Goal: Task Accomplishment & Management: Manage account settings

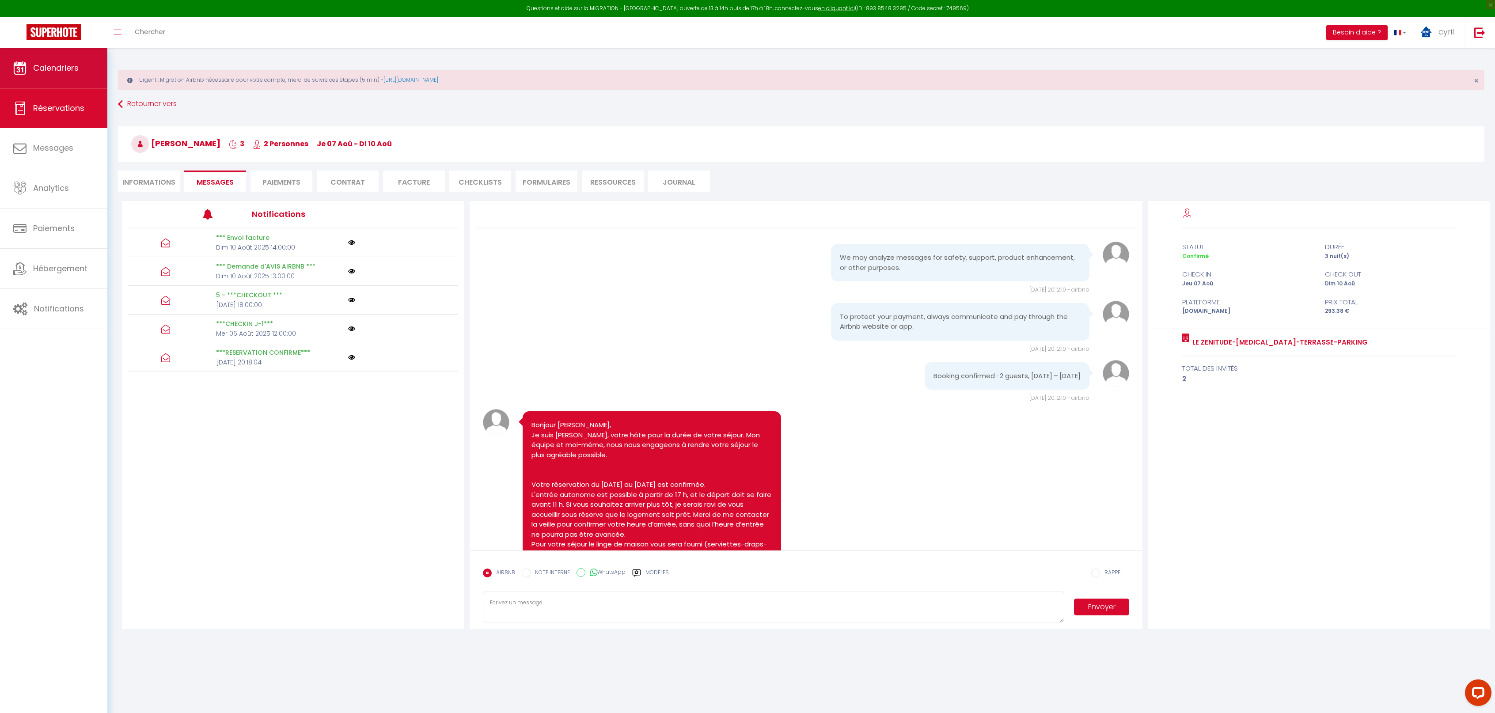
scroll to position [1993, 0]
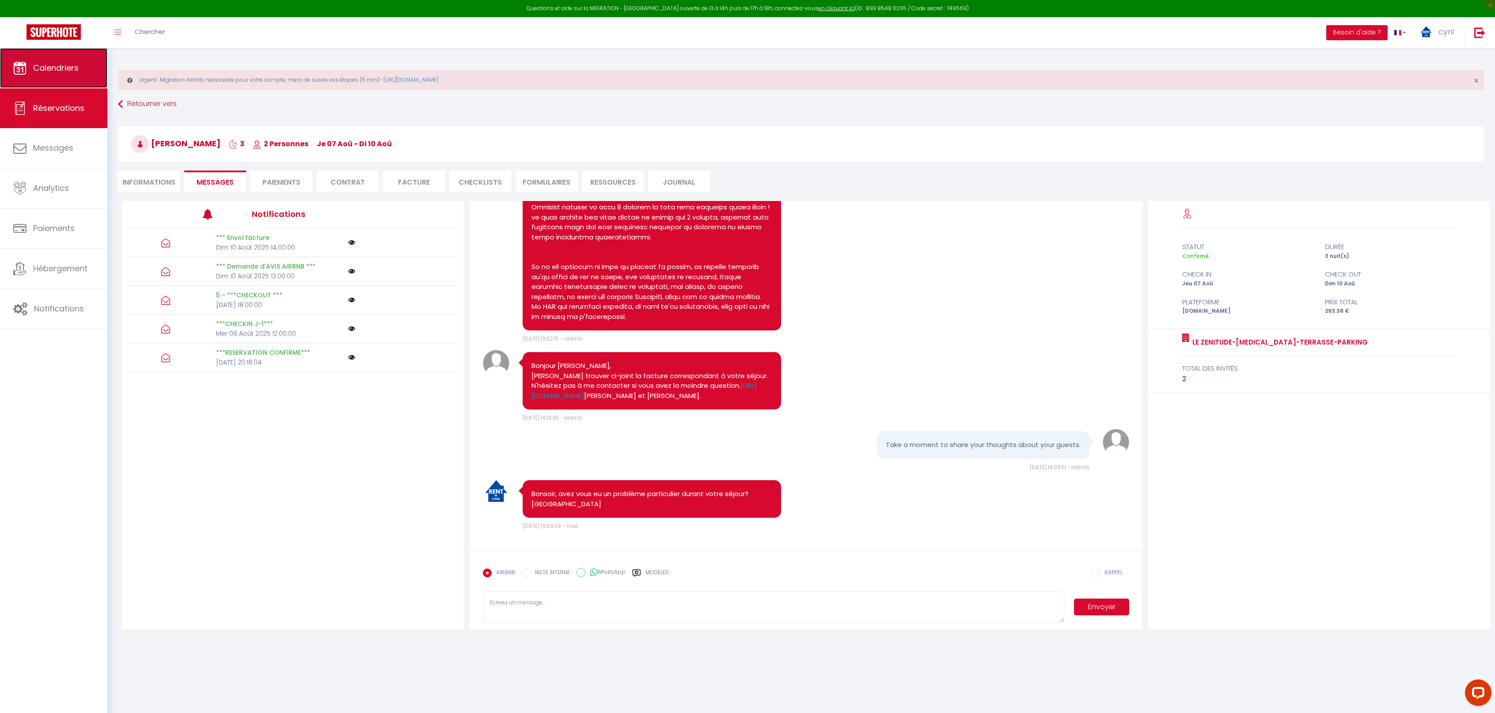
click at [58, 72] on span "Calendriers" at bounding box center [56, 67] width 46 height 11
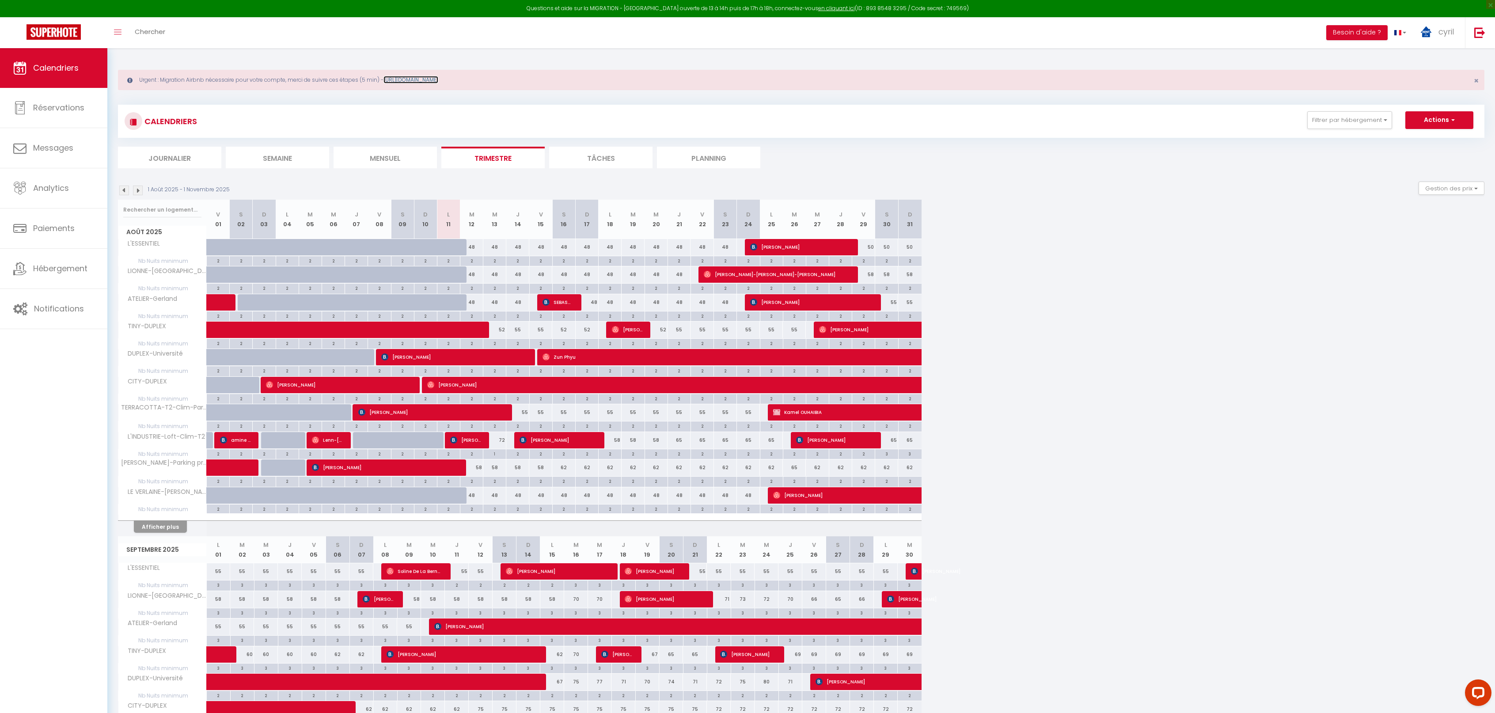
click at [431, 81] on link "https://superhote.com/migration-airbnb" at bounding box center [411, 80] width 55 height 8
click at [60, 271] on span "Hébergement" at bounding box center [60, 268] width 54 height 11
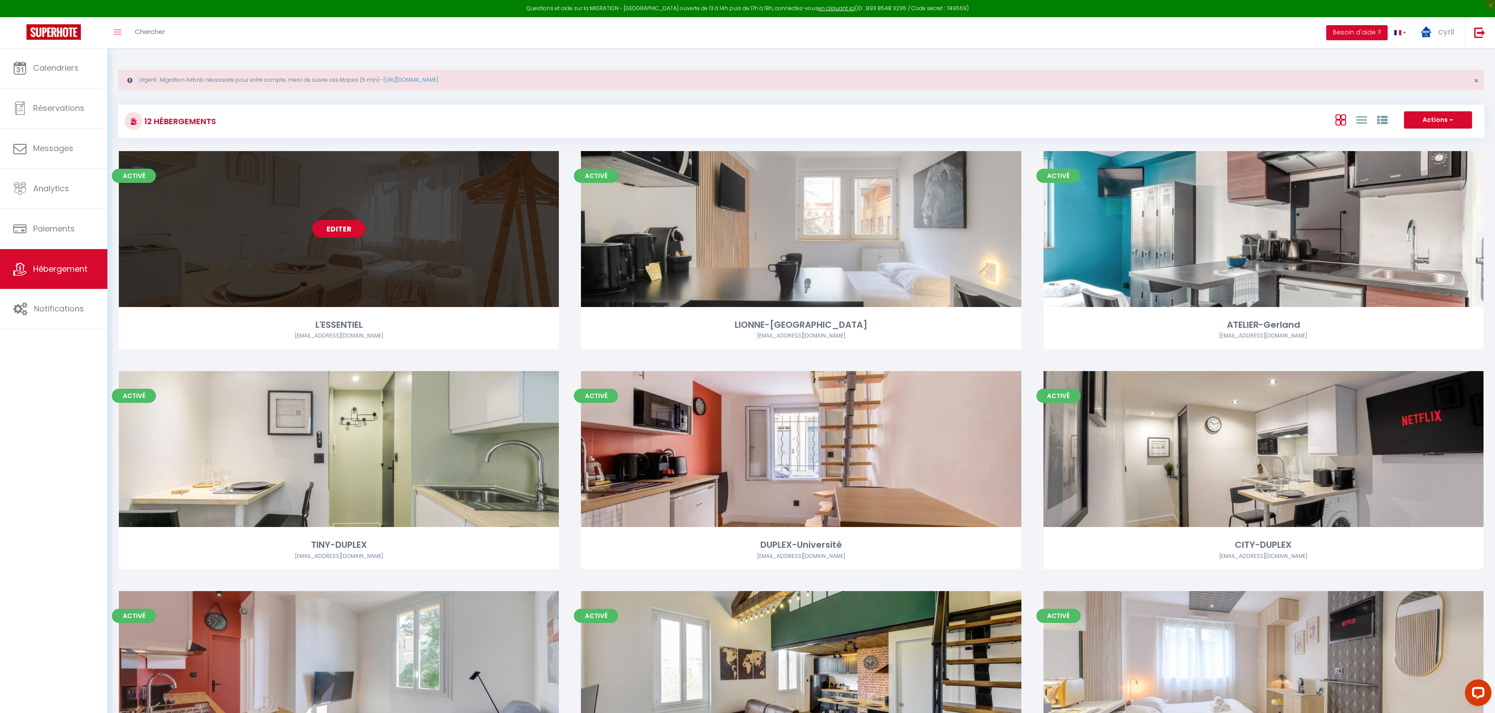
click at [350, 227] on link "Editer" at bounding box center [338, 229] width 53 height 18
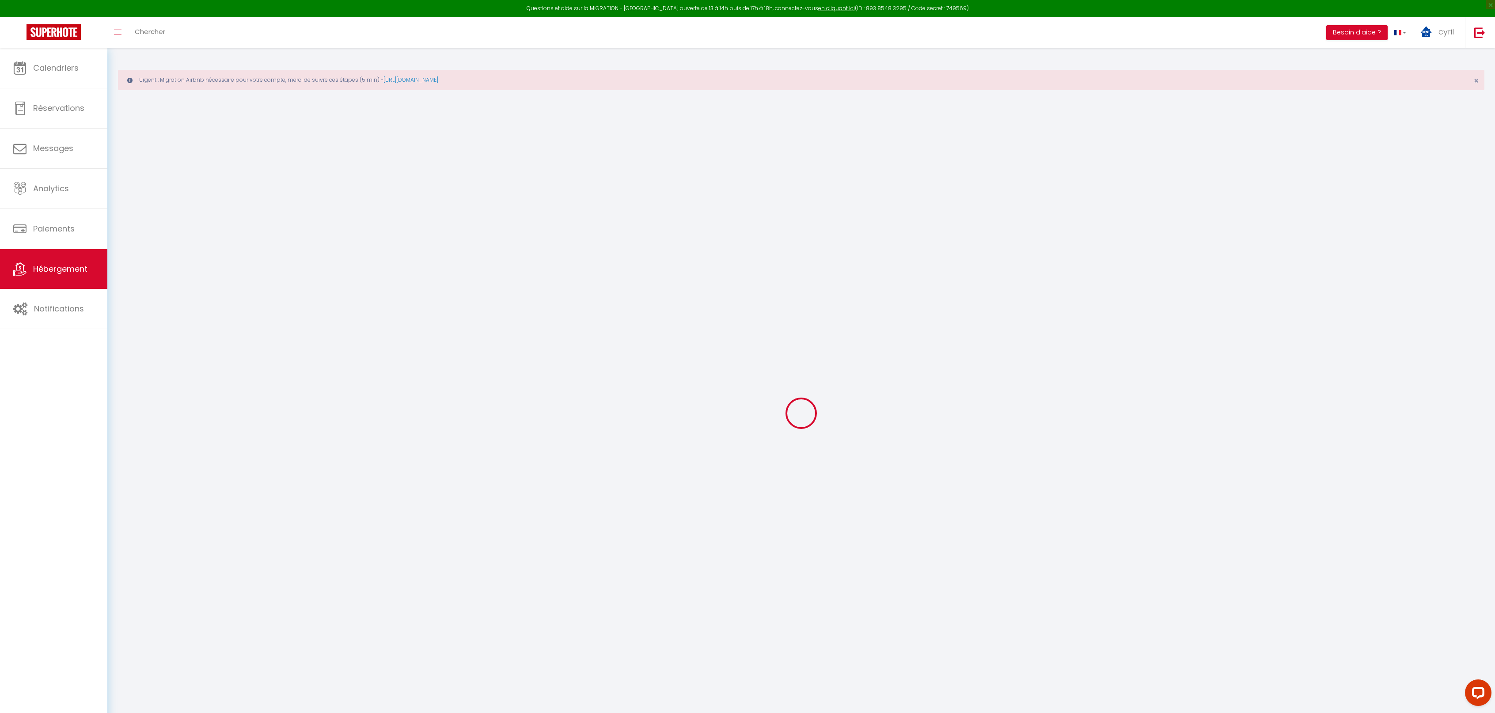
select select "+ 5 %"
select select "+ 50 %"
select select "+ 20 %"
checkbox input "false"
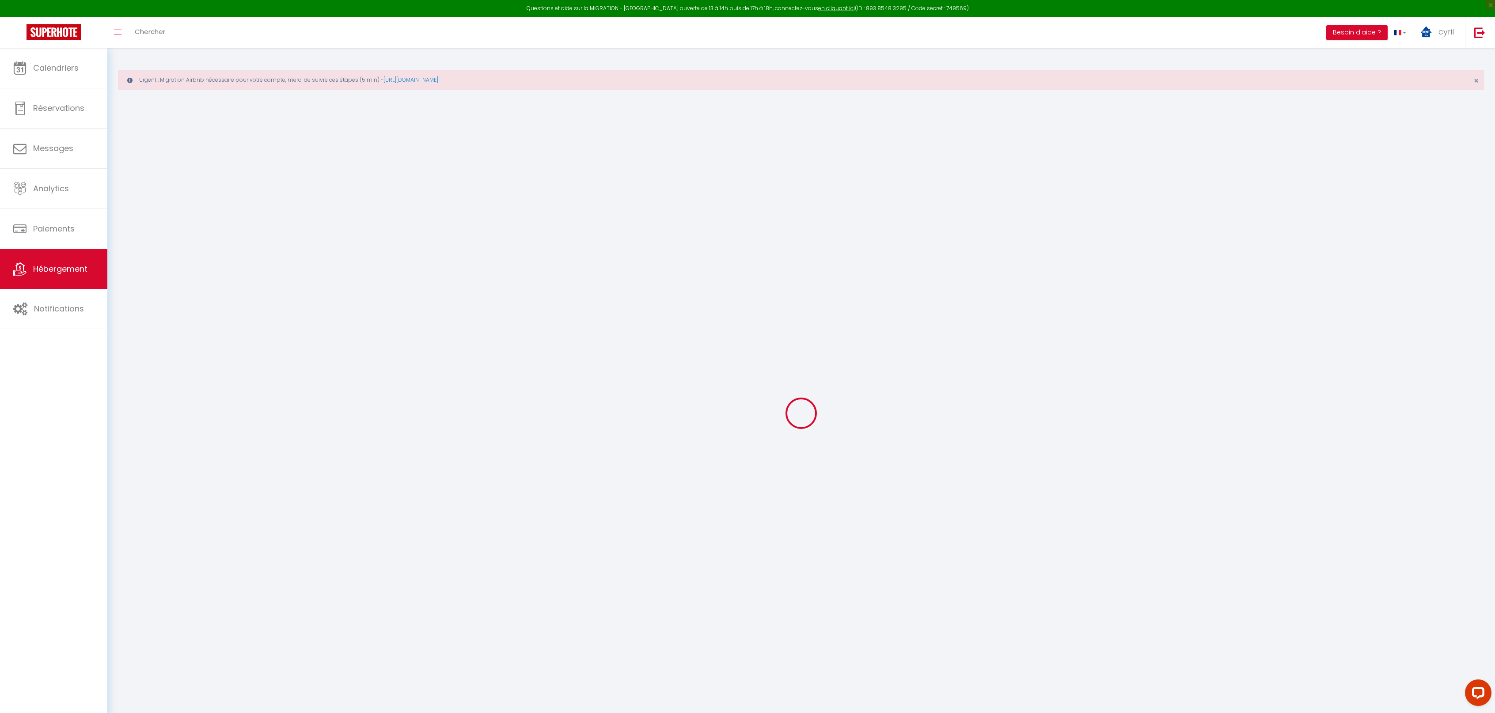
checkbox input "false"
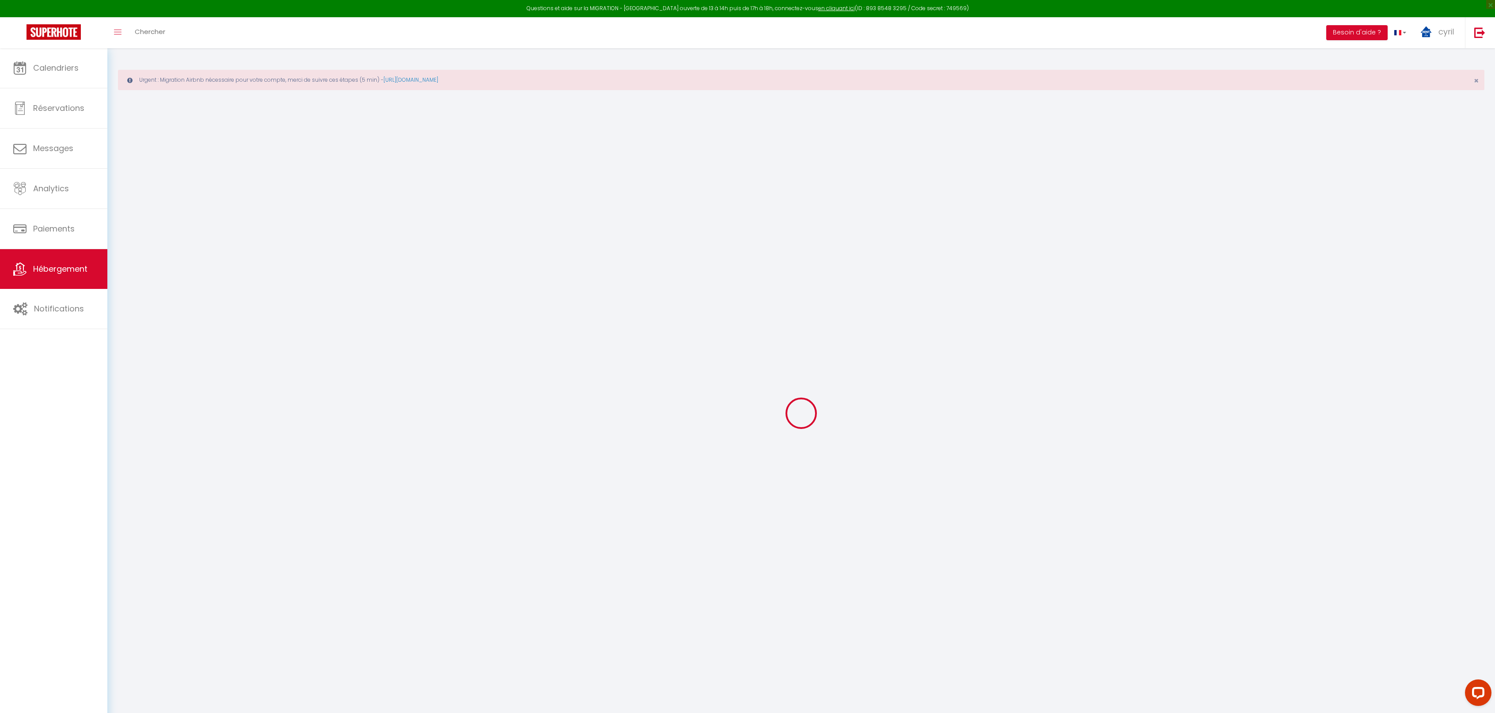
checkbox input "false"
select select "3952-1423166413233798880"
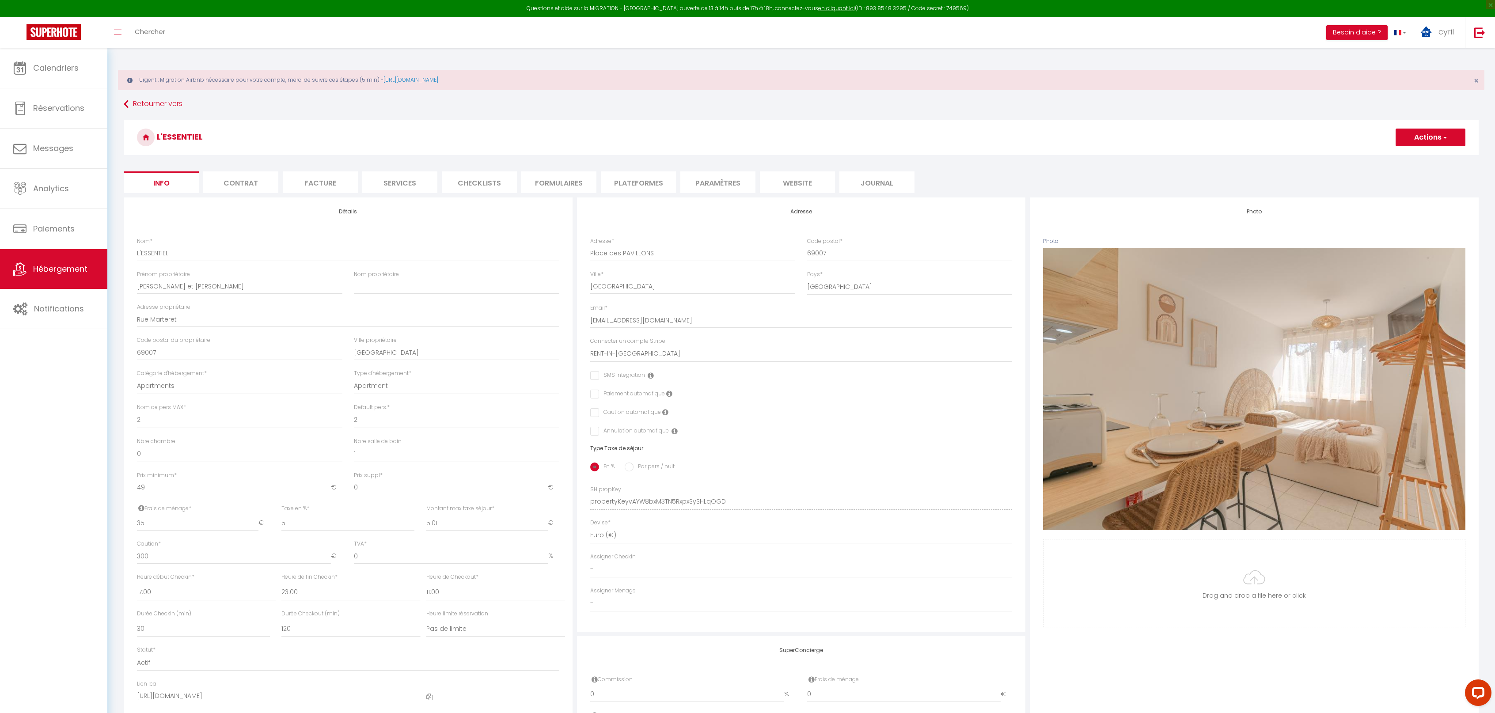
click at [714, 182] on li "Paramètres" at bounding box center [717, 182] width 75 height 22
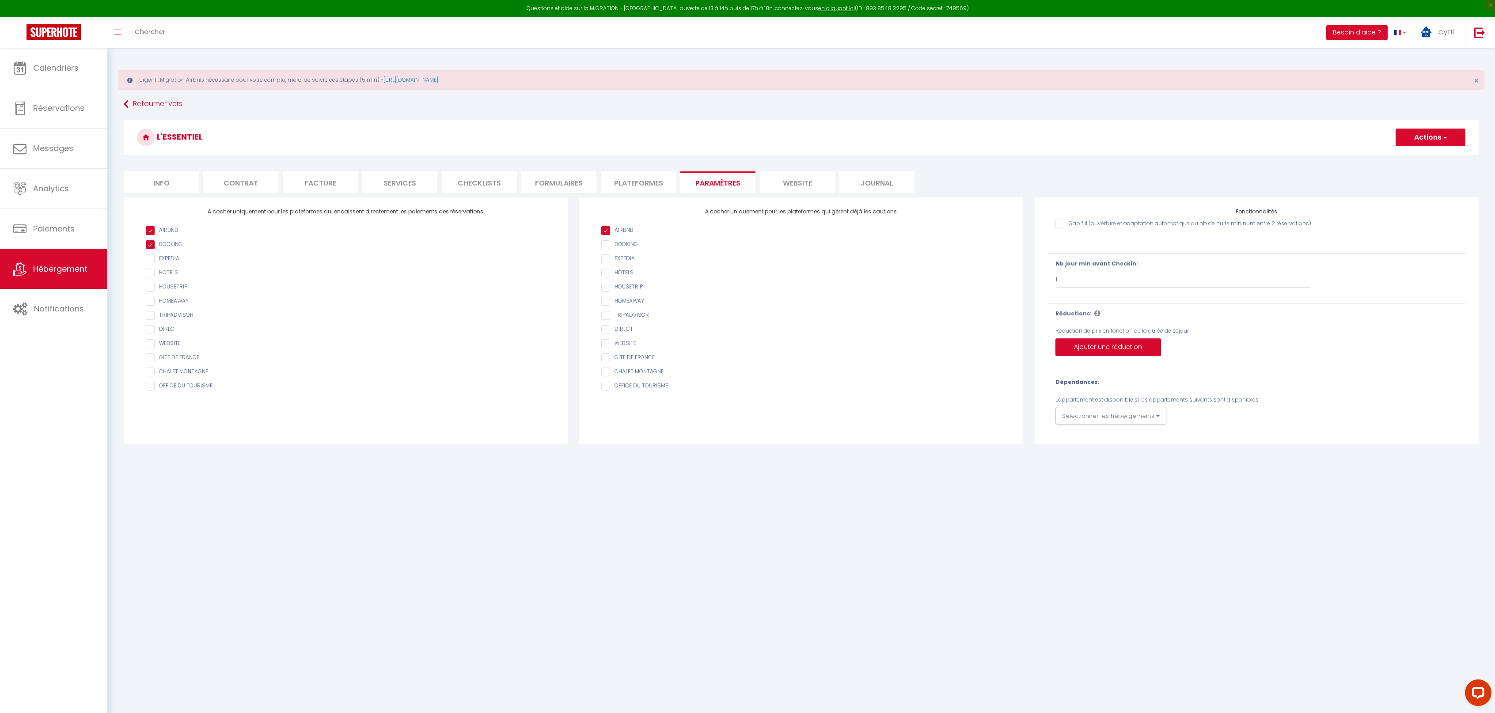
click at [653, 181] on li "Plateformes" at bounding box center [638, 182] width 75 height 22
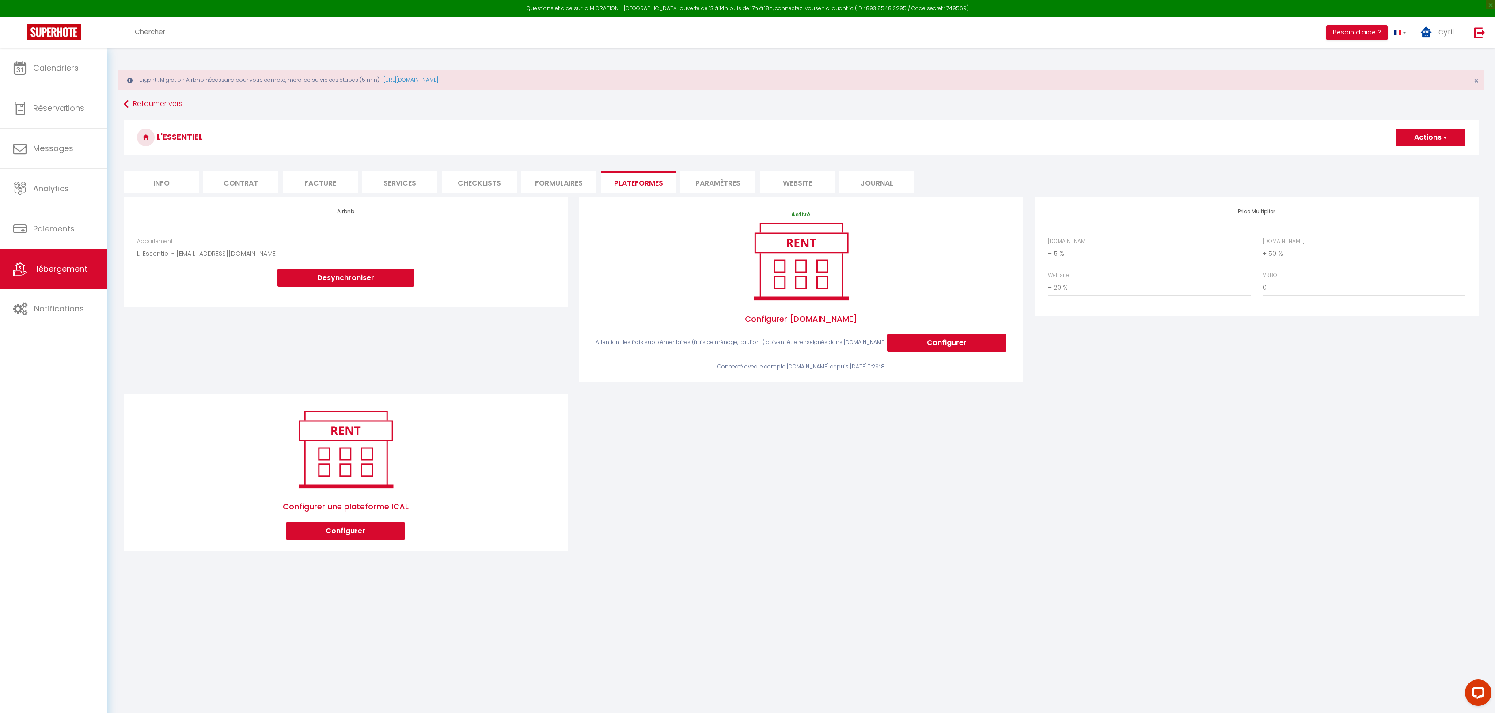
click at [1089, 251] on select "0 + 1 % + 2 % + 3 % + 4 % + 5 % + 6 % + 7 % + 8 % + 9 %" at bounding box center [1149, 253] width 203 height 17
select select "+ 20 %"
click at [1048, 245] on select "0 + 1 % + 2 % + 3 % + 4 % + 5 % + 6 % + 7 % + 8 % + 9 %" at bounding box center [1149, 253] width 203 height 17
click at [1444, 134] on span "button" at bounding box center [1445, 137] width 6 height 9
click at [1429, 155] on link "Enregistrer" at bounding box center [1430, 156] width 70 height 11
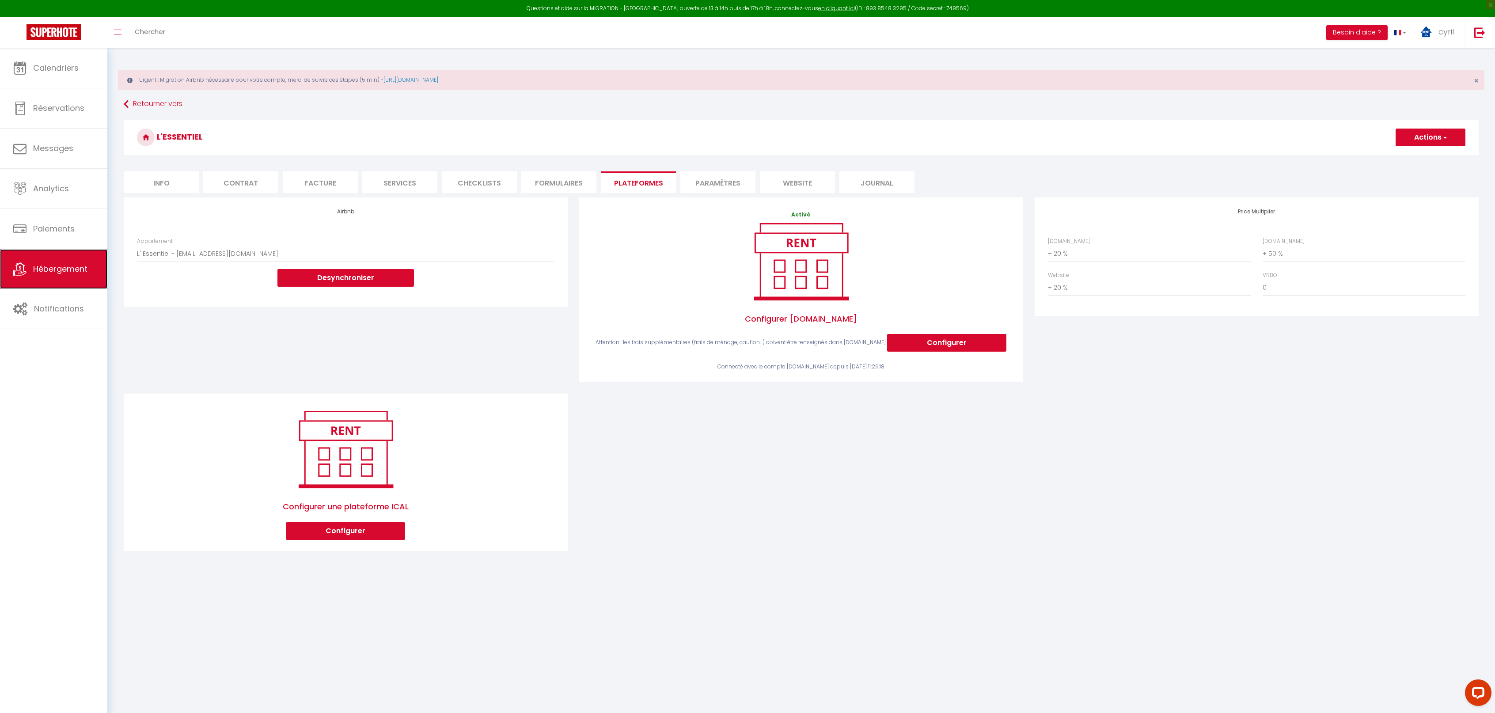
click at [67, 276] on link "Hébergement" at bounding box center [53, 269] width 107 height 40
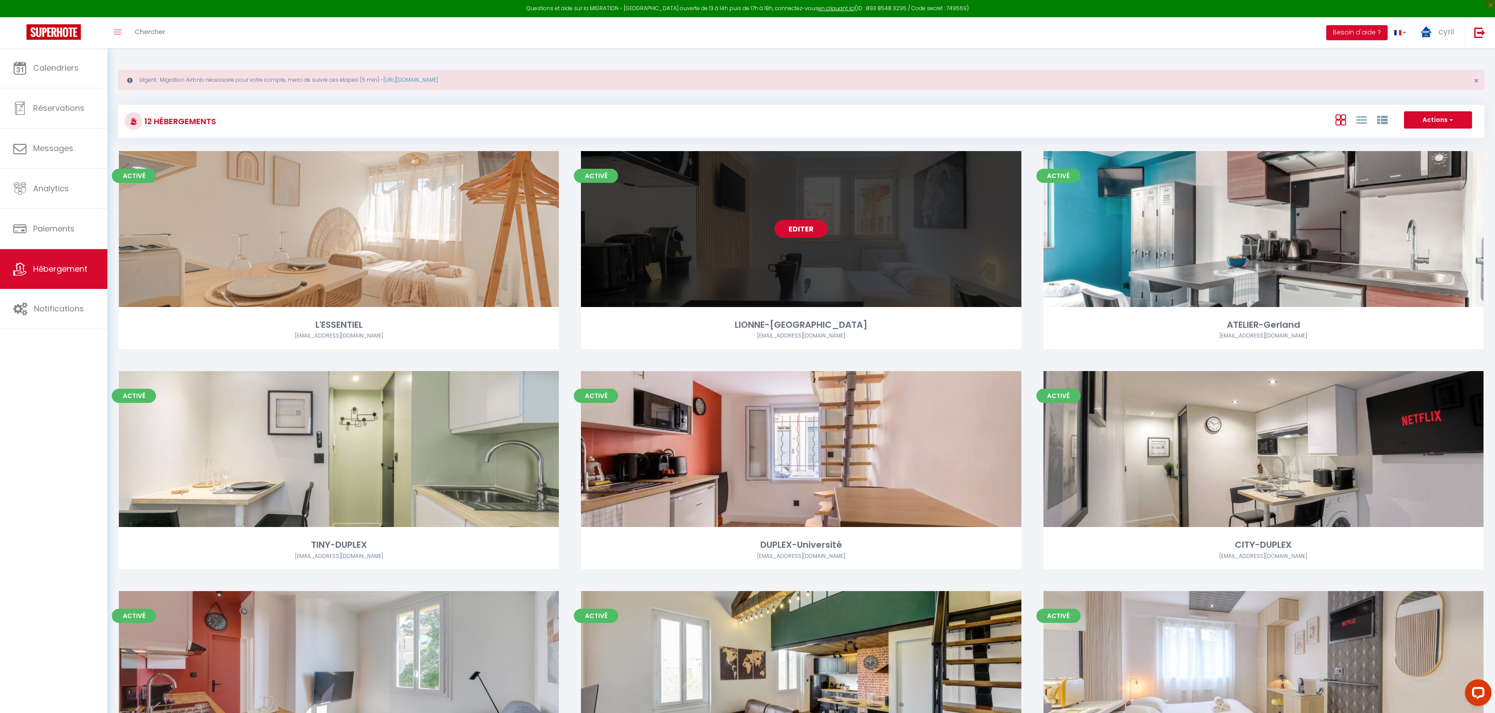
click at [812, 225] on link "Editer" at bounding box center [801, 229] width 53 height 18
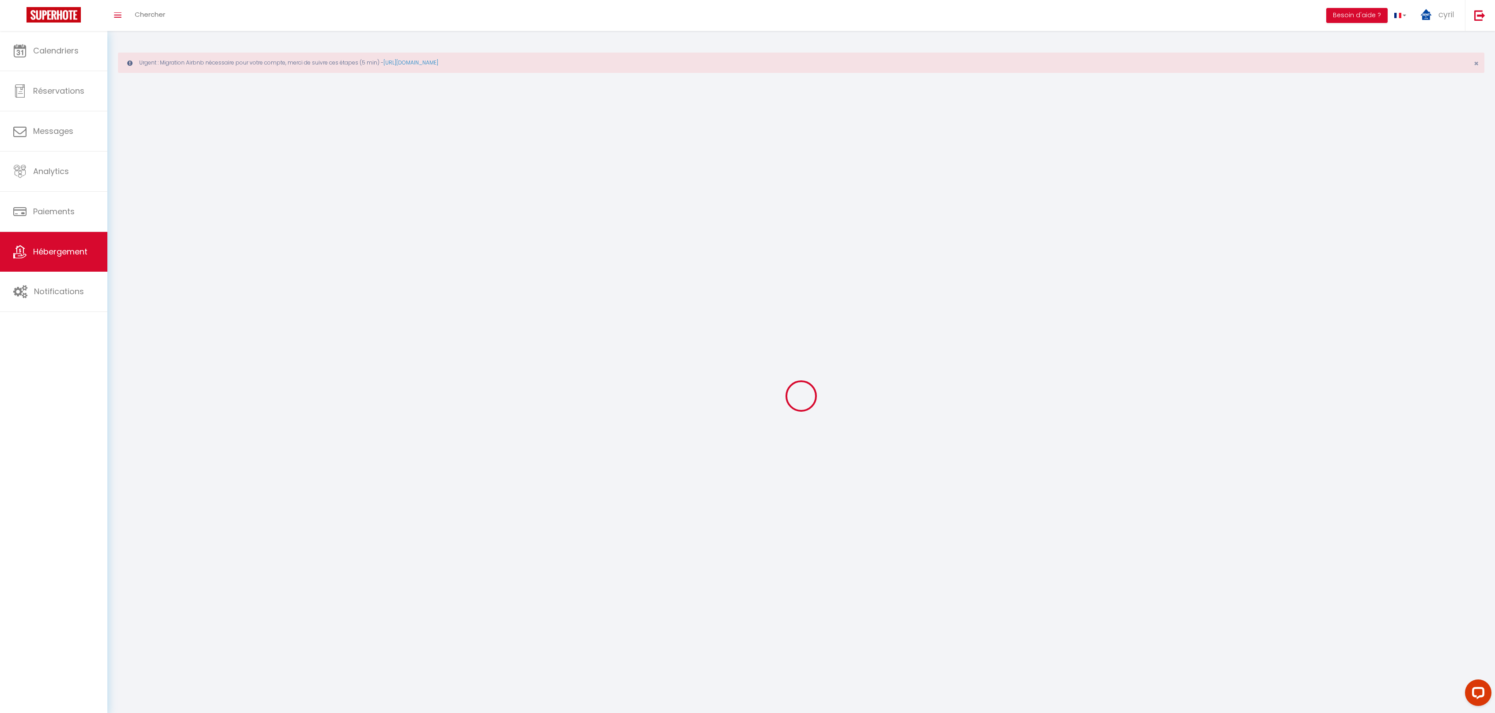
select select
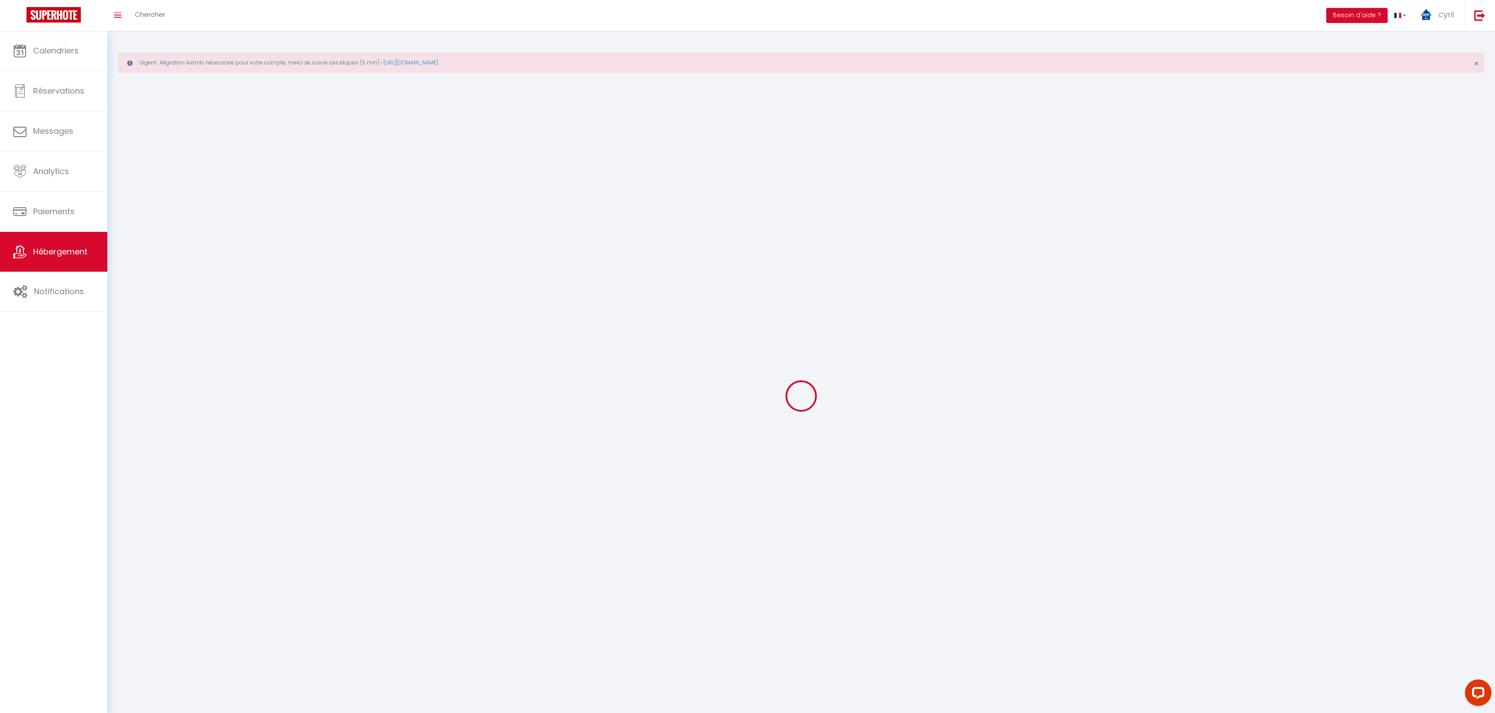
select select
checkbox input "false"
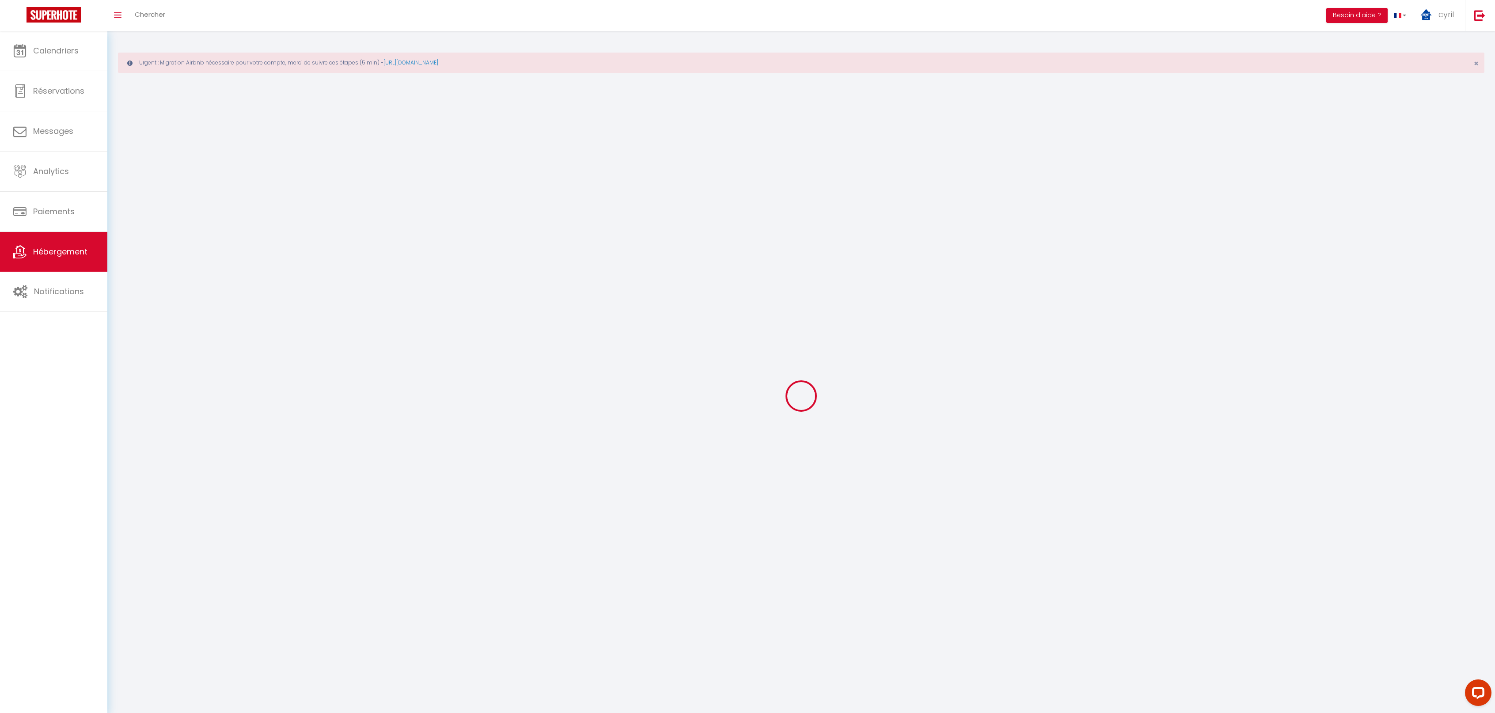
select select
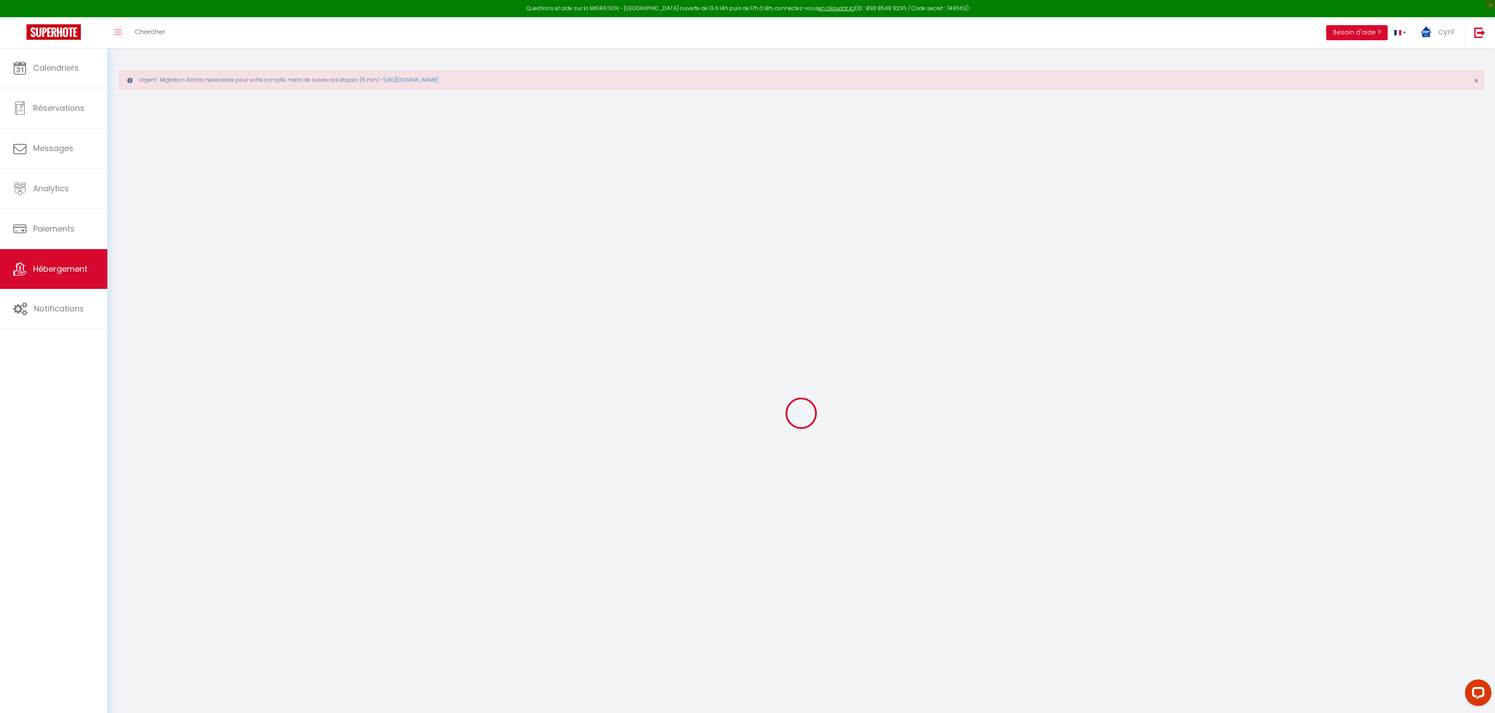
select select
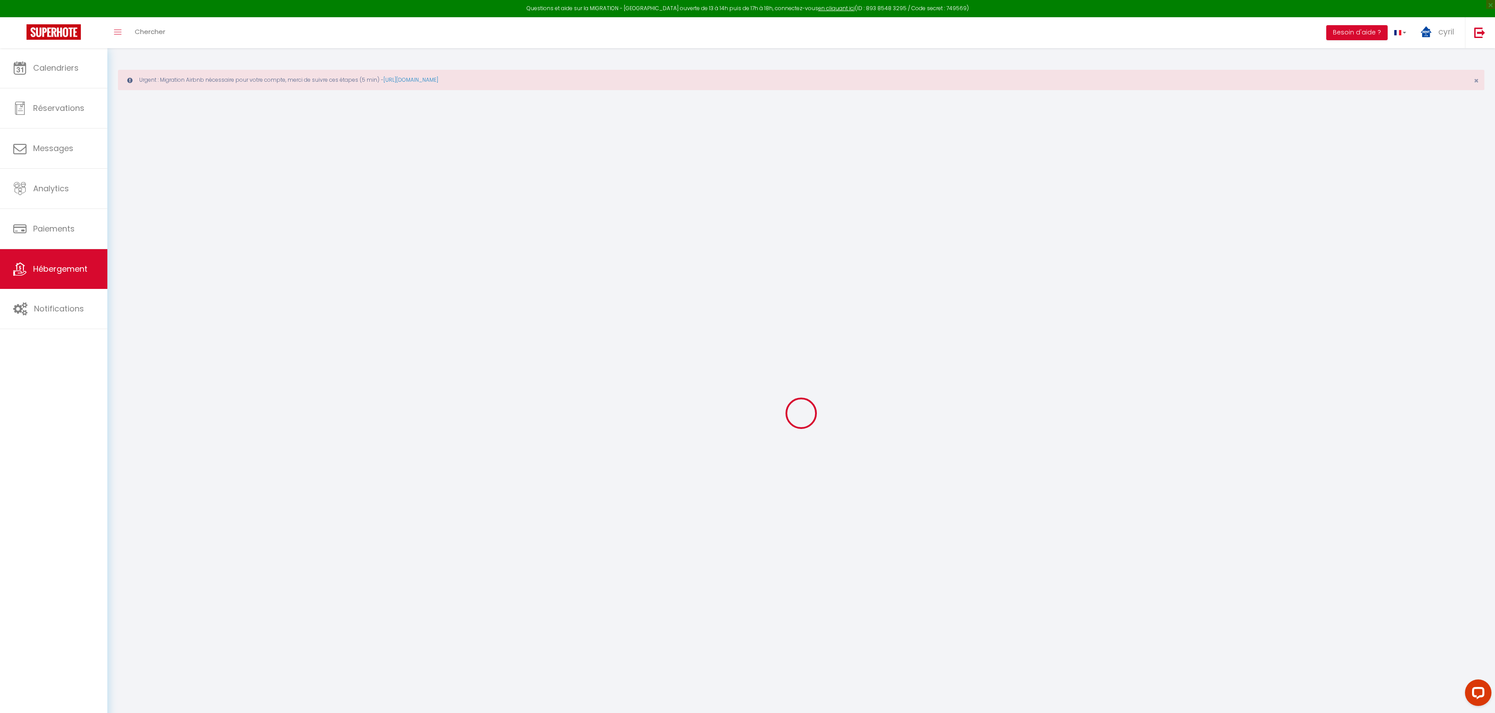
select select
checkbox input "false"
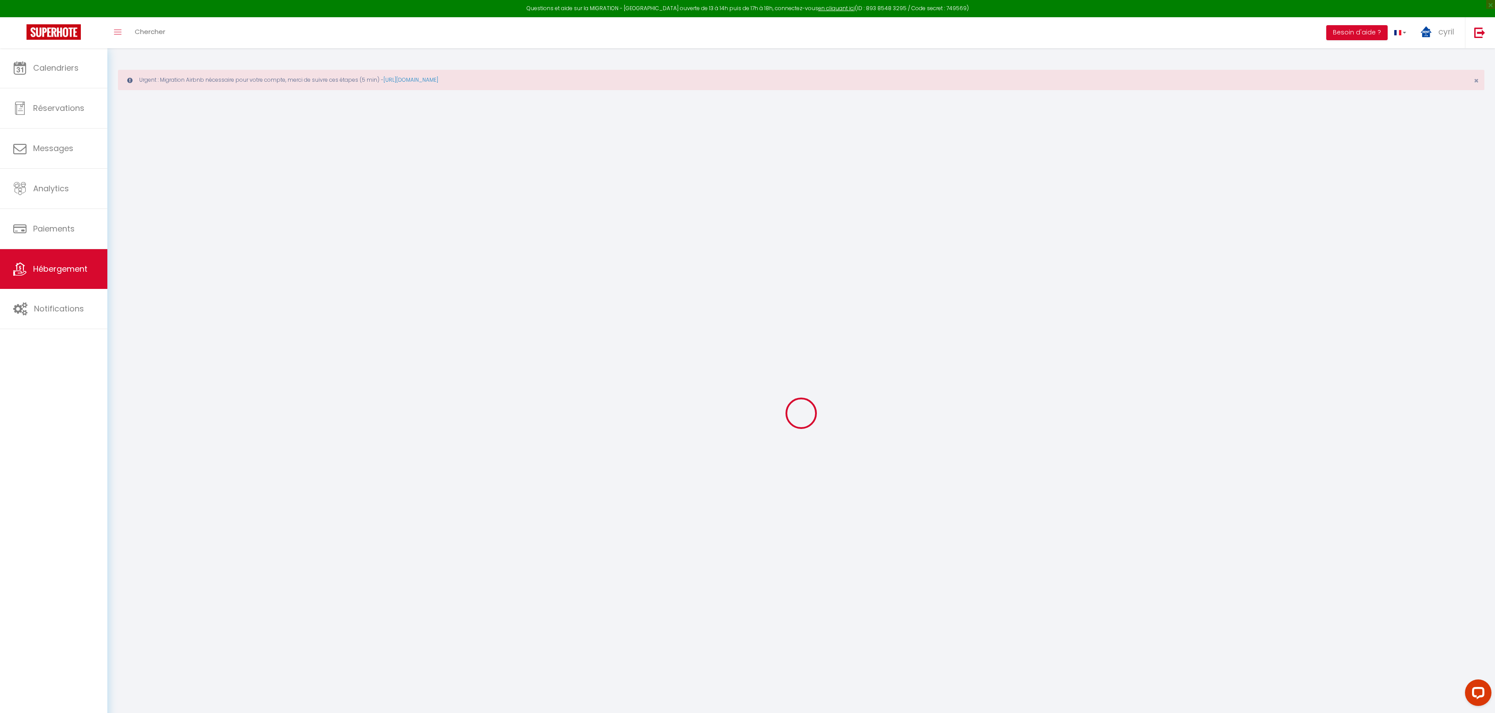
select select
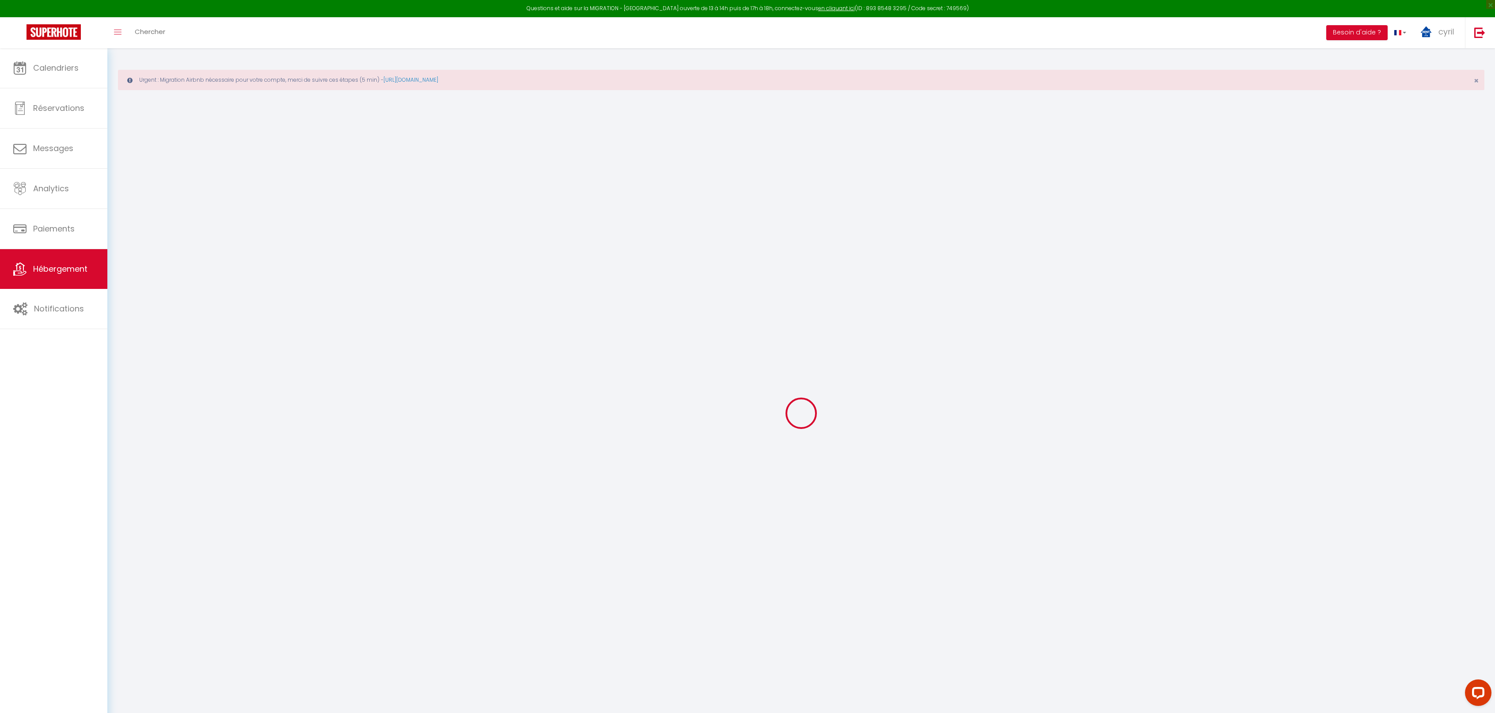
select select
checkbox input "false"
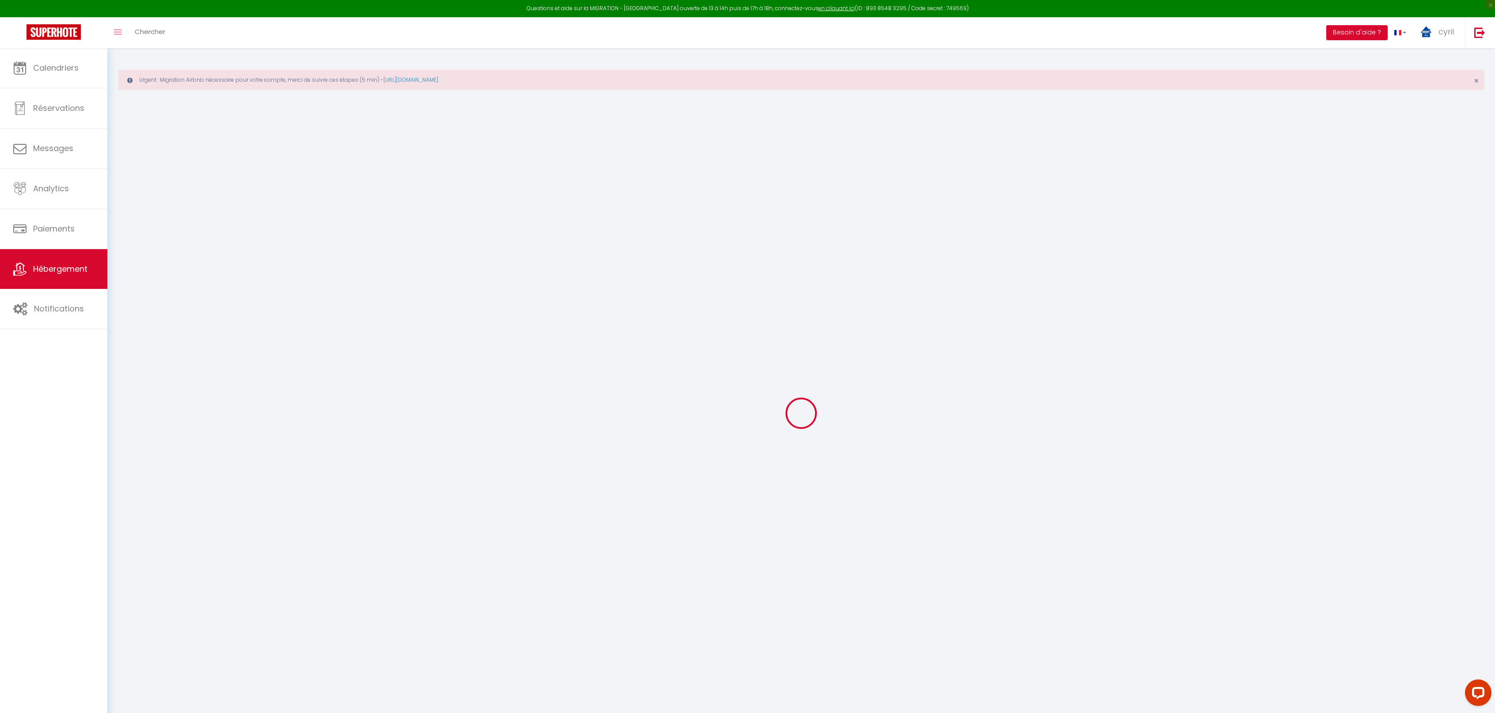
checkbox input "false"
select select
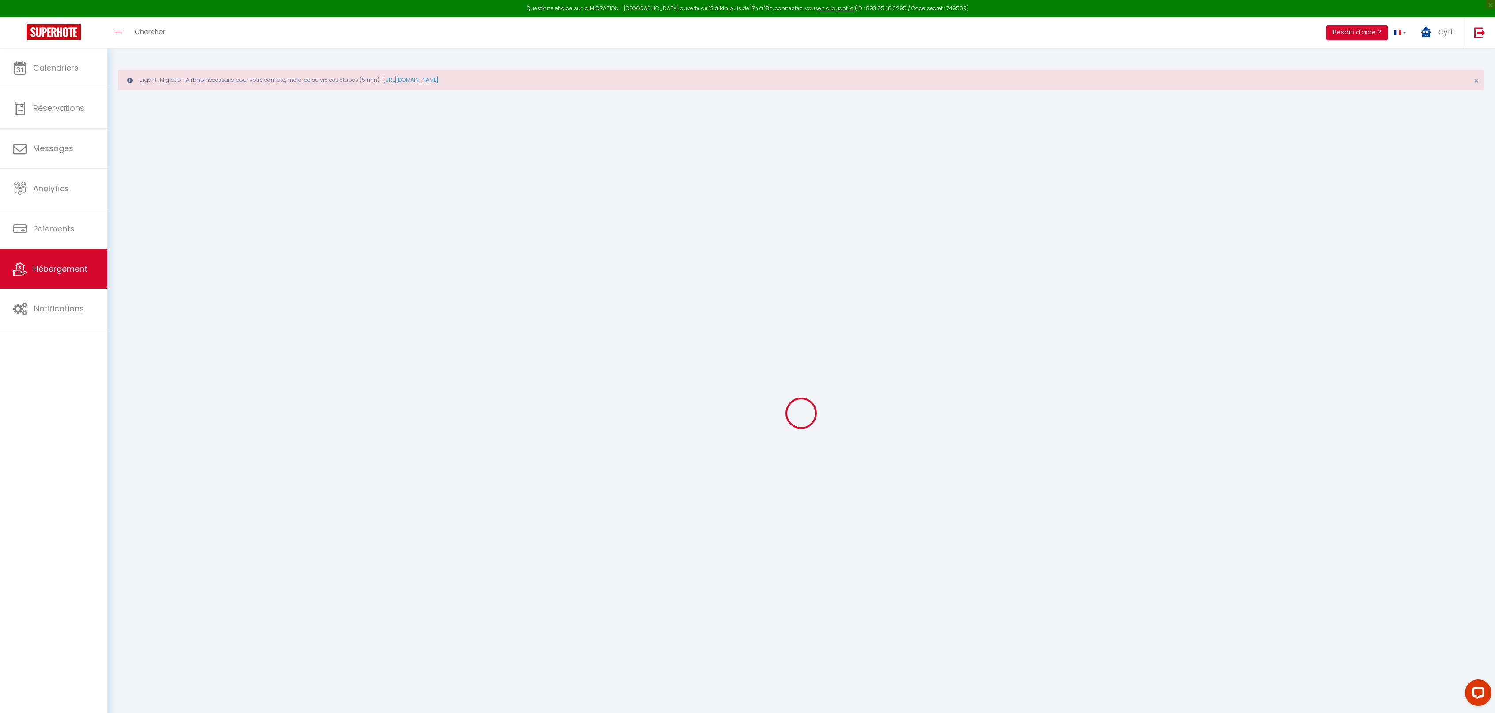
select select
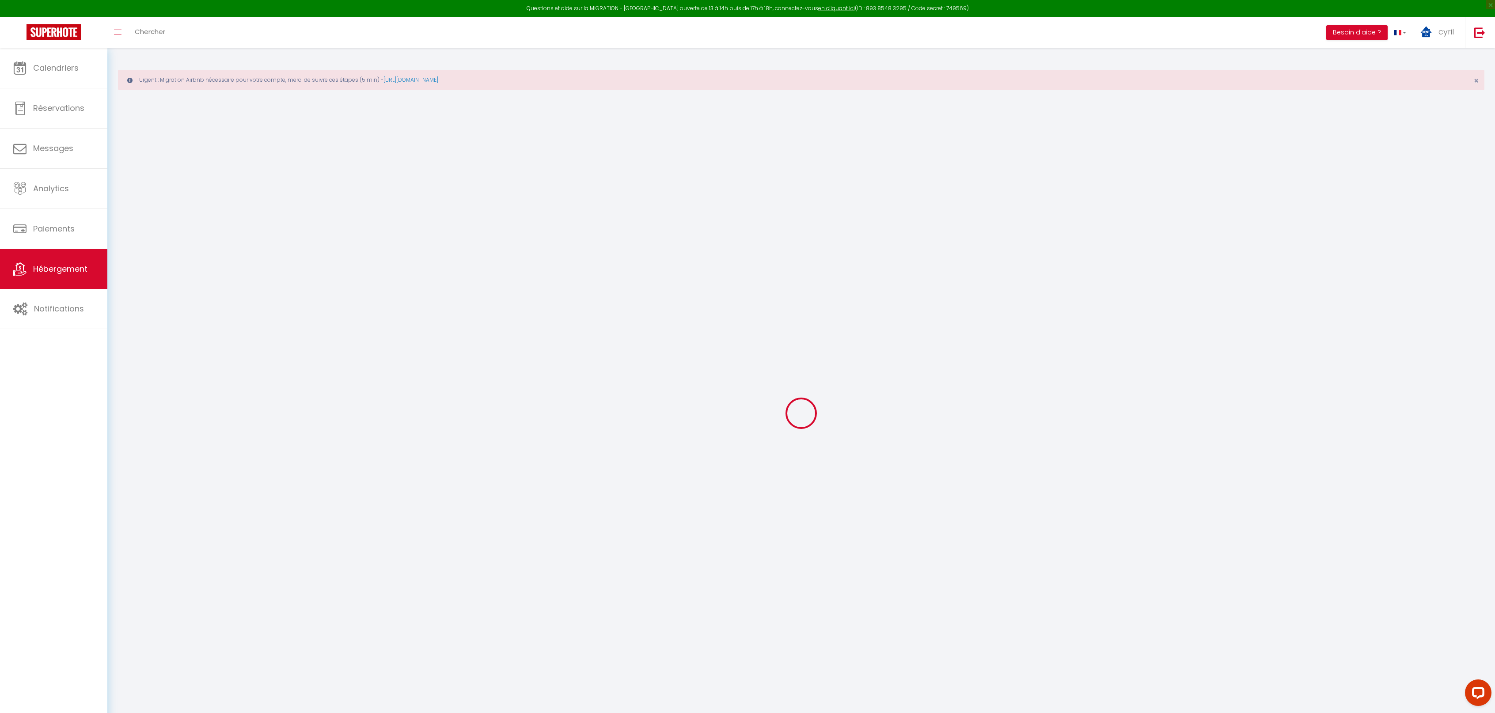
checkbox input "false"
select select
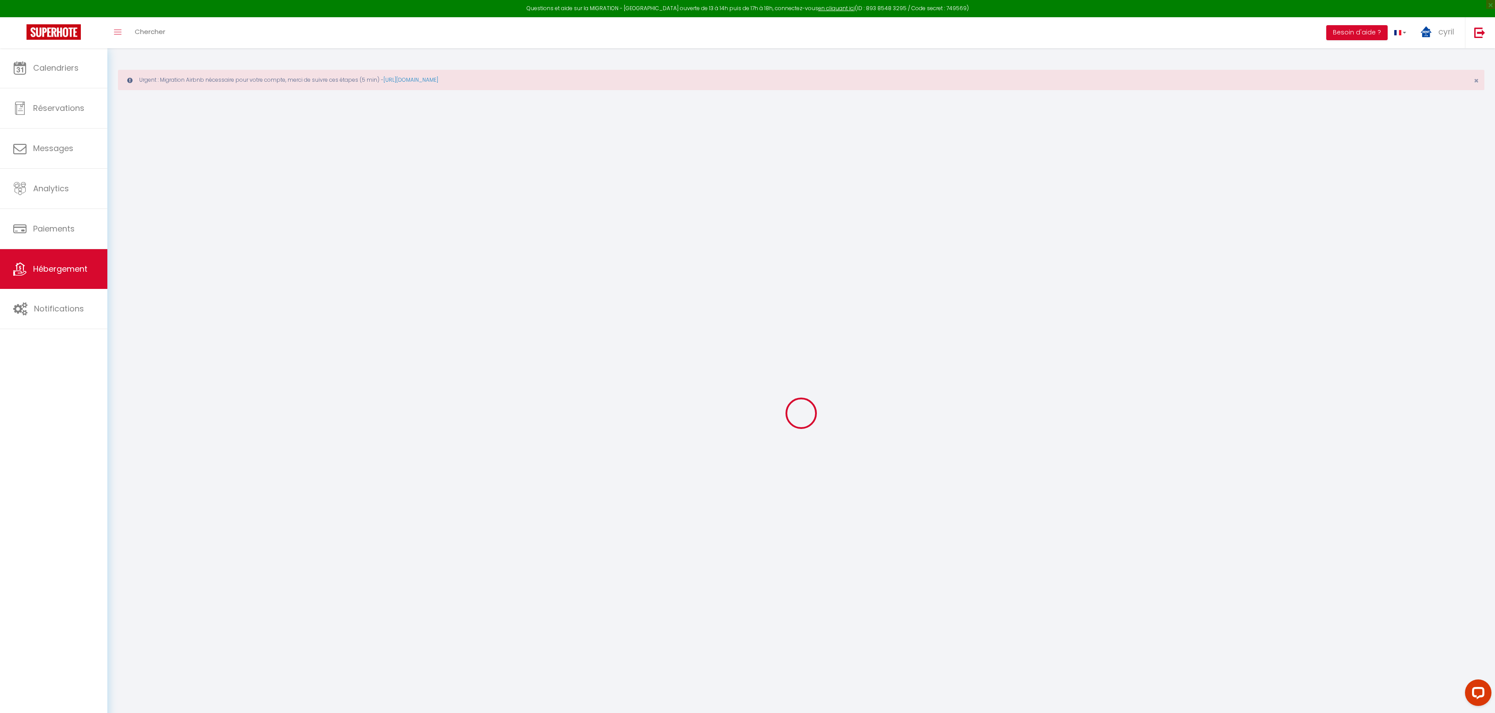
select select
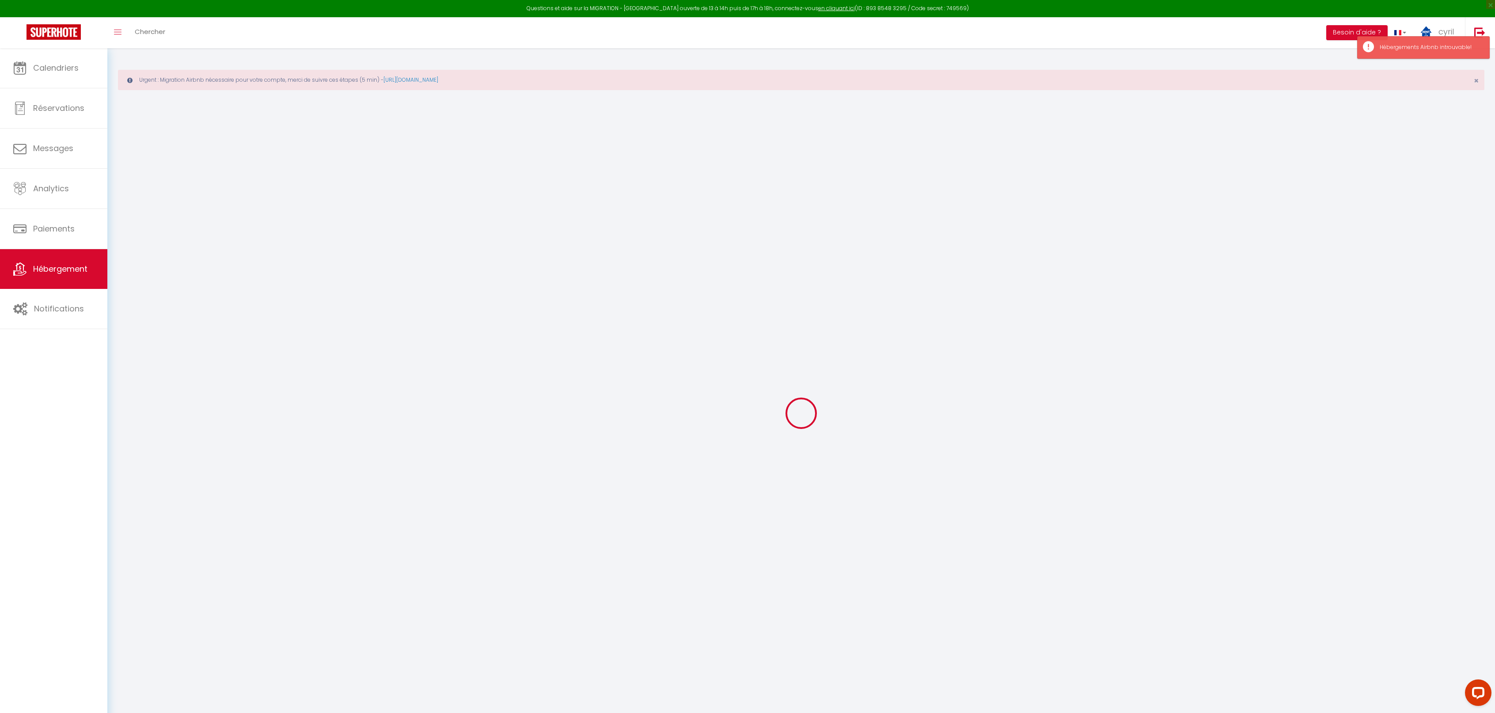
select select
checkbox input "false"
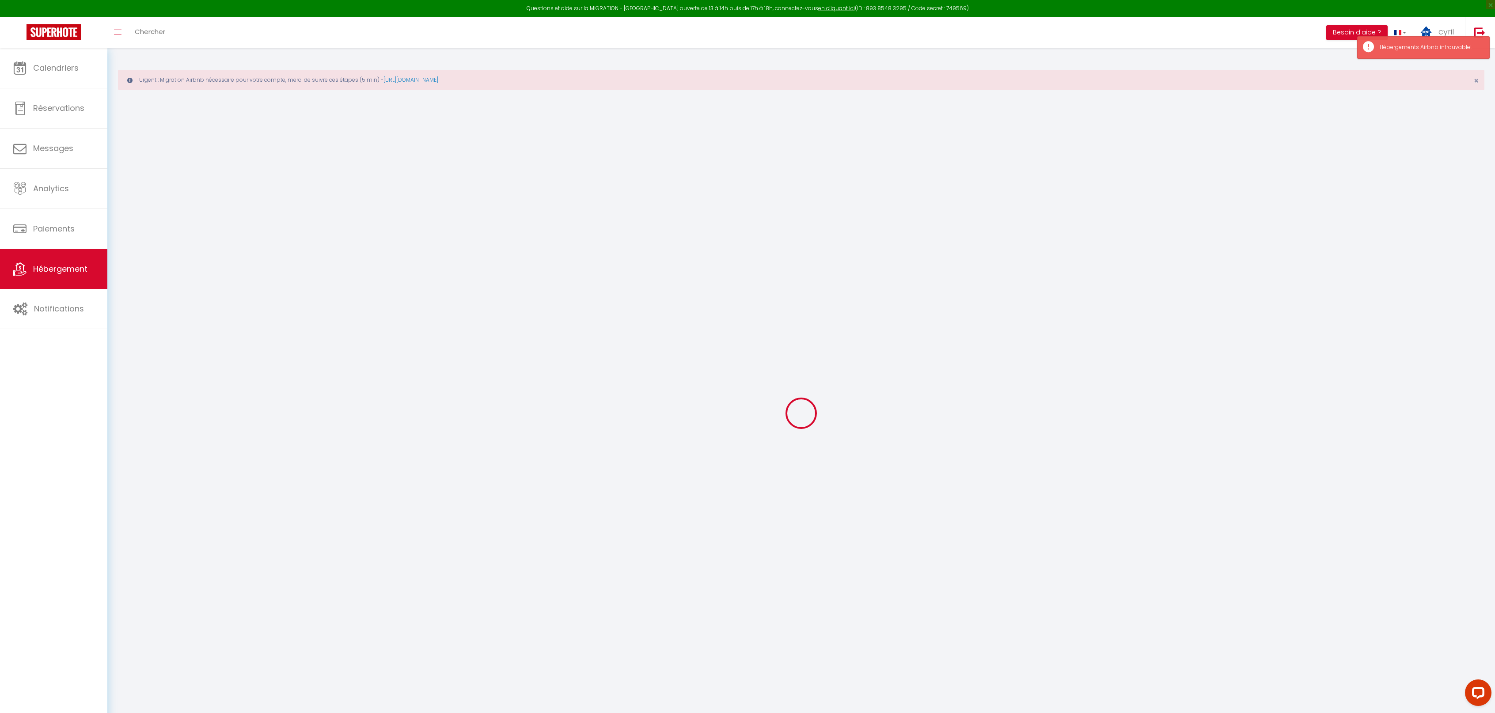
checkbox input "false"
select select
type input "LIONNE-[GEOGRAPHIC_DATA][PERSON_NAME]"
type input "Cyril et mélanie"
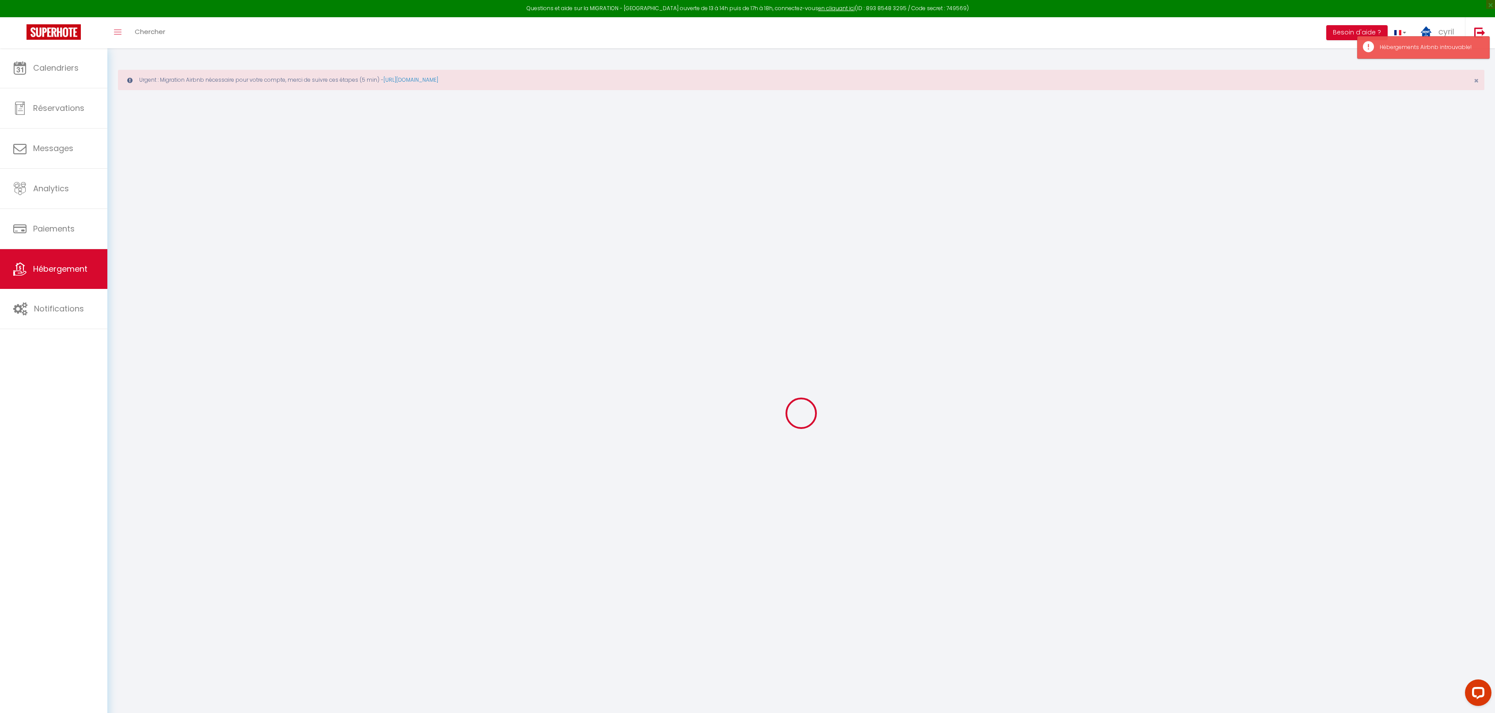
type input "rue marteret"
type input "69100"
type input "[GEOGRAPHIC_DATA]"
select select "2"
select select "0"
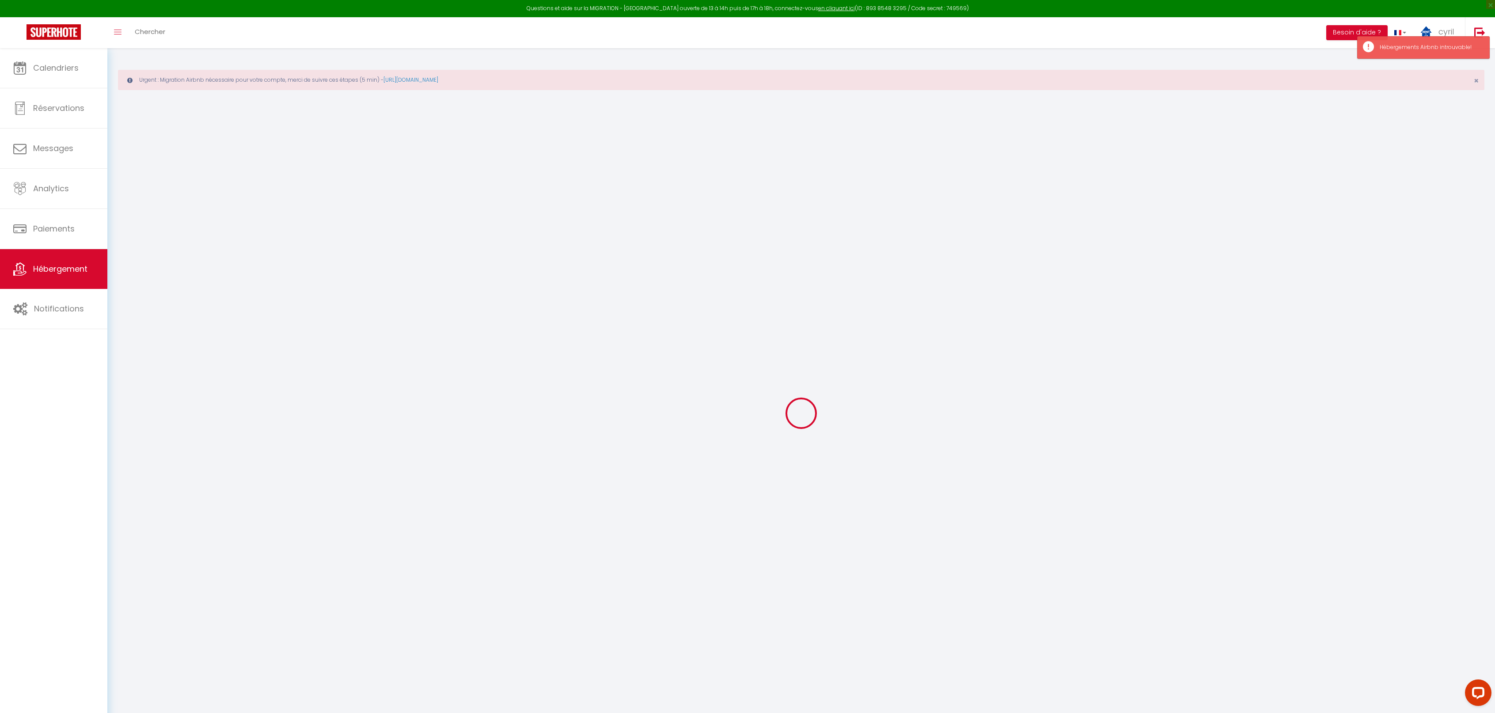
type input "49"
type input "35"
type input "5"
type input "5.01"
type input "300"
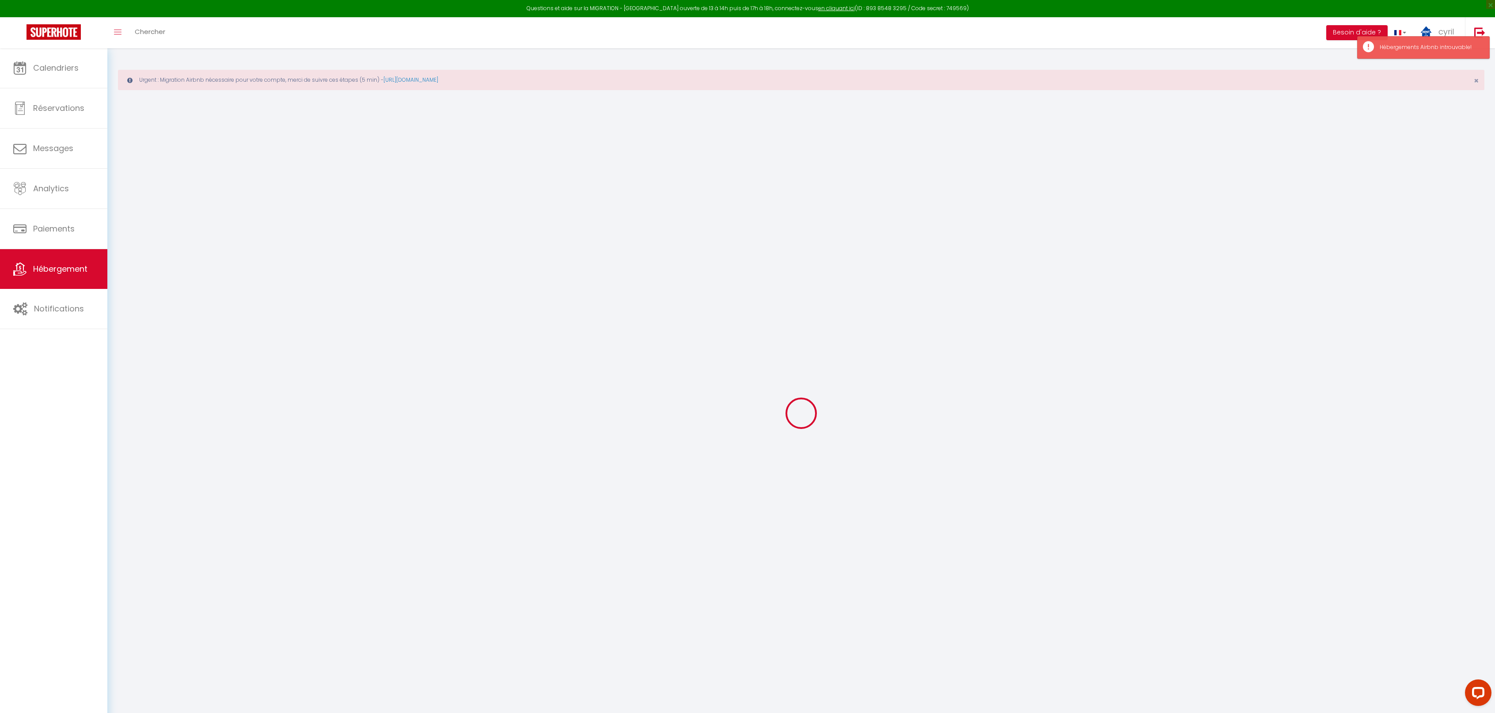
select select
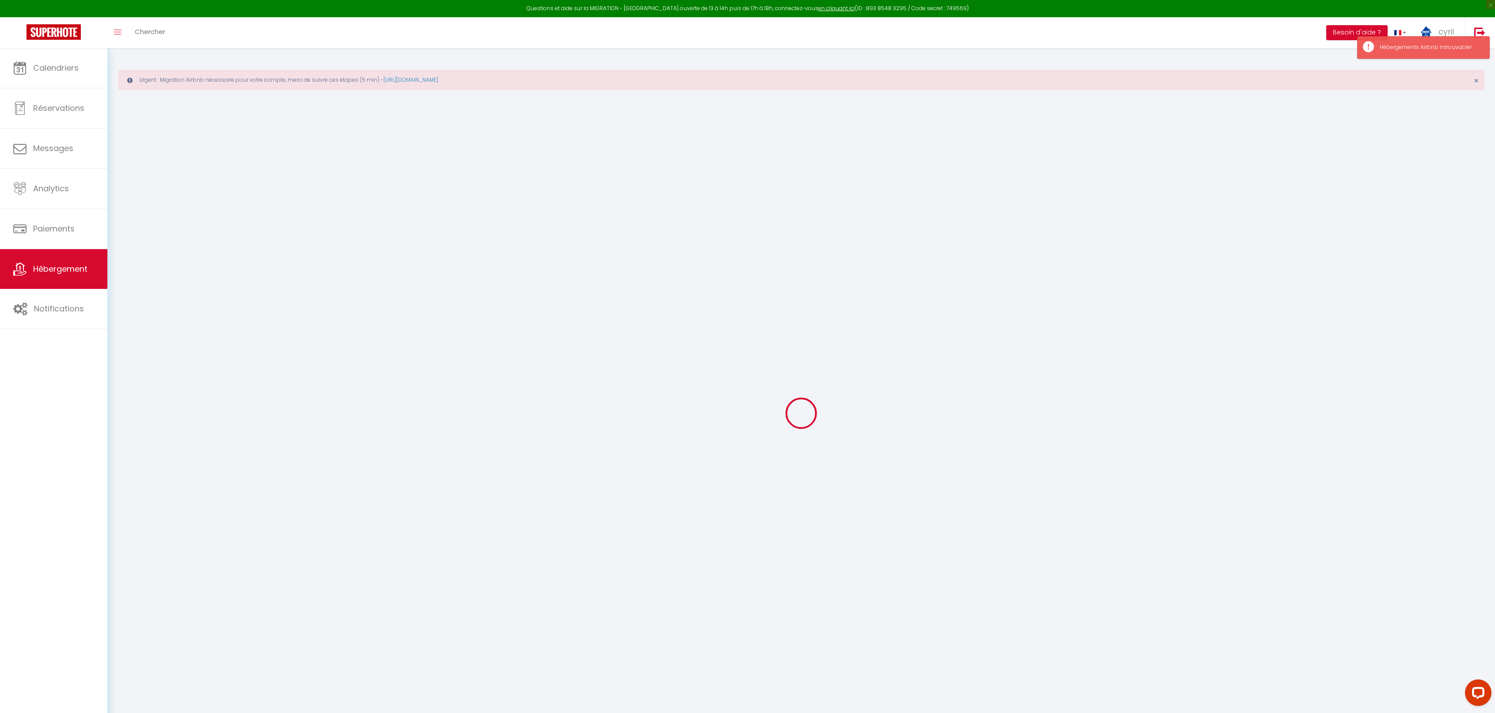
type input "19 Place des Pavillons"
type input "69007"
type input "LYON"
type input "[EMAIL_ADDRESS][DOMAIN_NAME]"
select select "6974"
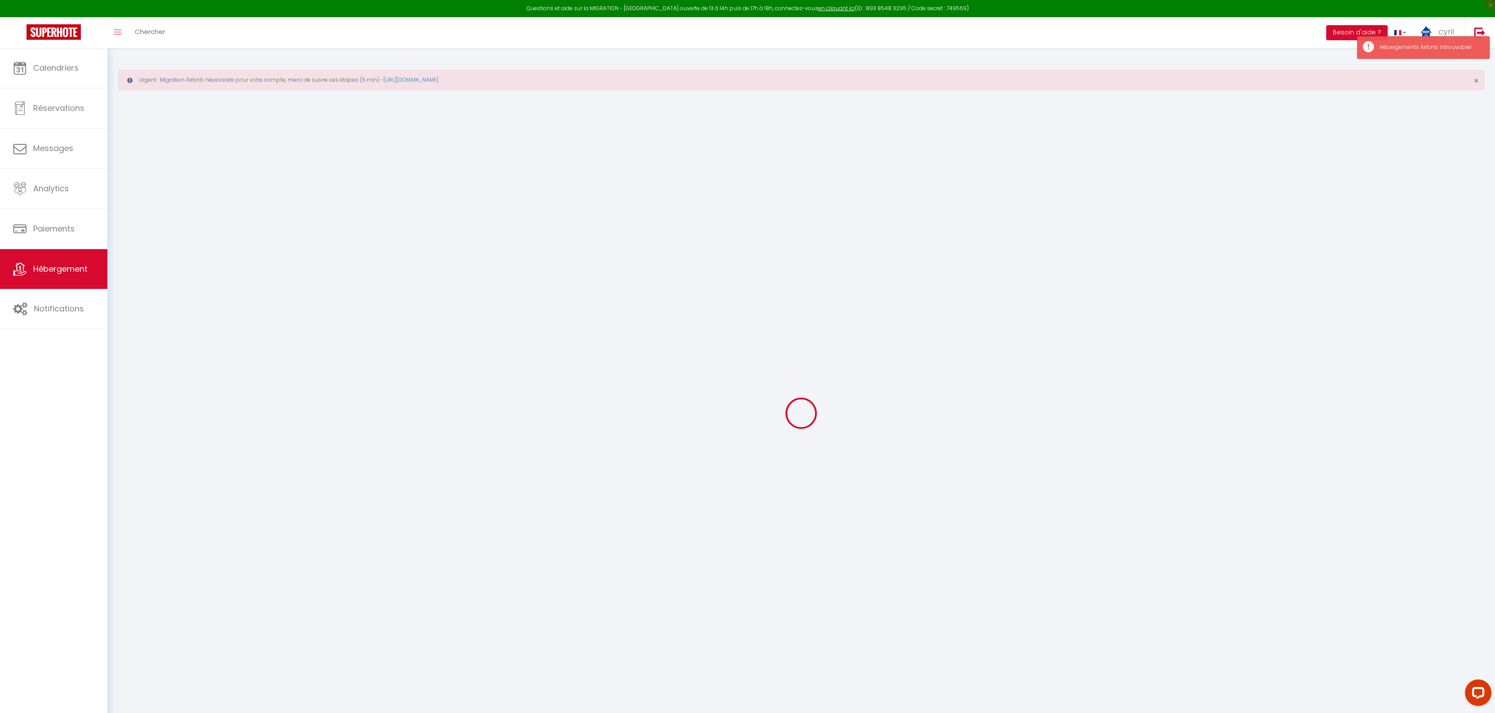
checkbox input "false"
radio input "true"
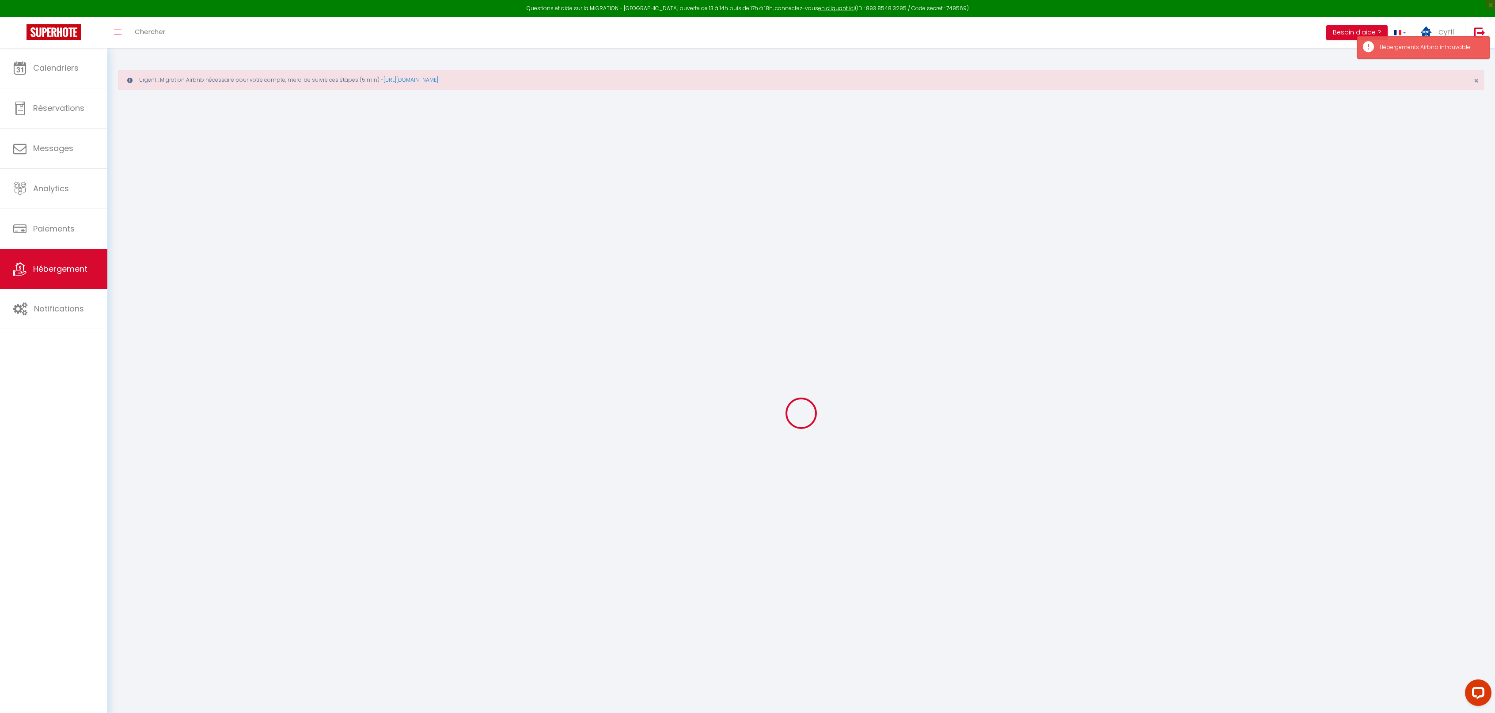
type input "0"
select select "+ 5 %"
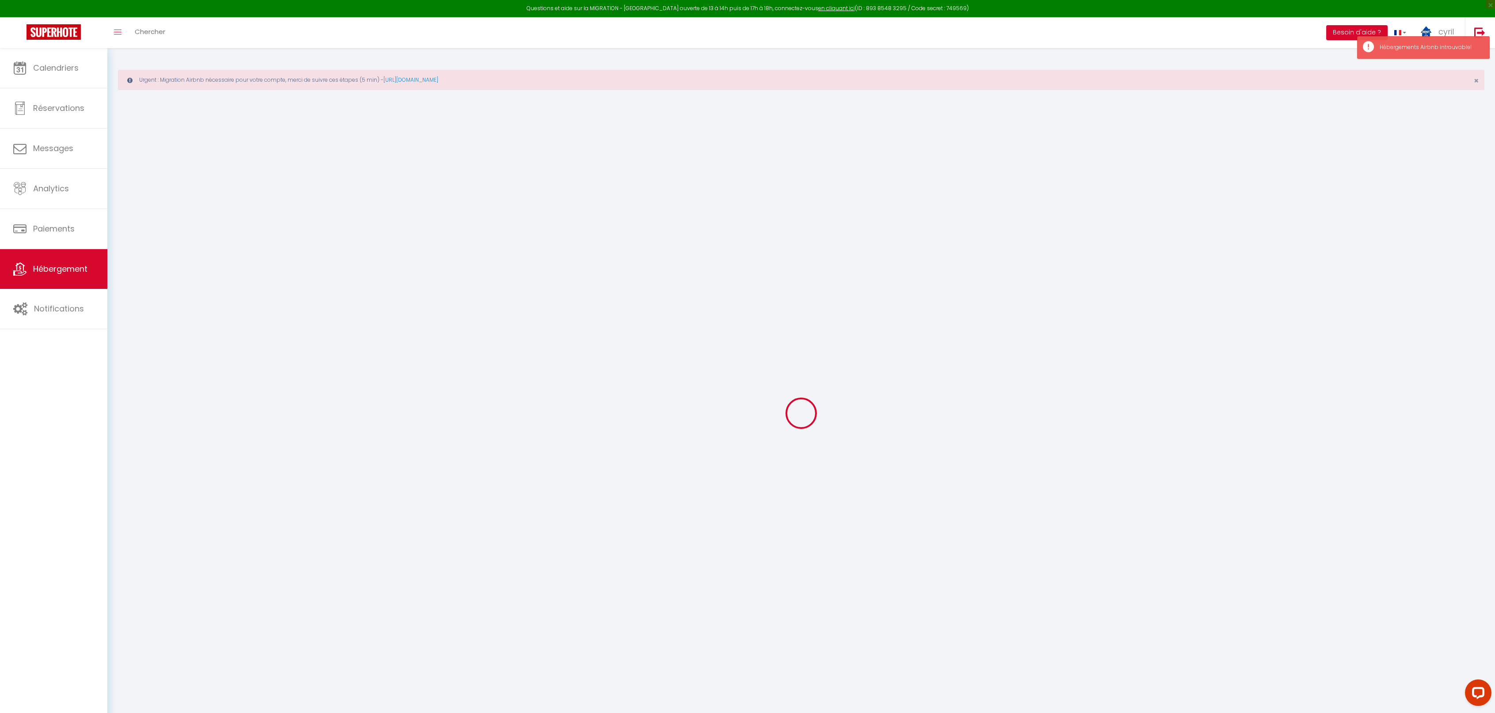
select select "+ 60 %"
select select "+ 20 %"
checkbox input "false"
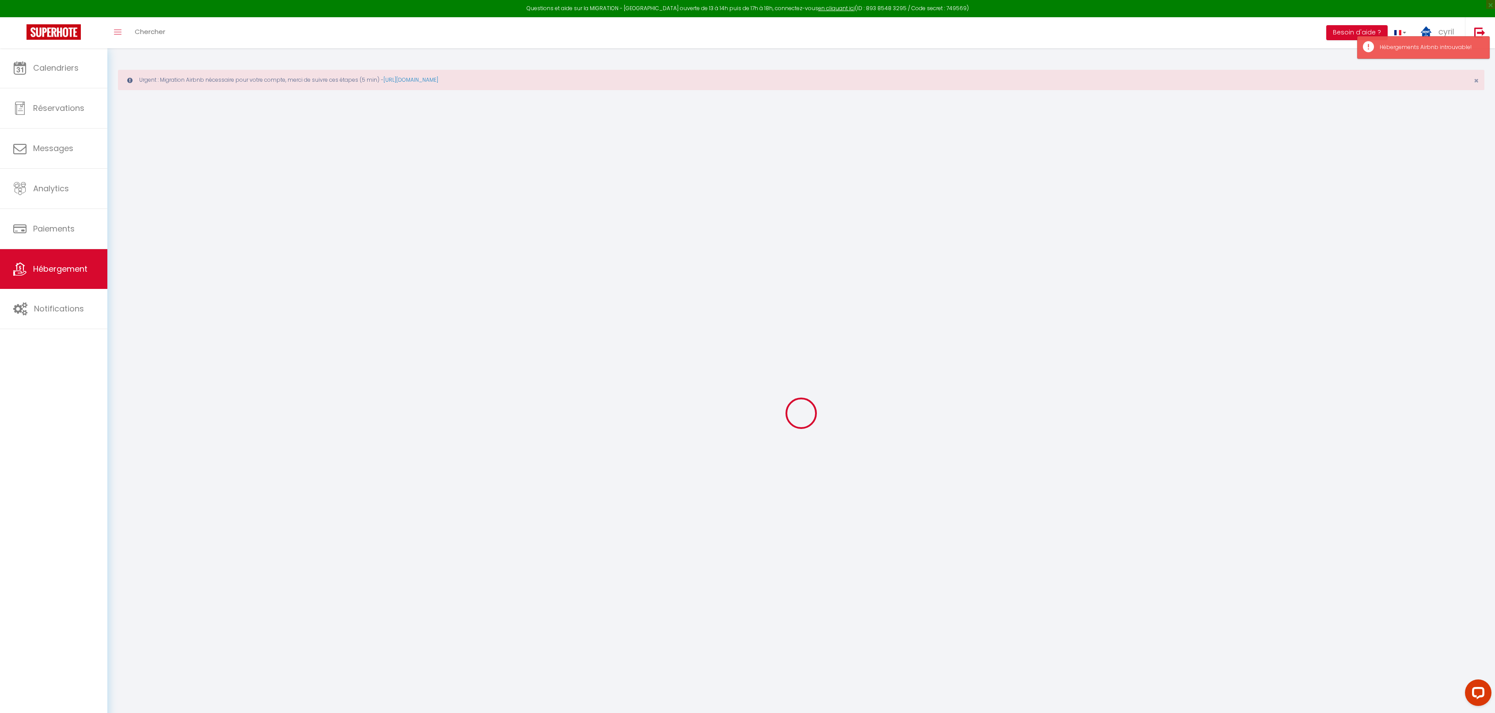
checkbox input "false"
select select
checkbox input "false"
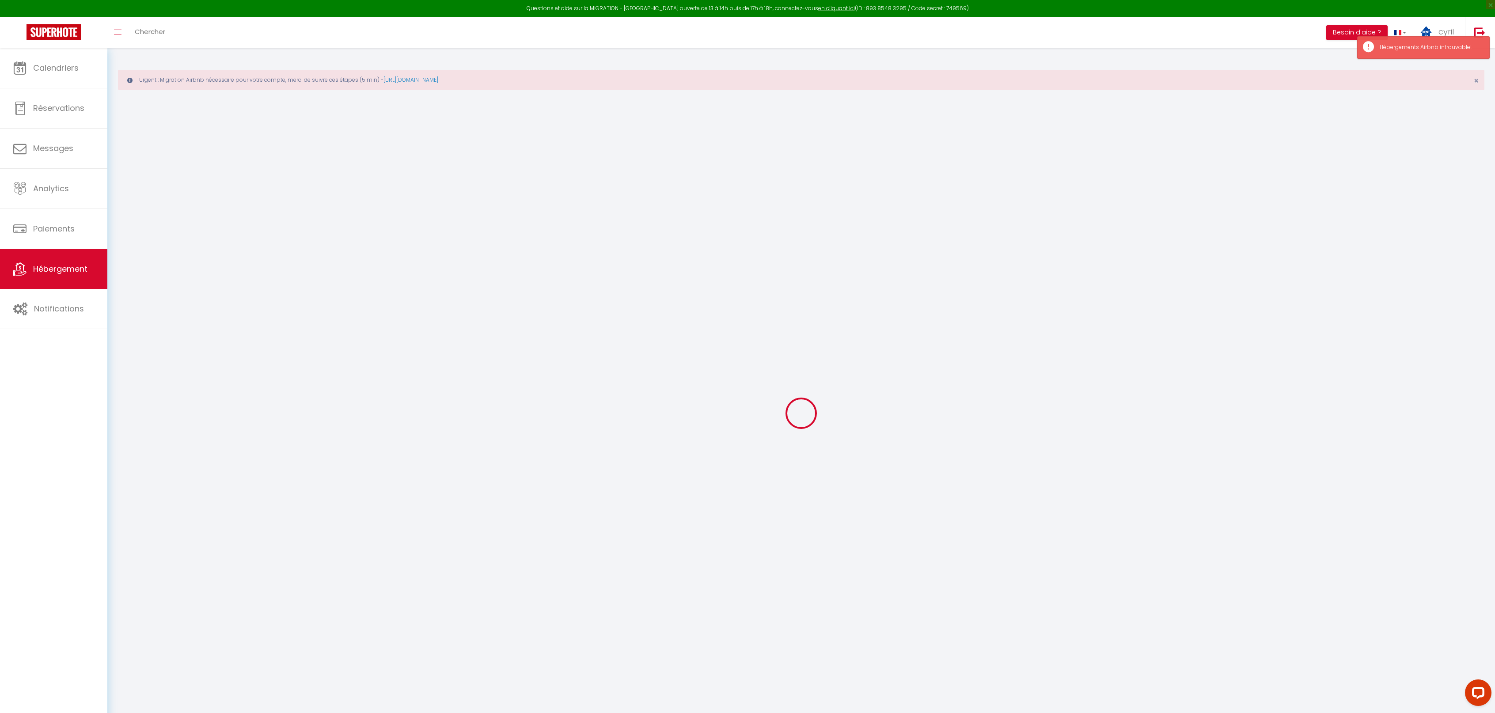
checkbox input "false"
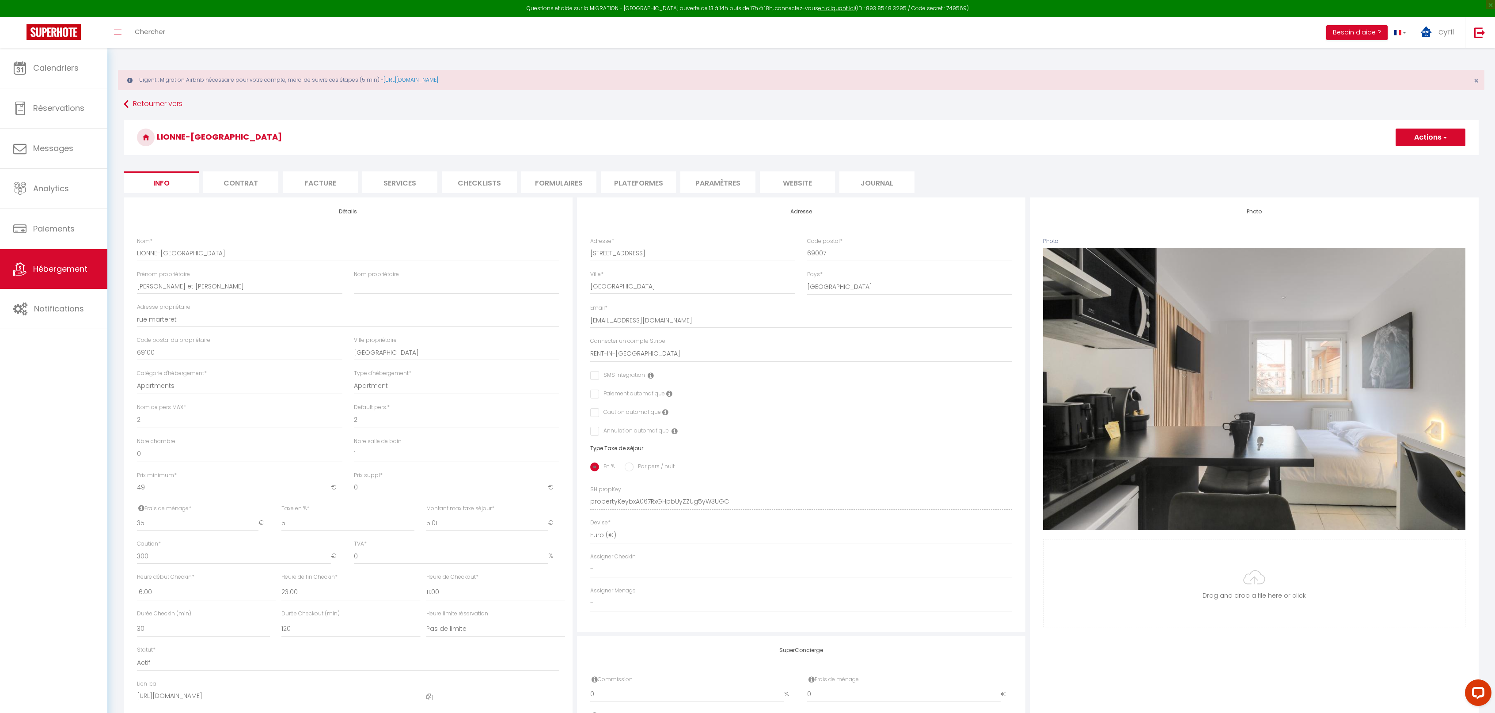
click at [649, 182] on li "Plateformes" at bounding box center [638, 182] width 75 height 22
select select
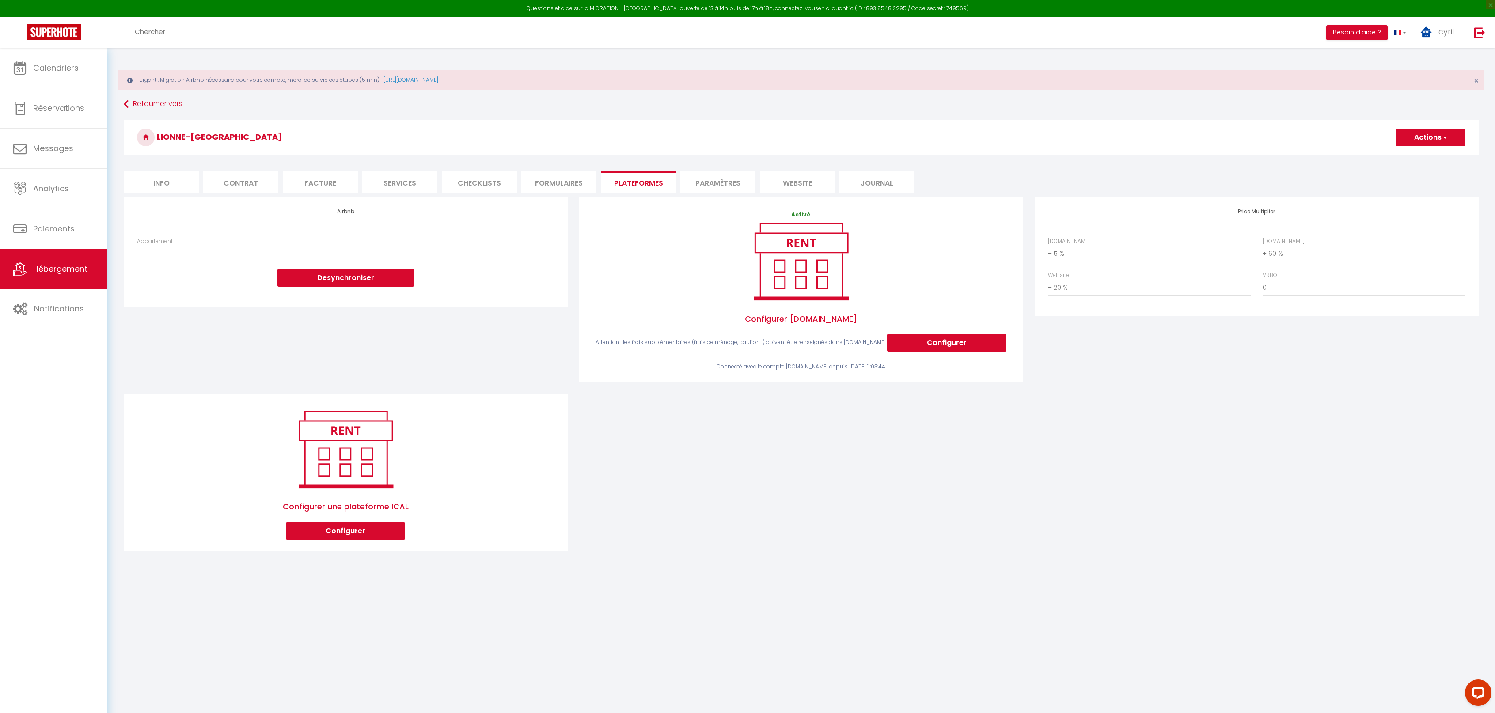
click at [1107, 250] on select "0 + 1 % + 2 % + 3 % + 4 % + 5 % + 6 % + 7 % + 8 % + 9 %" at bounding box center [1149, 253] width 203 height 17
select select "+ 20 %"
click at [1048, 245] on select "0 + 1 % + 2 % + 3 % + 4 % + 5 % + 6 % + 7 % + 8 % + 9 %" at bounding box center [1149, 253] width 203 height 17
click at [1434, 139] on button "Actions" at bounding box center [1431, 138] width 70 height 18
click at [1417, 158] on link "Enregistrer" at bounding box center [1430, 156] width 70 height 11
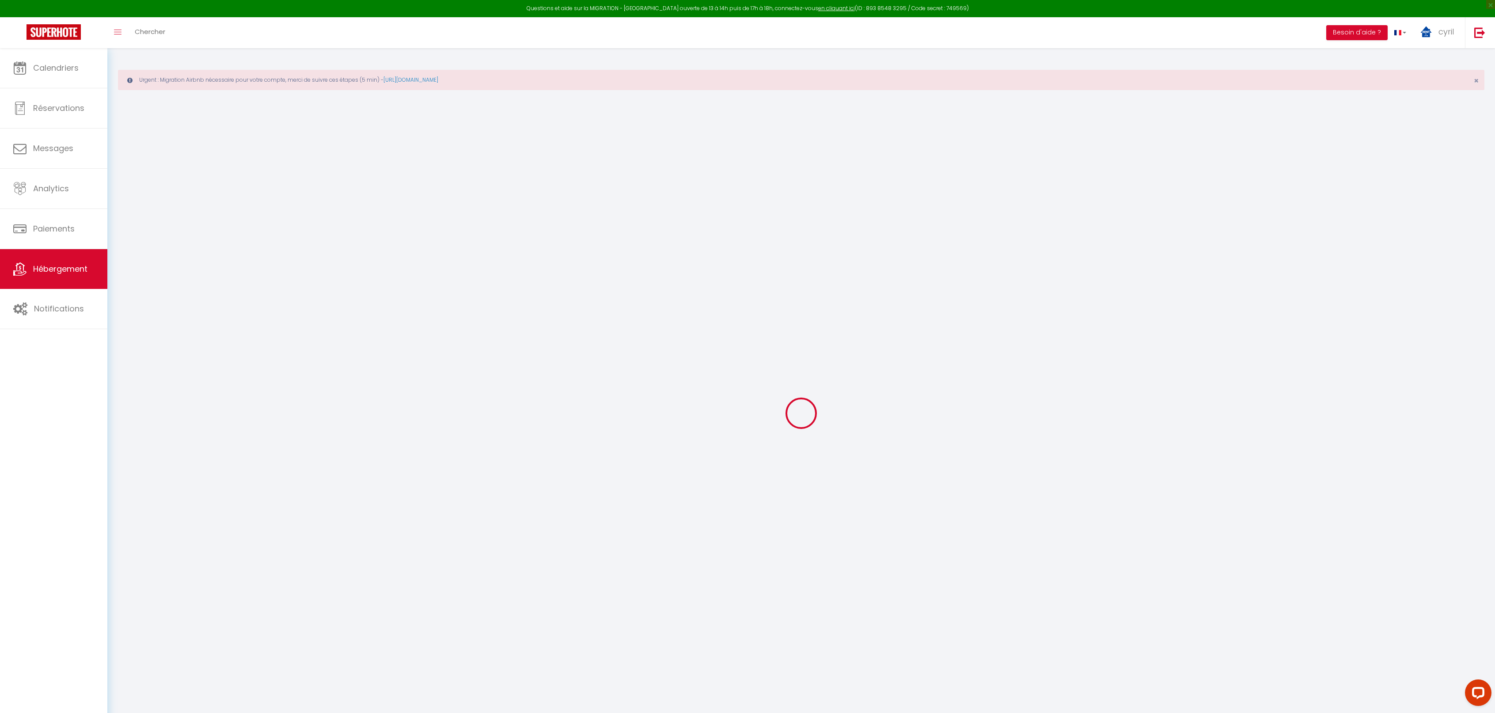
select select
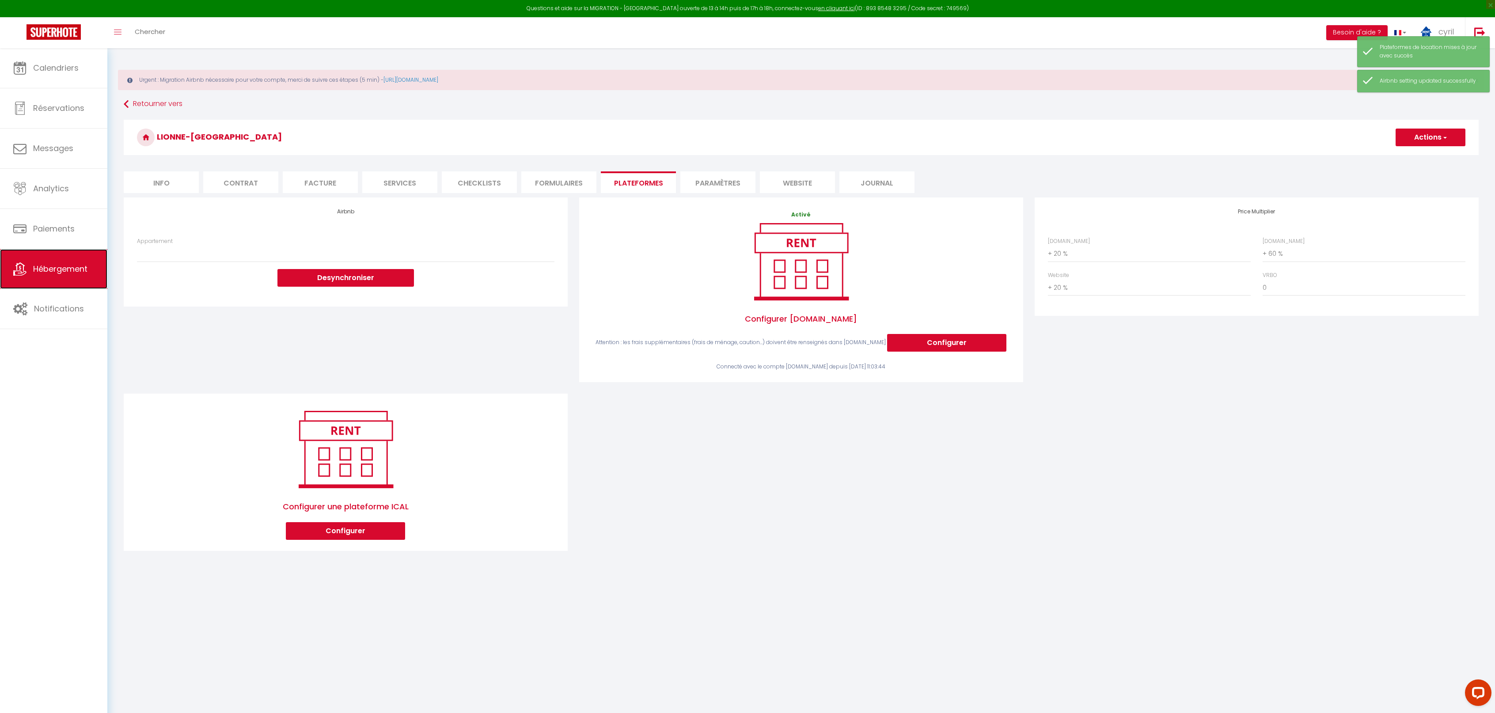
click at [56, 268] on span "Hébergement" at bounding box center [60, 268] width 54 height 11
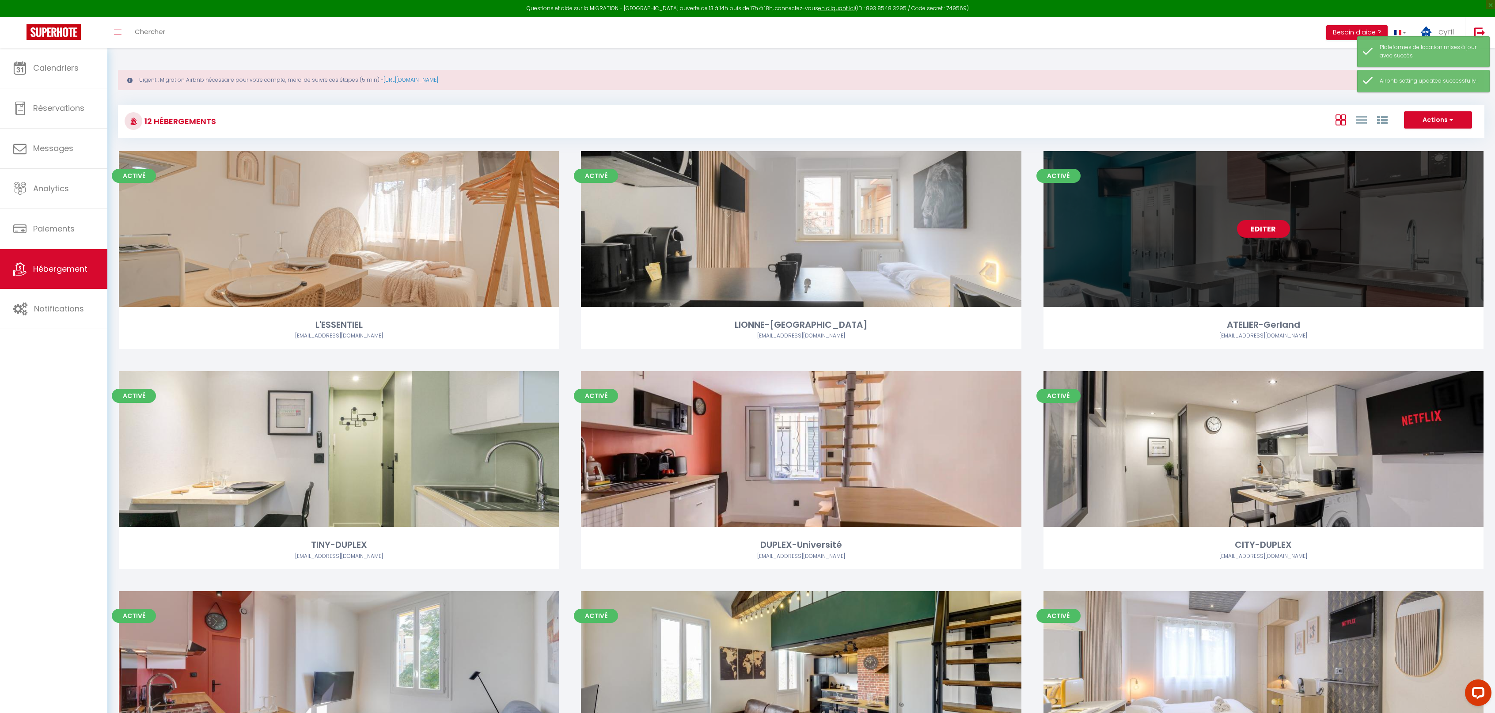
click at [1268, 230] on link "Editer" at bounding box center [1263, 229] width 53 height 18
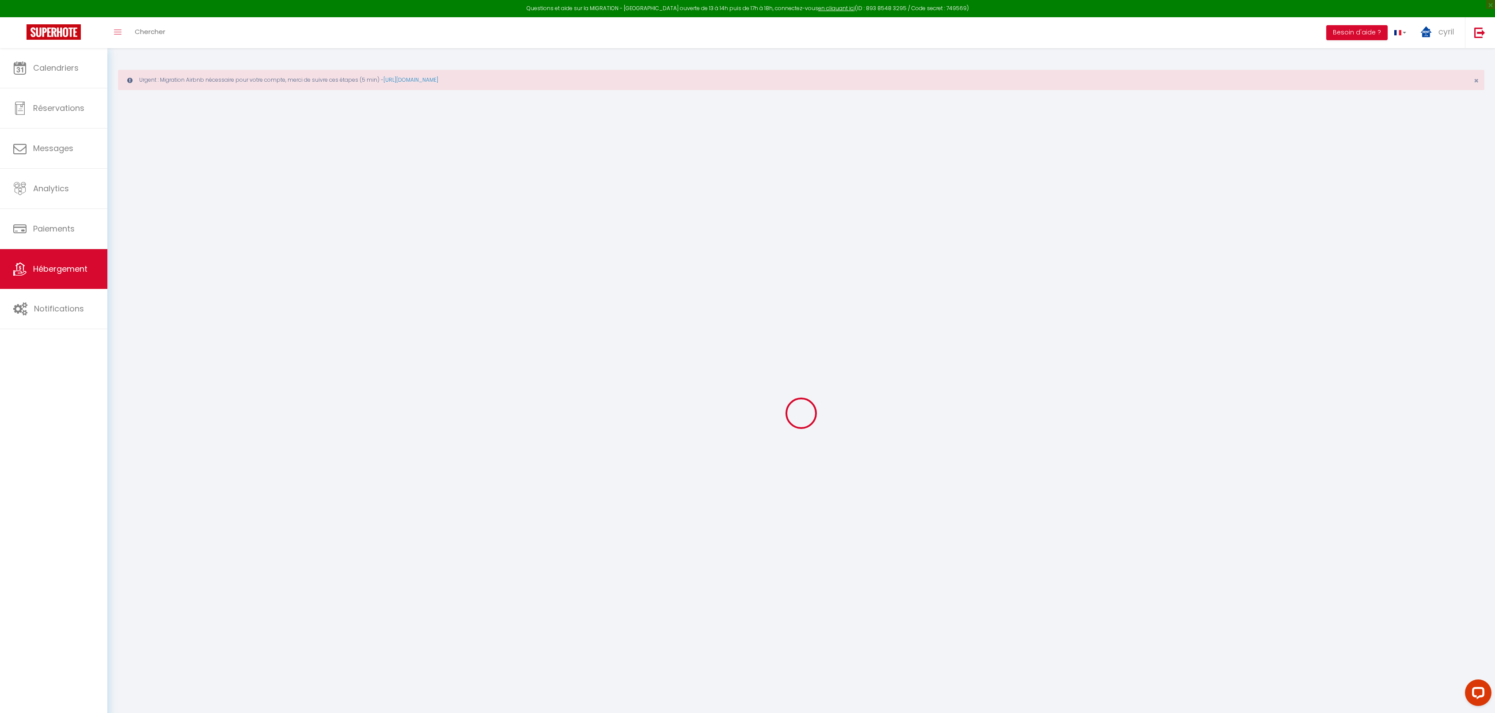
select select "+ 5 %"
select select "+ 65 %"
select select "+ 20 %"
select select
checkbox input "false"
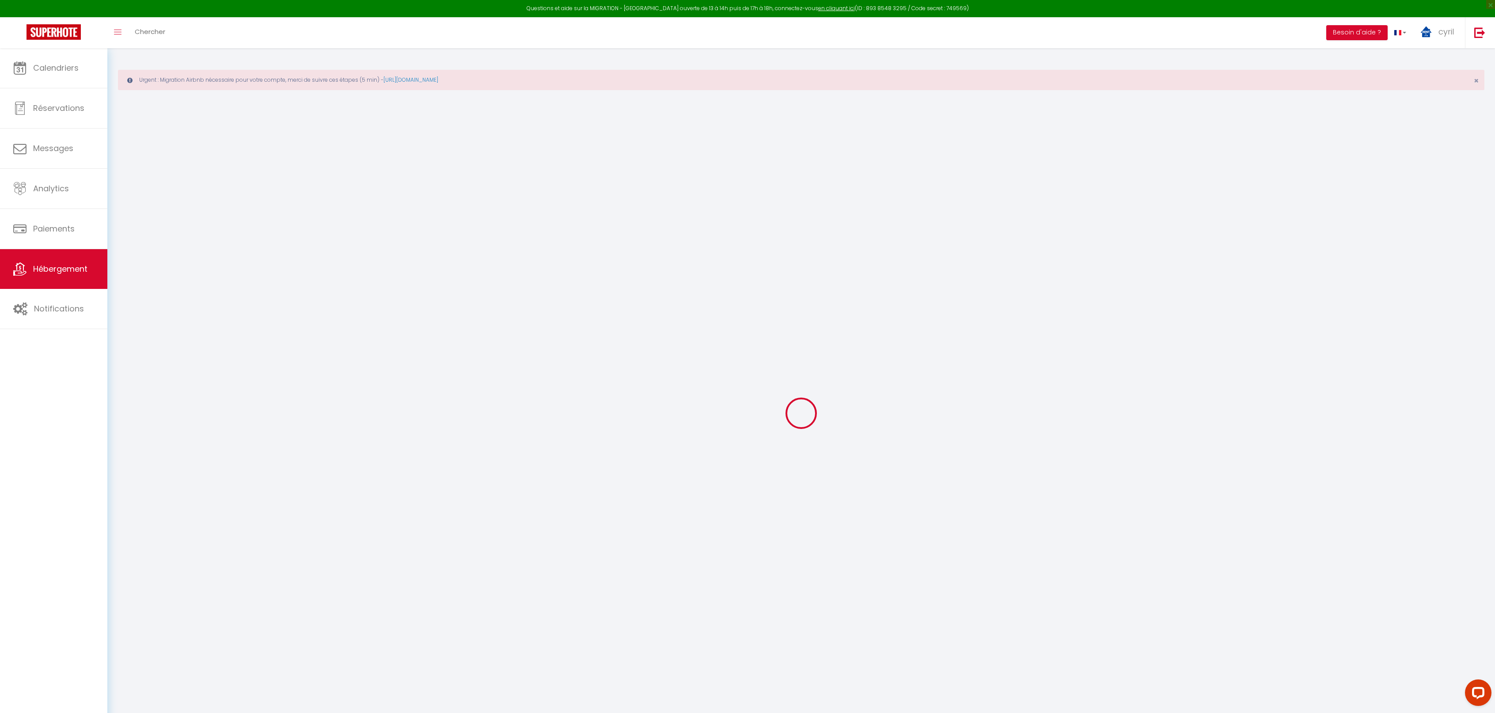
checkbox input "false"
select select "3952-23339907"
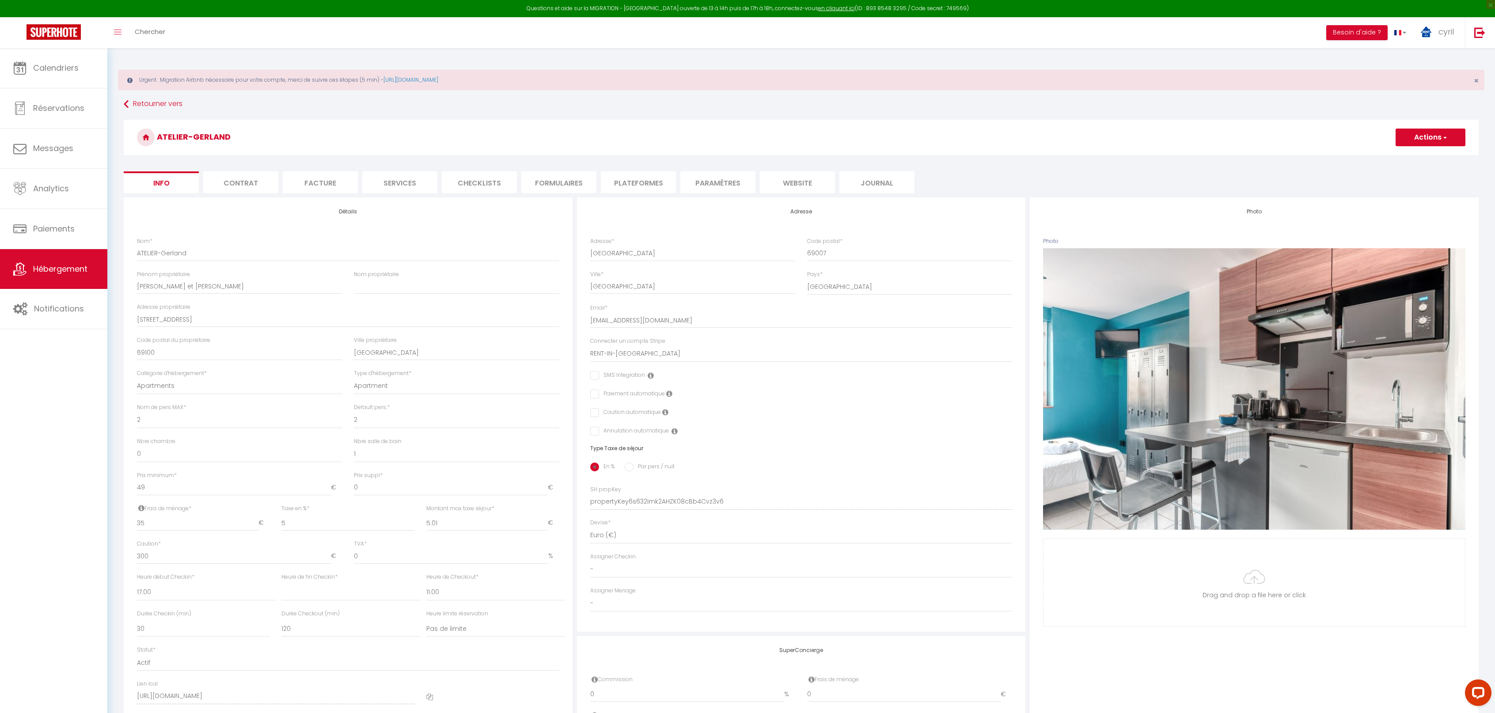
click at [630, 180] on li "Plateformes" at bounding box center [638, 182] width 75 height 22
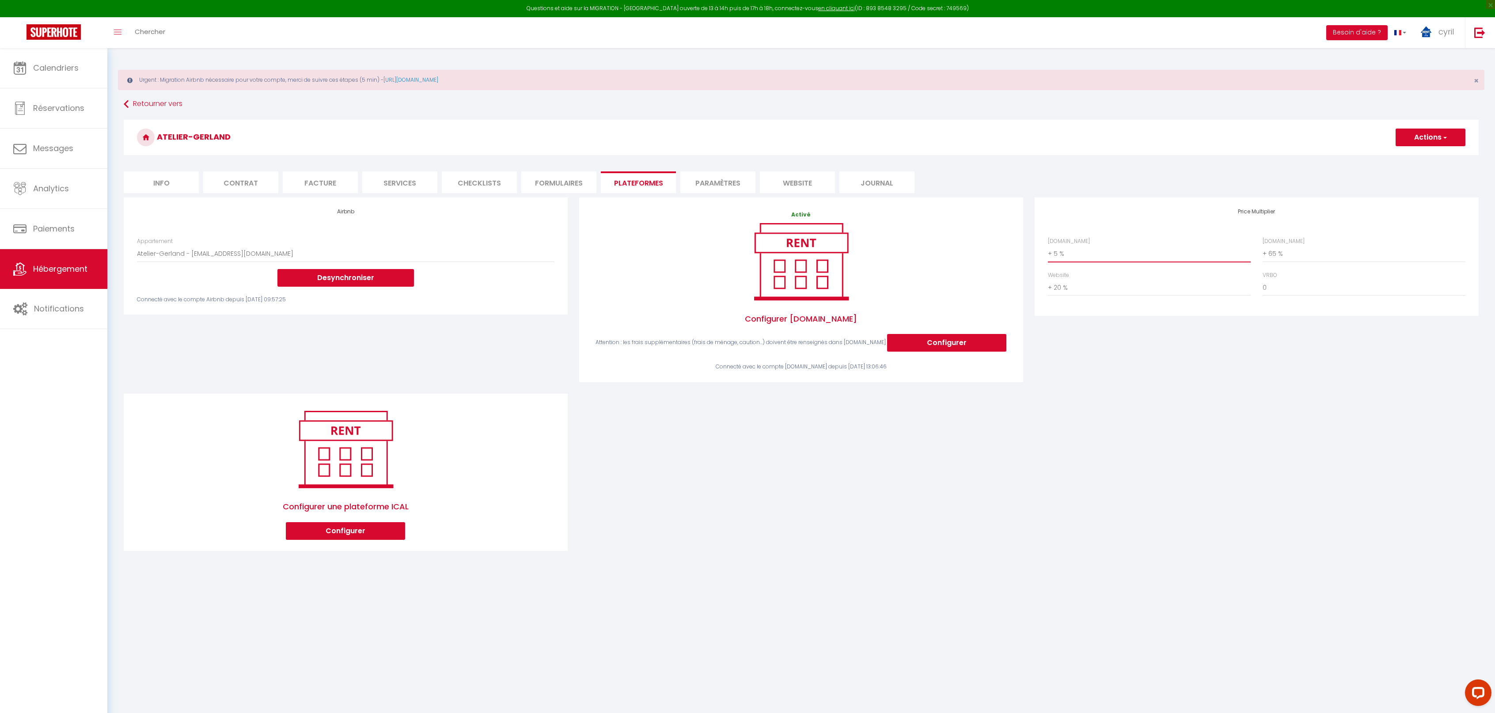
click at [1082, 255] on select "0 + 1 % + 2 % + 3 % + 4 % + 5 % + 6 % + 7 % + 8 % + 9 %" at bounding box center [1149, 253] width 203 height 17
select select "+ 20 %"
click at [1048, 245] on select "0 + 1 % + 2 % + 3 % + 4 % + 5 % + 6 % + 7 % + 8 % + 9 %" at bounding box center [1149, 253] width 203 height 17
click at [1431, 140] on button "Actions" at bounding box center [1431, 138] width 70 height 18
click at [1419, 154] on link "Enregistrer" at bounding box center [1430, 156] width 70 height 11
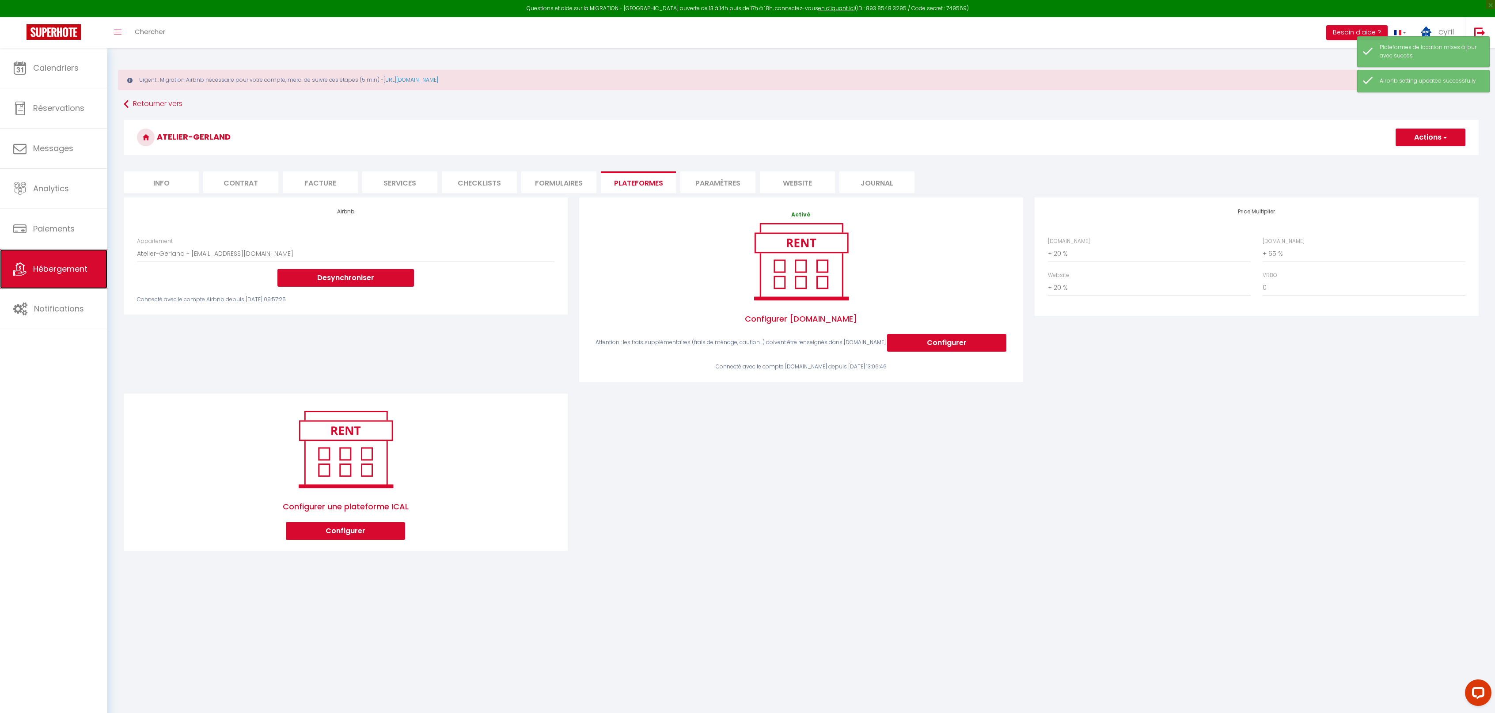
click at [67, 262] on link "Hébergement" at bounding box center [53, 269] width 107 height 40
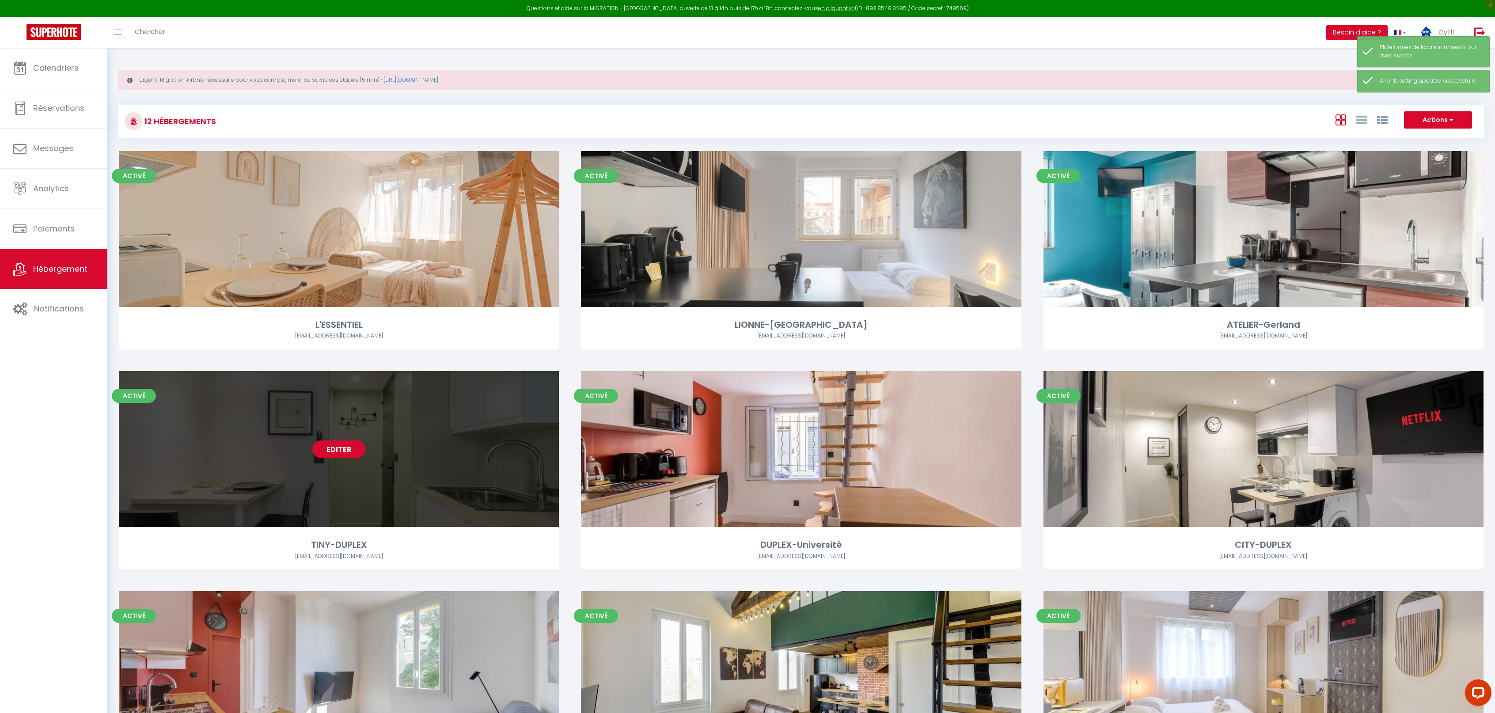
click at [338, 448] on link "Editer" at bounding box center [338, 449] width 53 height 18
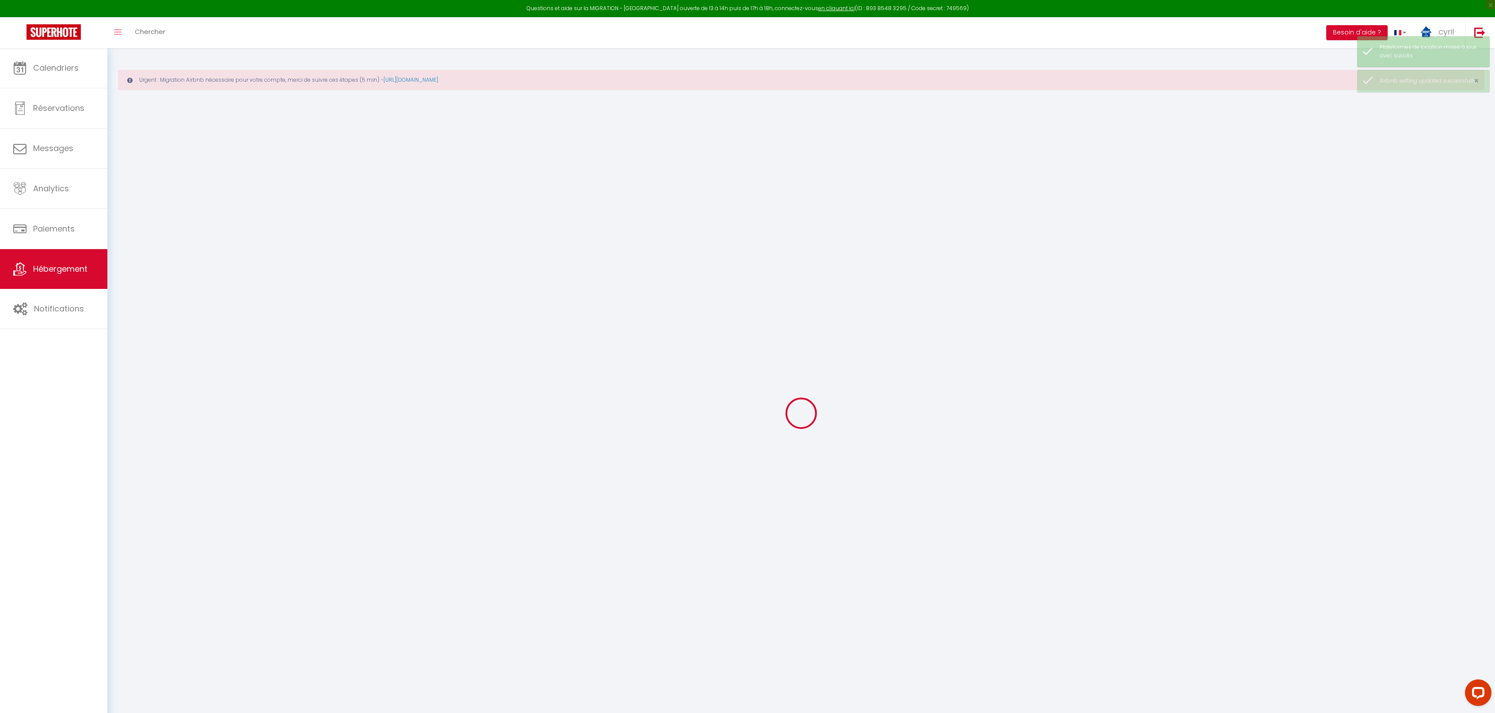
select select "+ 5 %"
select select "+ 60 %"
select select "+ 20 %"
checkbox input "false"
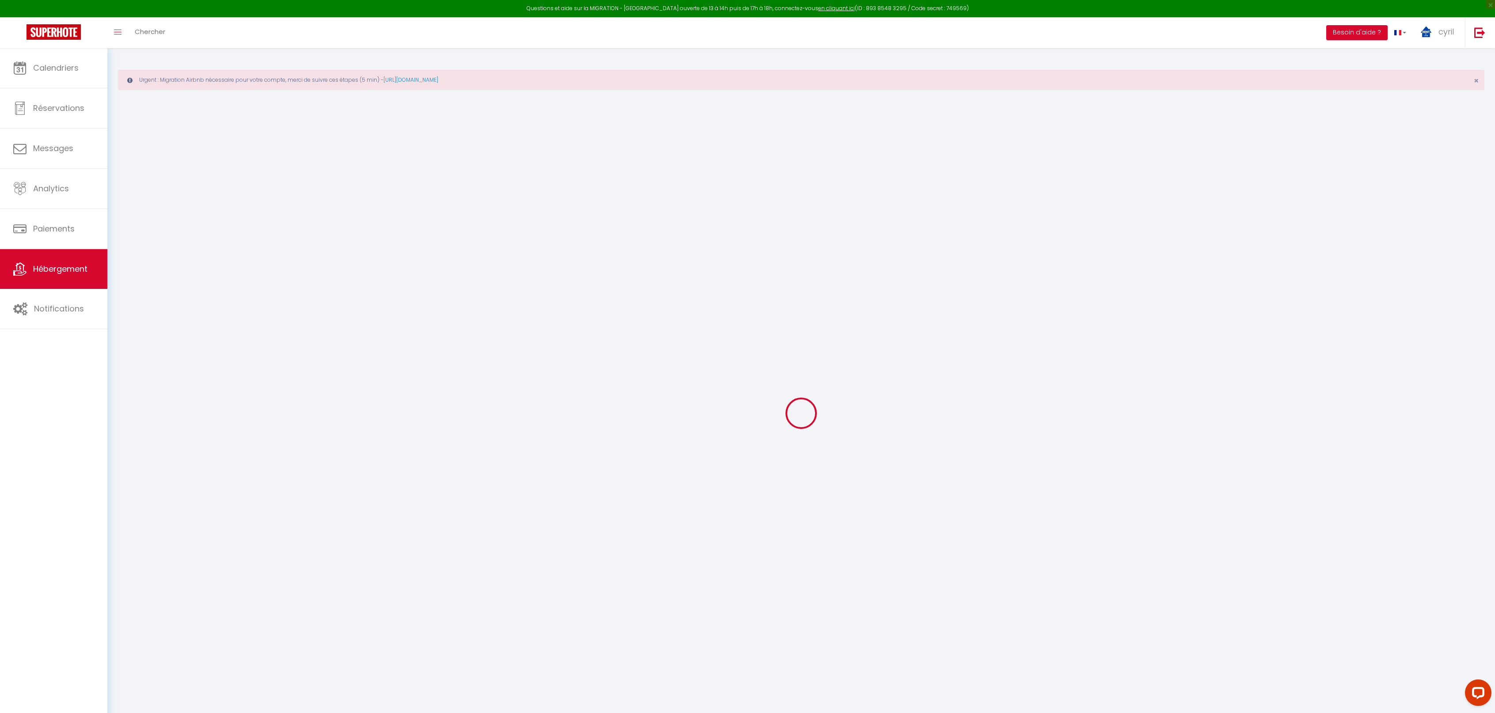
checkbox input "false"
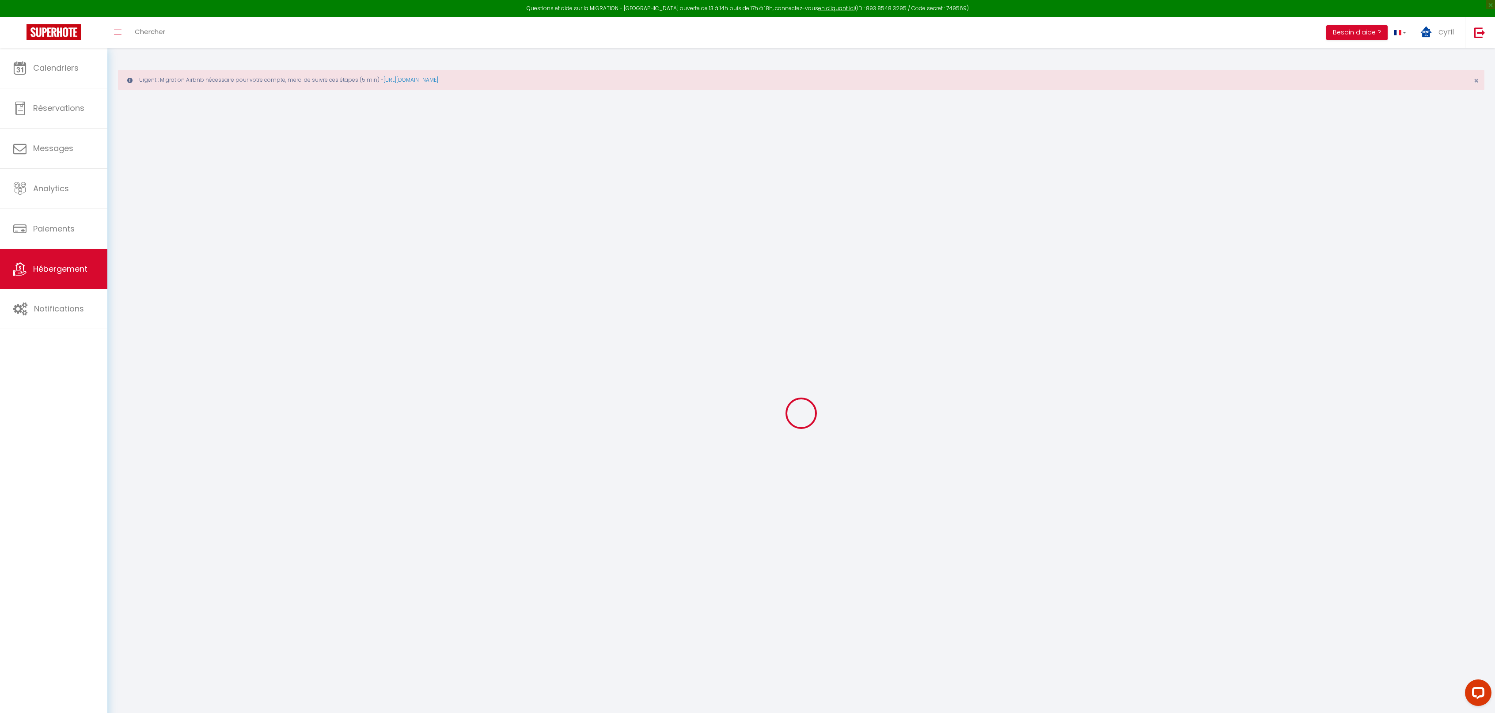
checkbox input "false"
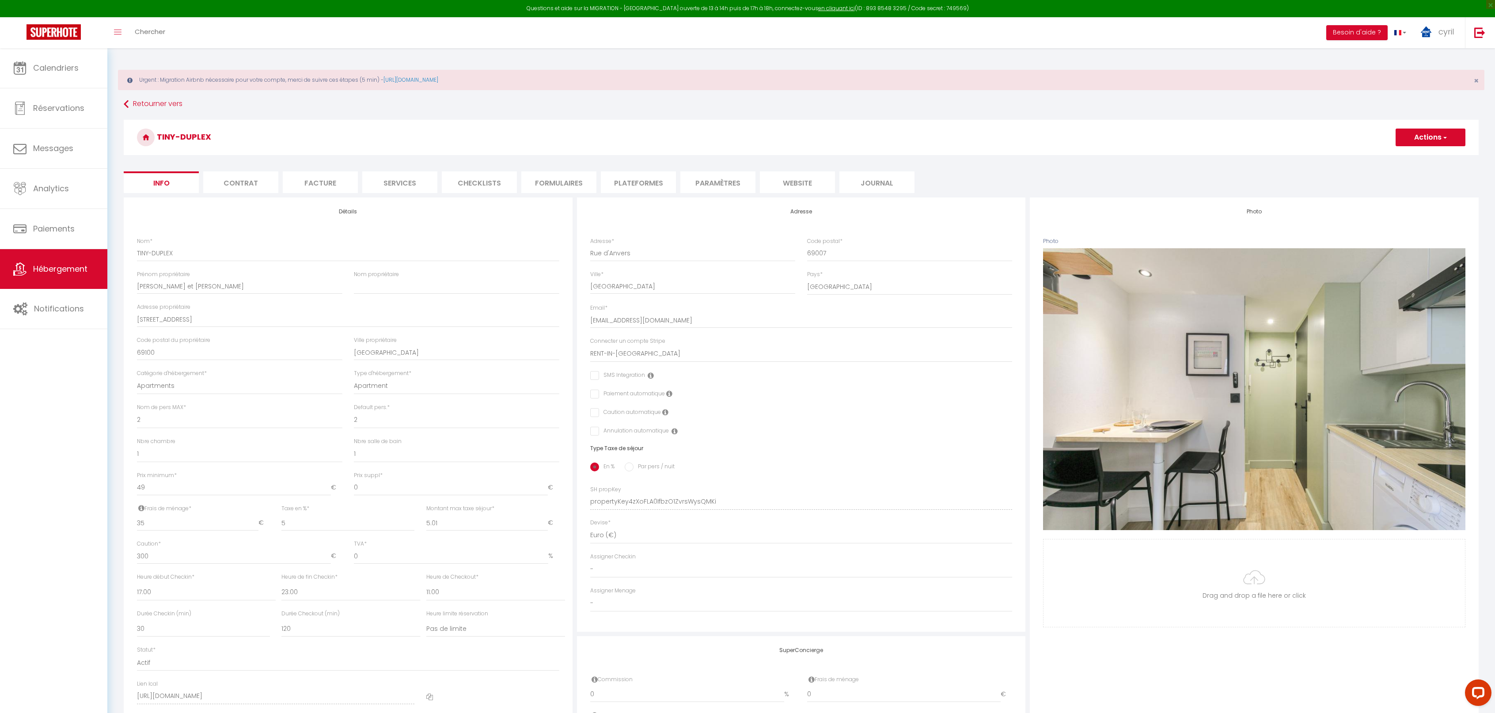
click at [632, 184] on li "Plateformes" at bounding box center [638, 182] width 75 height 22
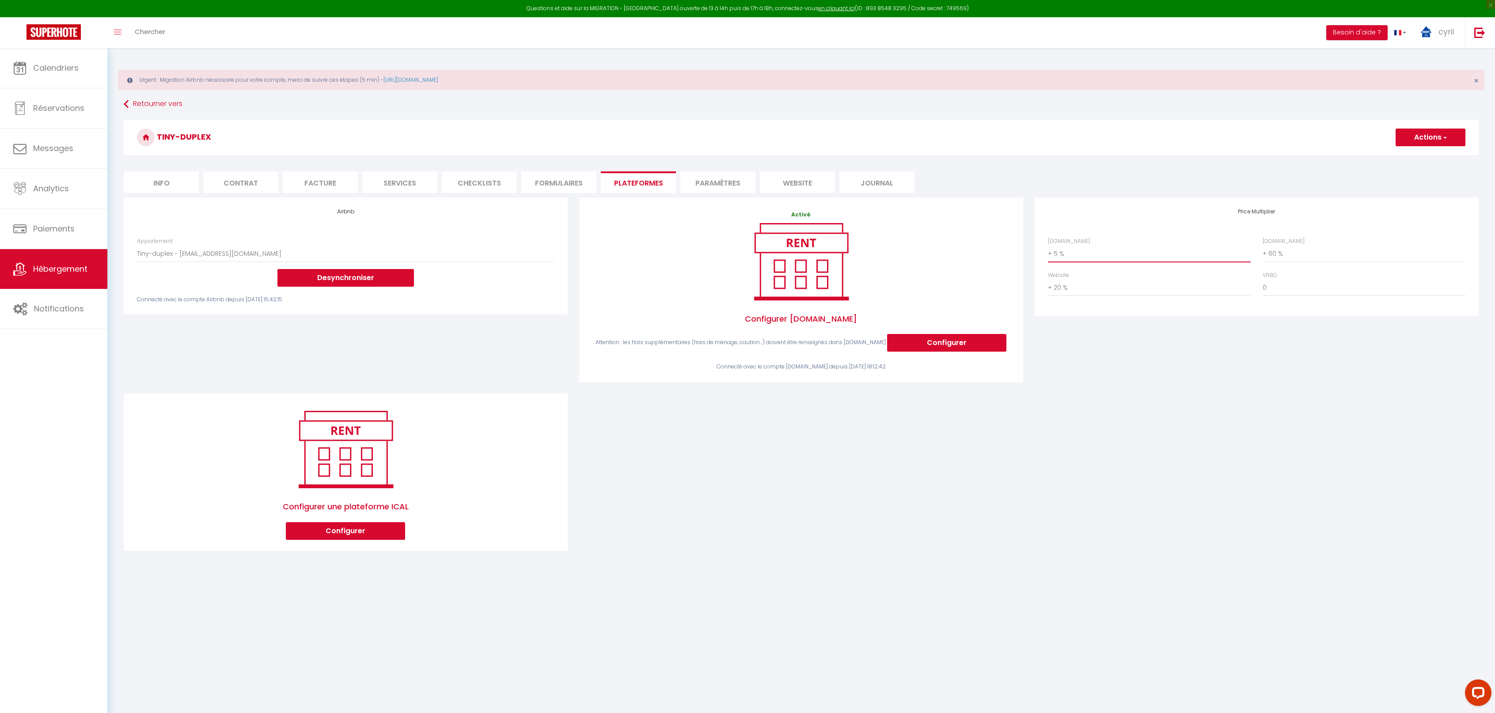
click at [1089, 249] on select "0 + 1 % + 2 % + 3 % + 4 % + 5 % + 6 % + 7 % + 8 % + 9 %" at bounding box center [1149, 253] width 203 height 17
select select "+ 20 %"
click at [1048, 245] on select "0 + 1 % + 2 % + 3 % + 4 % + 5 % + 6 % + 7 % + 8 % + 9 %" at bounding box center [1149, 253] width 203 height 17
click at [1432, 137] on button "Actions" at bounding box center [1431, 138] width 70 height 18
click at [1413, 155] on link "Enregistrer" at bounding box center [1430, 156] width 70 height 11
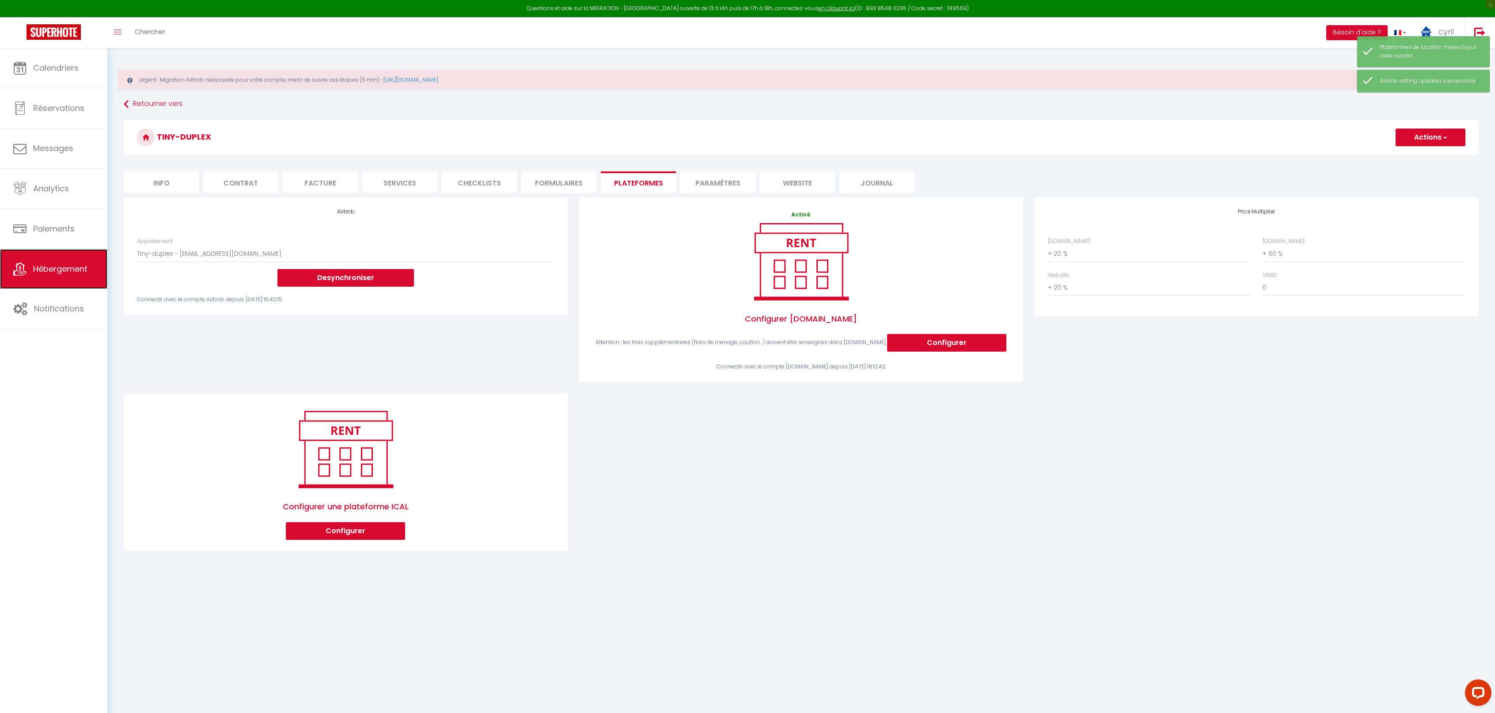
click at [49, 266] on span "Hébergement" at bounding box center [60, 268] width 54 height 11
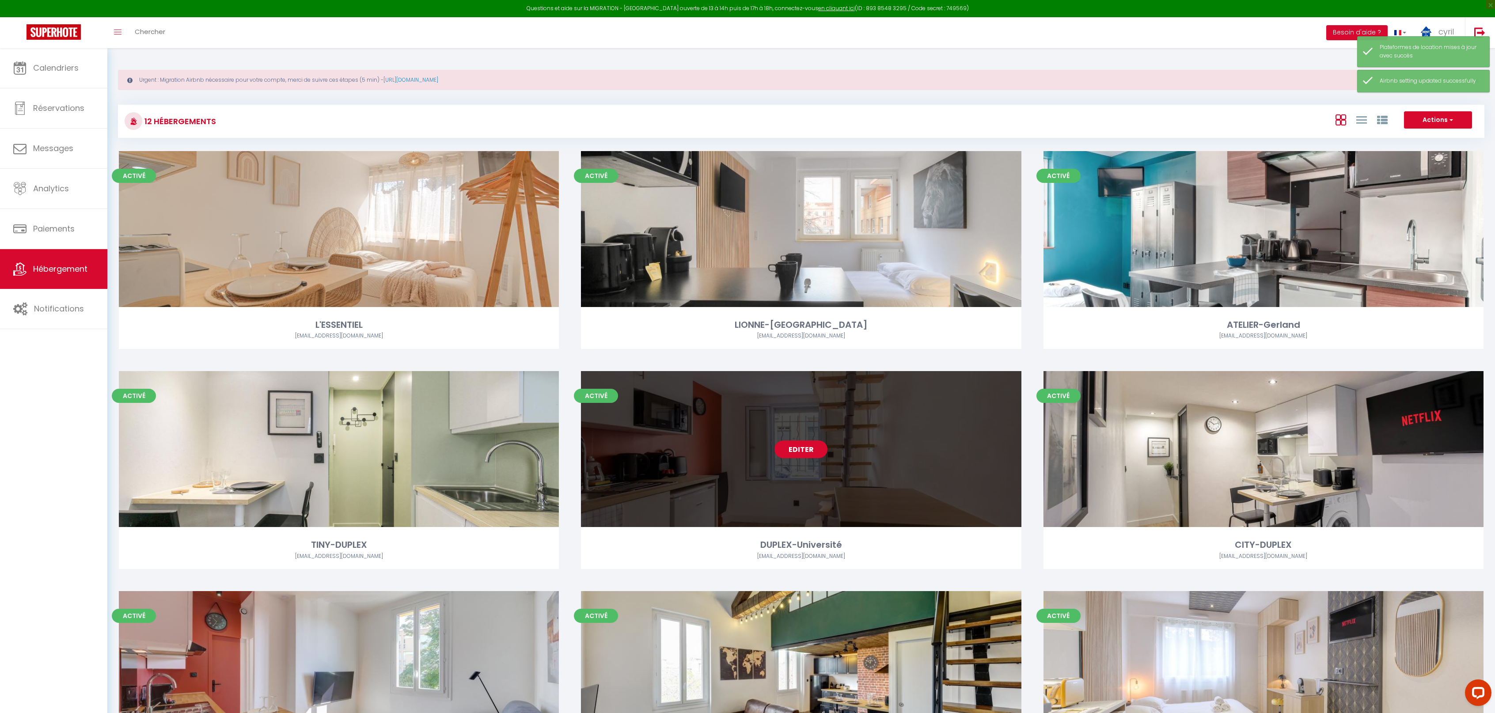
click at [797, 448] on link "Editer" at bounding box center [801, 449] width 53 height 18
click at [806, 440] on div "Editer" at bounding box center [801, 449] width 440 height 156
click at [805, 449] on link "Editer" at bounding box center [801, 449] width 53 height 18
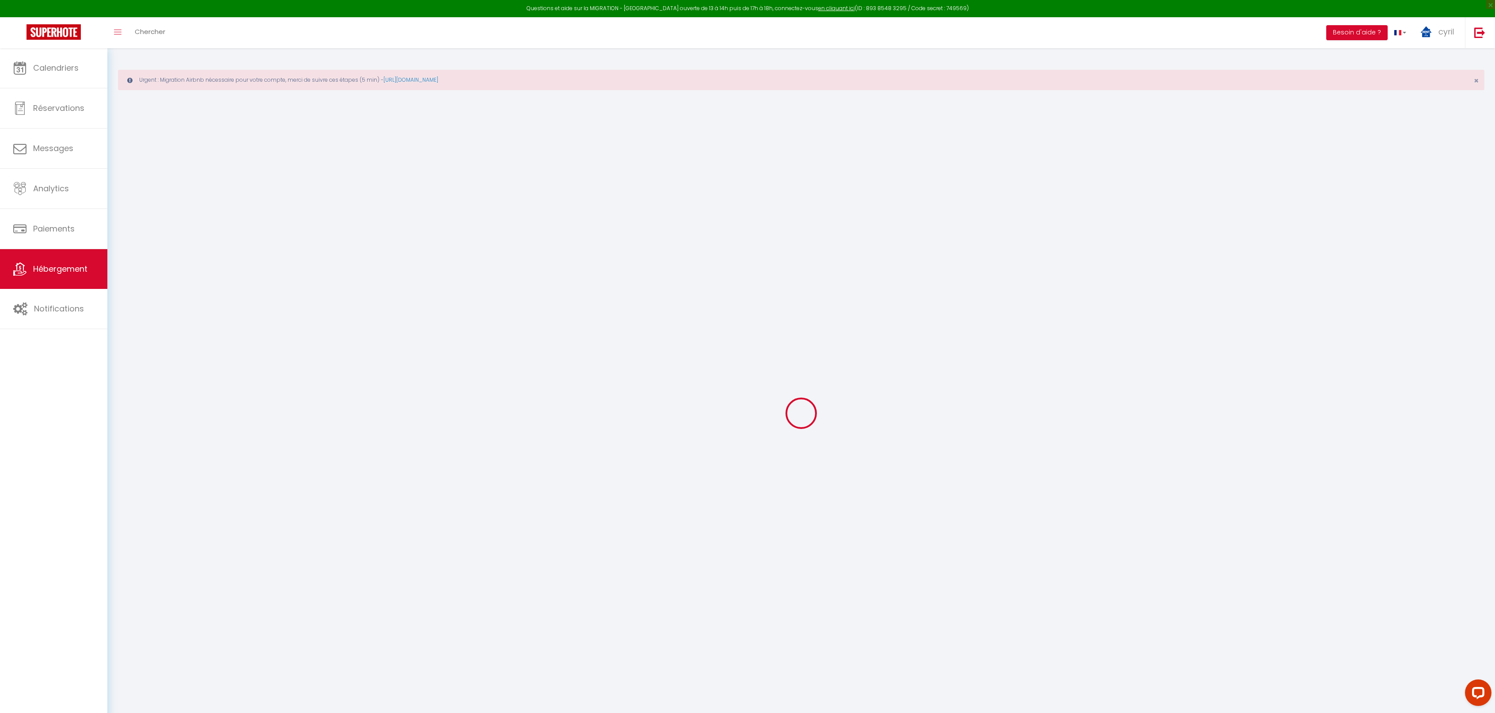
select select "+ 5 %"
select select "+ 60 %"
select select "+ 20 %"
select select "17:00"
select select
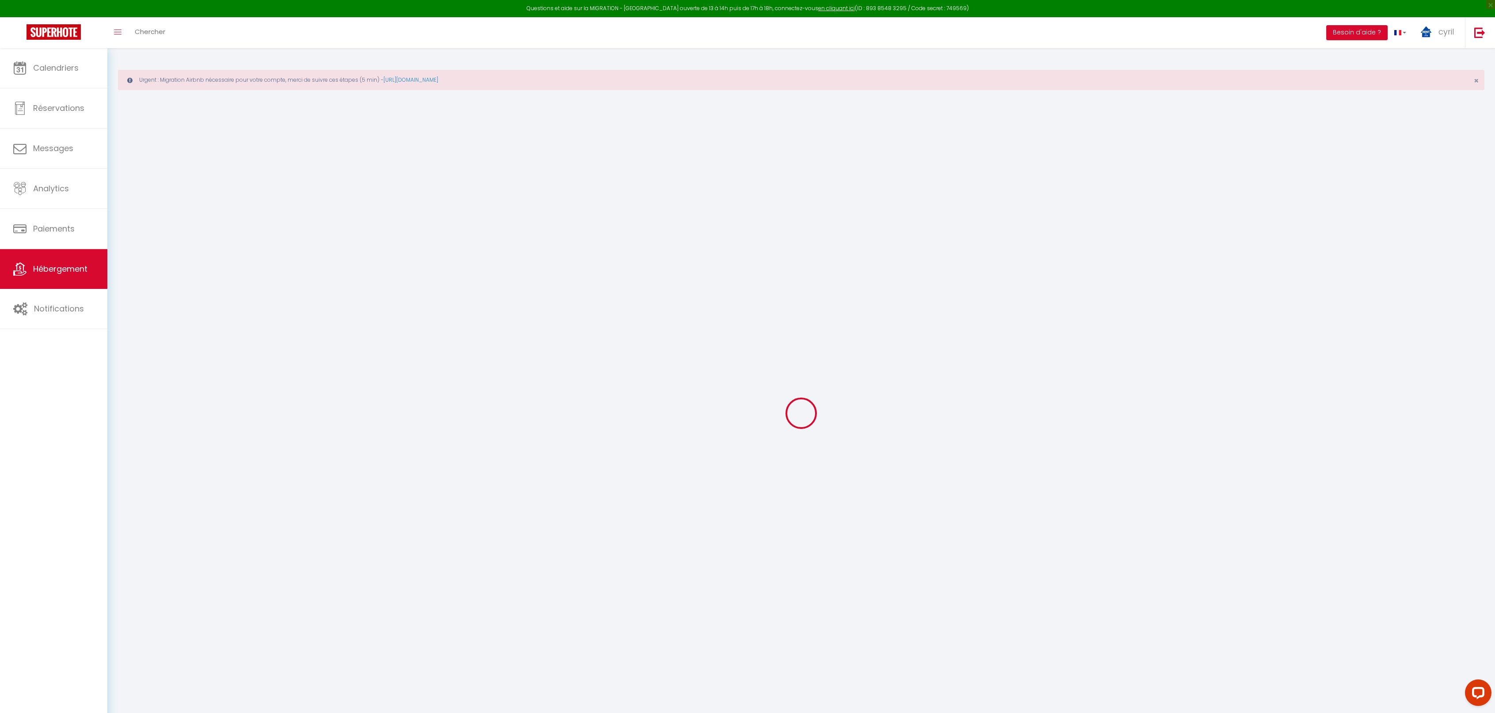
select select "10:00"
select select "30"
select select "120"
select select
checkbox input "false"
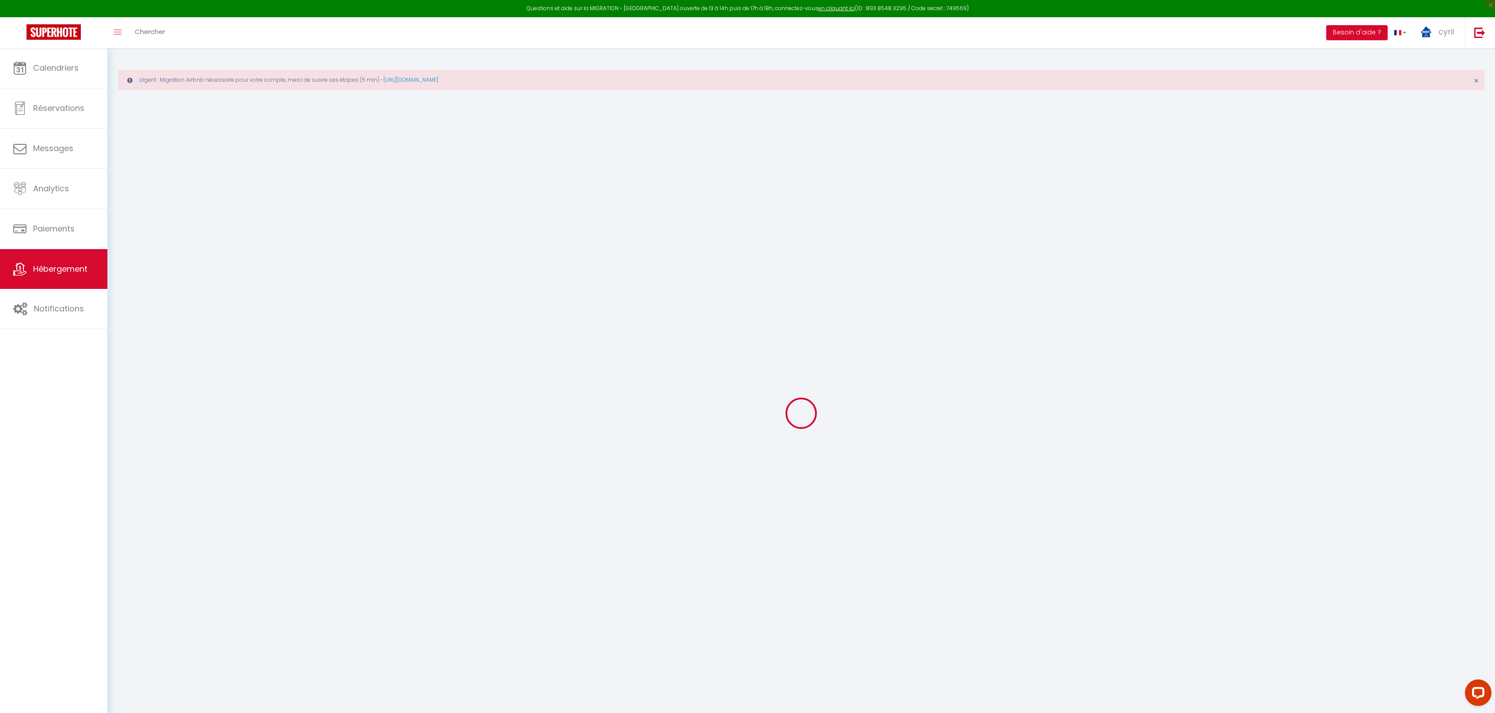
checkbox input "false"
select select "3952-858609470468381032"
select select
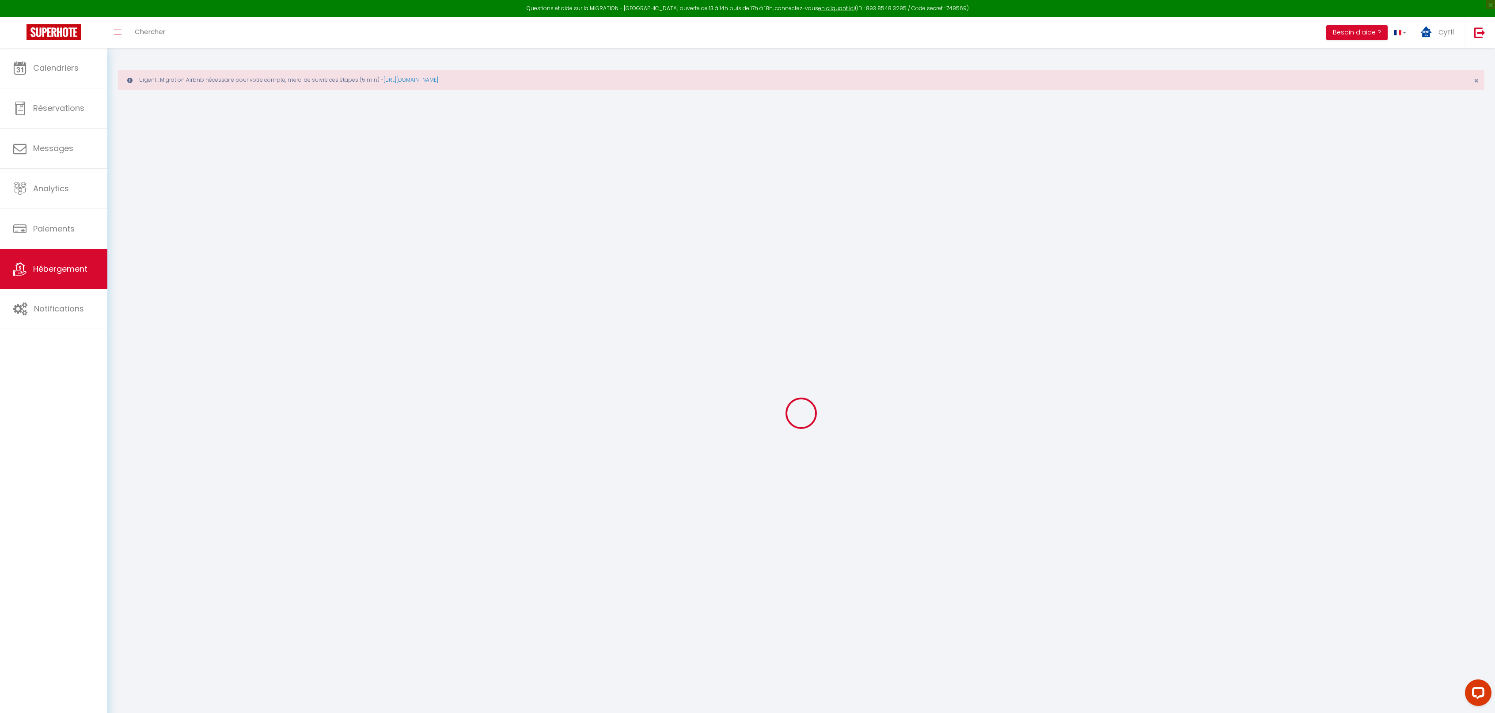
checkbox input "false"
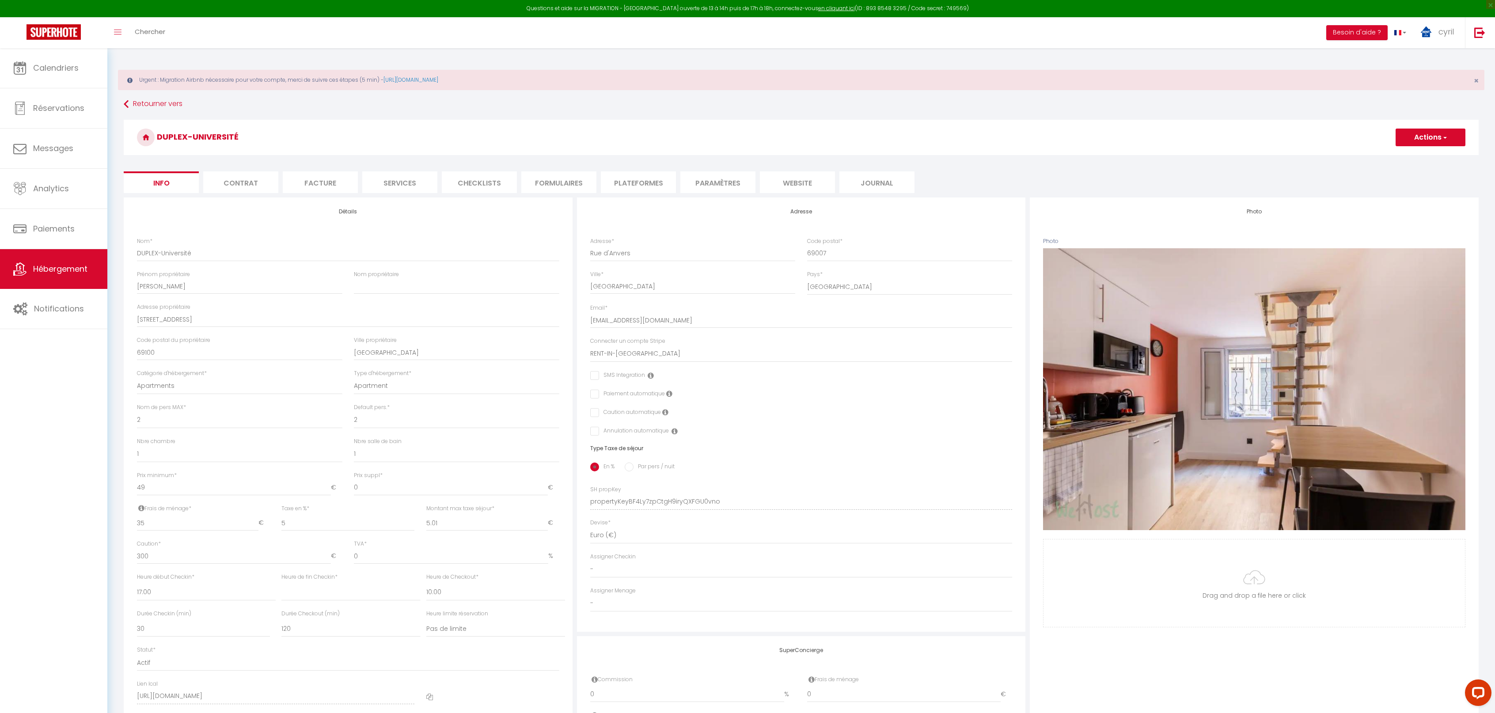
click at [644, 183] on li "Plateformes" at bounding box center [638, 182] width 75 height 22
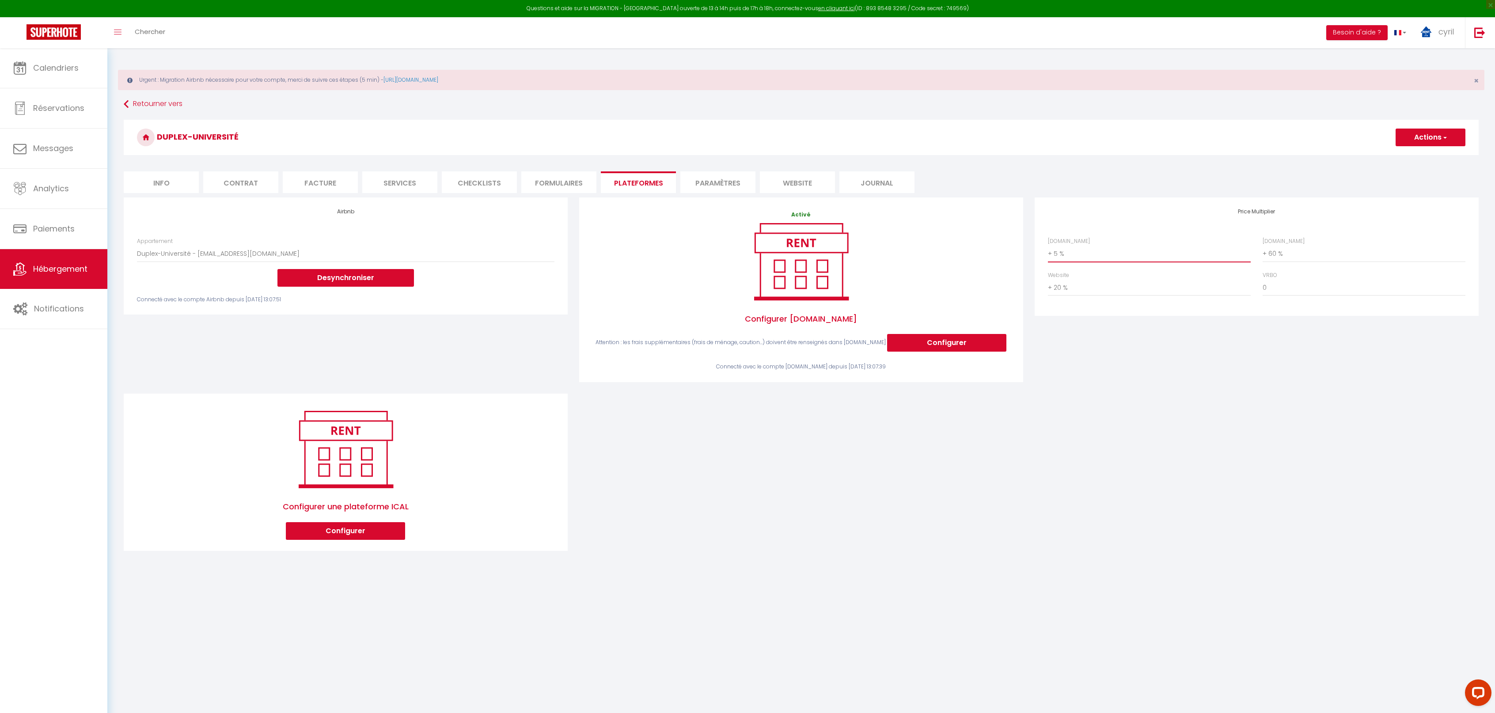
click at [1075, 251] on select "0 + 1 % + 2 % + 3 % + 4 % + 5 % + 6 % + 7 % + 8 % + 9 %" at bounding box center [1149, 253] width 203 height 17
select select "+ 20 %"
click at [1048, 245] on select "0 + 1 % + 2 % + 3 % + 4 % + 5 % + 6 % + 7 % + 8 % + 9 %" at bounding box center [1149, 253] width 203 height 17
click at [1423, 136] on button "Actions" at bounding box center [1431, 138] width 70 height 18
click at [1413, 152] on link "Enregistrer" at bounding box center [1430, 156] width 70 height 11
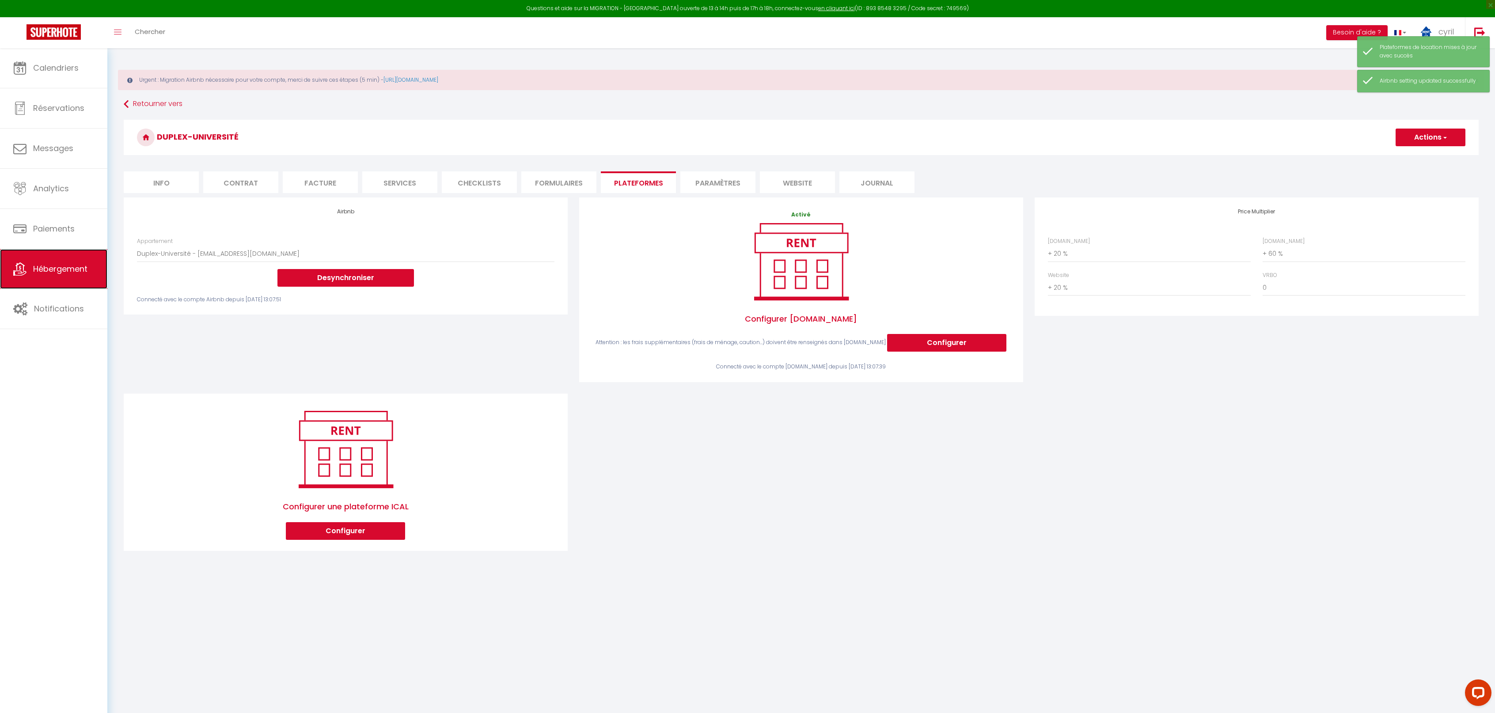
click at [58, 260] on link "Hébergement" at bounding box center [53, 269] width 107 height 40
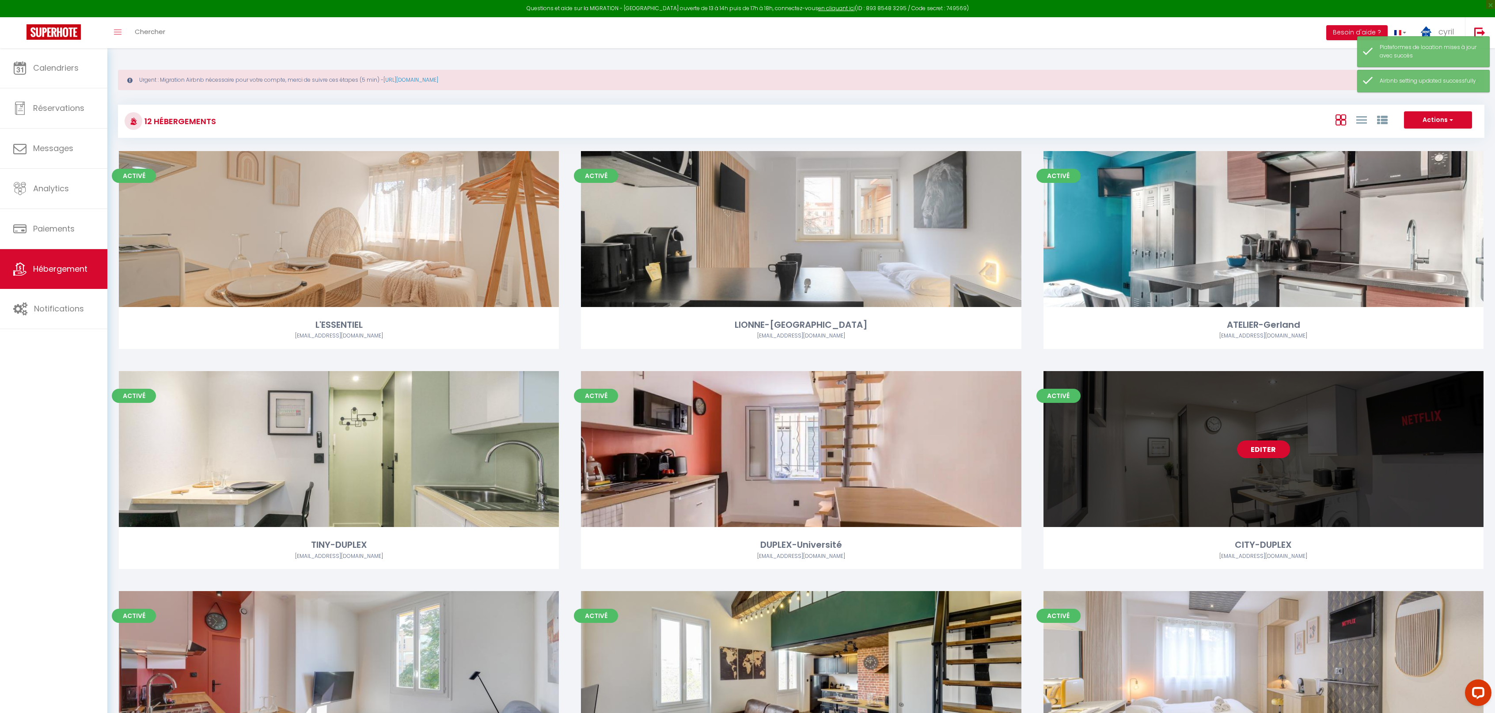
click at [1269, 451] on link "Editer" at bounding box center [1263, 449] width 53 height 18
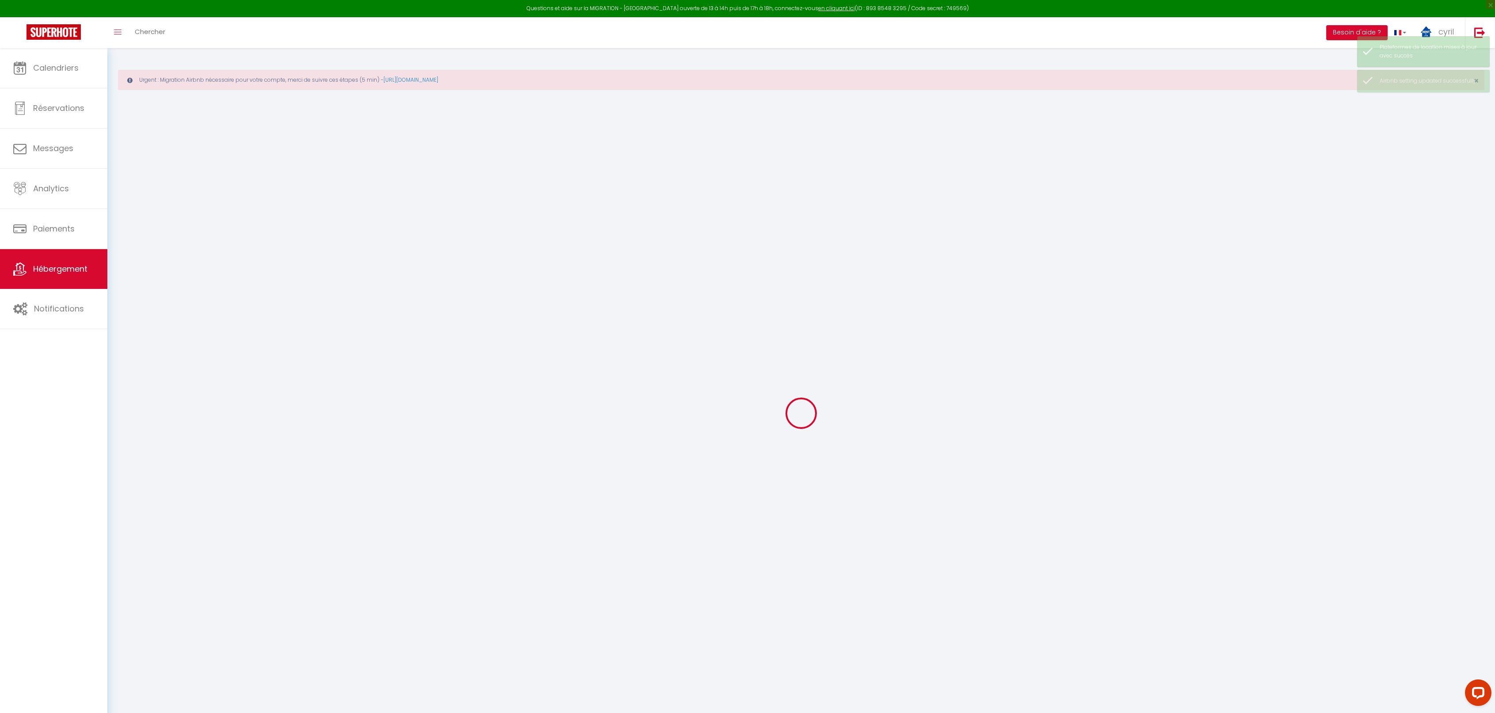
checkbox input "false"
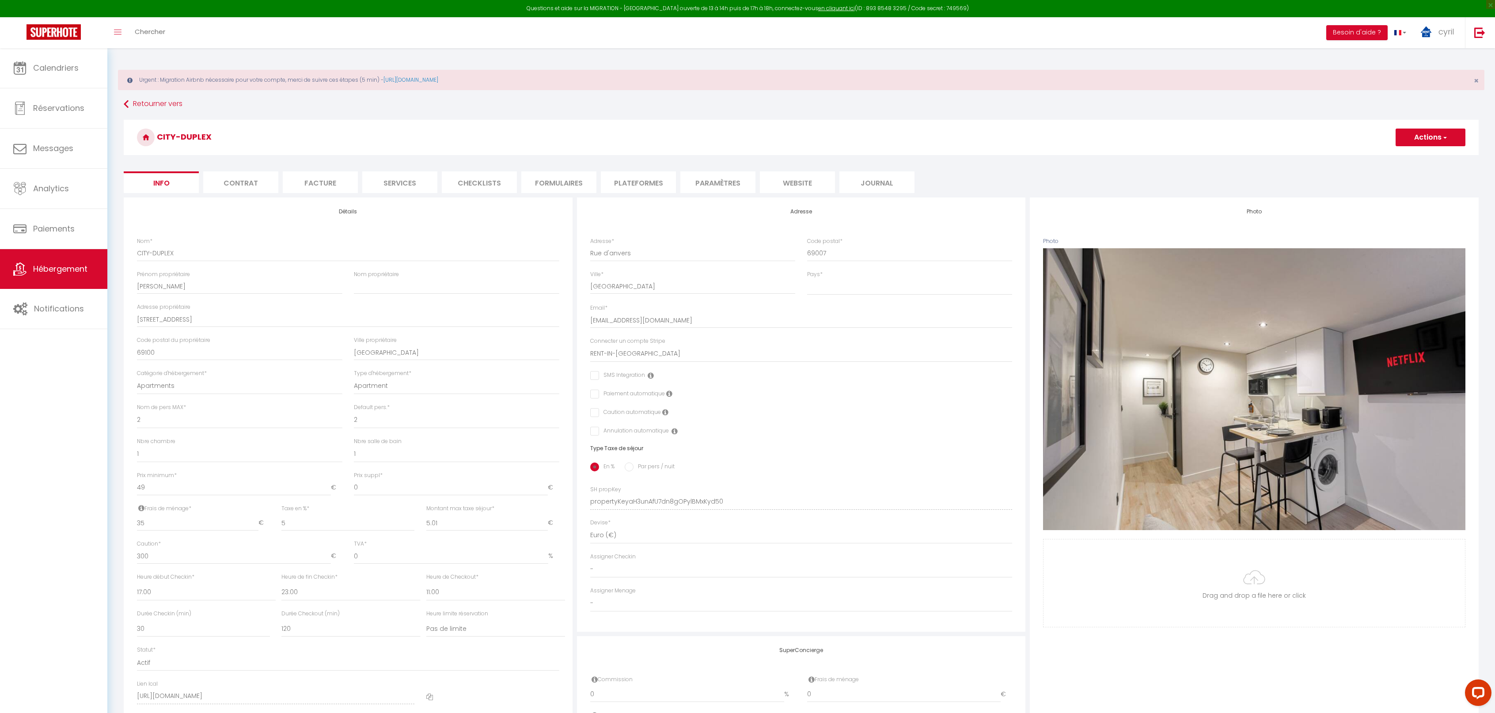
click at [646, 178] on li "Plateformes" at bounding box center [638, 182] width 75 height 22
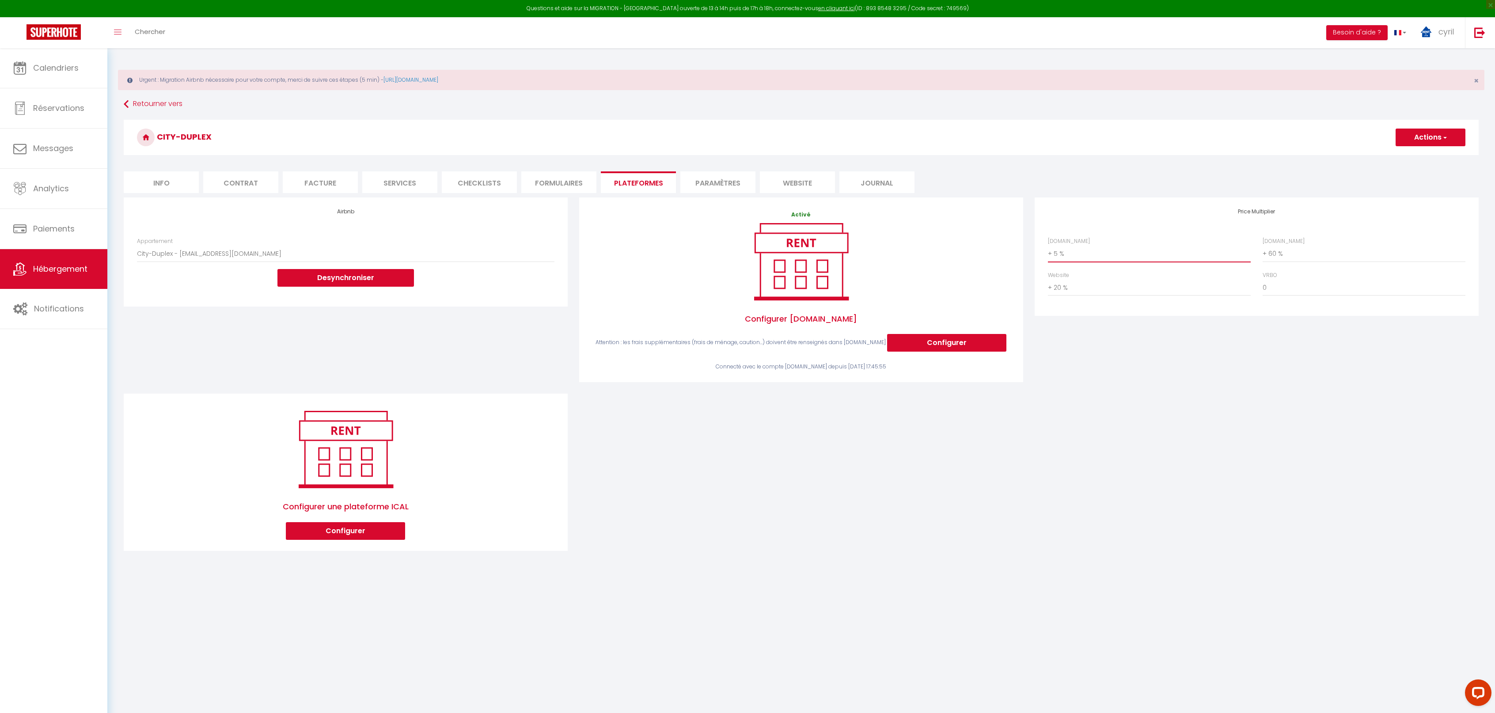
click at [1075, 247] on select "0 + 1 % + 2 % + 3 % + 4 % + 5 % + 6 % + 7 % + 8 % + 9 %" at bounding box center [1149, 253] width 203 height 17
select select "+ 20 %"
click at [1048, 245] on select "0 + 1 % + 2 % + 3 % + 4 % + 5 % + 6 % + 7 % + 8 % + 9 %" at bounding box center [1149, 253] width 203 height 17
click at [1413, 137] on button "Actions" at bounding box center [1431, 138] width 70 height 18
click at [1416, 152] on link "Enregistrer" at bounding box center [1430, 156] width 70 height 11
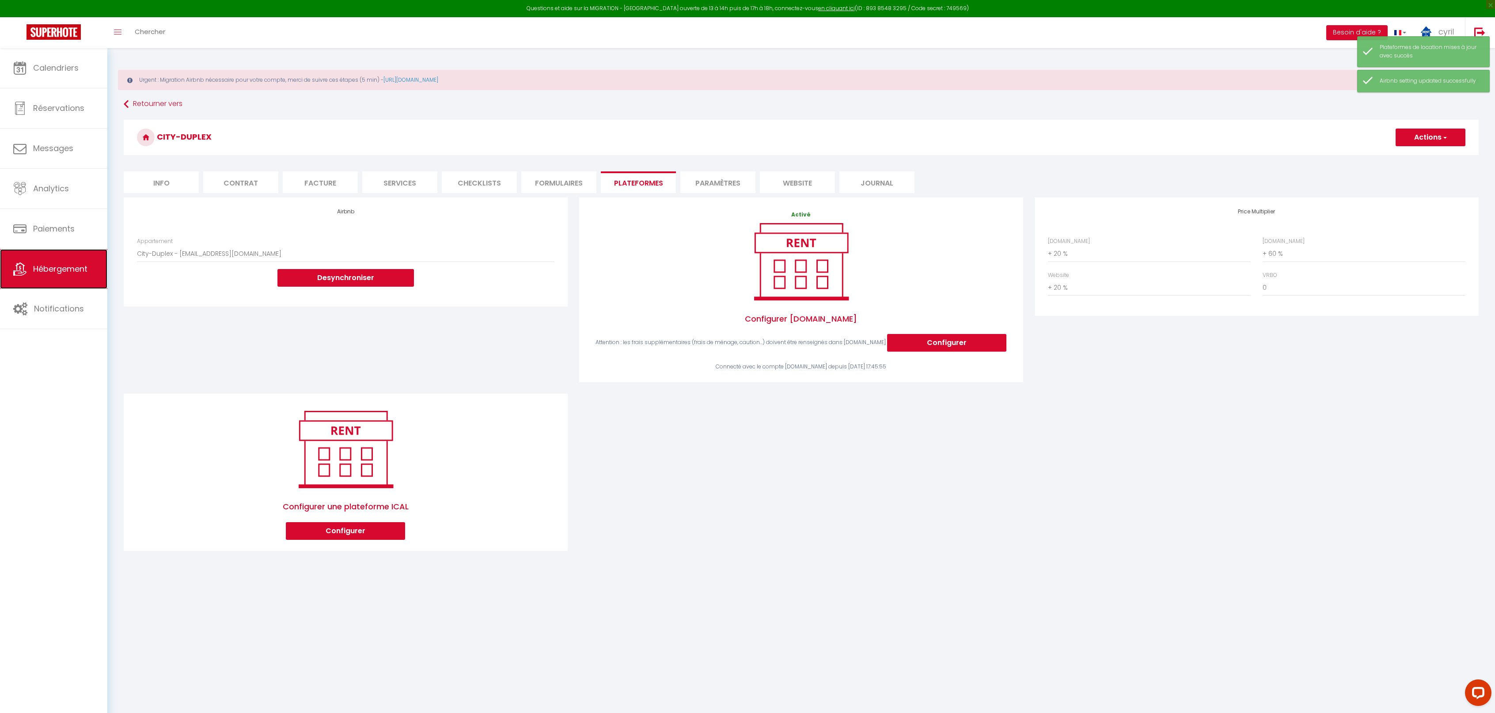
click at [57, 263] on span "Hébergement" at bounding box center [60, 268] width 54 height 11
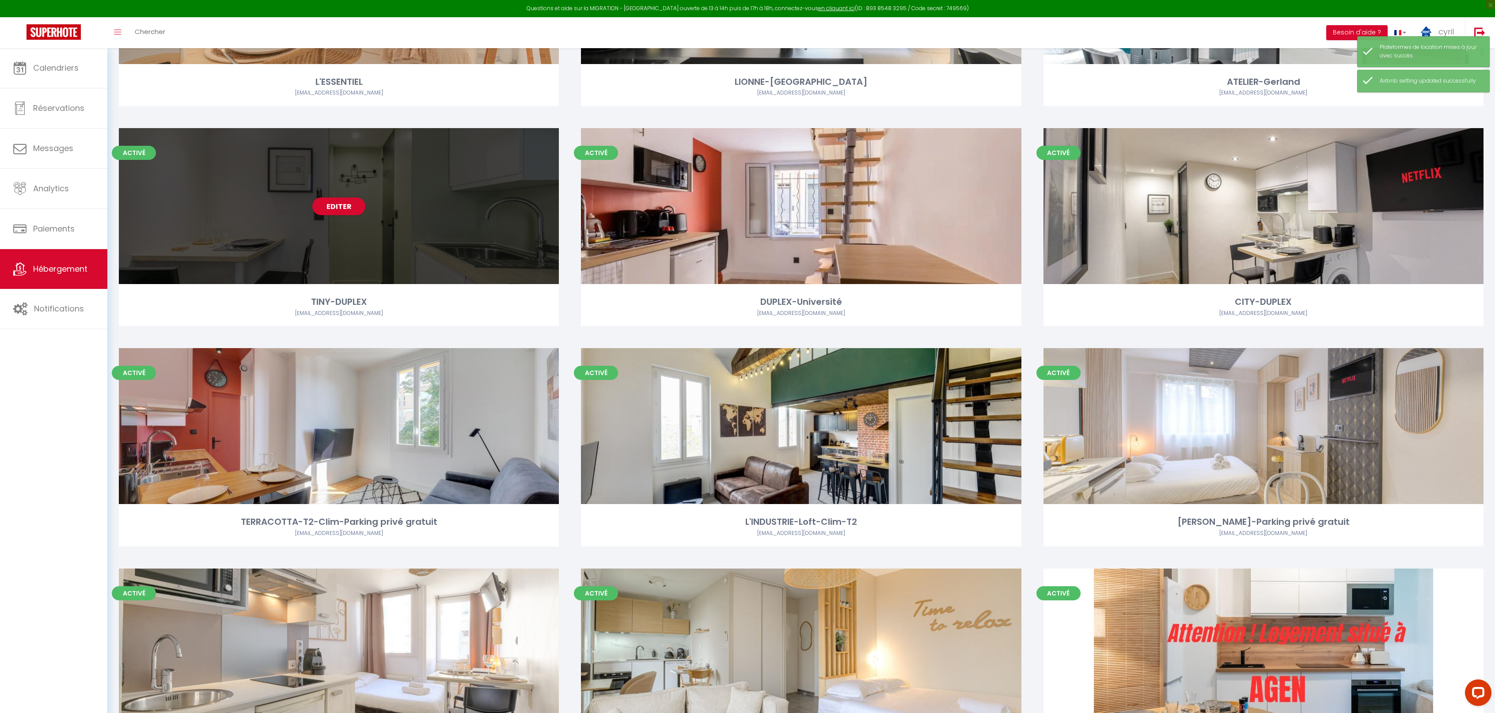
scroll to position [265, 0]
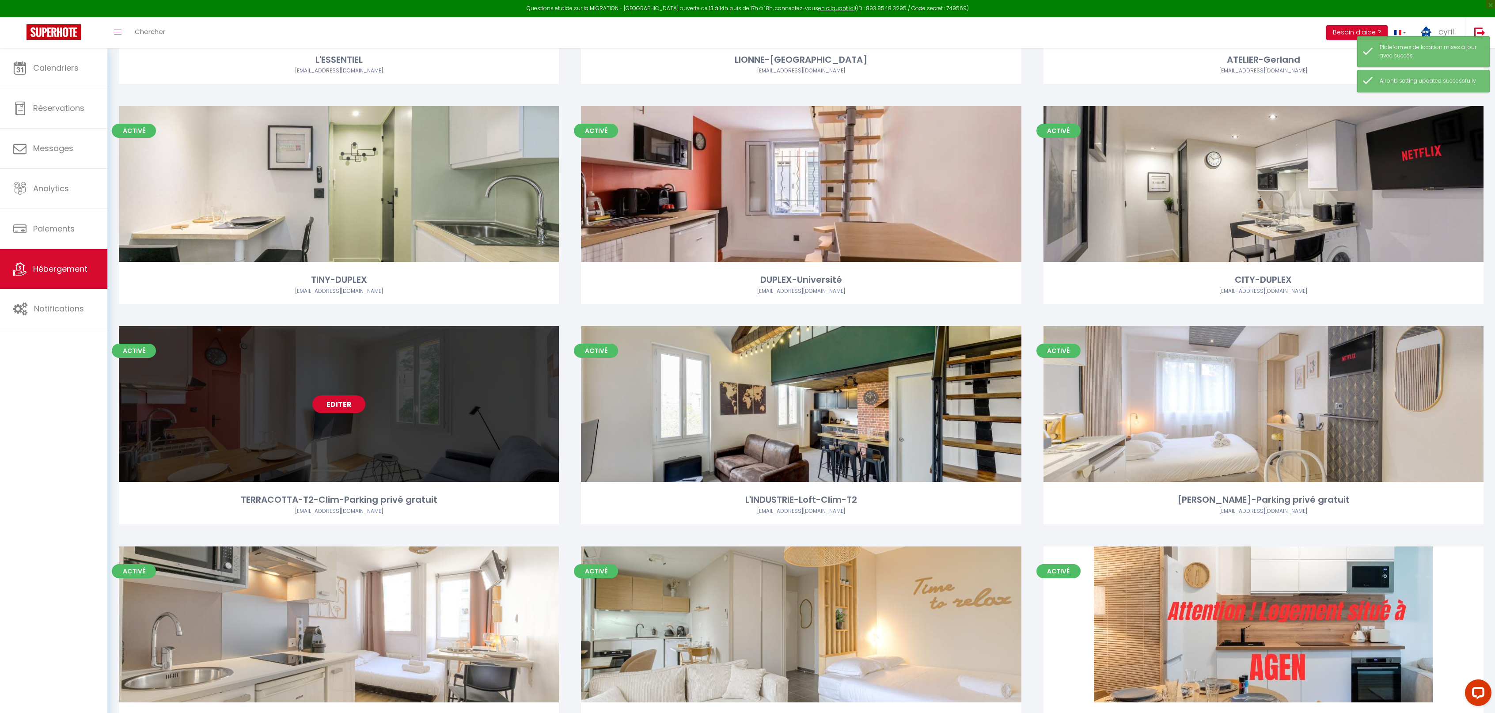
click at [336, 402] on link "Editer" at bounding box center [338, 404] width 53 height 18
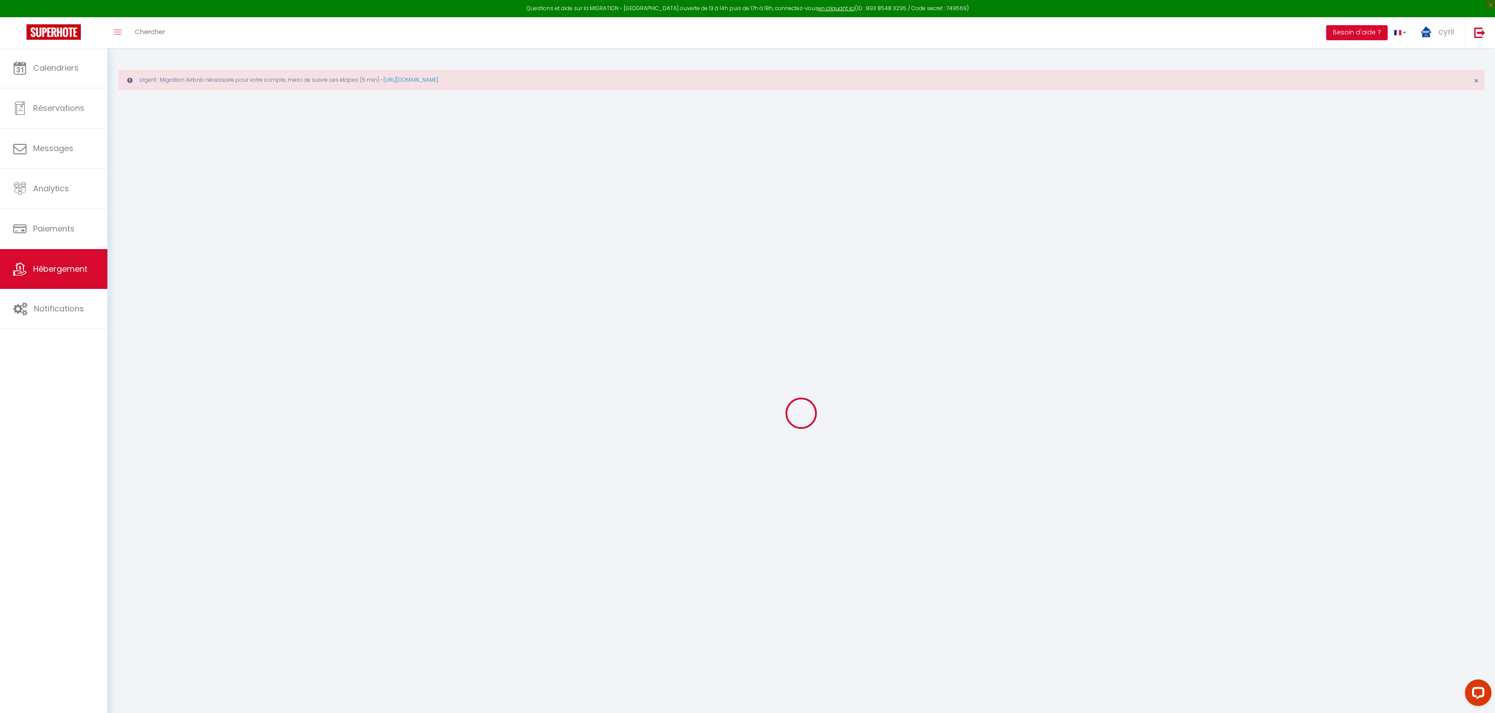
select select "+ 5 %"
select select "+ 60 %"
select select "+ 20 %"
checkbox input "false"
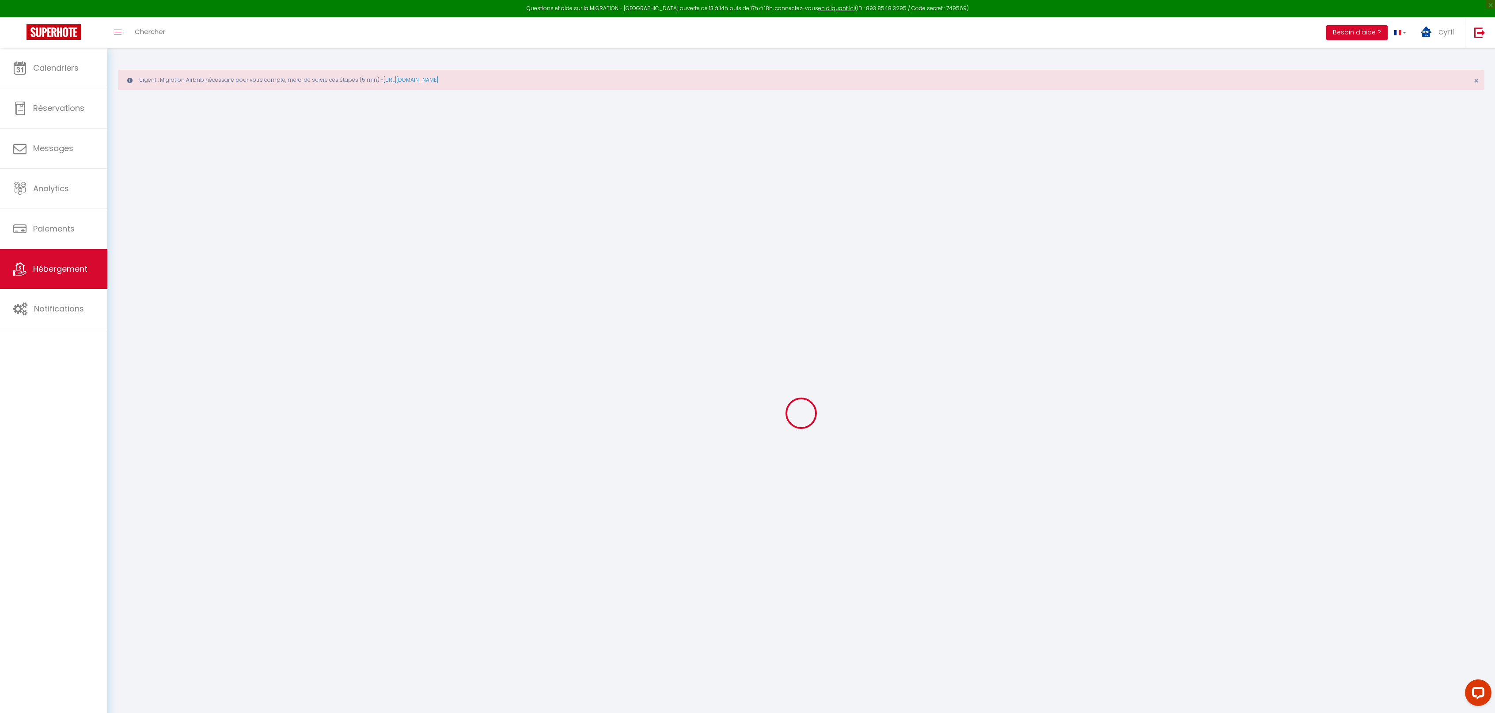
checkbox input "false"
select select "3952-929057448781839012"
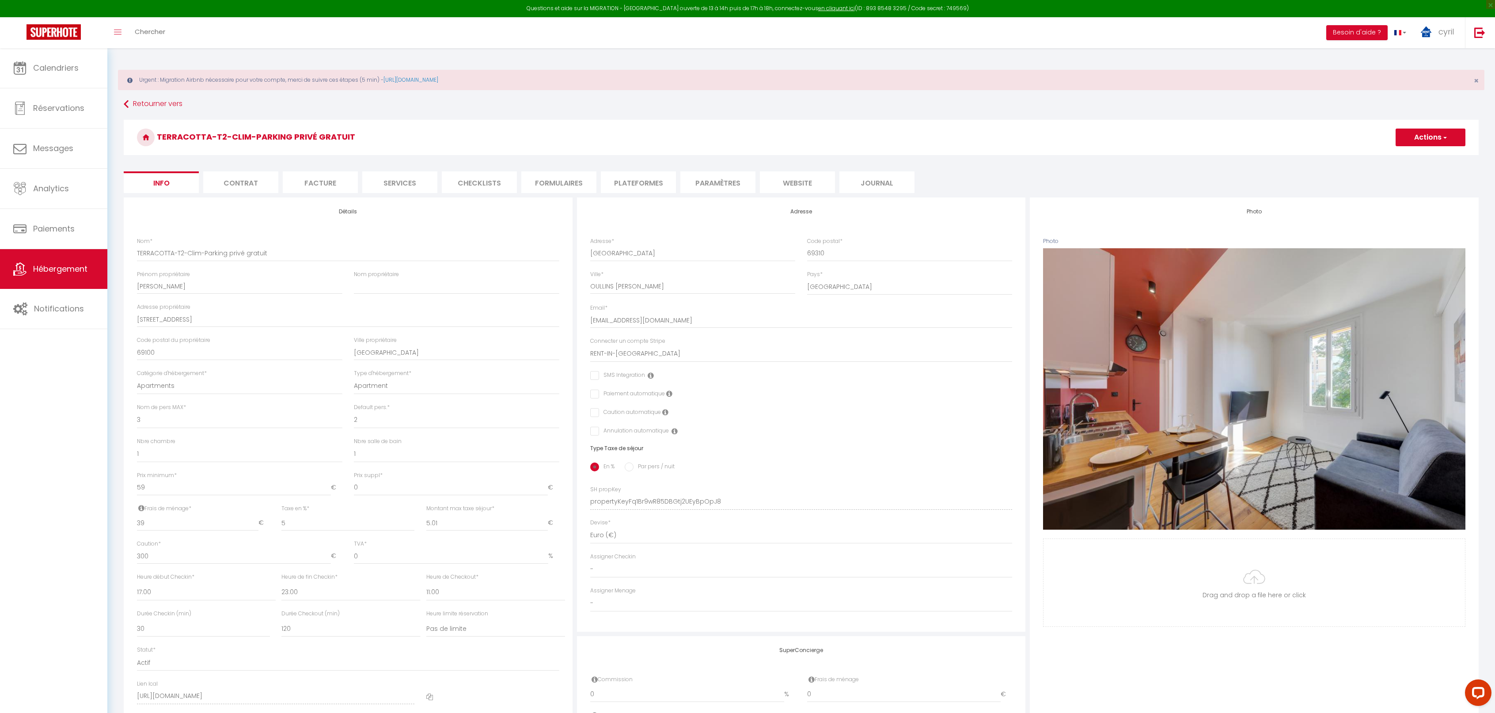
click at [725, 178] on li "Paramètres" at bounding box center [717, 182] width 75 height 22
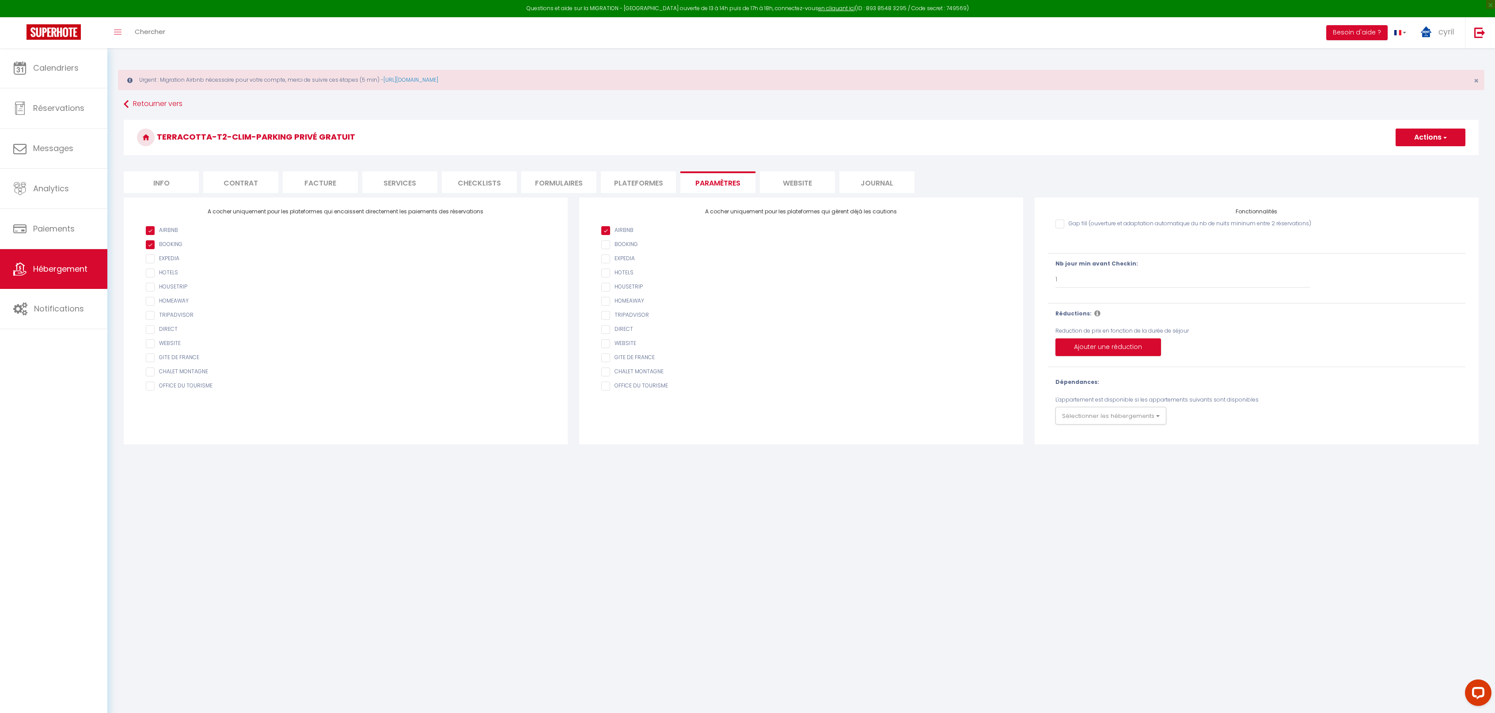
click at [636, 175] on li "Plateformes" at bounding box center [638, 182] width 75 height 22
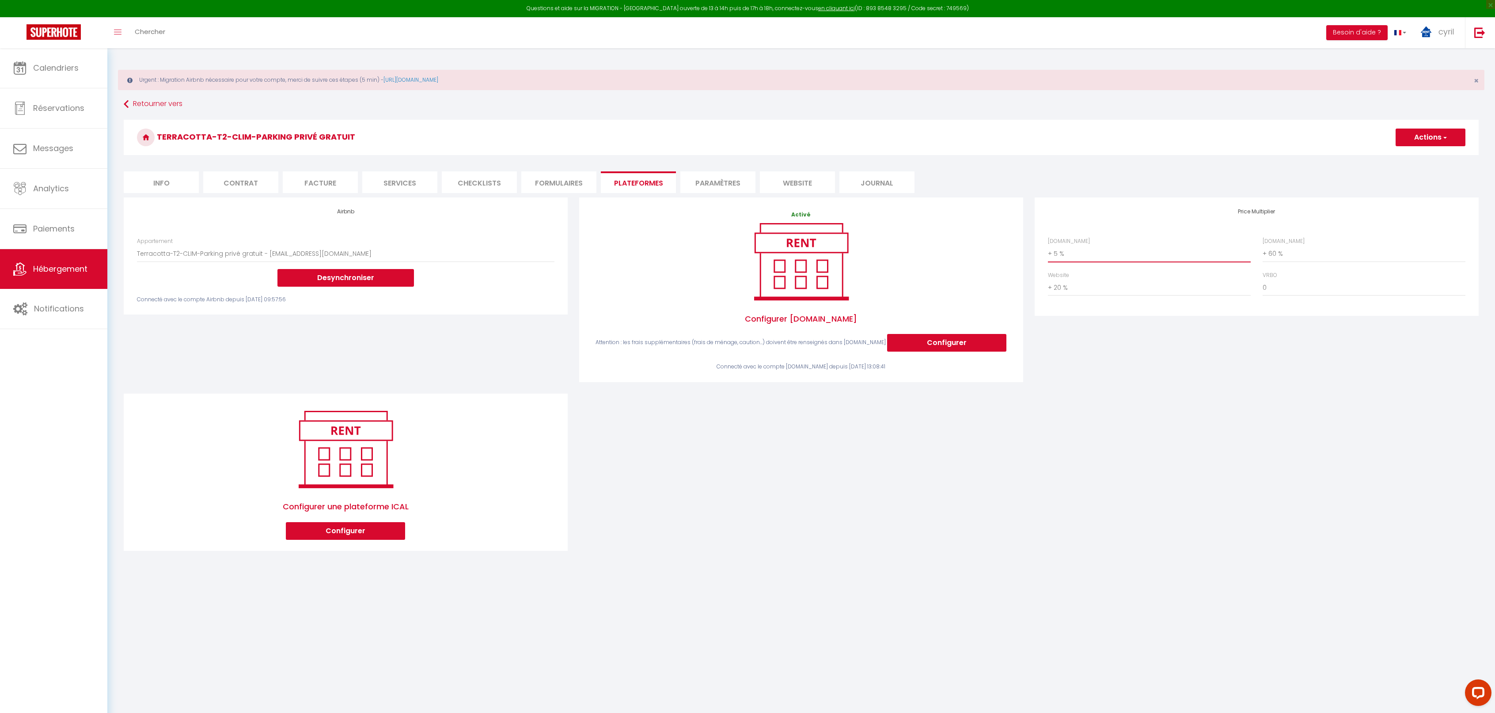
click at [1079, 250] on select "0 + 1 % + 2 % + 3 % + 4 % + 5 % + 6 % + 7 % + 8 % + 9 %" at bounding box center [1149, 253] width 203 height 17
select select "+ 20 %"
click at [1048, 245] on select "0 + 1 % + 2 % + 3 % + 4 % + 5 % + 6 % + 7 % + 8 % + 9 %" at bounding box center [1149, 253] width 203 height 17
click at [1431, 140] on button "Actions" at bounding box center [1431, 138] width 70 height 18
click at [1416, 154] on link "Enregistrer" at bounding box center [1430, 156] width 70 height 11
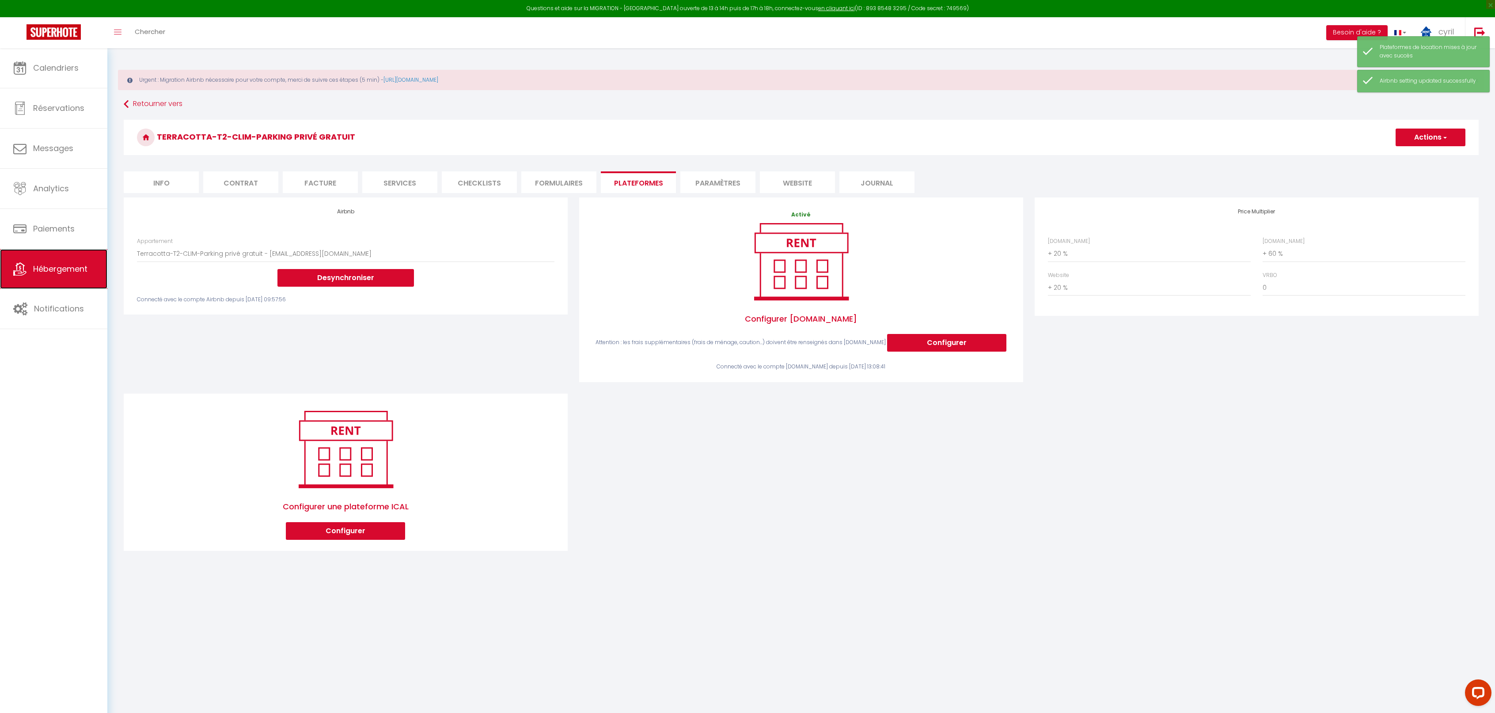
click at [58, 282] on link "Hébergement" at bounding box center [53, 269] width 107 height 40
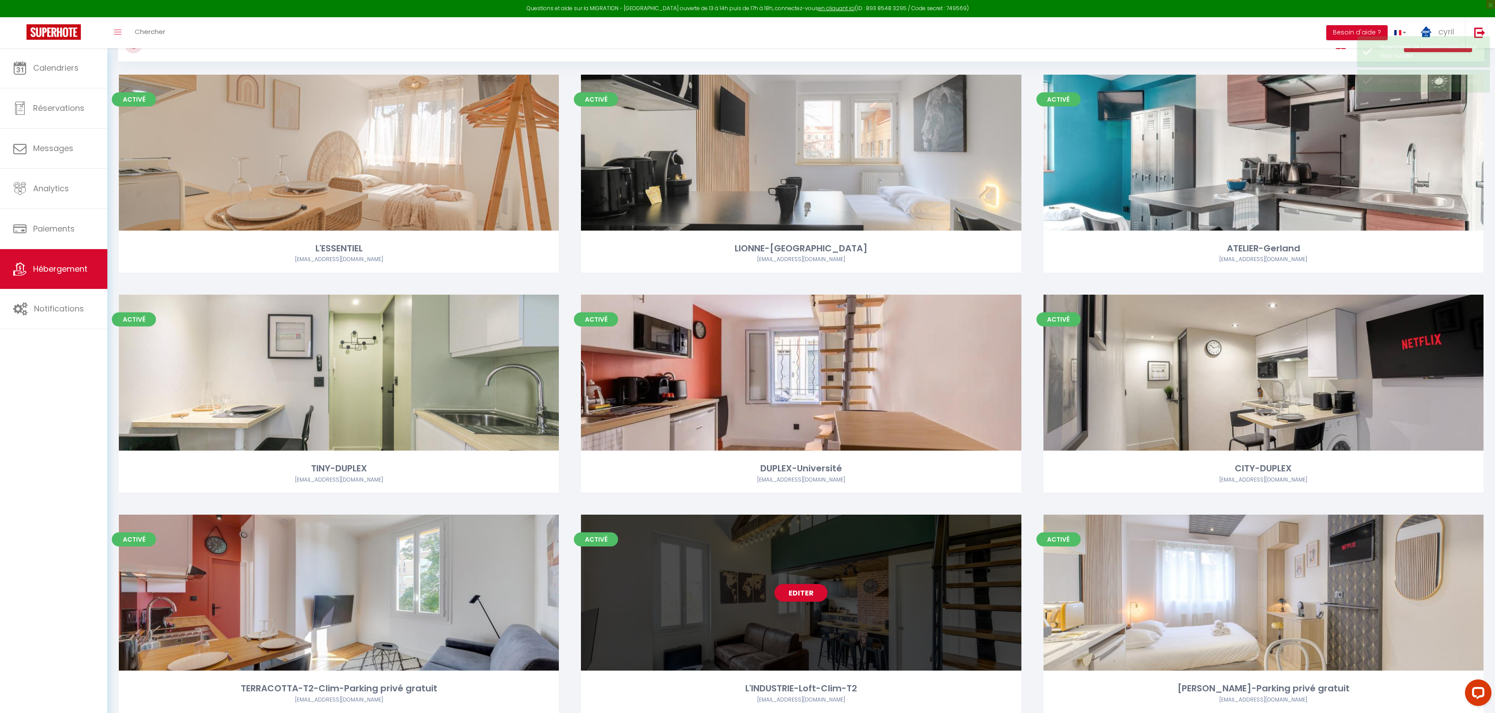
scroll to position [177, 0]
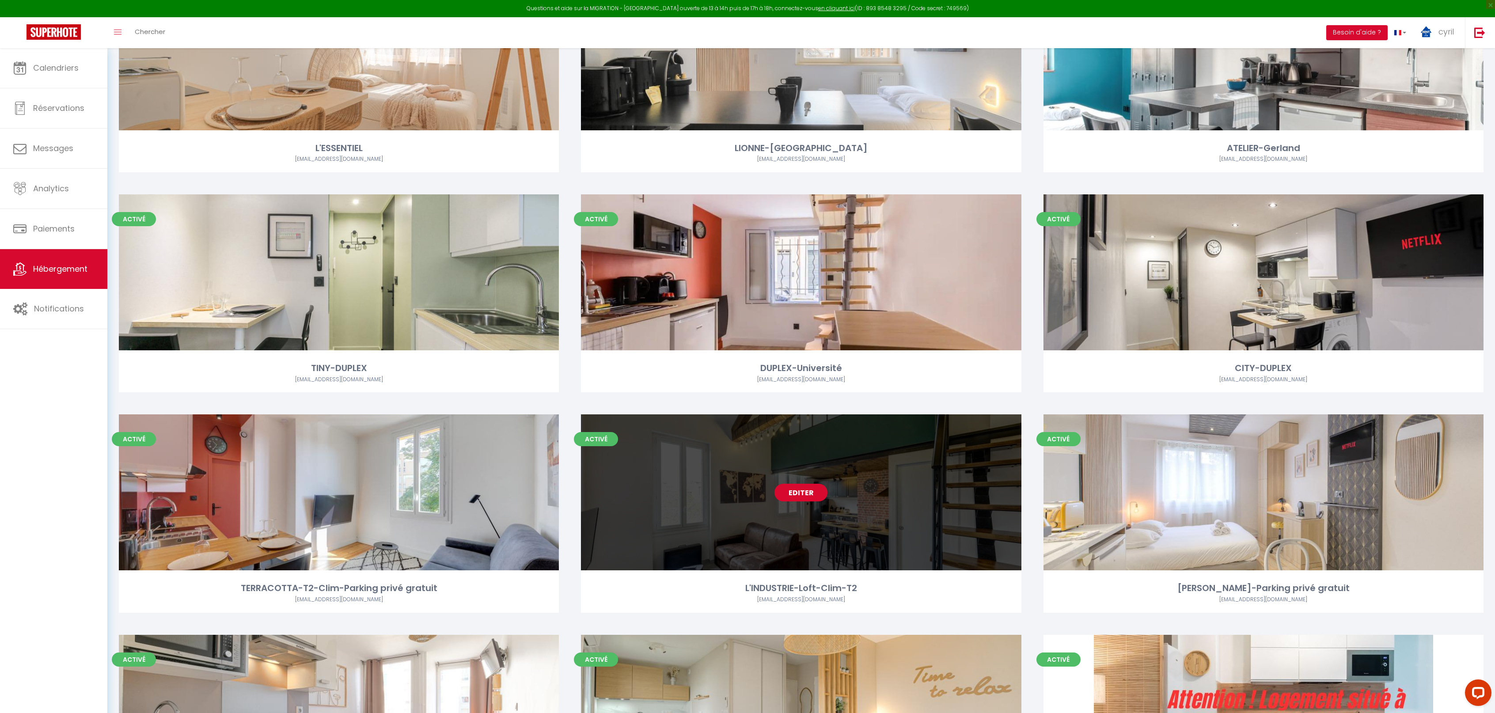
click at [803, 493] on link "Editer" at bounding box center [801, 493] width 53 height 18
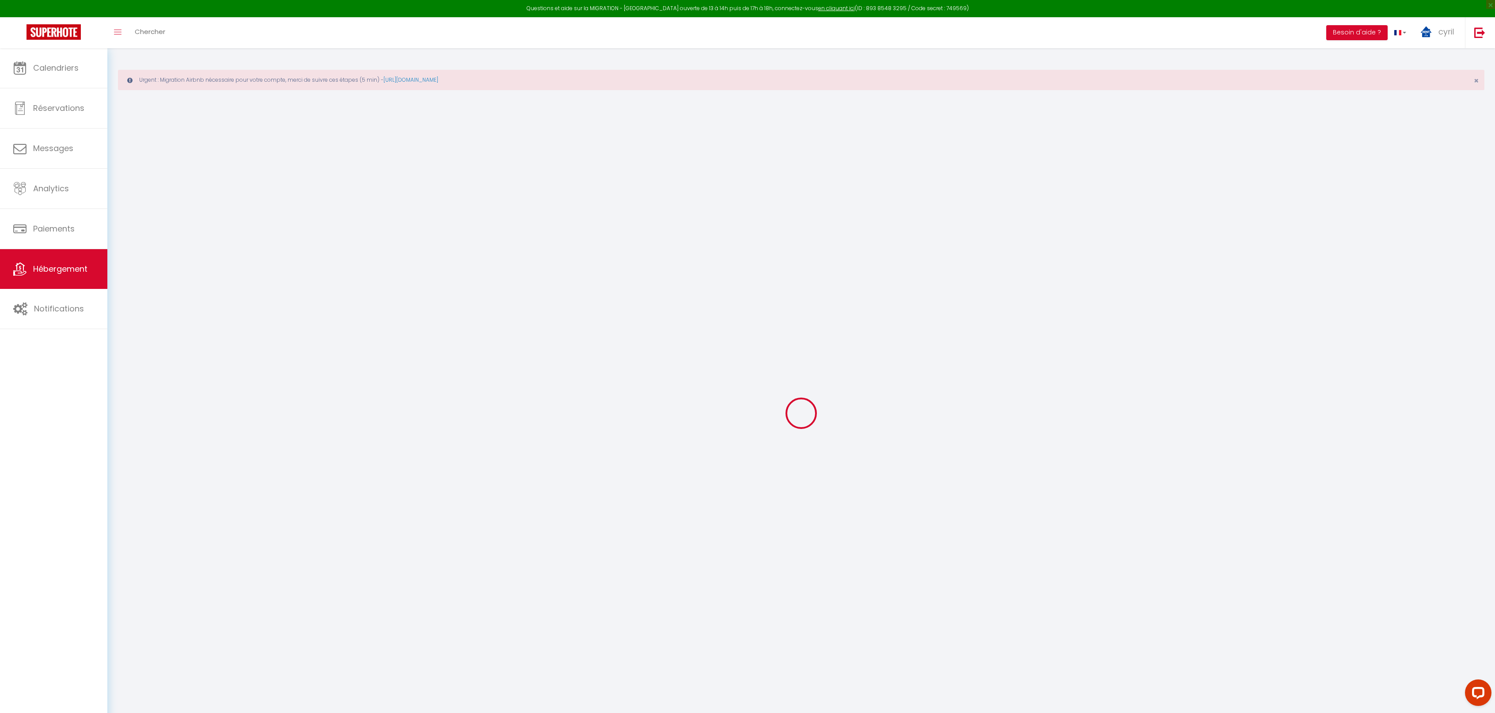
select select "+ 5 %"
select select "+ 60 %"
select select "+ 20 %"
checkbox input "false"
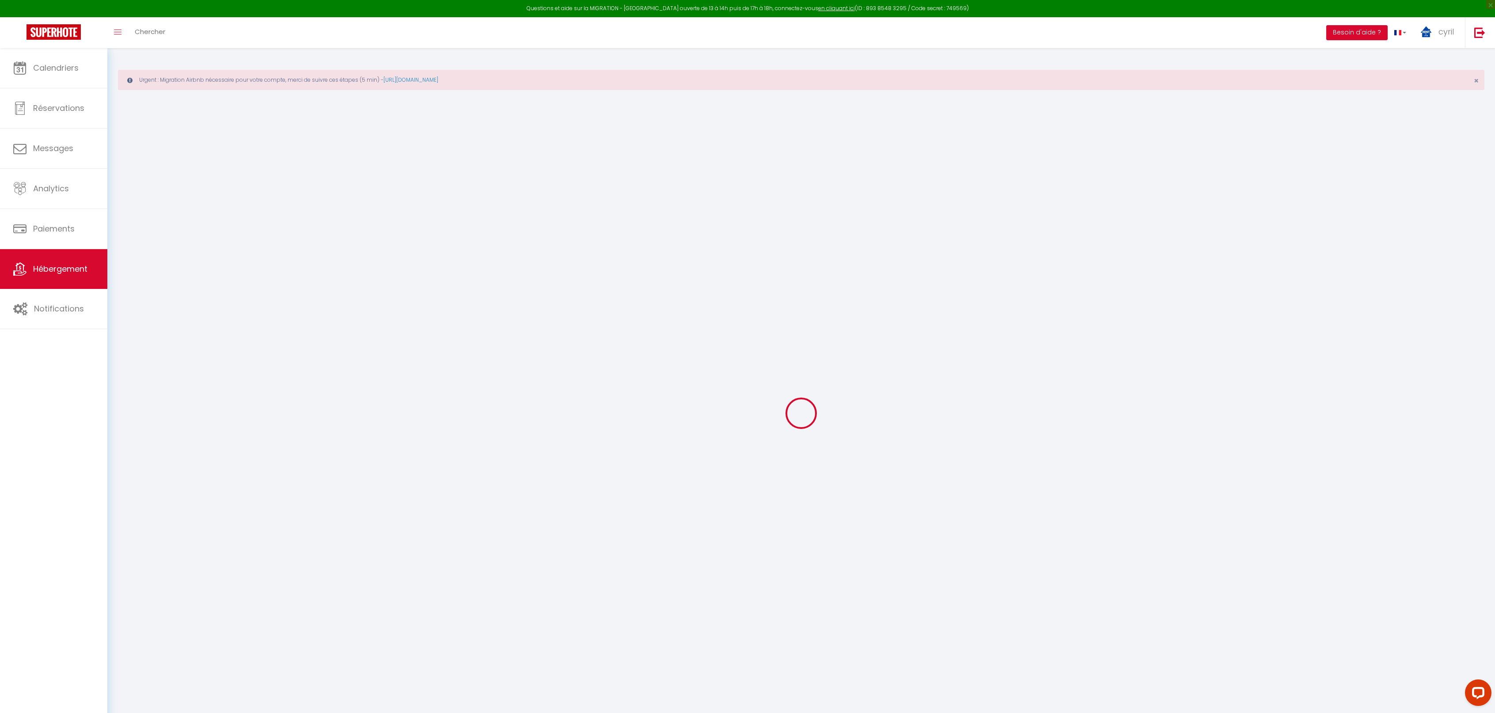
checkbox input "false"
select select "3952-1024589304889728273"
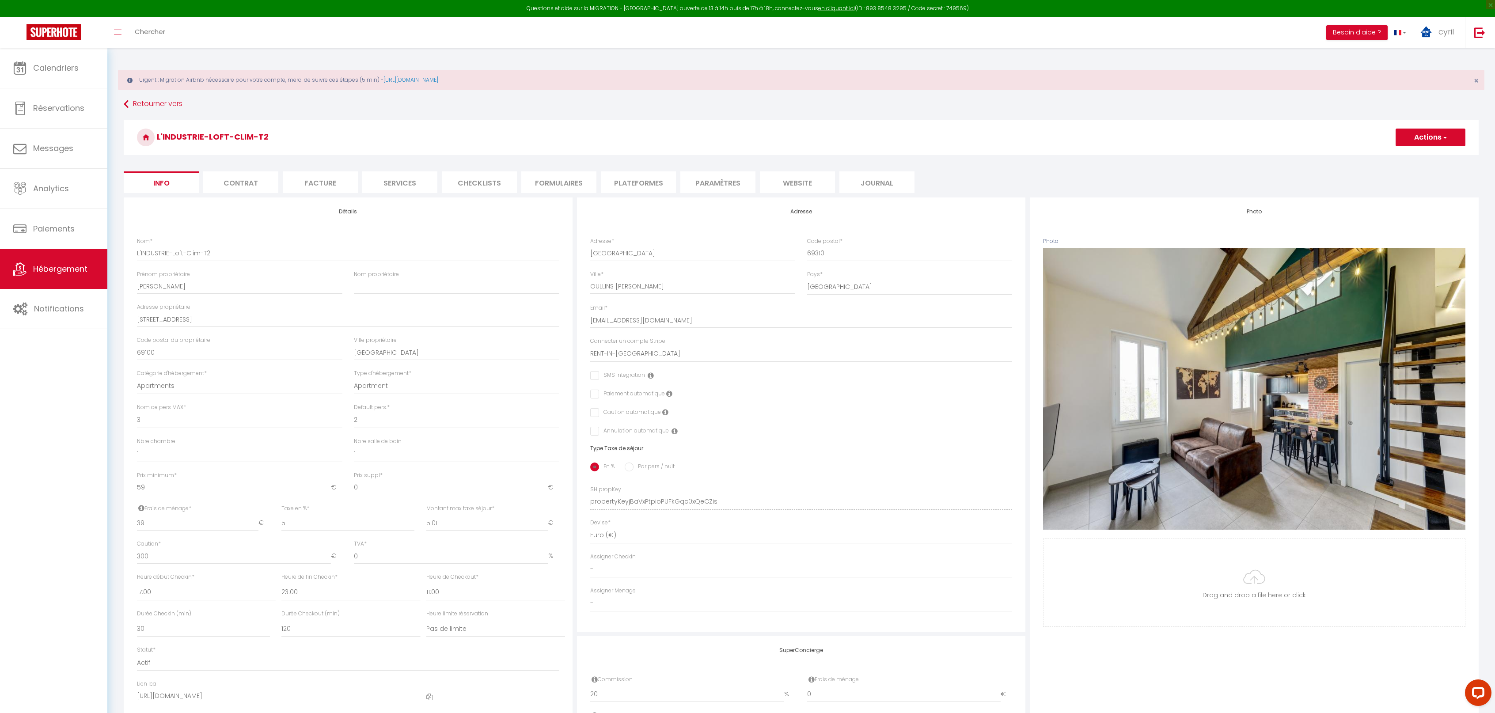
click at [640, 178] on li "Plateformes" at bounding box center [638, 182] width 75 height 22
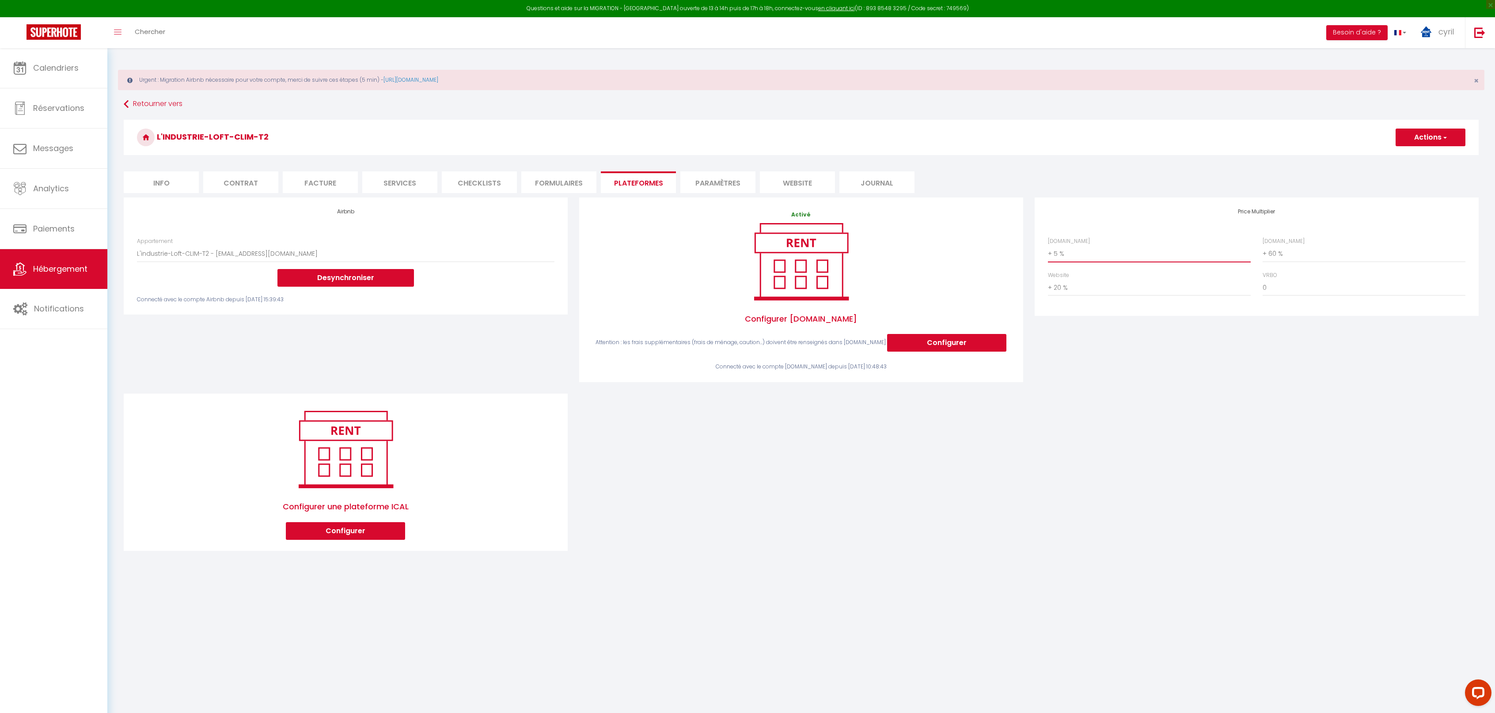
click at [1105, 251] on select "0 + 1 % + 2 % + 3 % + 4 % + 5 % + 6 % + 7 % + 8 % + 9 %" at bounding box center [1149, 253] width 203 height 17
select select "+ 20 %"
click at [1048, 245] on select "0 + 1 % + 2 % + 3 % + 4 % + 5 % + 6 % + 7 % + 8 % + 9 %" at bounding box center [1149, 253] width 203 height 17
click at [1438, 135] on button "Actions" at bounding box center [1431, 138] width 70 height 18
click at [1418, 153] on link "Enregistrer" at bounding box center [1430, 156] width 70 height 11
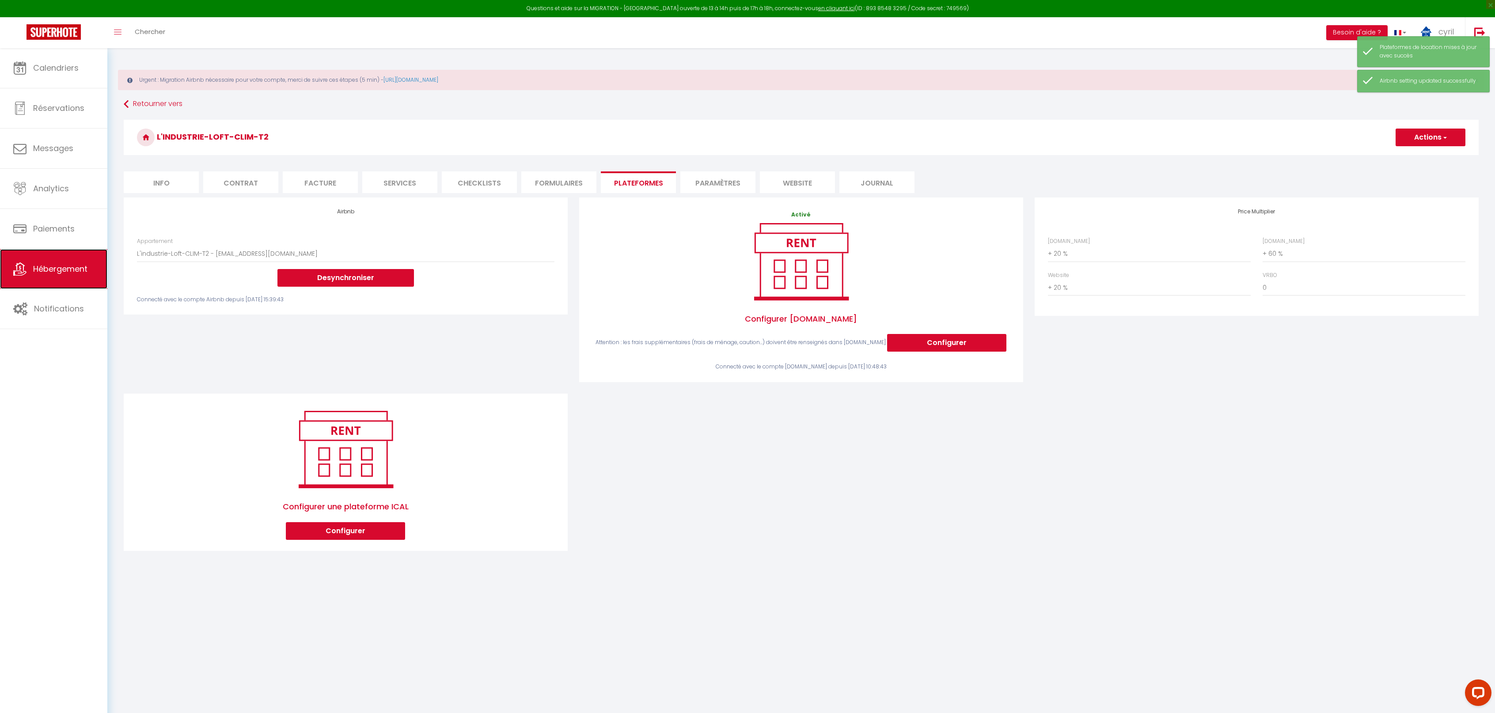
click at [75, 266] on span "Hébergement" at bounding box center [60, 268] width 54 height 11
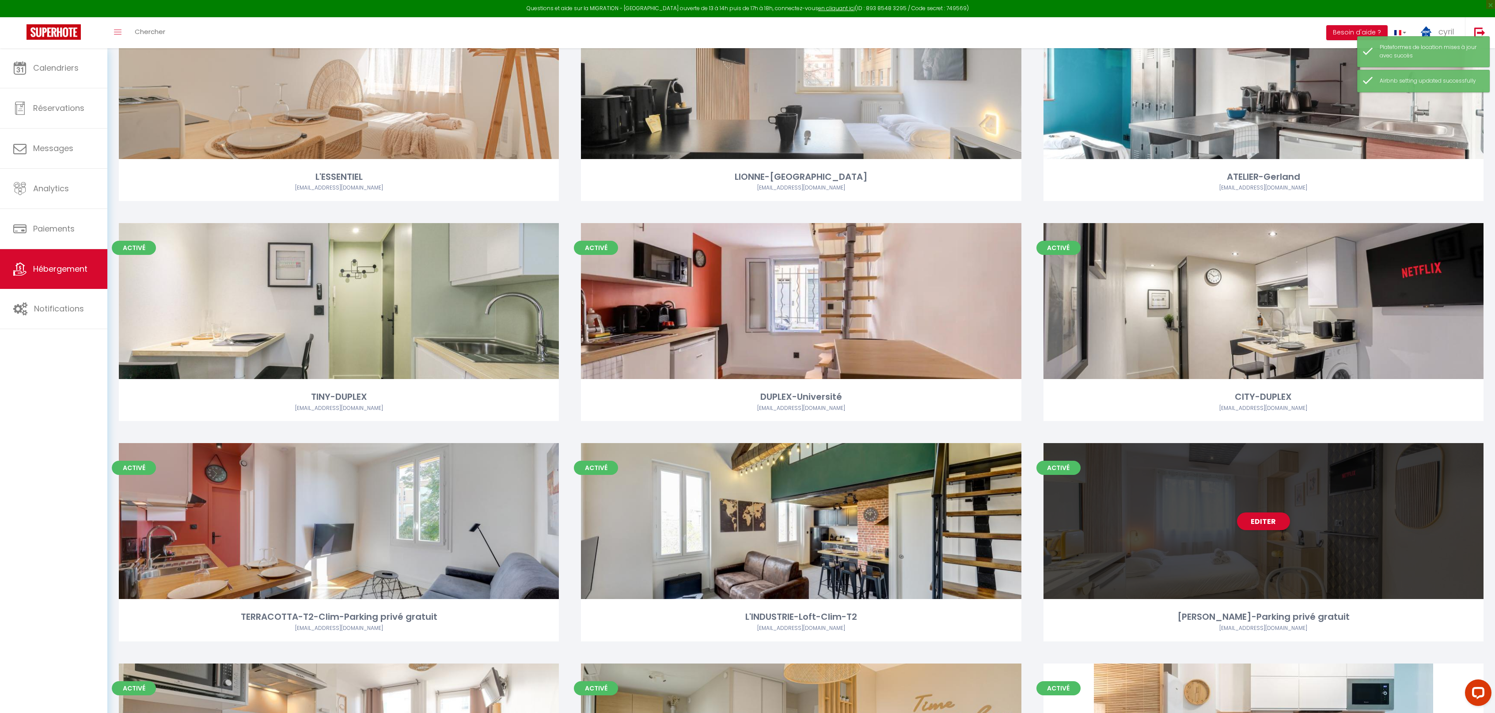
scroll to position [177, 0]
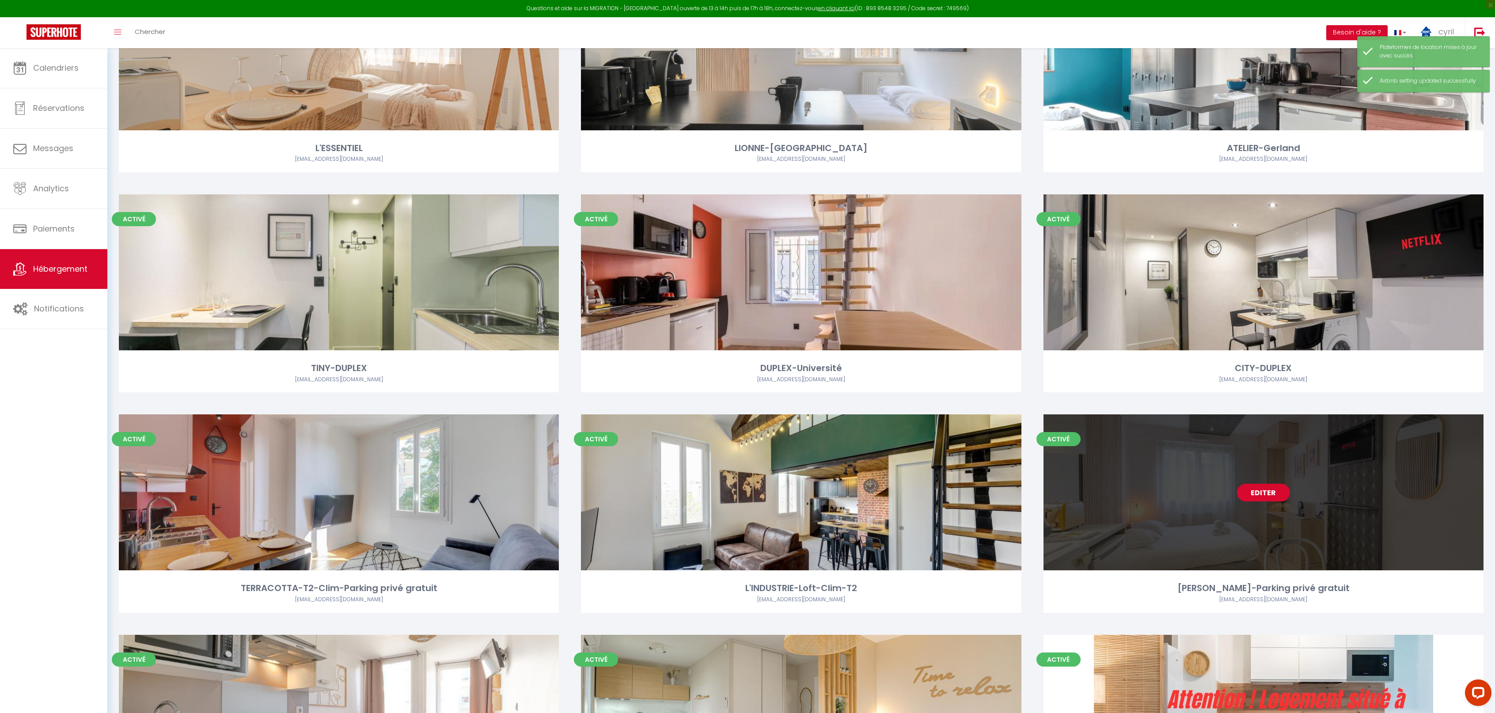
click at [1265, 494] on link "Editer" at bounding box center [1263, 493] width 53 height 18
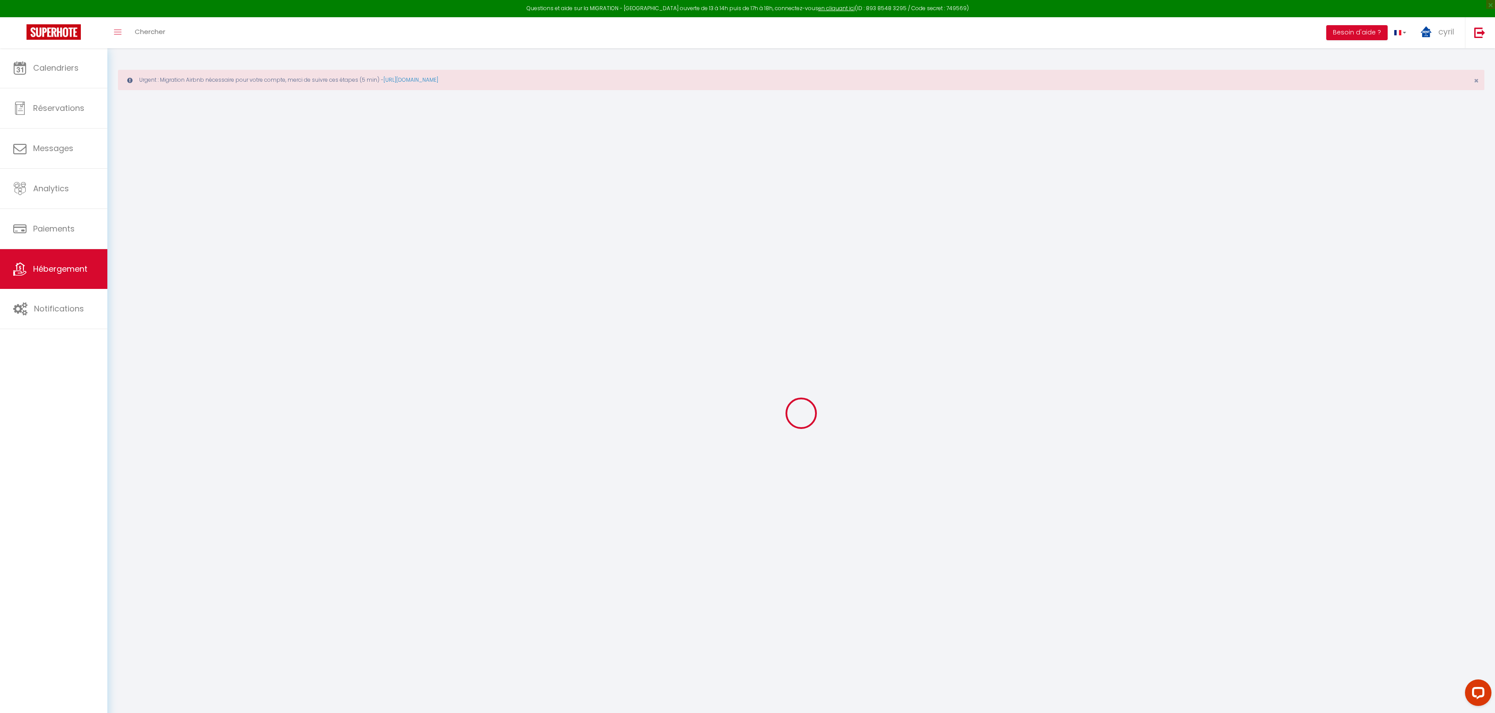
checkbox input "false"
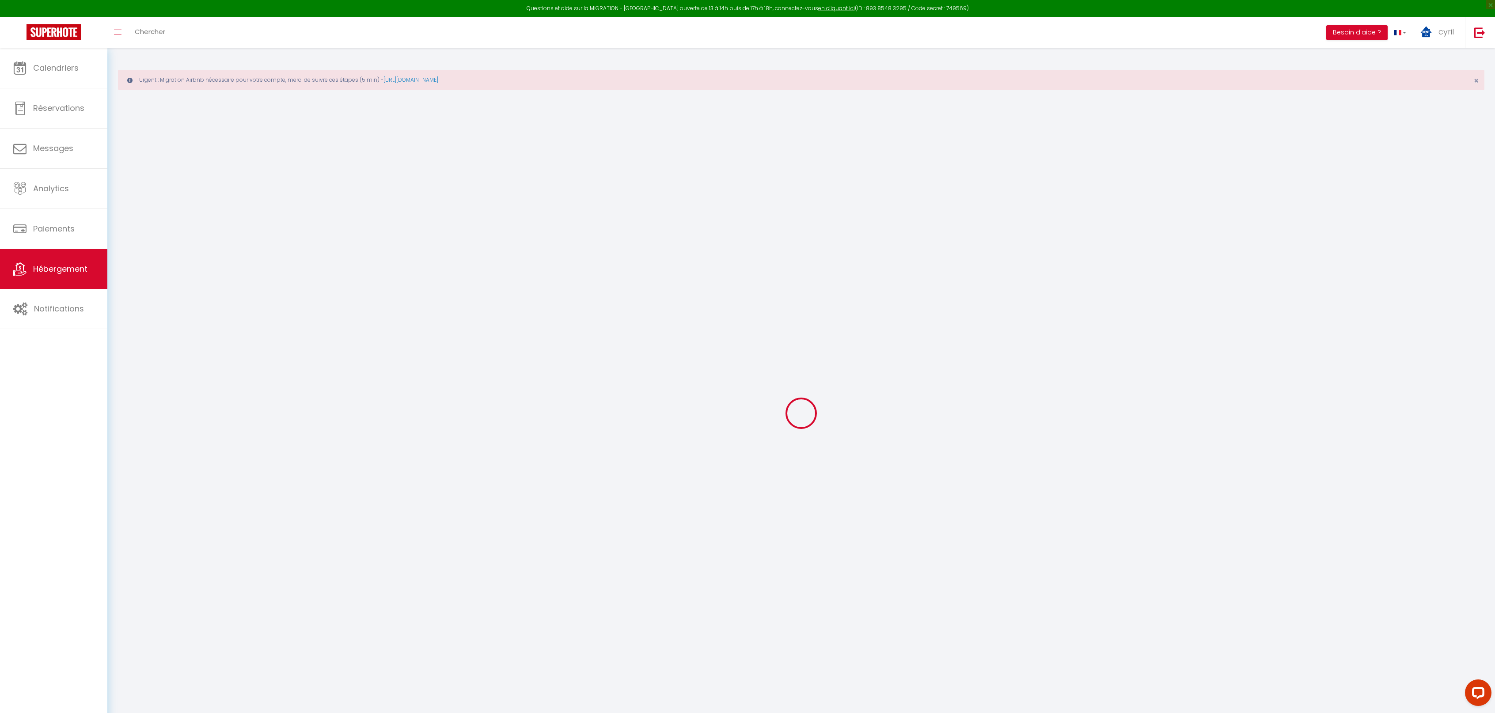
checkbox input "false"
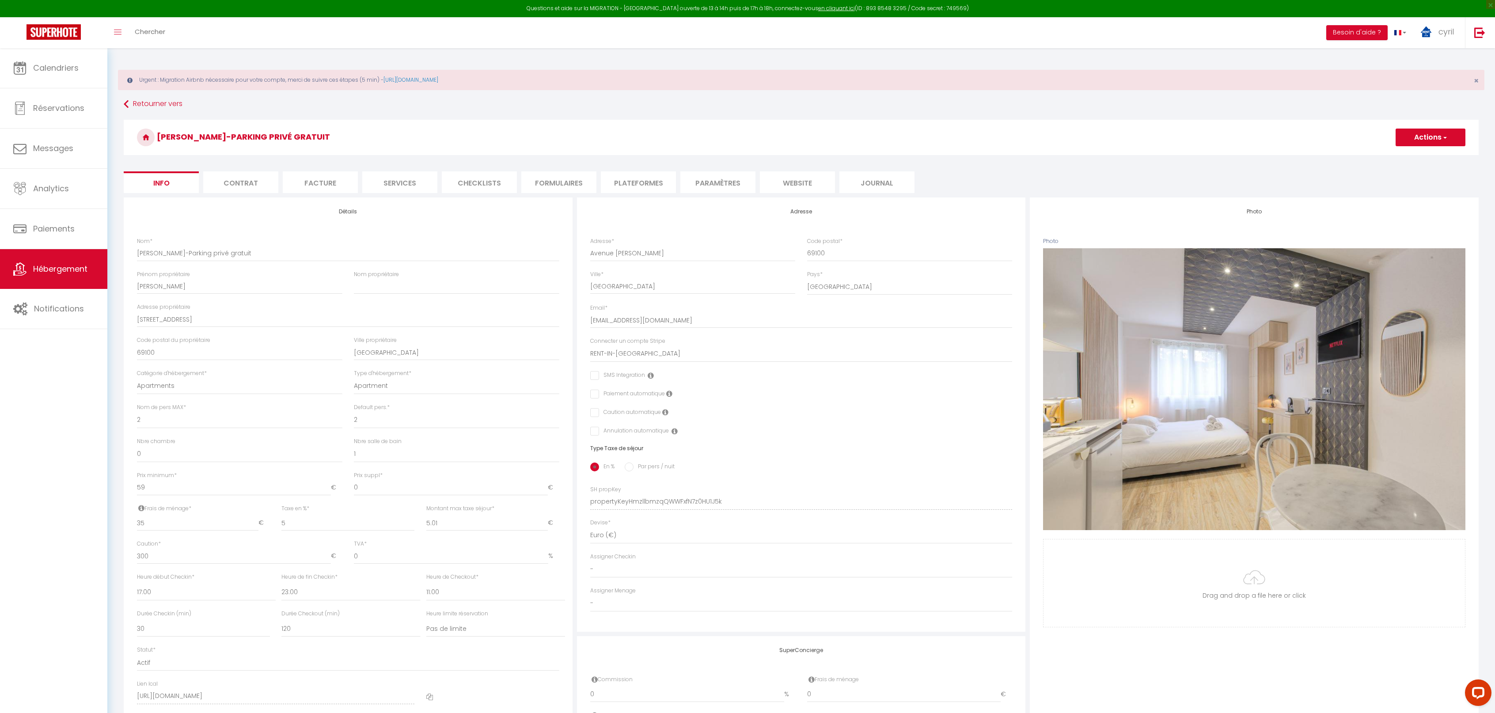
click at [646, 182] on li "Plateformes" at bounding box center [638, 182] width 75 height 22
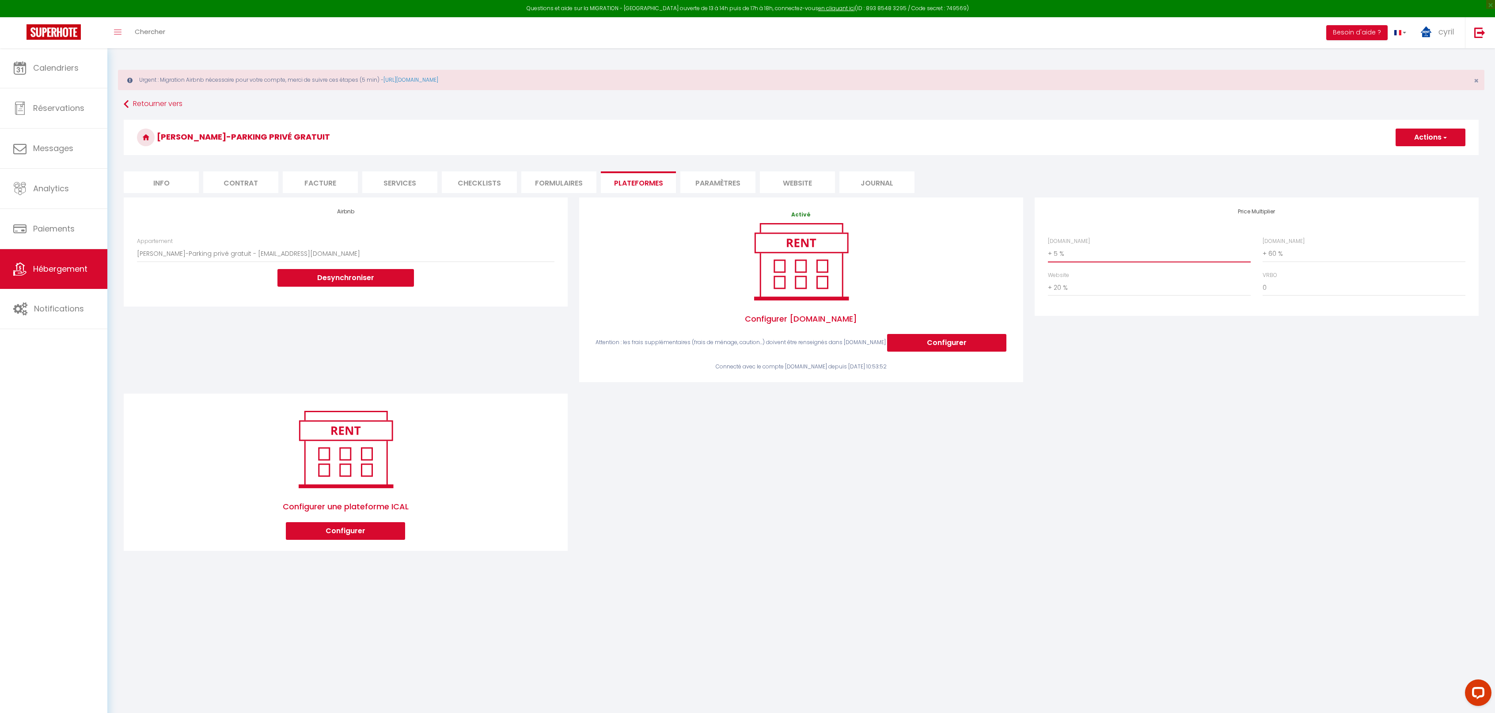
click at [1064, 254] on select "0 + 1 % + 2 % + 3 % + 4 % + 5 % + 6 % + 7 % + 8 % + 9 %" at bounding box center [1149, 253] width 203 height 17
select select "+ 20 %"
click at [1048, 245] on select "0 + 1 % + 2 % + 3 % + 4 % + 5 % + 6 % + 7 % + 8 % + 9 %" at bounding box center [1149, 253] width 203 height 17
click at [1422, 132] on button "Actions" at bounding box center [1431, 138] width 70 height 18
click at [1417, 157] on link "Enregistrer" at bounding box center [1430, 156] width 70 height 11
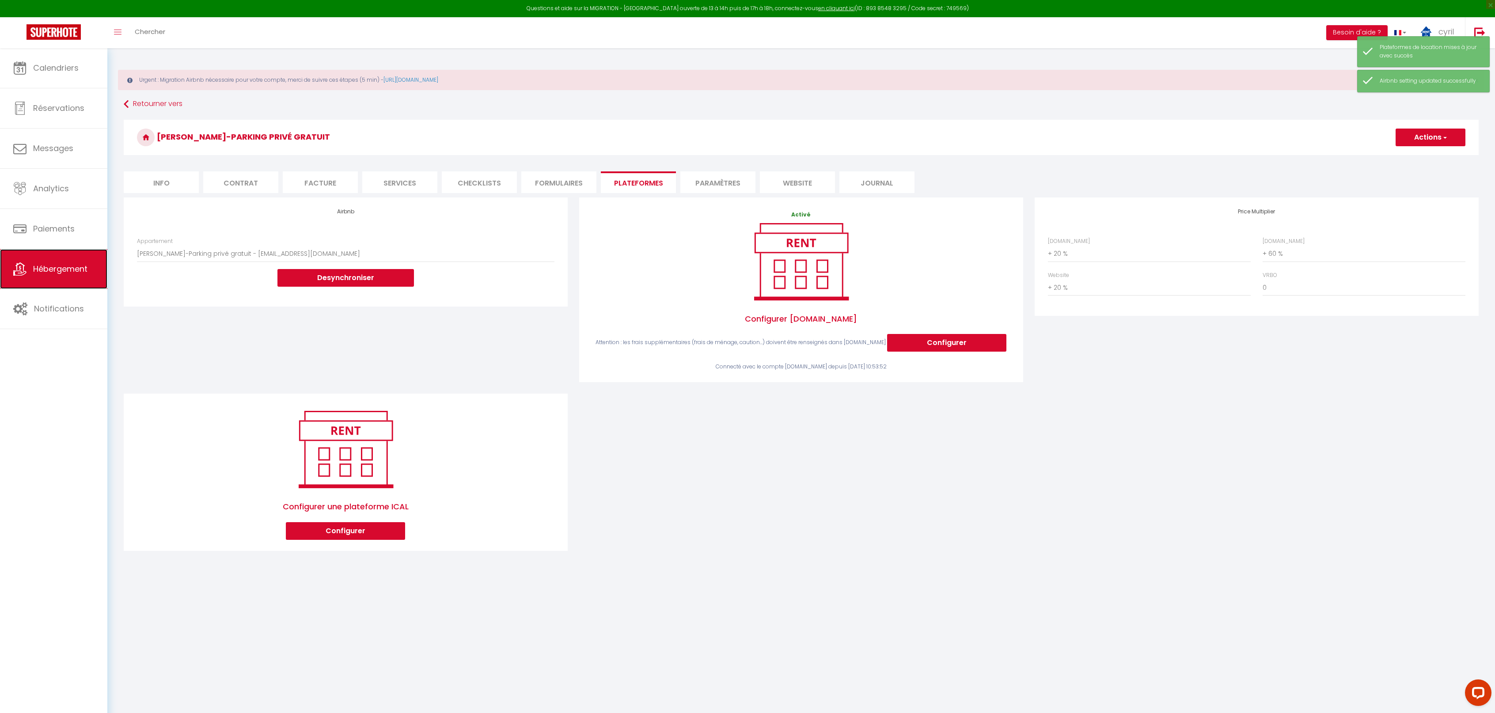
click at [53, 270] on span "Hébergement" at bounding box center [60, 268] width 54 height 11
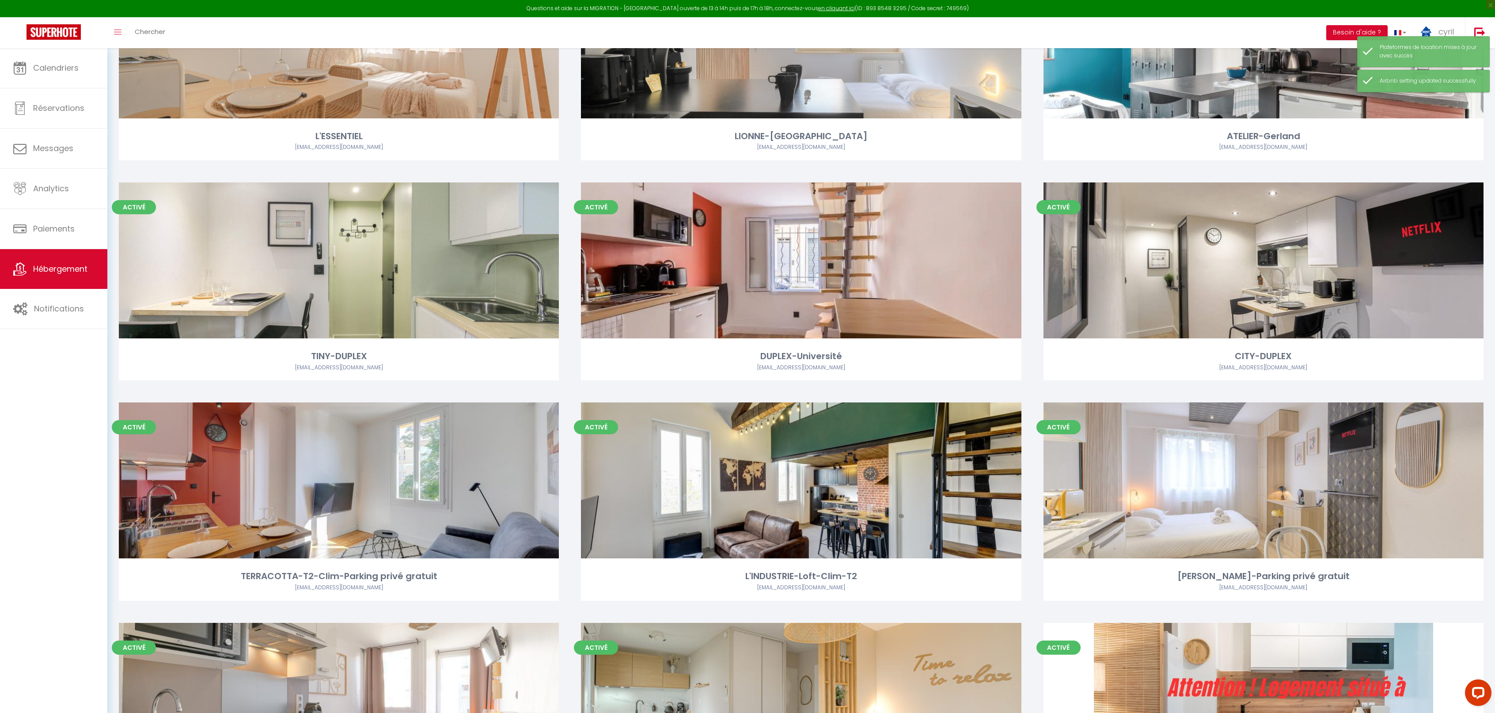
scroll to position [329, 0]
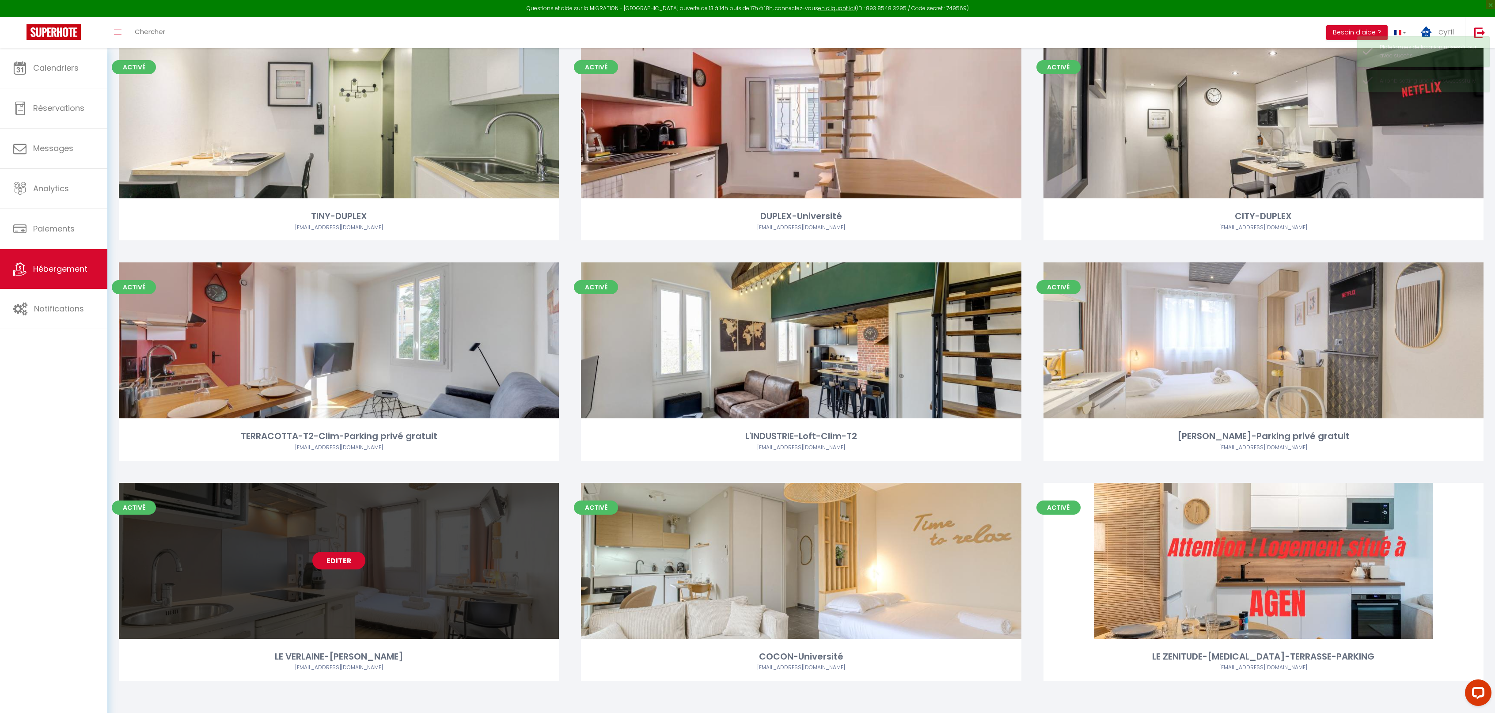
click at [344, 561] on link "Editer" at bounding box center [338, 561] width 53 height 18
click at [345, 561] on link "Editer" at bounding box center [338, 561] width 53 height 18
select select "3"
select select "2"
select select "1"
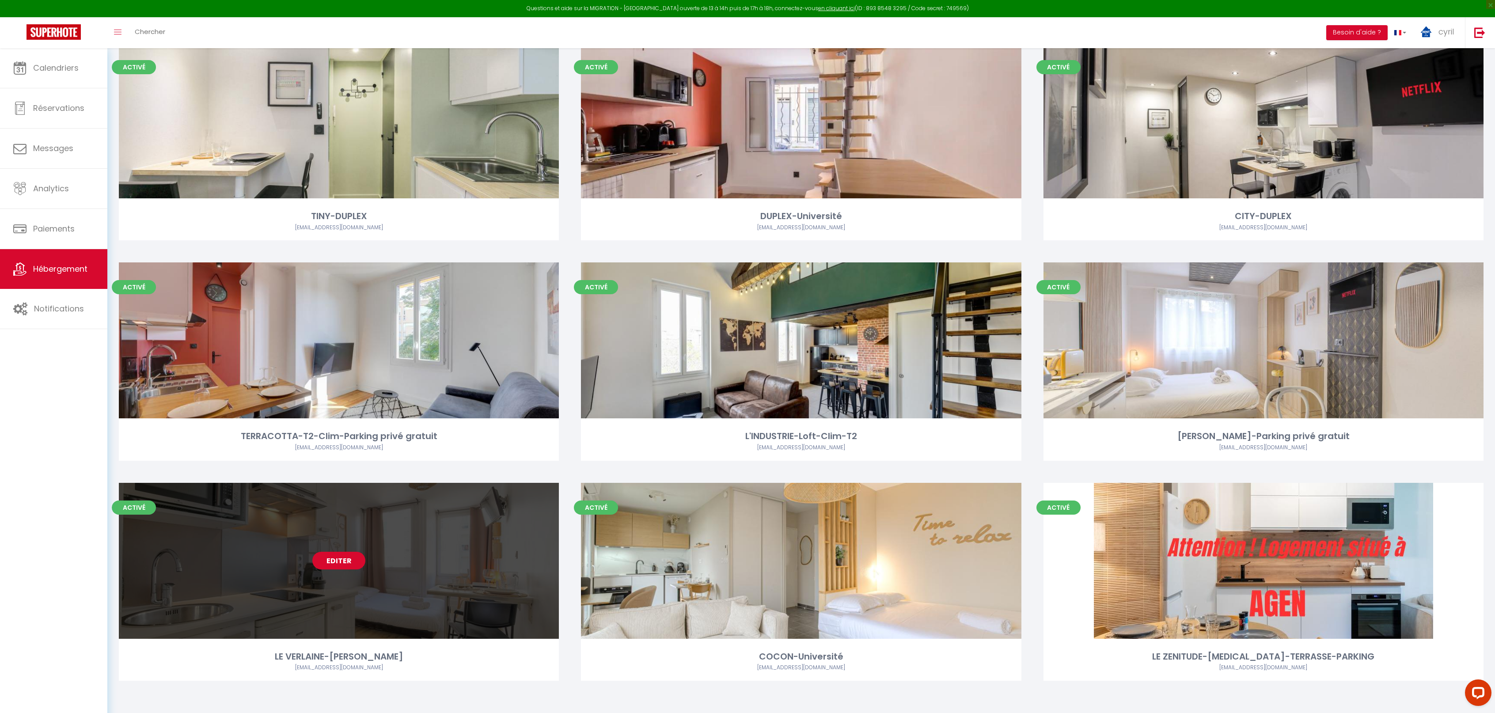
select select "1"
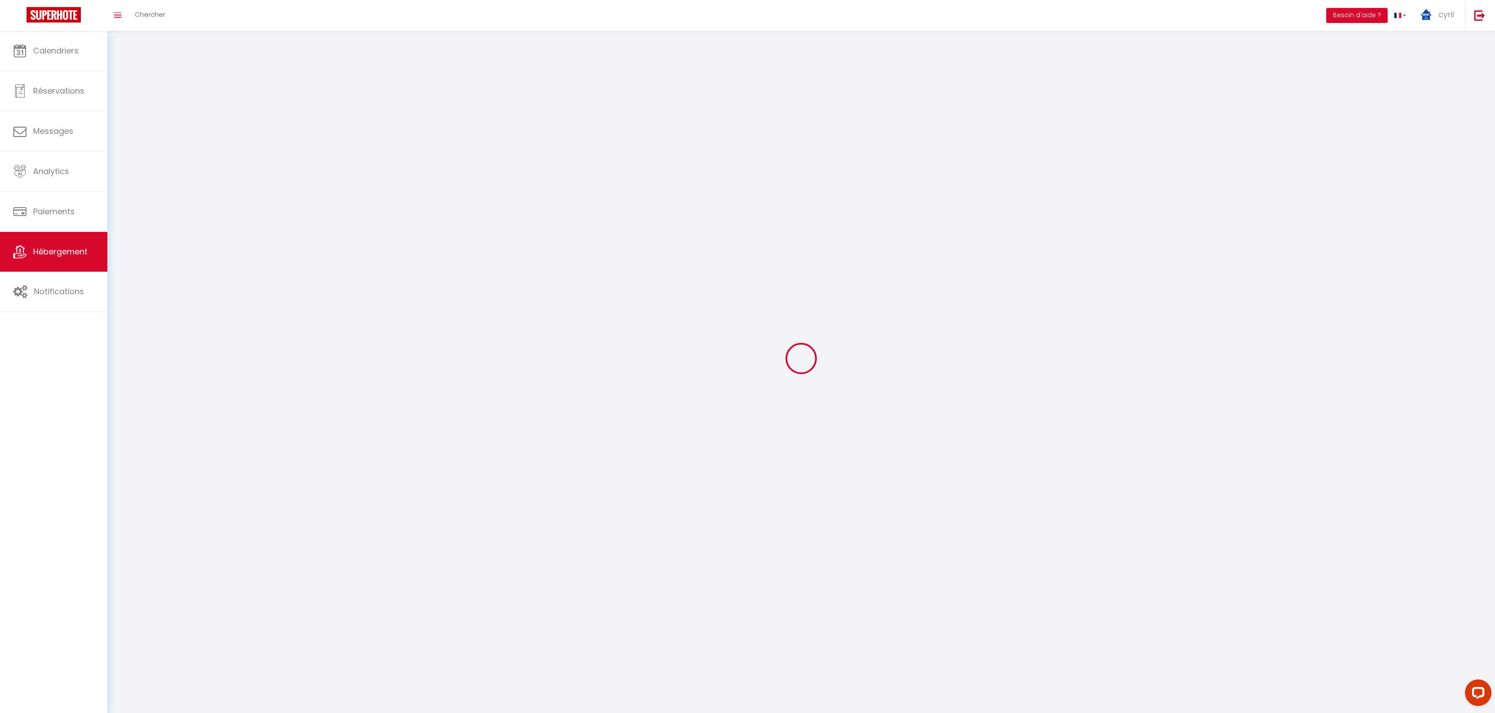
select select
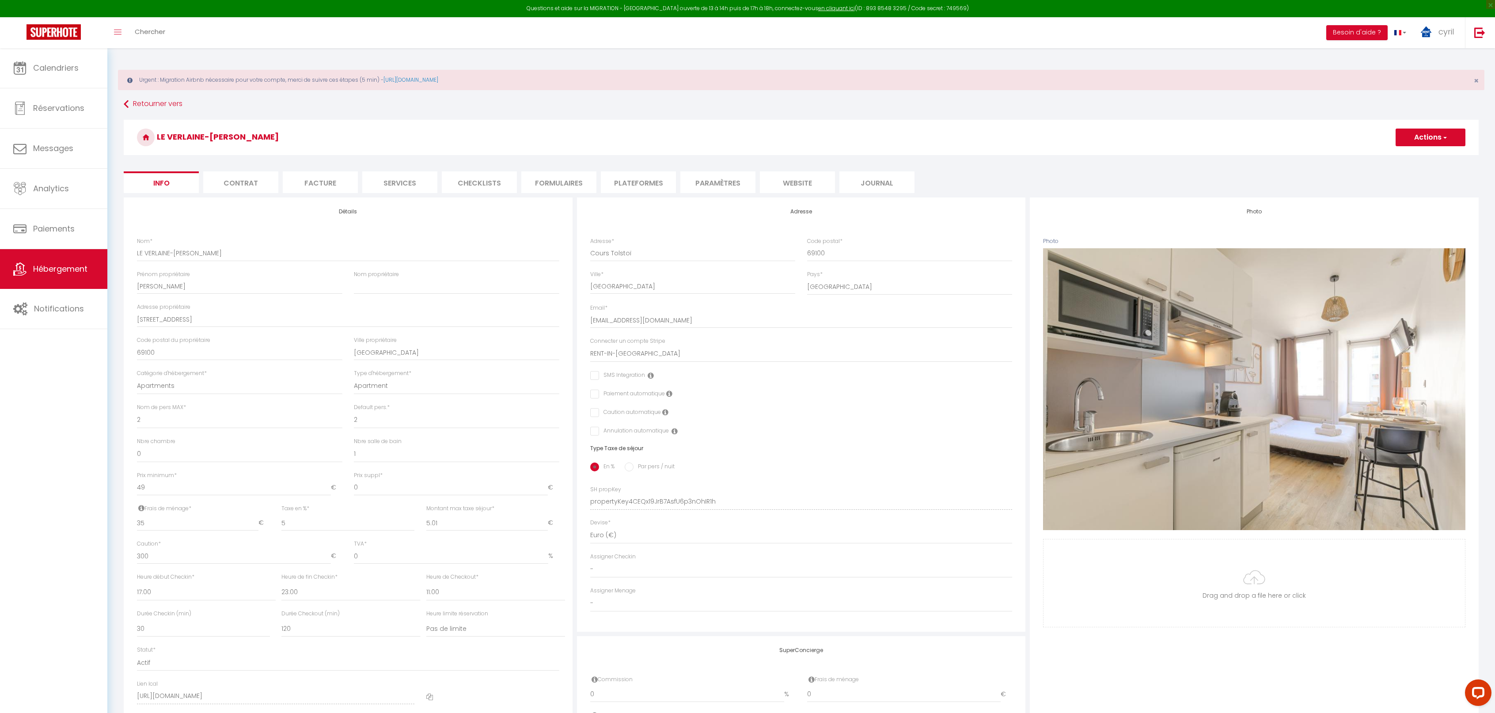
drag, startPoint x: 799, startPoint y: 180, endPoint x: 788, endPoint y: 179, distance: 11.6
click at [799, 180] on li "website" at bounding box center [797, 182] width 75 height 22
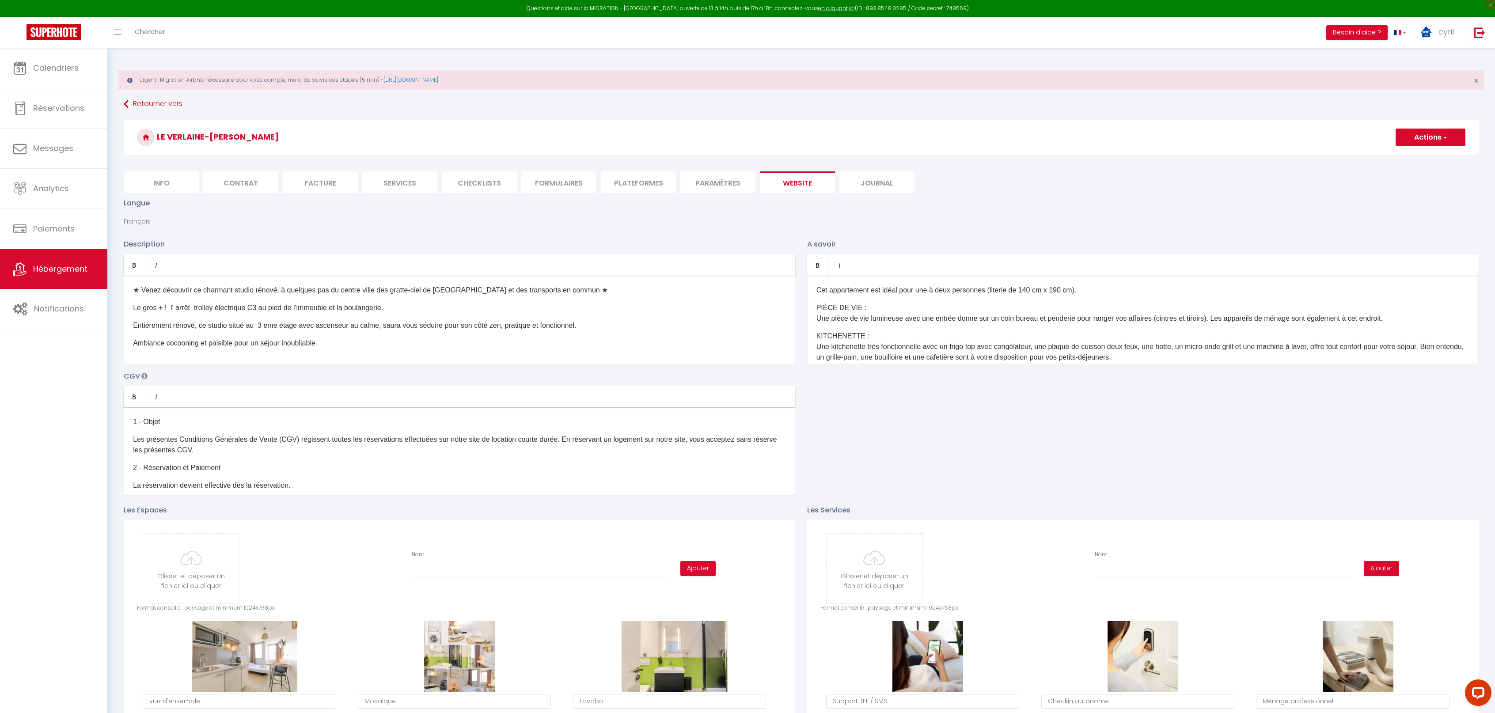
click at [735, 179] on li "Paramètres" at bounding box center [717, 182] width 75 height 22
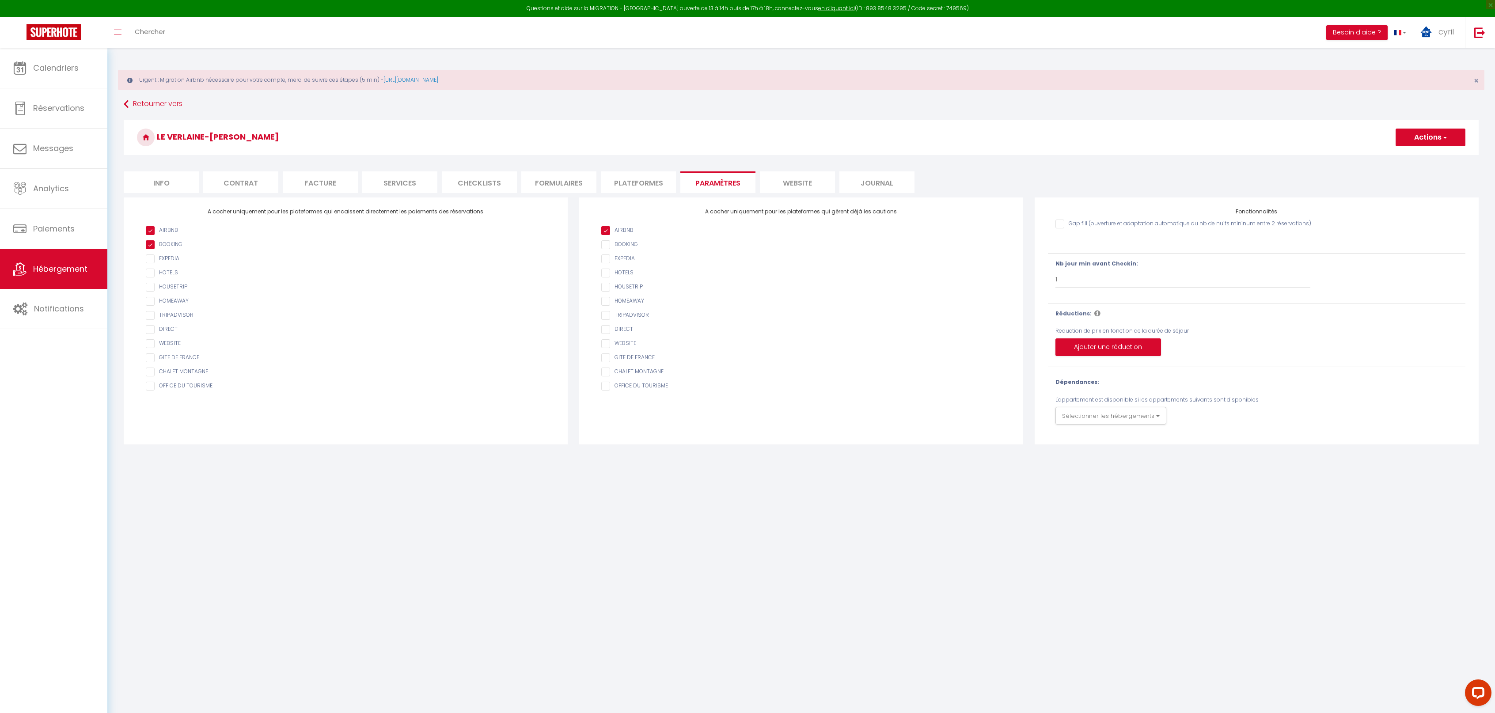
click at [648, 183] on li "Plateformes" at bounding box center [638, 182] width 75 height 22
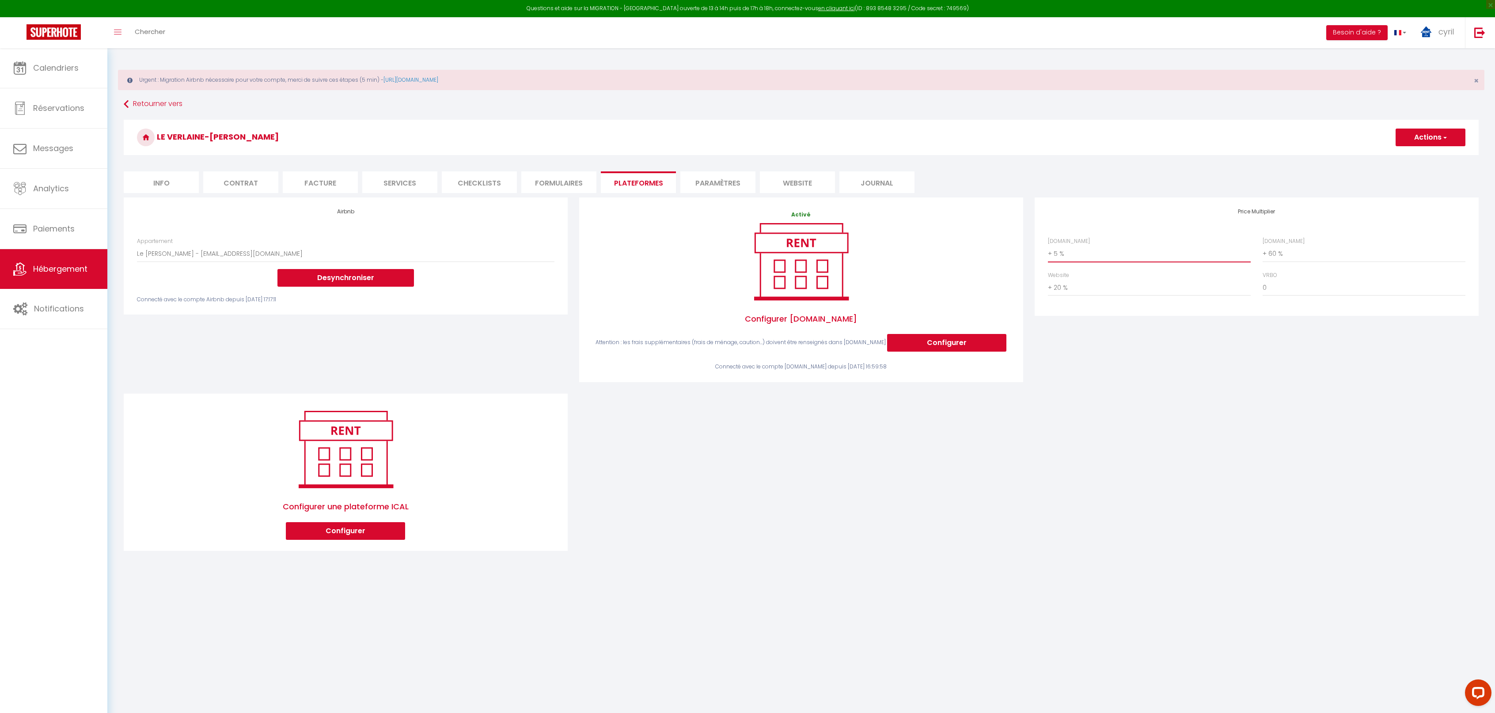
click at [1076, 254] on select "0 + 1 % + 2 % + 3 % + 4 % + 5 % + 6 % + 7 % + 8 % + 9 %" at bounding box center [1149, 253] width 203 height 17
click at [1048, 245] on select "0 + 1 % + 2 % + 3 % + 4 % + 5 % + 6 % + 7 % + 8 % + 9 %" at bounding box center [1149, 253] width 203 height 17
click at [1430, 139] on button "Actions" at bounding box center [1431, 138] width 70 height 18
click at [1427, 156] on link "Enregistrer" at bounding box center [1430, 156] width 70 height 11
click at [55, 270] on span "Hébergement" at bounding box center [60, 268] width 54 height 11
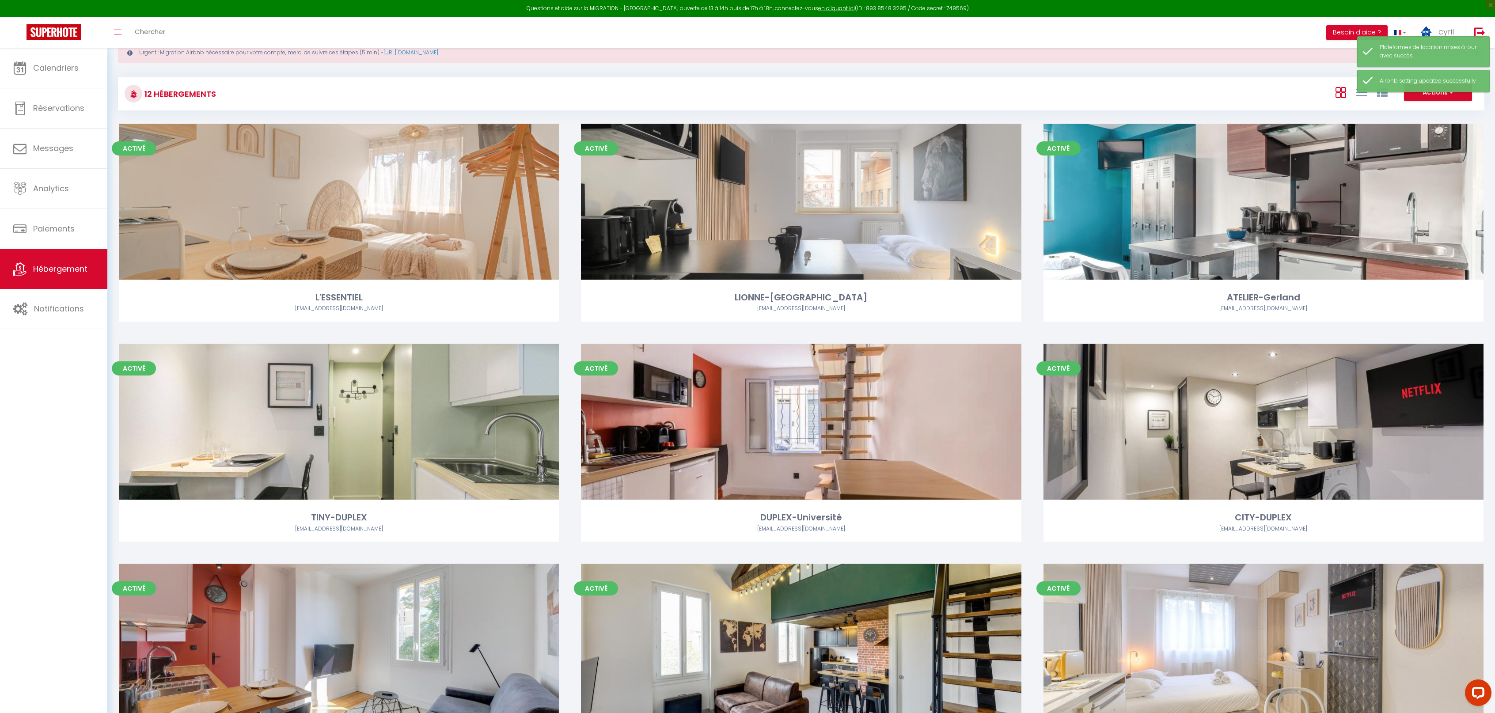
scroll to position [329, 0]
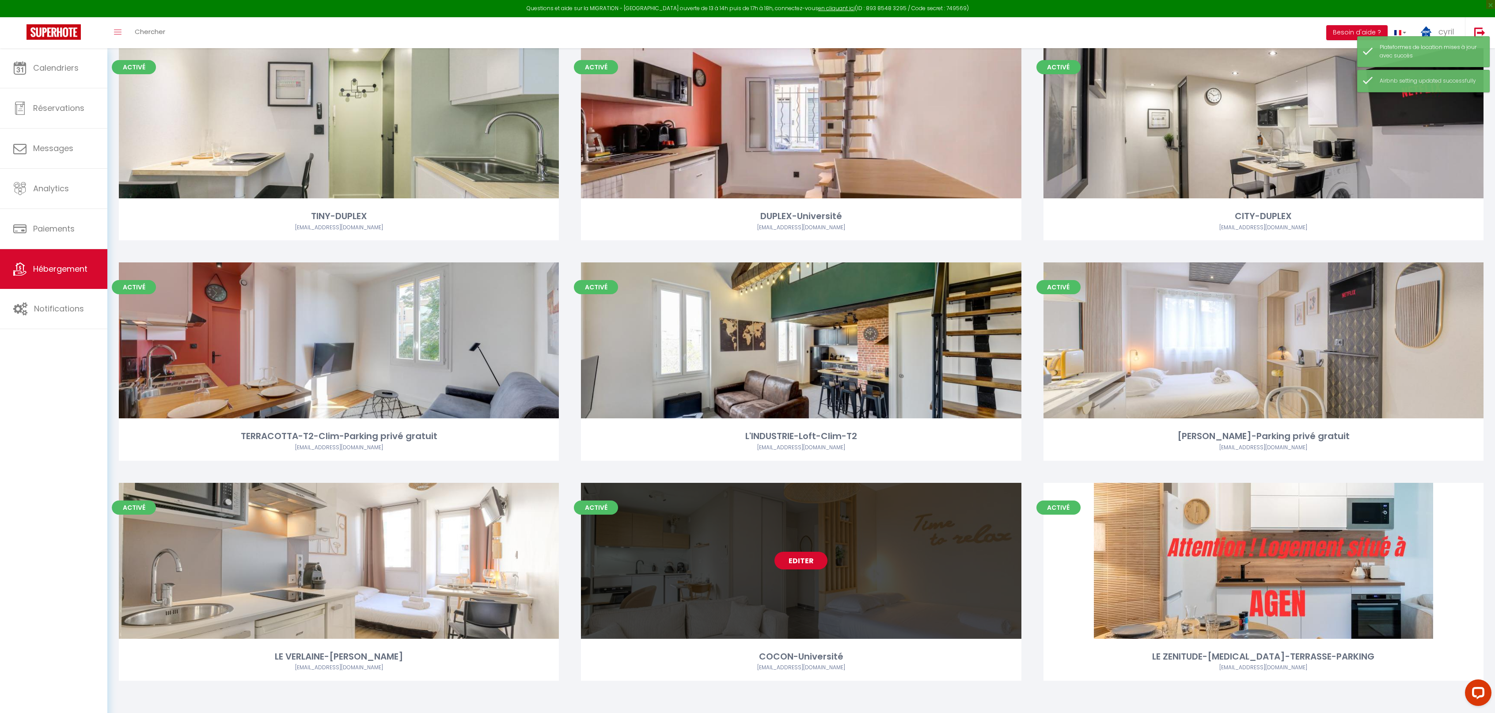
click at [801, 558] on link "Editer" at bounding box center [801, 561] width 53 height 18
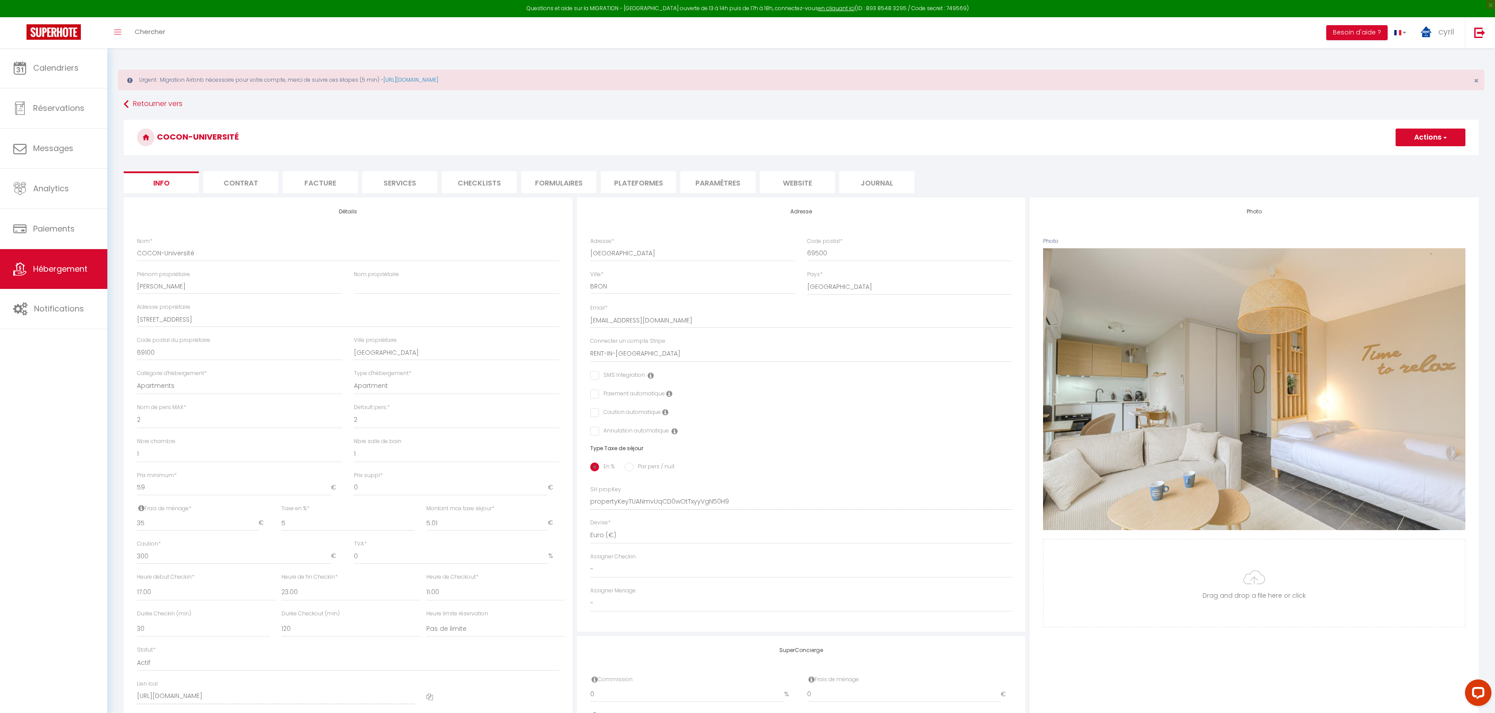
drag, startPoint x: 717, startPoint y: 179, endPoint x: 690, endPoint y: 180, distance: 27.4
click at [716, 179] on li "Paramètres" at bounding box center [717, 182] width 75 height 22
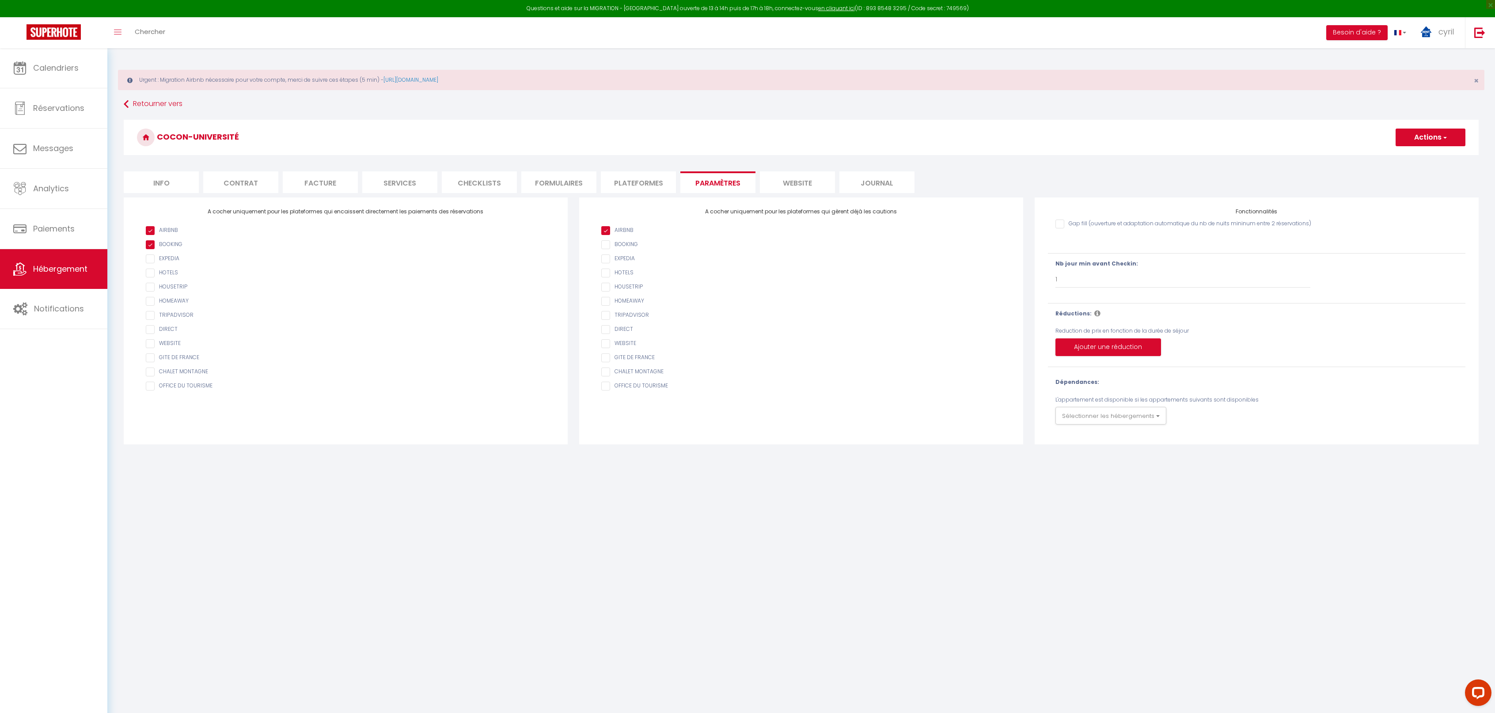
drag, startPoint x: 640, startPoint y: 180, endPoint x: 650, endPoint y: 181, distance: 10.2
click at [640, 180] on li "Plateformes" at bounding box center [638, 182] width 75 height 22
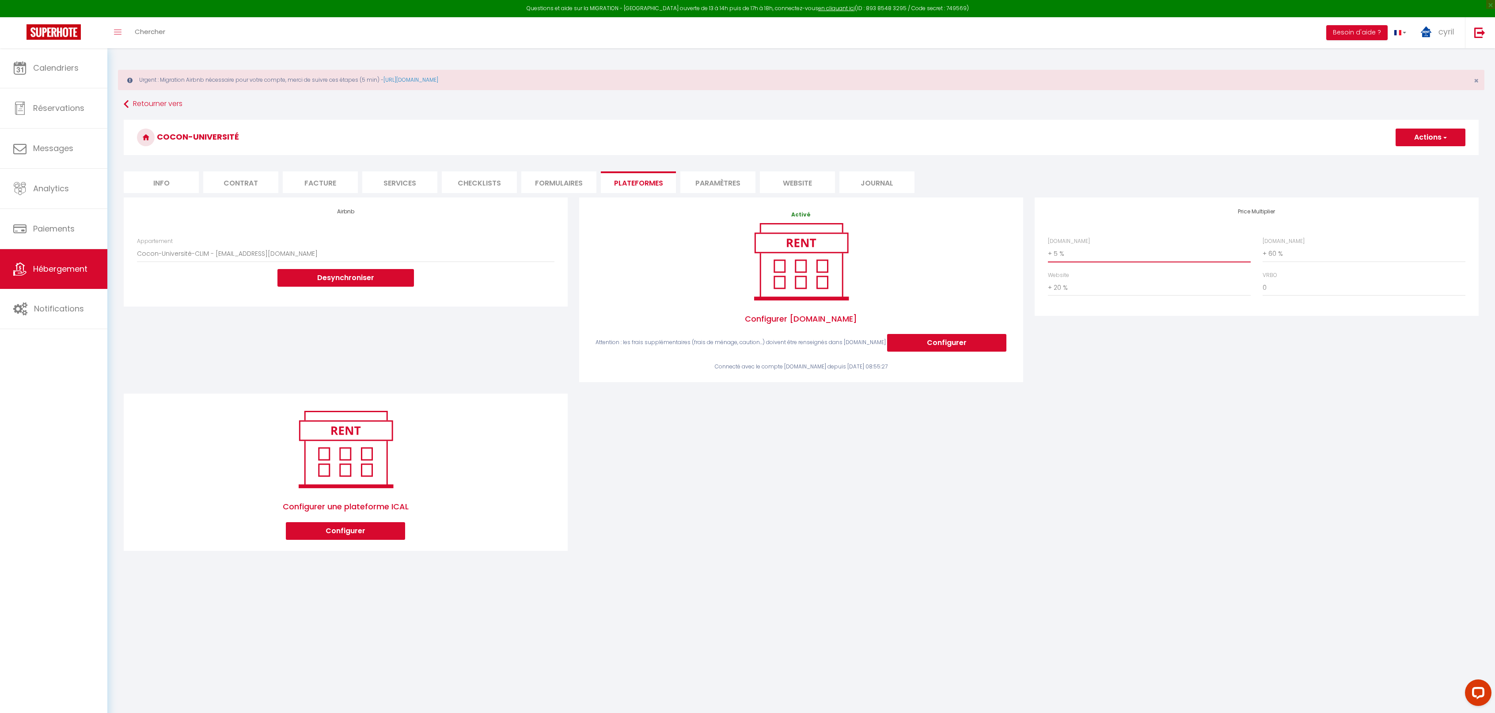
click at [1075, 250] on select "0 + 1 % + 2 % + 3 % + 4 % + 5 % + 6 % + 7 % + 8 % + 9 %" at bounding box center [1149, 253] width 203 height 17
click at [1048, 245] on select "0 + 1 % + 2 % + 3 % + 4 % + 5 % + 6 % + 7 % + 8 % + 9 %" at bounding box center [1149, 253] width 203 height 17
click at [1430, 137] on button "Actions" at bounding box center [1431, 138] width 70 height 18
click at [1418, 151] on link "Enregistrer" at bounding box center [1430, 156] width 70 height 11
click at [54, 272] on span "Hébergement" at bounding box center [60, 268] width 54 height 11
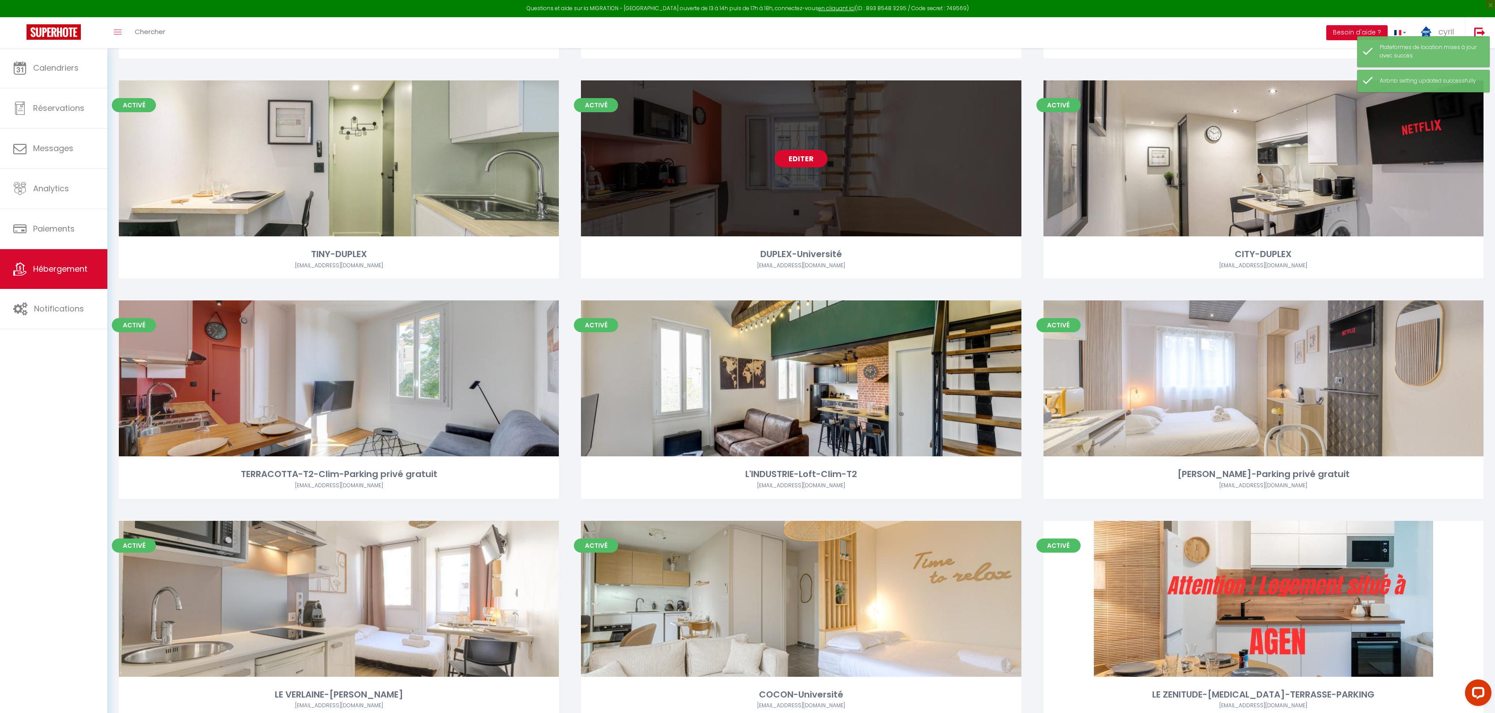
scroll to position [329, 0]
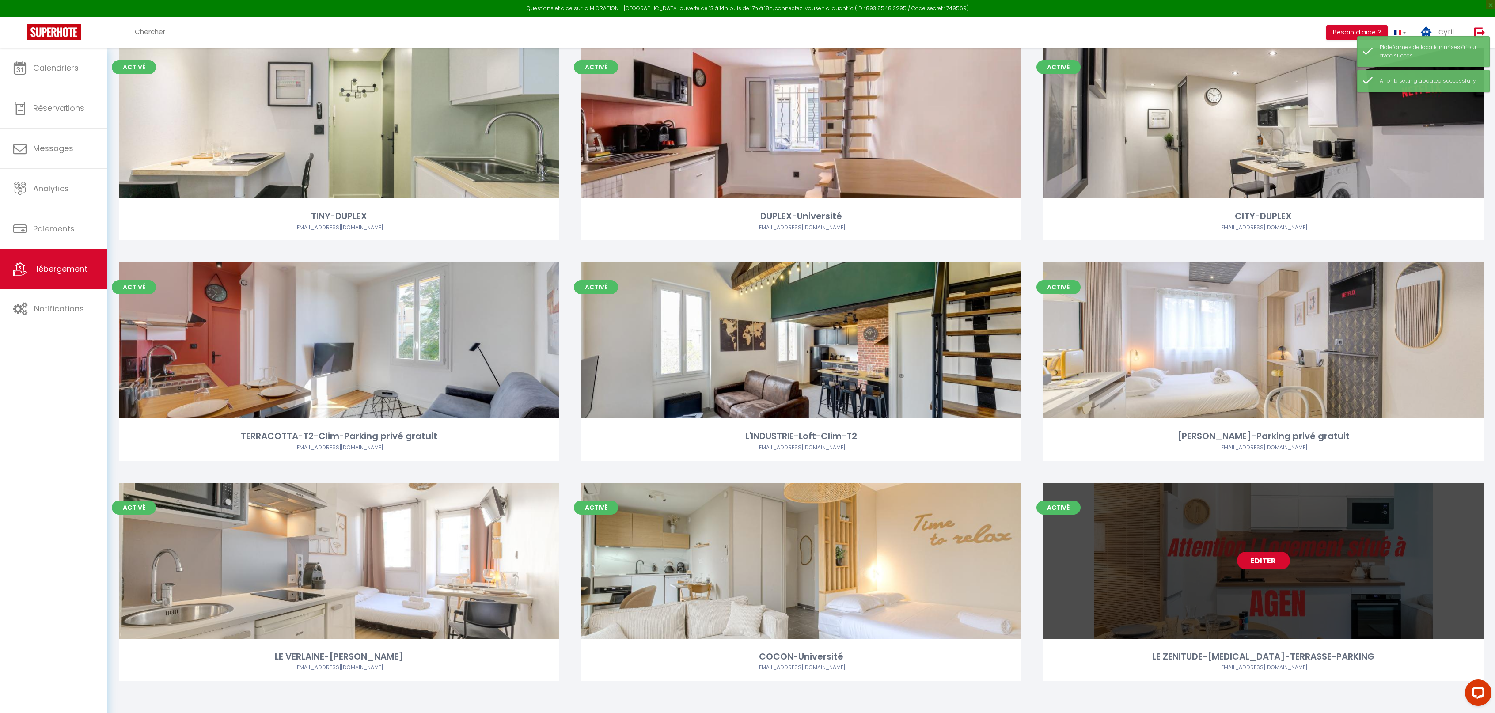
click at [1264, 560] on link "Editer" at bounding box center [1263, 561] width 53 height 18
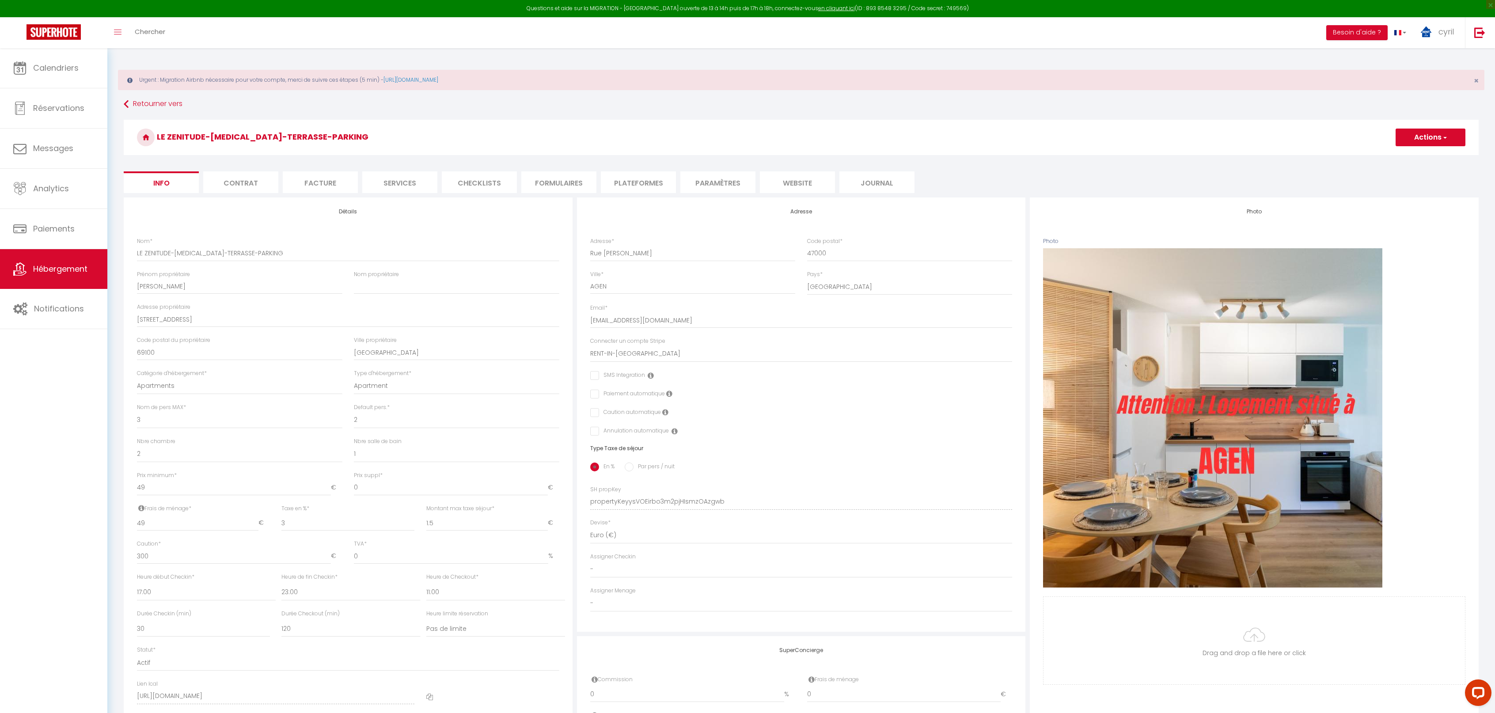
click at [715, 179] on li "Paramètres" at bounding box center [717, 182] width 75 height 22
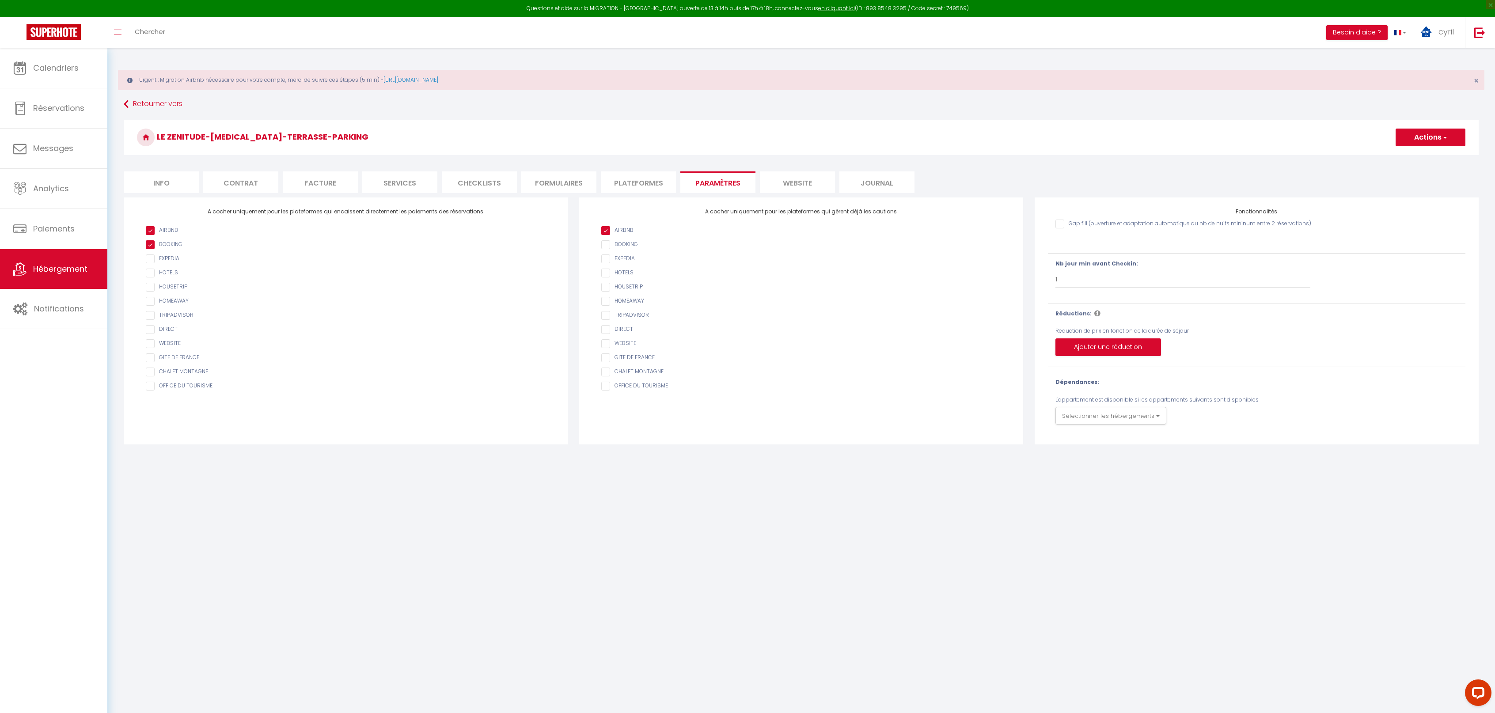
click at [646, 178] on li "Plateformes" at bounding box center [638, 182] width 75 height 22
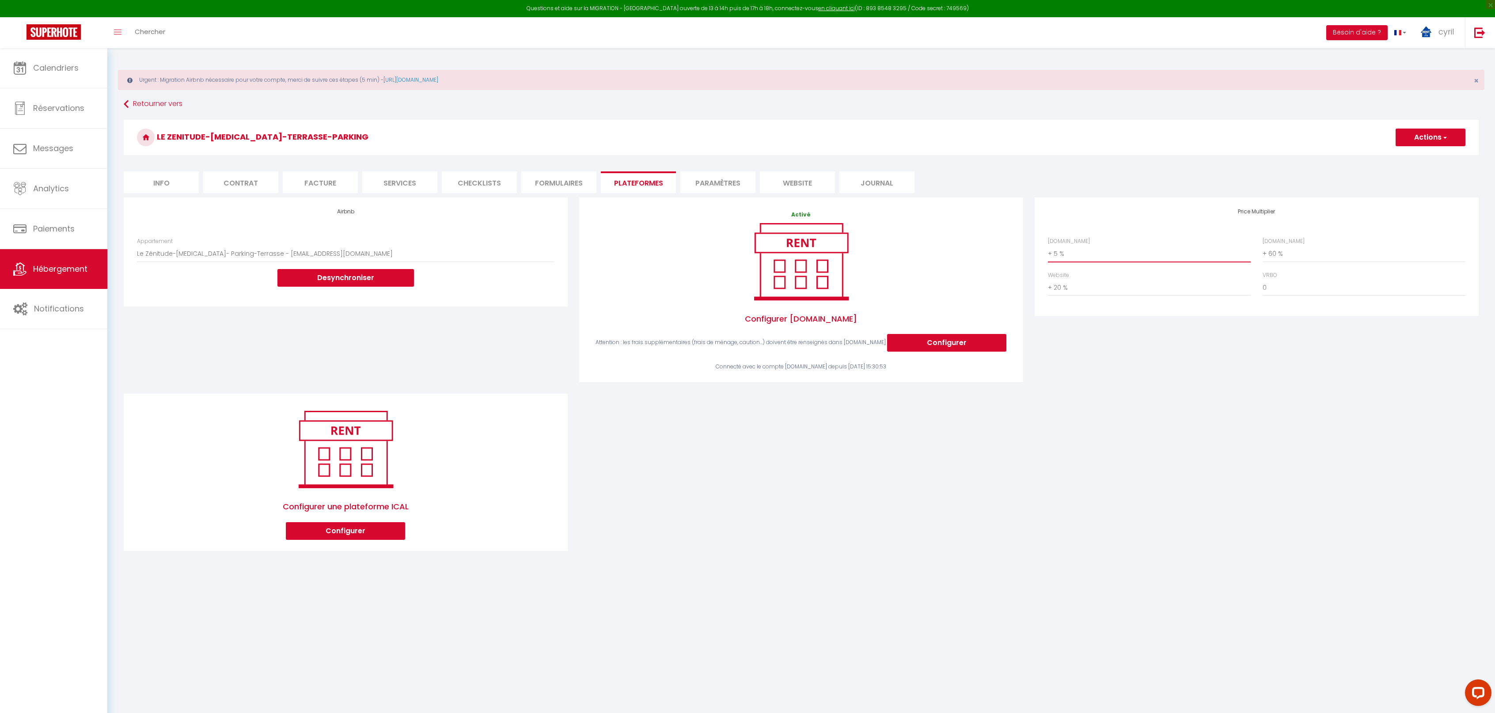
click at [1083, 252] on select "0 + 1 % + 2 % + 3 % + 4 % + 5 % + 6 % + 7 % + 8 % + 9 %" at bounding box center [1149, 253] width 203 height 17
click at [1048, 245] on select "0 + 1 % + 2 % + 3 % + 4 % + 5 % + 6 % + 7 % + 8 % + 9 %" at bounding box center [1149, 253] width 203 height 17
click at [1429, 140] on button "Actions" at bounding box center [1431, 138] width 70 height 18
click at [1420, 155] on link "Enregistrer" at bounding box center [1430, 156] width 70 height 11
click at [73, 269] on span "Hébergement" at bounding box center [60, 268] width 54 height 11
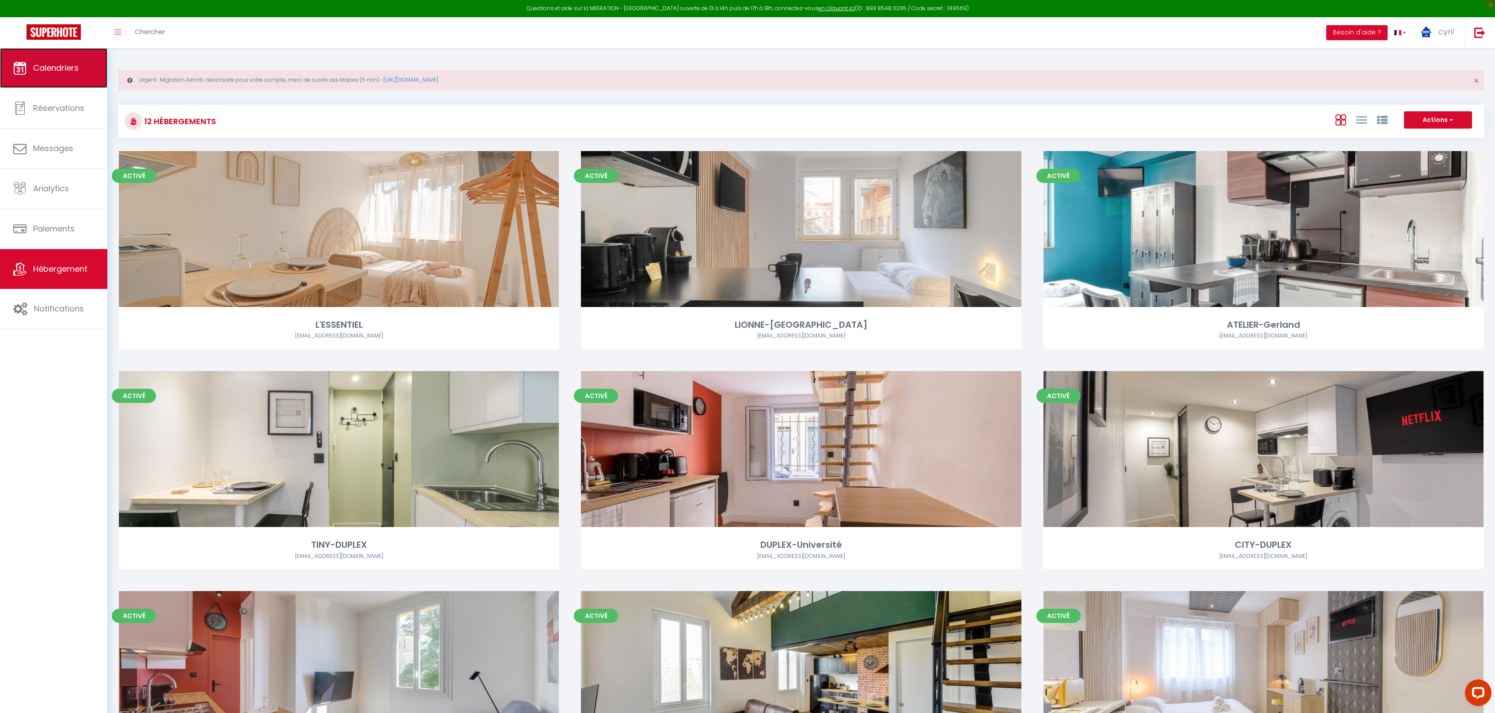
click at [56, 67] on span "Calendriers" at bounding box center [56, 67] width 46 height 11
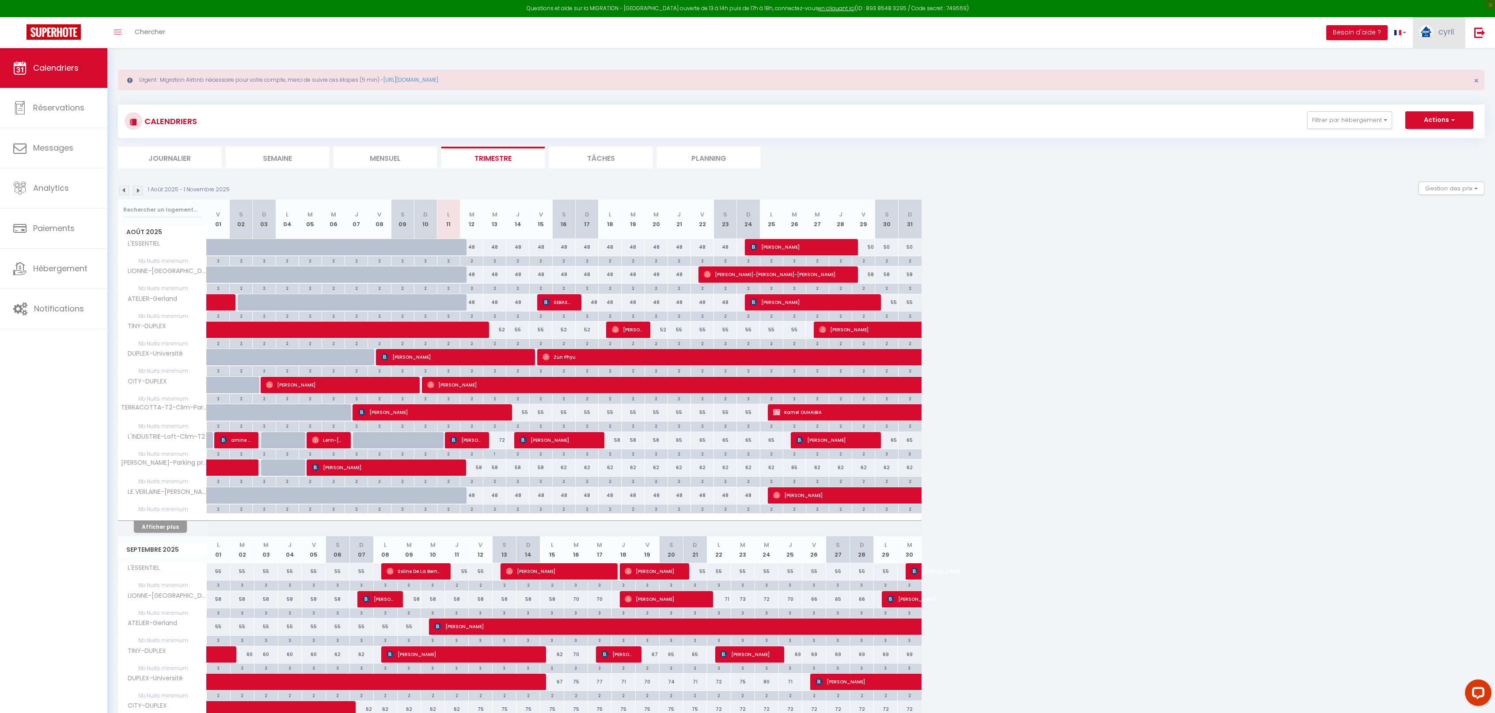
click at [1447, 30] on span "cyril" at bounding box center [1446, 31] width 15 height 11
click at [1440, 59] on link "Paramètres" at bounding box center [1429, 61] width 65 height 15
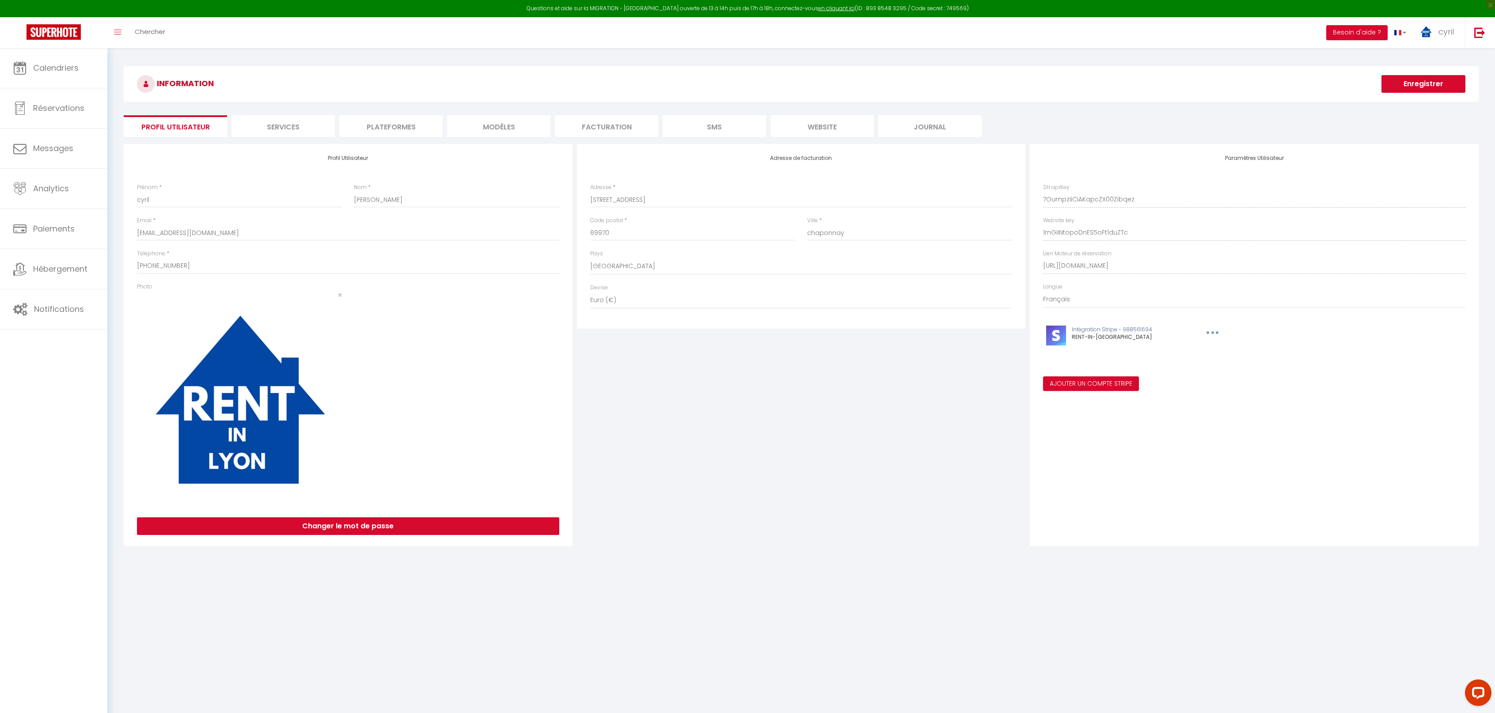
click at [396, 125] on li "Plateformes" at bounding box center [390, 126] width 103 height 22
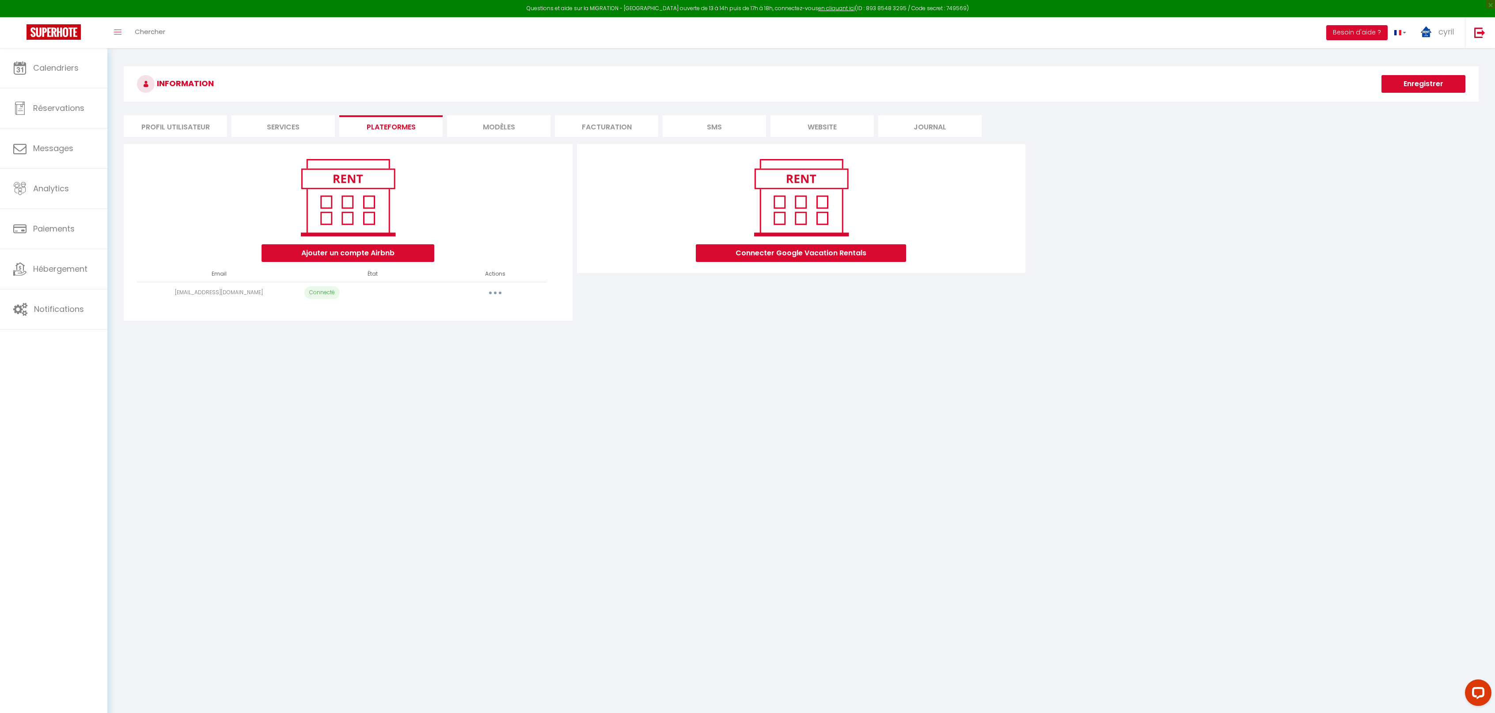
click at [491, 289] on button "button" at bounding box center [495, 293] width 25 height 14
click at [474, 344] on link "Reconnecter le compte" at bounding box center [456, 344] width 98 height 15
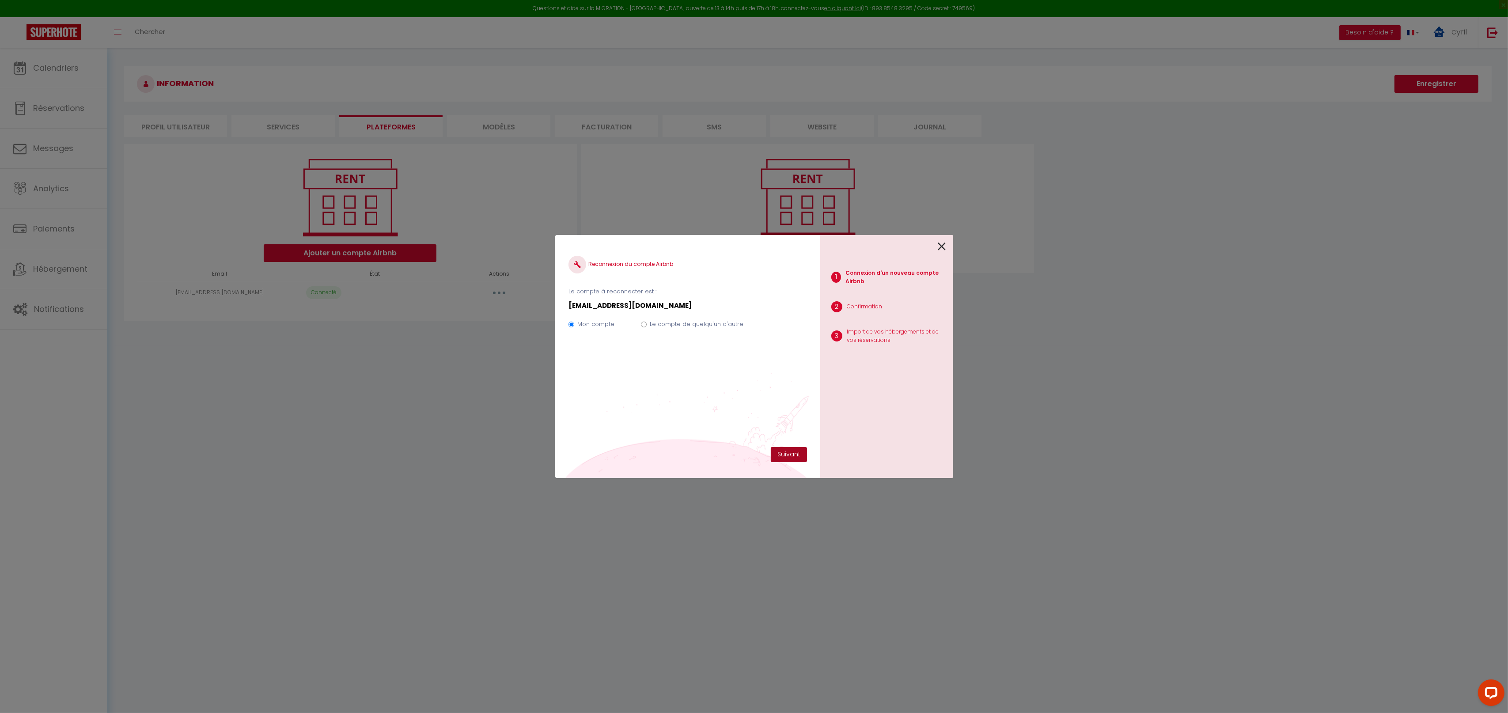
click at [795, 451] on button "Suivant" at bounding box center [789, 454] width 36 height 15
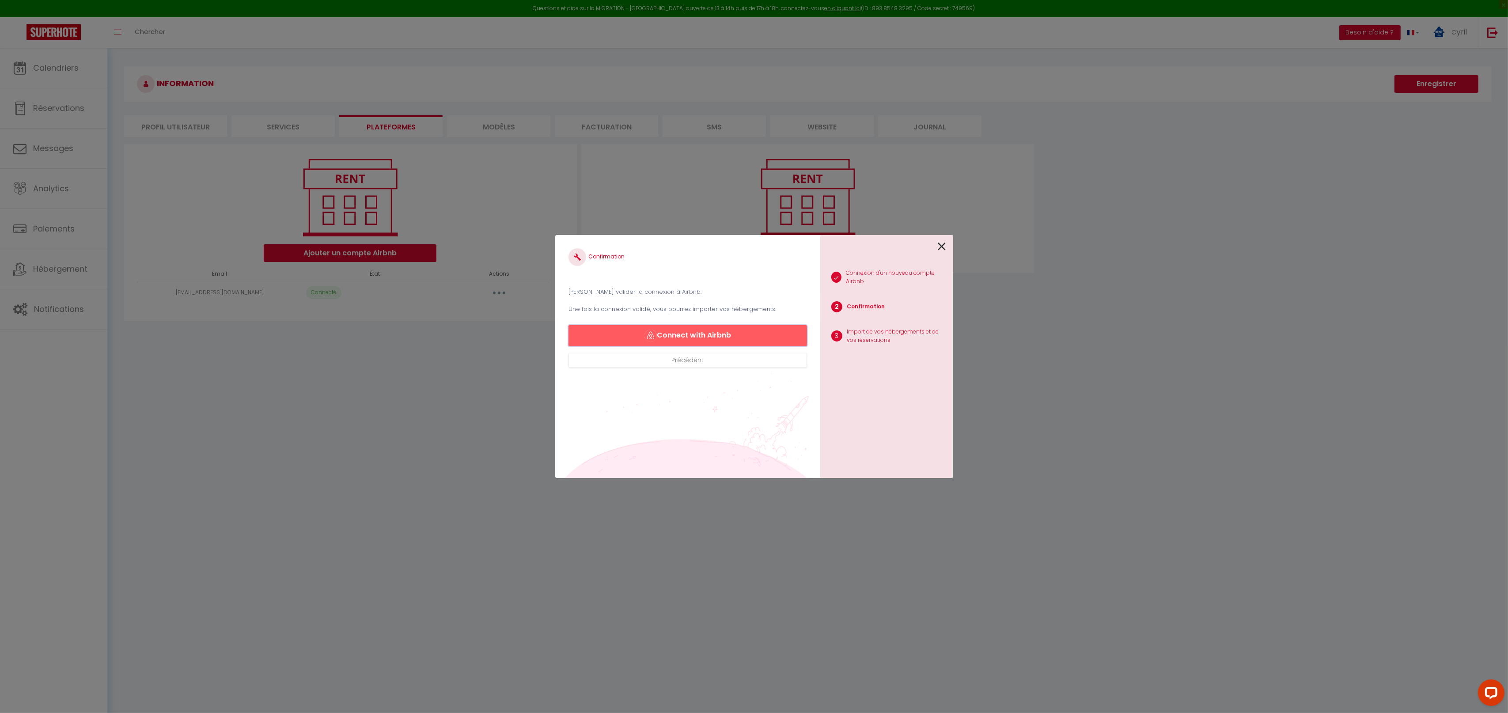
click at [728, 335] on button "Connect with Airbnb" at bounding box center [688, 335] width 239 height 21
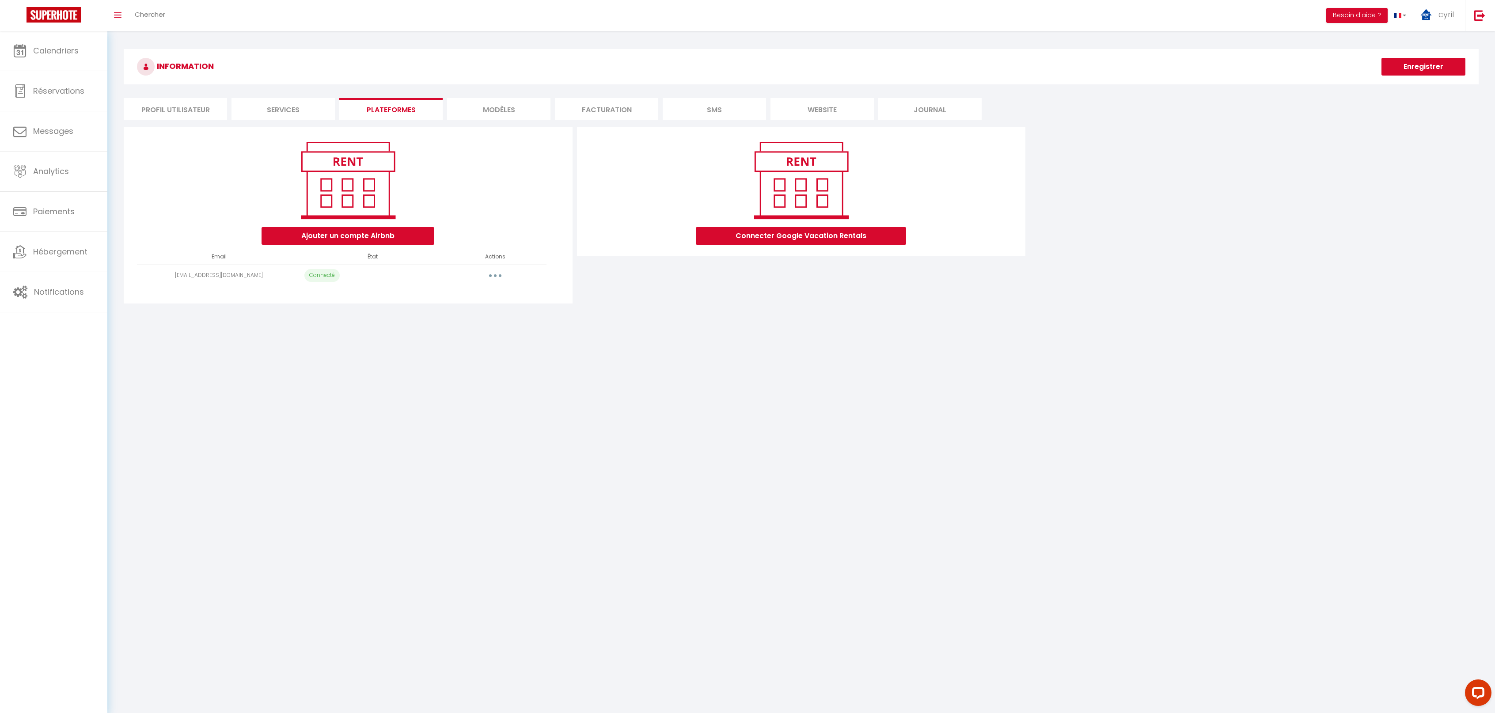
select select "27719"
select select "27720"
select select "27721"
select select "28628"
select select "31970"
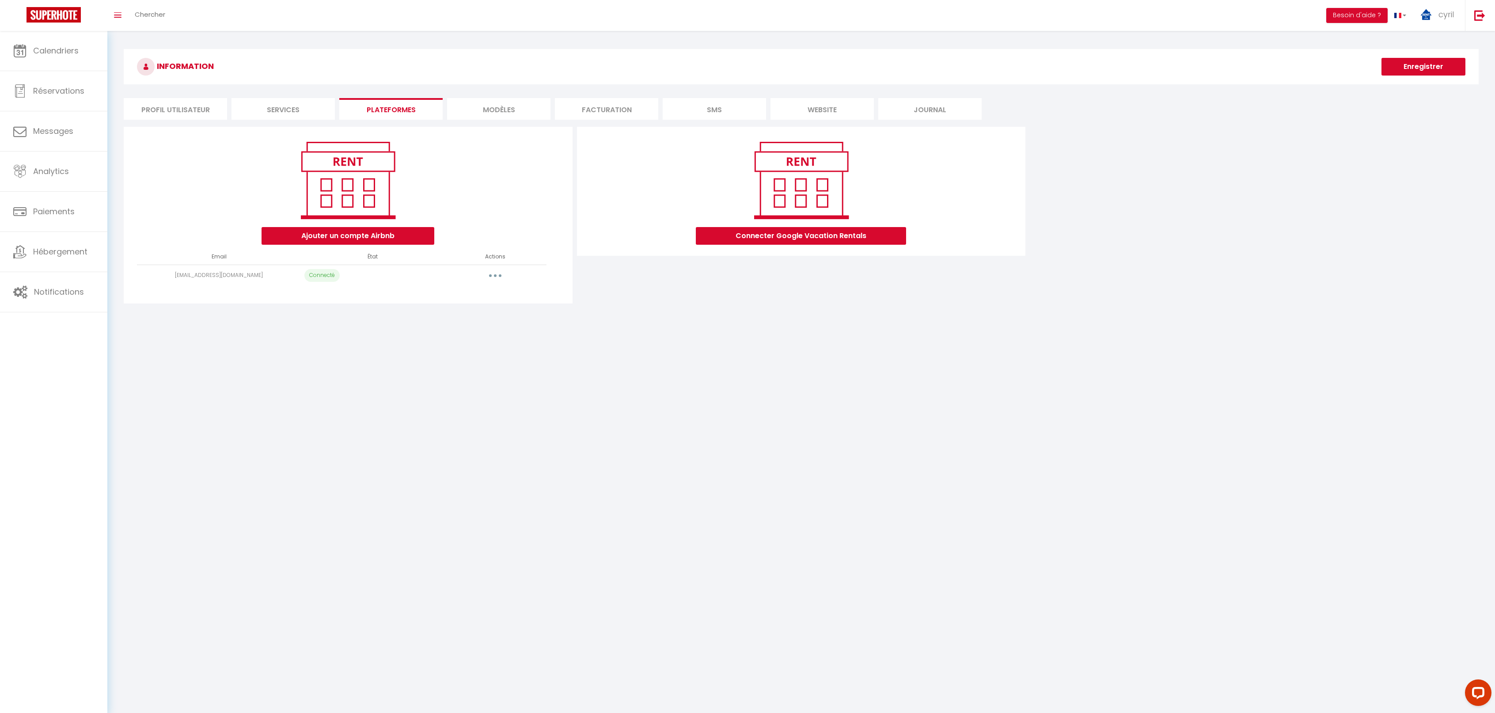
select select "31373"
select select "31136"
select select "45598"
select select "48729"
select select "55468"
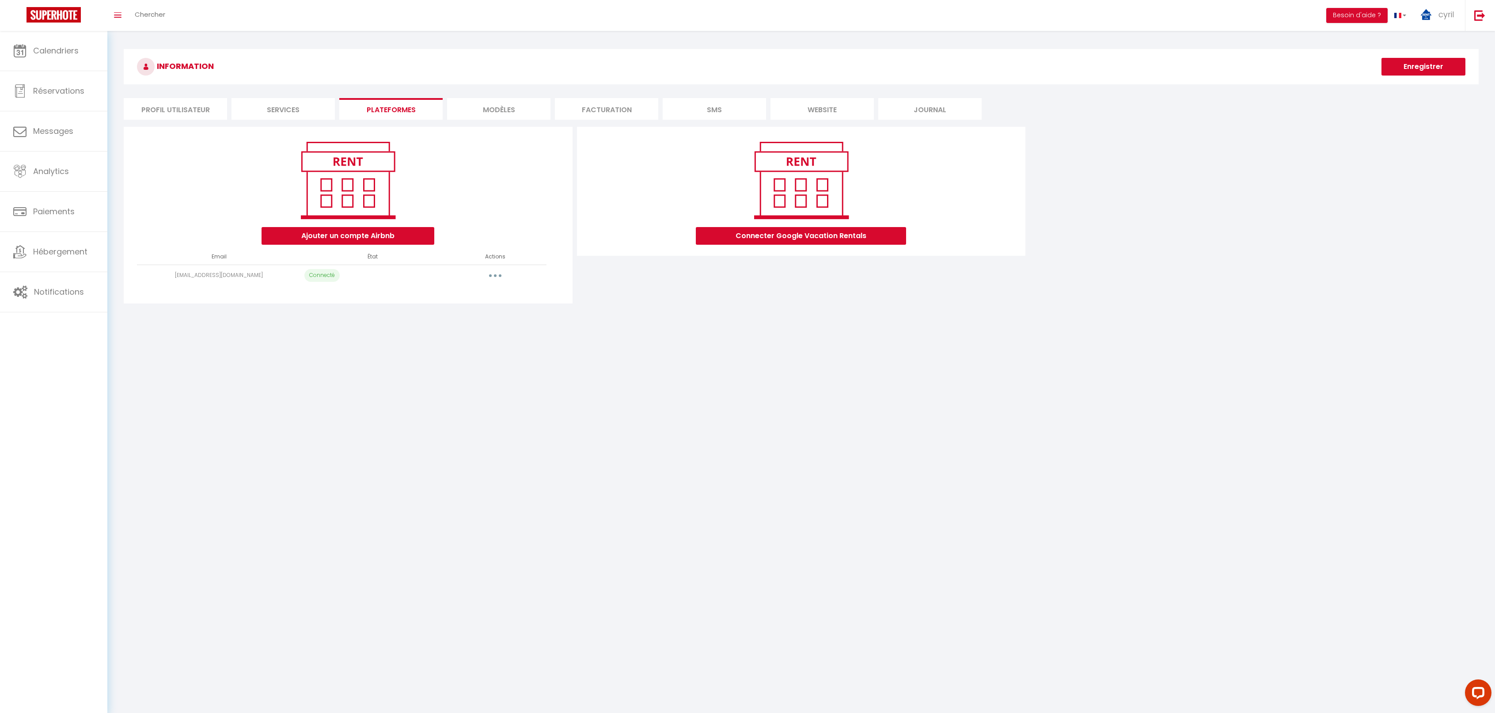
select select "58180"
select select "69991"
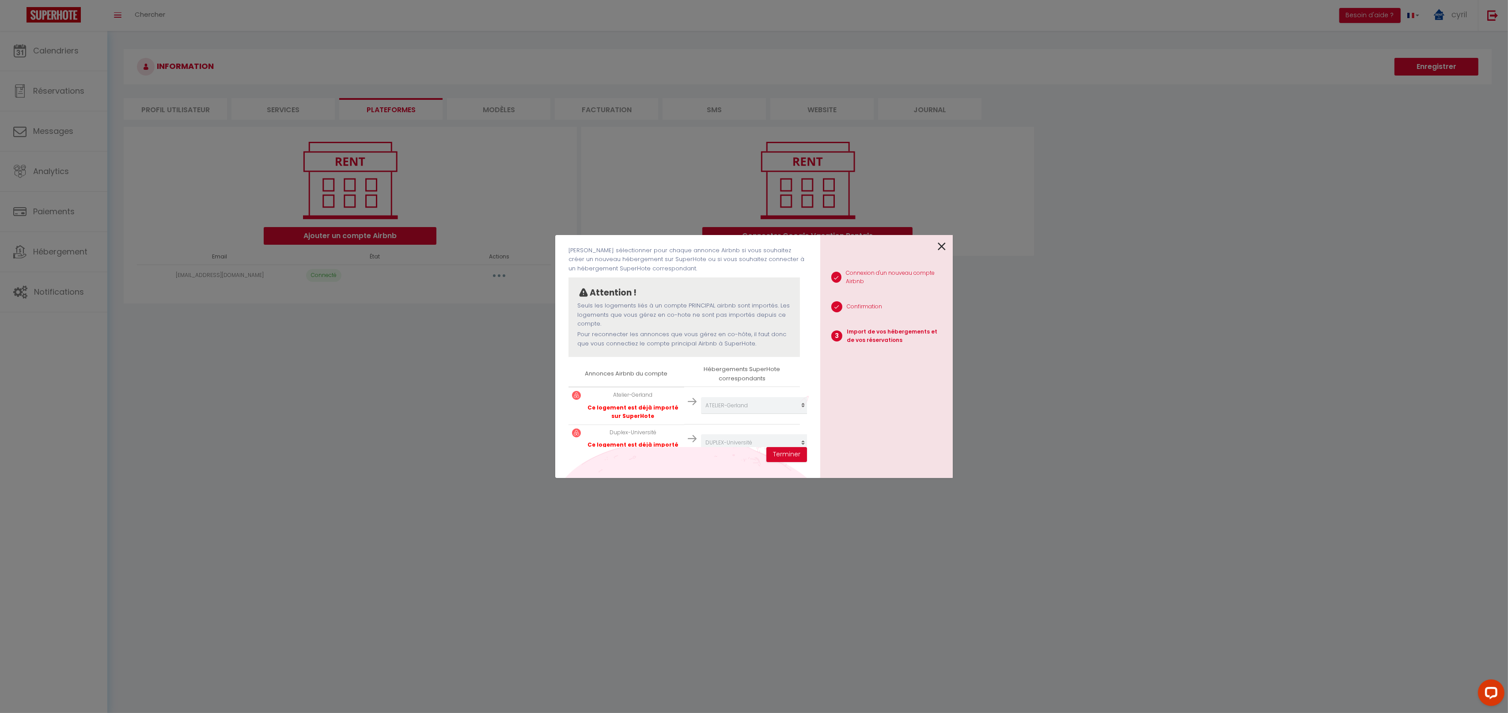
scroll to position [457, 0]
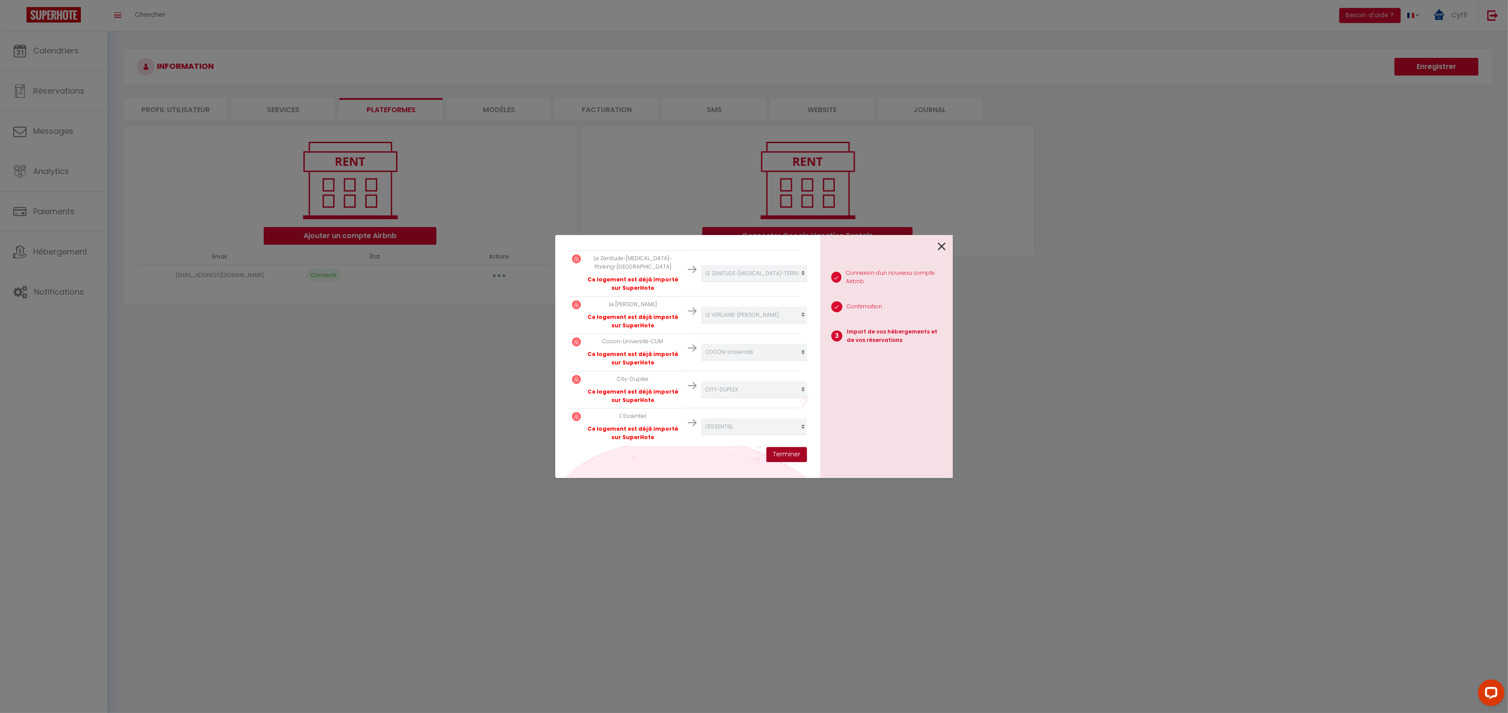
click at [785, 452] on button "Terminer" at bounding box center [787, 454] width 41 height 15
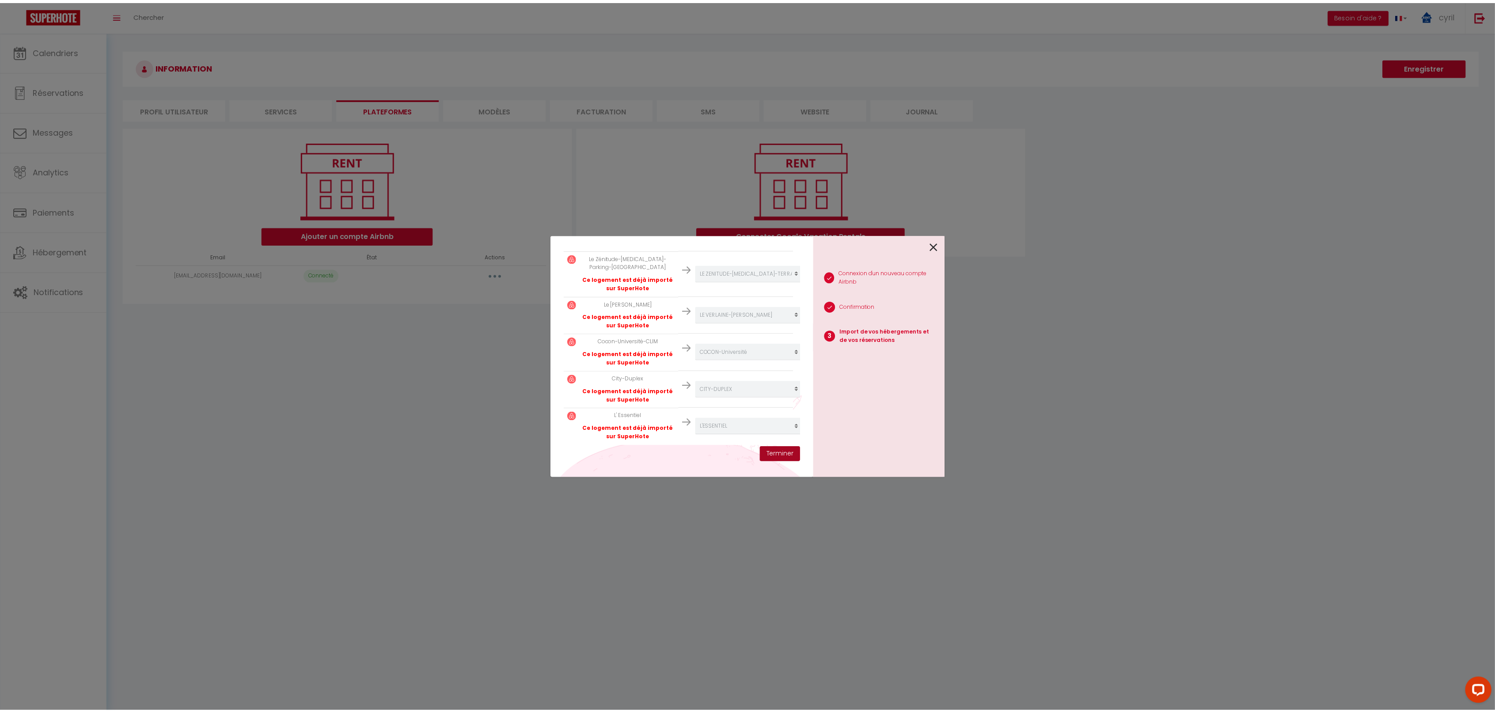
scroll to position [480, 0]
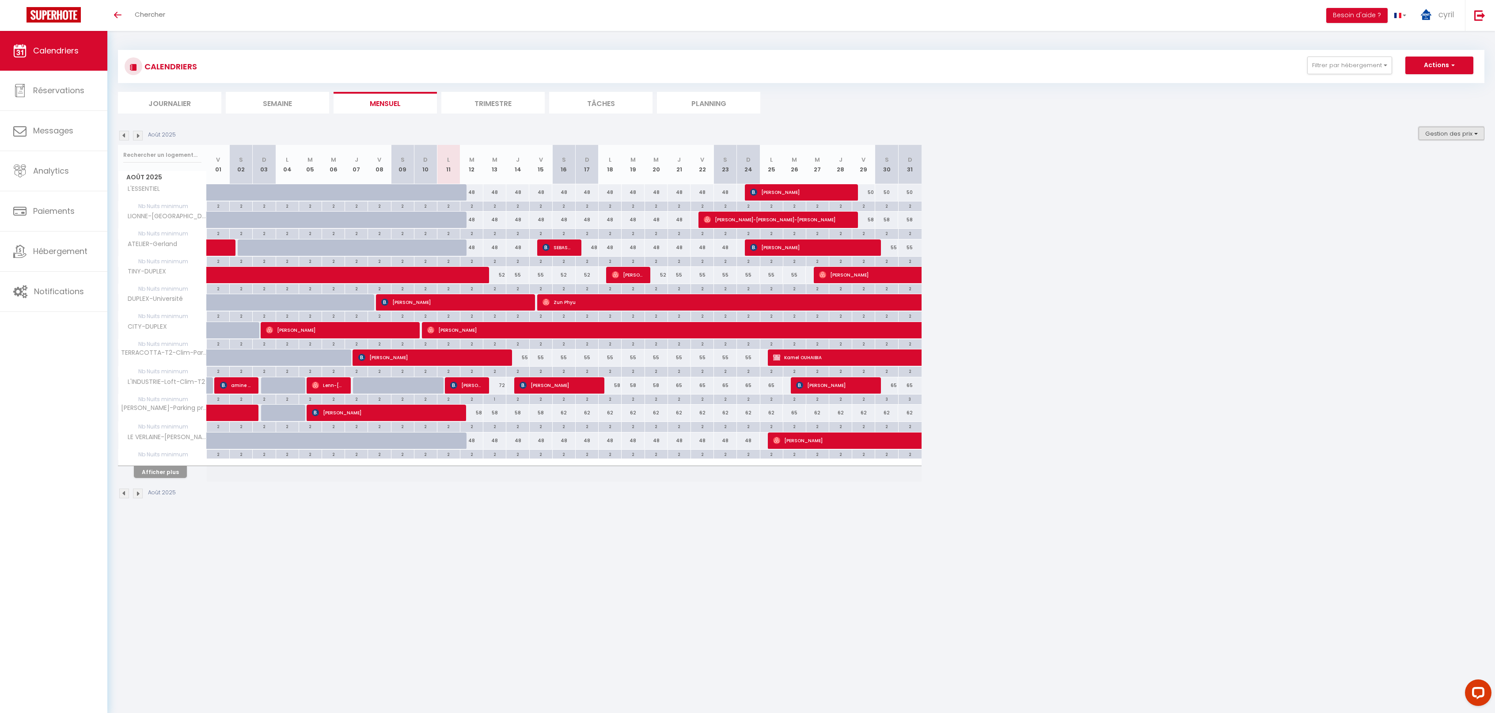
click at [1430, 137] on button "Gestion des prix" at bounding box center [1452, 133] width 66 height 13
click at [1411, 159] on input "Nb Nuits minimum" at bounding box center [1445, 160] width 80 height 9
checkbox input "false"
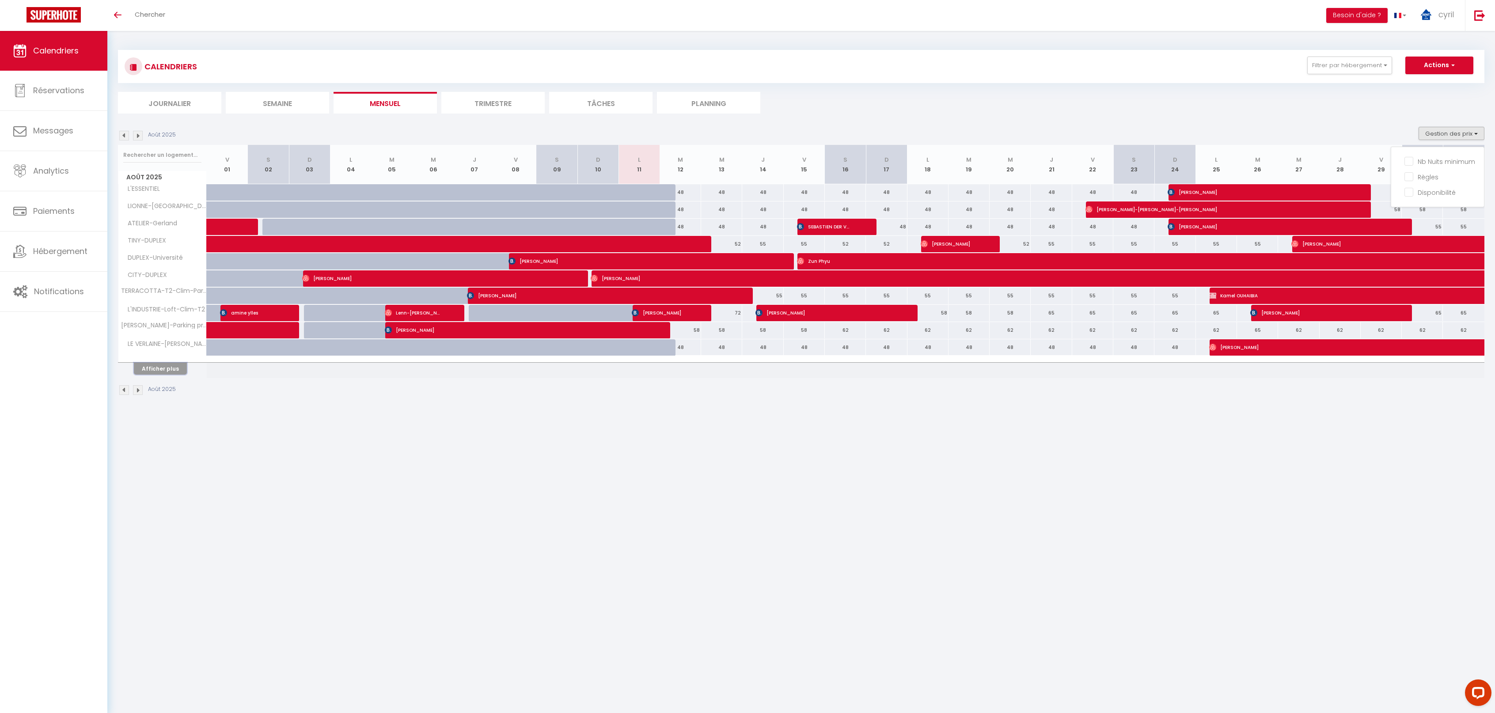
click at [150, 368] on button "Afficher plus" at bounding box center [160, 369] width 53 height 12
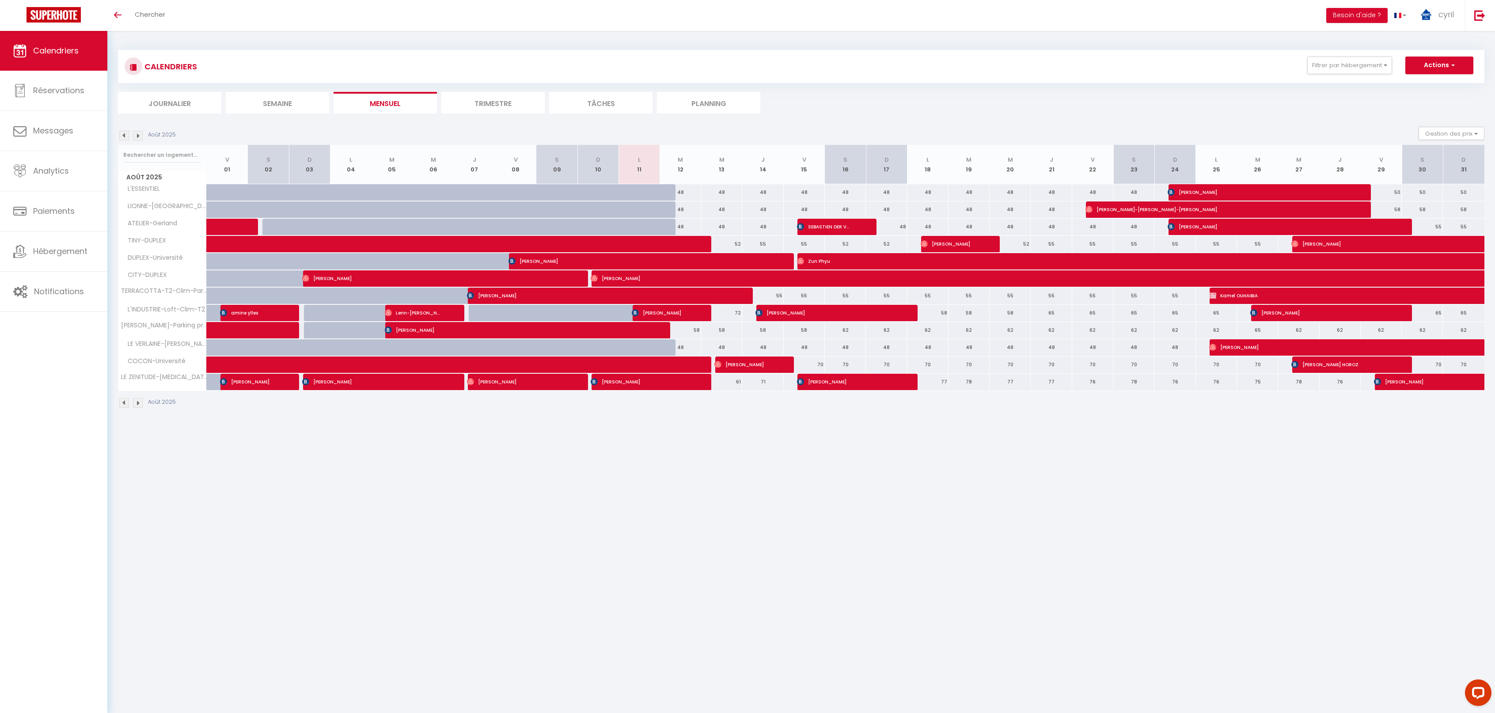
click at [500, 100] on li "Trimestre" at bounding box center [492, 103] width 103 height 22
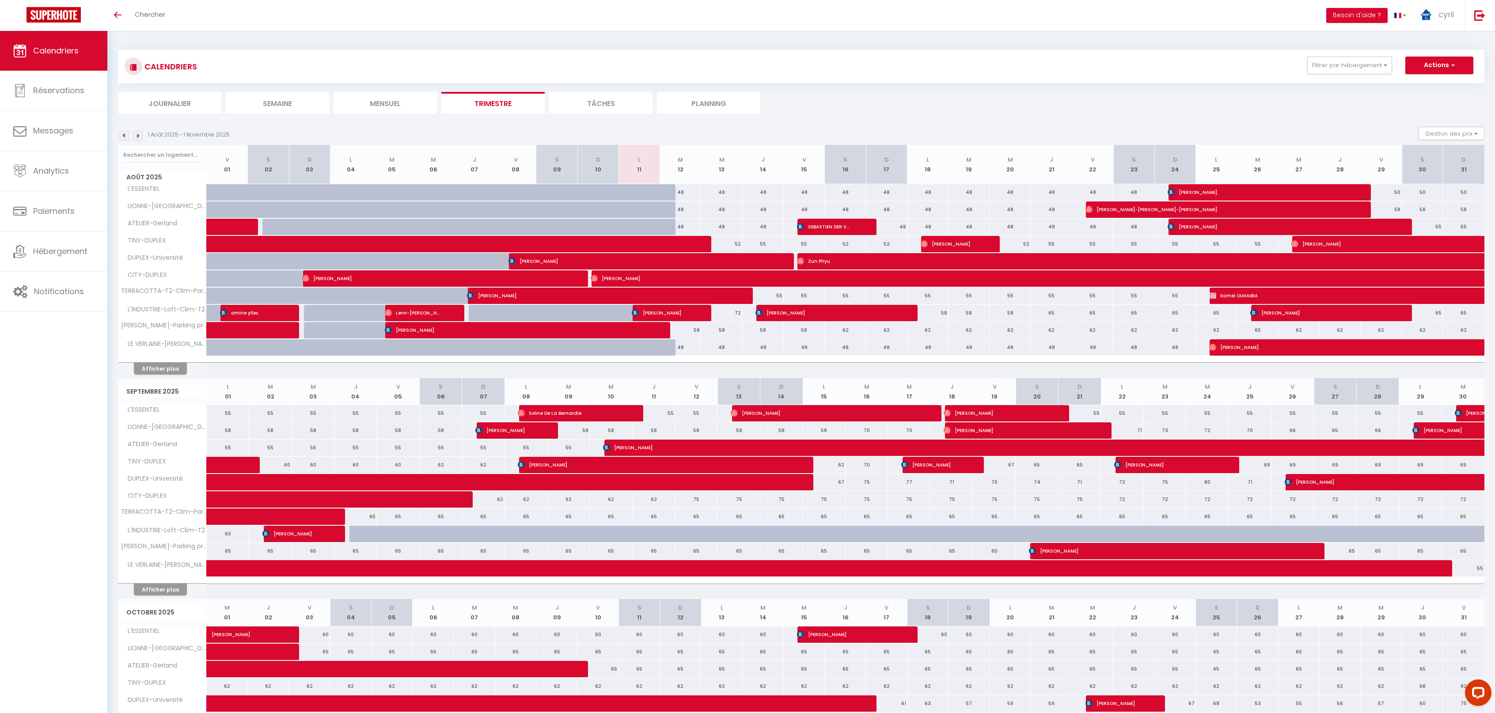
click at [140, 131] on img at bounding box center [138, 136] width 10 height 10
select select
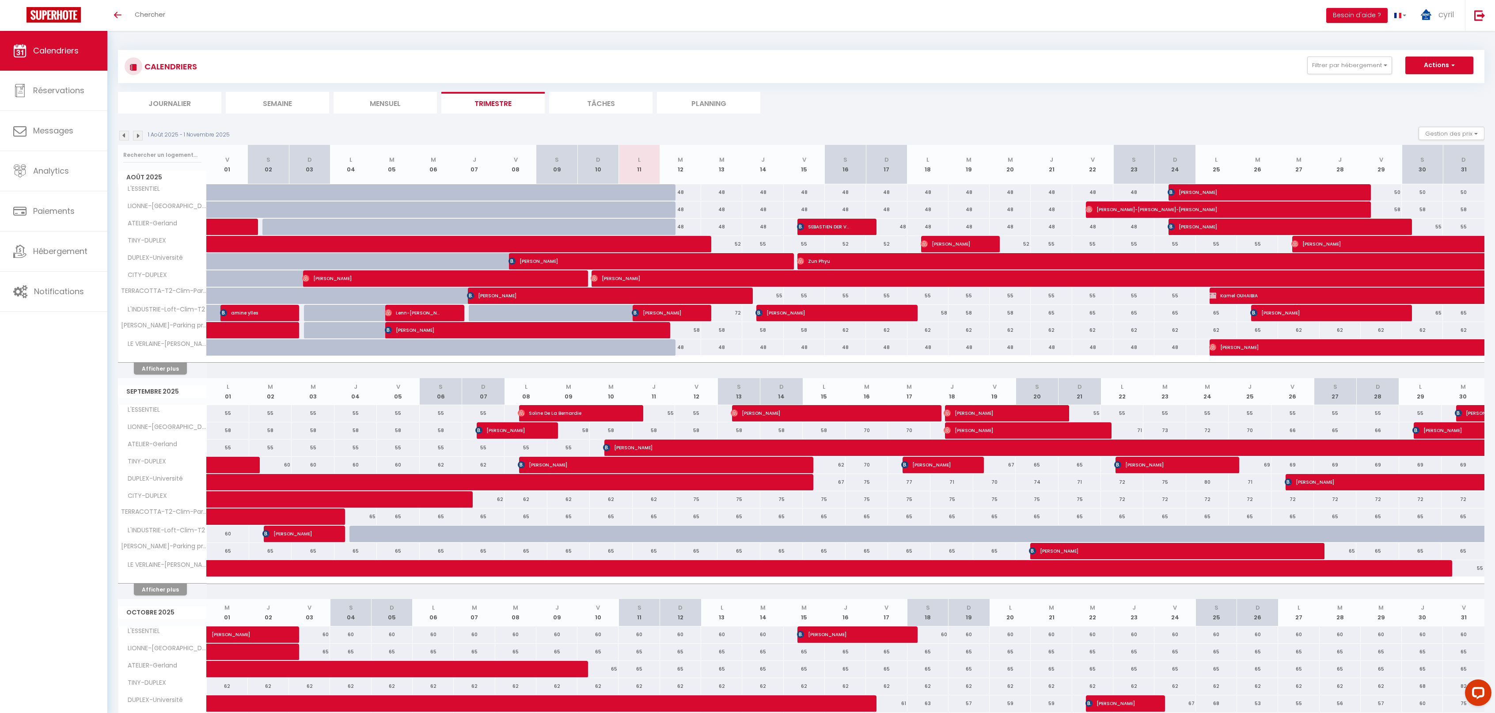
select select
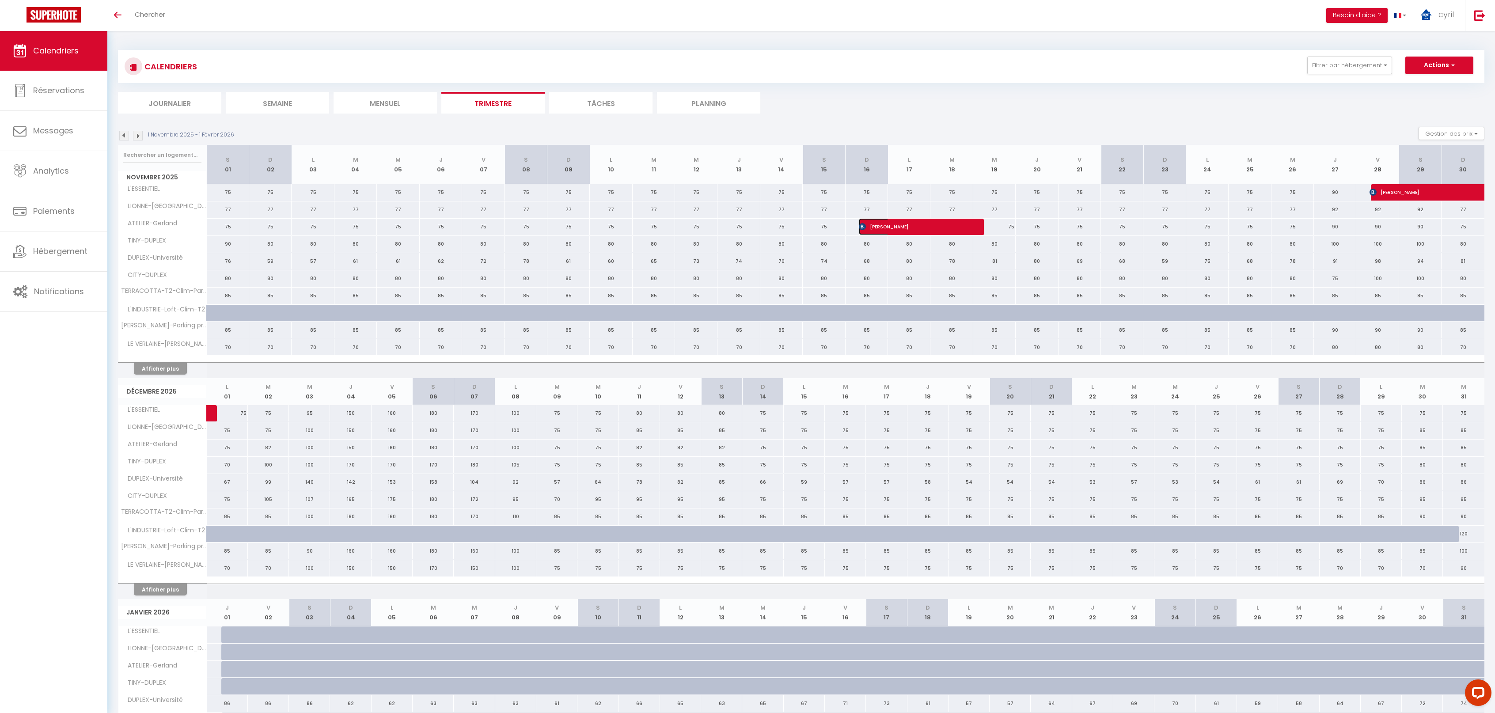
click at [910, 227] on span "Eugenia Pugliese" at bounding box center [908, 226] width 99 height 17
select select "OK"
select select "KO"
select select "0"
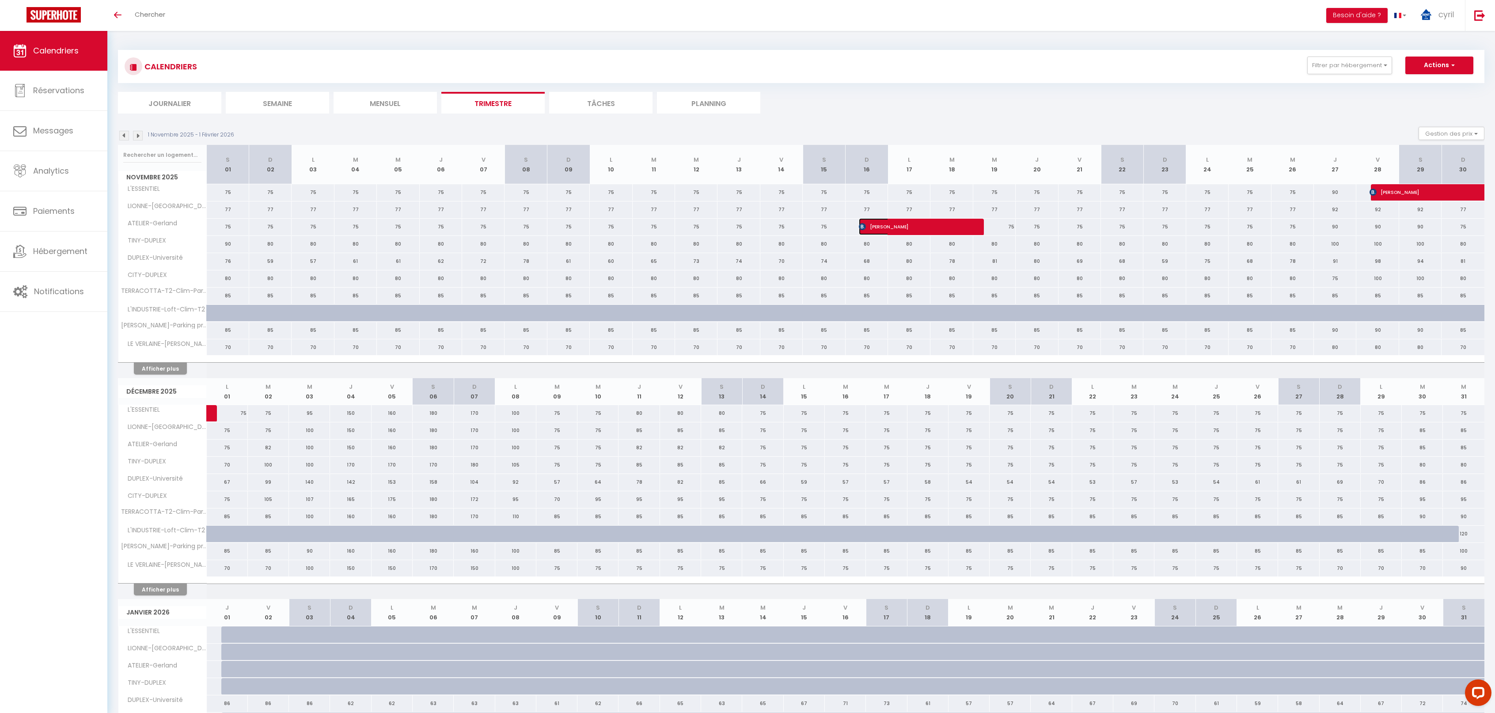
select select "1"
select select
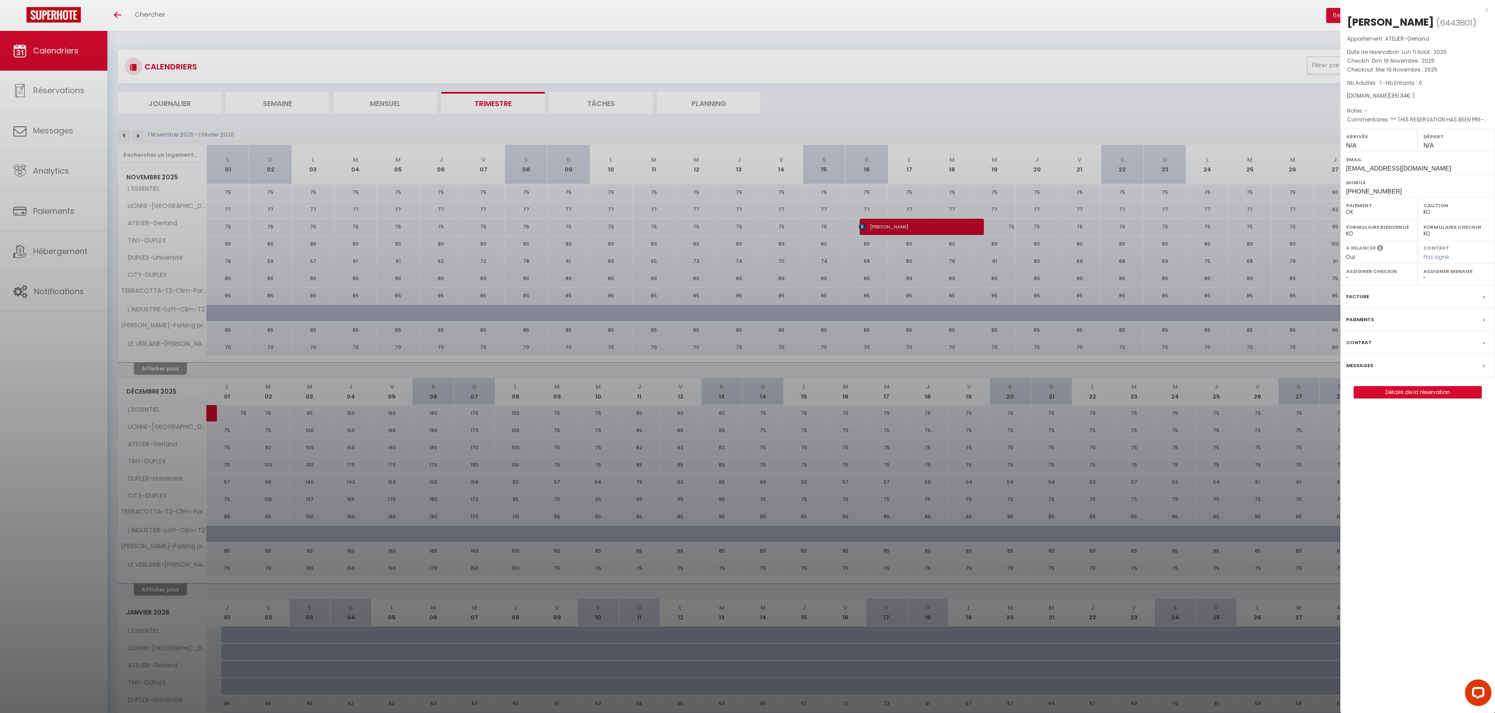
click at [1486, 8] on div "x" at bounding box center [1414, 9] width 148 height 11
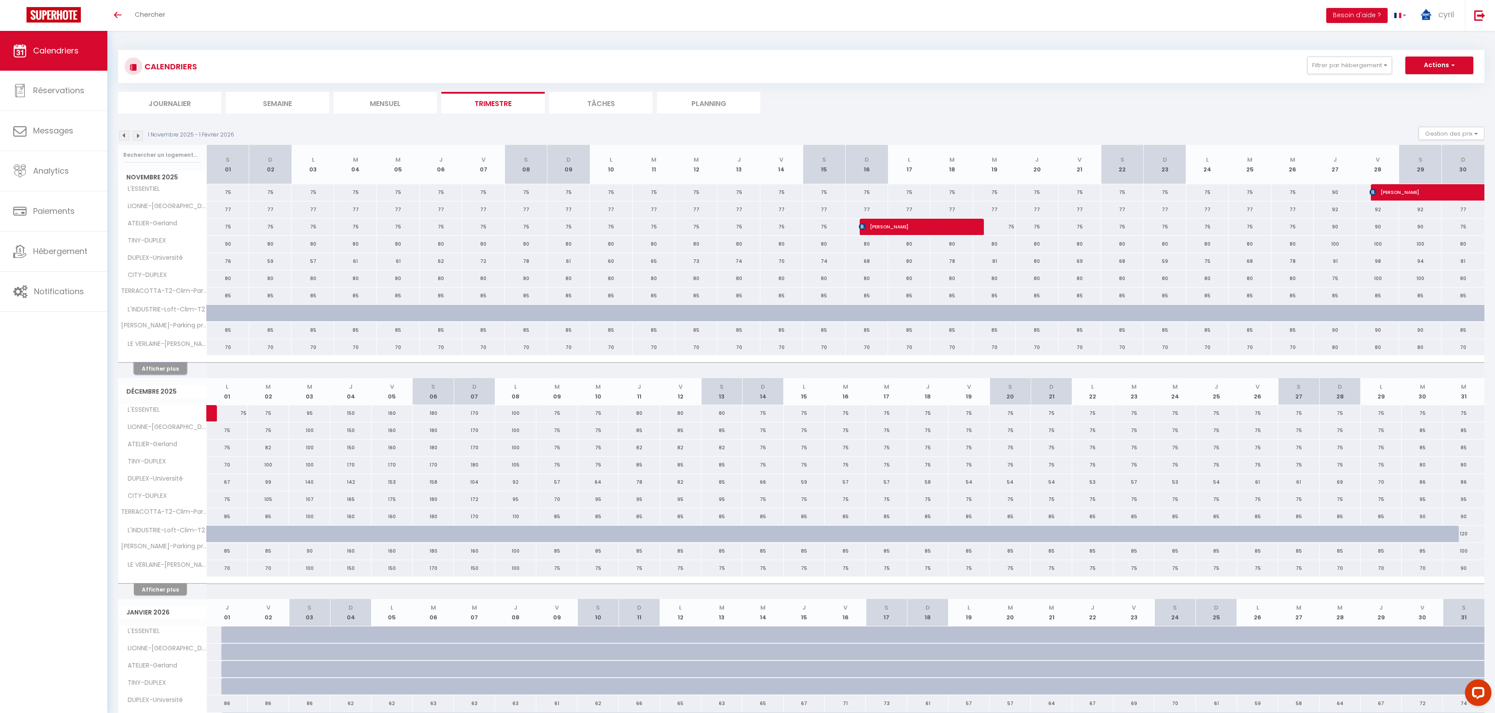
click at [169, 363] on button "Afficher plus" at bounding box center [160, 369] width 53 height 12
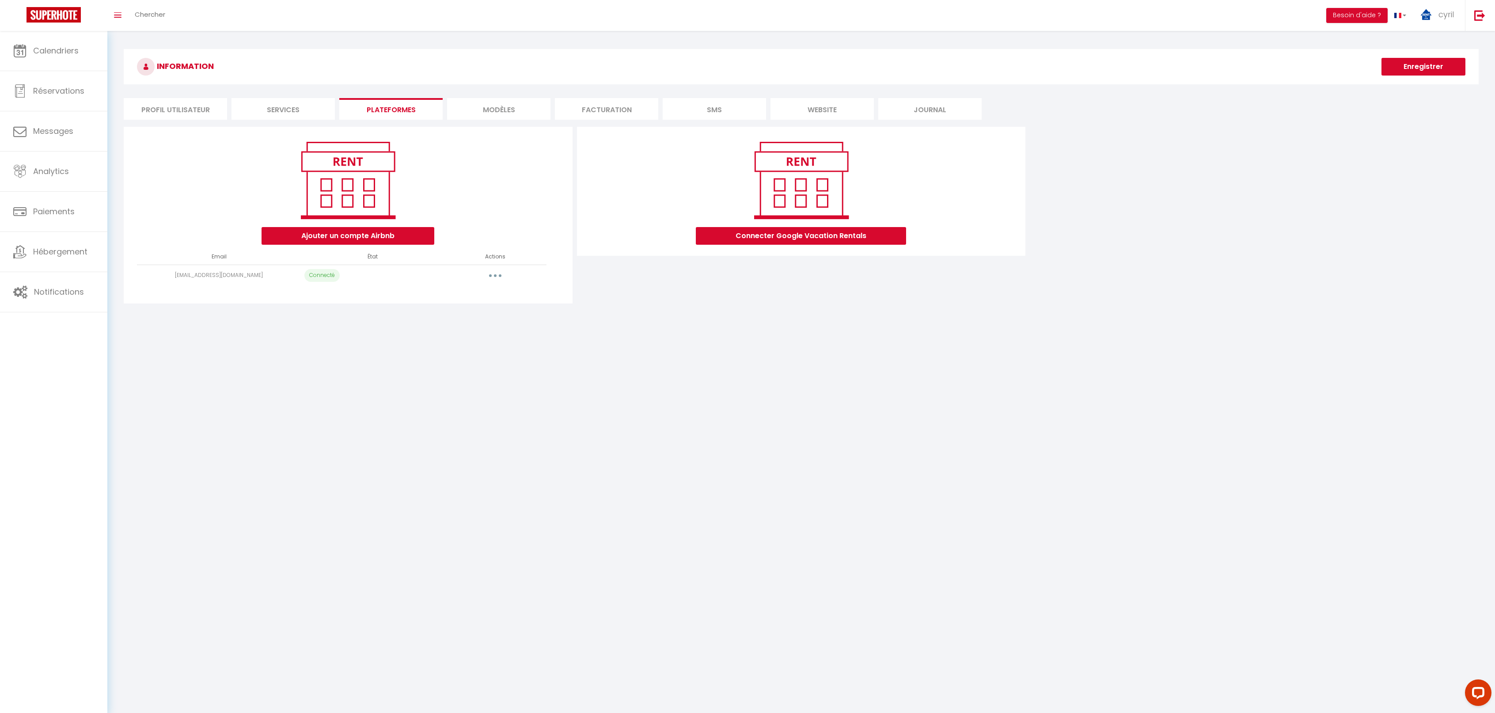
click at [283, 106] on li "Services" at bounding box center [283, 109] width 103 height 22
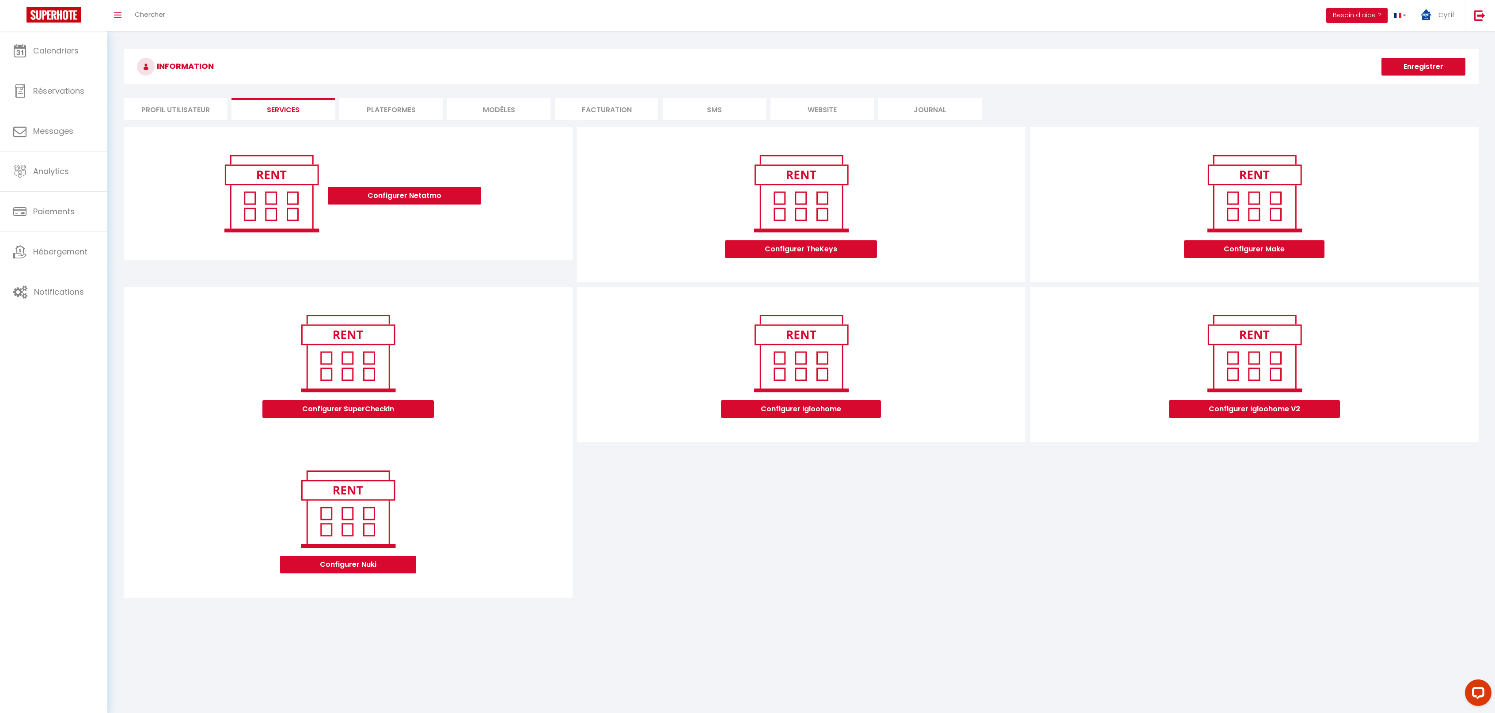
click at [1415, 68] on button "Enregistrer" at bounding box center [1424, 67] width 84 height 18
click at [1448, 13] on span "cyril" at bounding box center [1446, 14] width 15 height 11
click at [1436, 38] on link "Paramètres" at bounding box center [1429, 44] width 65 height 15
click at [1423, 42] on link "Paramètres" at bounding box center [1429, 44] width 65 height 15
click at [405, 104] on li "Plateformes" at bounding box center [390, 109] width 103 height 22
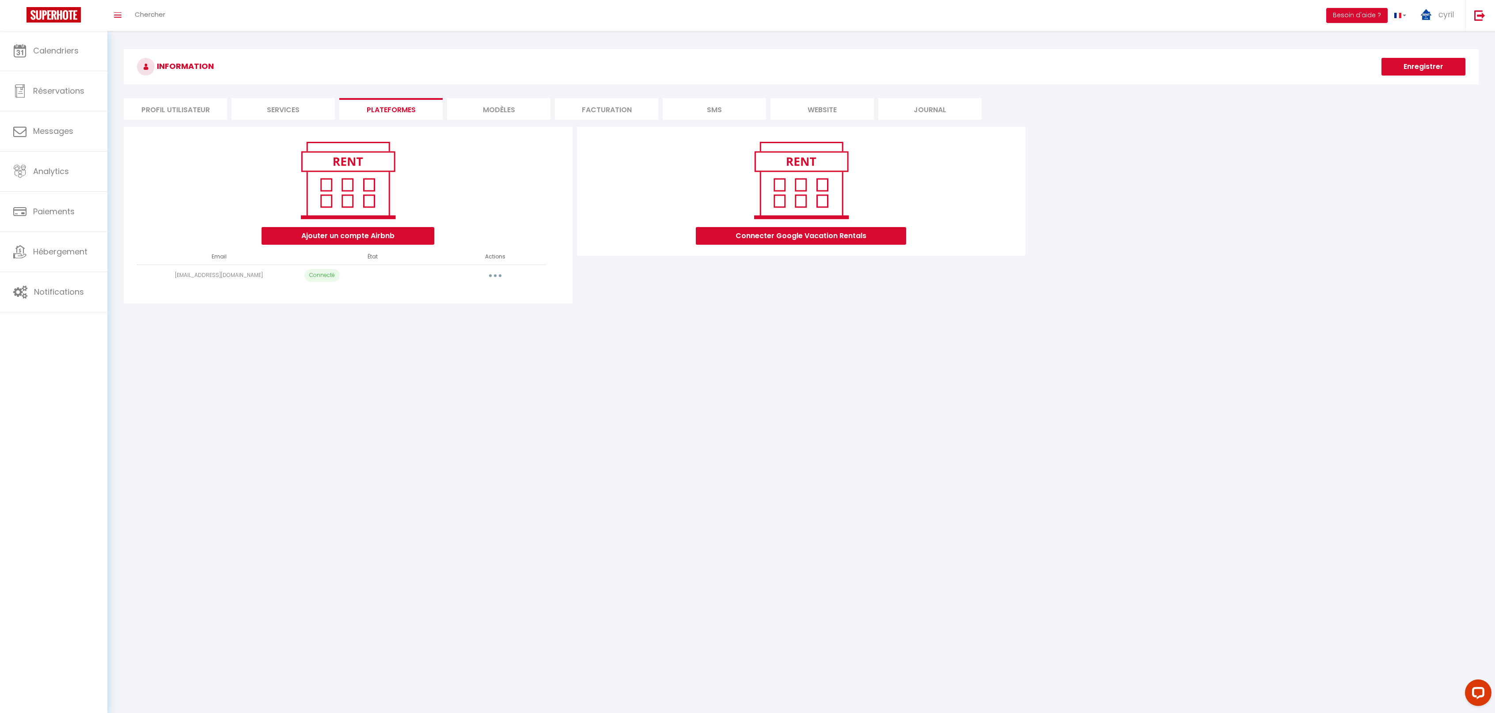
click at [491, 273] on button "button" at bounding box center [495, 276] width 25 height 14
click at [66, 58] on link "Calendriers" at bounding box center [53, 51] width 107 height 40
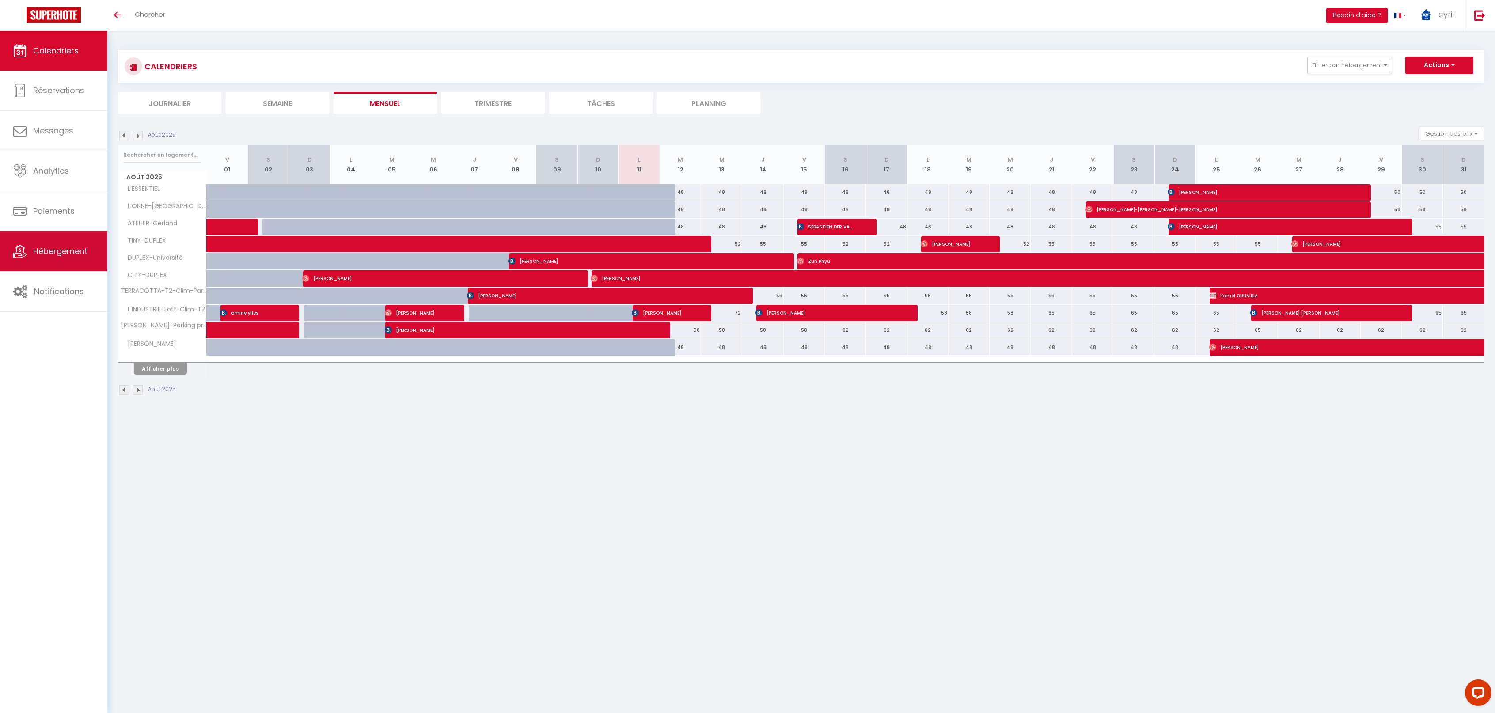
click at [76, 250] on span "Hébergement" at bounding box center [60, 251] width 54 height 11
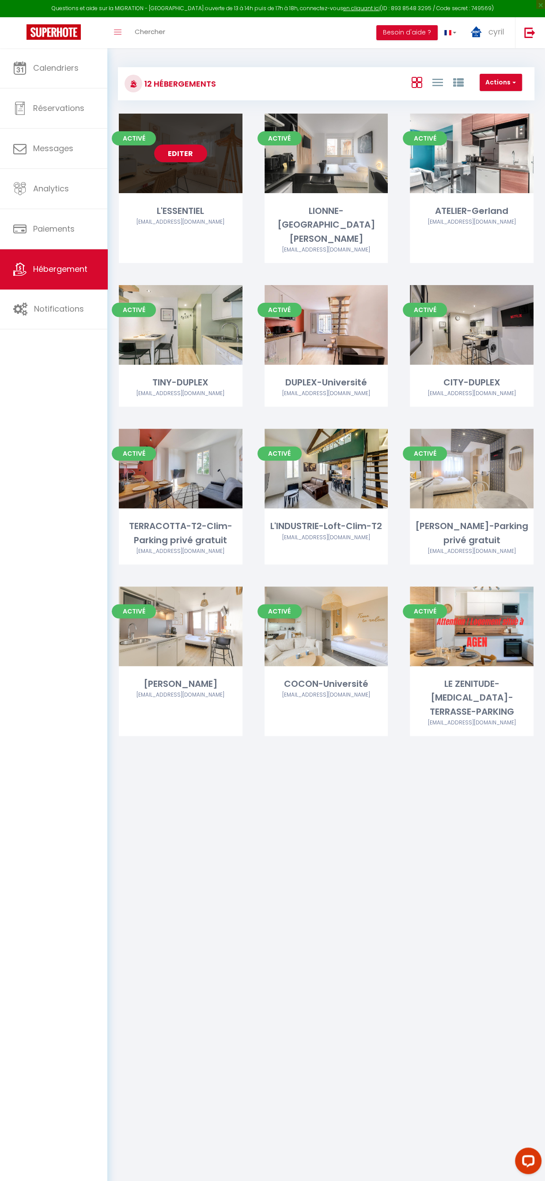
click at [178, 153] on link "Editer" at bounding box center [180, 153] width 53 height 18
select select "3"
select select "2"
select select "1"
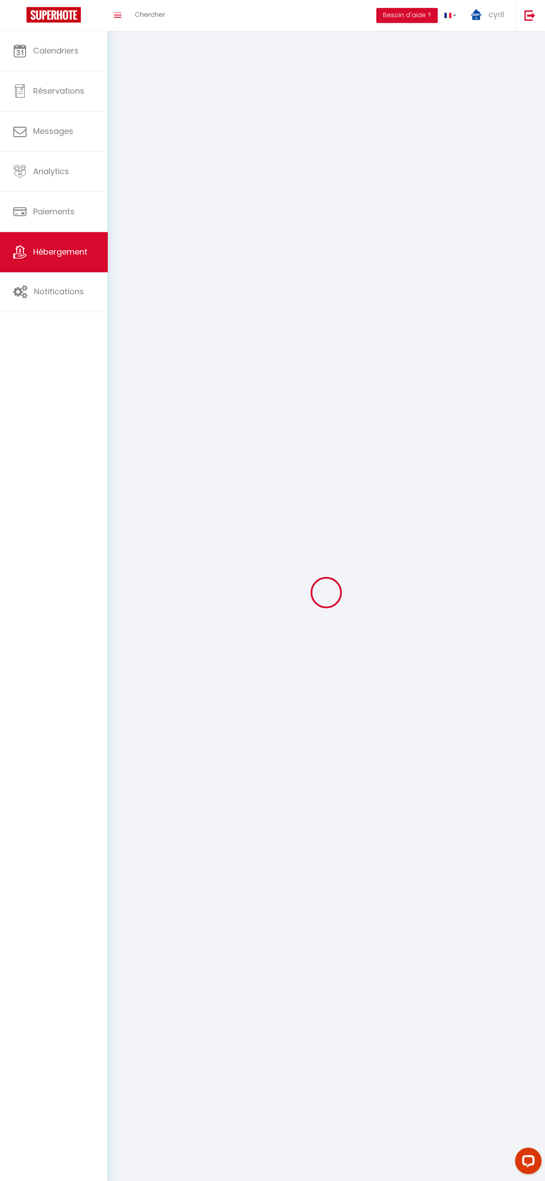
select select
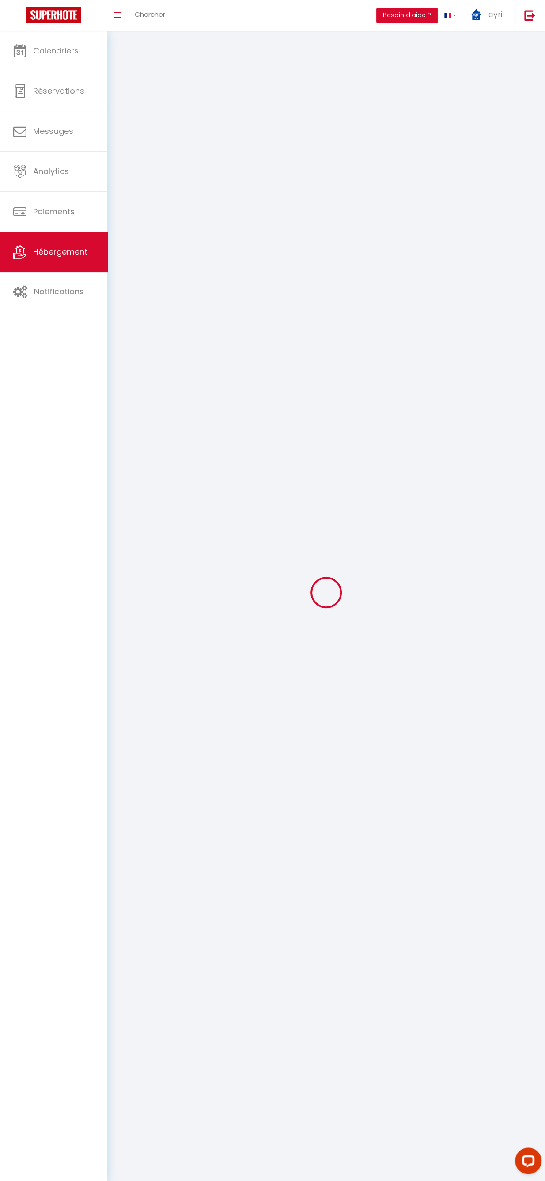
checkbox input "false"
select select
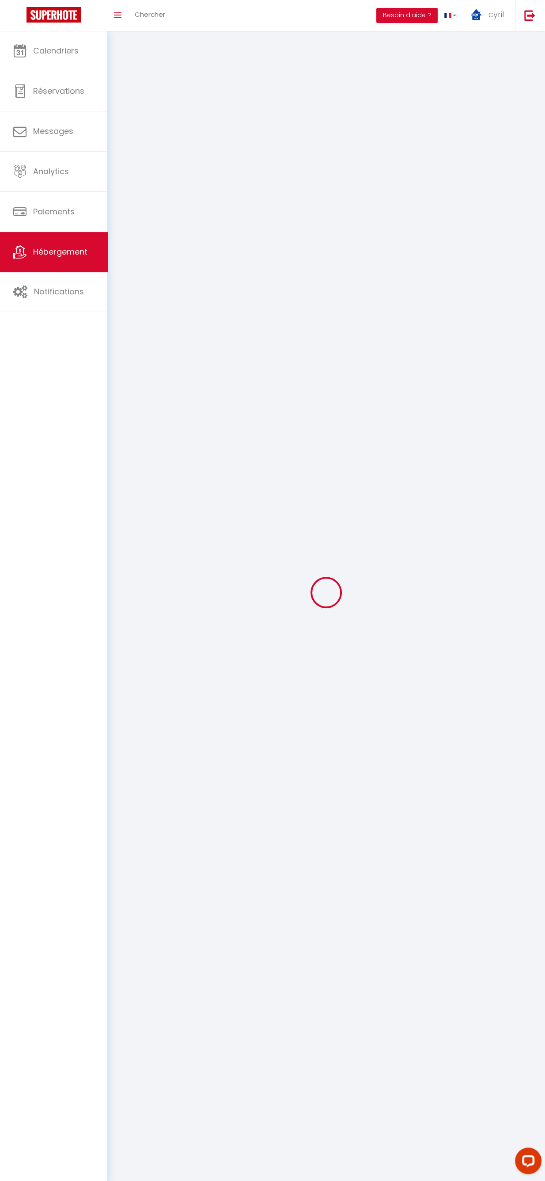
select select
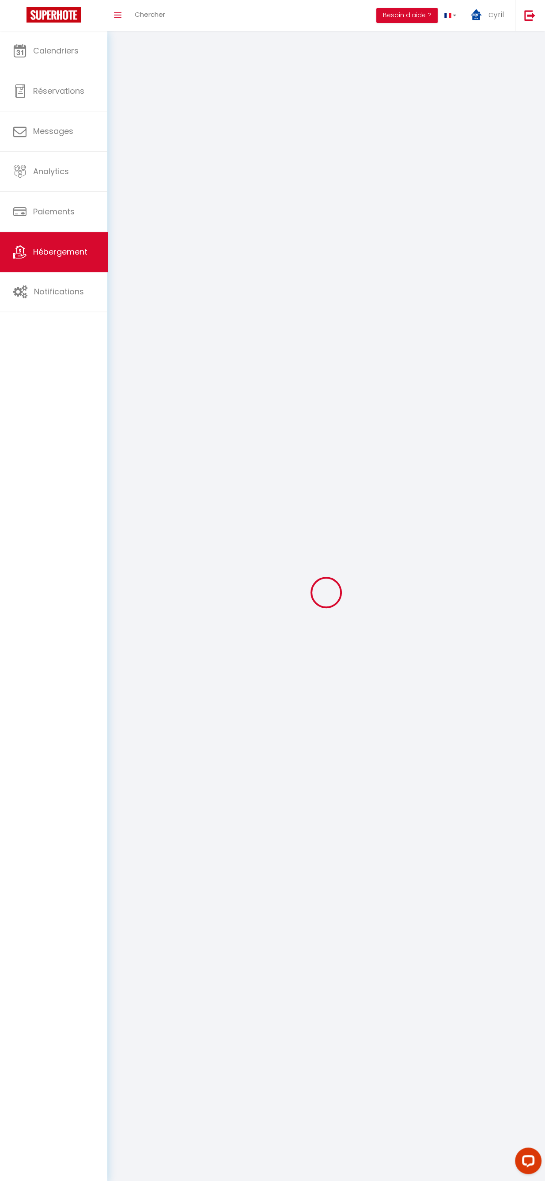
select select
checkbox input "false"
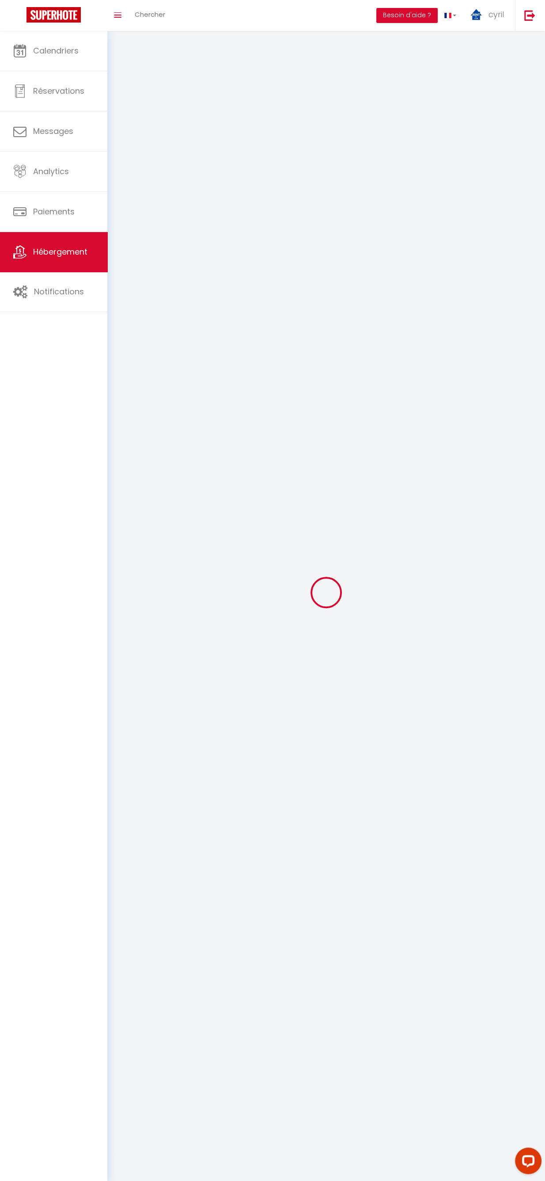
select select
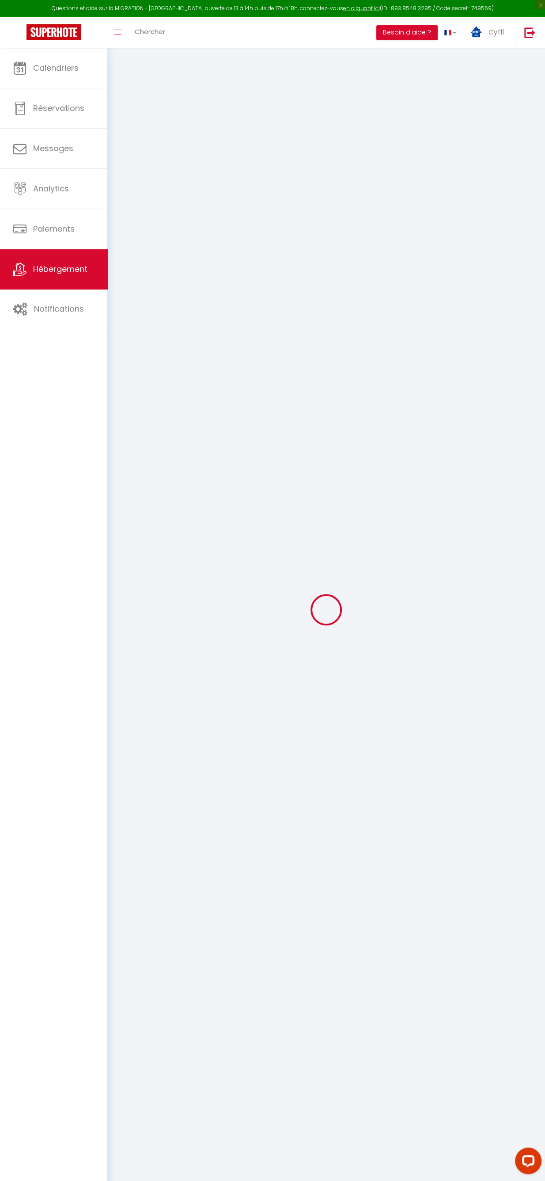
select select "+ 20 %"
select select "+ 50 %"
select select "+ 20 %"
checkbox input "false"
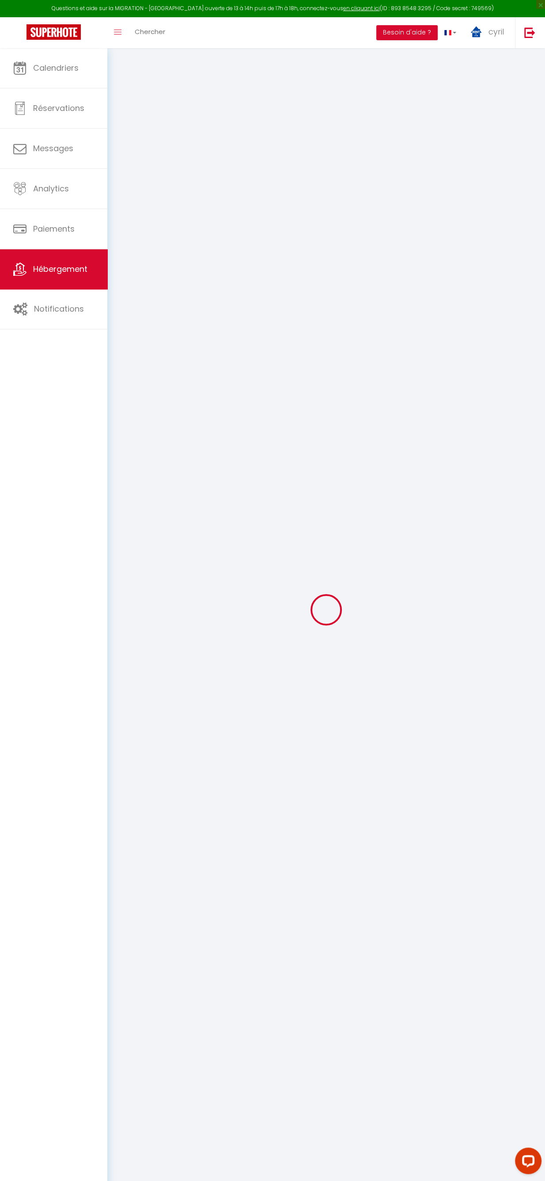
checkbox input "false"
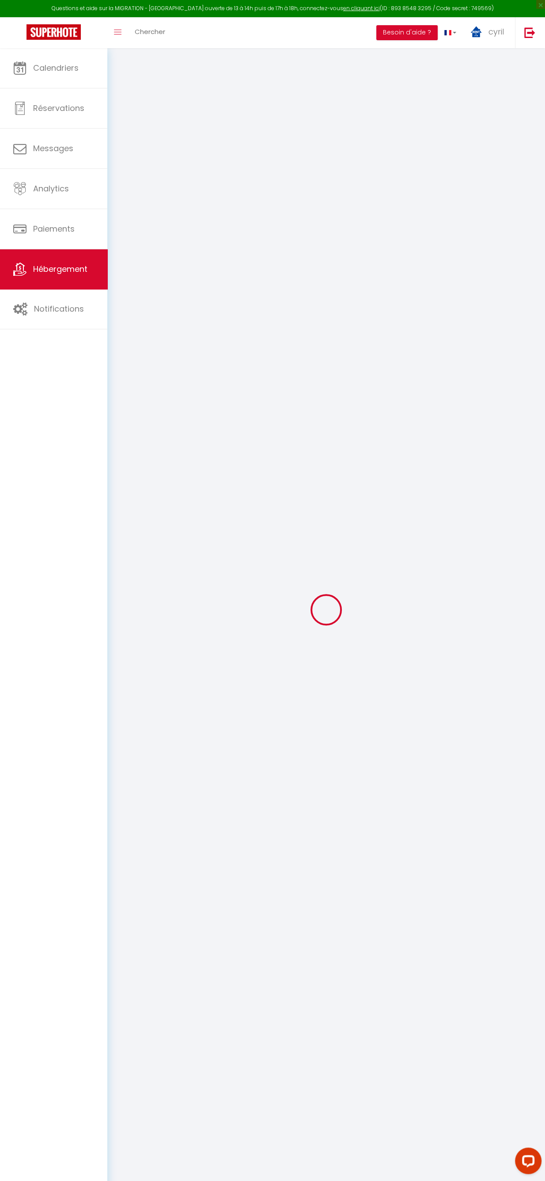
checkbox input "false"
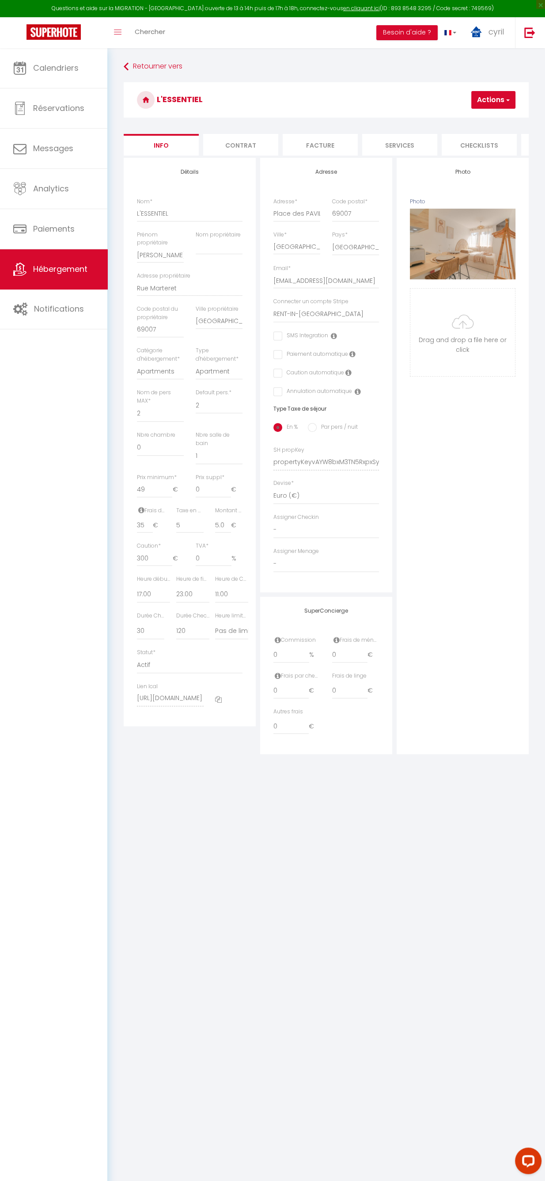
checkbox input "false"
select select "3952-1423166413233798880"
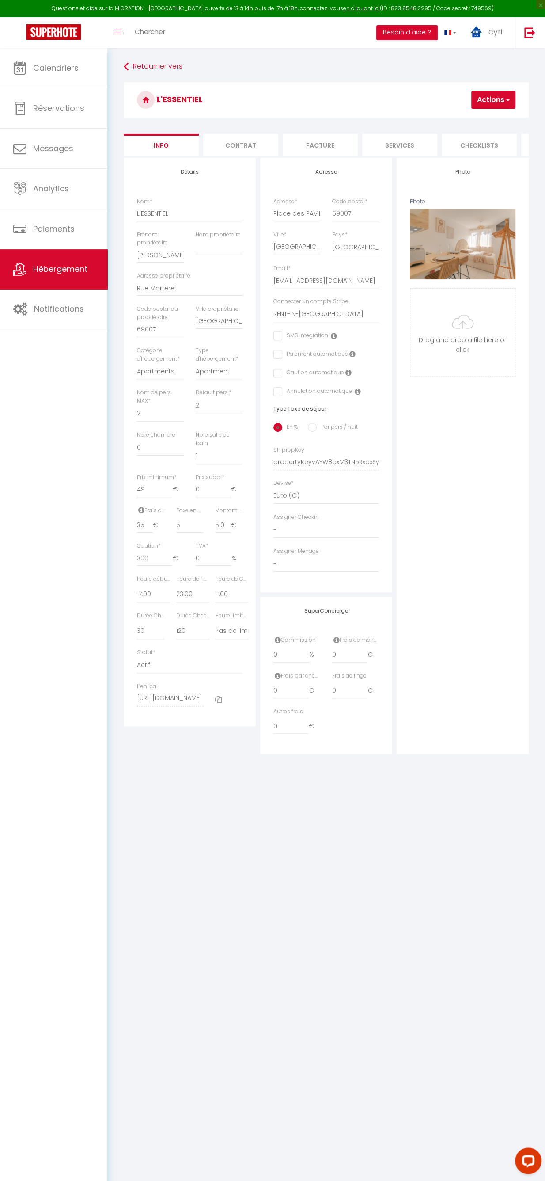
scroll to position [0, 354]
click at [289, 139] on li "Plateformes" at bounding box center [284, 145] width 75 height 22
select select
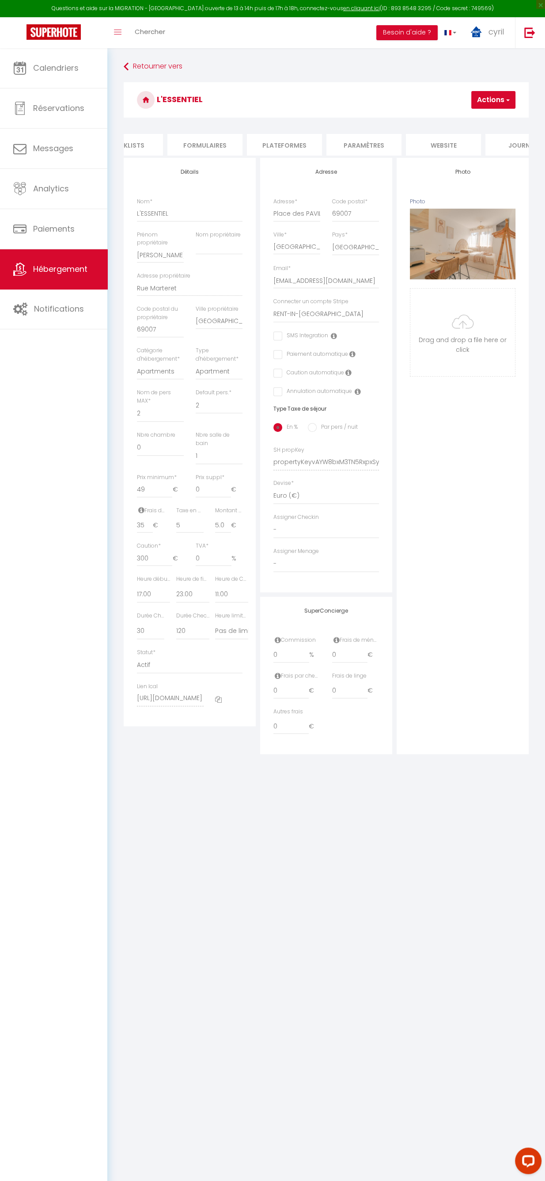
select select
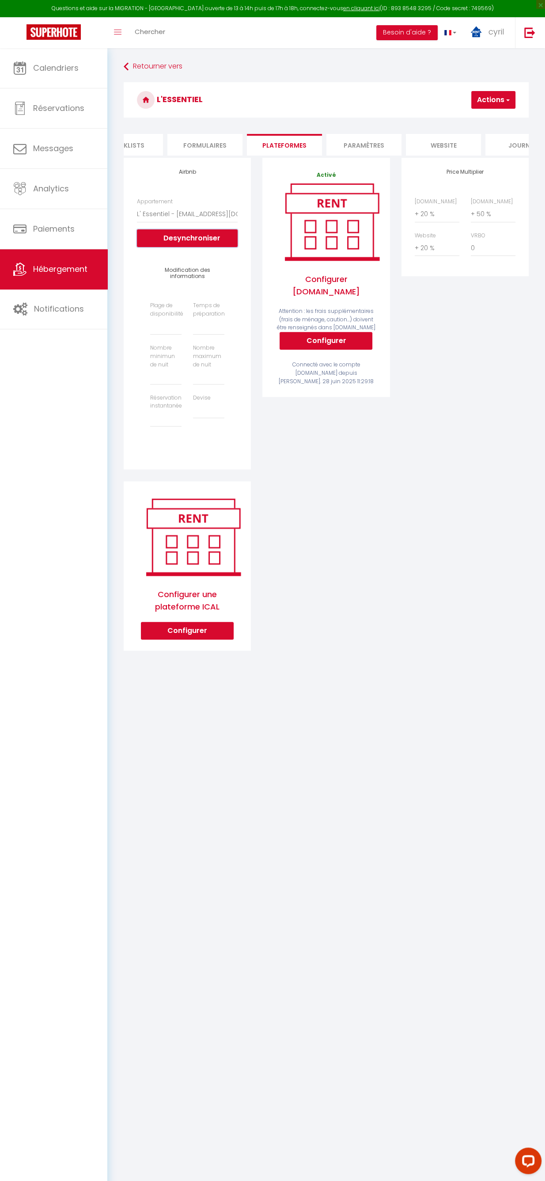
click at [196, 247] on button "Desynchroniser" at bounding box center [187, 238] width 101 height 18
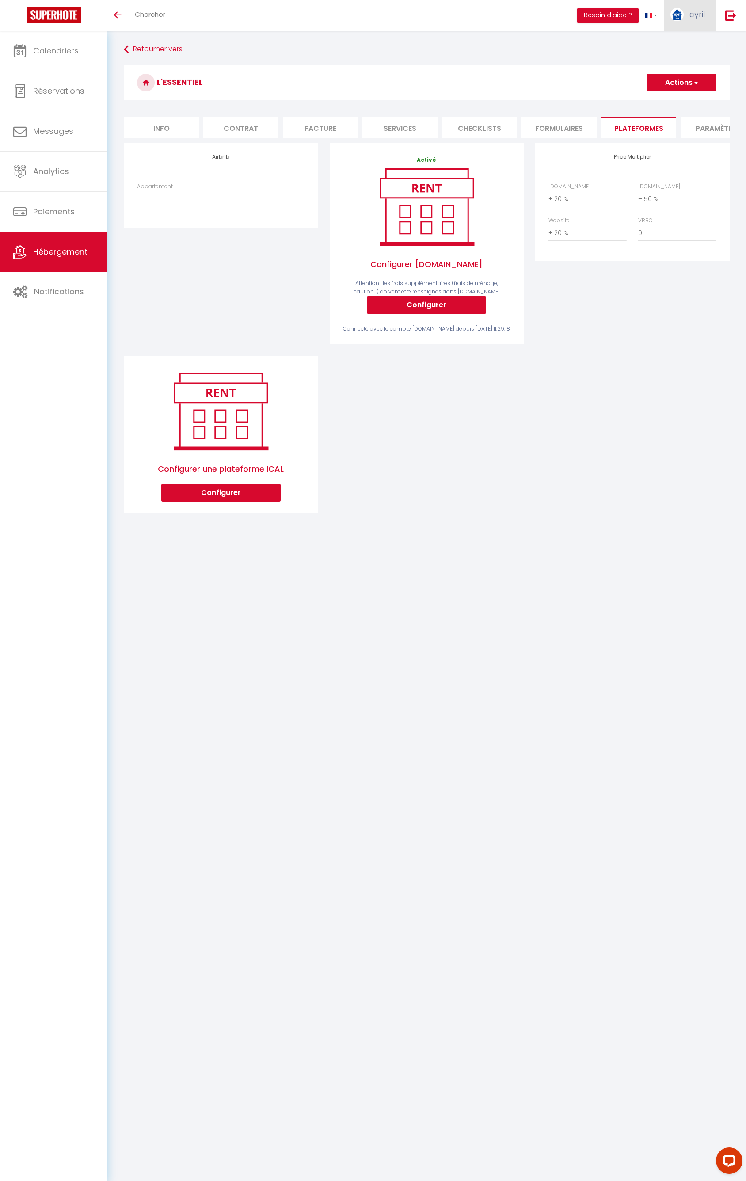
click at [558, 9] on span "cyril" at bounding box center [696, 14] width 15 height 11
click at [558, 41] on link "Paramètres" at bounding box center [680, 44] width 65 height 15
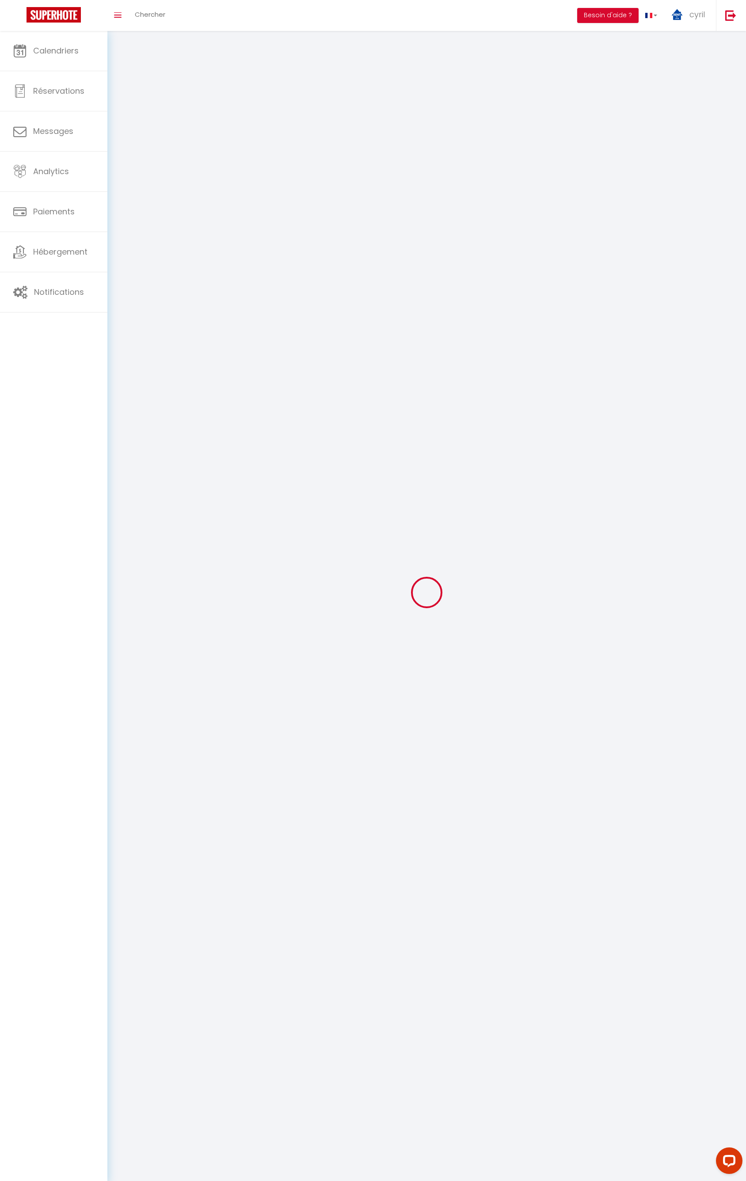
type input "cyril"
type input "CONSTANTIN"
type input "+33609939043"
type input "2116 Route De Mions"
type input "69970"
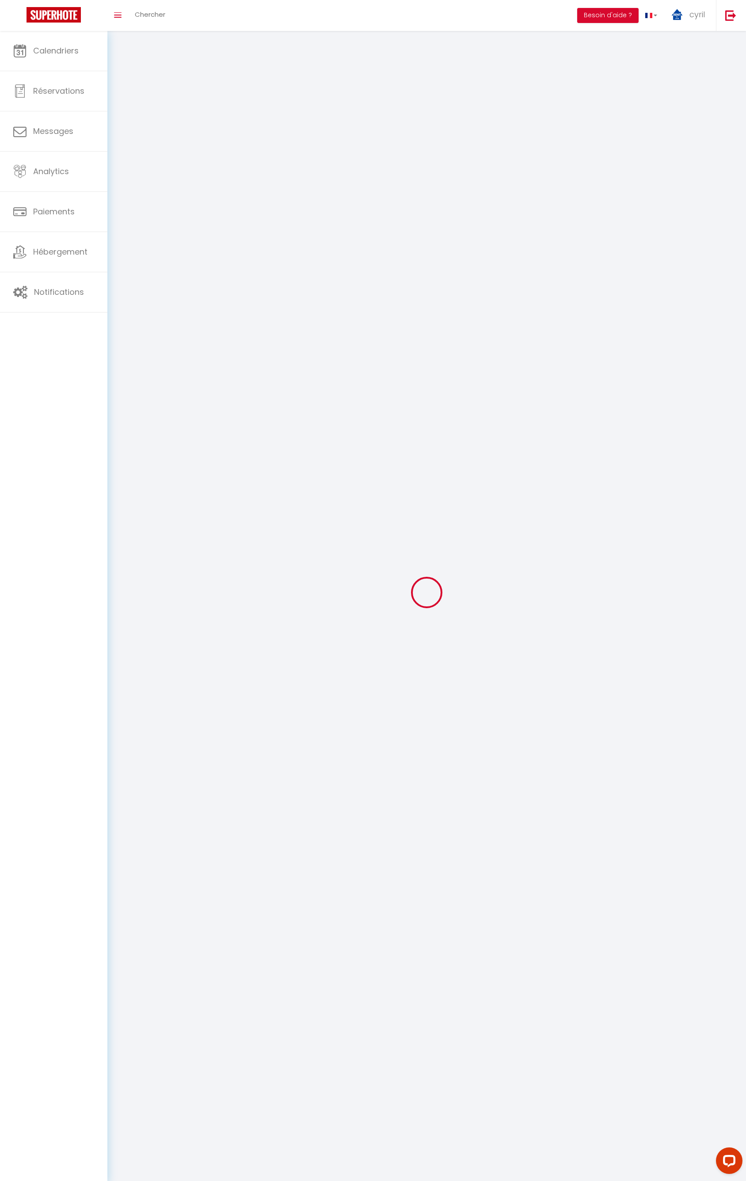
type input "chaponnay"
type input "7OumpzIiCiAKapcZX00Zibqez"
type input "1rnGiINtopoDnES5oFt1duZTc"
type input "https://app.superhote.com/#/get-available-rentals/1rnGiINtopoDnES5oFt1duZTc"
select select "28"
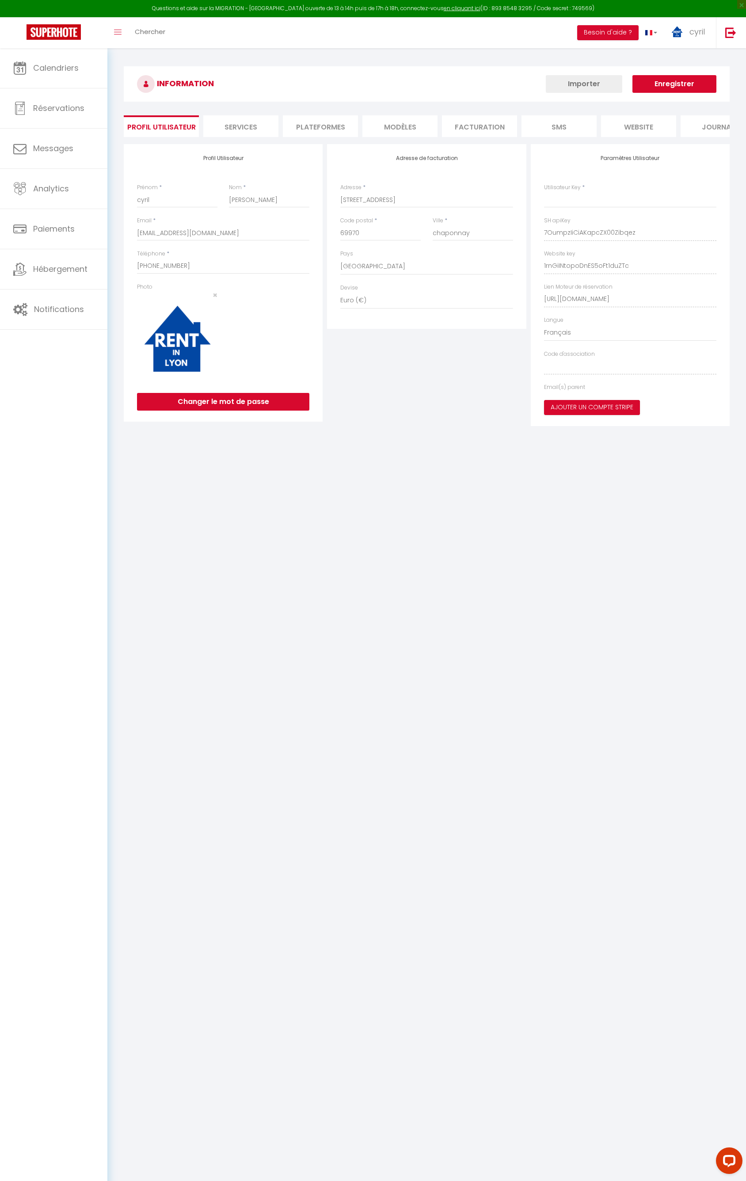
type input "7OumpzIiCiAKapcZX00Zibqez"
type input "1rnGiINtopoDnES5oFt1duZTc"
type input "https://app.superhote.com/#/get-available-rentals/1rnGiINtopoDnES5oFt1duZTc"
select select "fr"
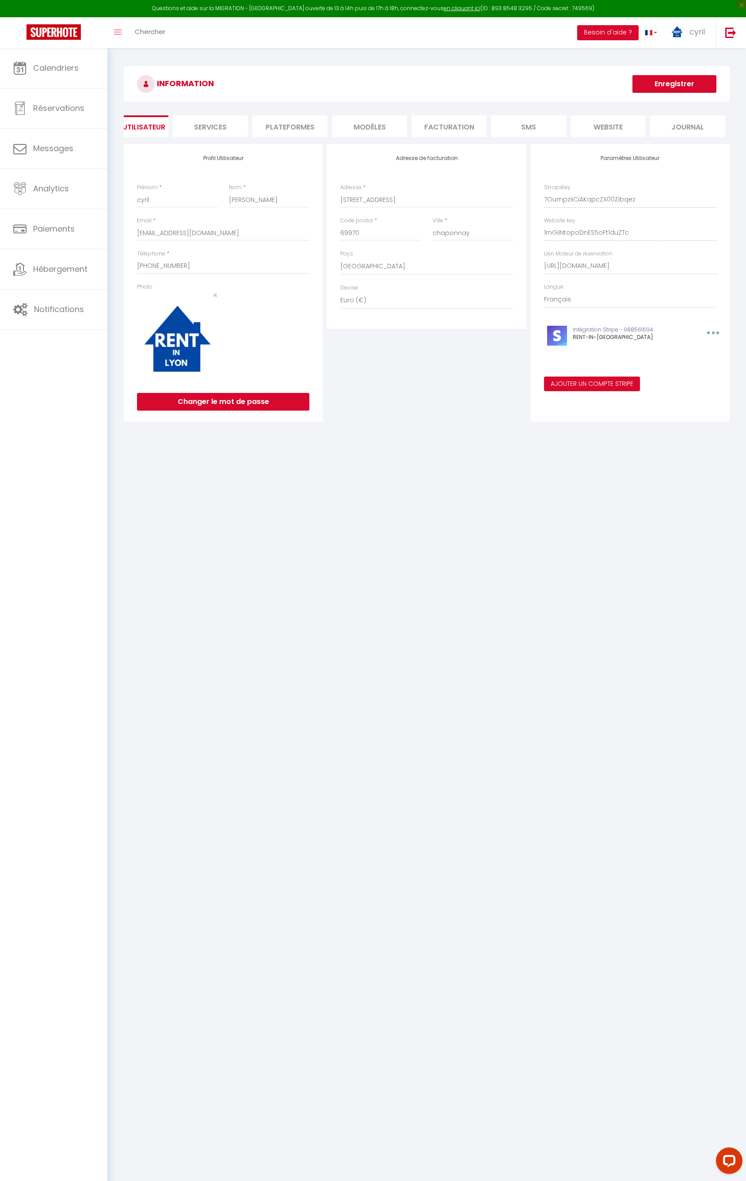
click at [289, 122] on li "Plateformes" at bounding box center [289, 126] width 75 height 22
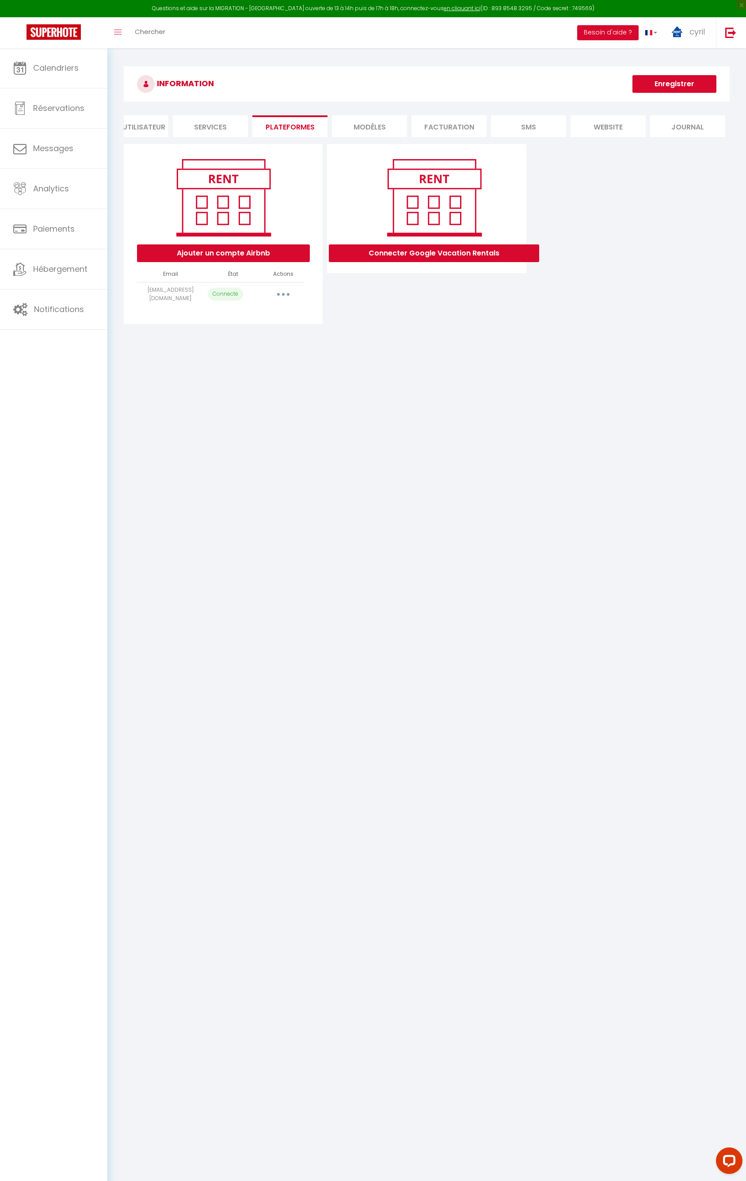
click at [280, 301] on button "button" at bounding box center [283, 294] width 25 height 14
click at [251, 322] on link "Importer les appartements" at bounding box center [244, 314] width 98 height 15
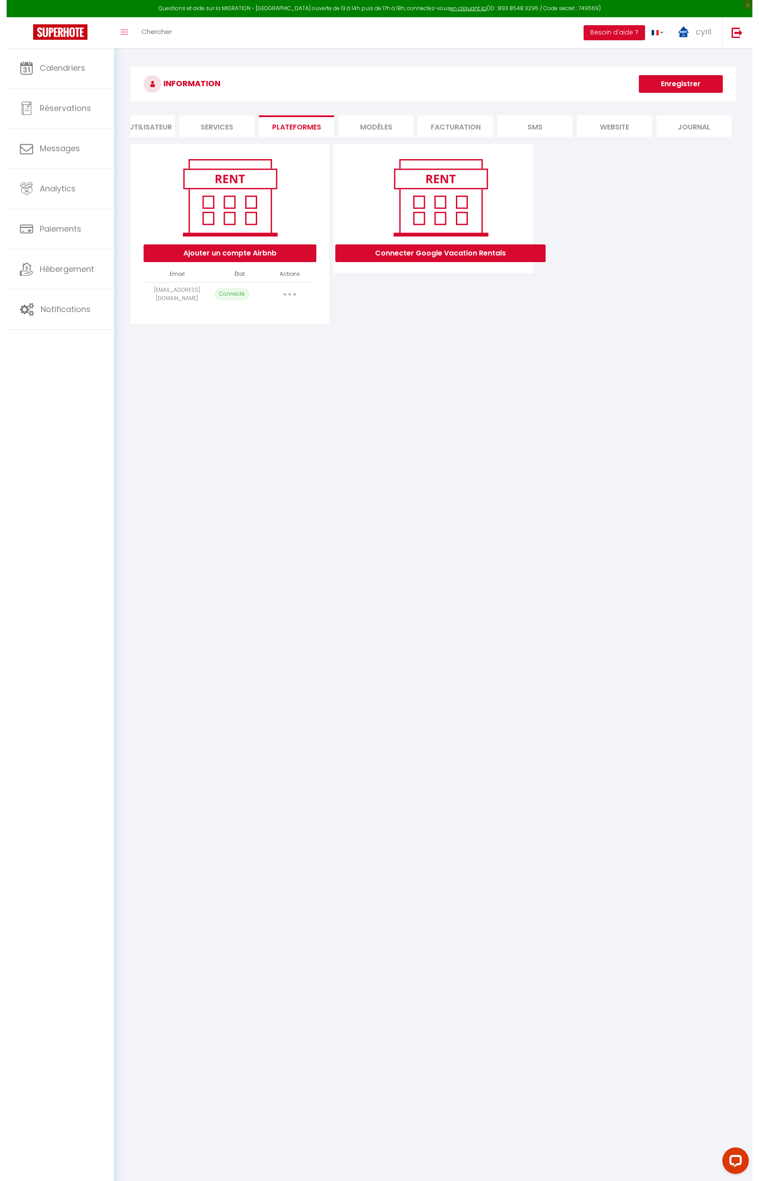
scroll to position [0, 17]
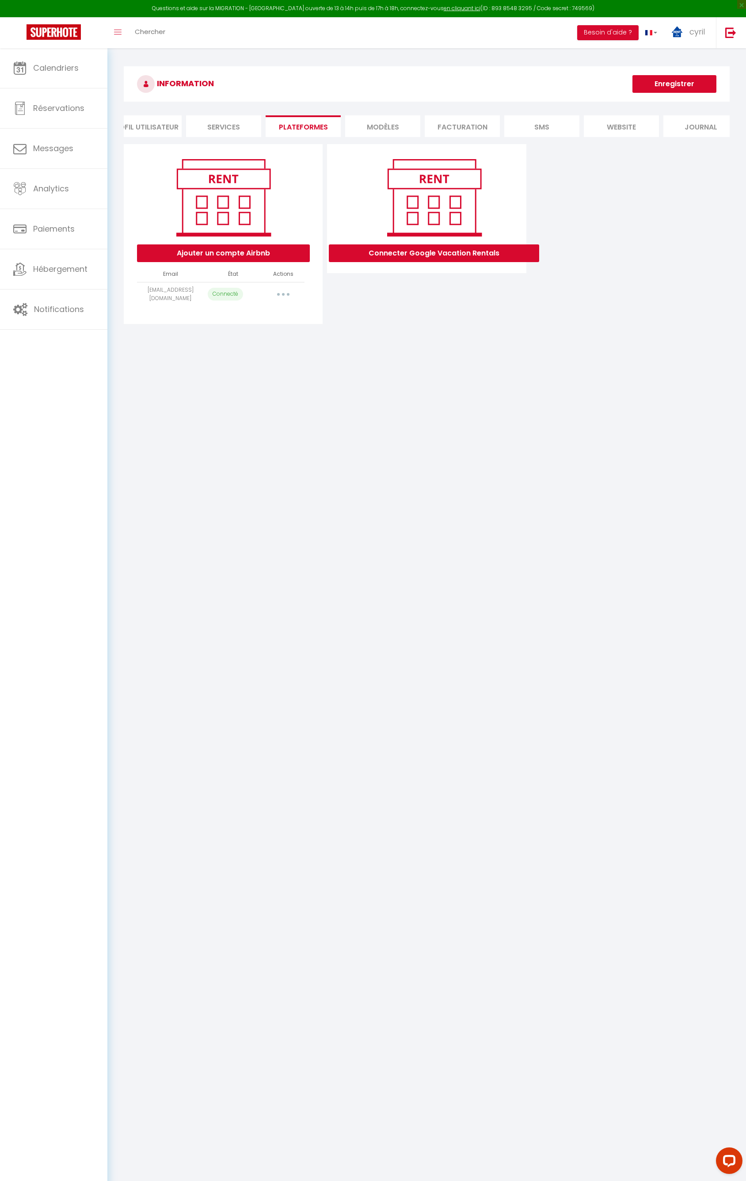
select select "27719"
select select "27720"
select select "27721"
select select "28628"
select select "31970"
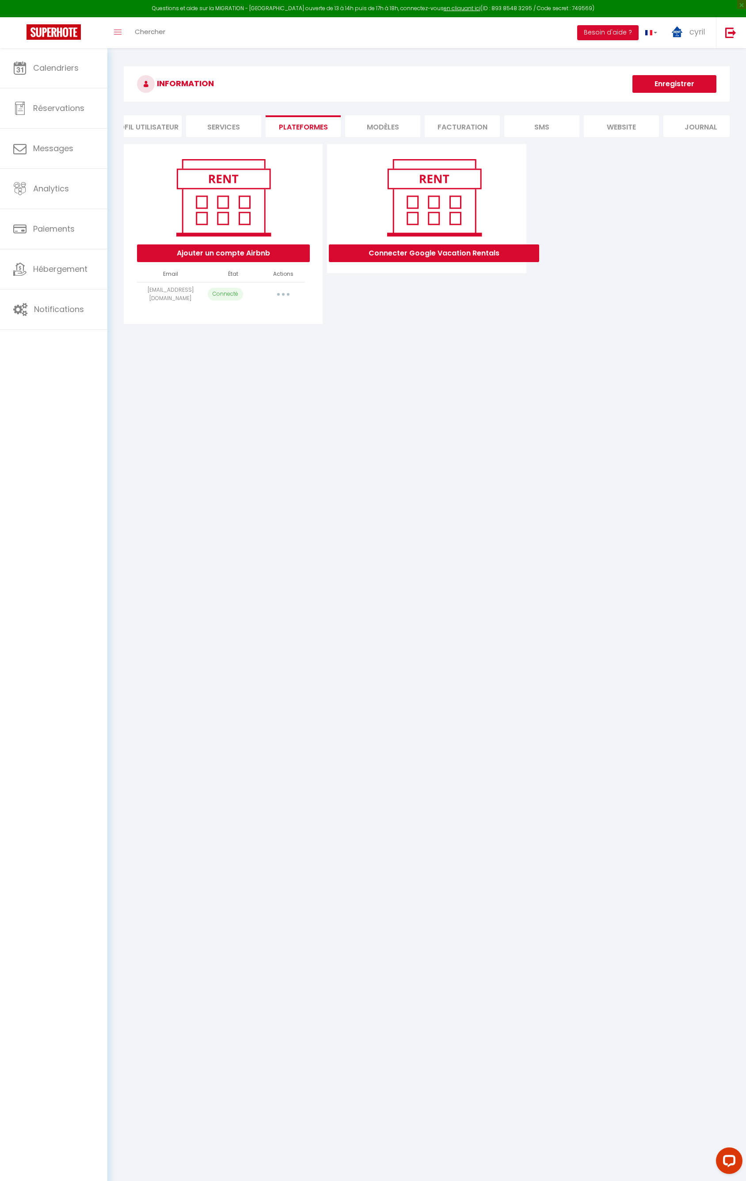
select select "31373"
select select "31136"
select select "45598"
select select "48729"
select select "55468"
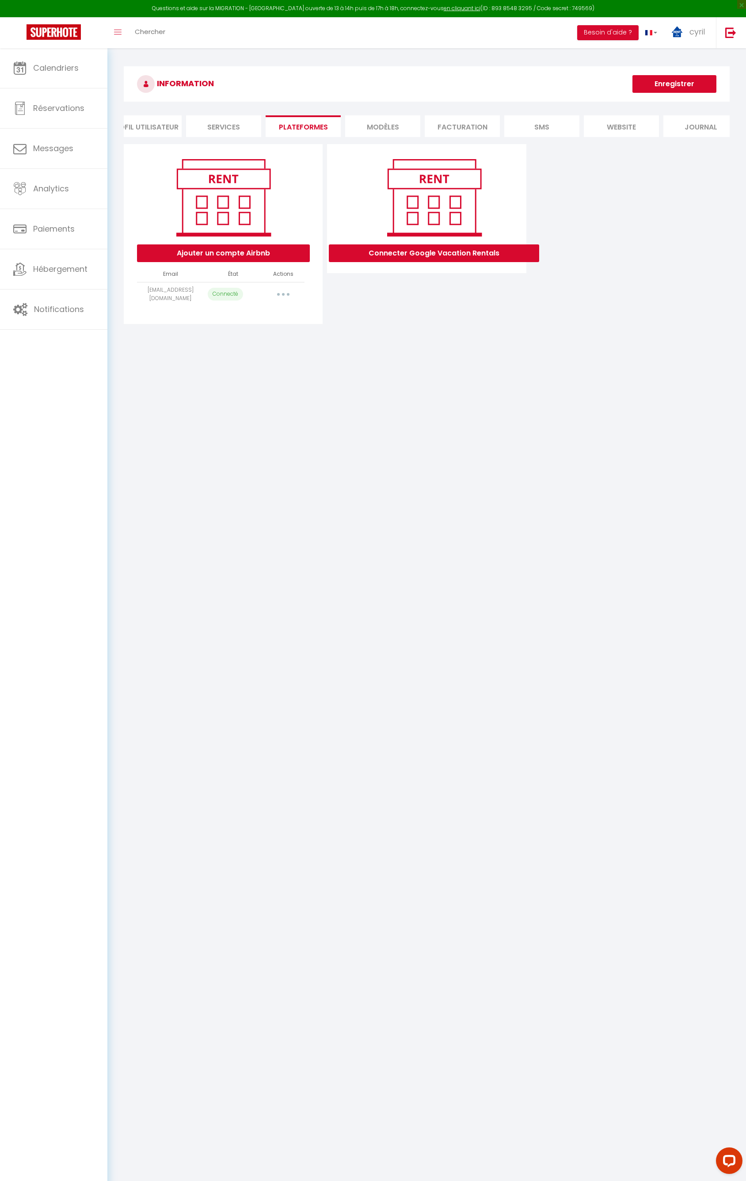
select select "58180"
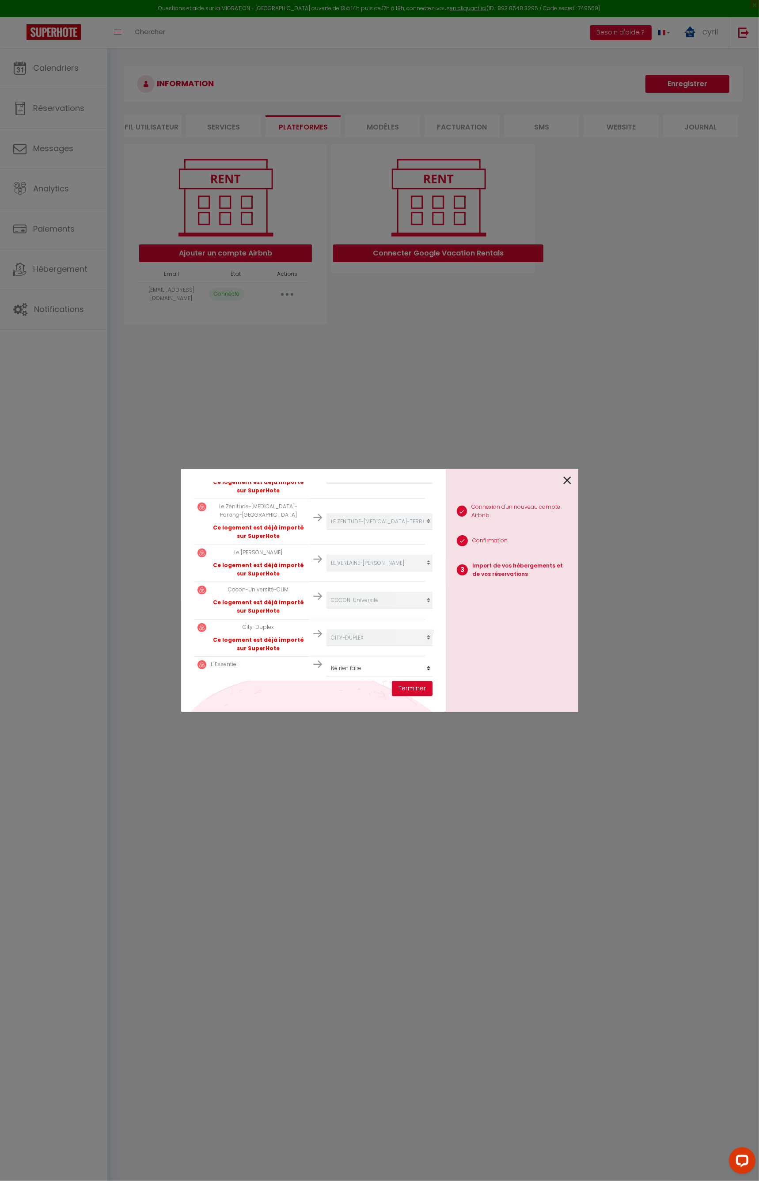
scroll to position [444, 0]
click at [399, 246] on select "Créer un nouveau hébergement Ne rien faire L'ESSENTIEL LIONNE-Stade du lou ATEL…" at bounding box center [381, 237] width 109 height 17
select select "69991"
click at [327, 246] on select "Créer un nouveau hébergement Ne rien faire L'ESSENTIEL LIONNE-Stade du lou ATEL…" at bounding box center [381, 237] width 109 height 17
click at [419, 686] on button "Terminer" at bounding box center [412, 688] width 41 height 15
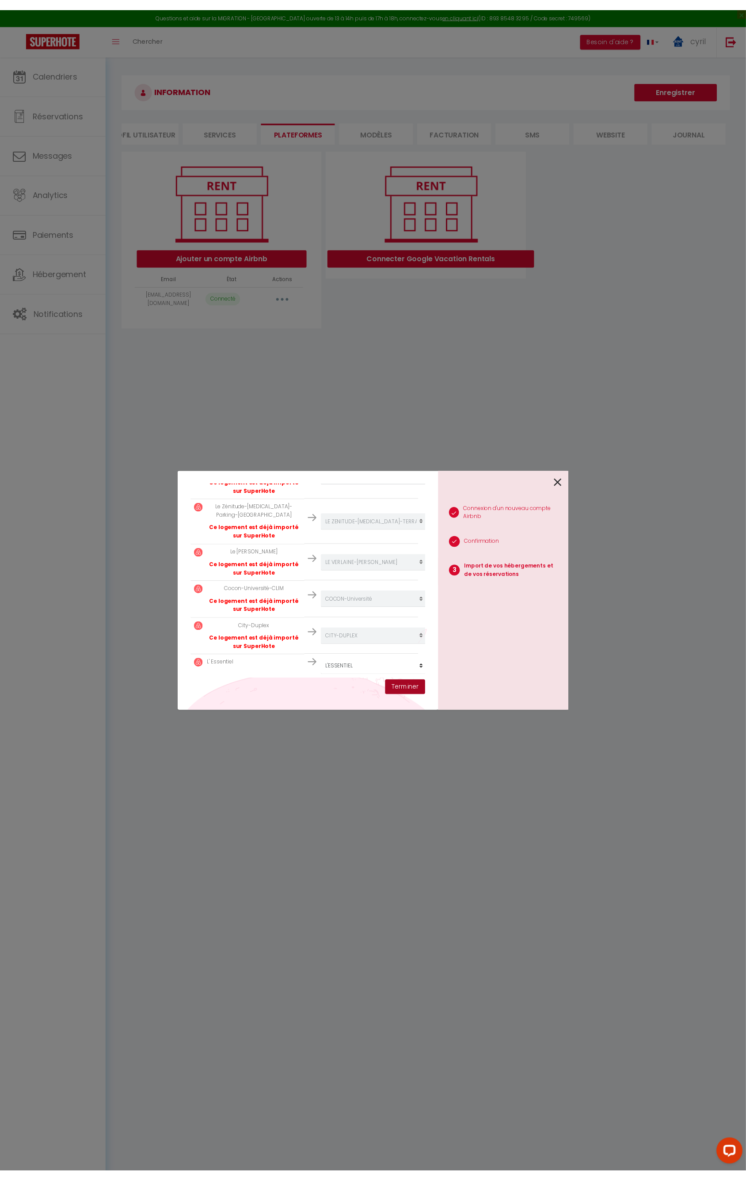
scroll to position [467, 0]
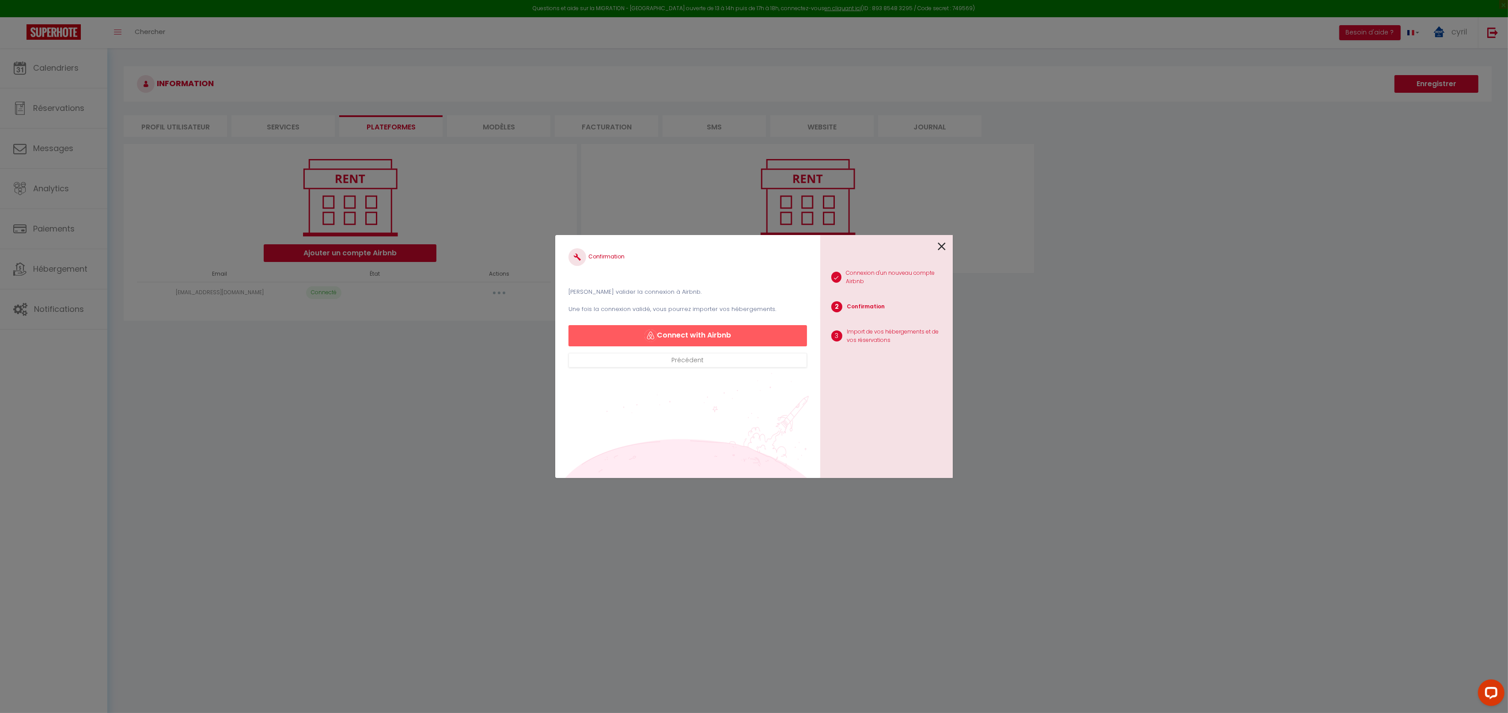
click at [945, 247] on icon at bounding box center [942, 246] width 8 height 13
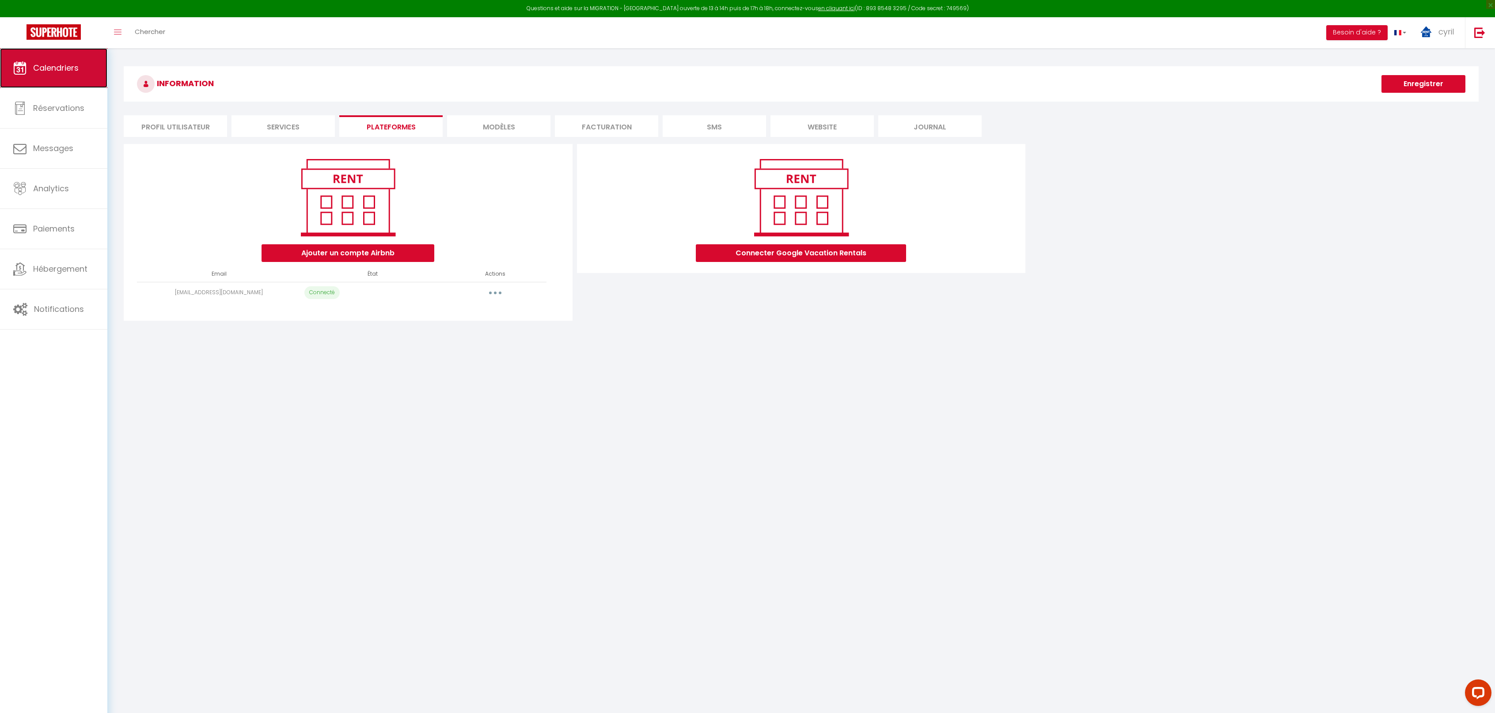
click at [67, 63] on span "Calendriers" at bounding box center [56, 67] width 46 height 11
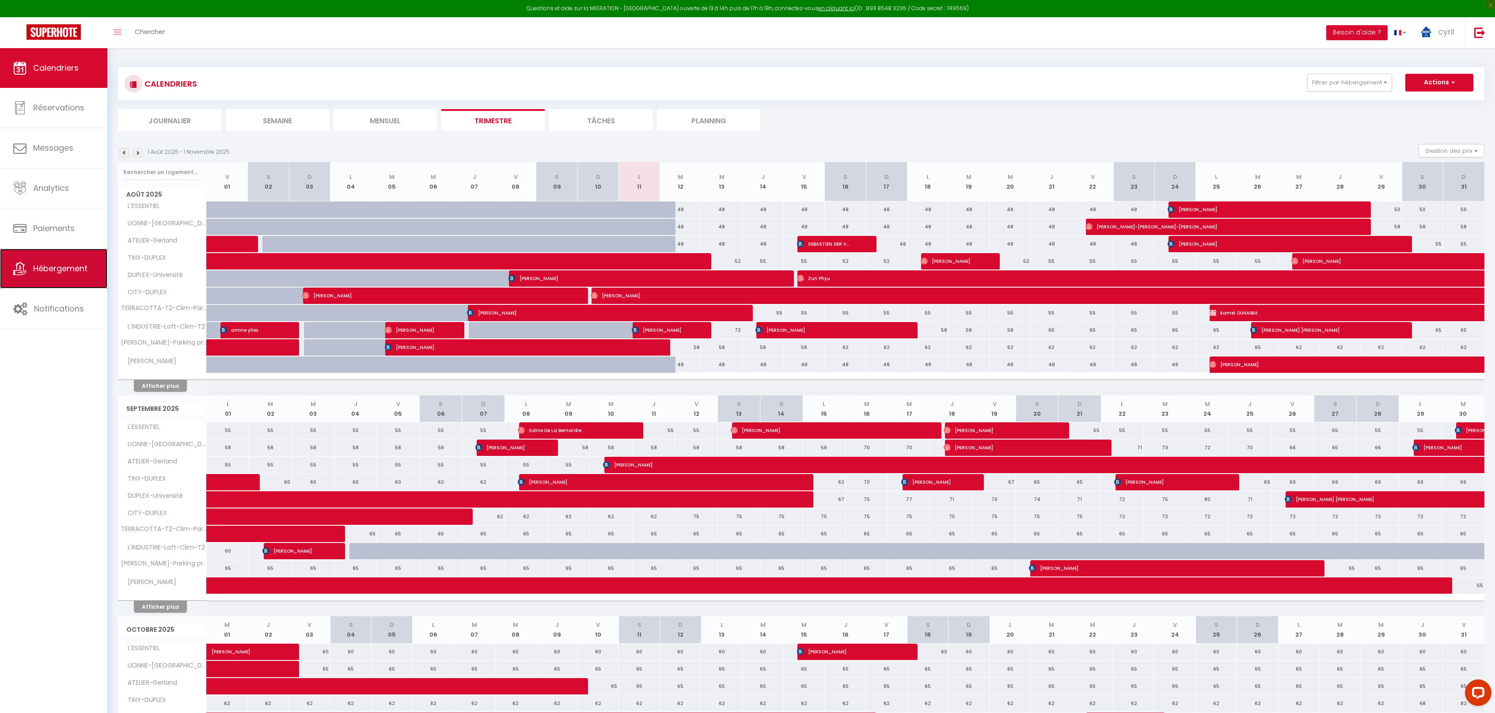
click at [65, 266] on span "Hébergement" at bounding box center [60, 268] width 54 height 11
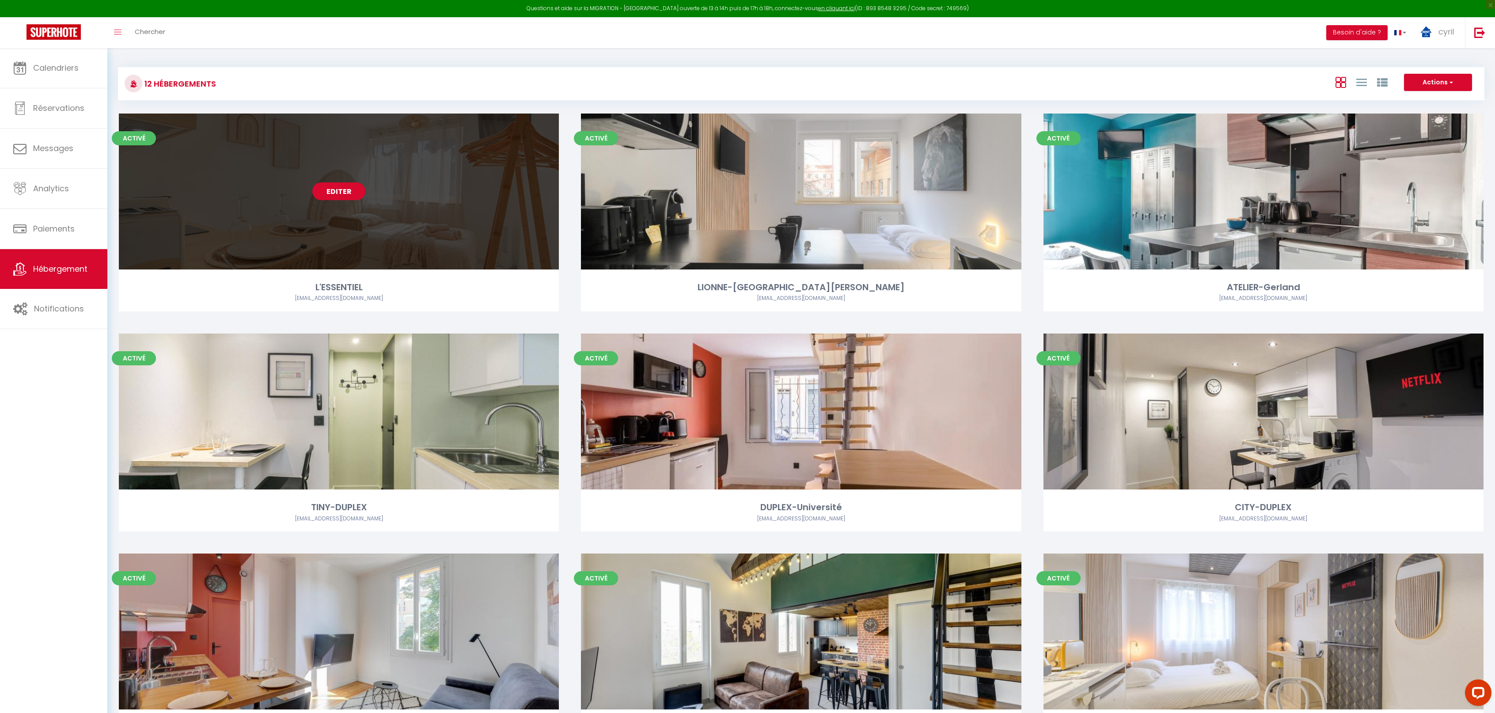
click at [331, 190] on link "Editer" at bounding box center [338, 191] width 53 height 18
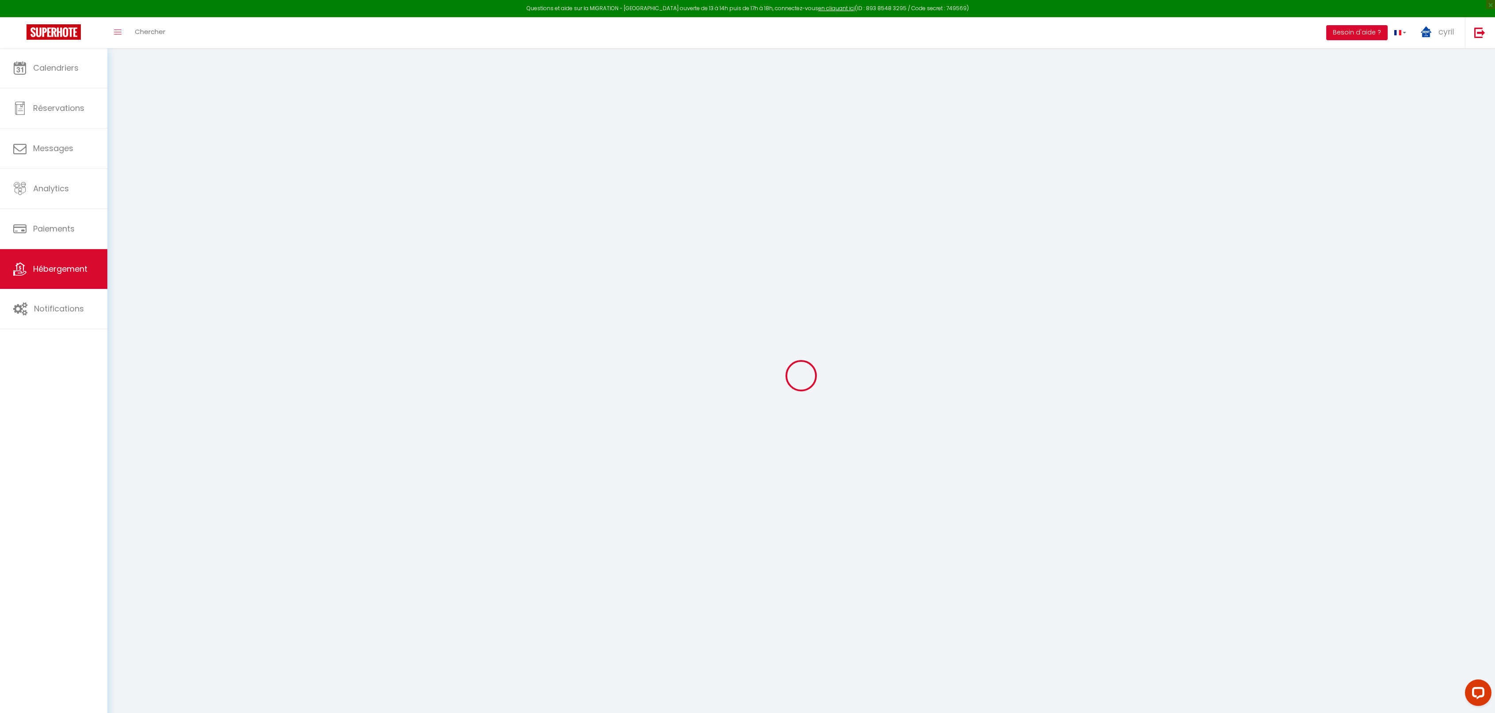
select select "+ 20 %"
select select "+ 50 %"
select select "+ 20 %"
checkbox input "false"
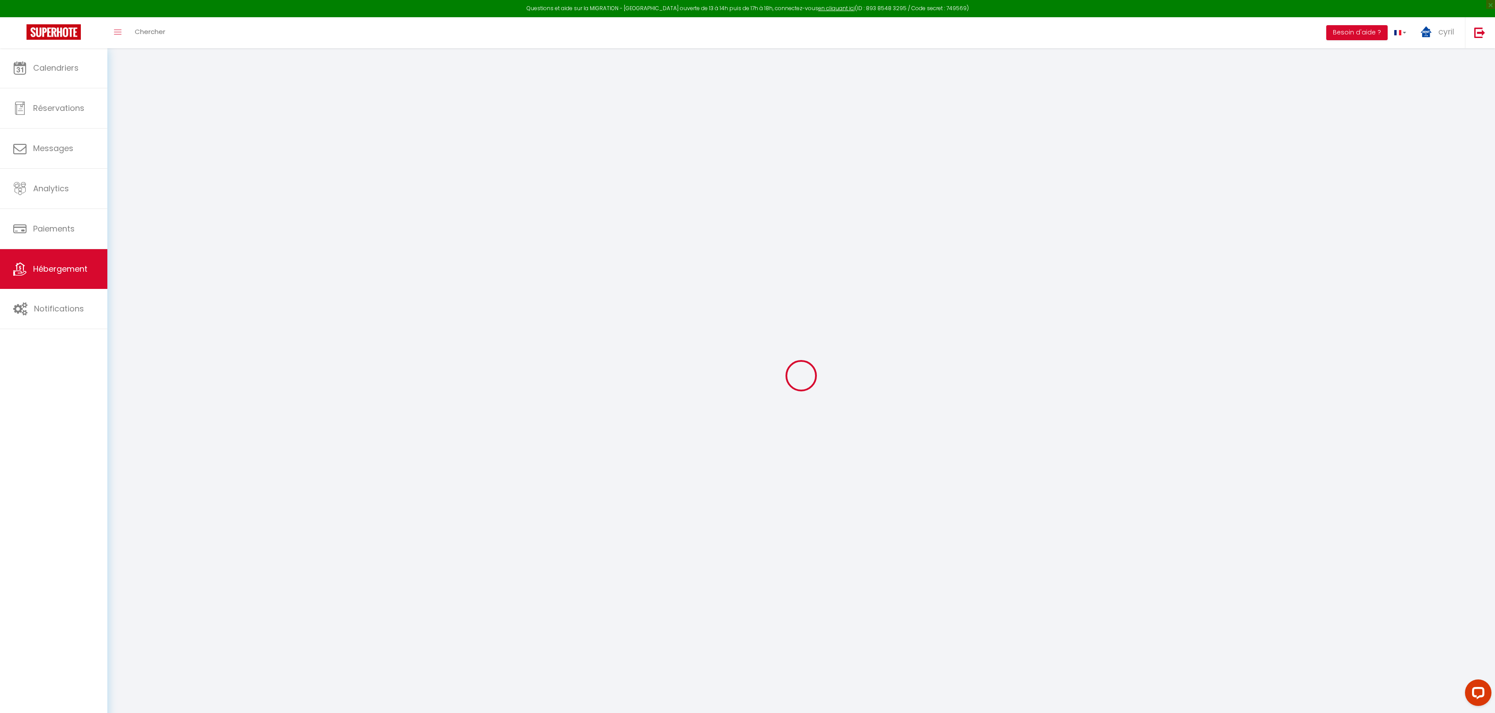
checkbox input "false"
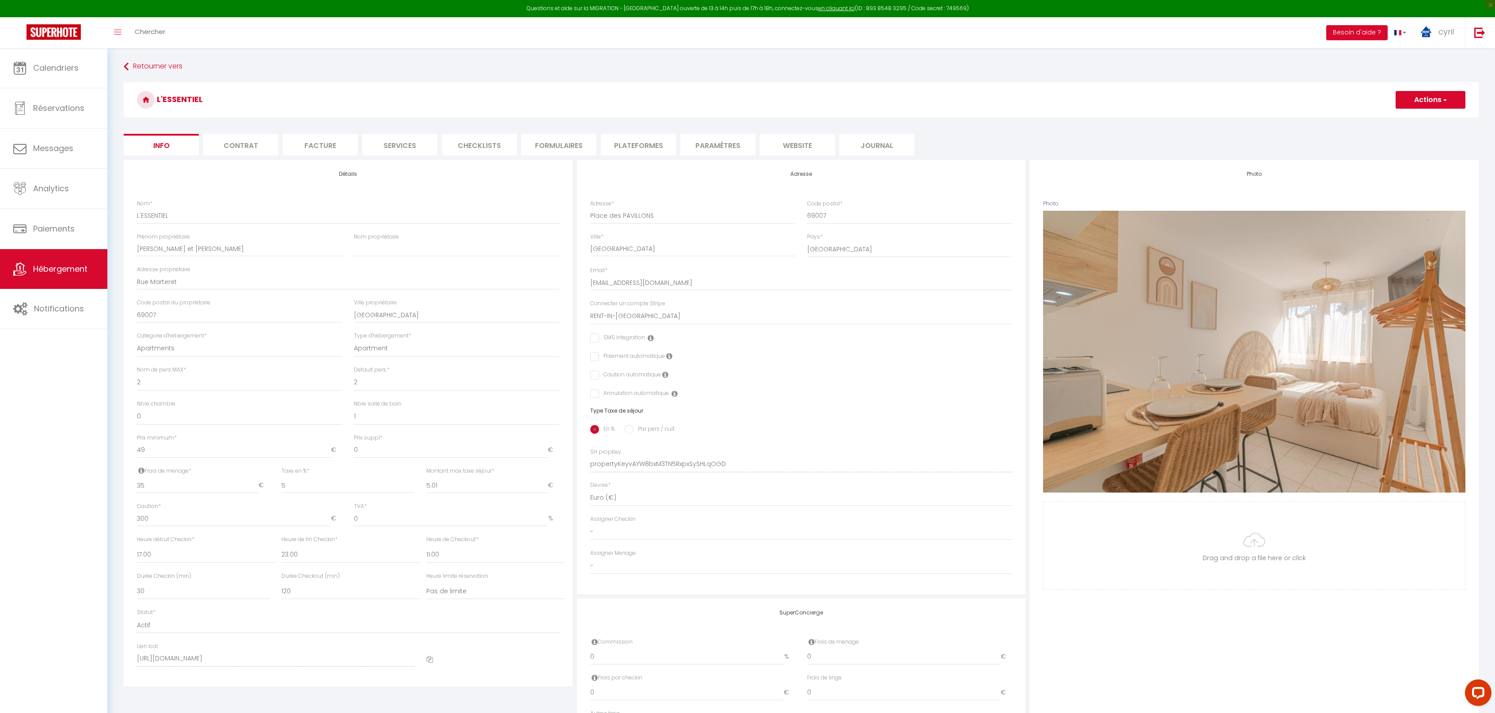
checkbox input "false"
select select "3952-1423166413233798880"
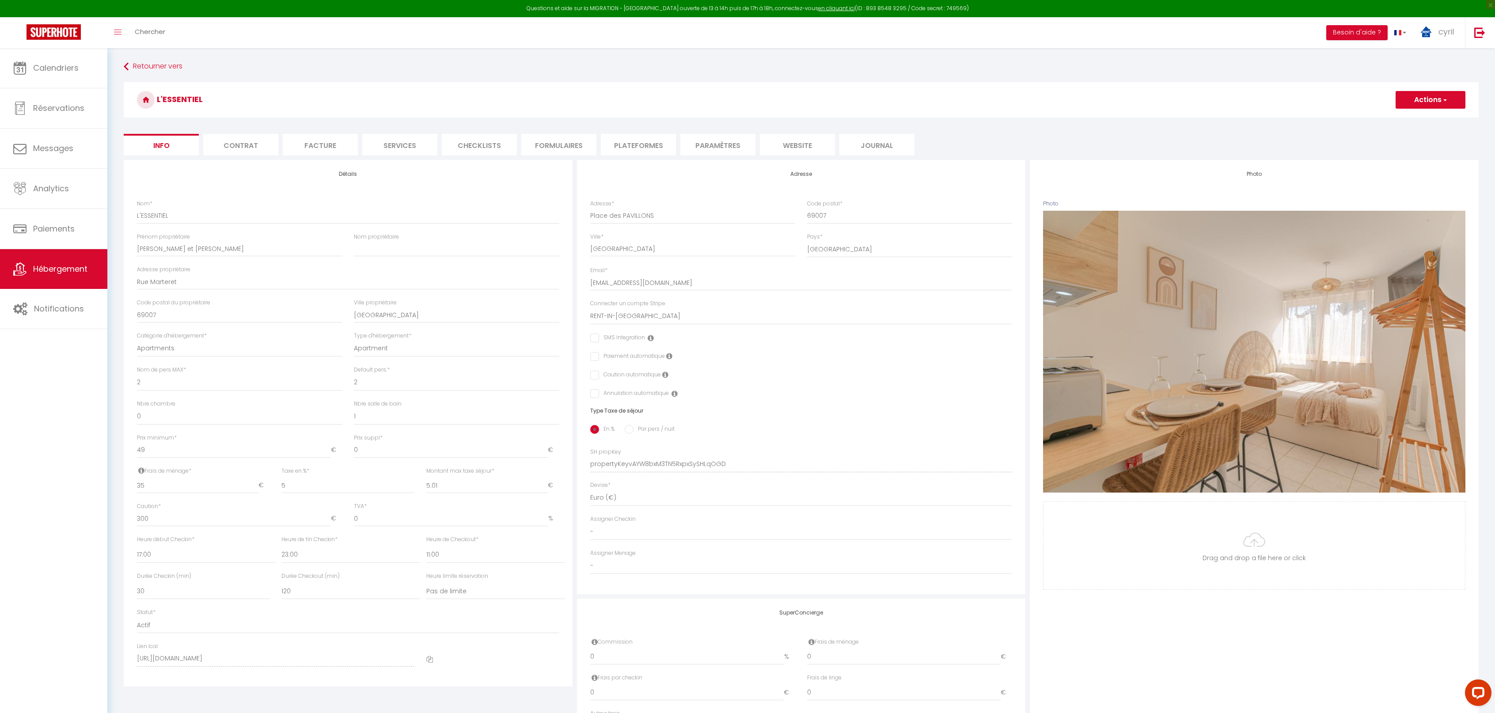
click at [641, 144] on li "Plateformes" at bounding box center [638, 145] width 75 height 22
select select "365"
select select "EUR"
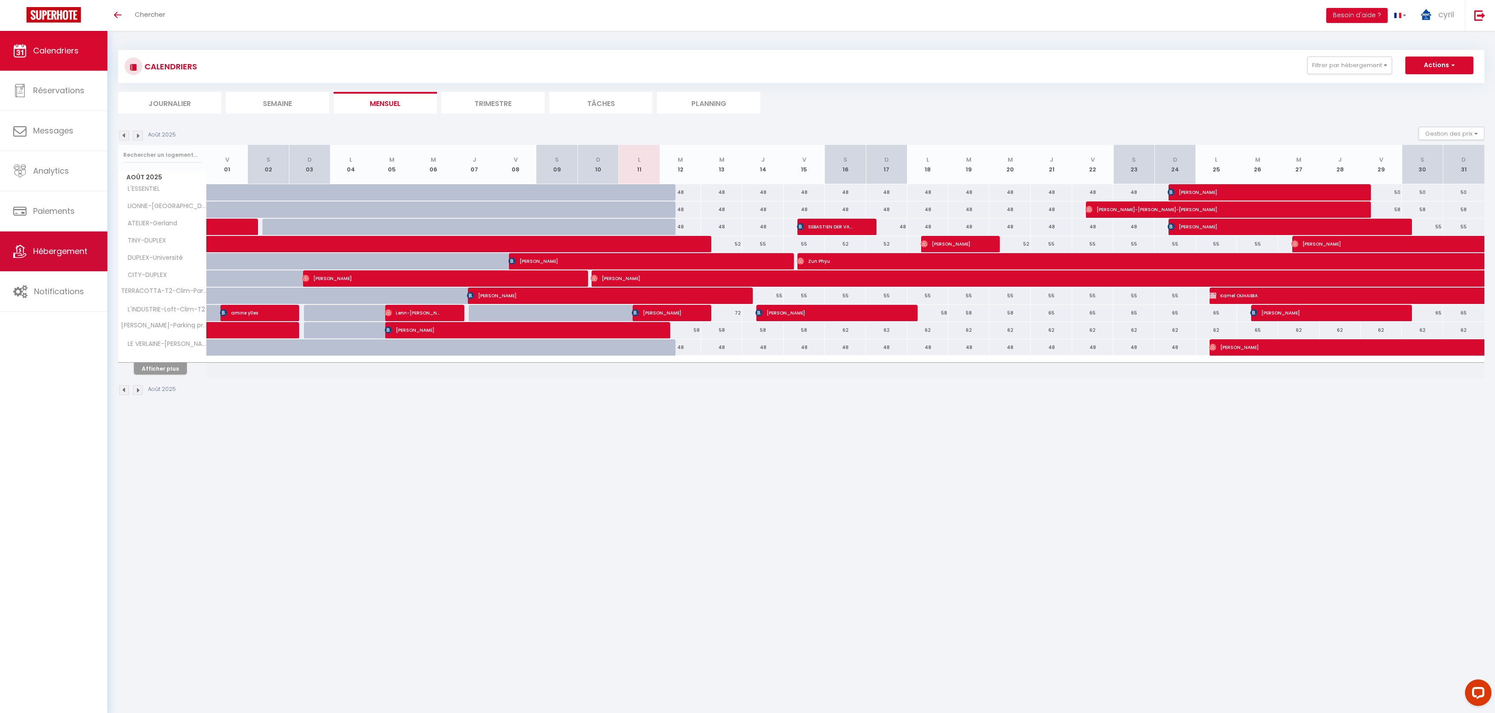
click at [62, 254] on span "Hébergement" at bounding box center [60, 251] width 54 height 11
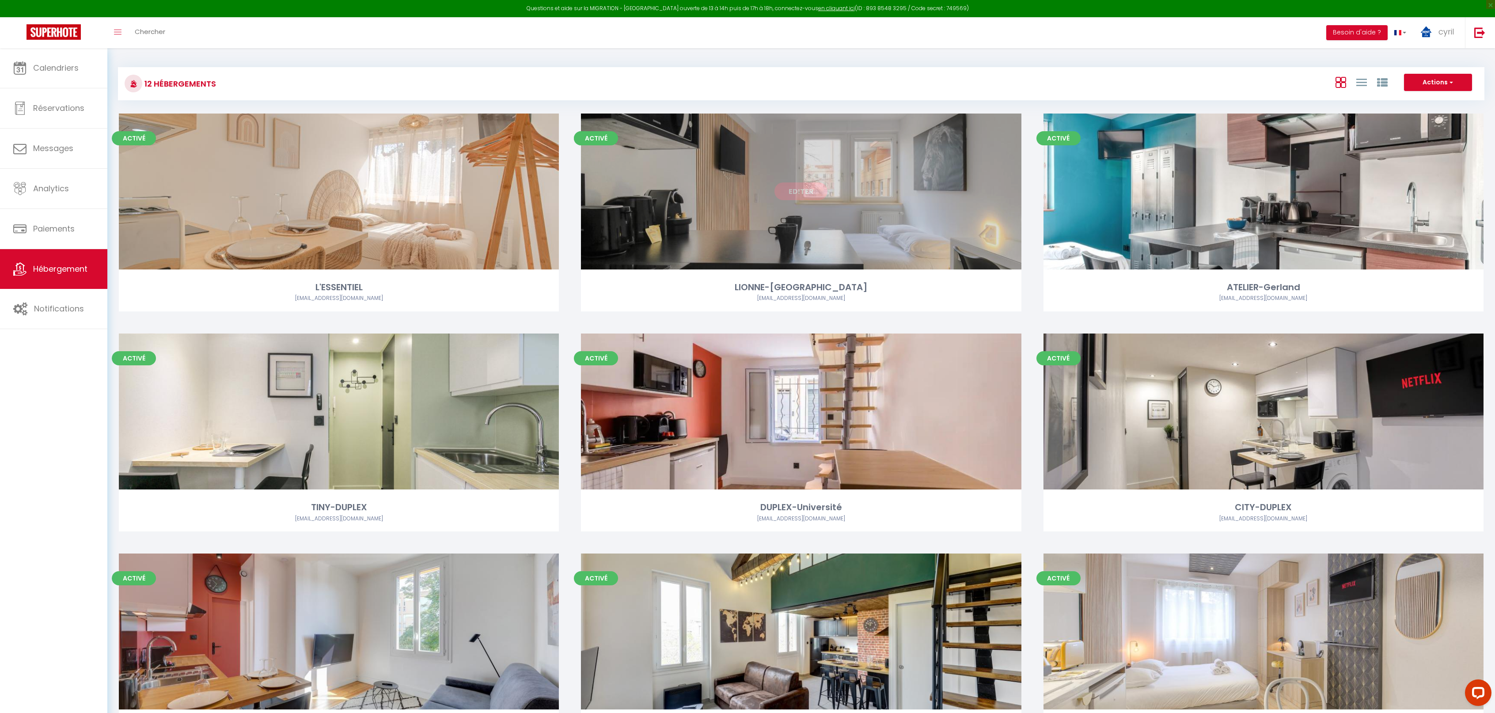
click at [803, 195] on link "Editer" at bounding box center [801, 191] width 53 height 18
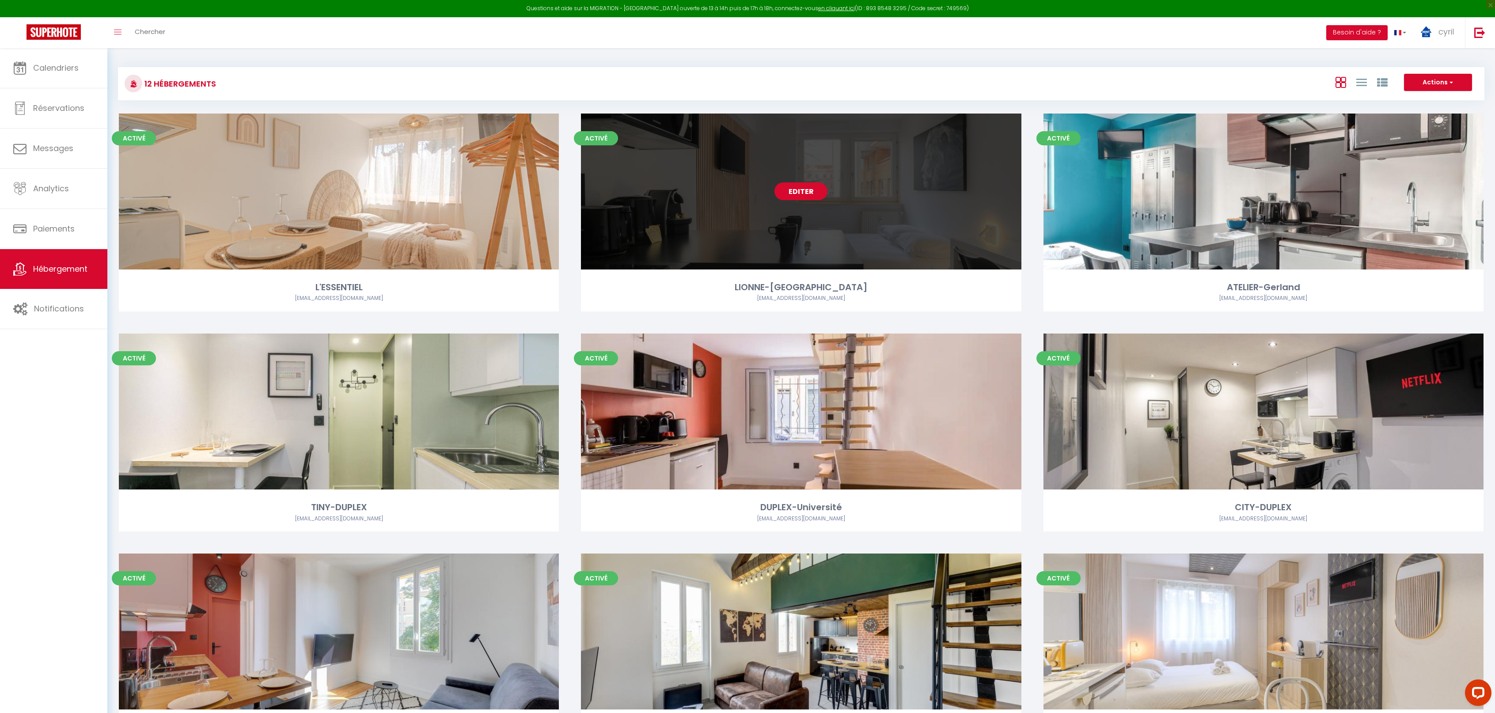
click at [802, 194] on link "Editer" at bounding box center [801, 191] width 53 height 18
select select "3"
select select "2"
select select "1"
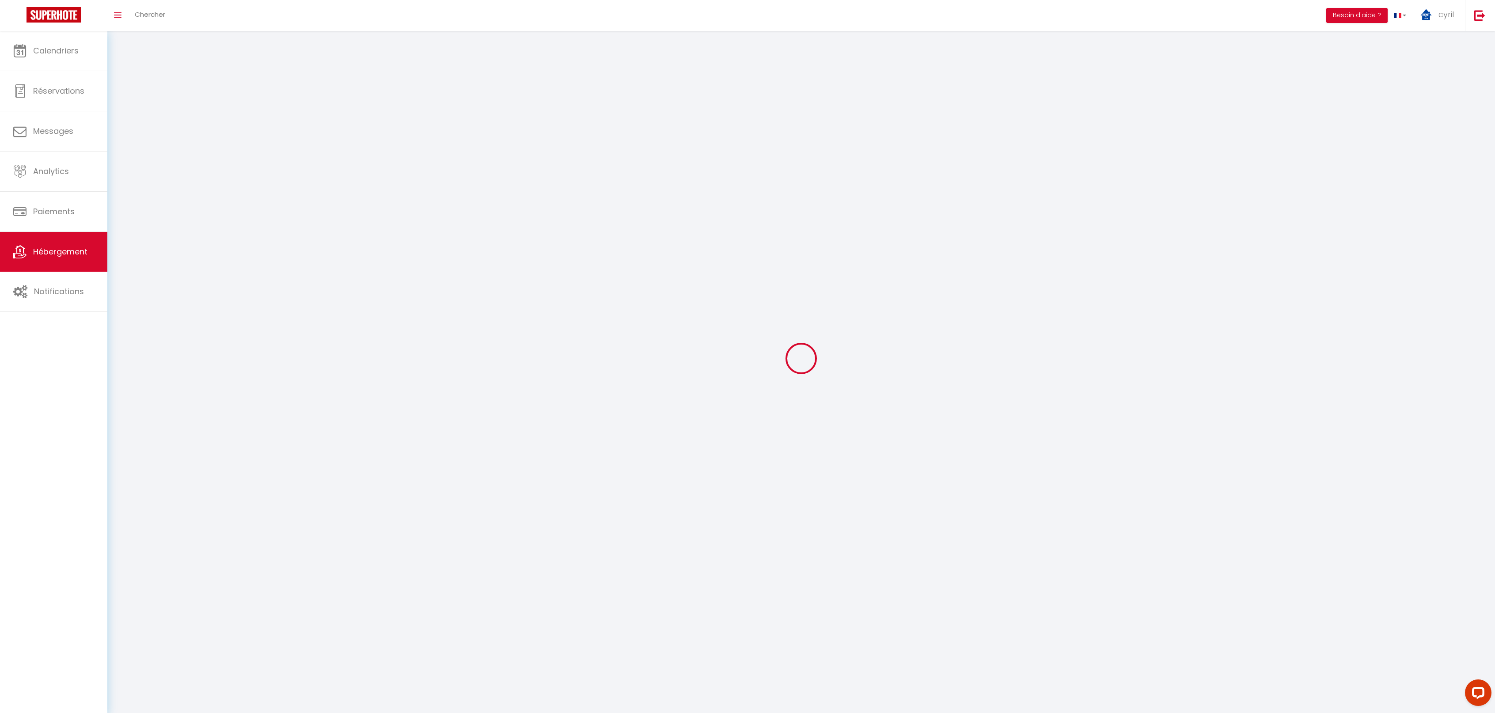
select select
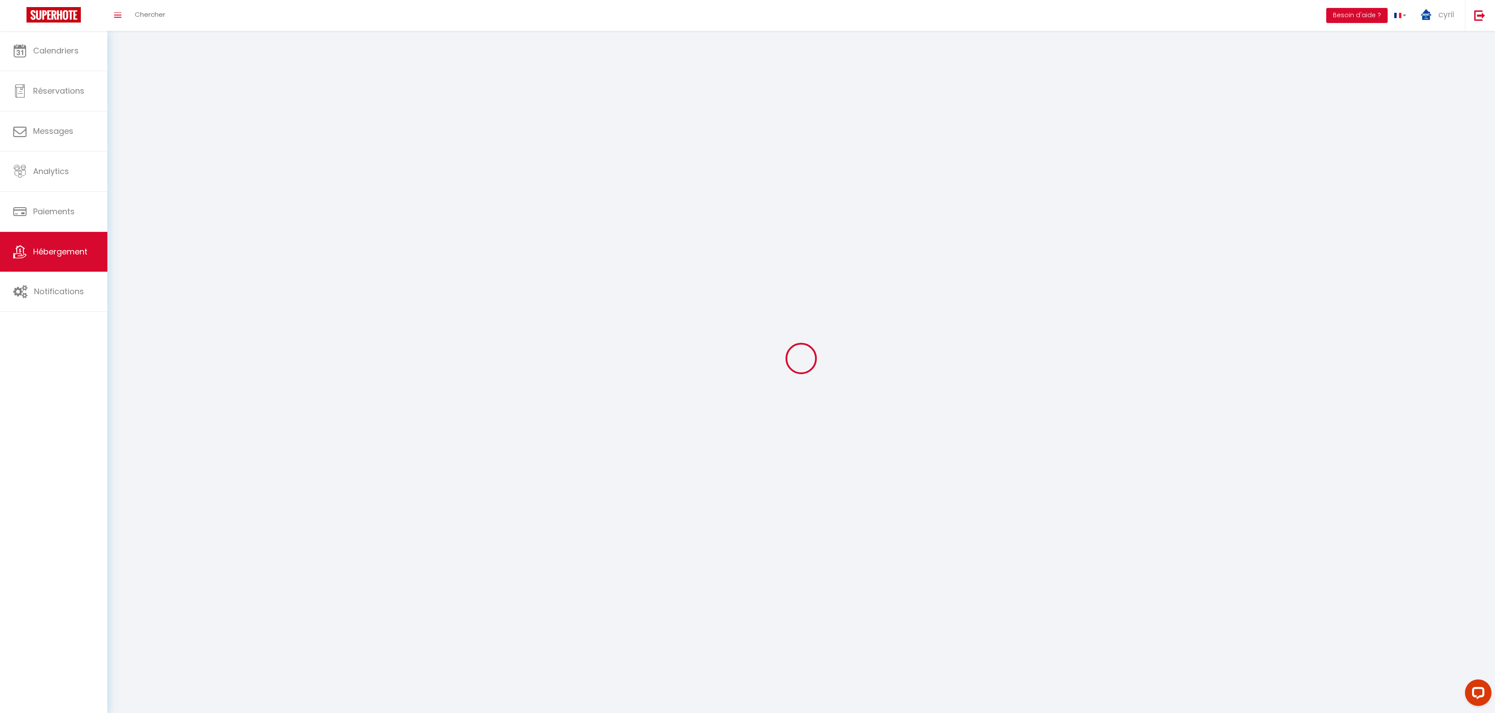
select select
checkbox input "false"
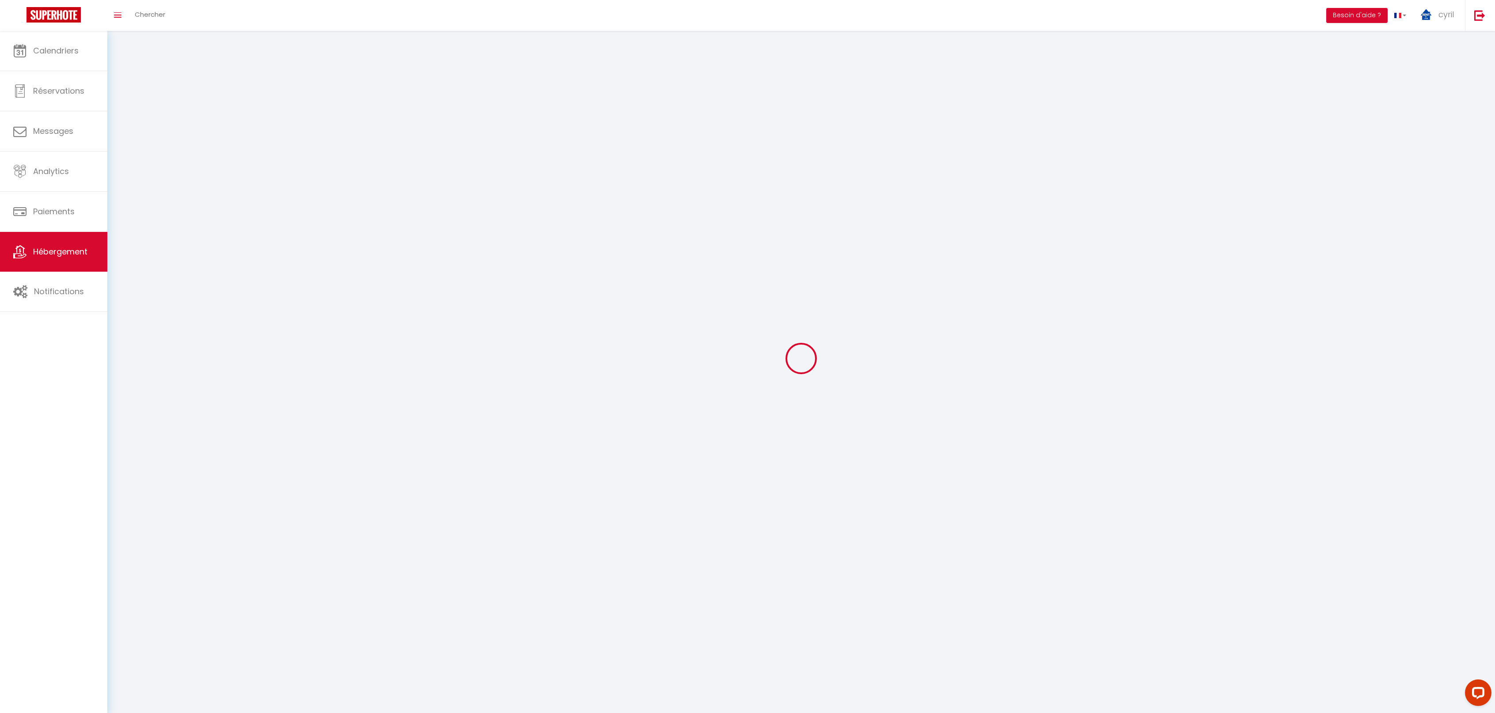
checkbox input "false"
select select
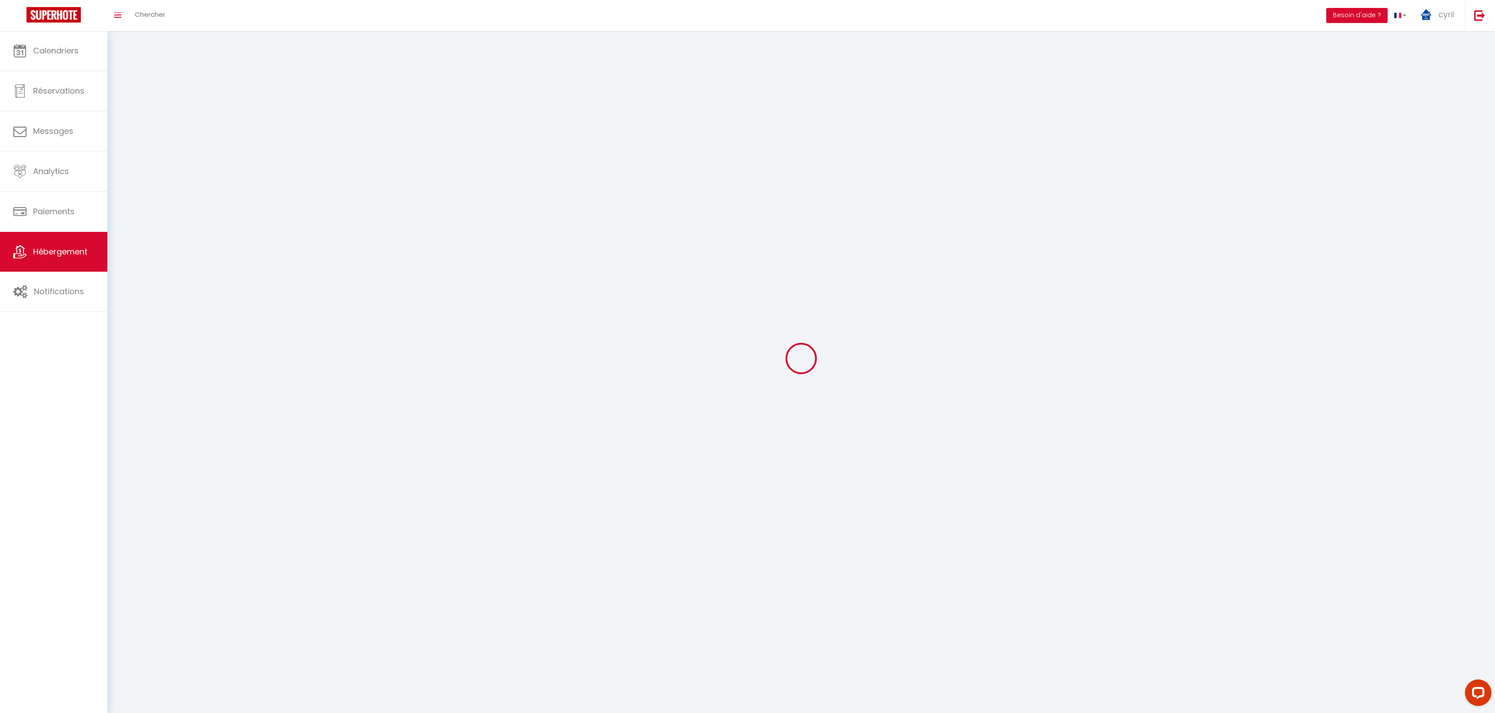
select select
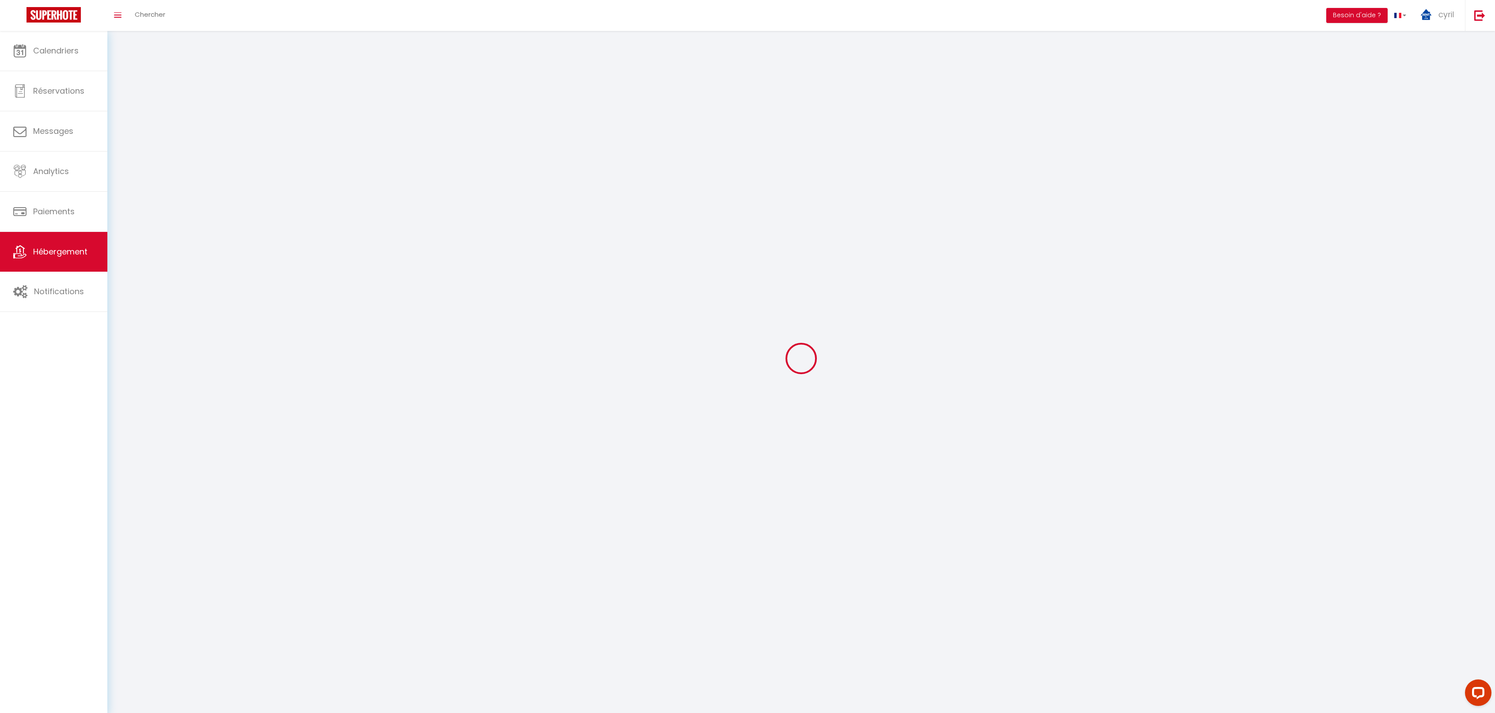
checkbox input "false"
select select
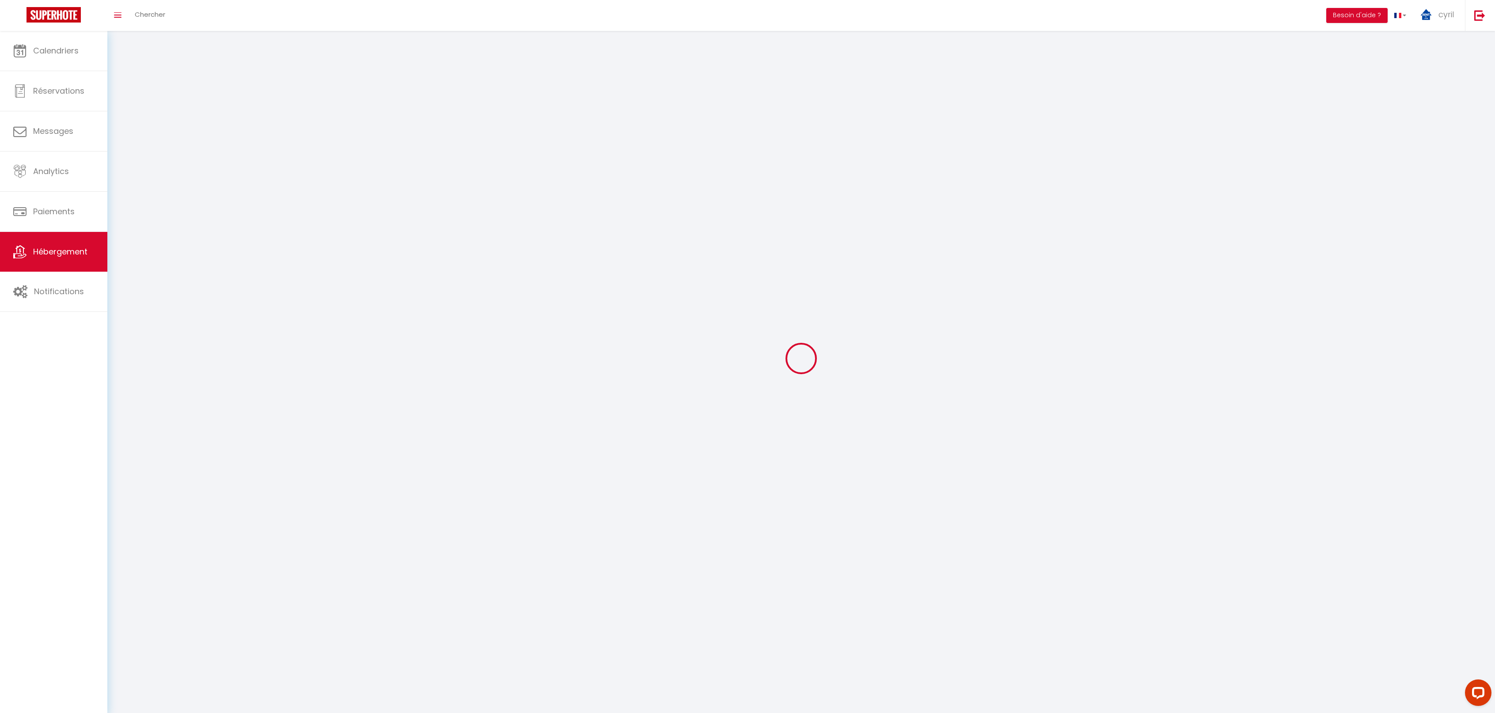
select select
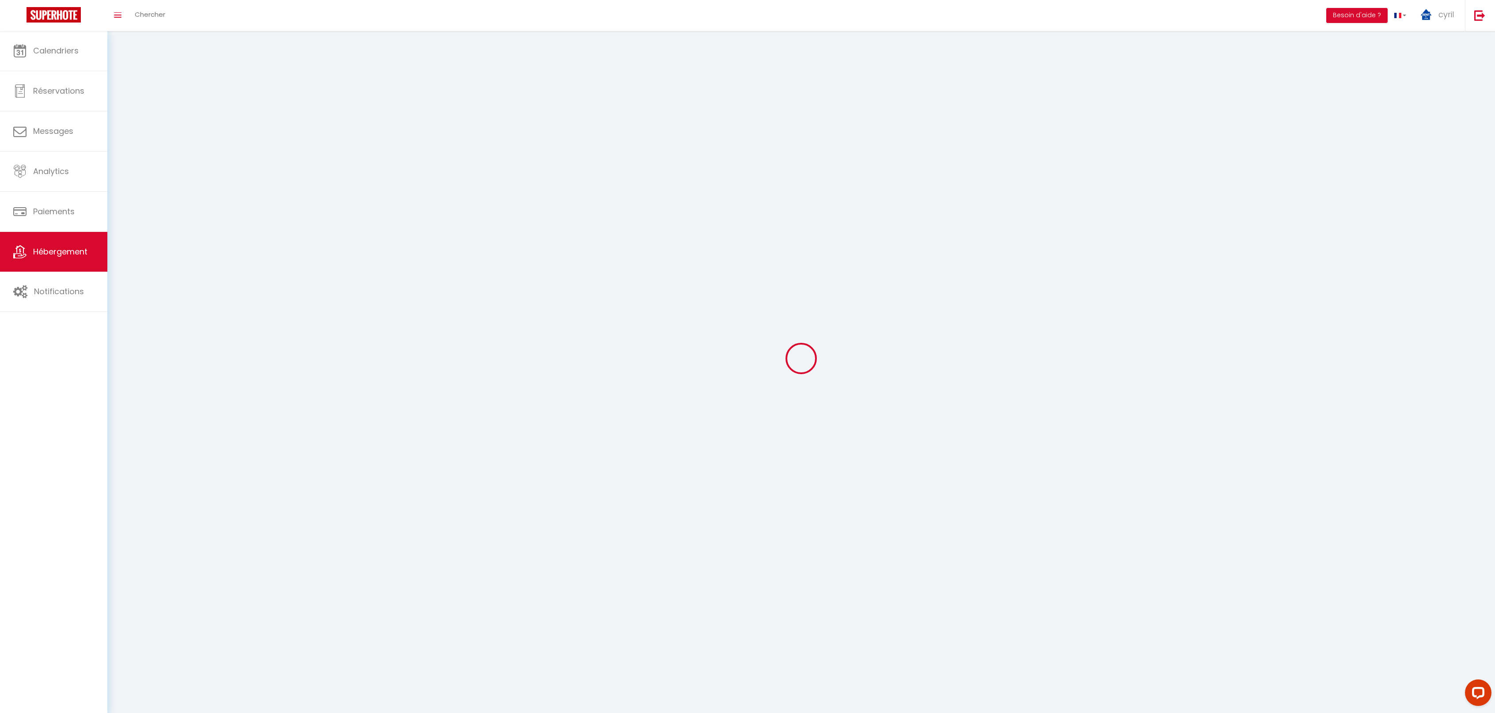
select select
checkbox input "false"
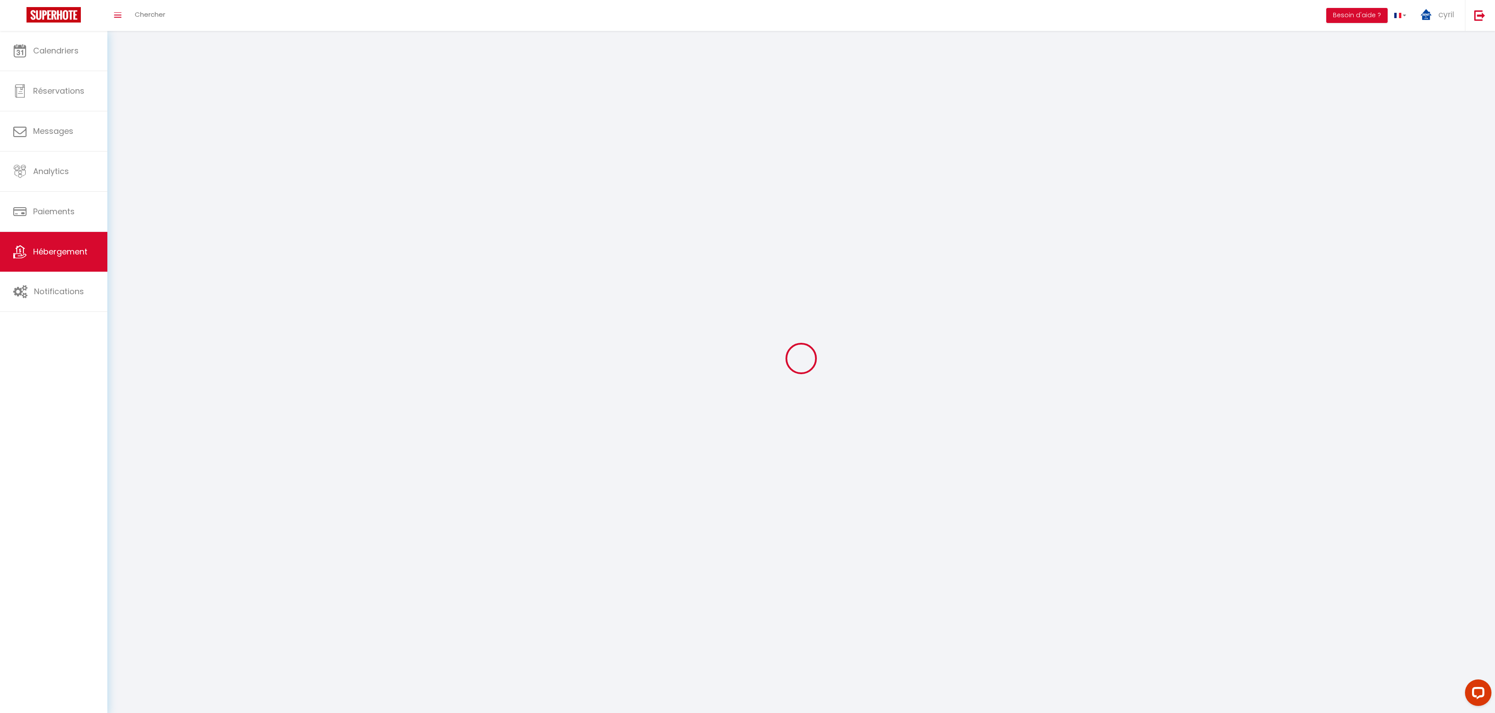
checkbox input "false"
select select
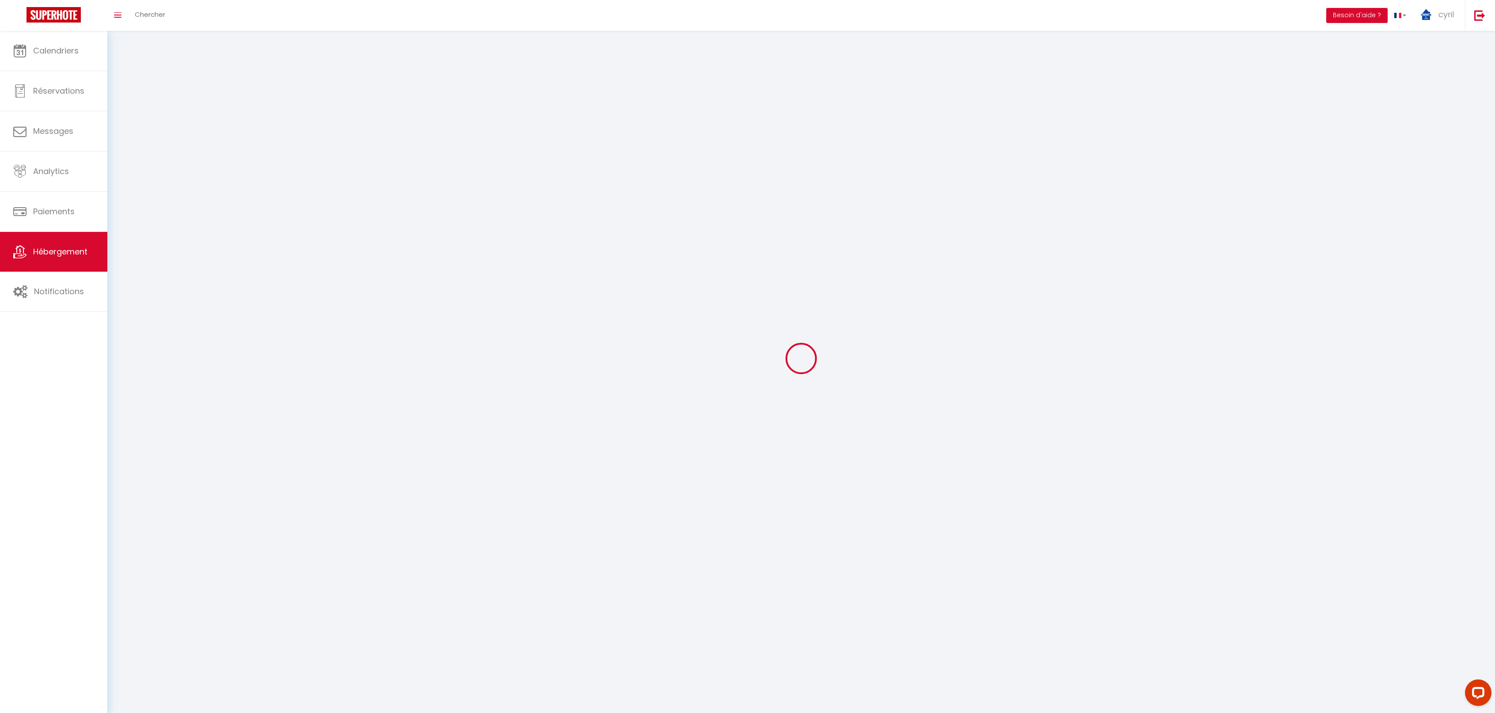
select select
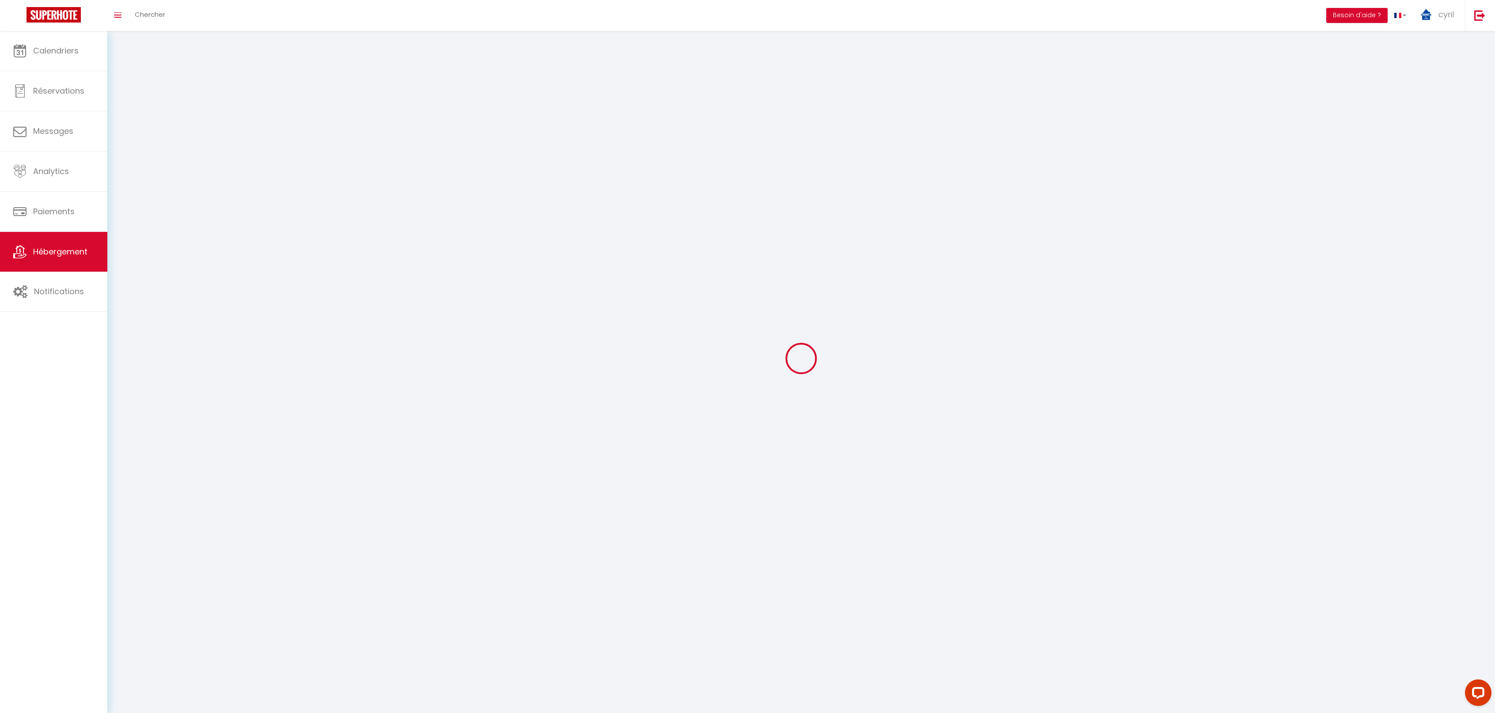
checkbox input "false"
select select
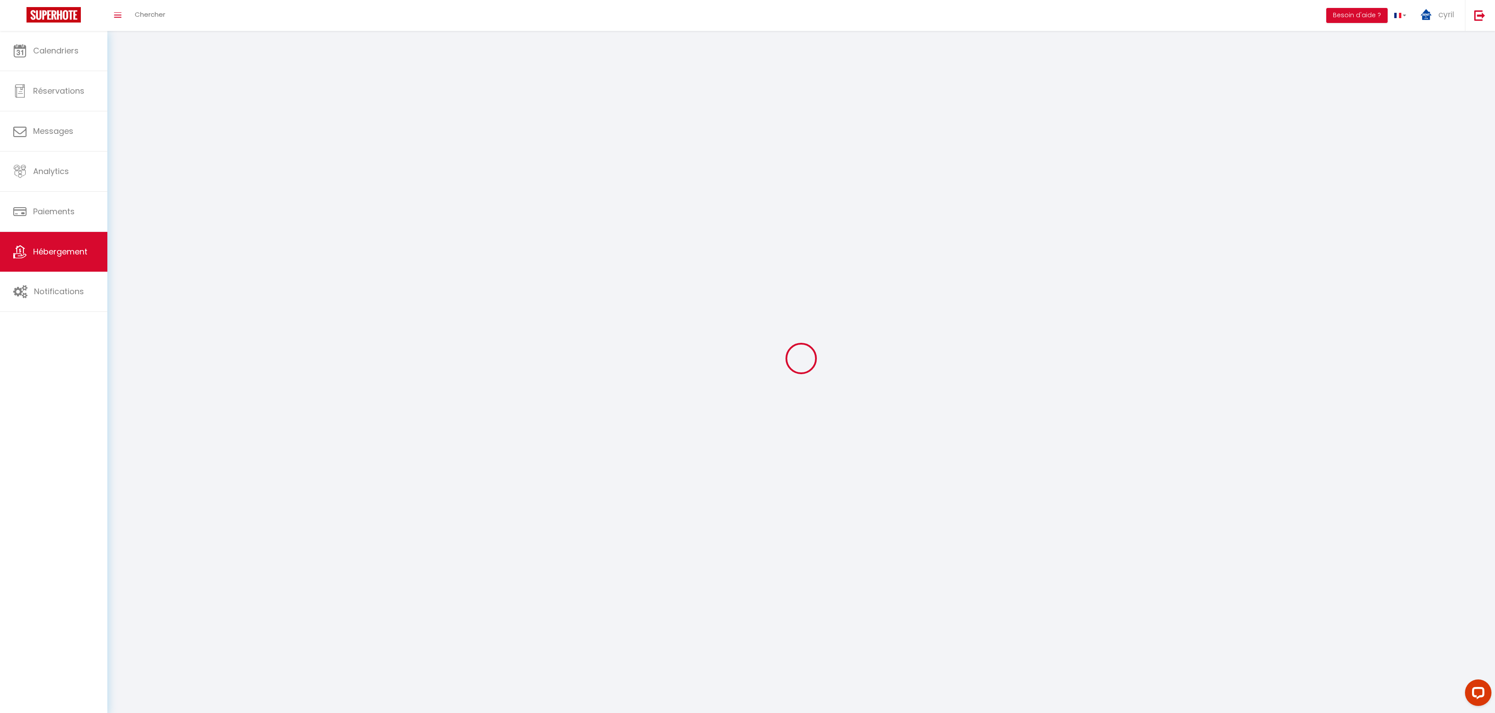
select select
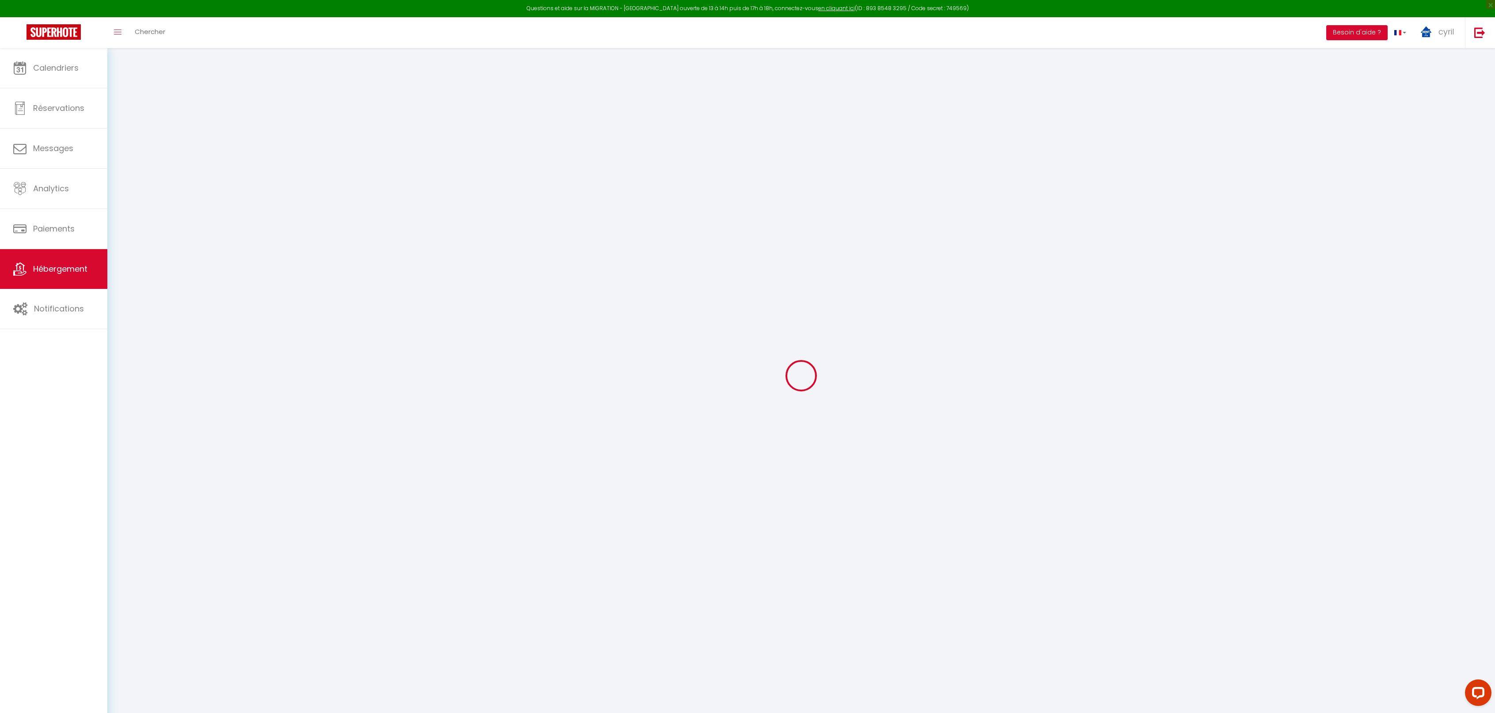
select select "+ 20 %"
select select "+ 60 %"
select select "+ 20 %"
checkbox input "false"
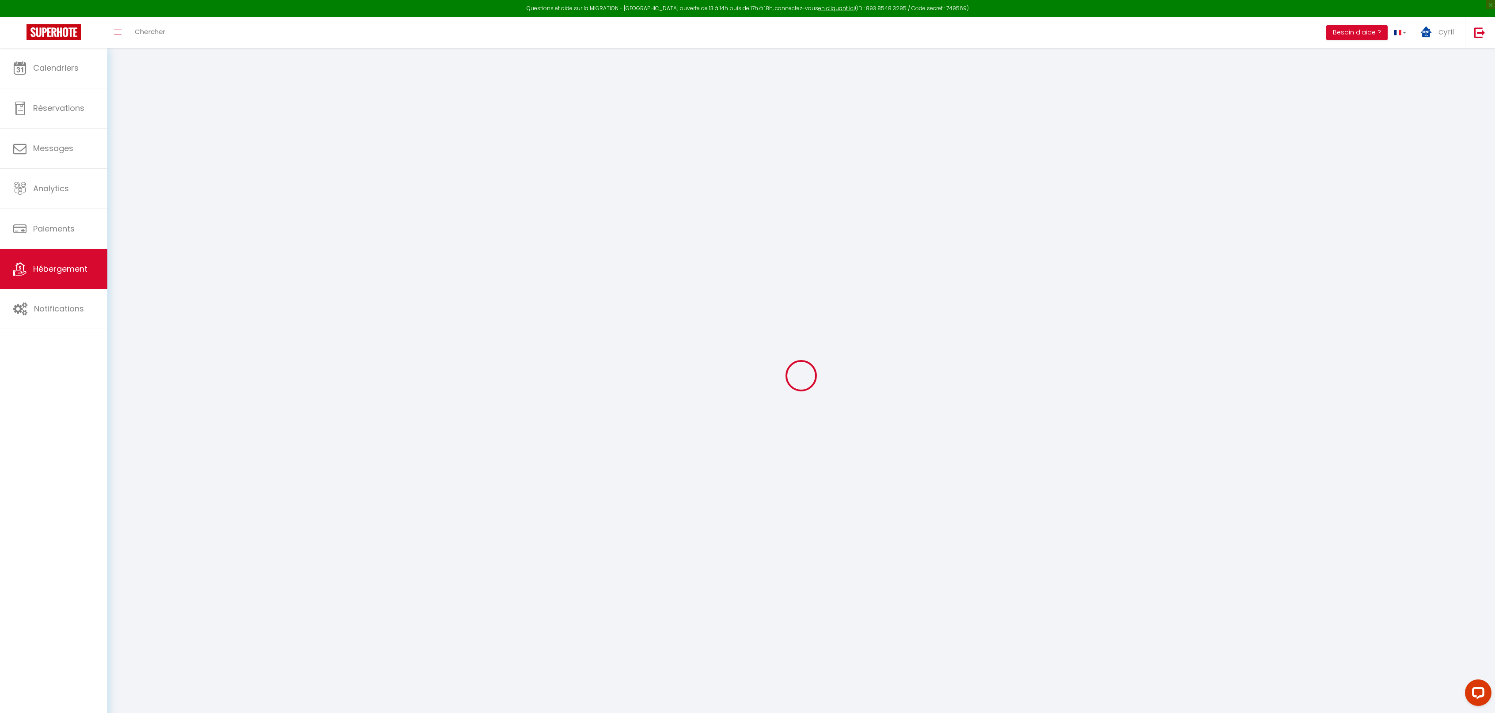
checkbox input "false"
select select "3952-1062424123515841968"
select select
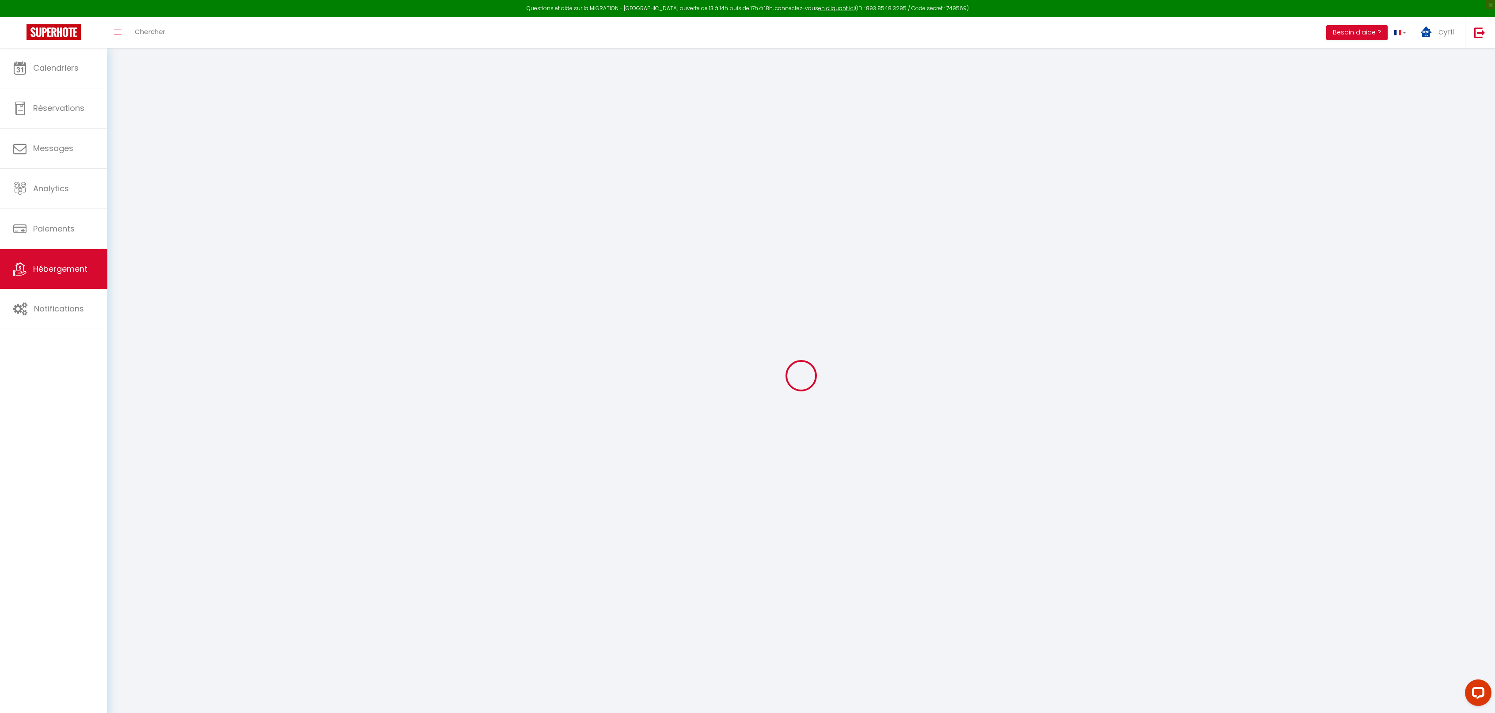
select select
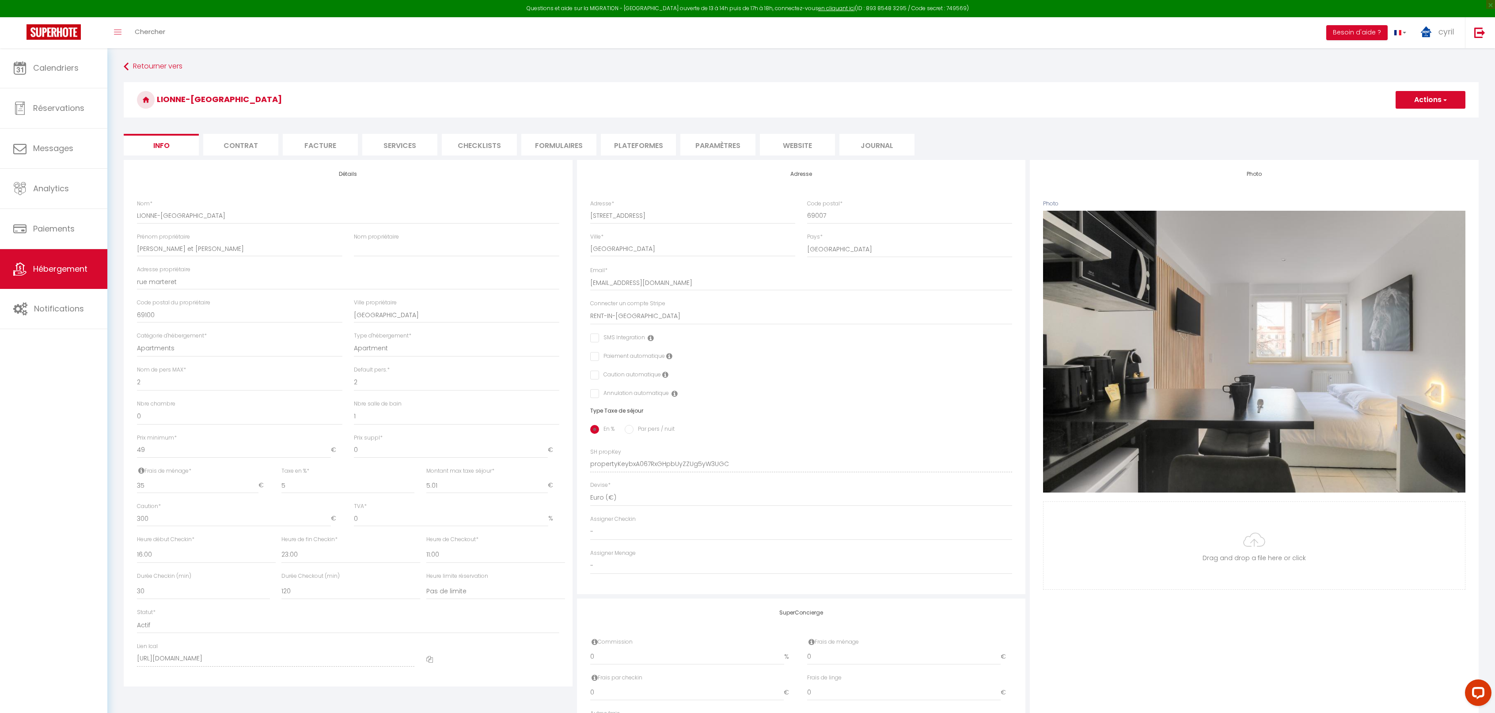
click at [650, 144] on li "Plateformes" at bounding box center [638, 145] width 75 height 22
select select
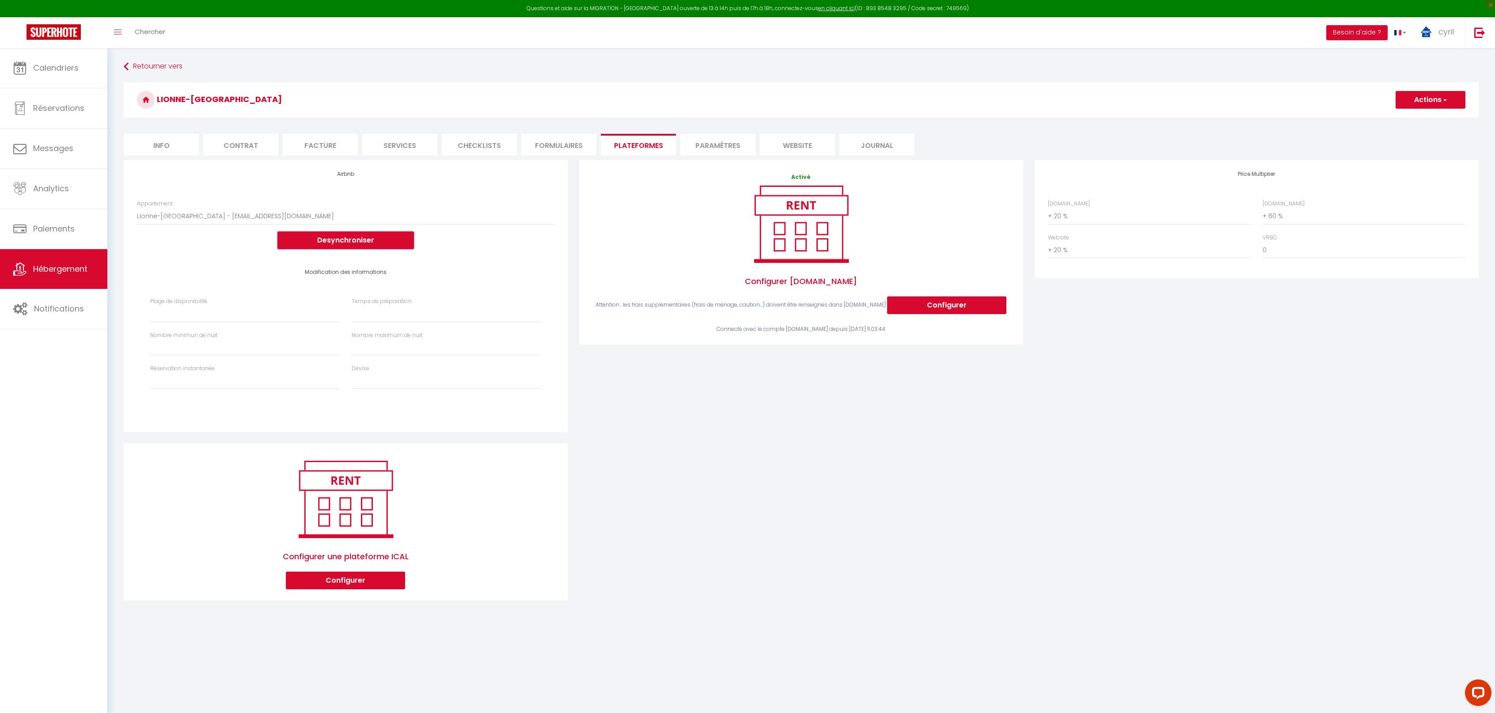
click at [353, 237] on button "Desynchroniser" at bounding box center [345, 241] width 137 height 18
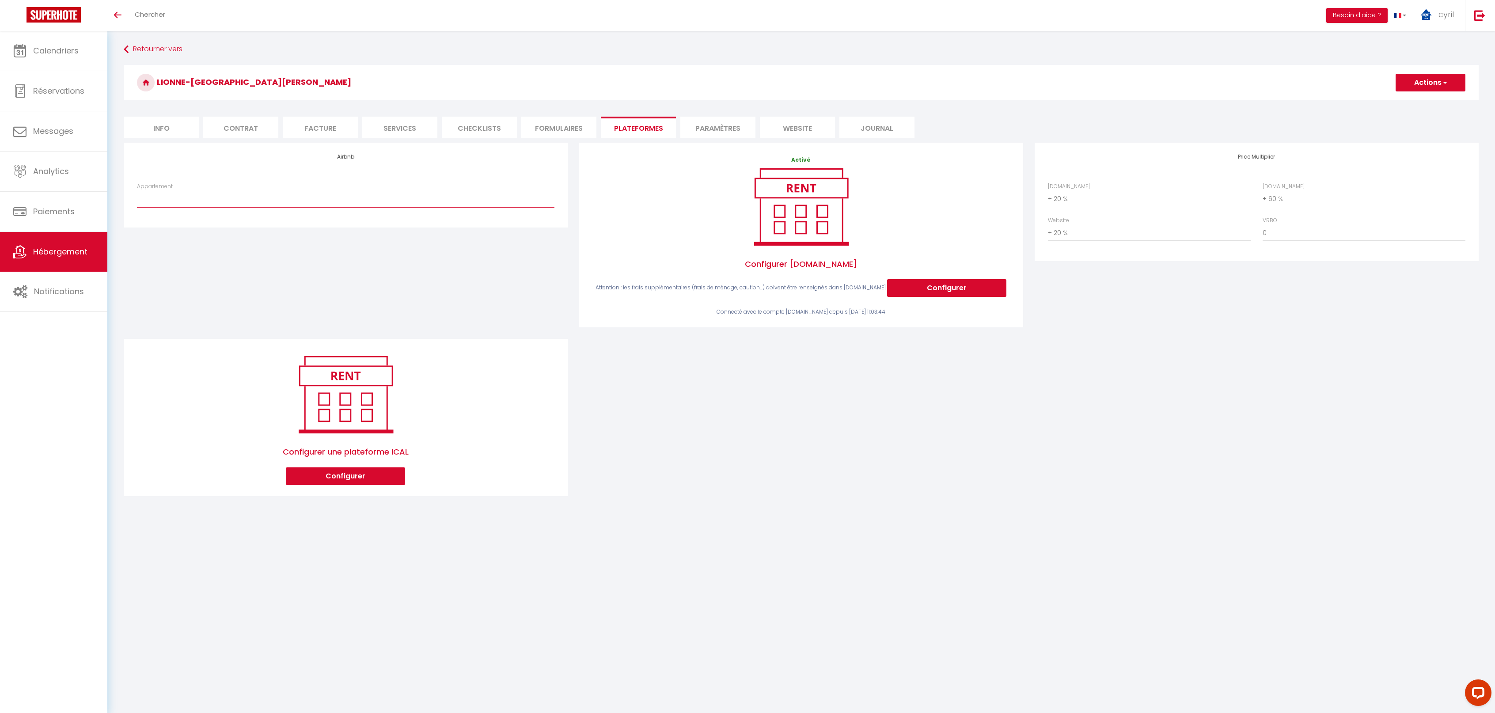
click at [337, 196] on select "Lionne-[GEOGRAPHIC_DATA][PERSON_NAME] - [EMAIL_ADDRESS][DOMAIN_NAME]" at bounding box center [346, 198] width 418 height 17
click at [56, 254] on span "Hébergement" at bounding box center [60, 251] width 54 height 11
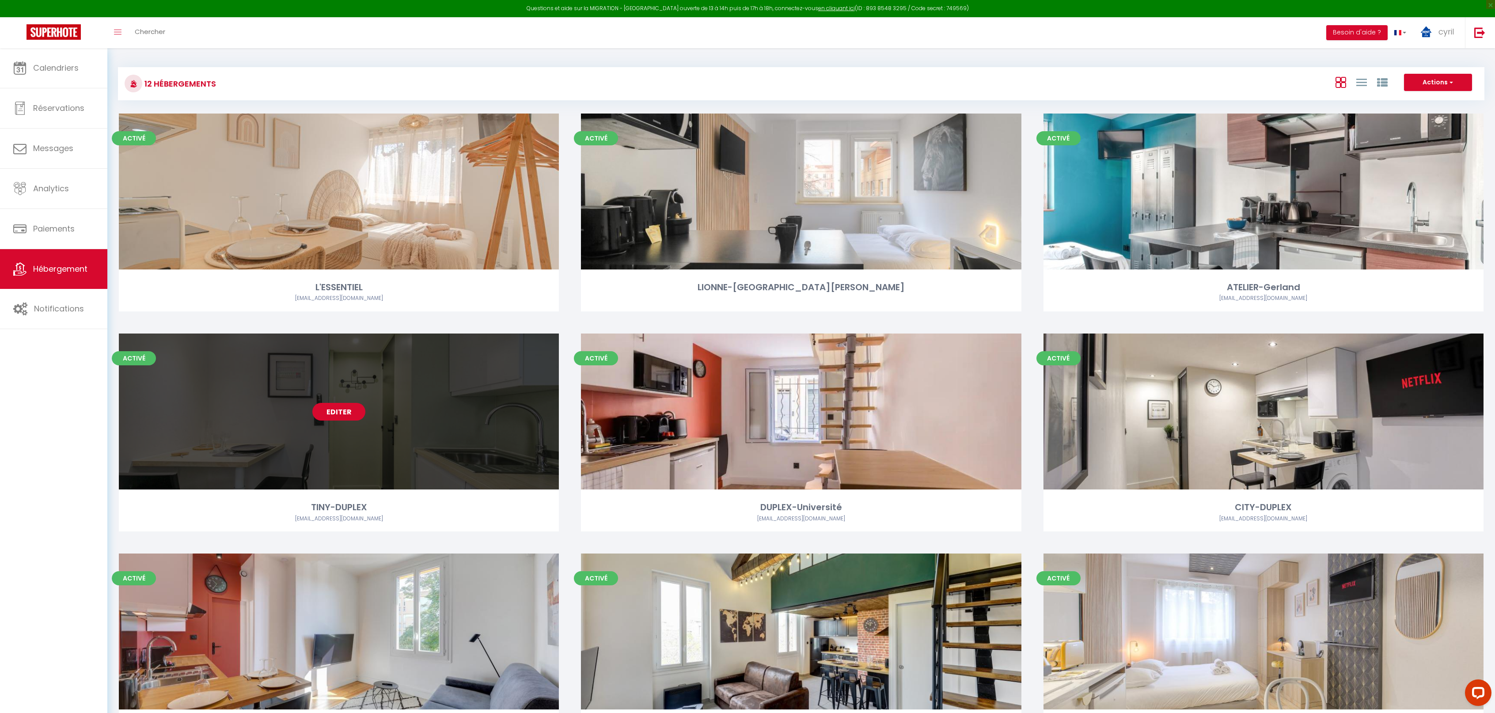
click at [338, 410] on link "Editer" at bounding box center [338, 412] width 53 height 18
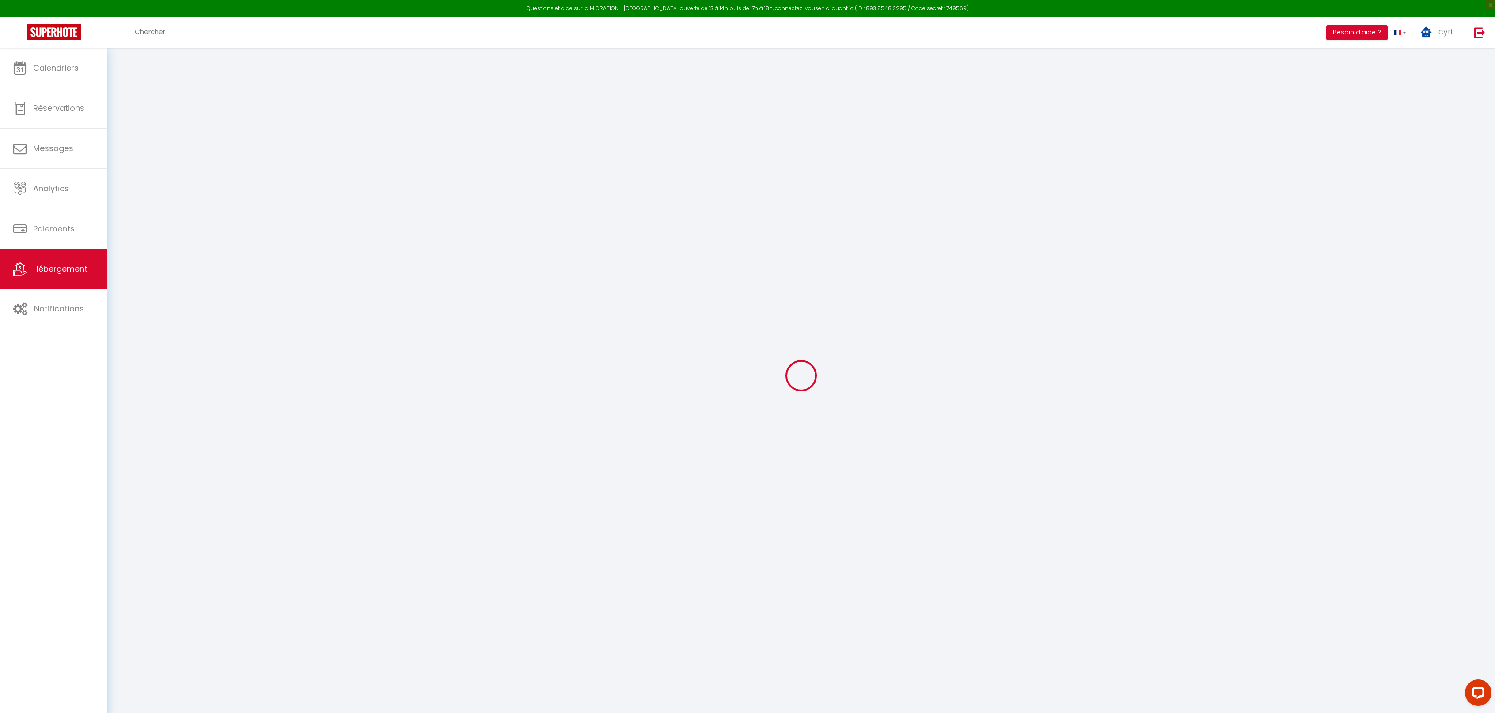
select select "+ 20 %"
select select "+ 60 %"
select select "+ 20 %"
checkbox input "false"
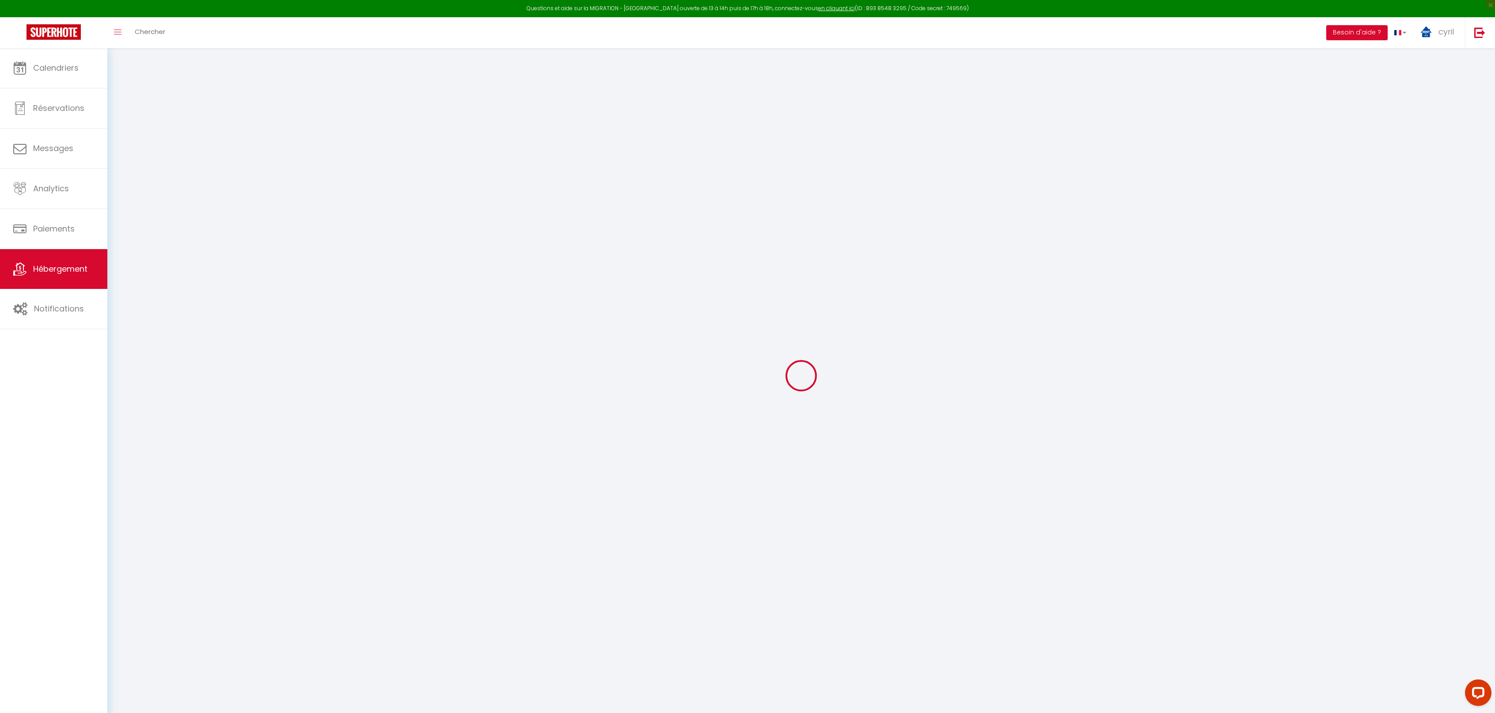
checkbox input "false"
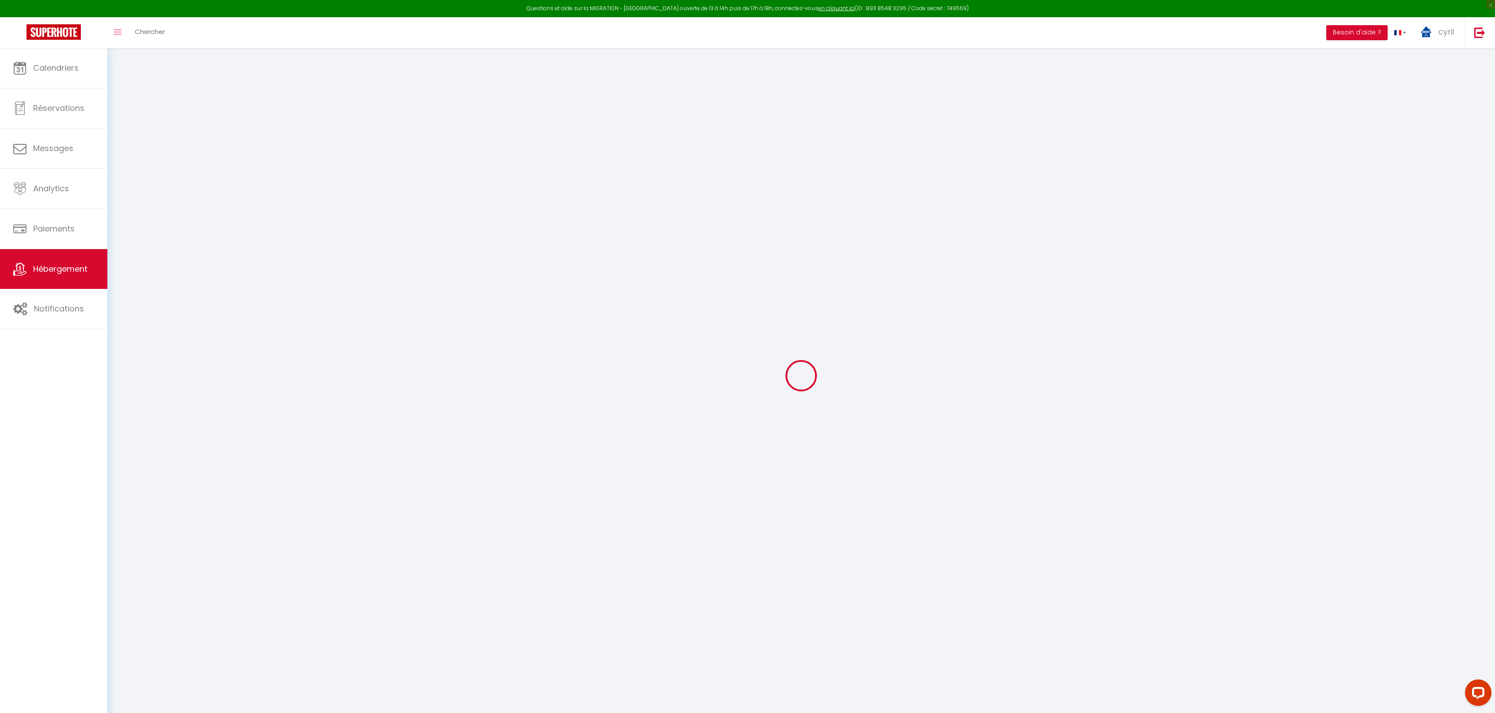
checkbox input "false"
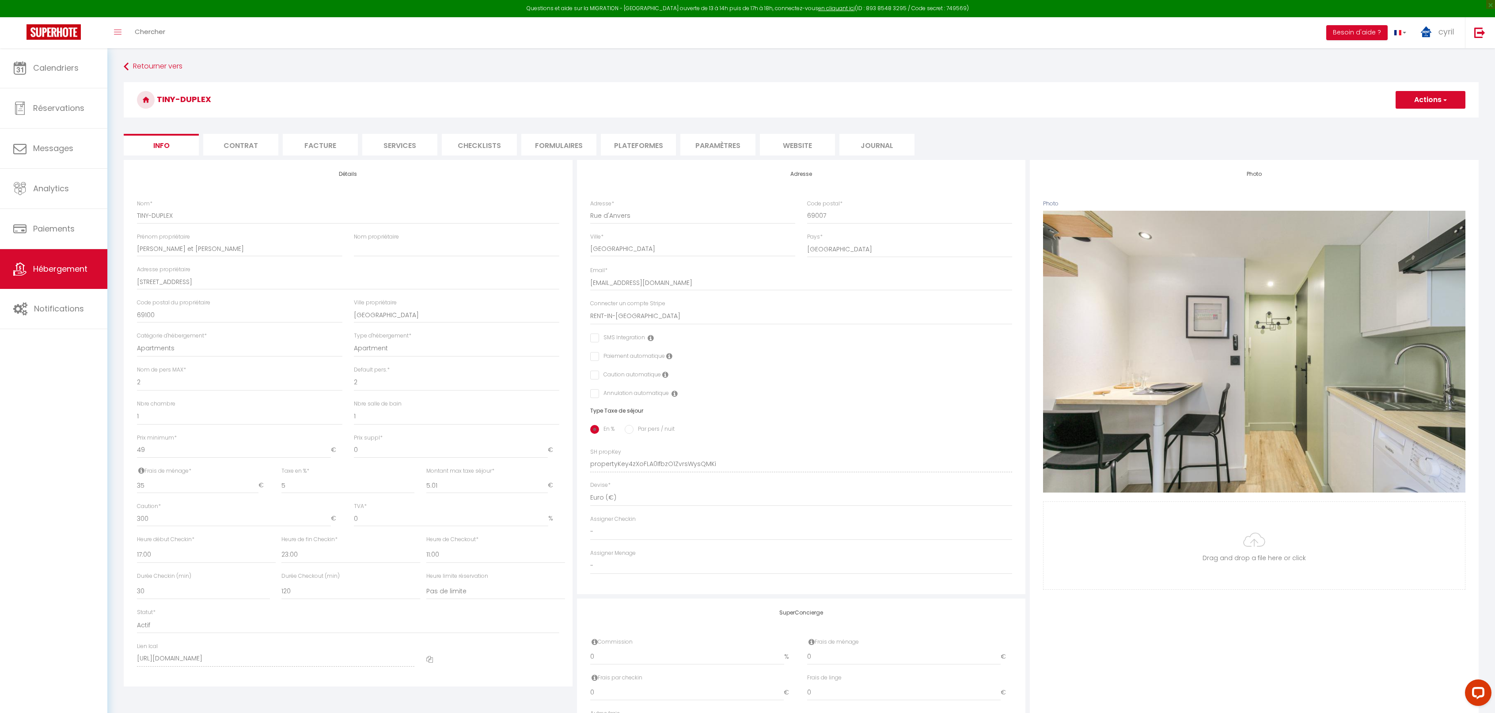
checkbox input "false"
select select "3952-1062431296144516602"
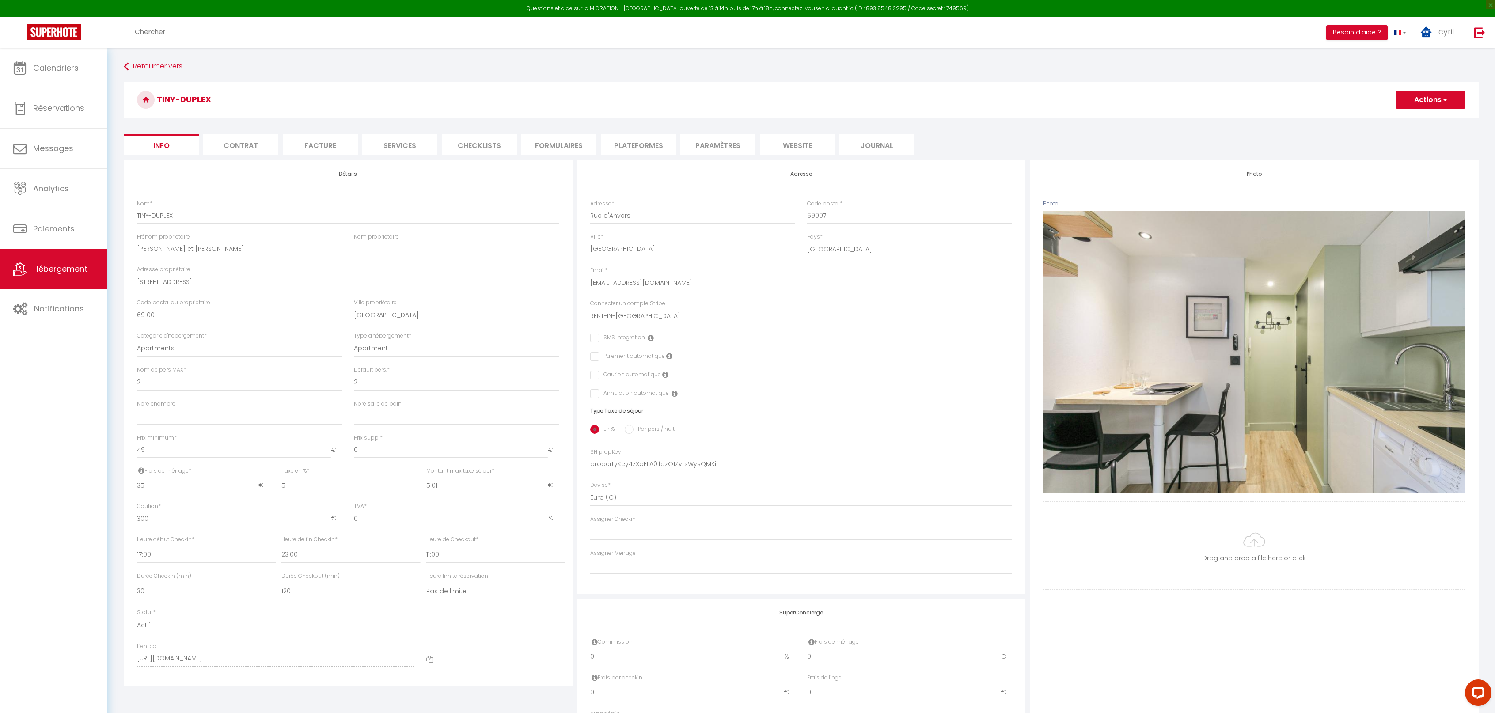
click at [619, 138] on li "Plateformes" at bounding box center [638, 145] width 75 height 22
select select
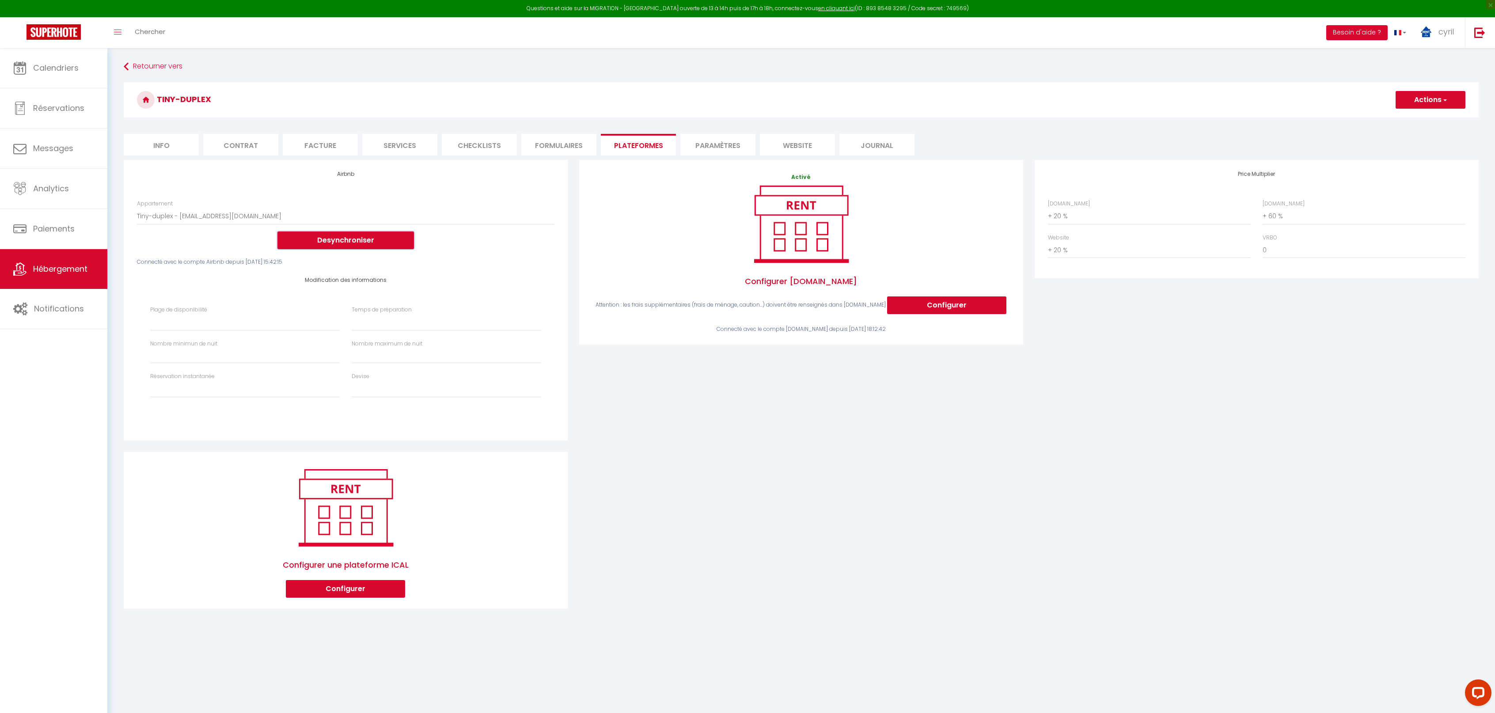
click at [342, 237] on button "Desynchroniser" at bounding box center [345, 241] width 137 height 18
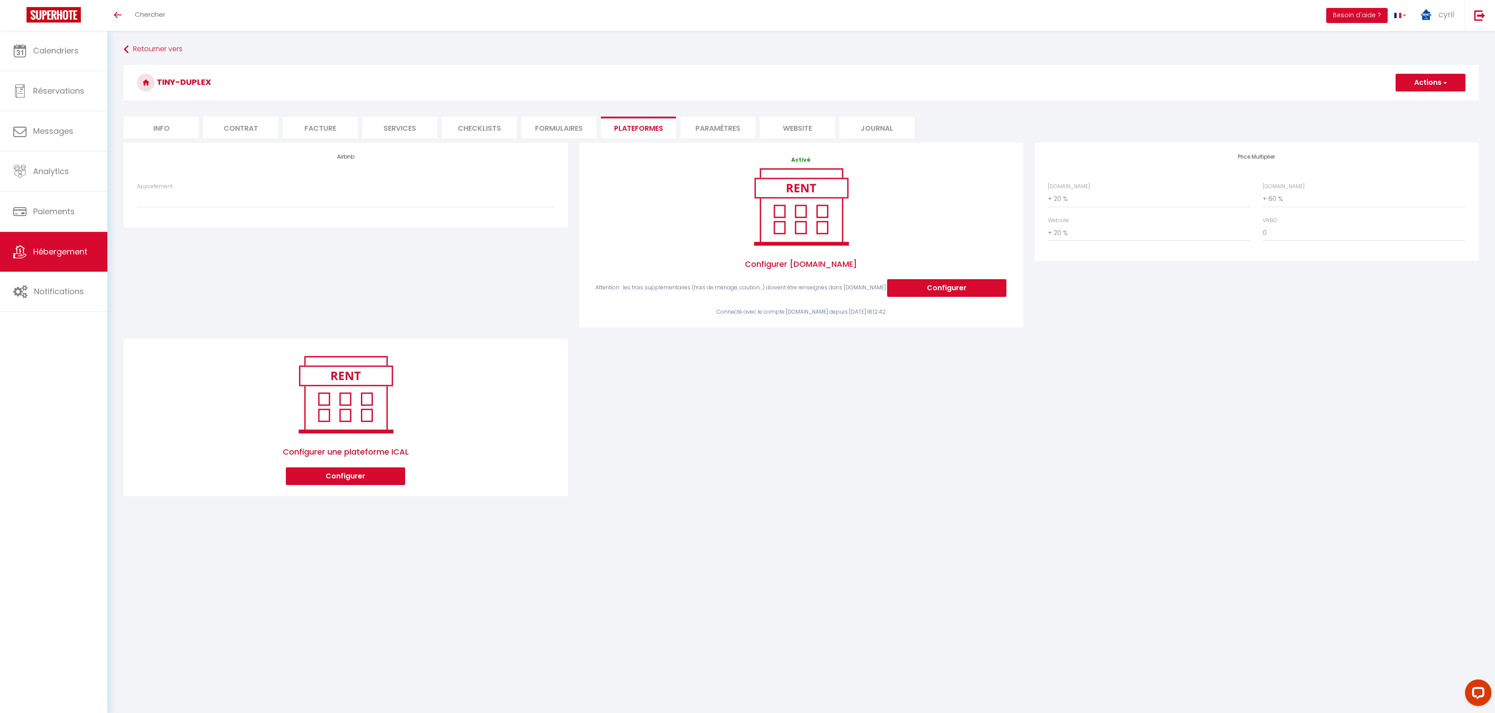
click at [61, 251] on span "Hébergement" at bounding box center [60, 251] width 54 height 11
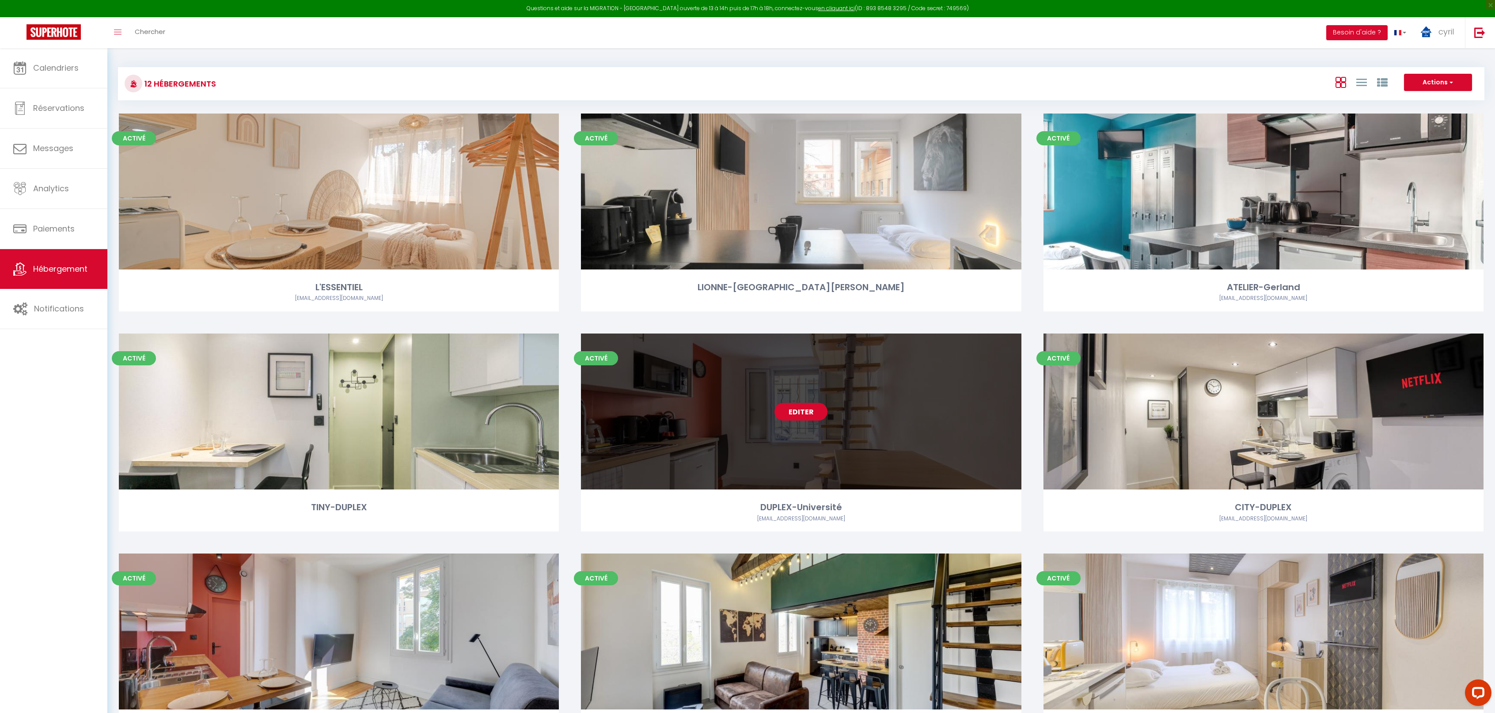
click at [807, 408] on link "Editer" at bounding box center [801, 412] width 53 height 18
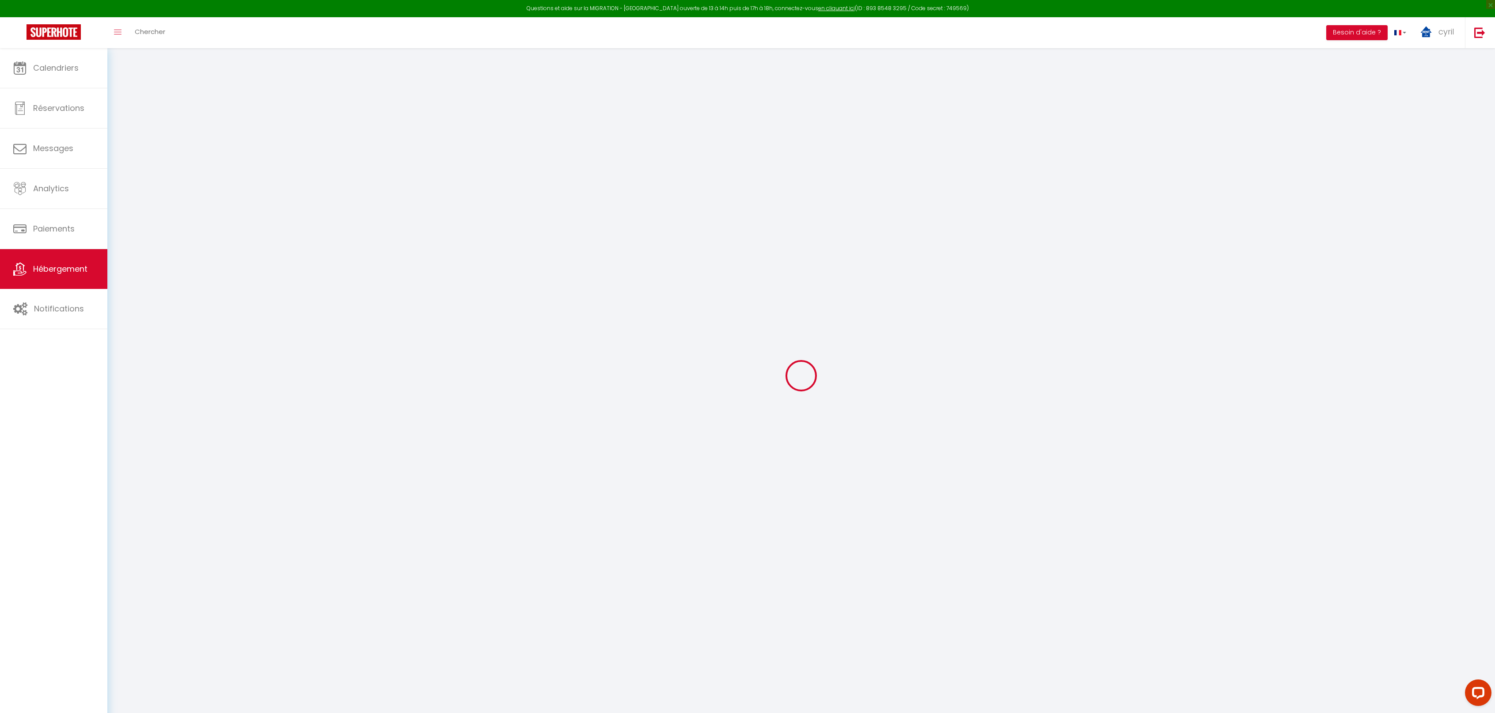
select select "+ 20 %"
select select "+ 60 %"
select select "+ 20 %"
select select "17:00"
select select
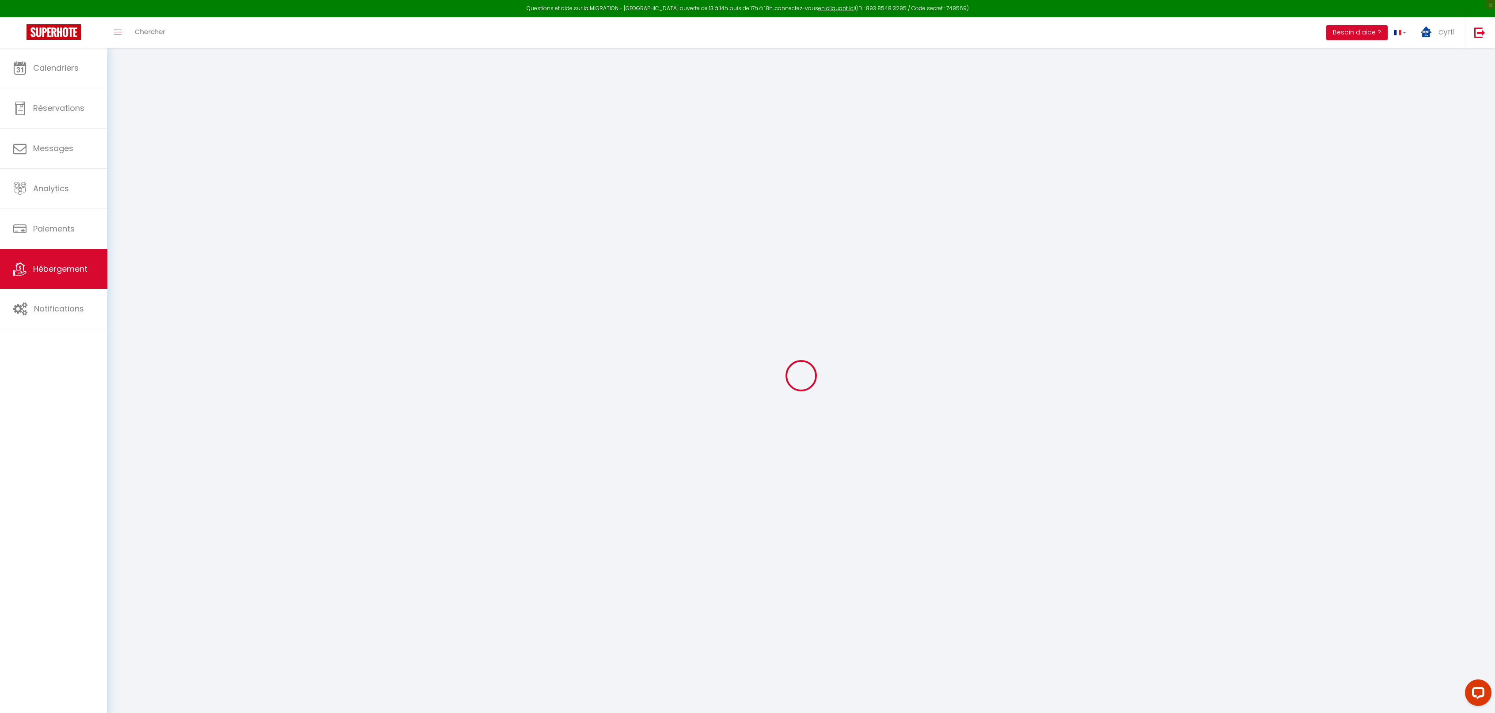
select select "10:00"
select select "30"
select select "120"
select select
checkbox input "false"
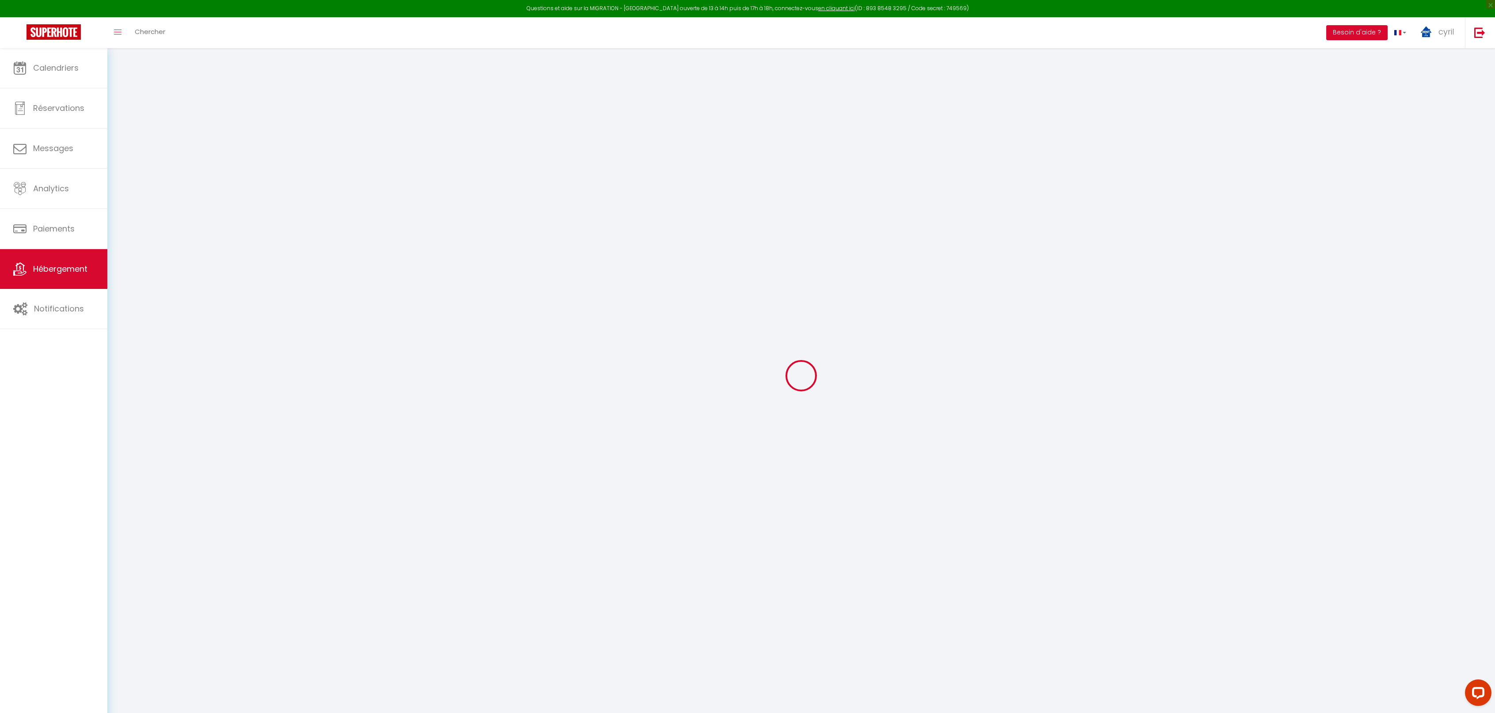
checkbox input "false"
select select "3952-858609470468381032"
select select
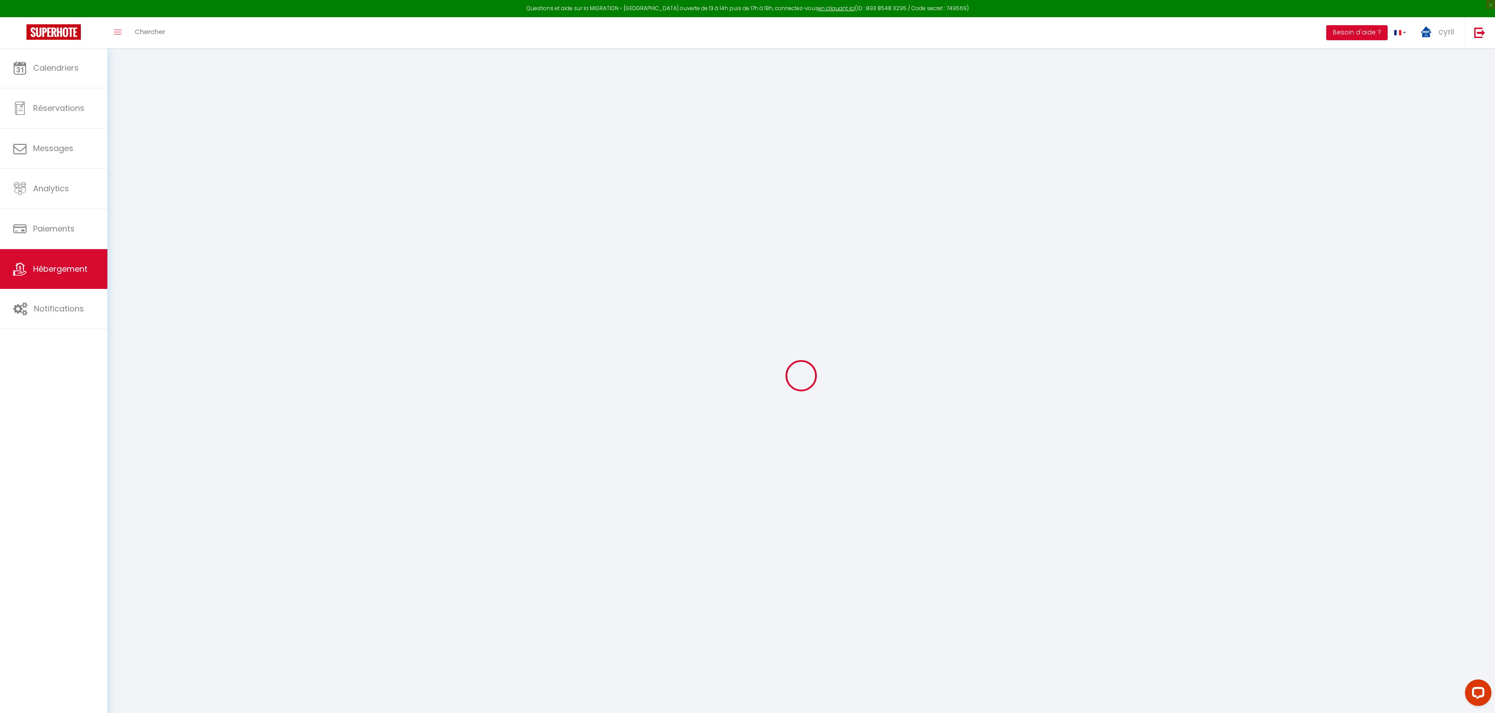
checkbox input "false"
select select
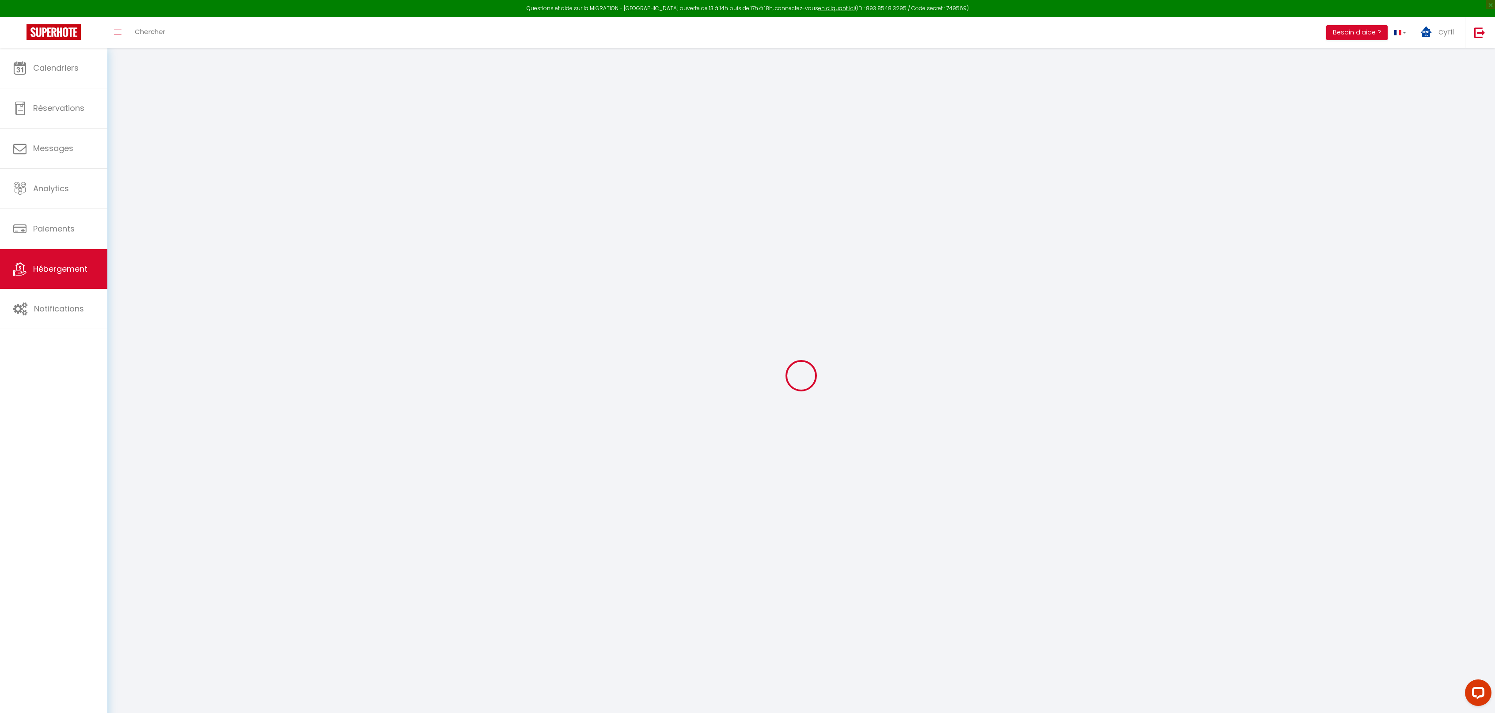
select select
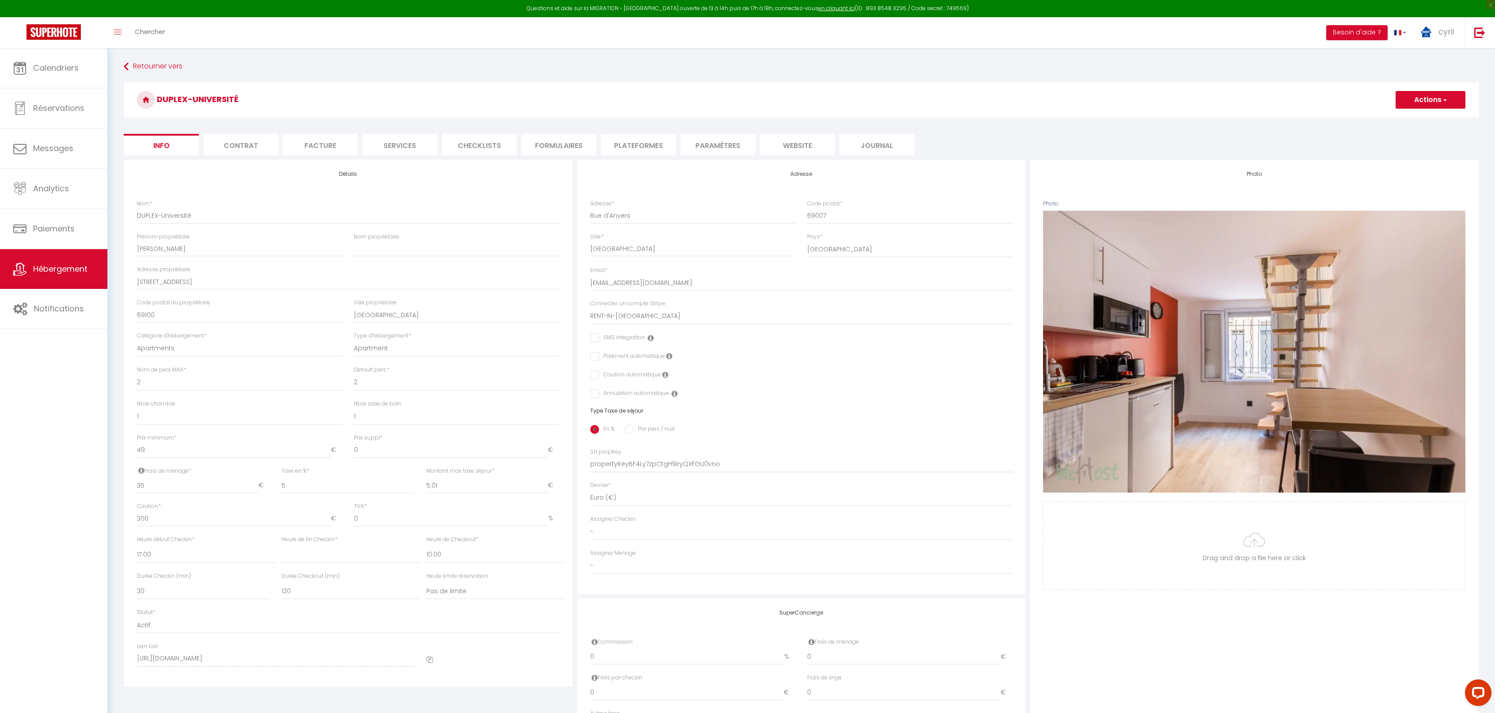
click at [651, 145] on li "Plateformes" at bounding box center [638, 145] width 75 height 22
select select
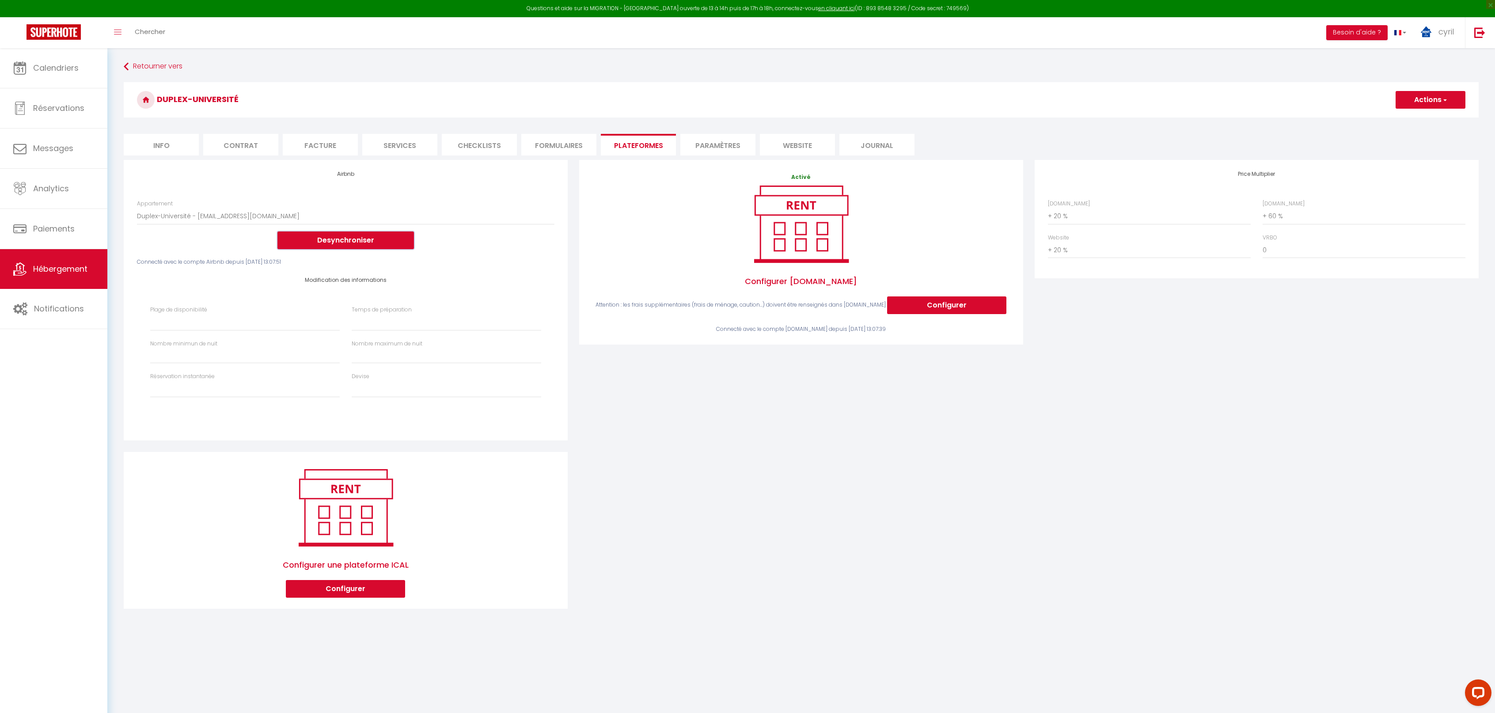
click at [363, 235] on button "Desynchroniser" at bounding box center [345, 241] width 137 height 18
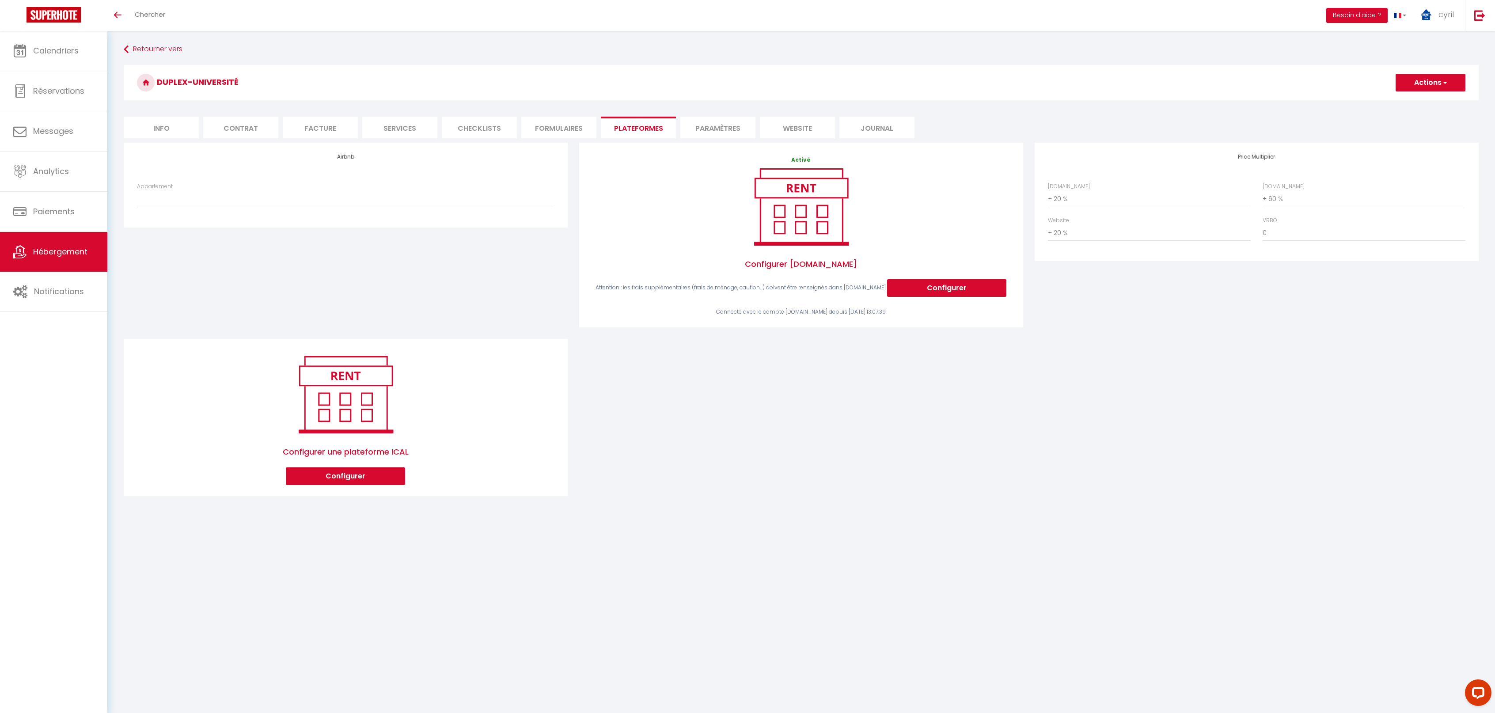
click at [62, 247] on span "Hébergement" at bounding box center [60, 251] width 54 height 11
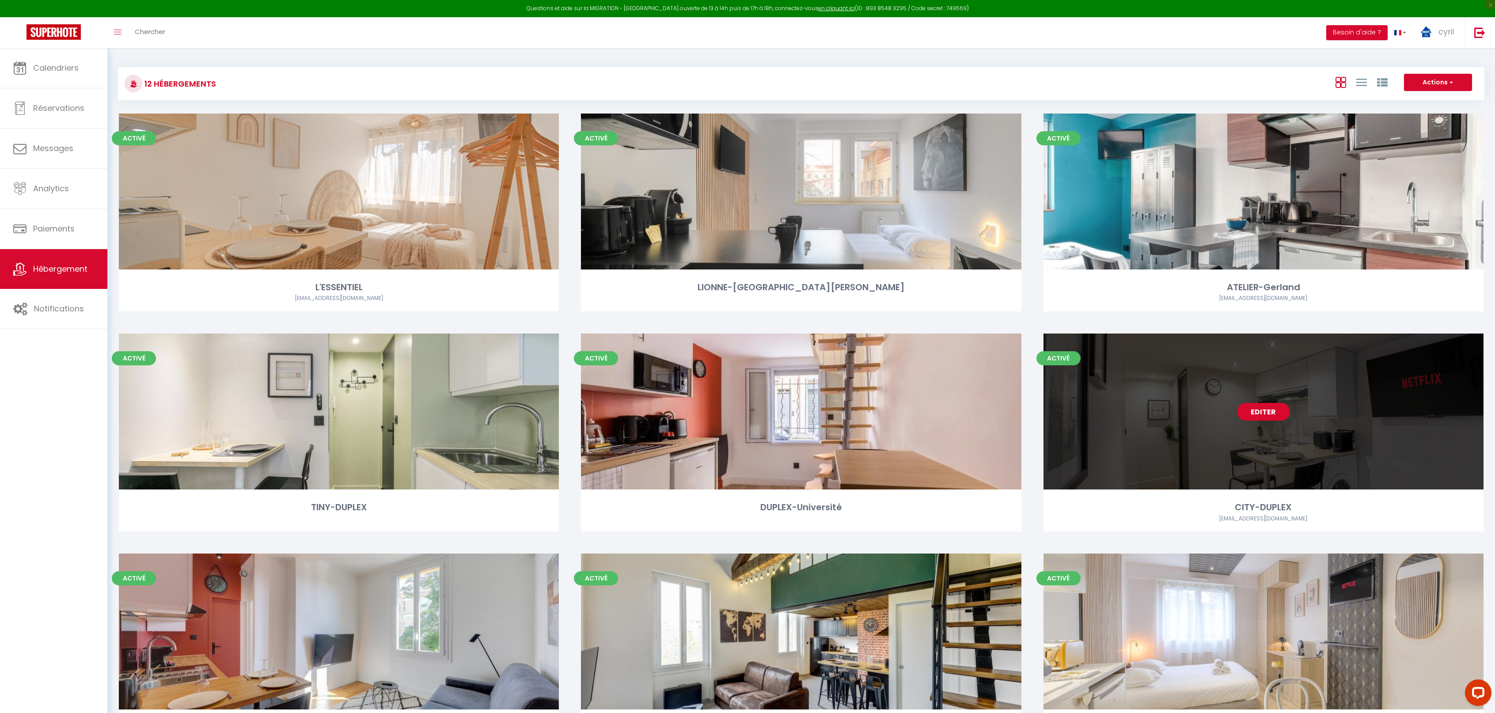
click at [1257, 410] on link "Editer" at bounding box center [1263, 412] width 53 height 18
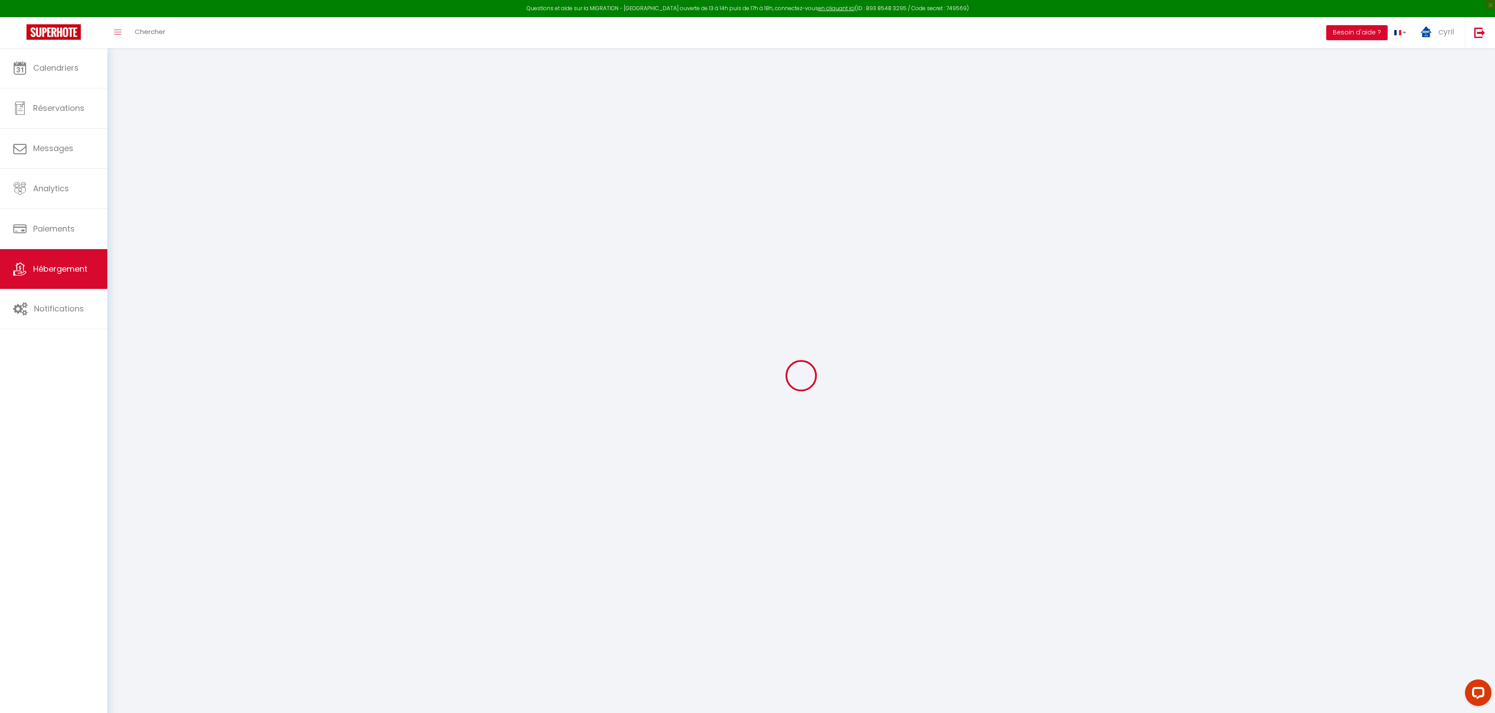
select select "+ 20 %"
select select "+ 60 %"
select select "+ 20 %"
checkbox input "false"
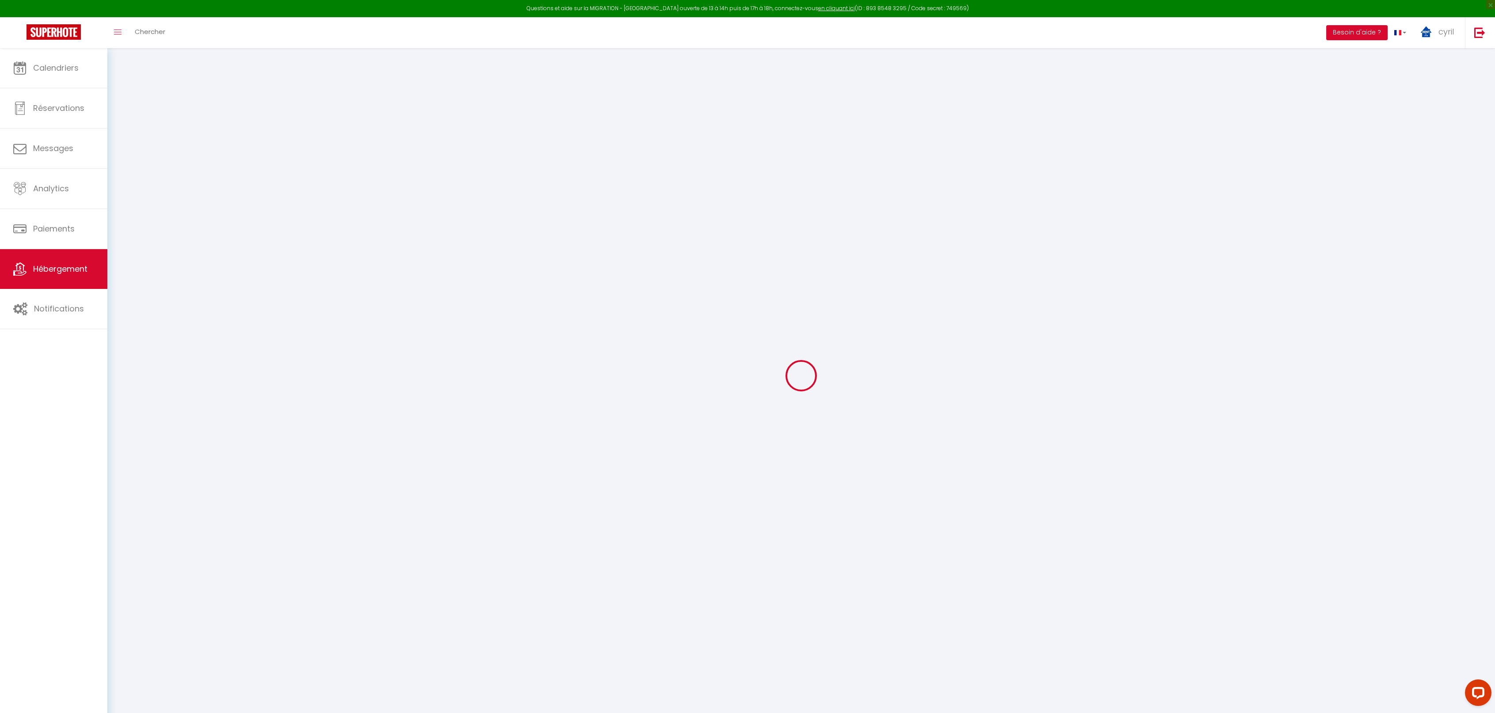
checkbox input "false"
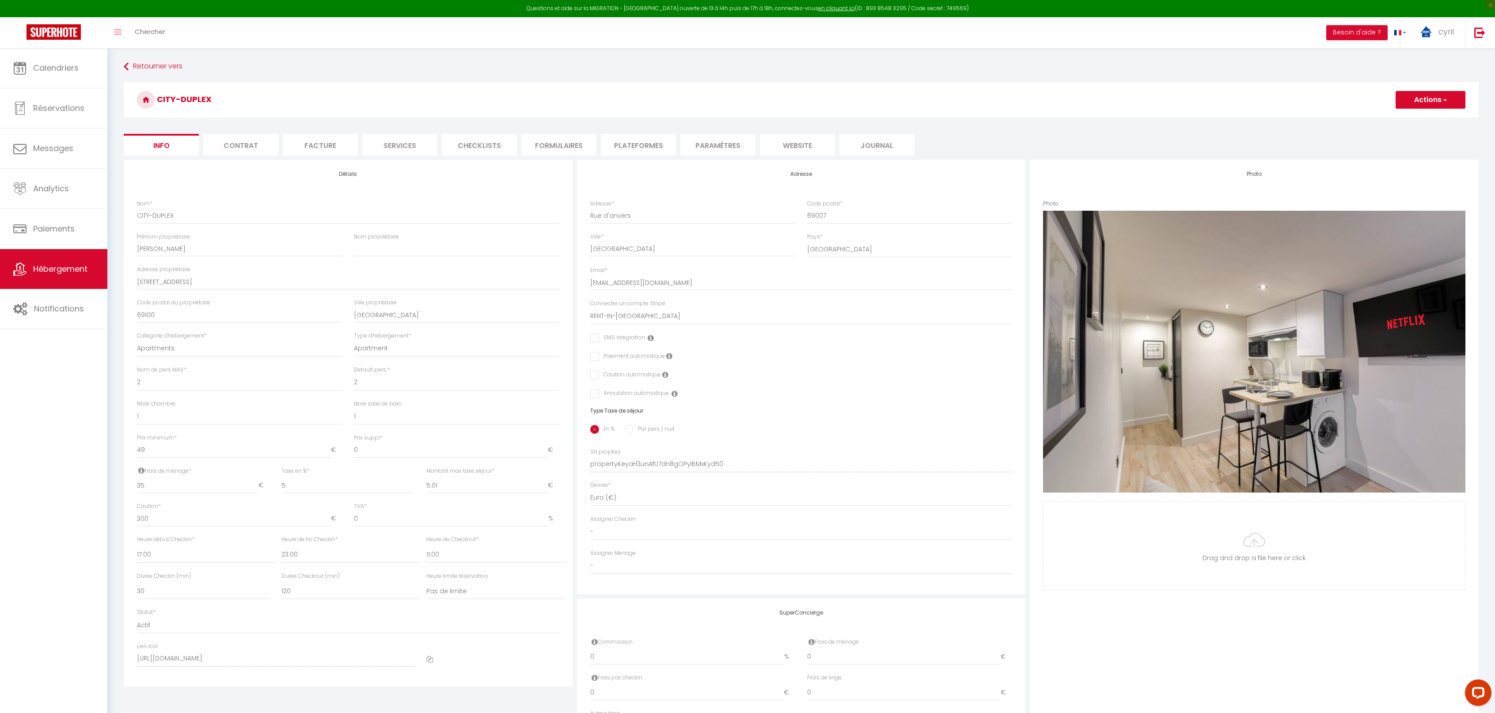
checkbox input "false"
select select "3952-1333236487084046794"
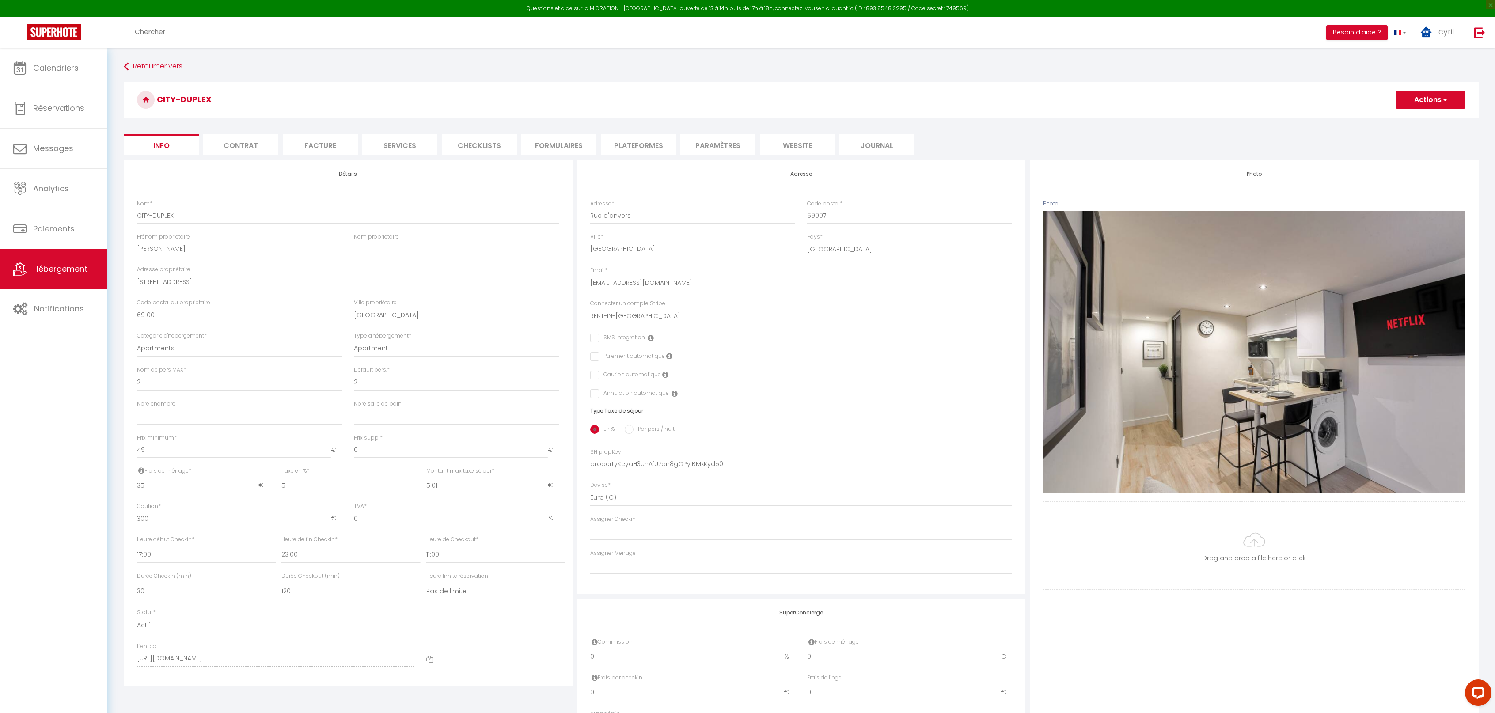
click at [635, 143] on li "Plateformes" at bounding box center [638, 145] width 75 height 22
select select
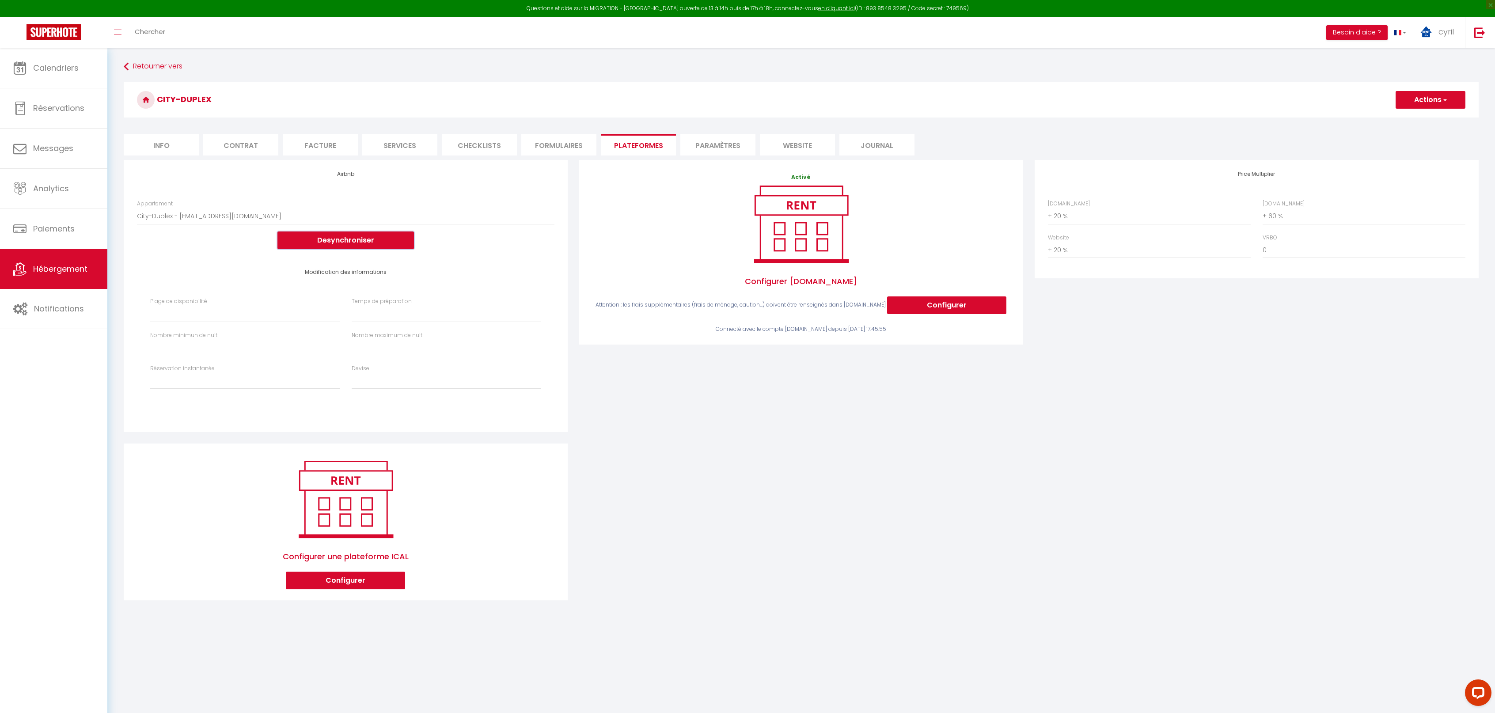
click at [355, 237] on button "Desynchroniser" at bounding box center [345, 241] width 137 height 18
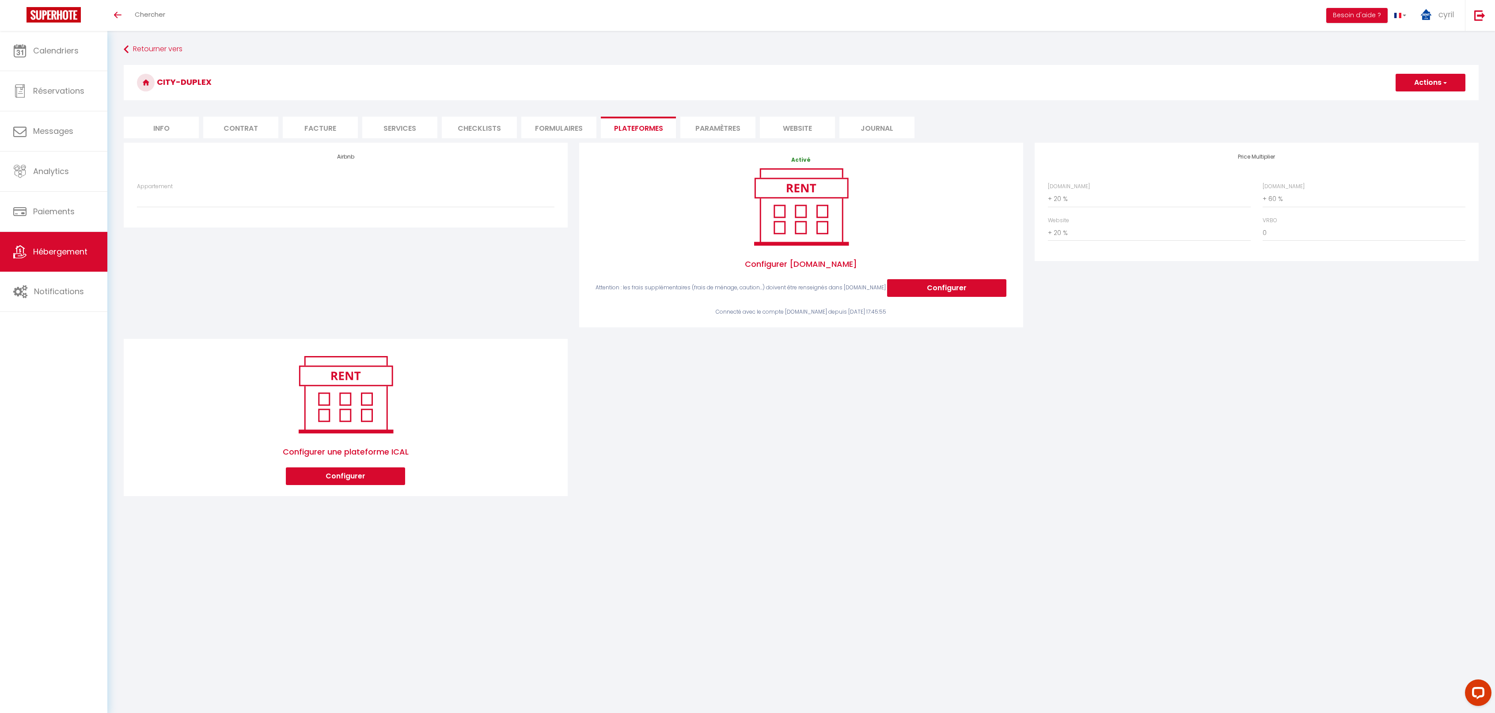
click at [59, 251] on span "Hébergement" at bounding box center [60, 251] width 54 height 11
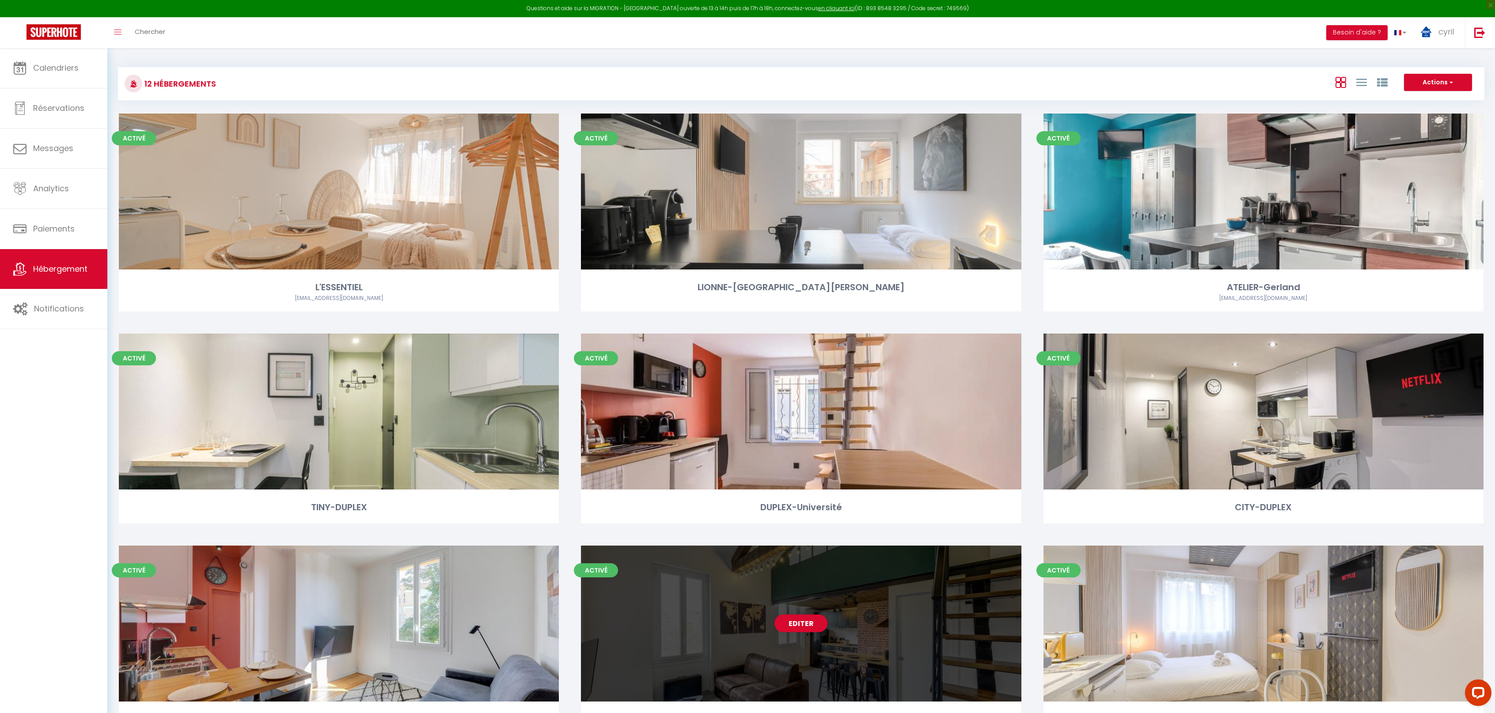
scroll to position [177, 0]
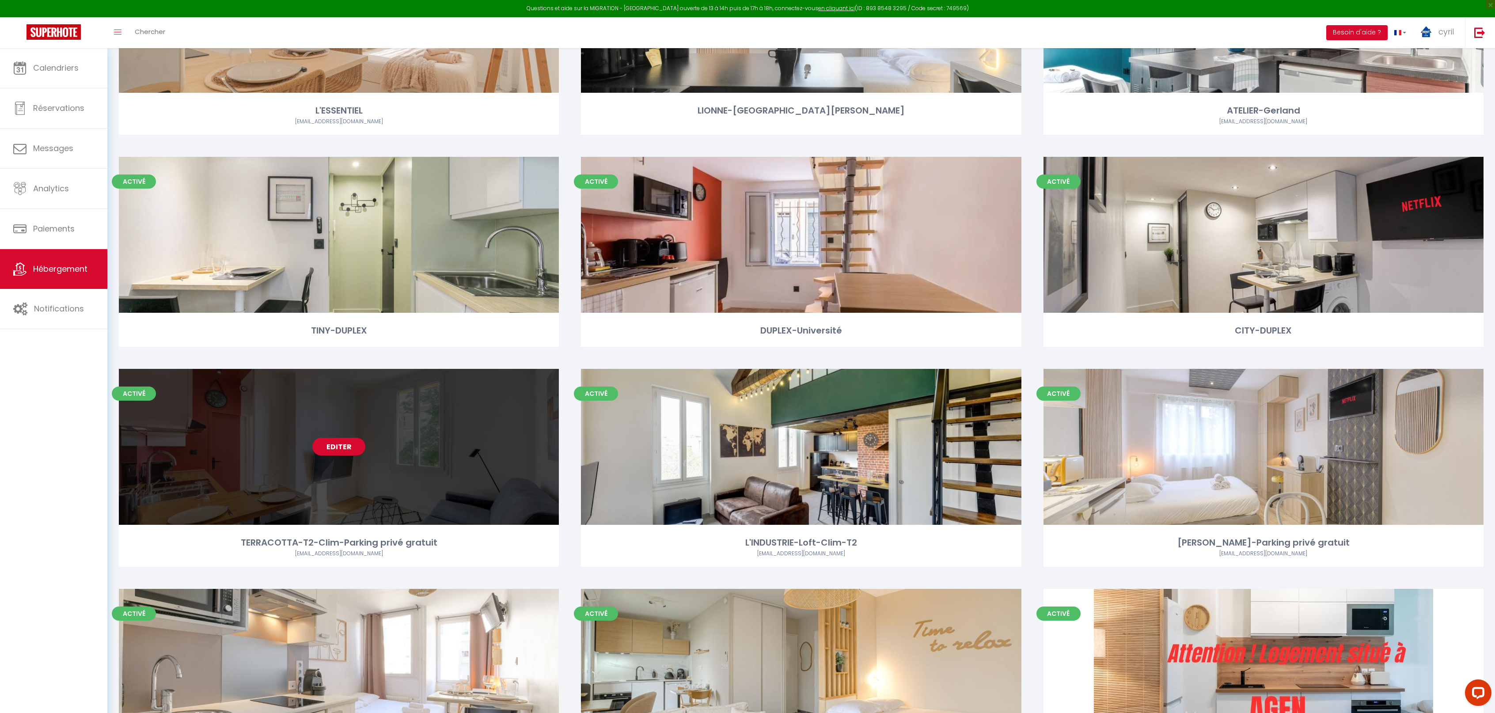
click at [336, 444] on link "Editer" at bounding box center [338, 447] width 53 height 18
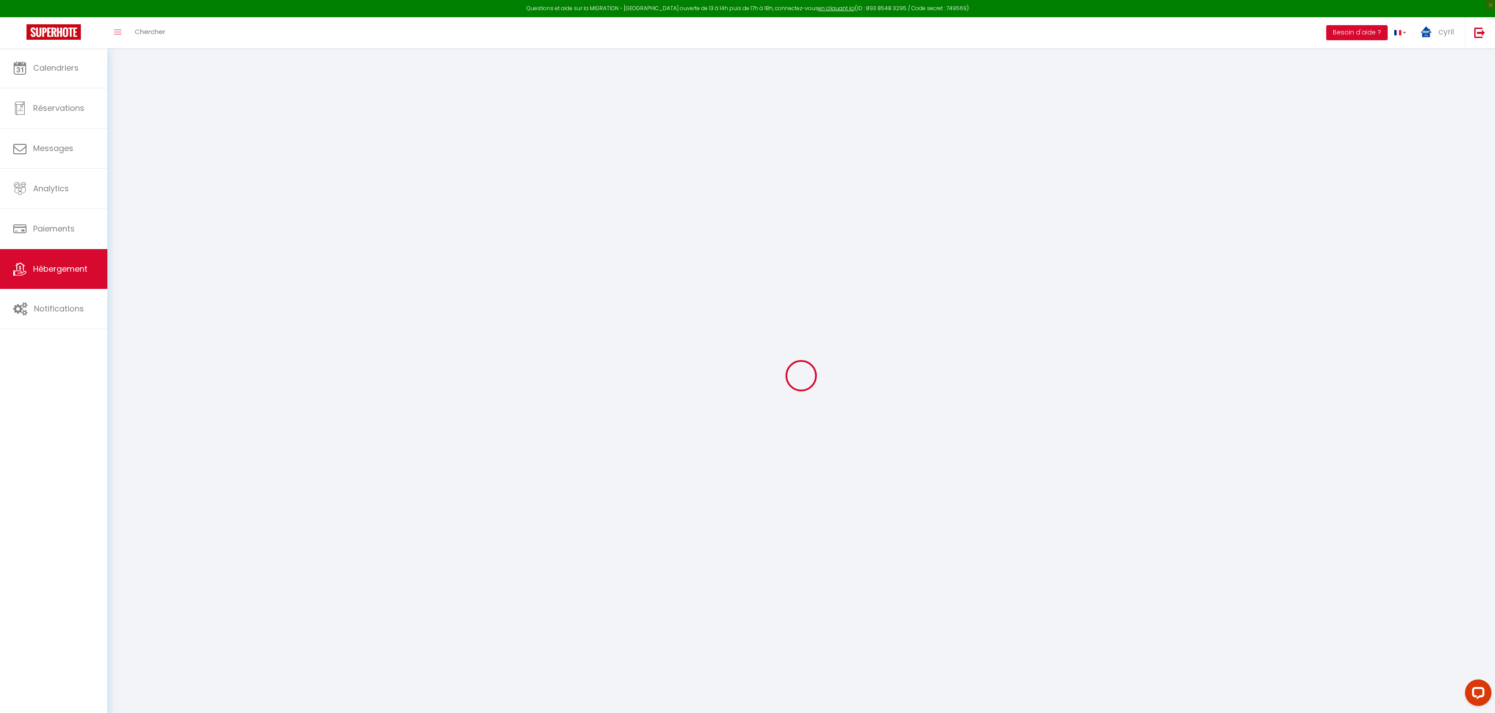
select select "+ 20 %"
select select "+ 60 %"
select select "+ 20 %"
checkbox input "false"
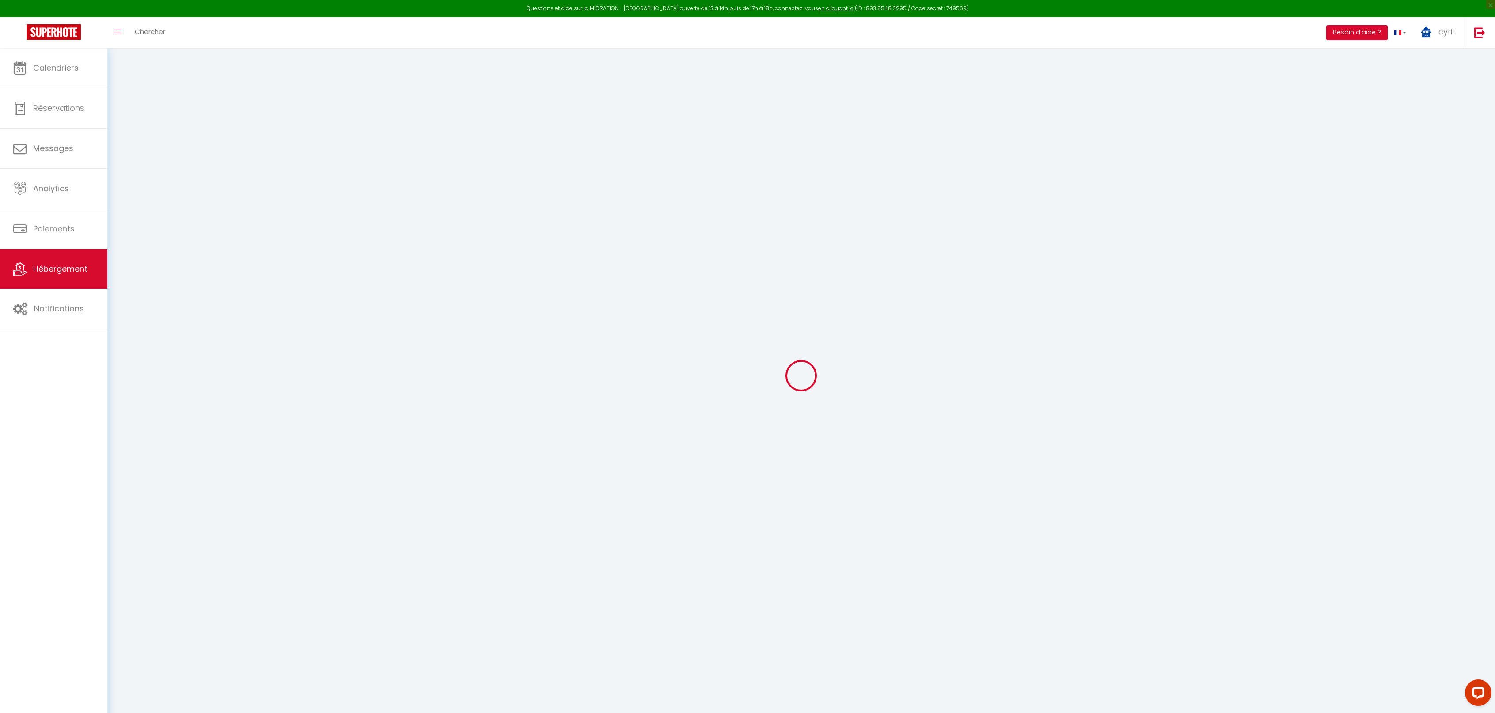
checkbox input "false"
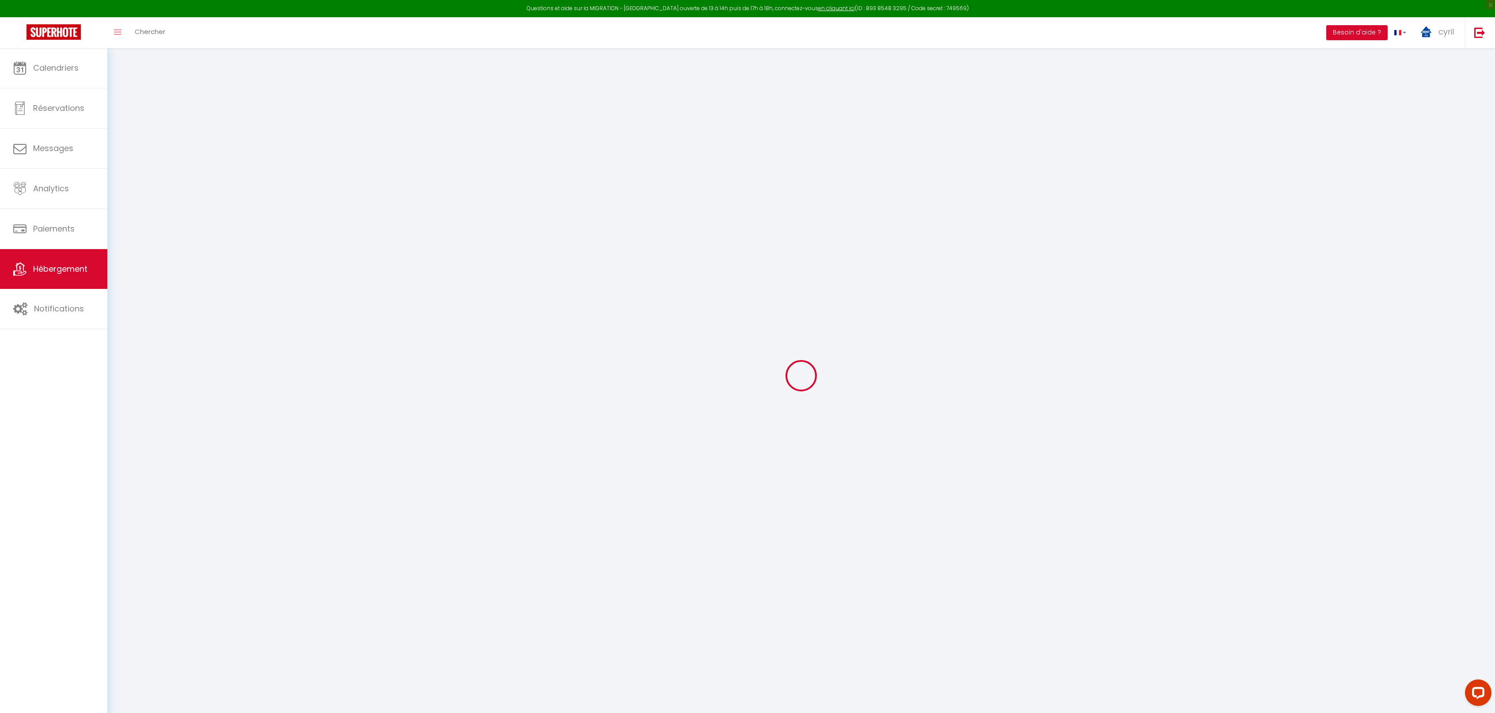
checkbox input "false"
select select "3952-929057448781839012"
select select
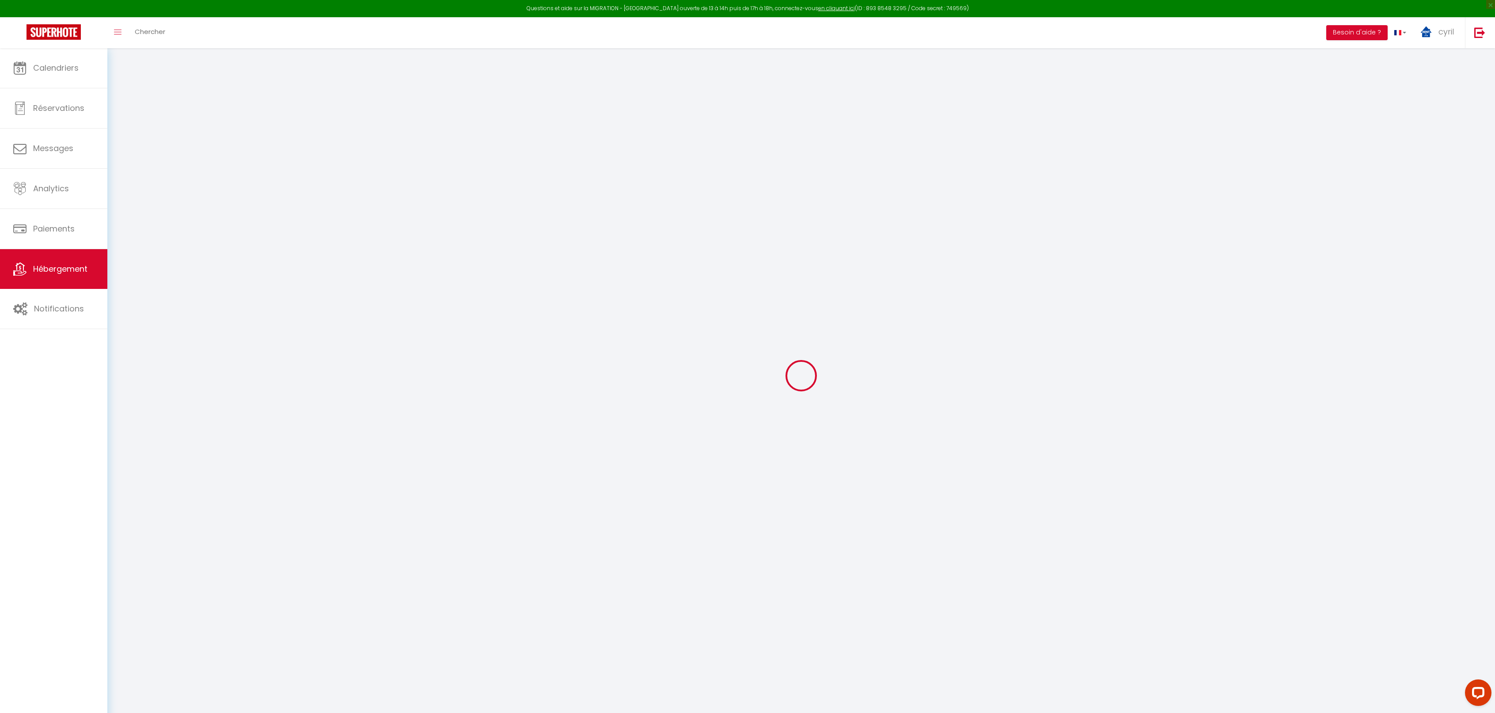
select select
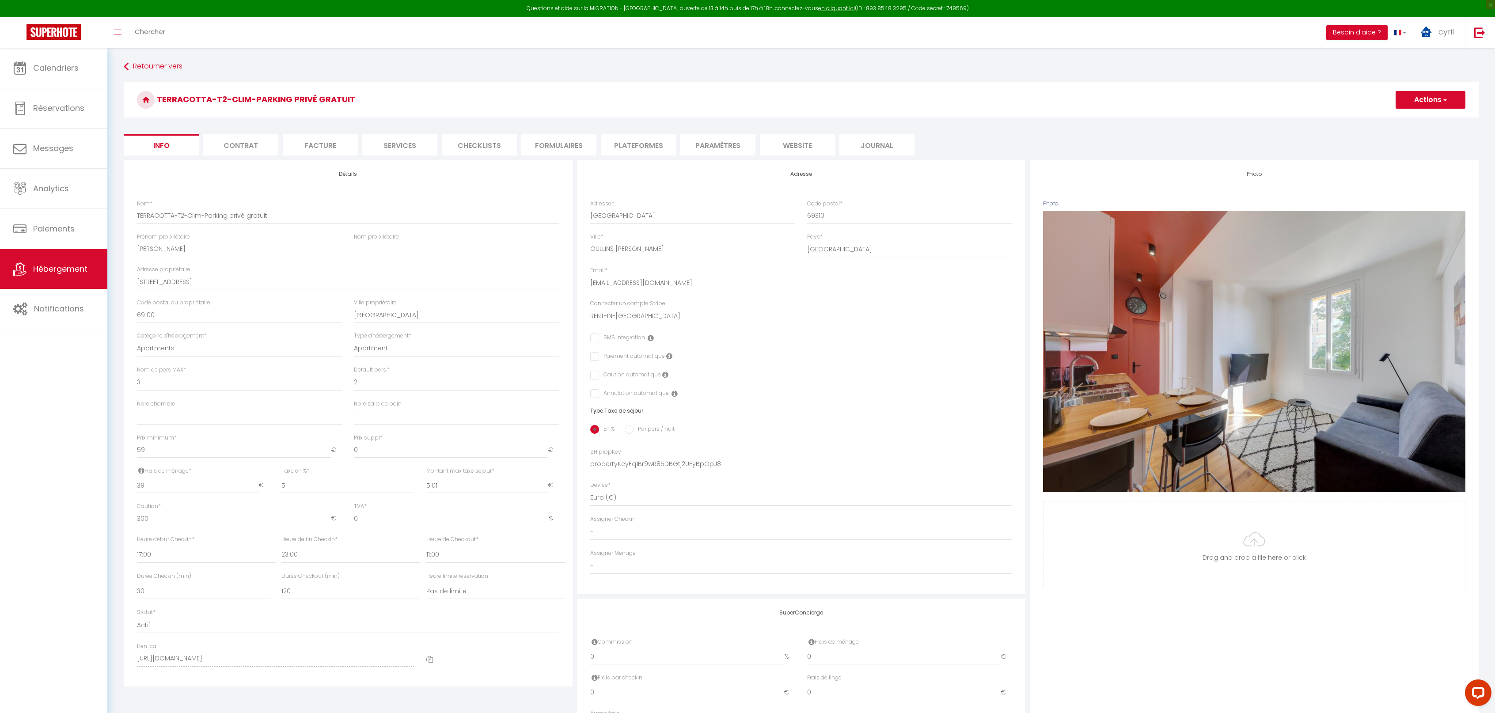
click at [653, 142] on li "Plateformes" at bounding box center [638, 145] width 75 height 22
select select
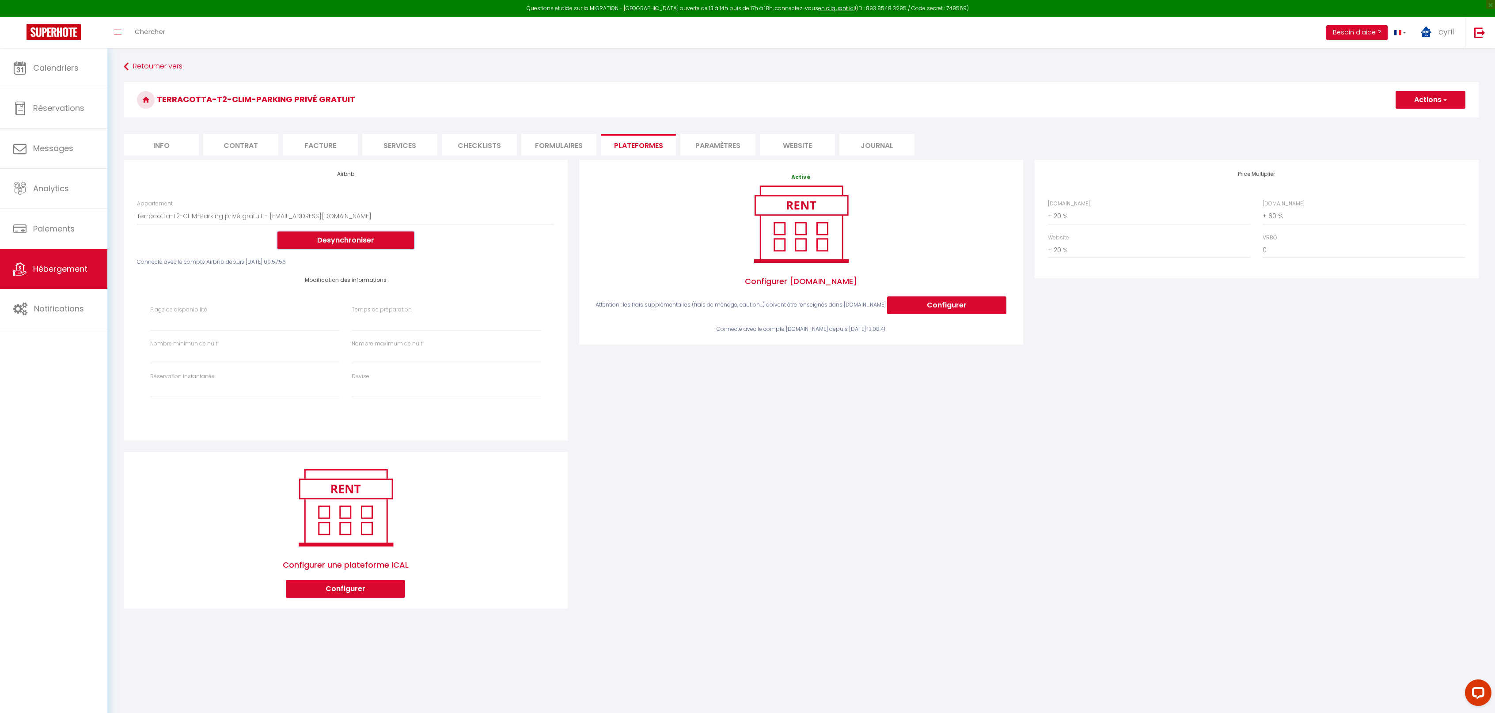
click at [373, 238] on button "Desynchroniser" at bounding box center [345, 241] width 137 height 18
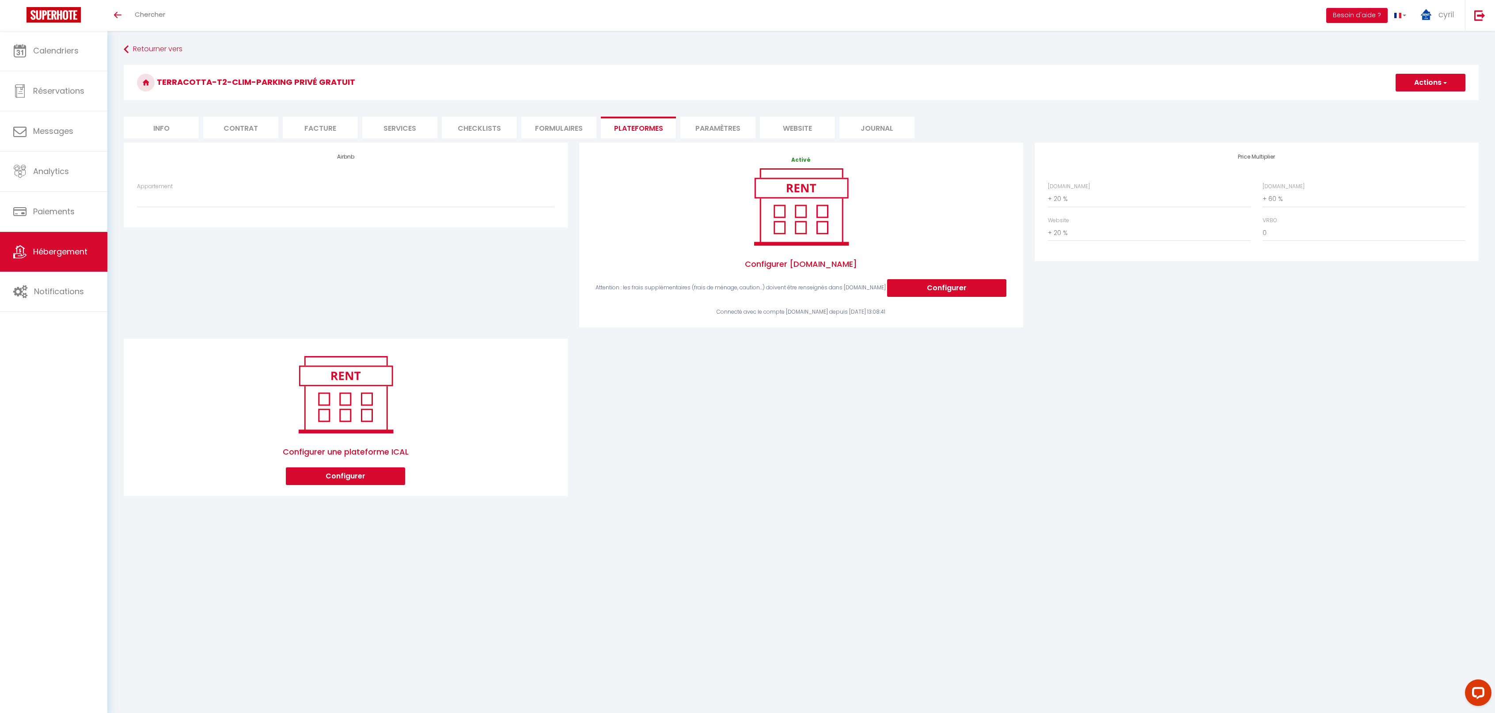
click at [54, 253] on span "Hébergement" at bounding box center [60, 251] width 54 height 11
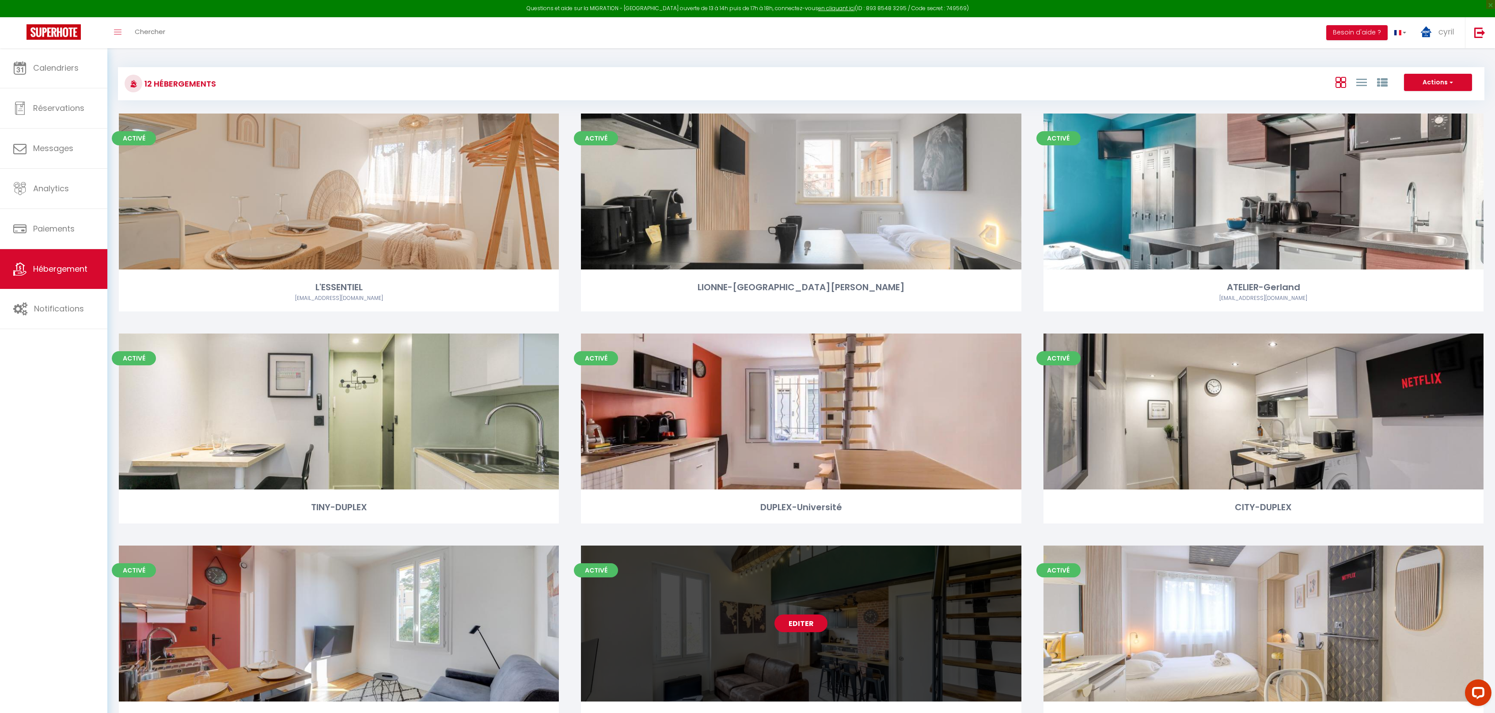
click at [794, 621] on link "Editer" at bounding box center [801, 624] width 53 height 18
click at [799, 624] on link "Editer" at bounding box center [801, 624] width 53 height 18
select select "3"
select select "2"
select select "1"
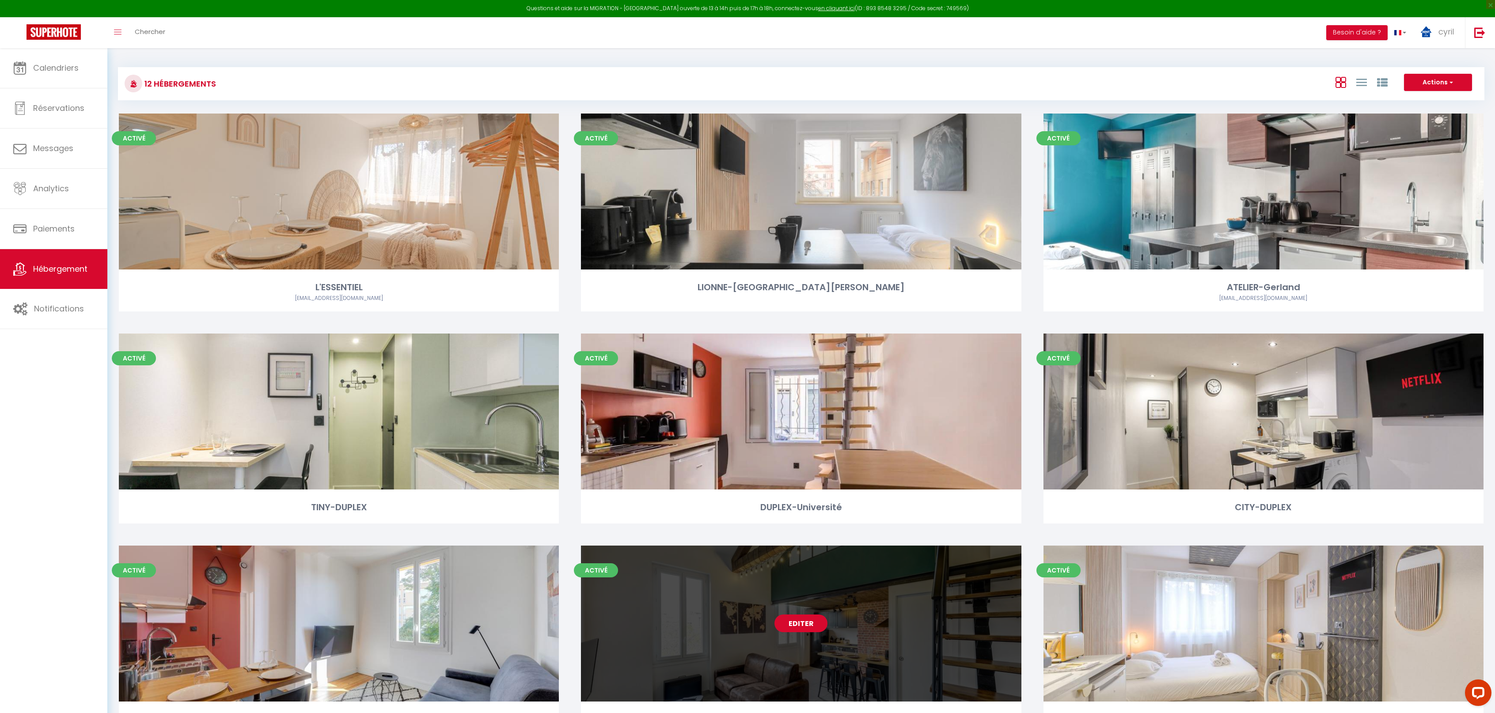
select select "1"
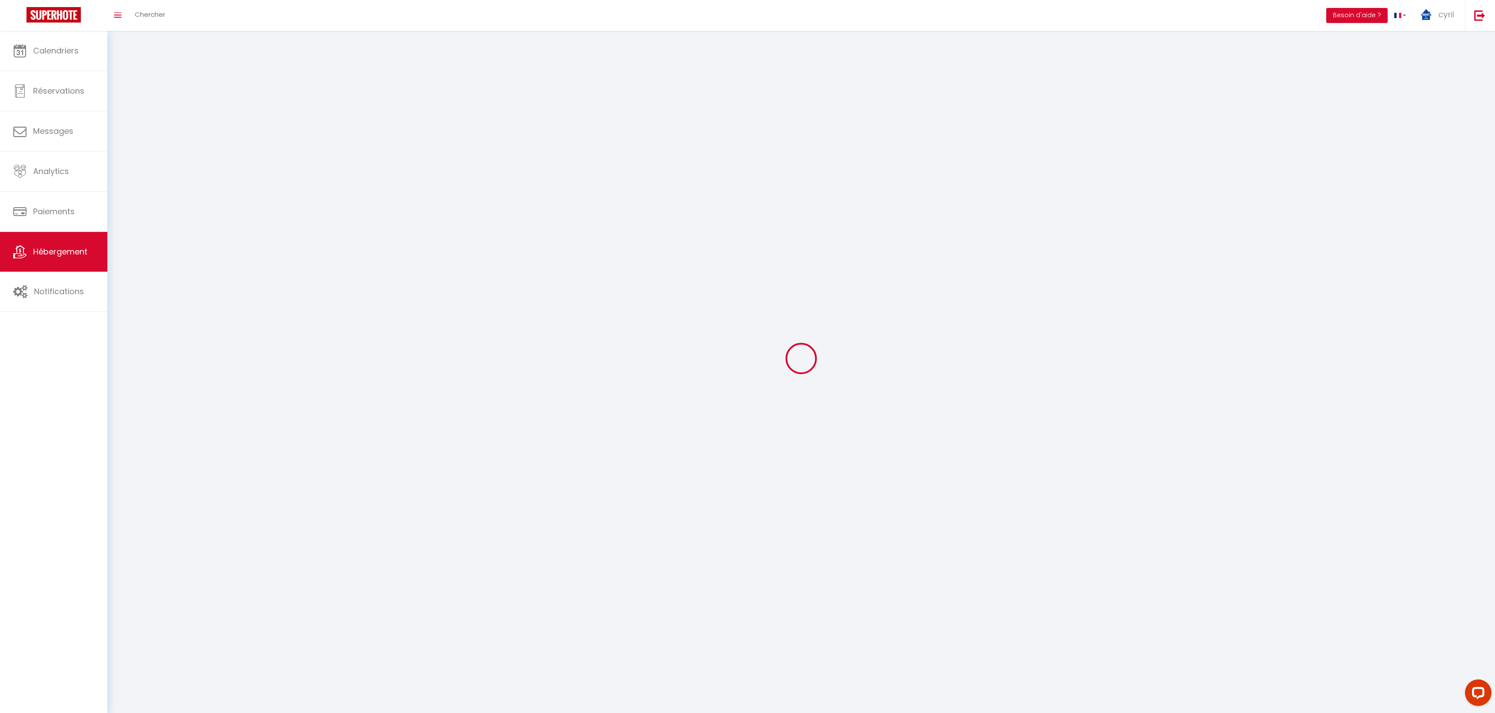
select select
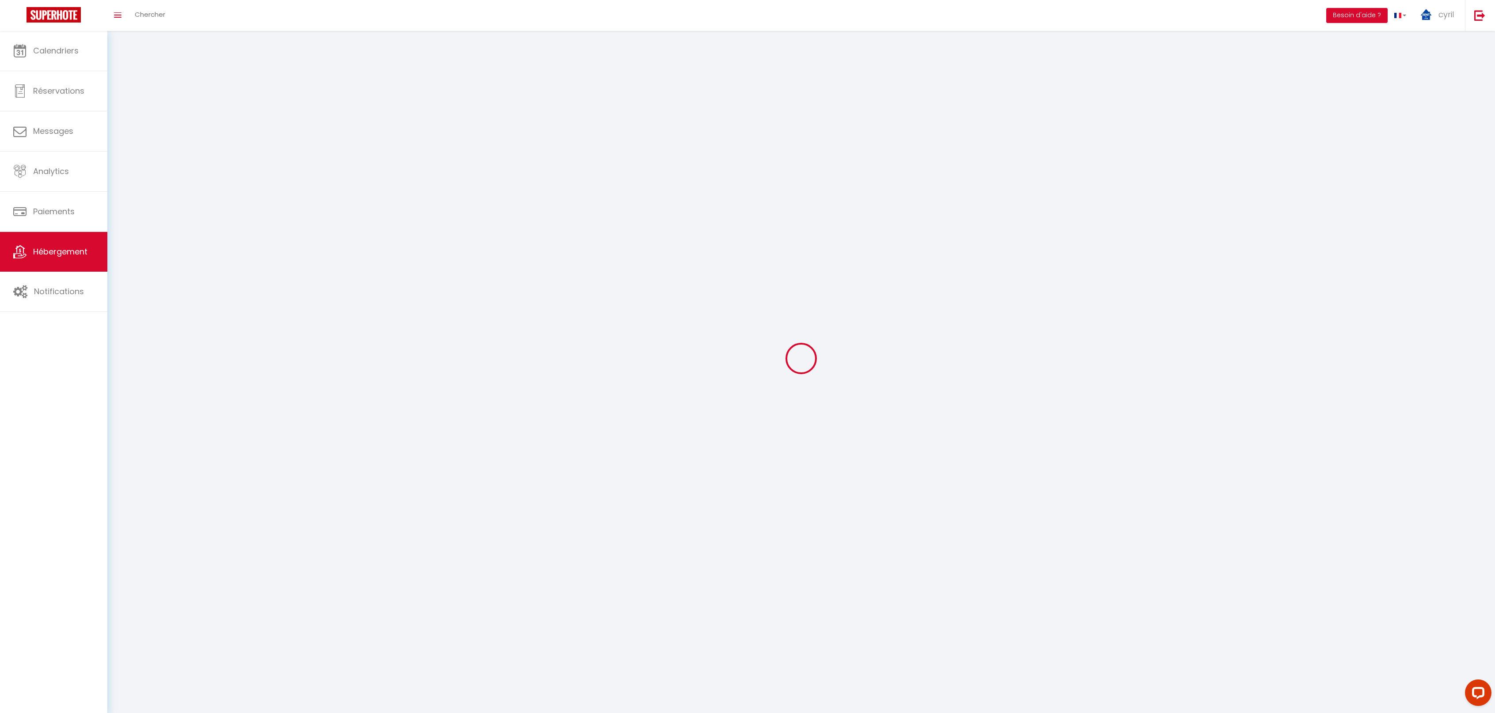
checkbox input "false"
select select
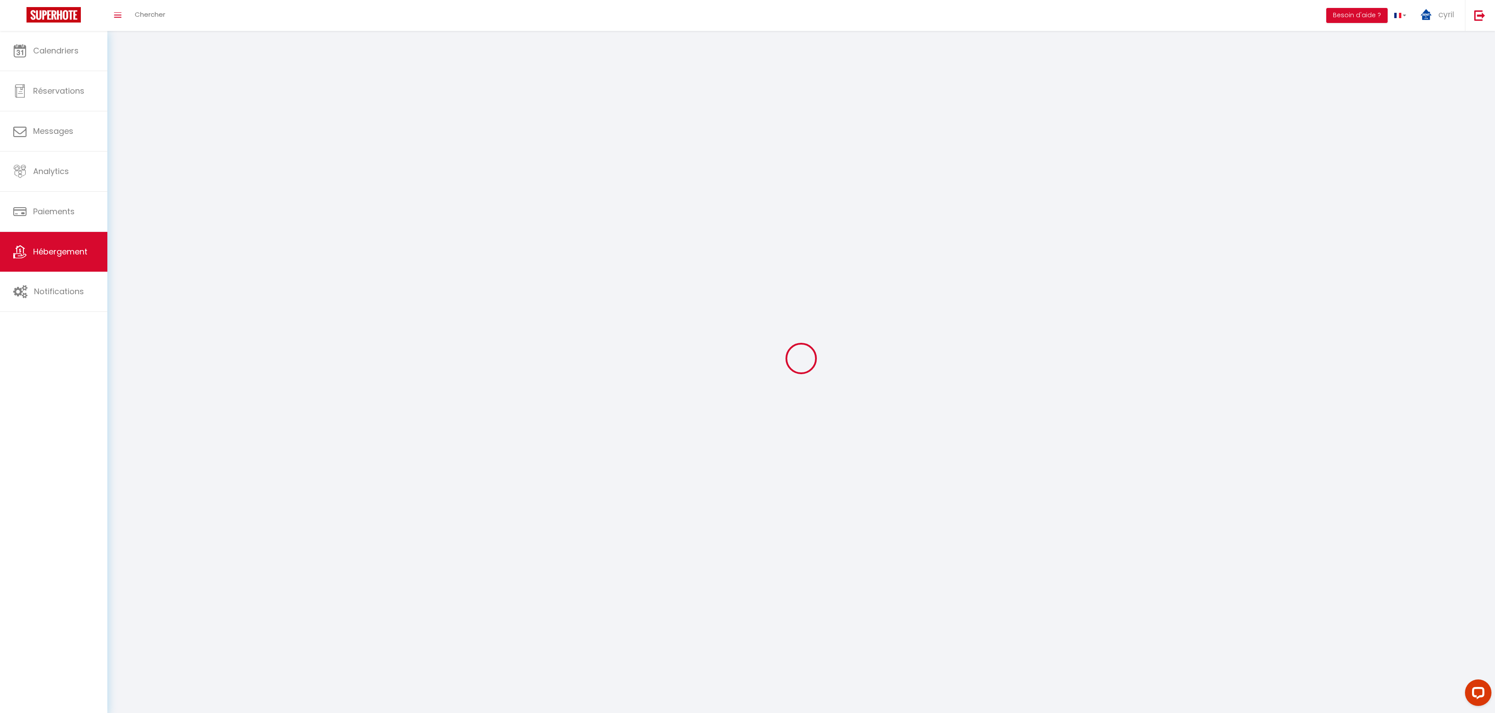
select select
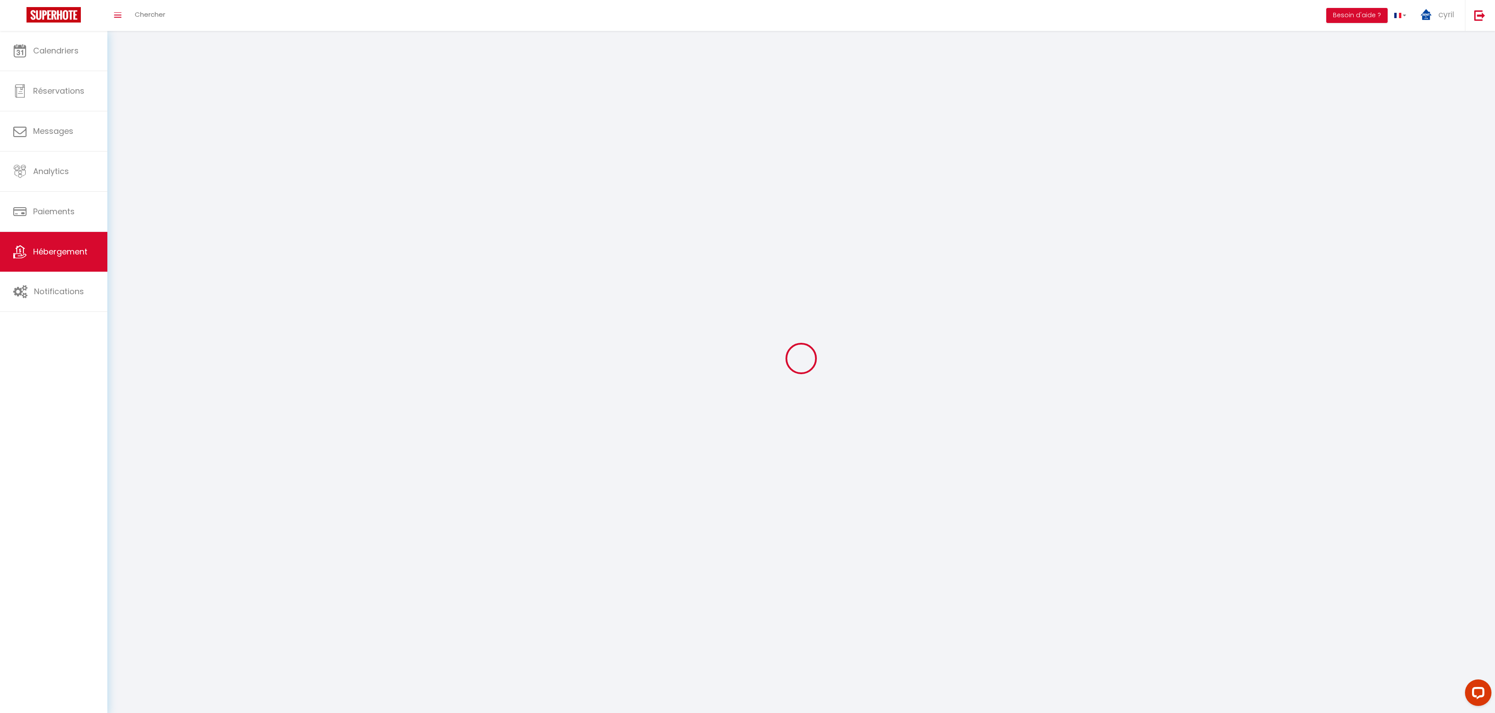
select select
checkbox input "false"
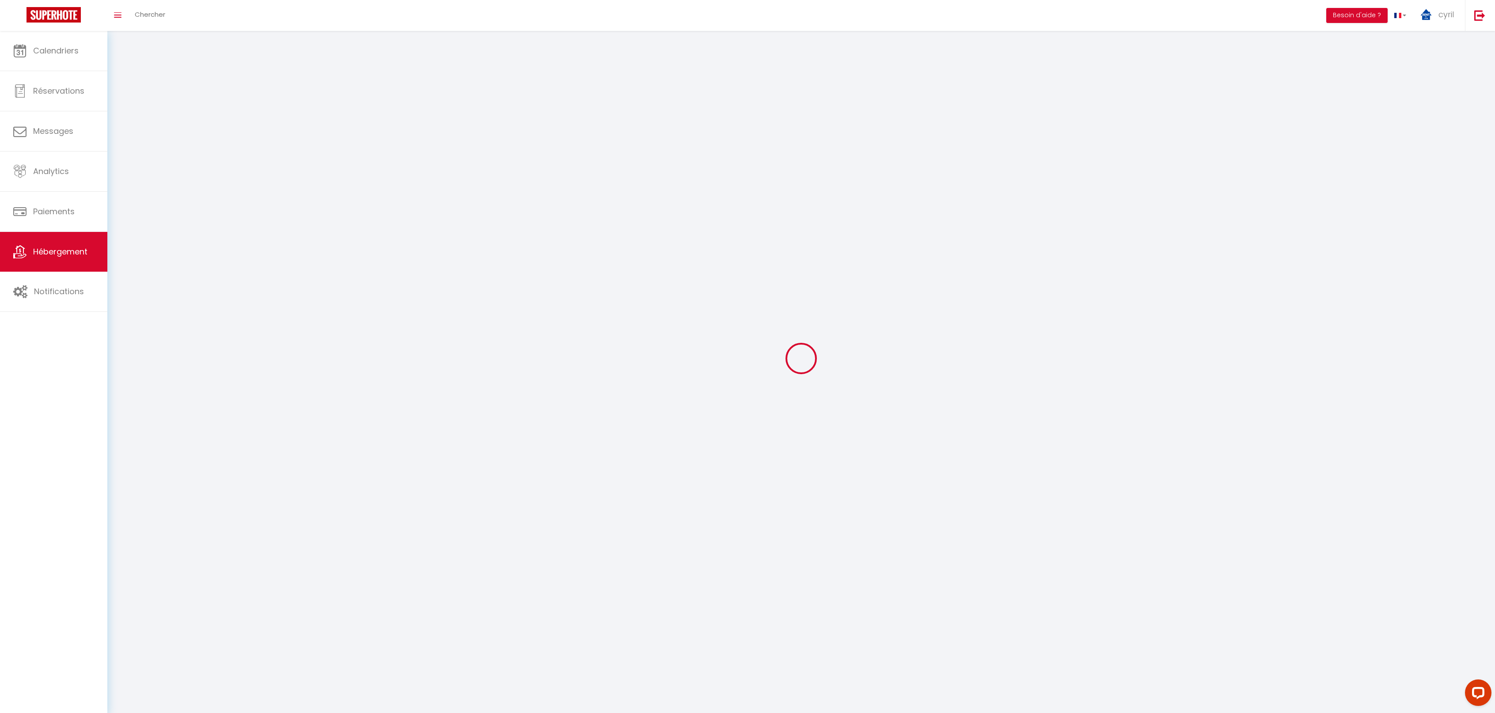
select select
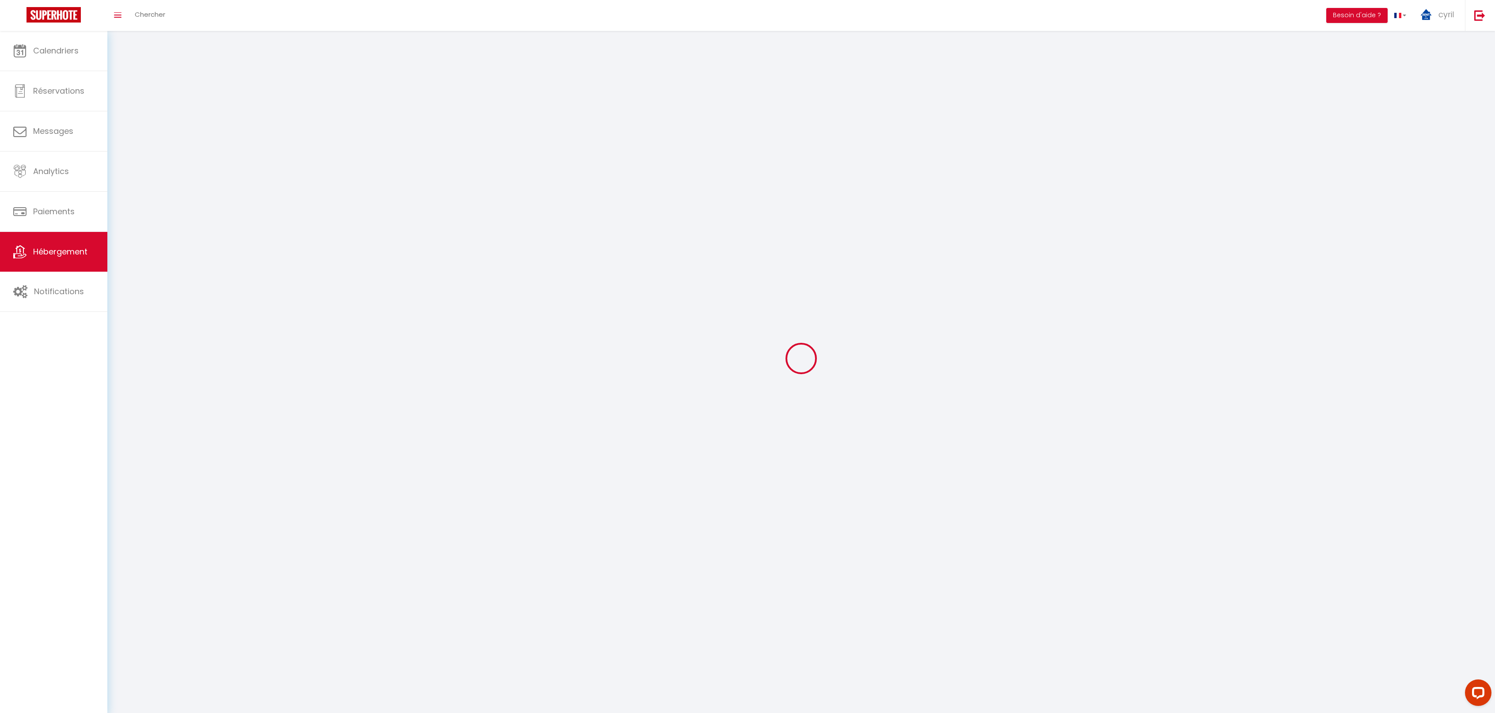
select select
checkbox input "false"
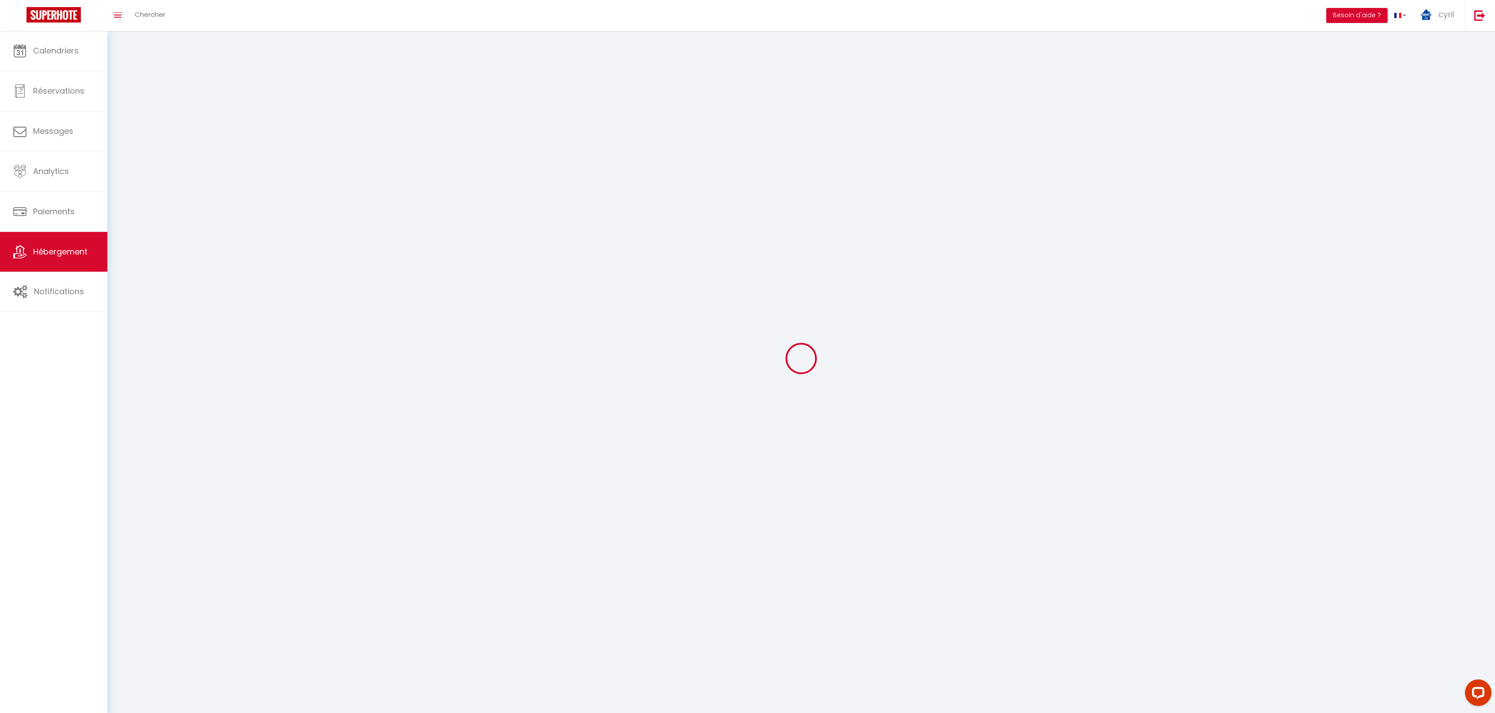
checkbox input "false"
select select
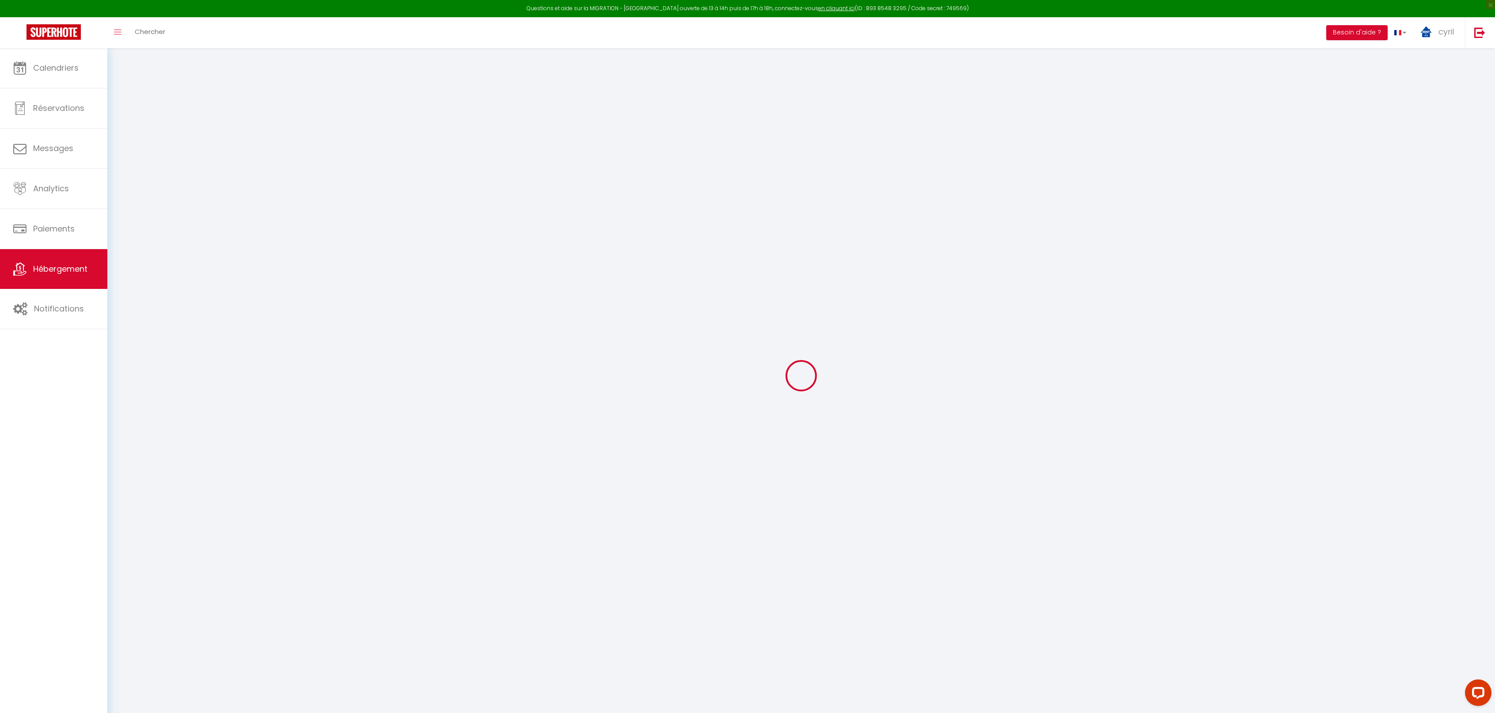
select select "+ 20 %"
select select "+ 60 %"
select select "+ 20 %"
select select "17:00"
select select "23:00"
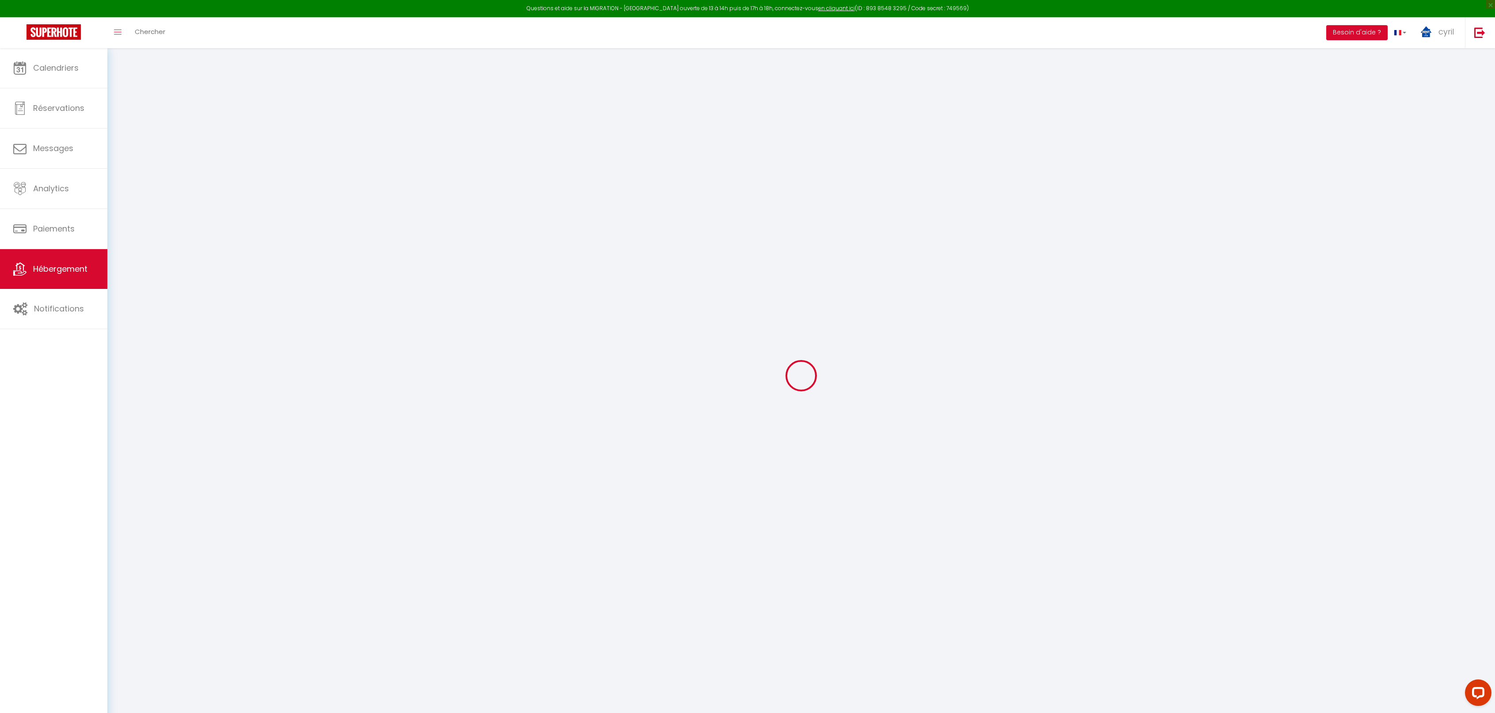
select select "11:00"
select select "30"
select select "120"
checkbox input "false"
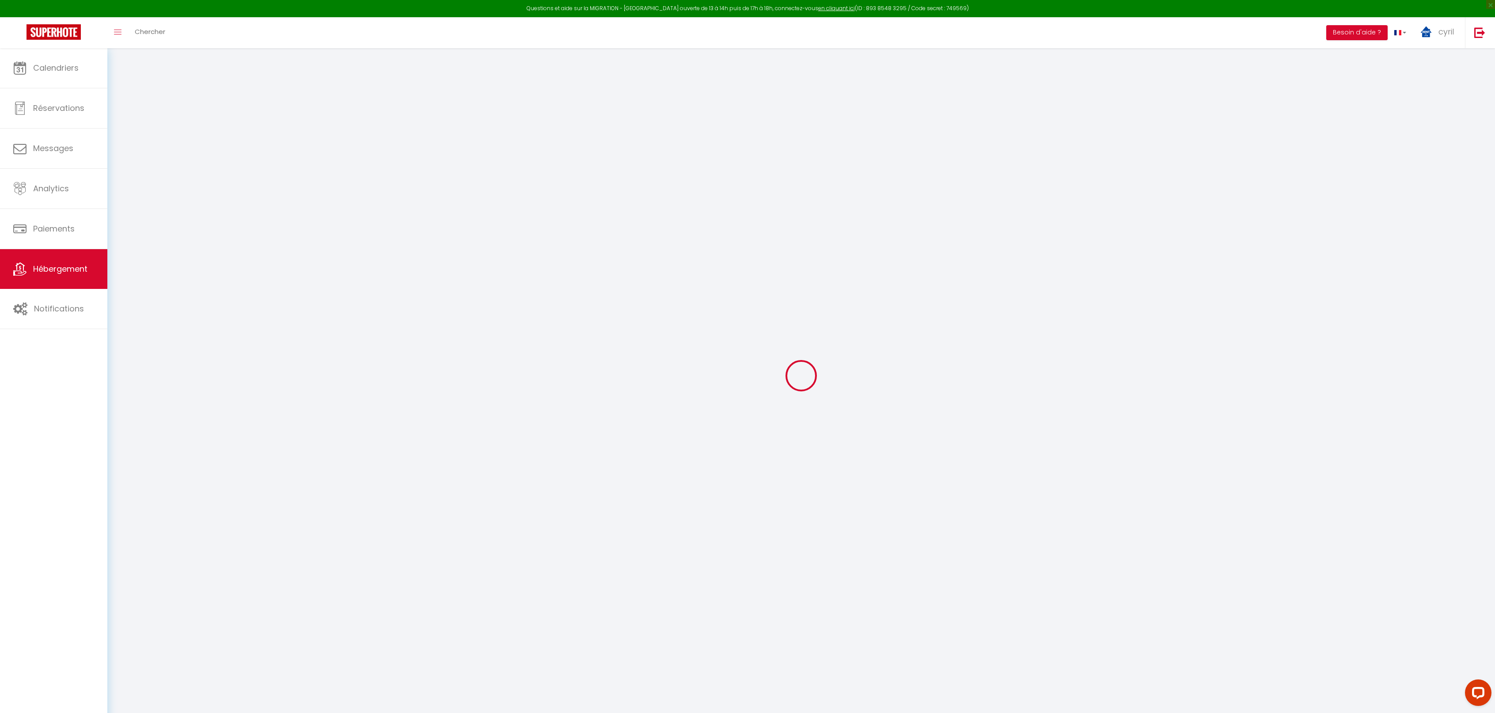
checkbox input "false"
select select "3952-1024589304889728273"
select select
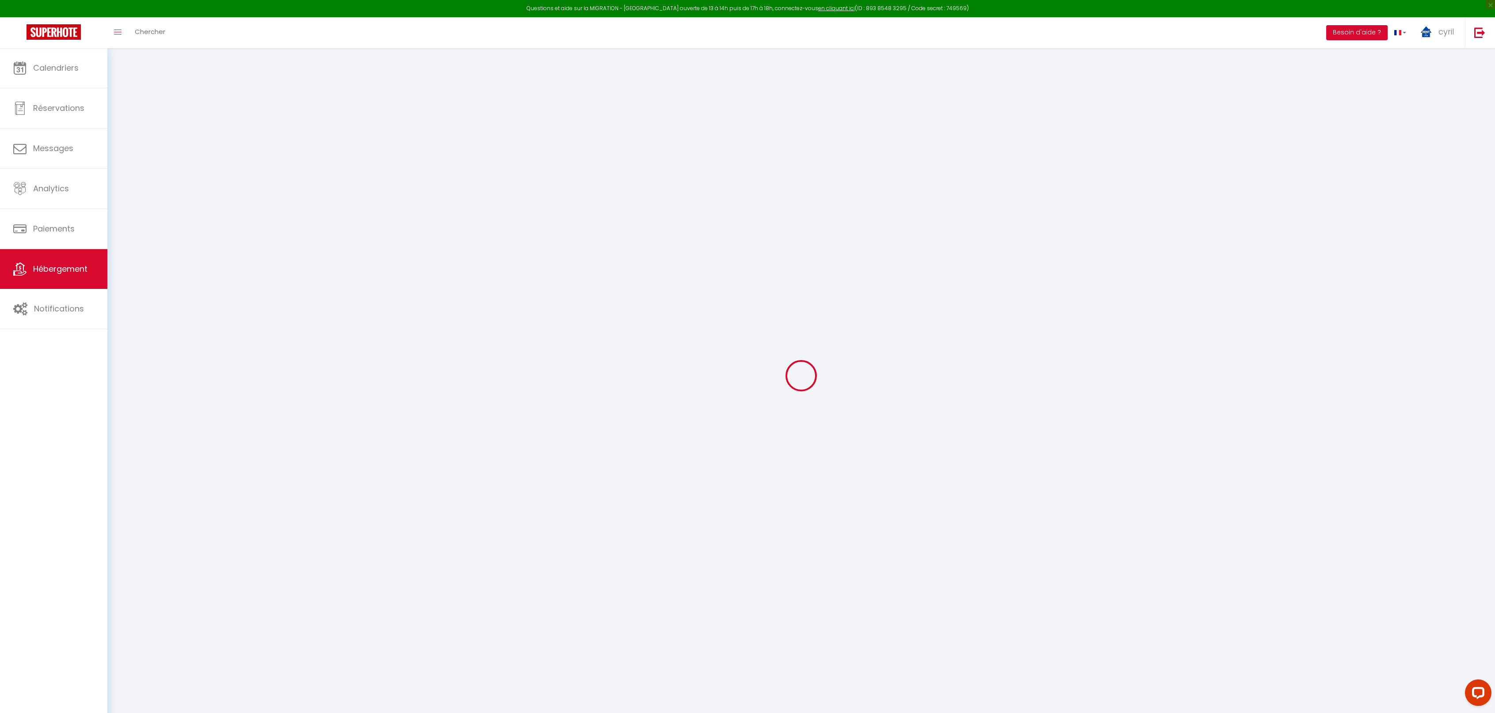
select select
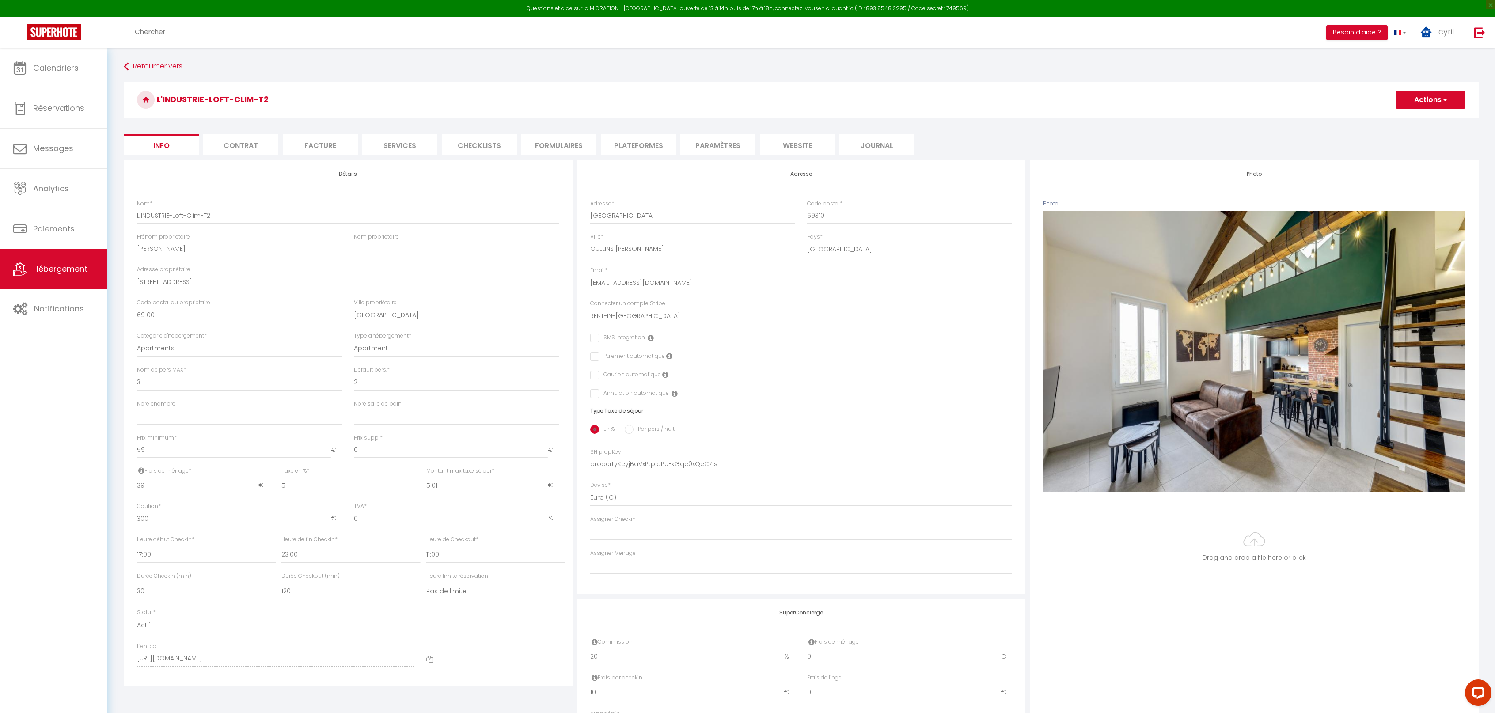
click at [634, 147] on li "Plateformes" at bounding box center [638, 145] width 75 height 22
select select
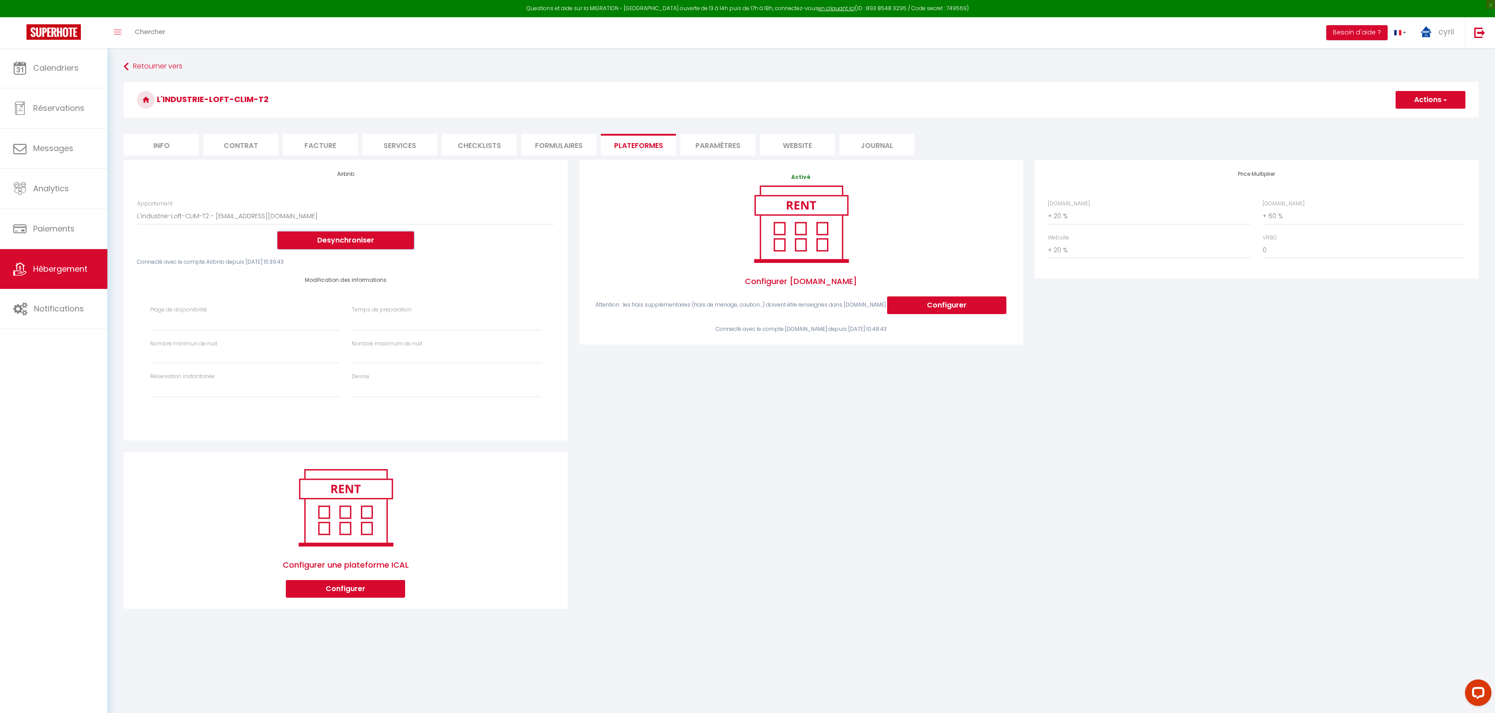
click at [335, 235] on button "Desynchroniser" at bounding box center [345, 241] width 137 height 18
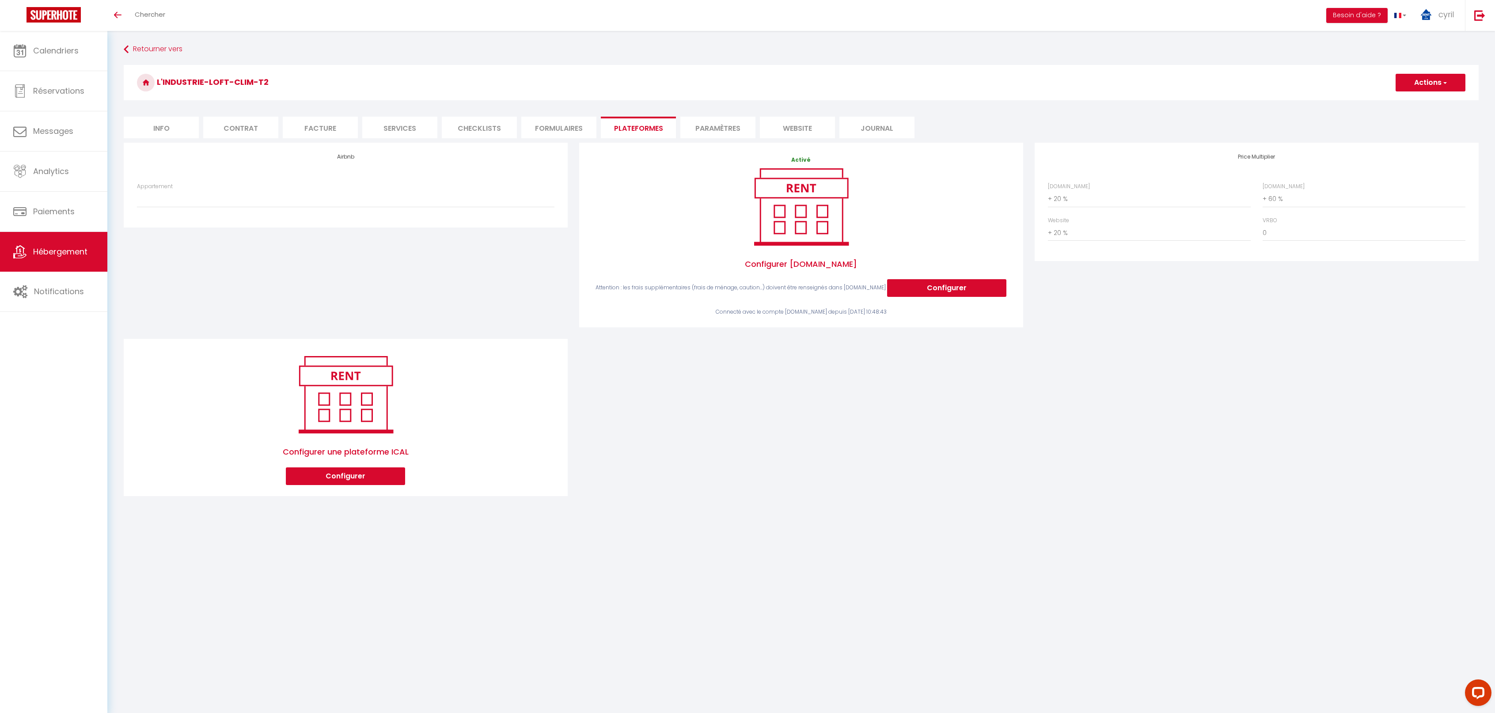
click at [57, 250] on span "Hébergement" at bounding box center [60, 251] width 54 height 11
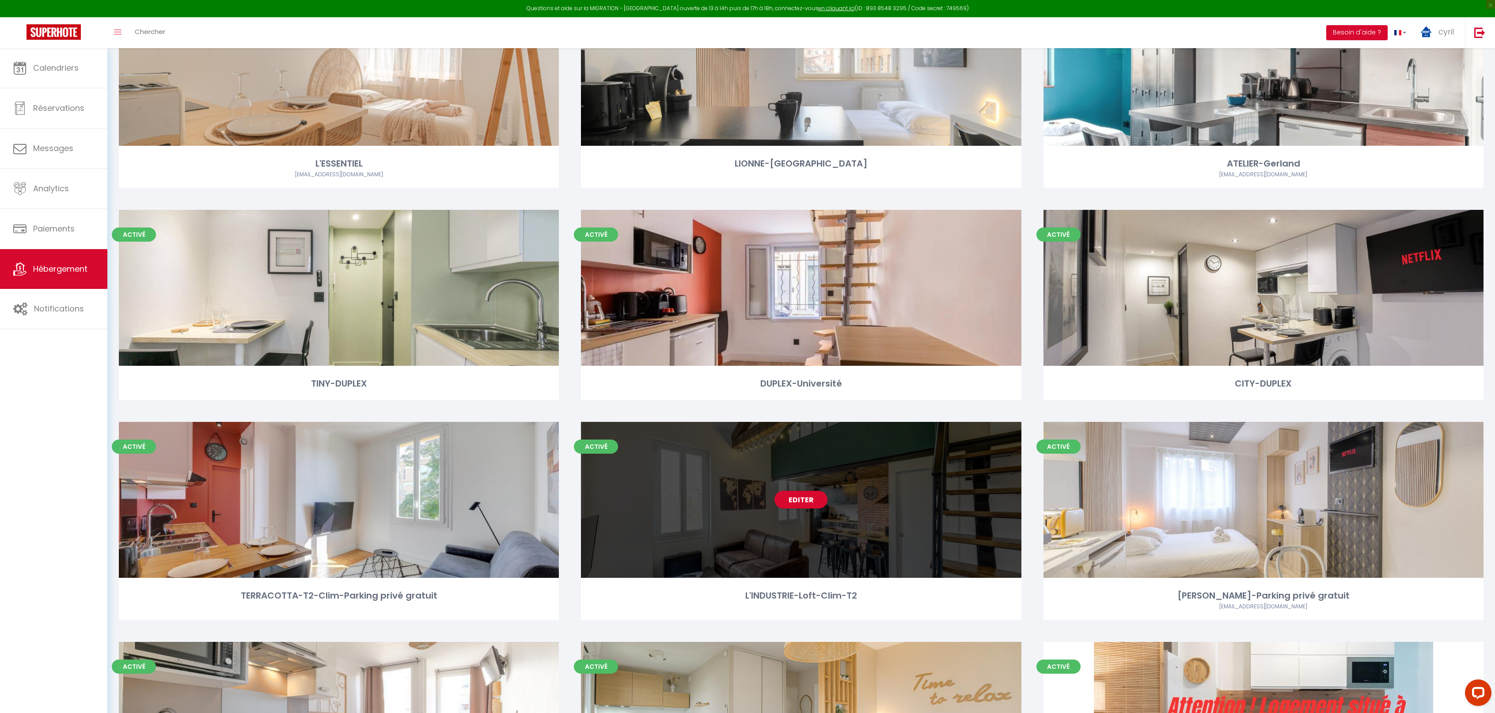
scroll to position [177, 0]
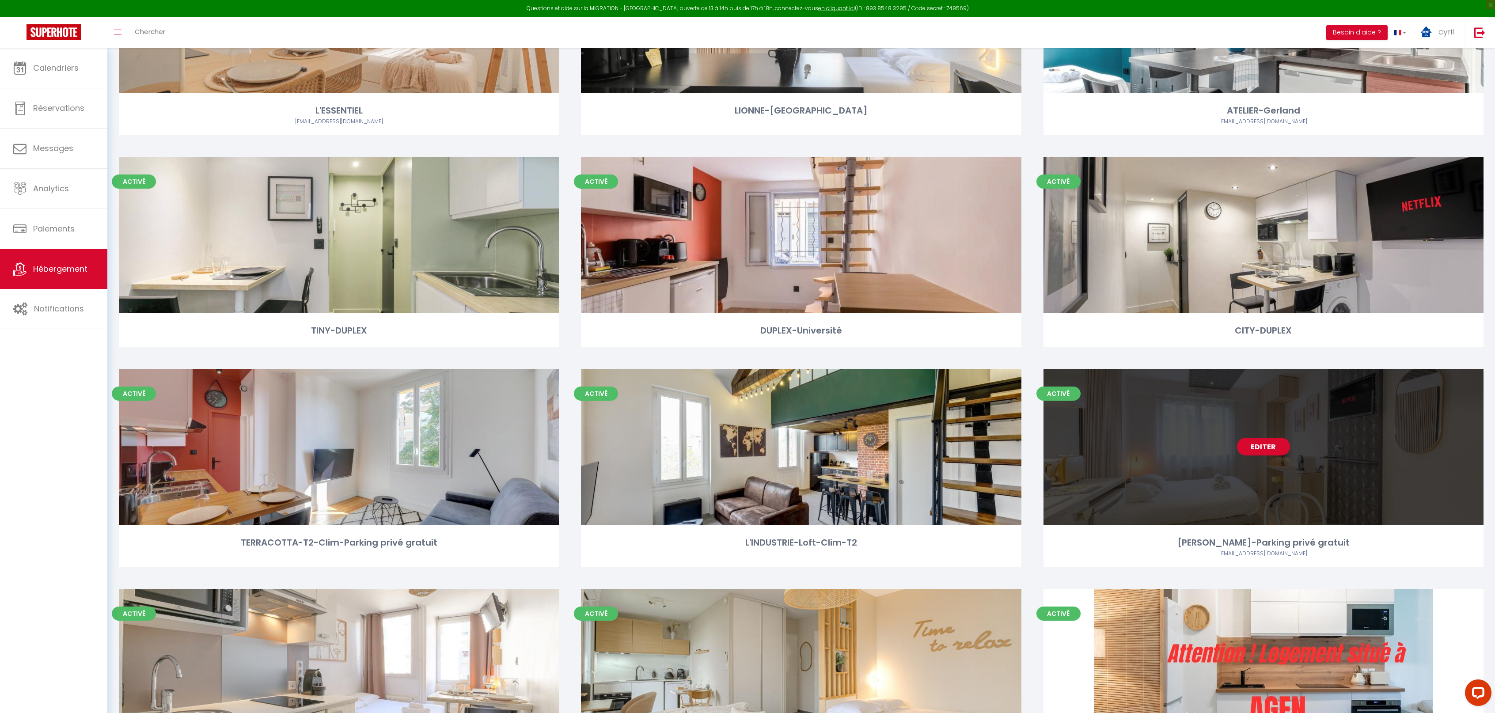
click at [1263, 443] on link "Editer" at bounding box center [1263, 447] width 53 height 18
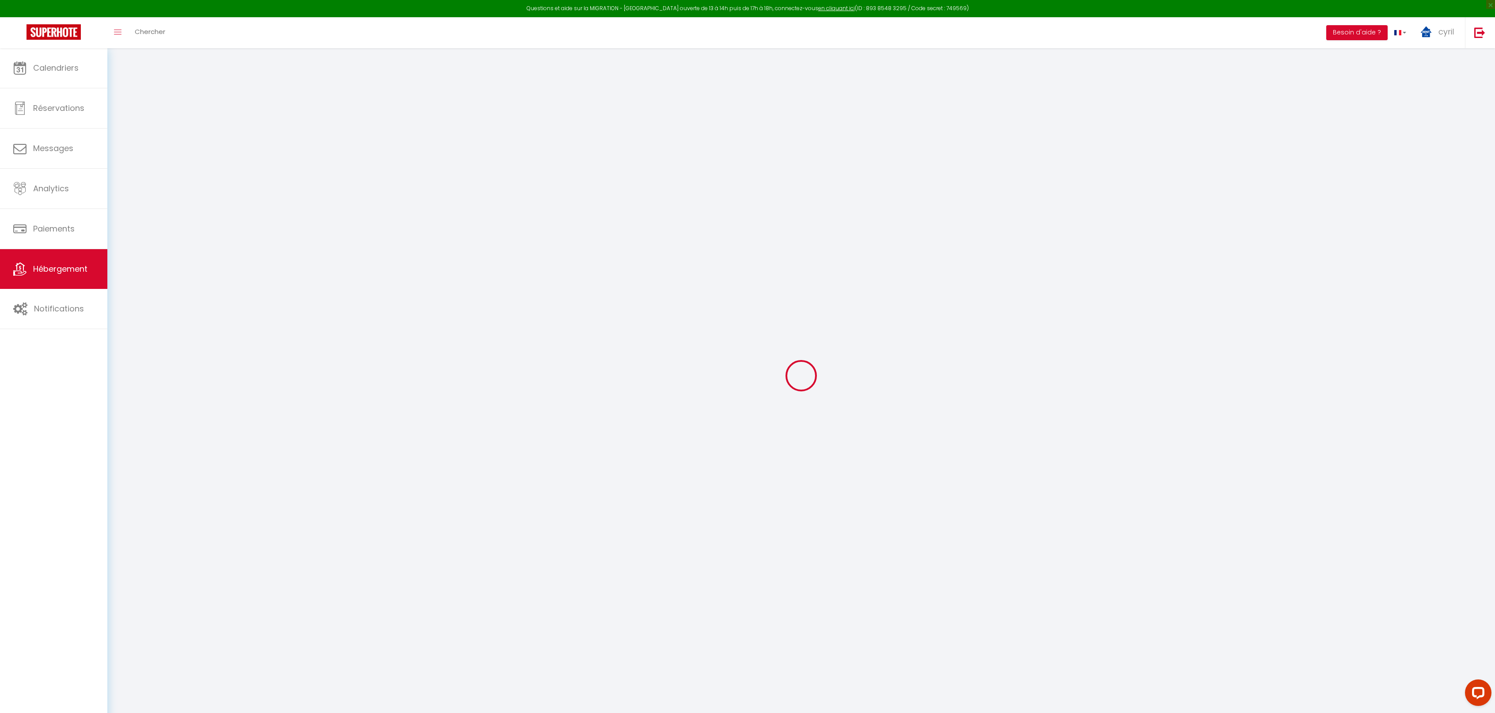
select select "+ 20 %"
select select "+ 60 %"
select select "+ 20 %"
checkbox input "false"
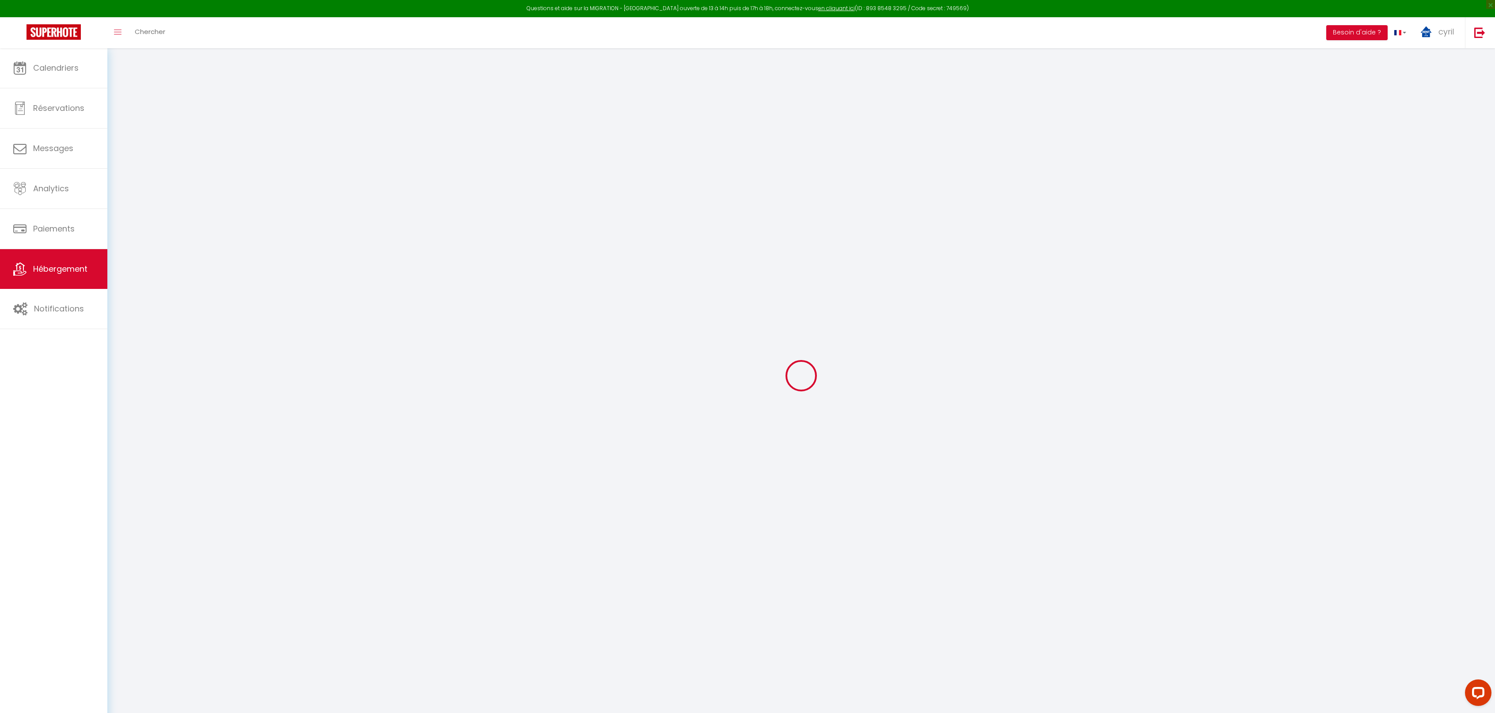
checkbox input "false"
select select "3952-1062437411601055346"
select select
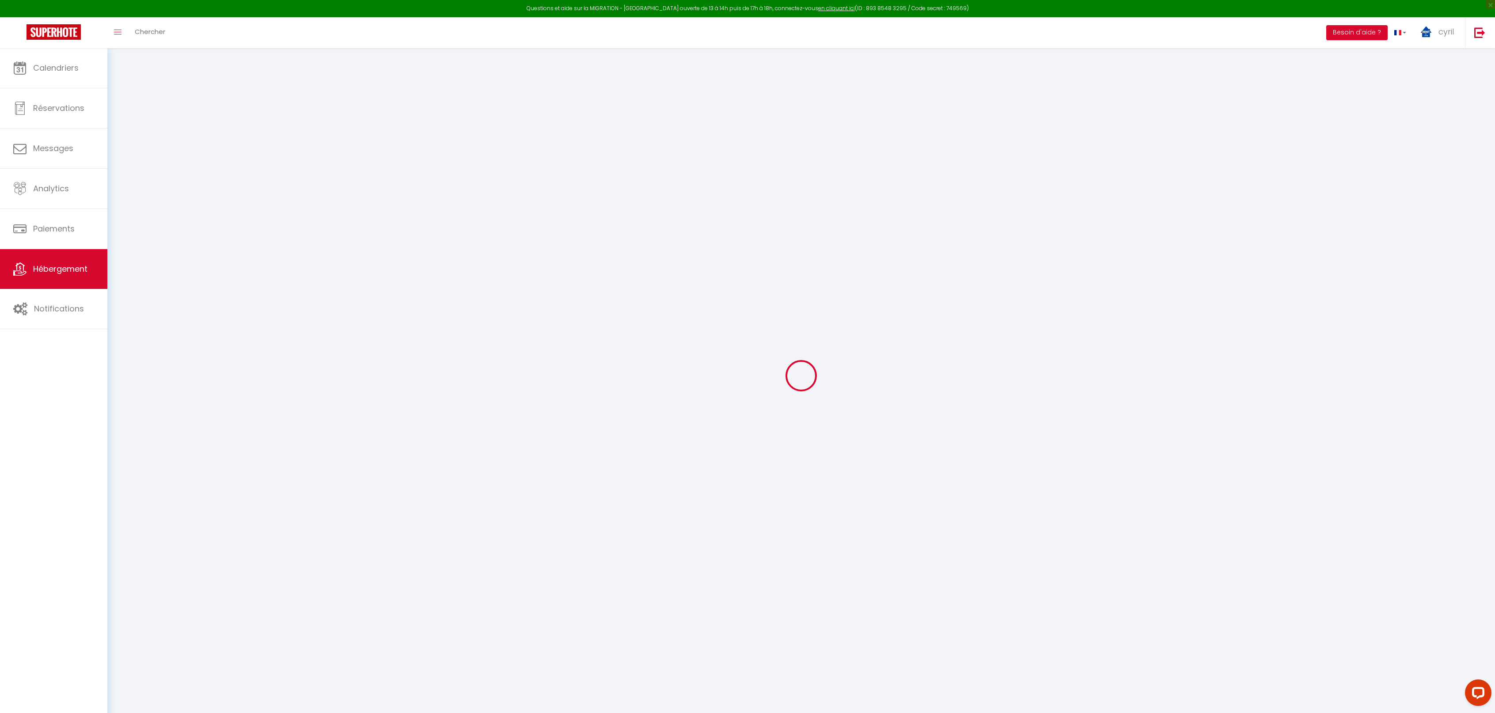
select select
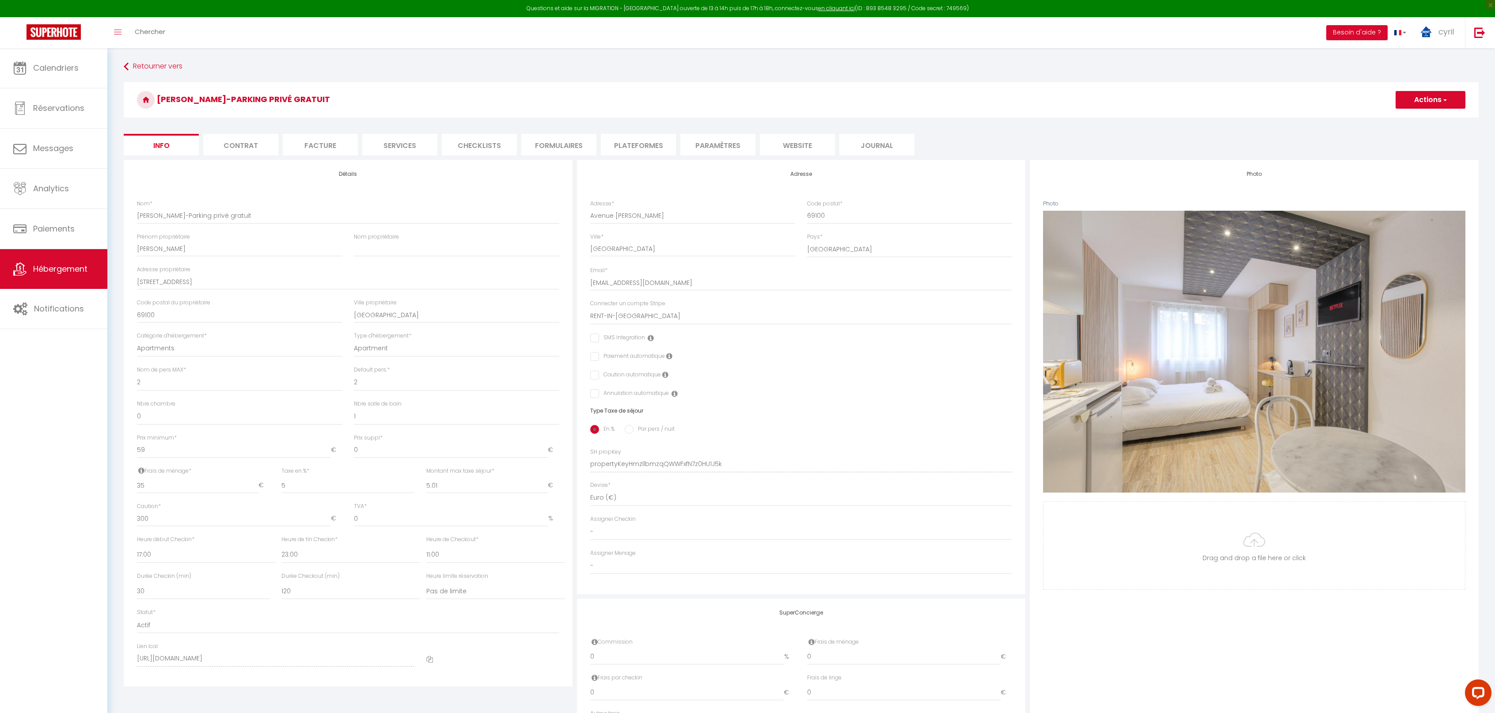
click at [631, 146] on li "Plateformes" at bounding box center [638, 145] width 75 height 22
select select
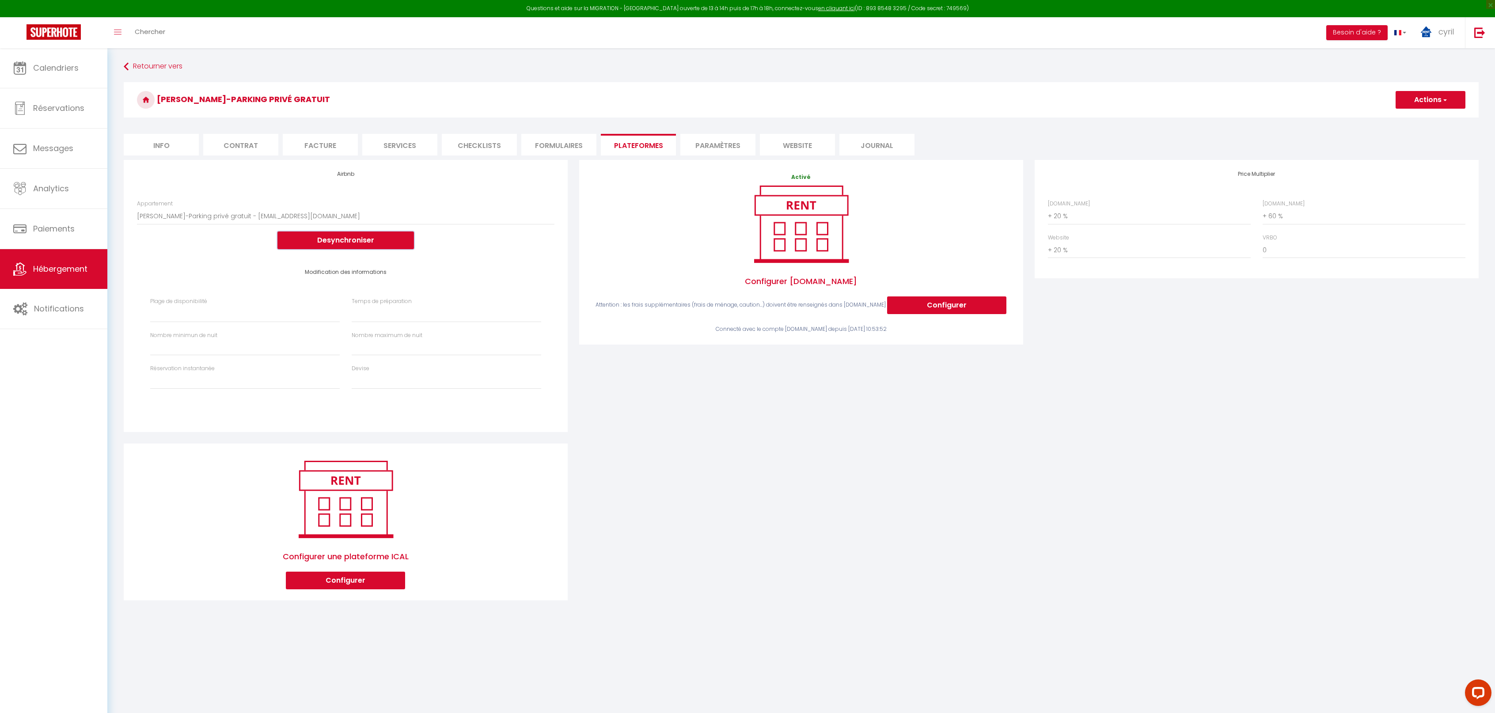
click at [344, 236] on button "Desynchroniser" at bounding box center [345, 241] width 137 height 18
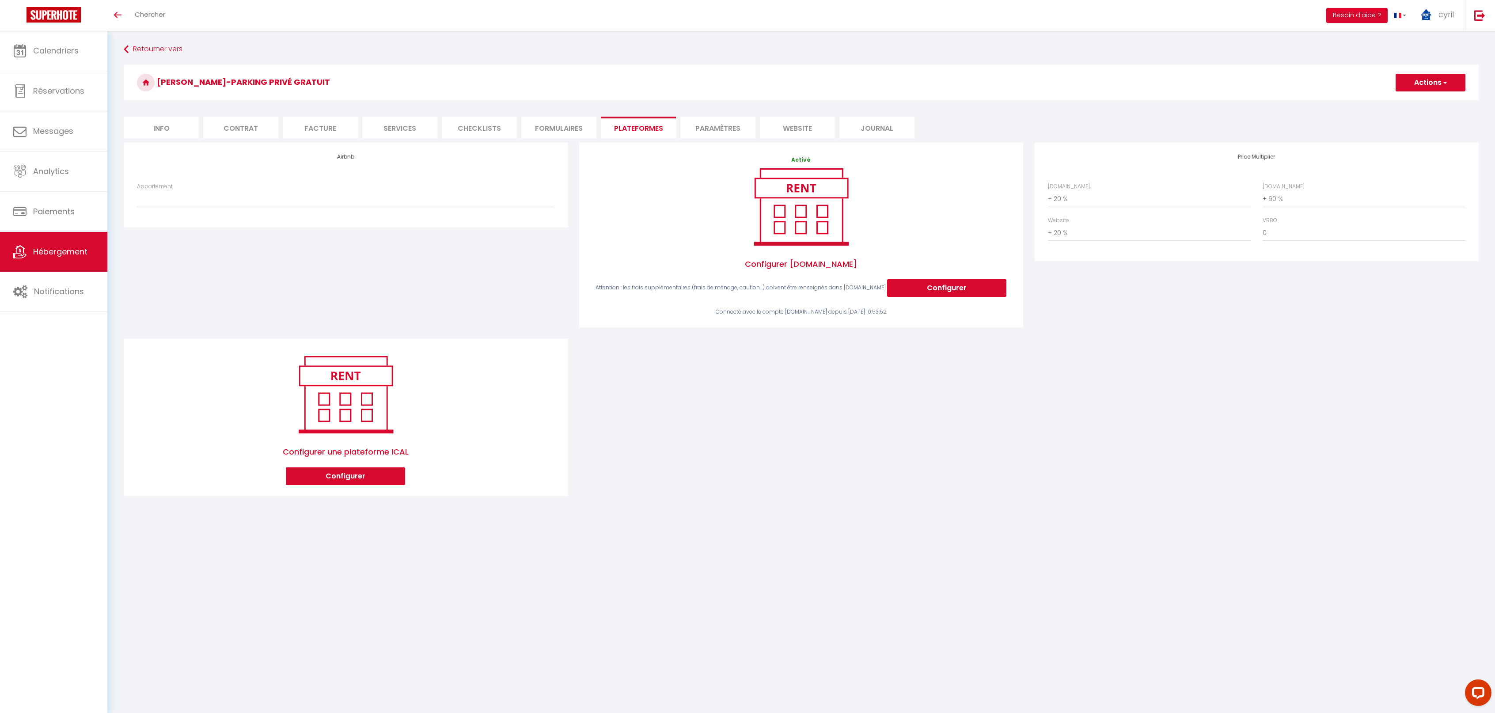
click at [47, 247] on span "Hébergement" at bounding box center [60, 251] width 54 height 11
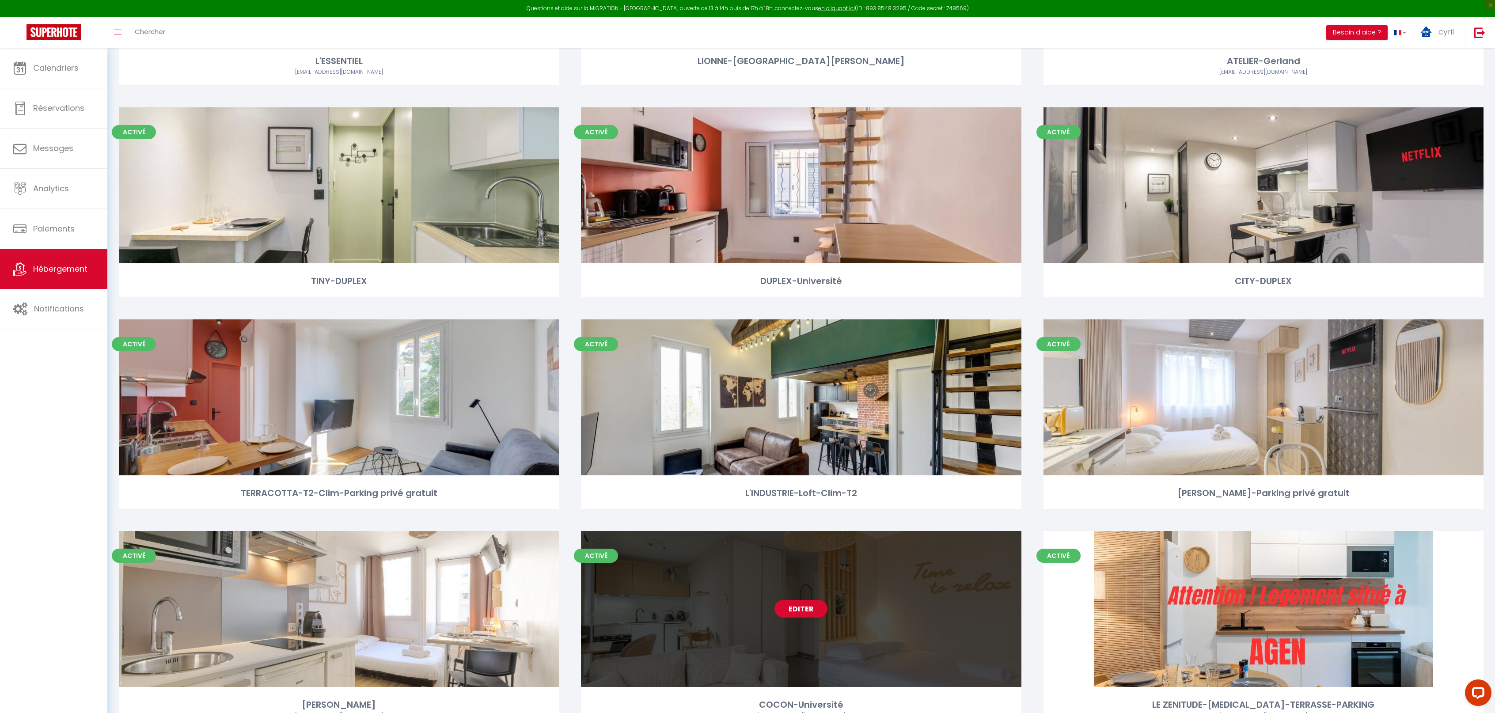
scroll to position [275, 0]
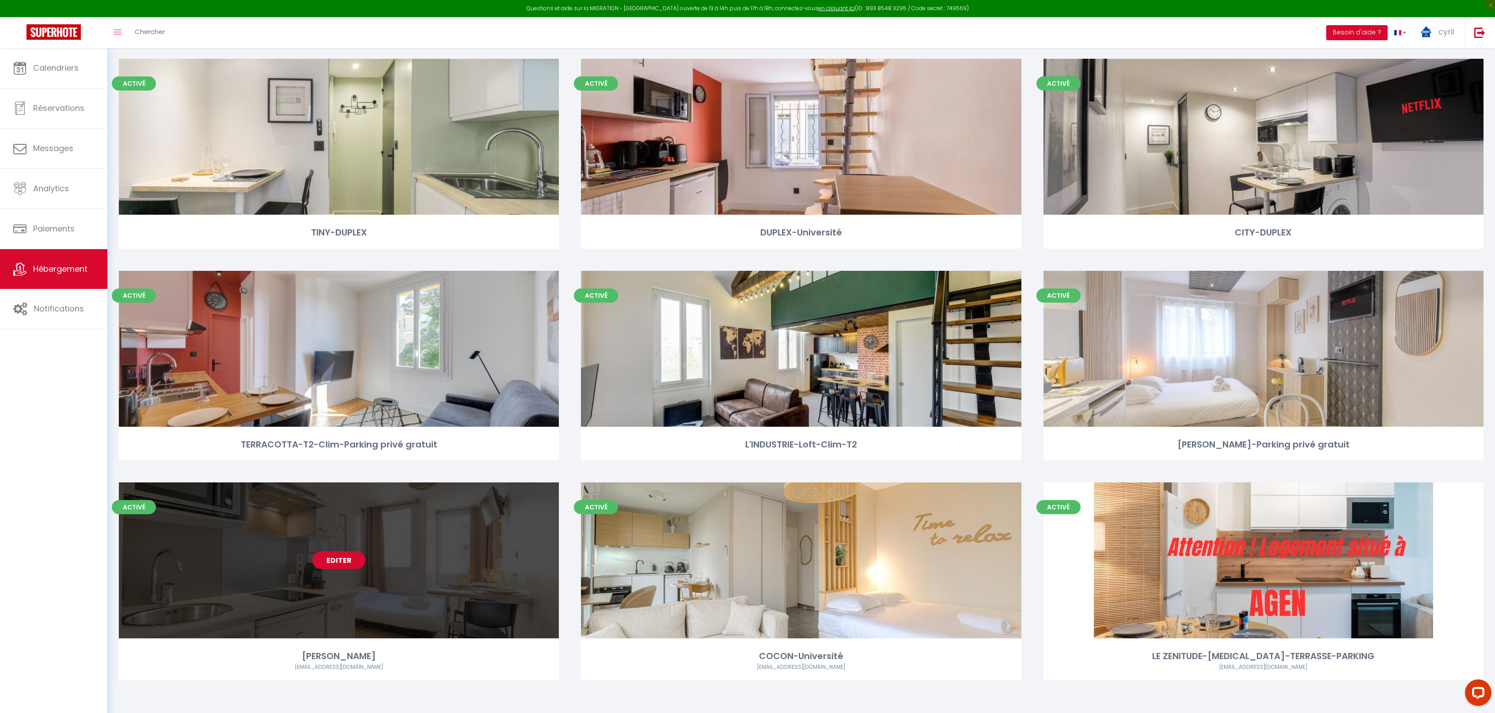
click at [350, 558] on link "Editer" at bounding box center [338, 560] width 53 height 18
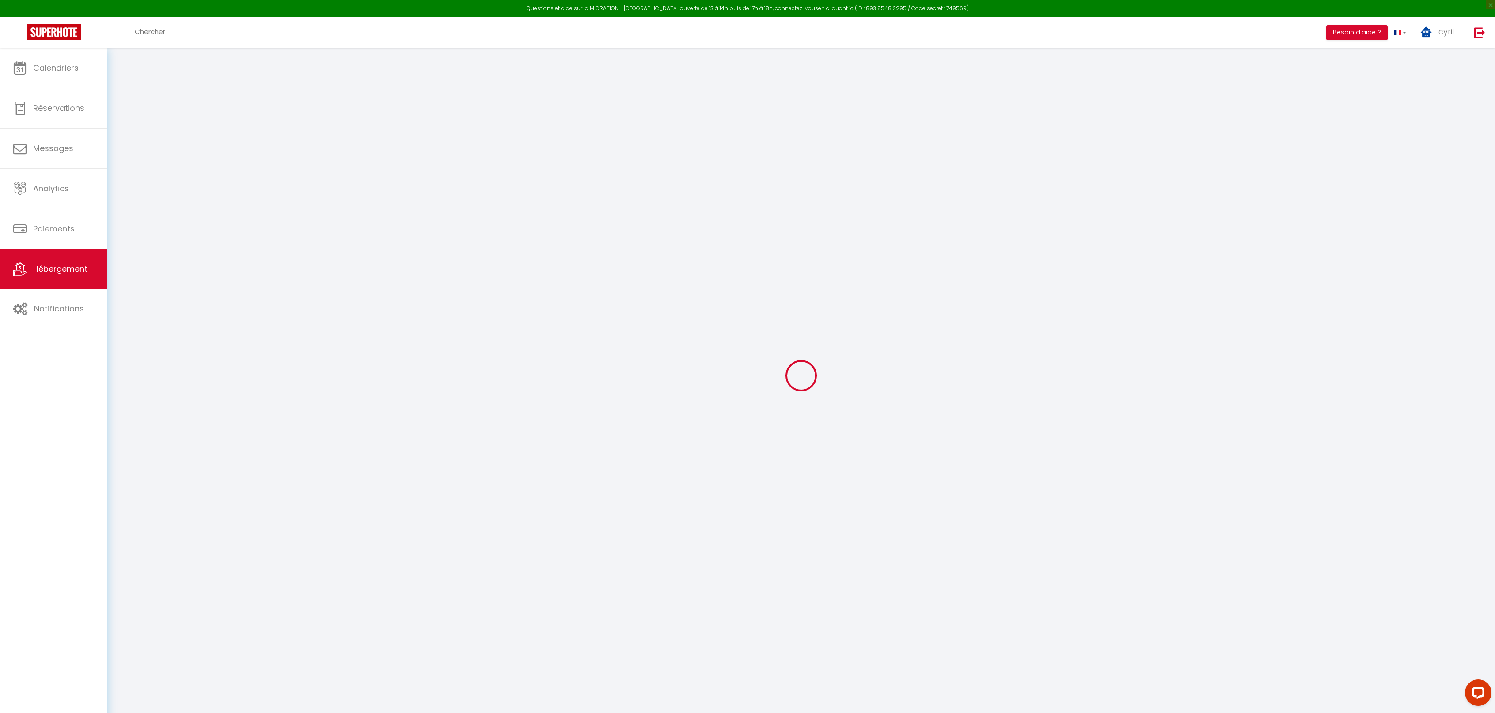
select select "+ 20 %"
select select "+ 60 %"
select select "+ 20 %"
checkbox input "false"
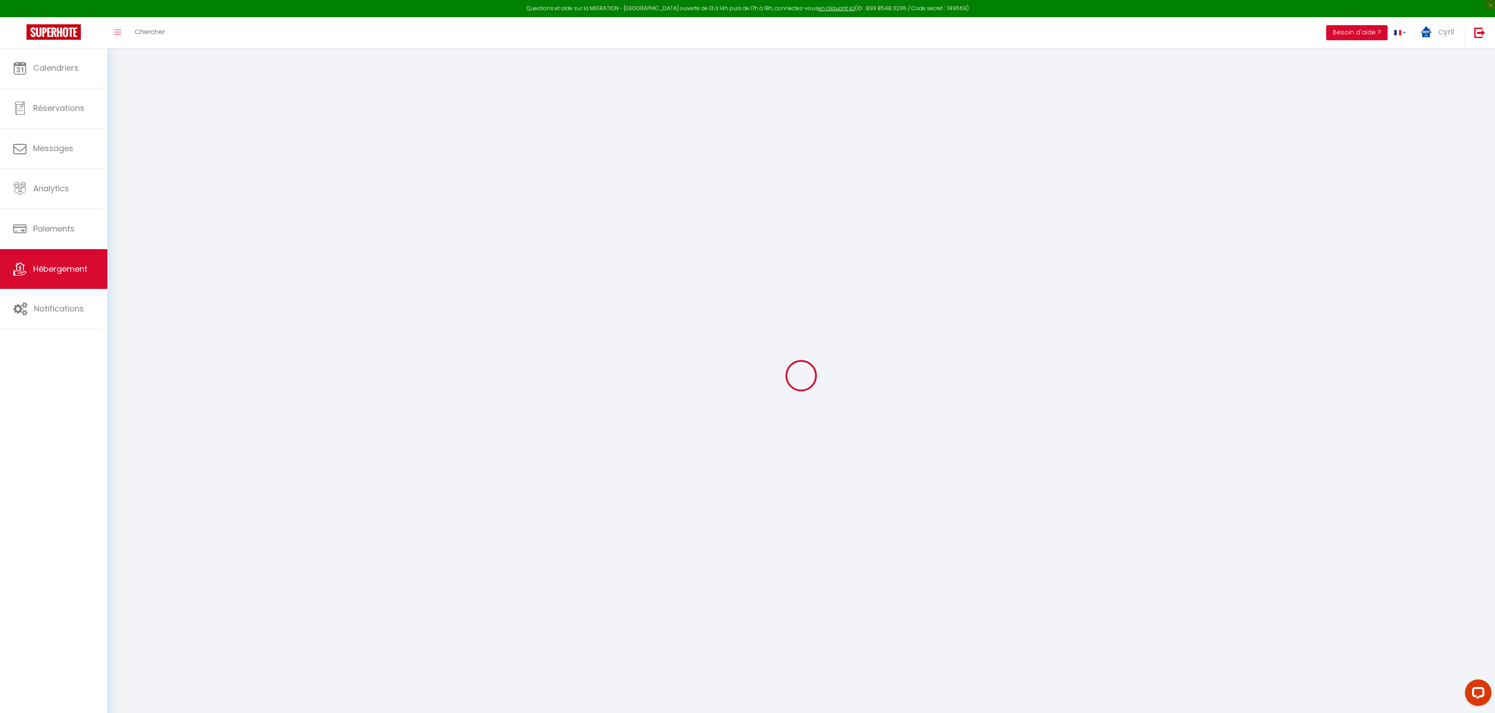
checkbox input "false"
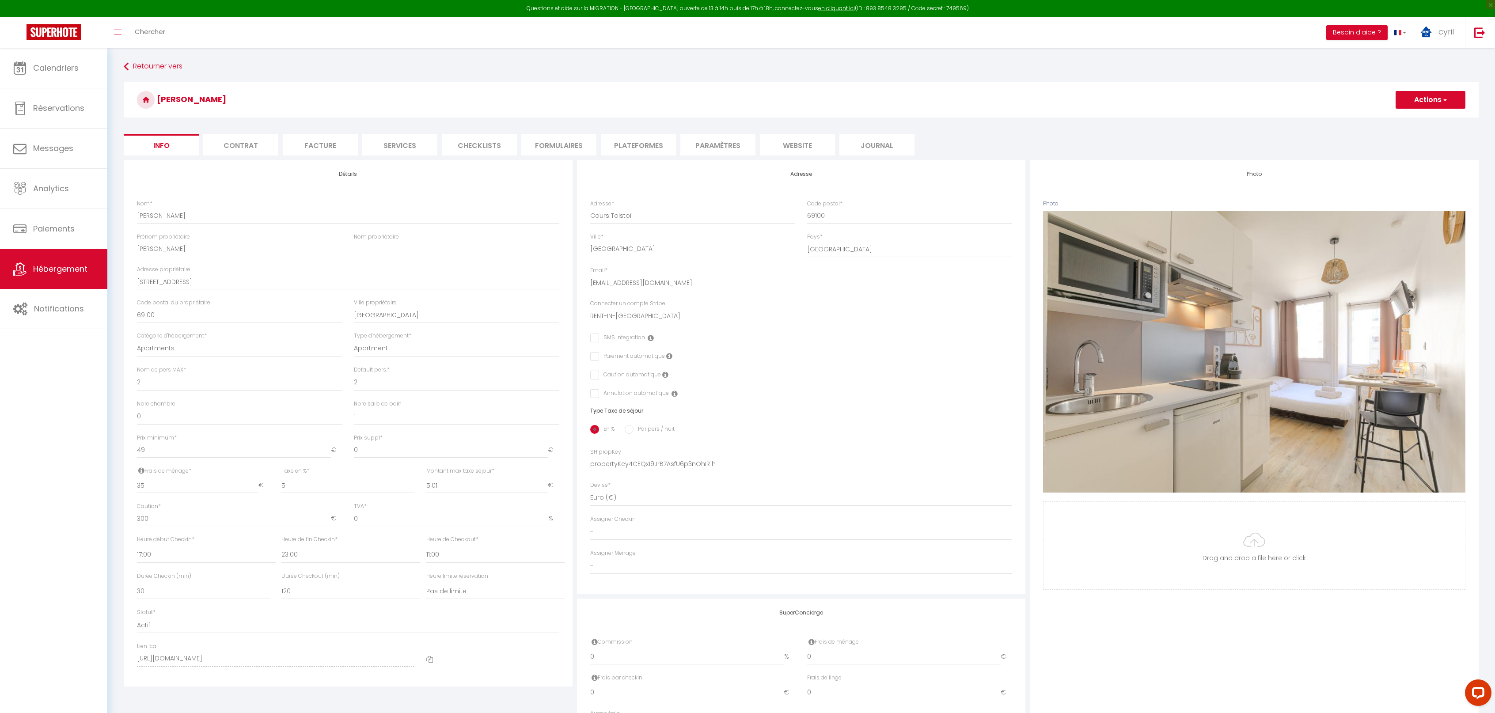
checkbox input "false"
select select "3952-1200706625325880719"
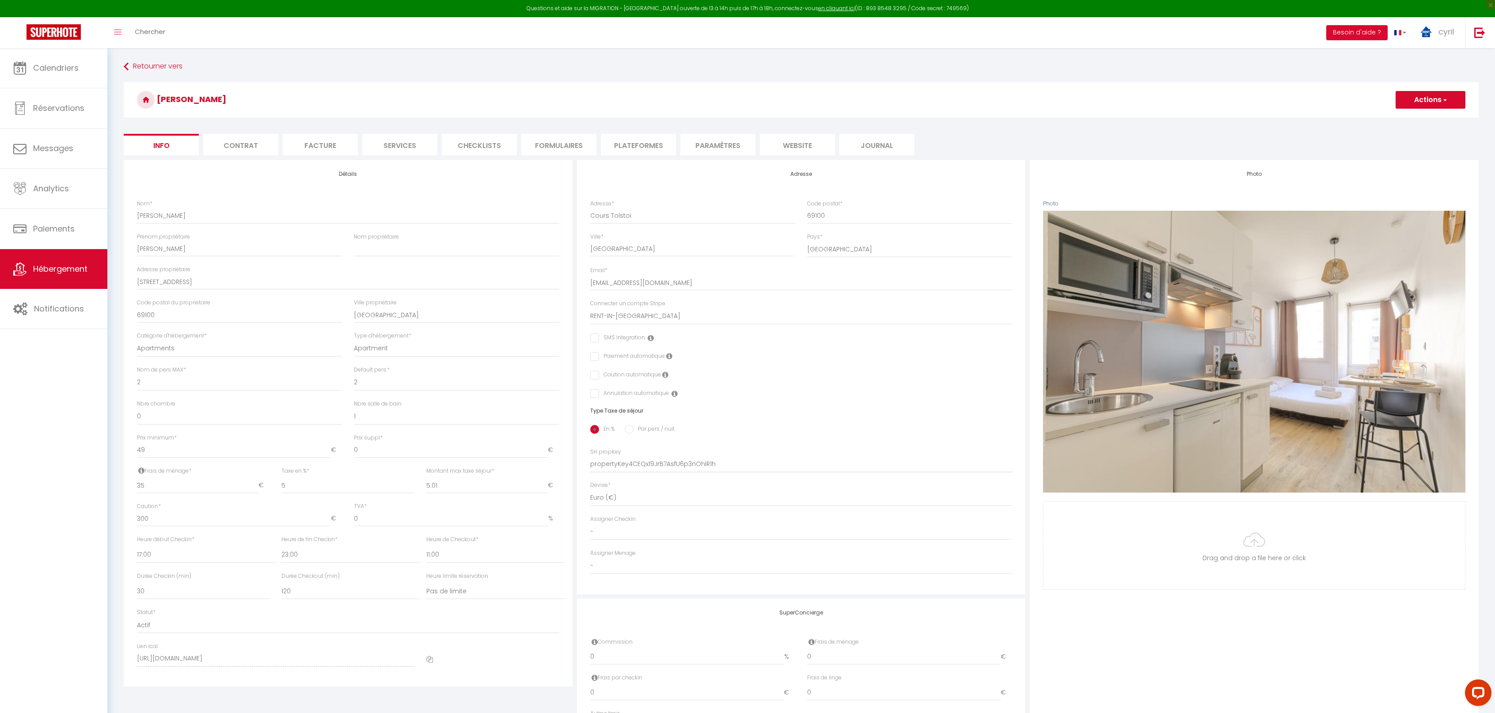
click at [635, 137] on li "Plateformes" at bounding box center [638, 145] width 75 height 22
select select
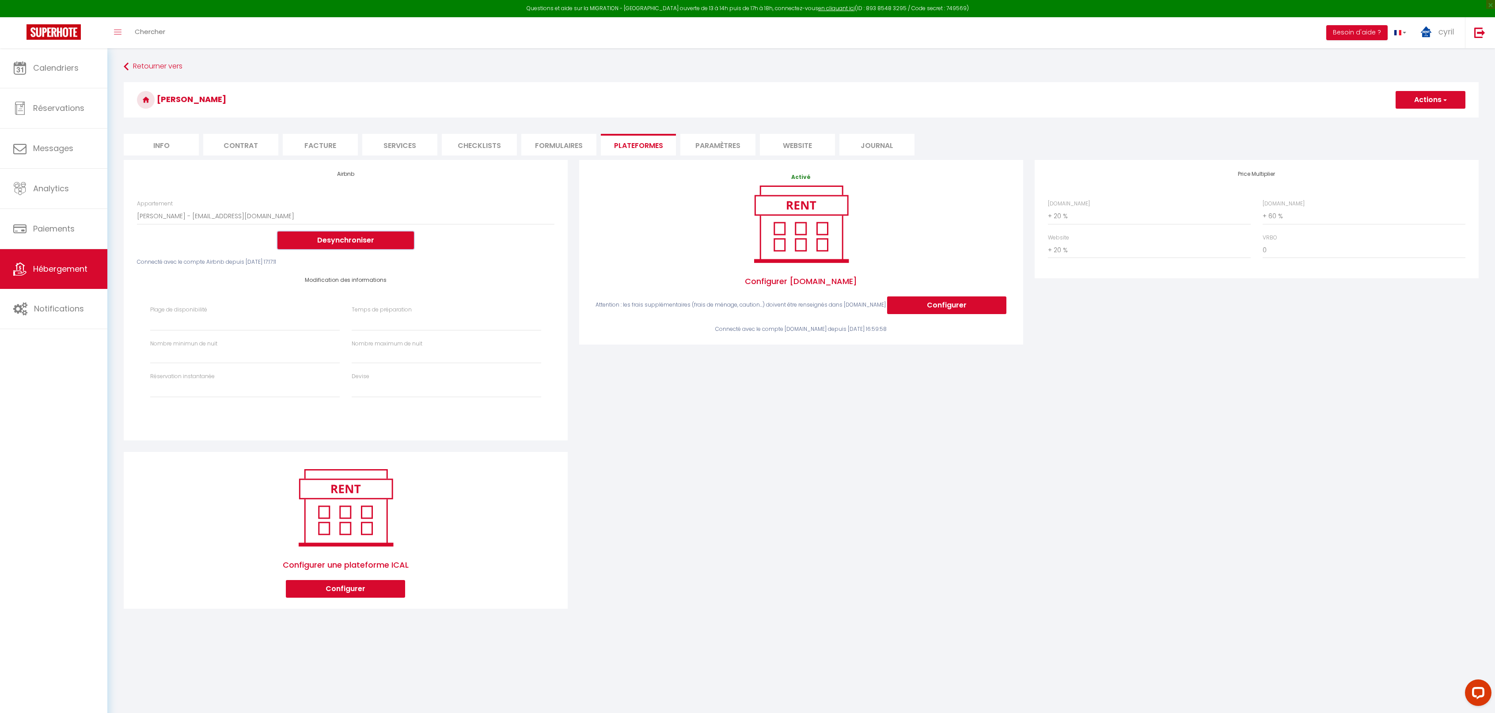
click at [361, 238] on button "Desynchroniser" at bounding box center [345, 241] width 137 height 18
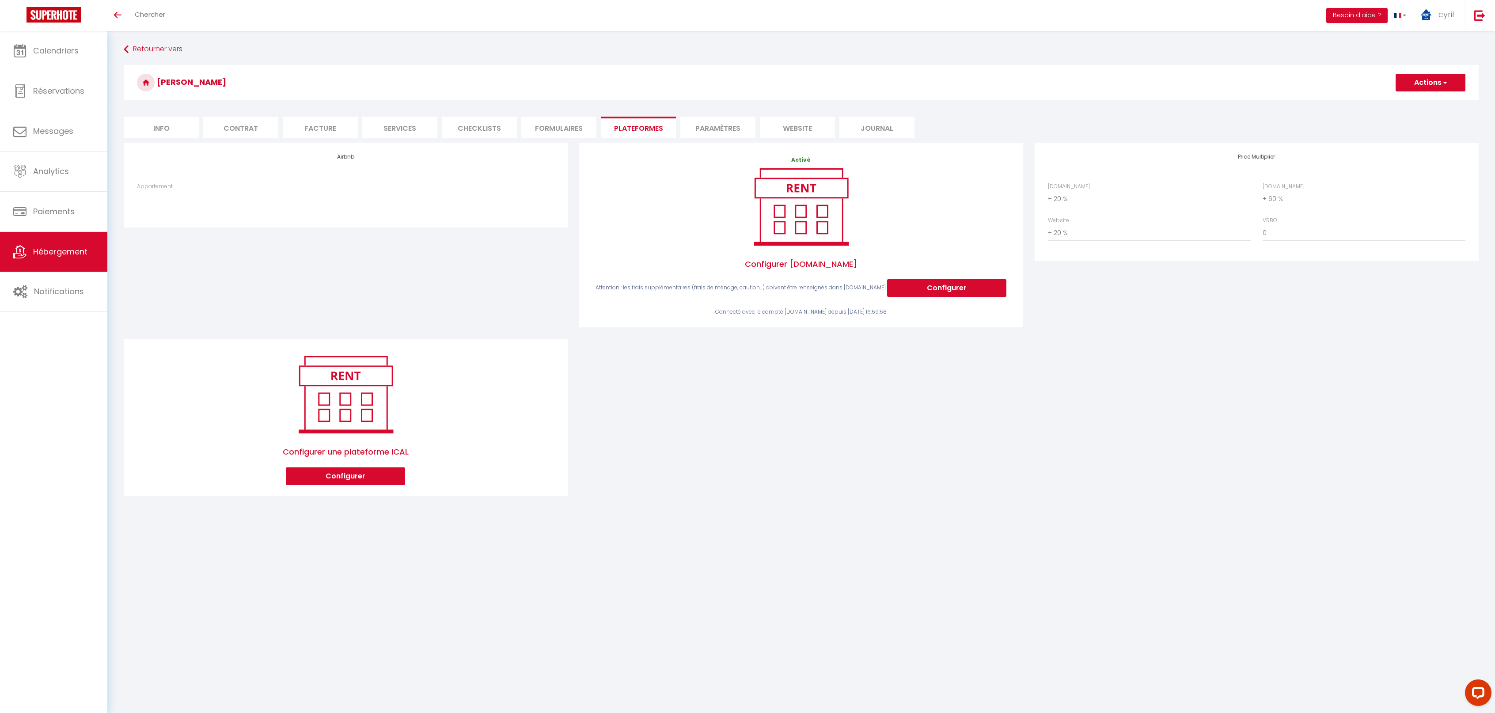
click at [60, 247] on span "Hébergement" at bounding box center [60, 251] width 54 height 11
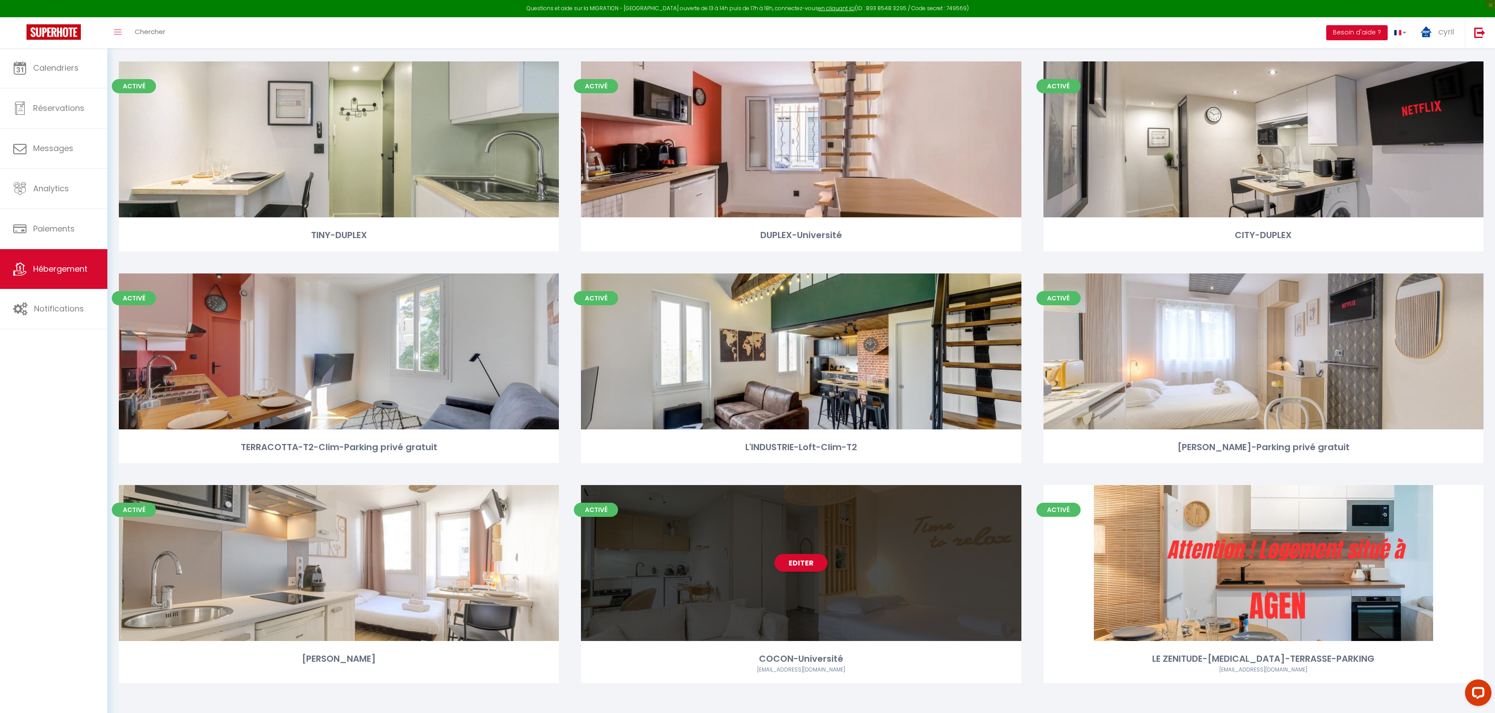
scroll to position [275, 0]
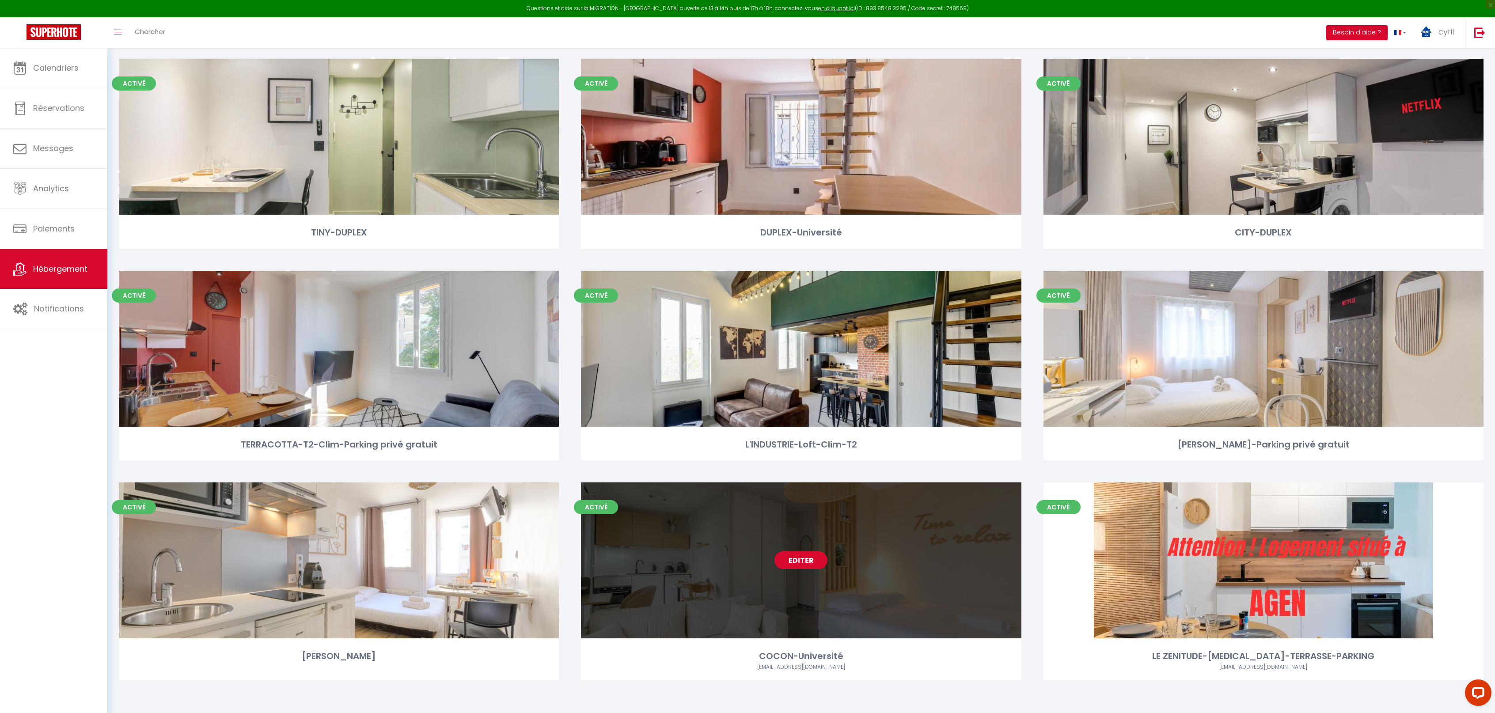
click at [805, 559] on link "Editer" at bounding box center [801, 560] width 53 height 18
select select "3"
select select "2"
select select "1"
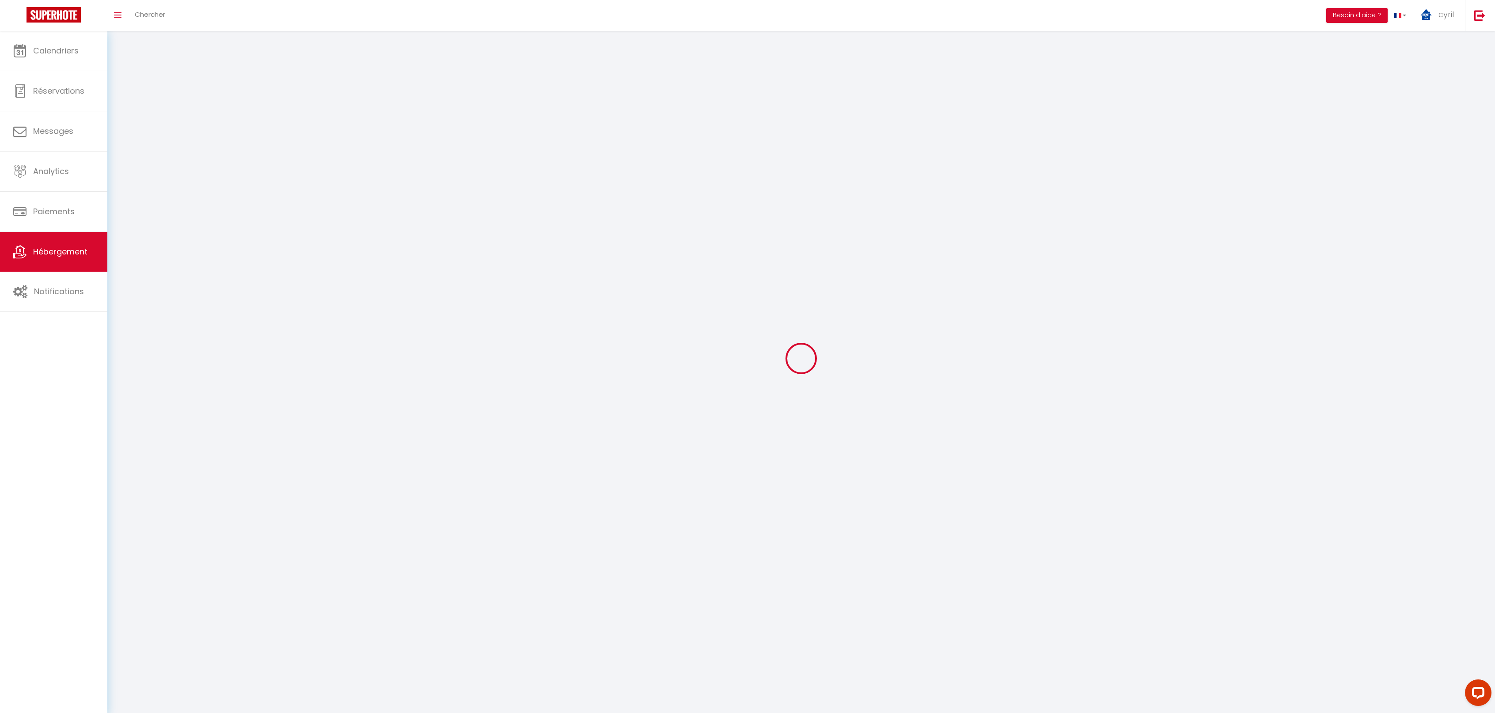
select select
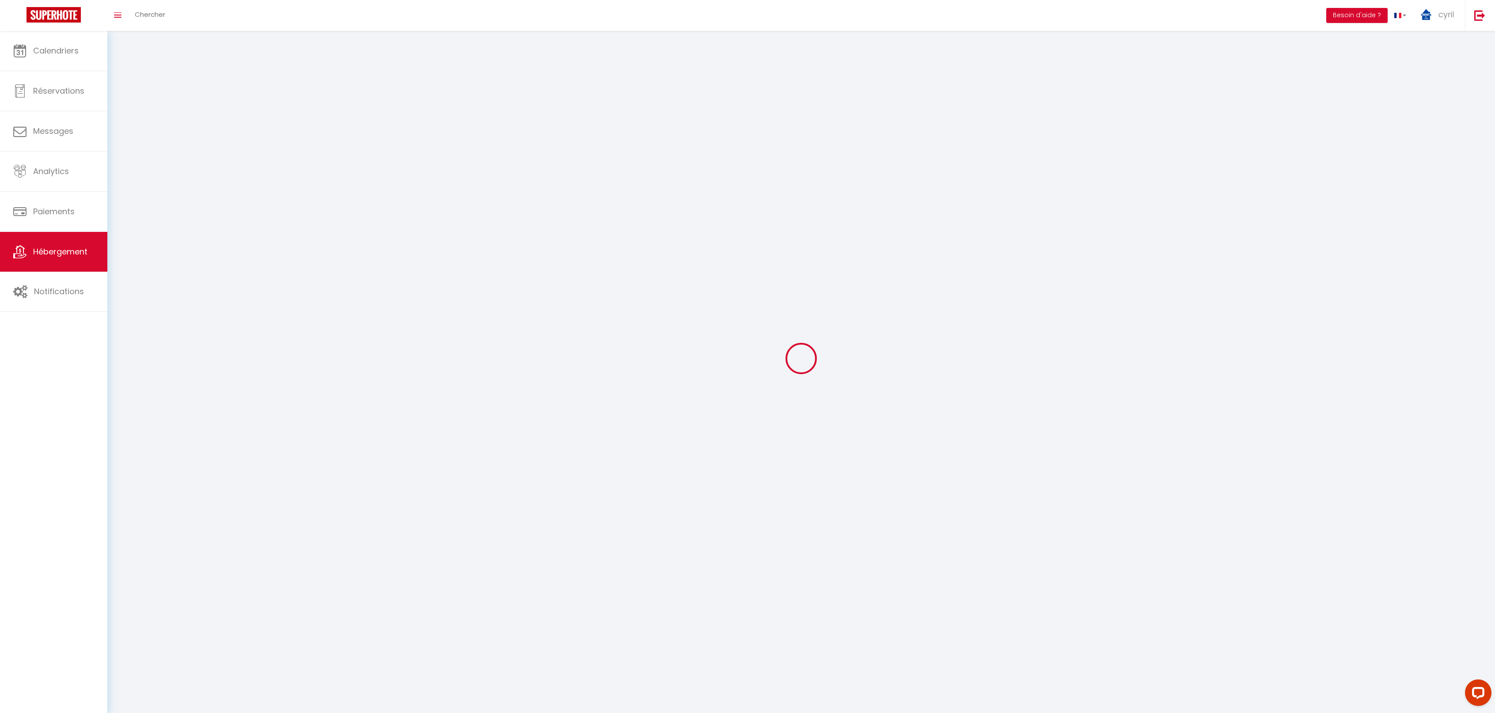
select select
checkbox input "false"
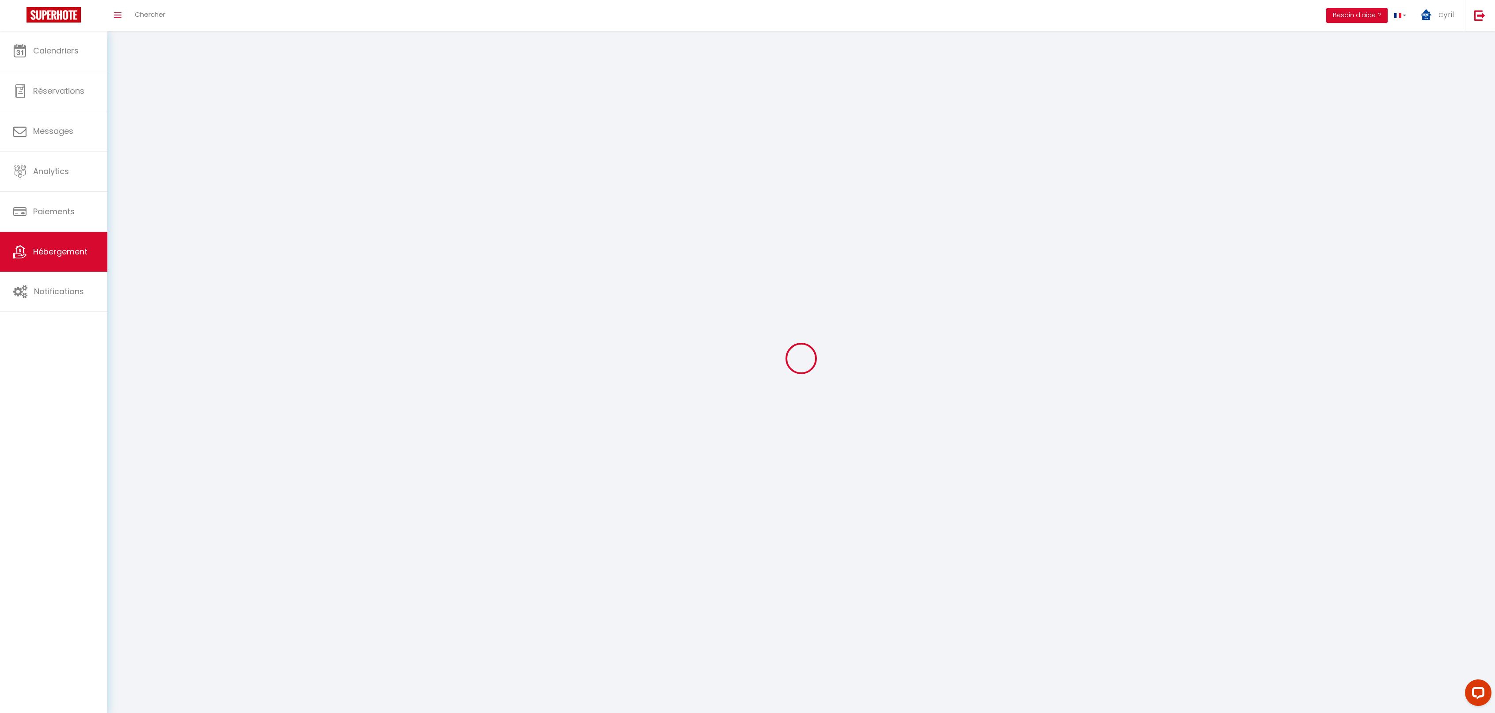
select select
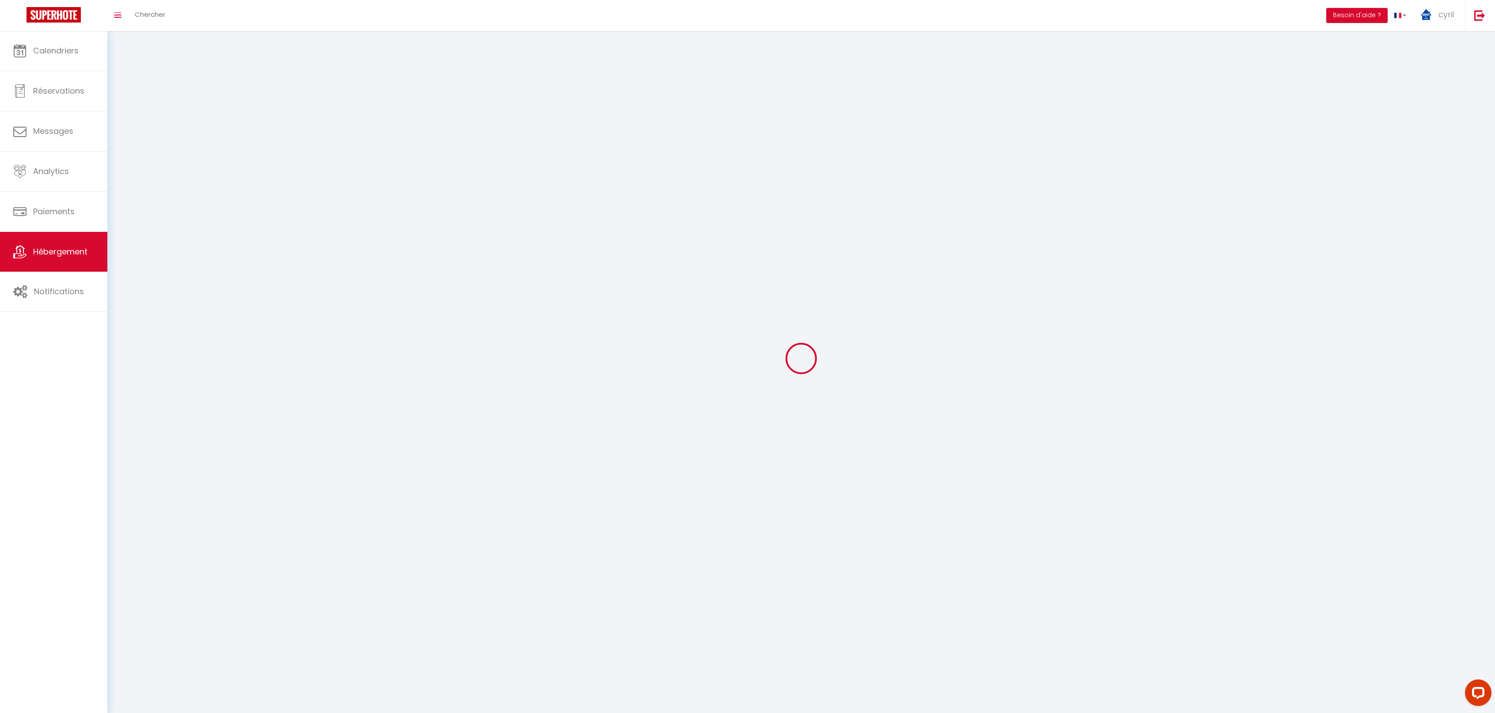
select select
checkbox input "false"
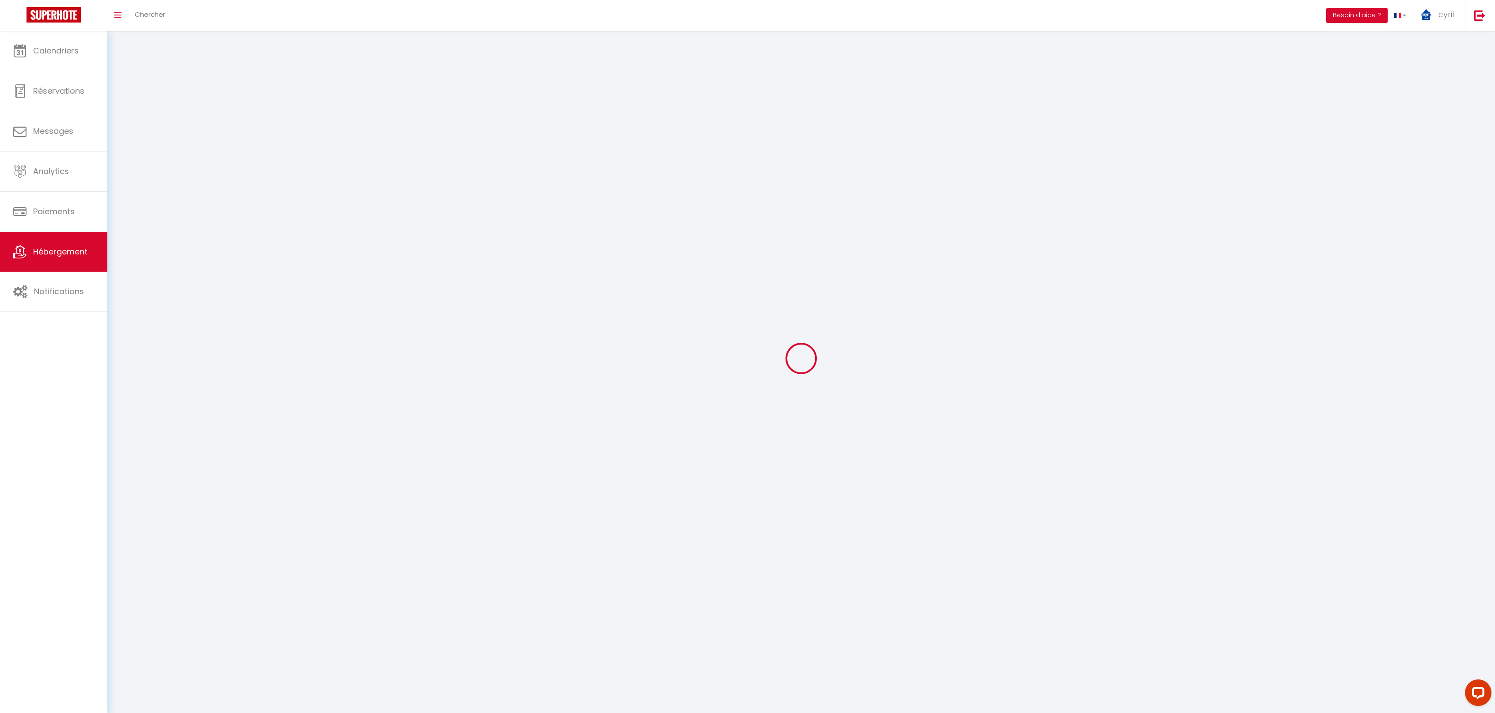
checkbox input "false"
select select
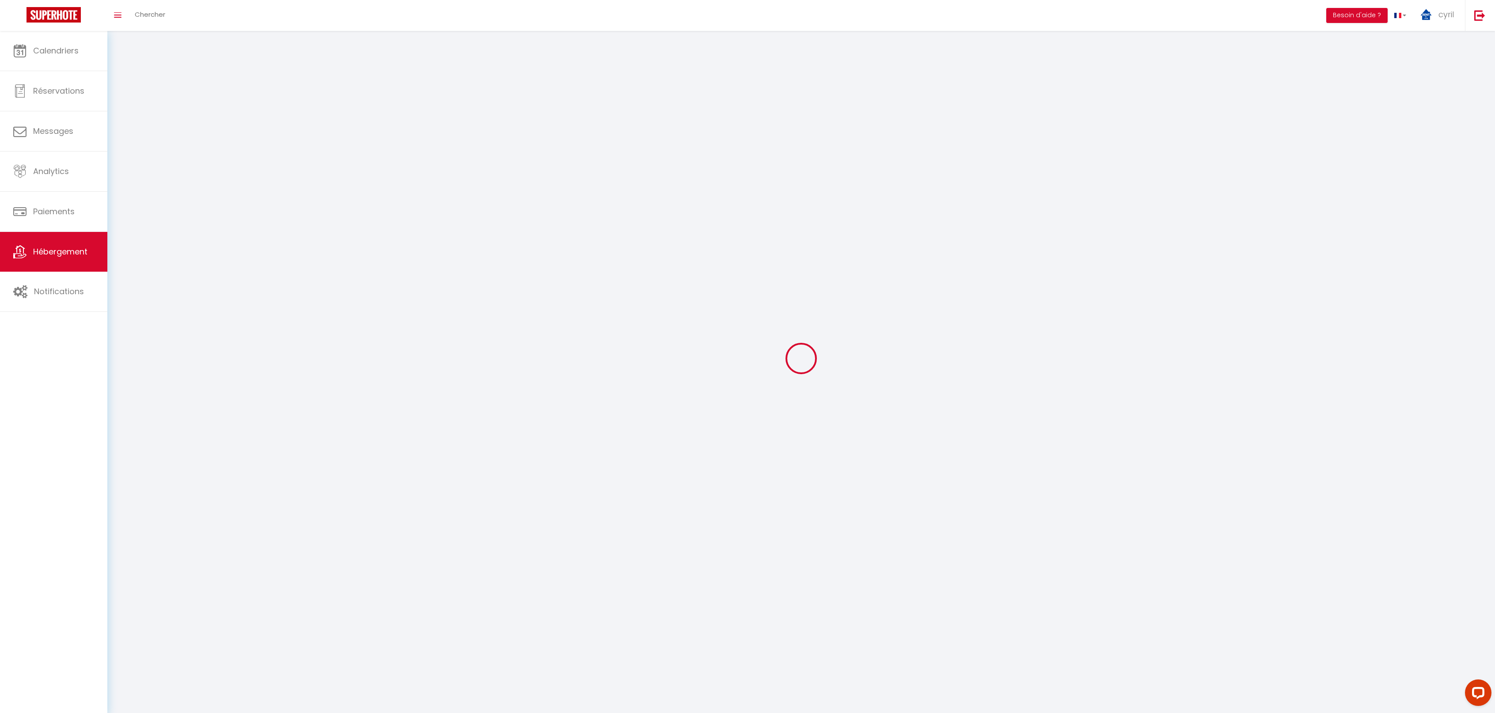
select select
checkbox input "false"
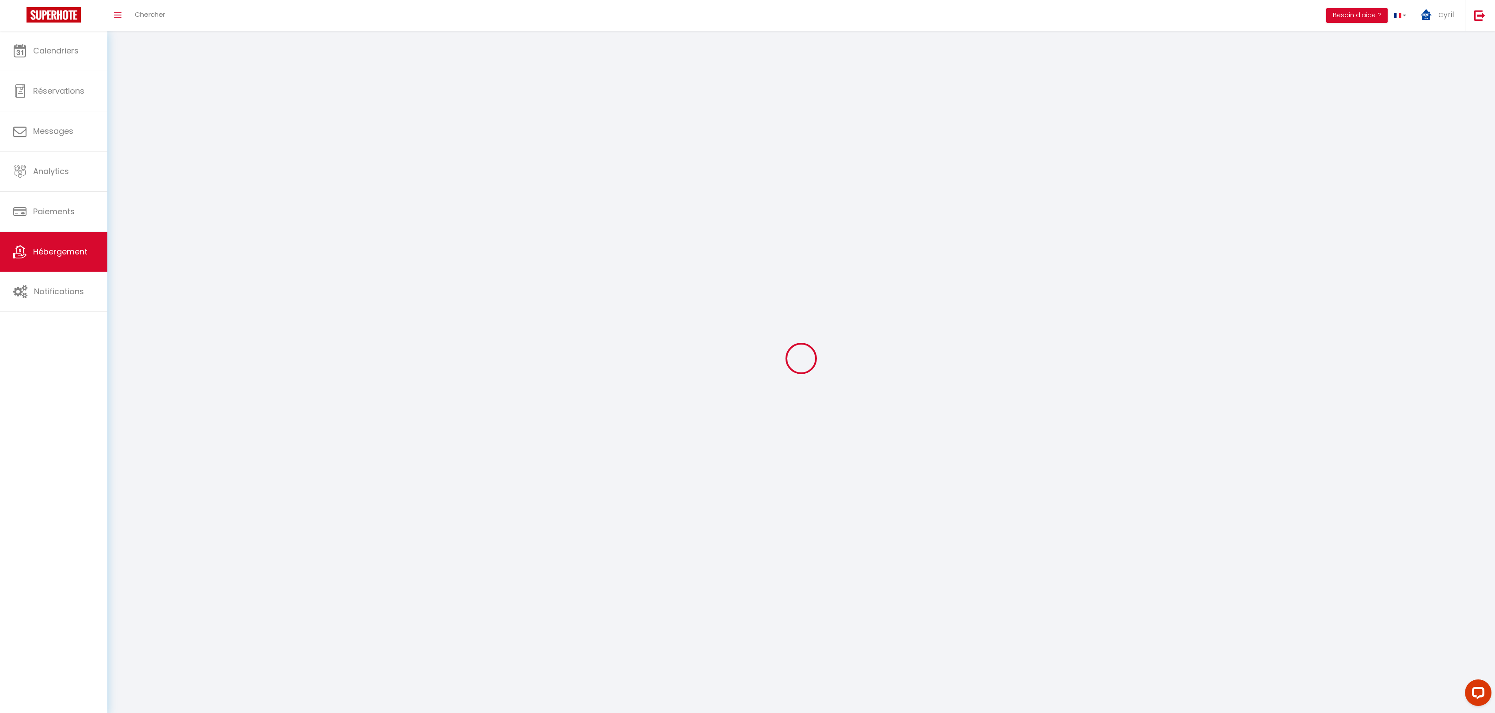
checkbox input "false"
select select
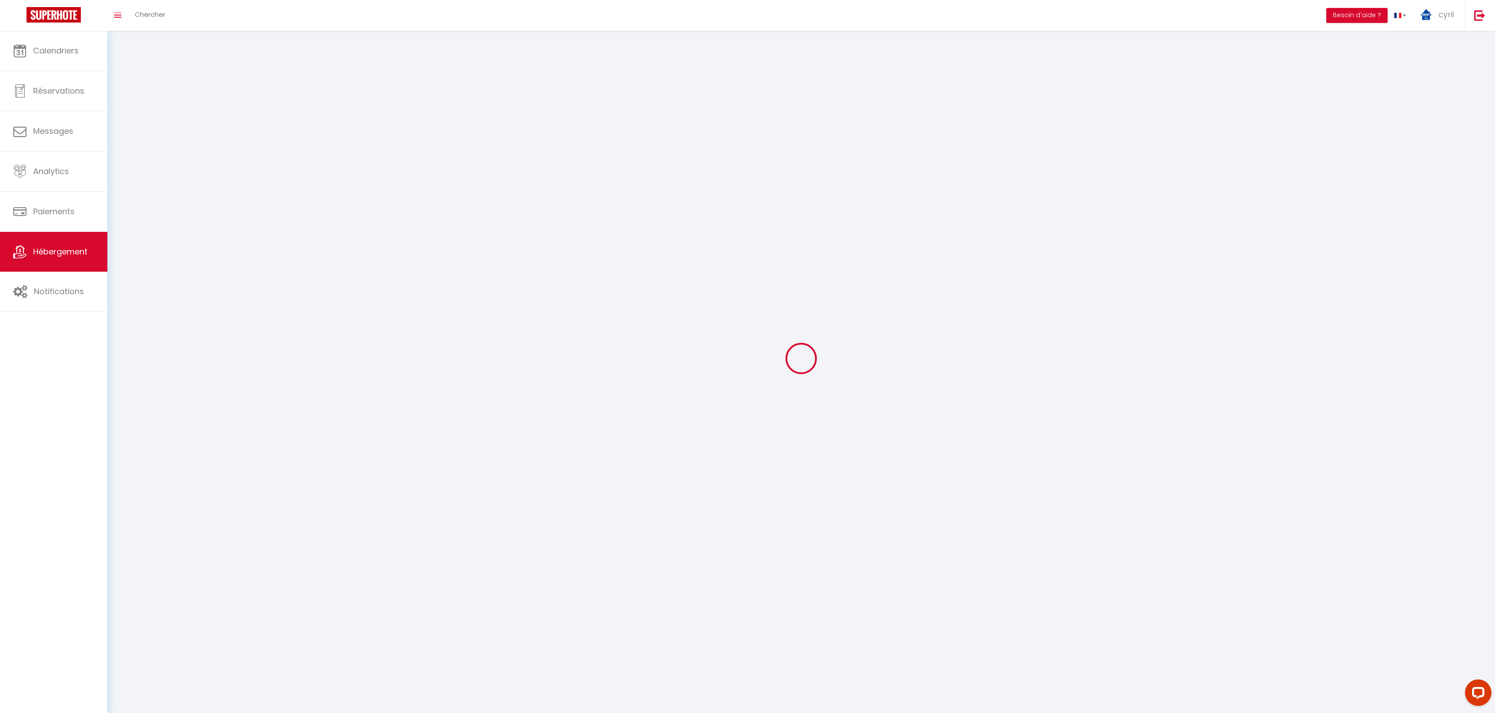
select select "1"
select select
select select "28"
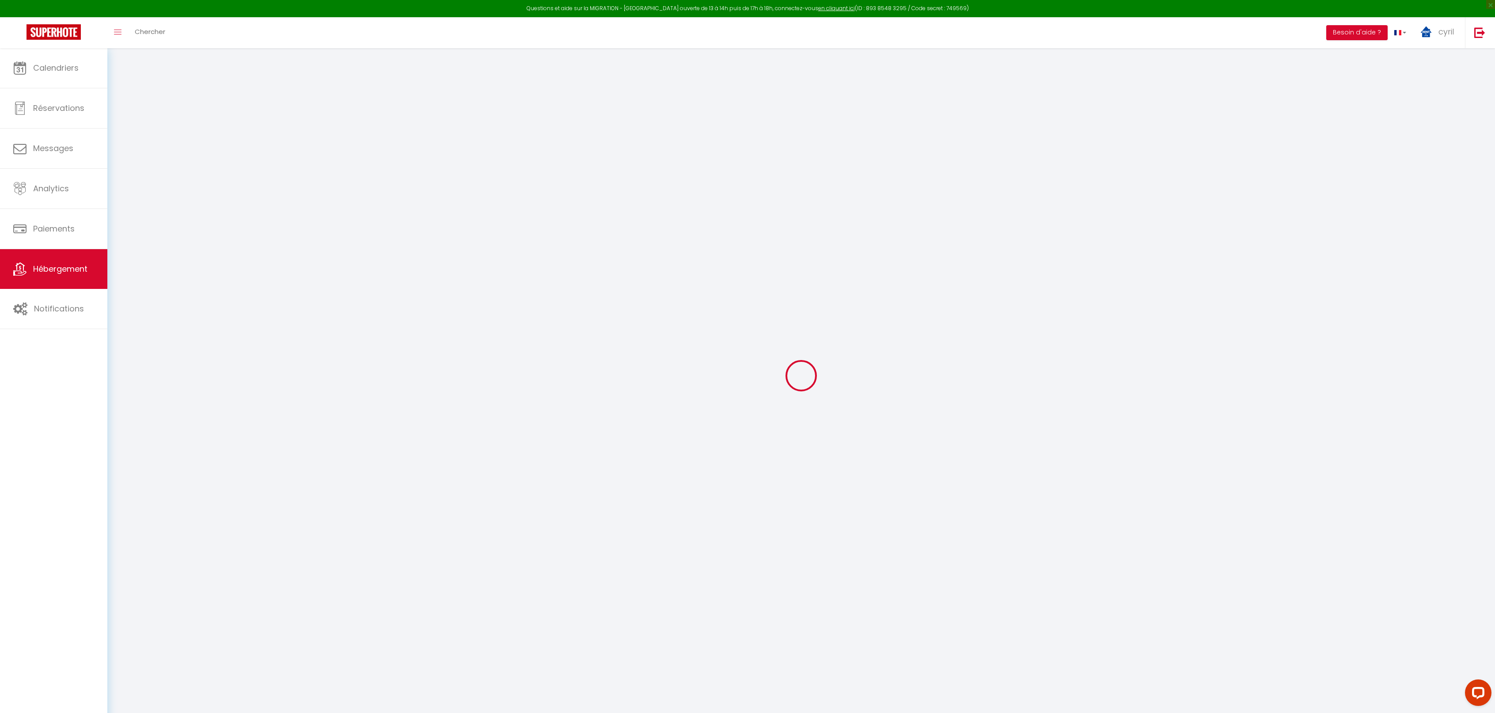
select select
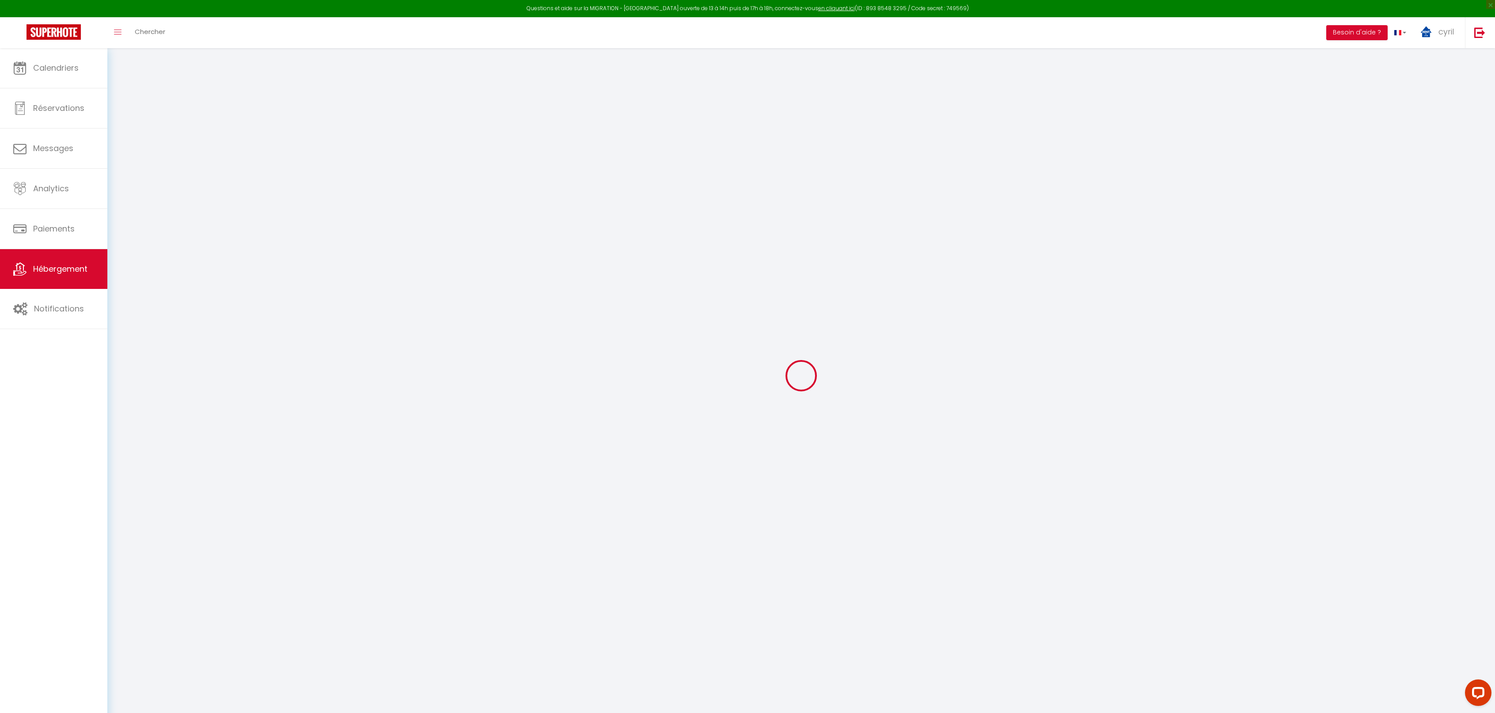
select select
checkbox input "false"
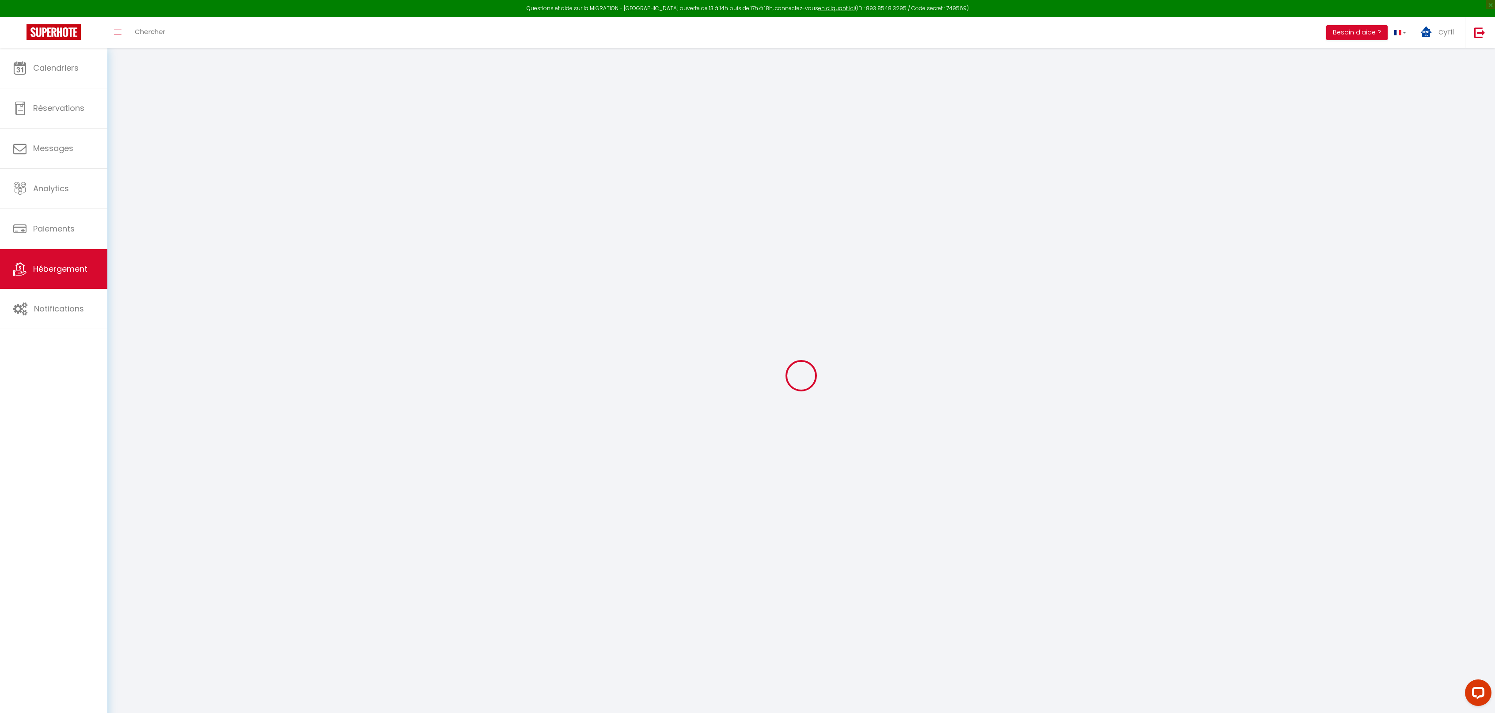
select select
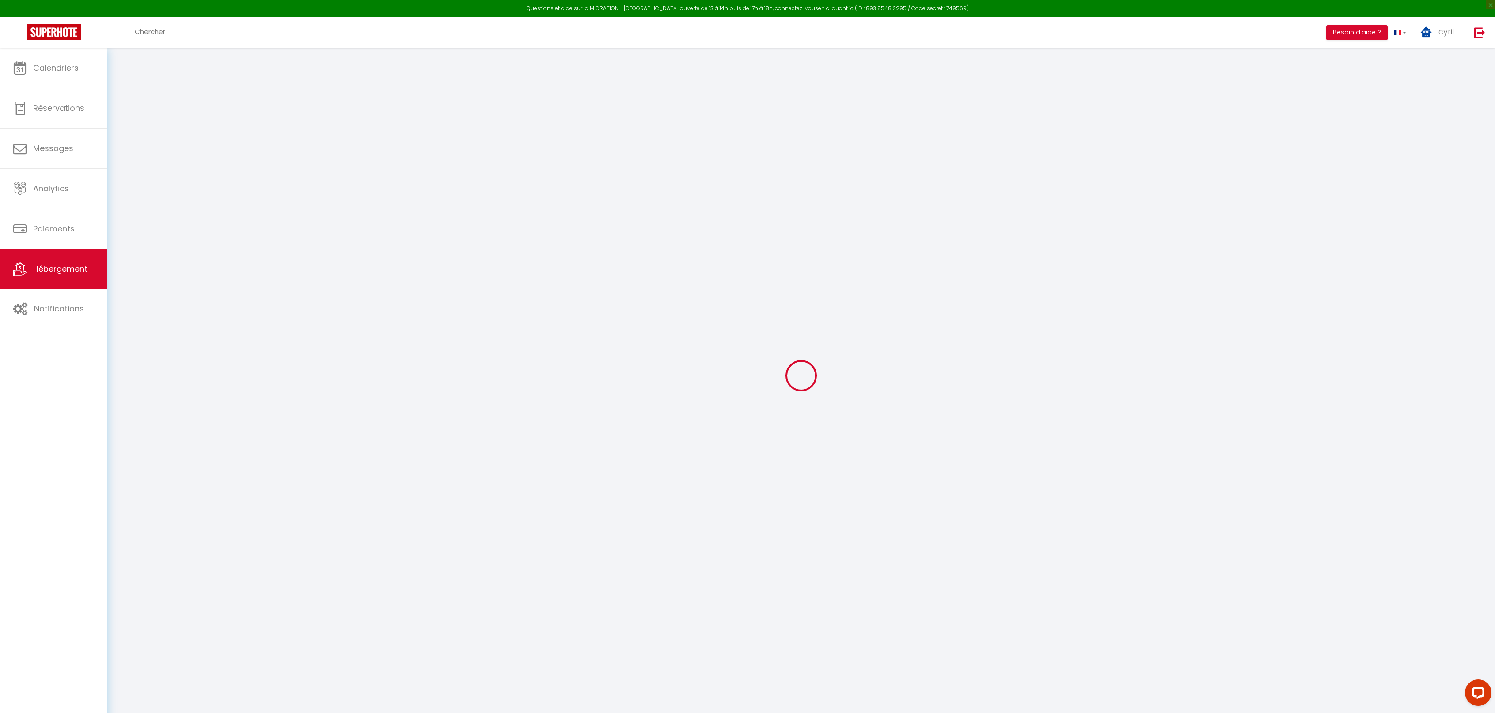
select select
checkbox input "false"
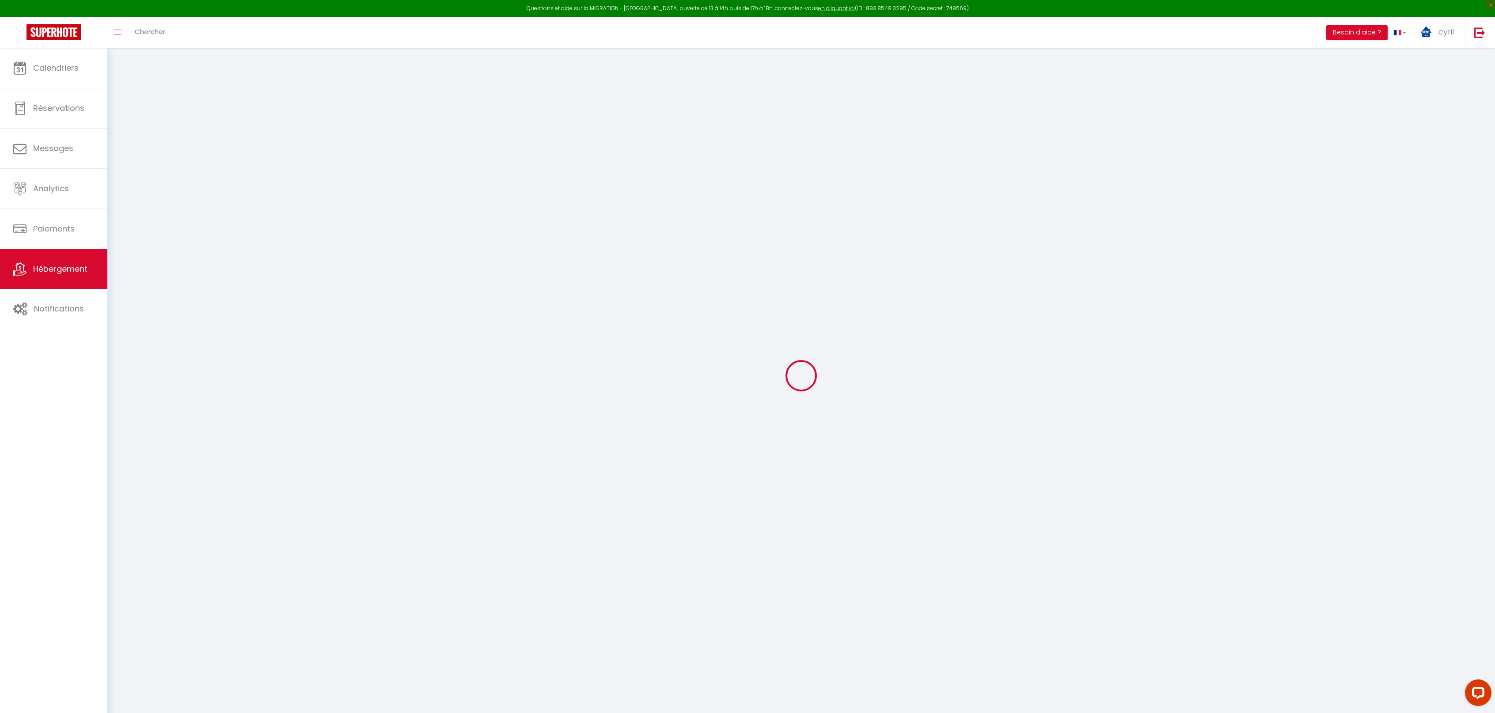
checkbox input "false"
select select
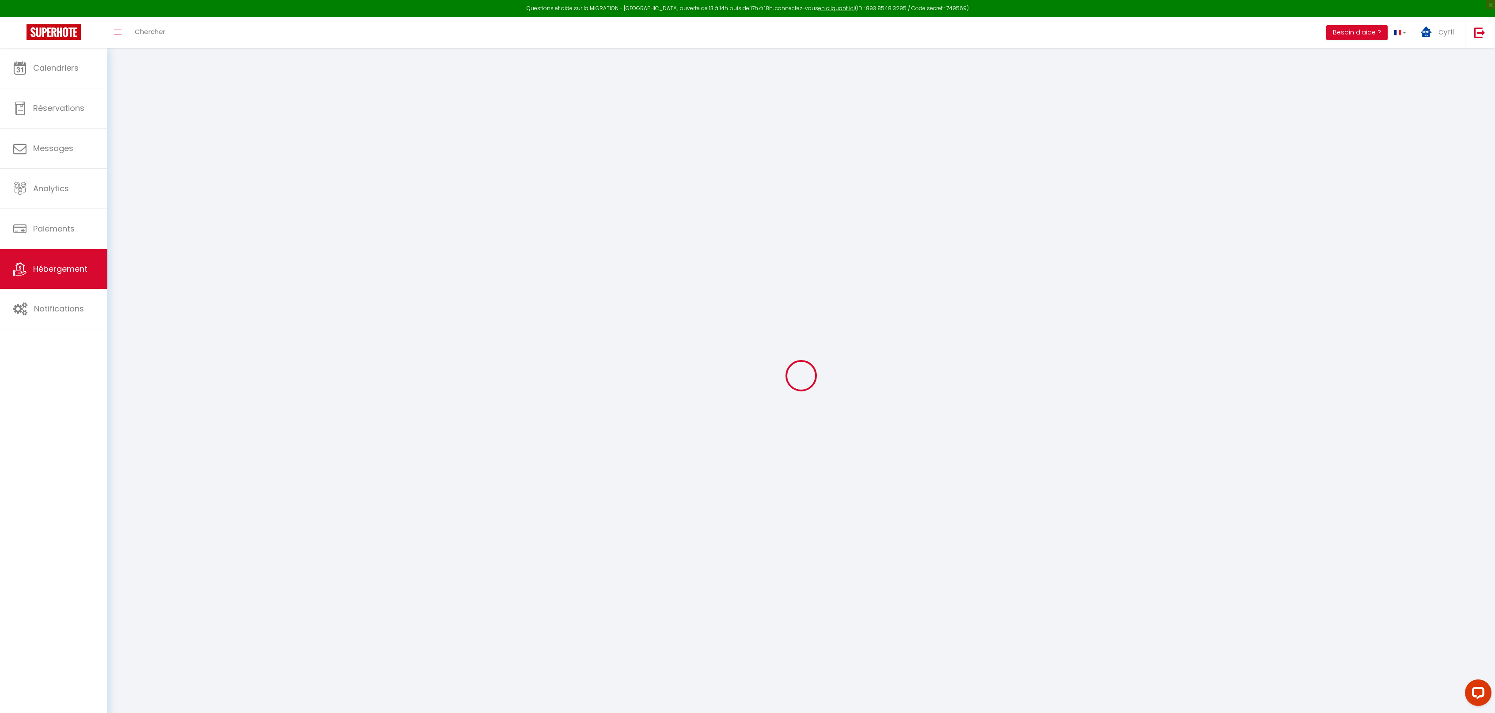
select select
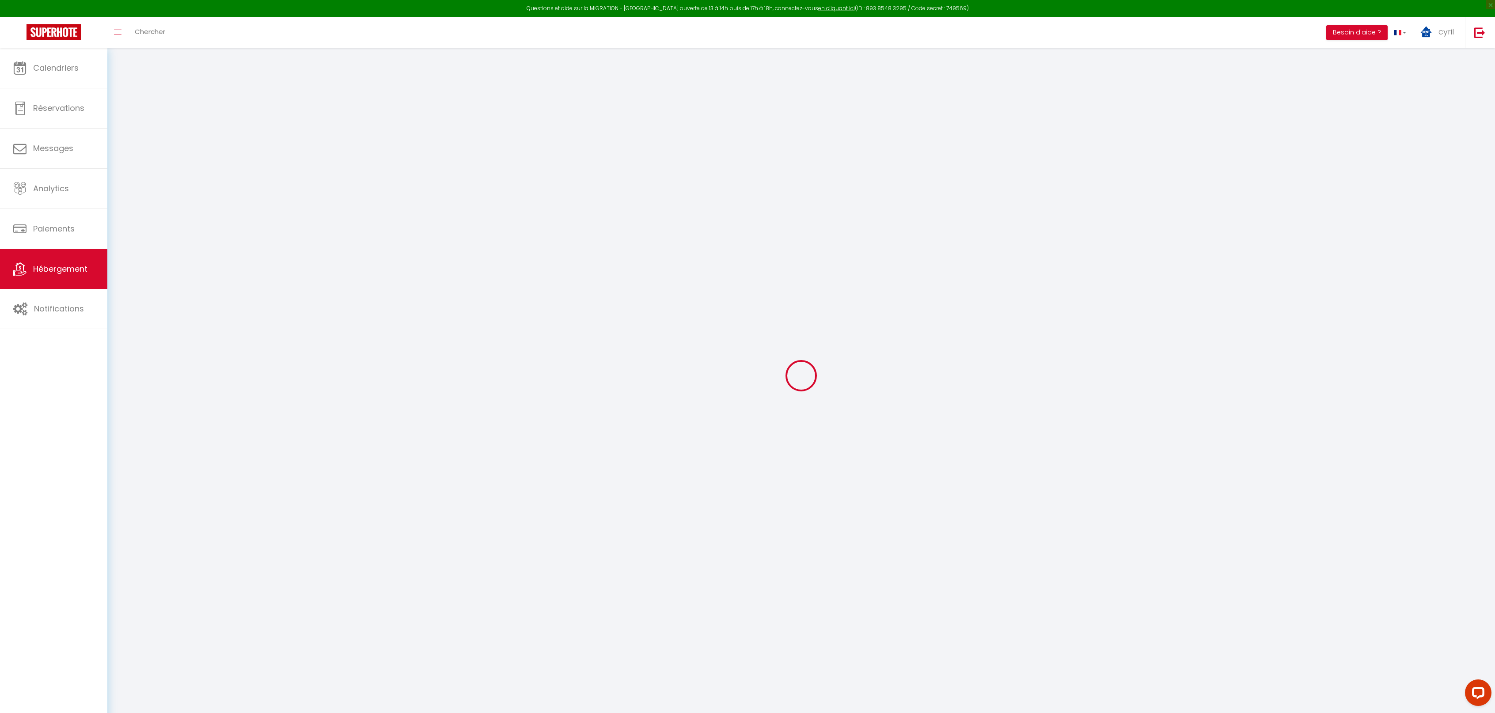
checkbox input "false"
select select
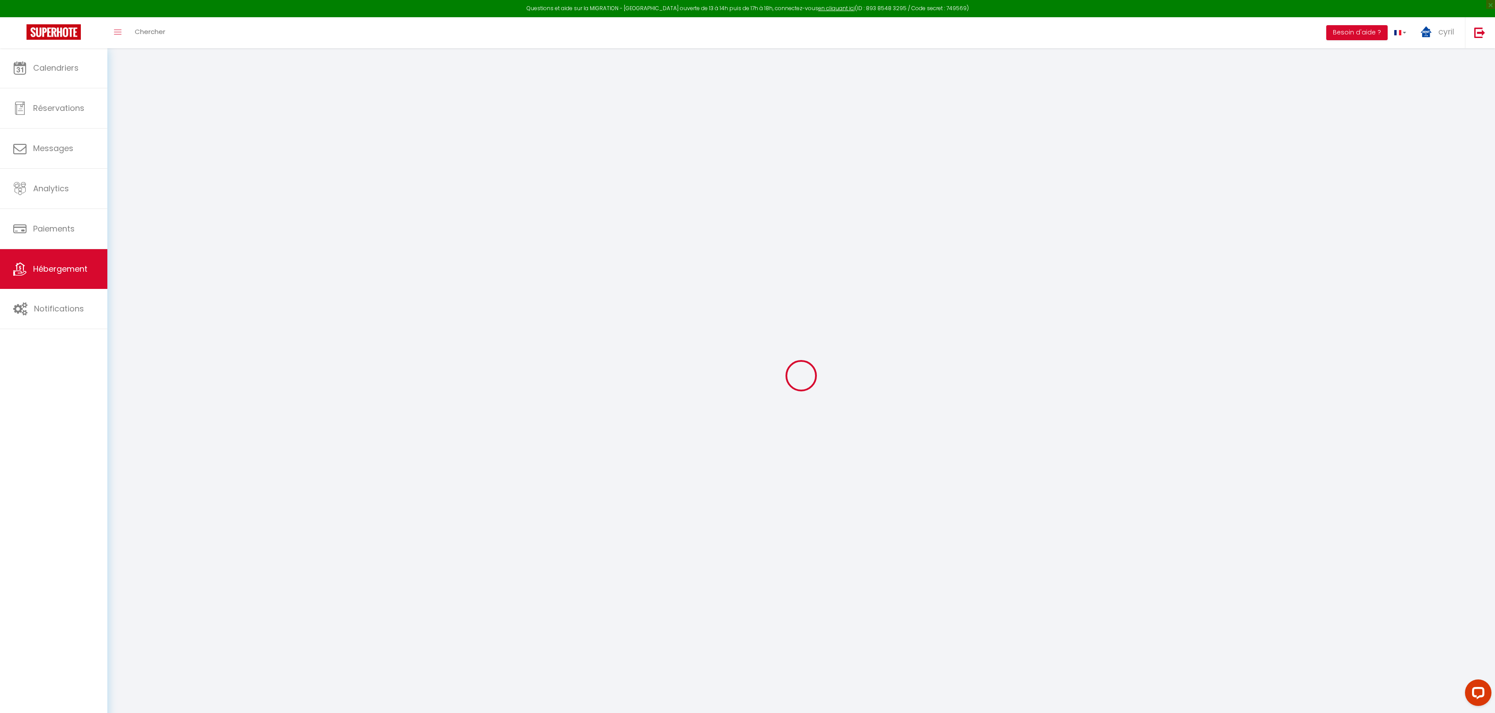
select select
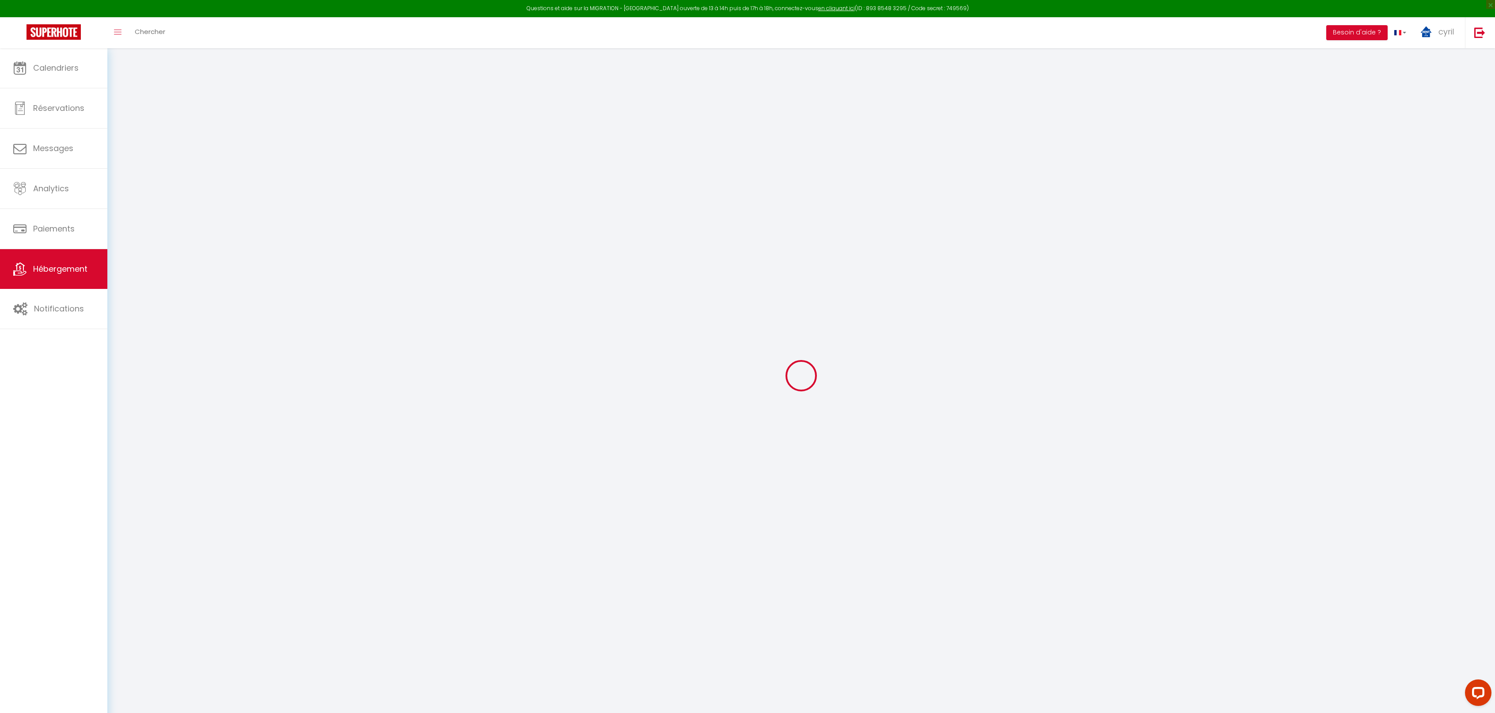
select select
checkbox input "false"
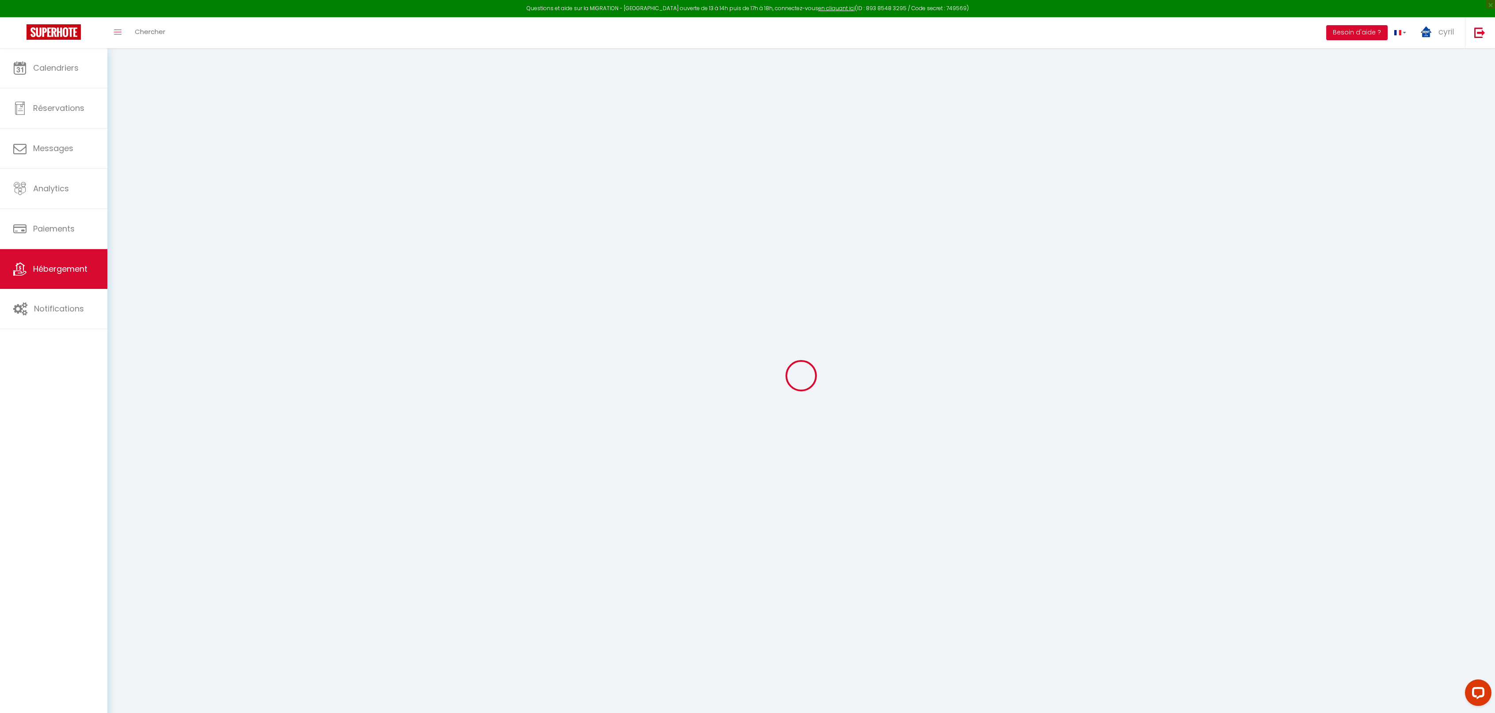
checkbox input "false"
select select
type input "COCON-Université"
type input "[PERSON_NAME]"
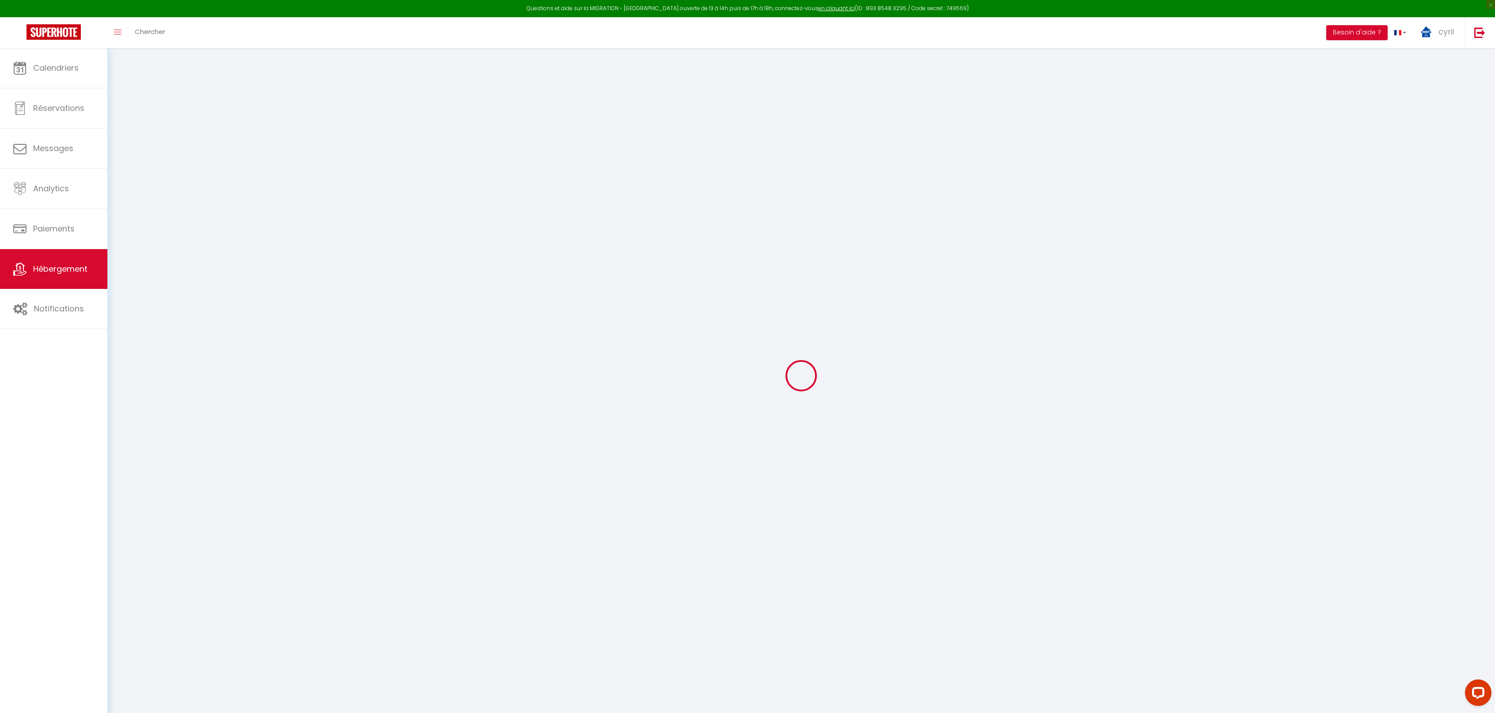
type input "[STREET_ADDRESS]"
type input "69100"
type input "[GEOGRAPHIC_DATA]"
select select "2"
type input "59"
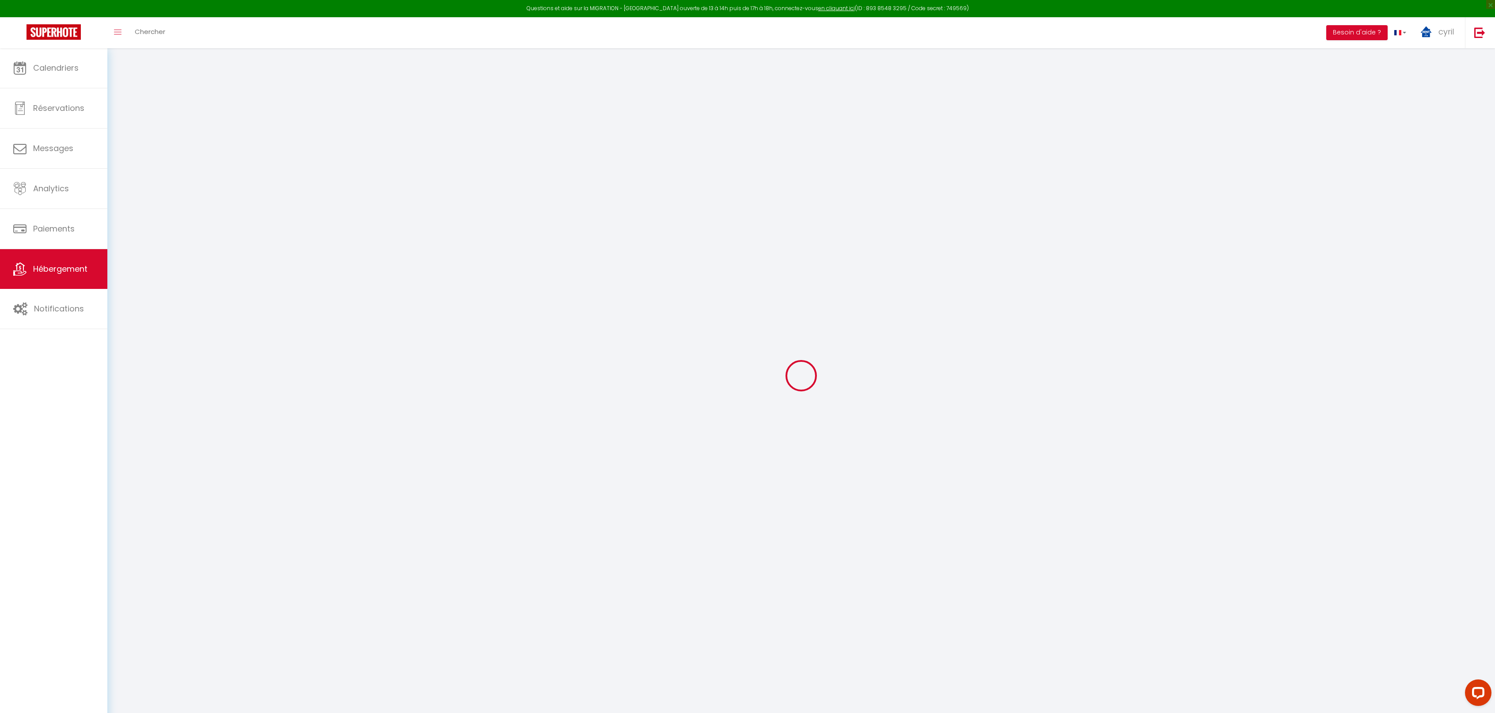
type input "35"
type input "5"
type input "5.01"
type input "300"
select select
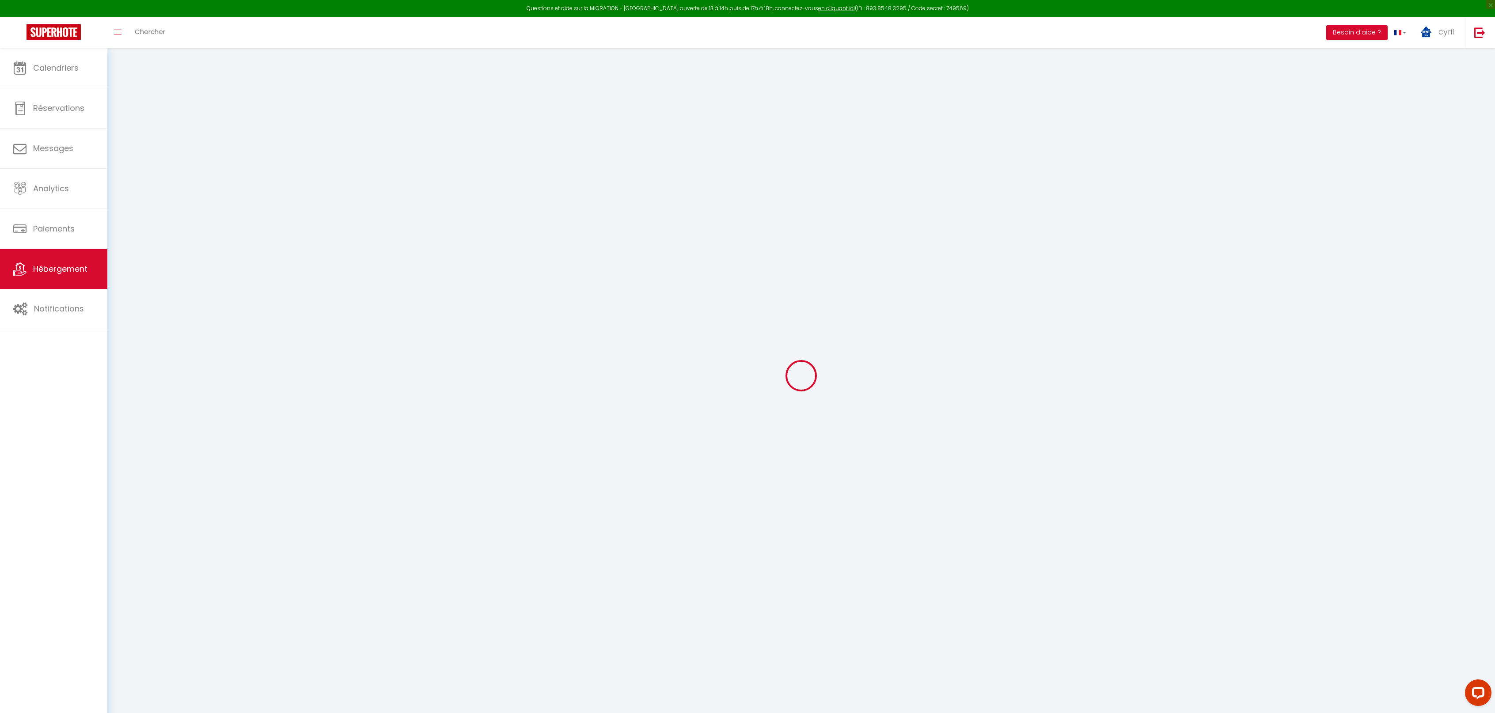
select select
type input "Rue des Lads"
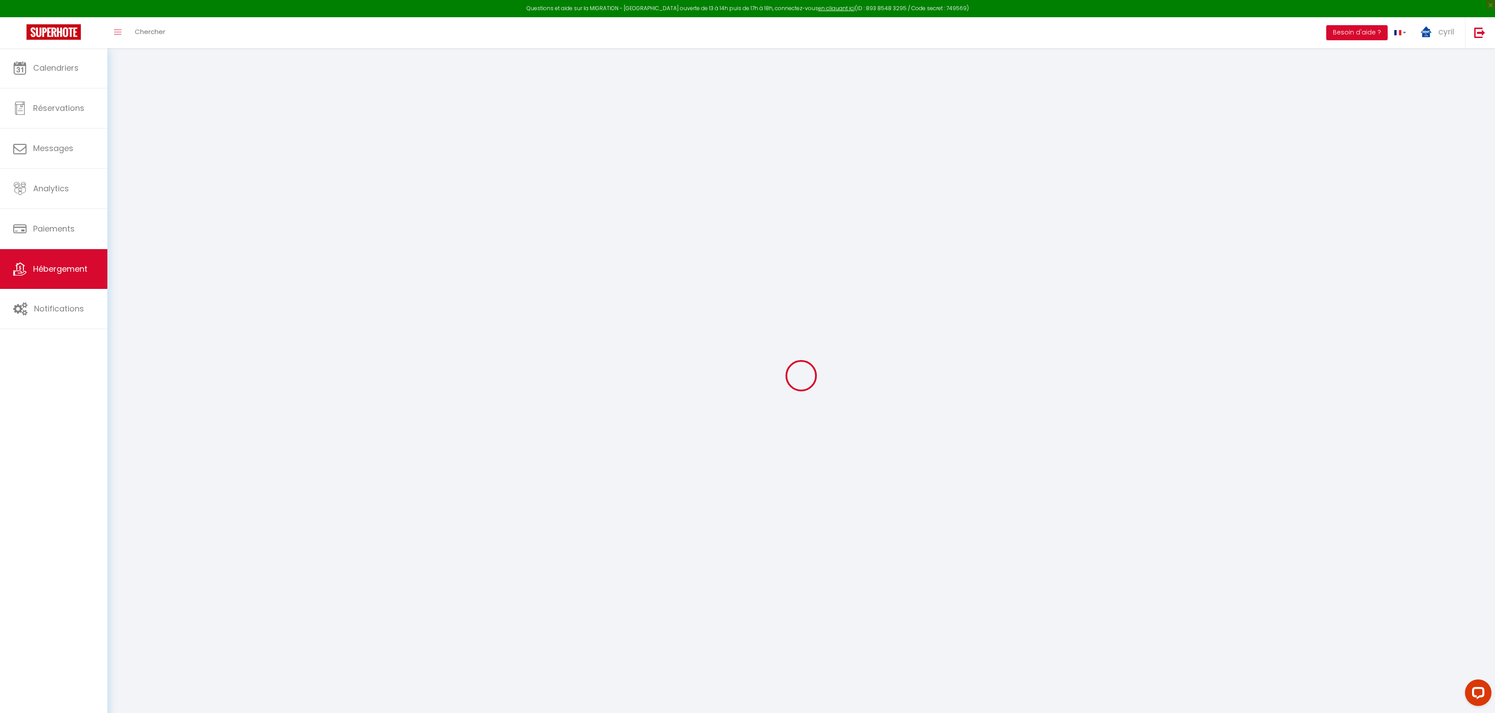
type input "69500"
type input "BRON"
type input "[EMAIL_ADDRESS][DOMAIN_NAME]"
select select "6974"
checkbox input "false"
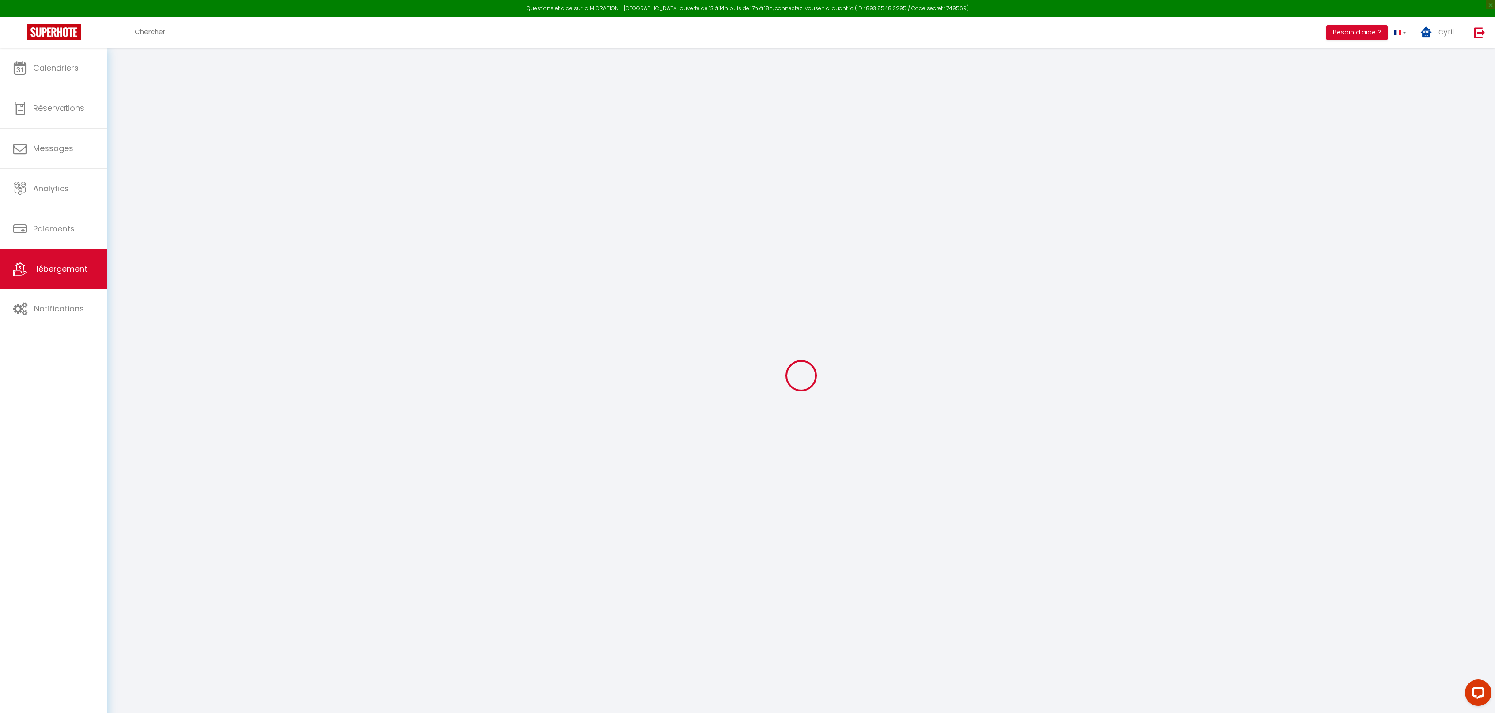
checkbox input "false"
radio input "true"
type input "0"
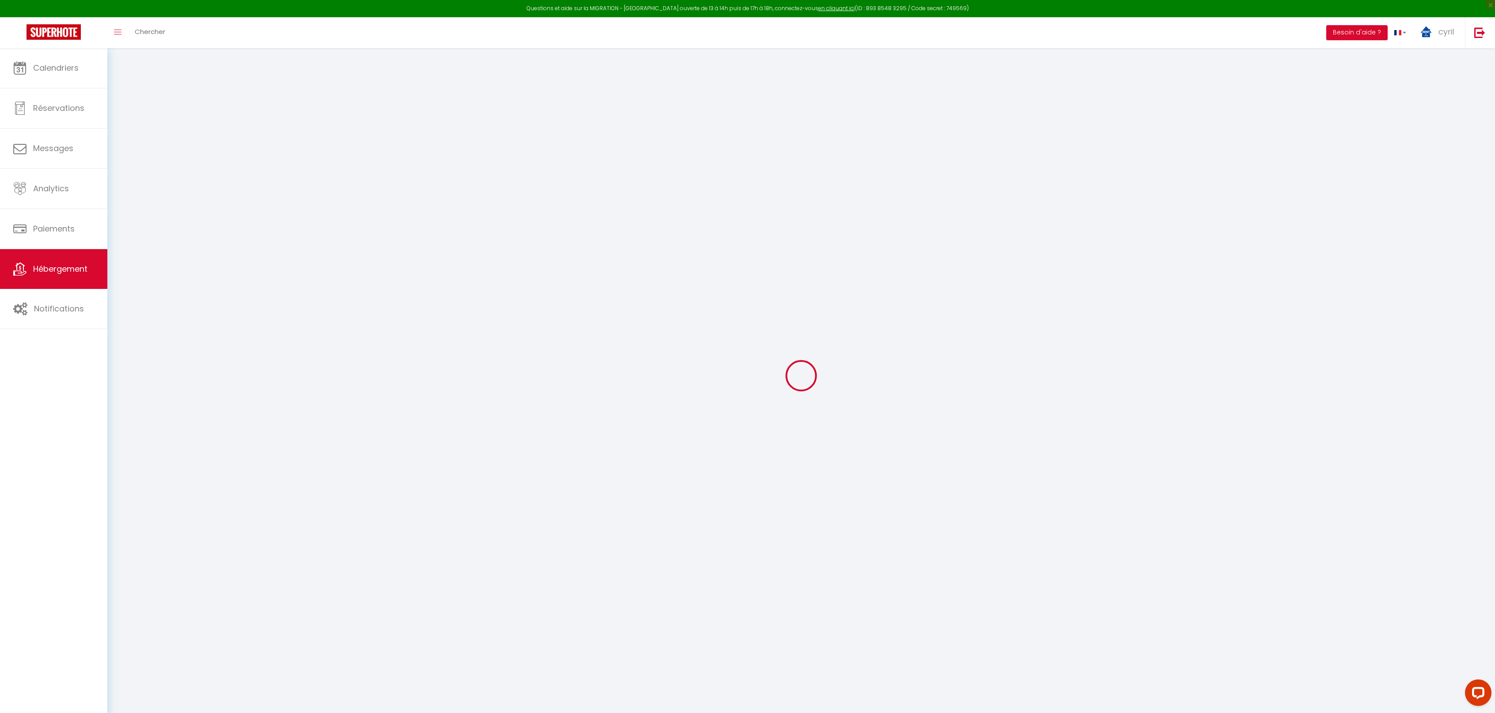
type input "0"
select select "+ 20 %"
select select "+ 60 %"
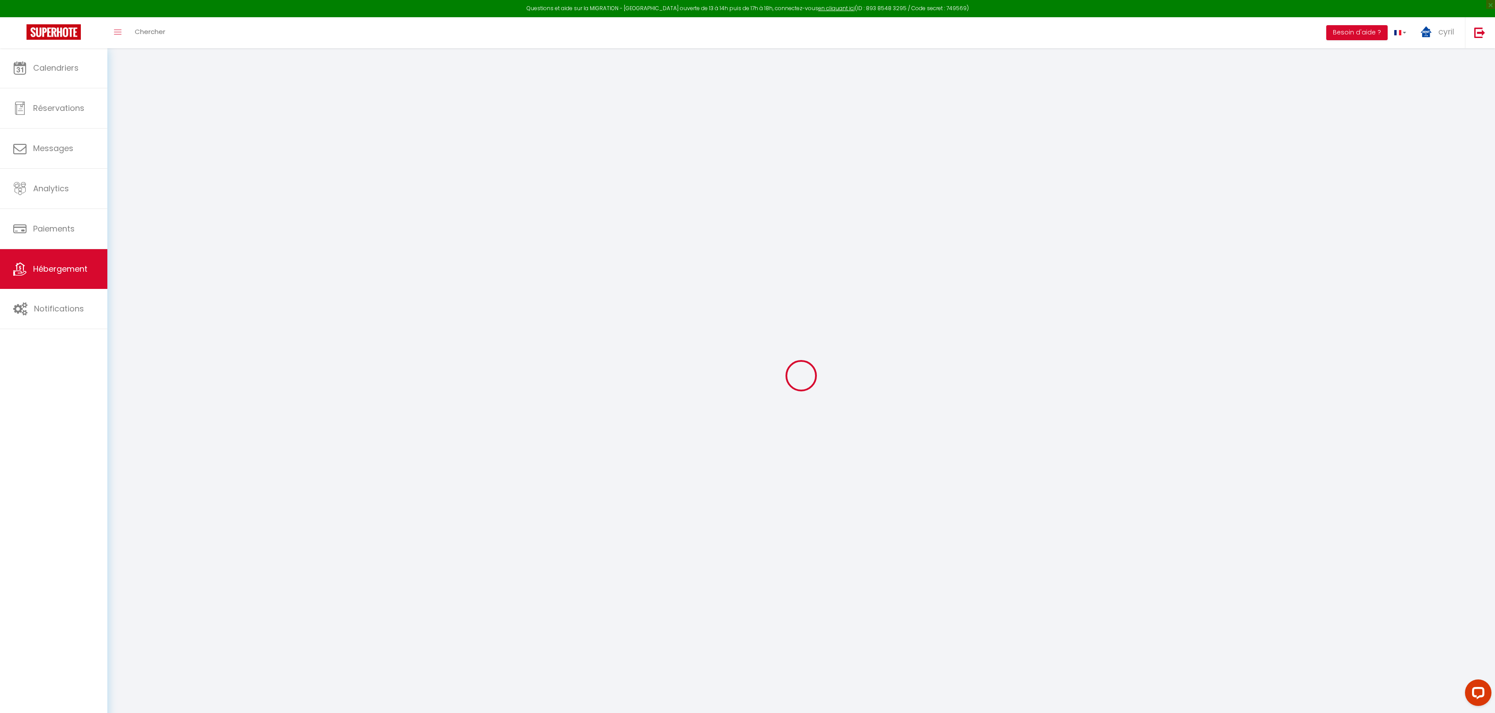
select select "+ 20 %"
checkbox input "false"
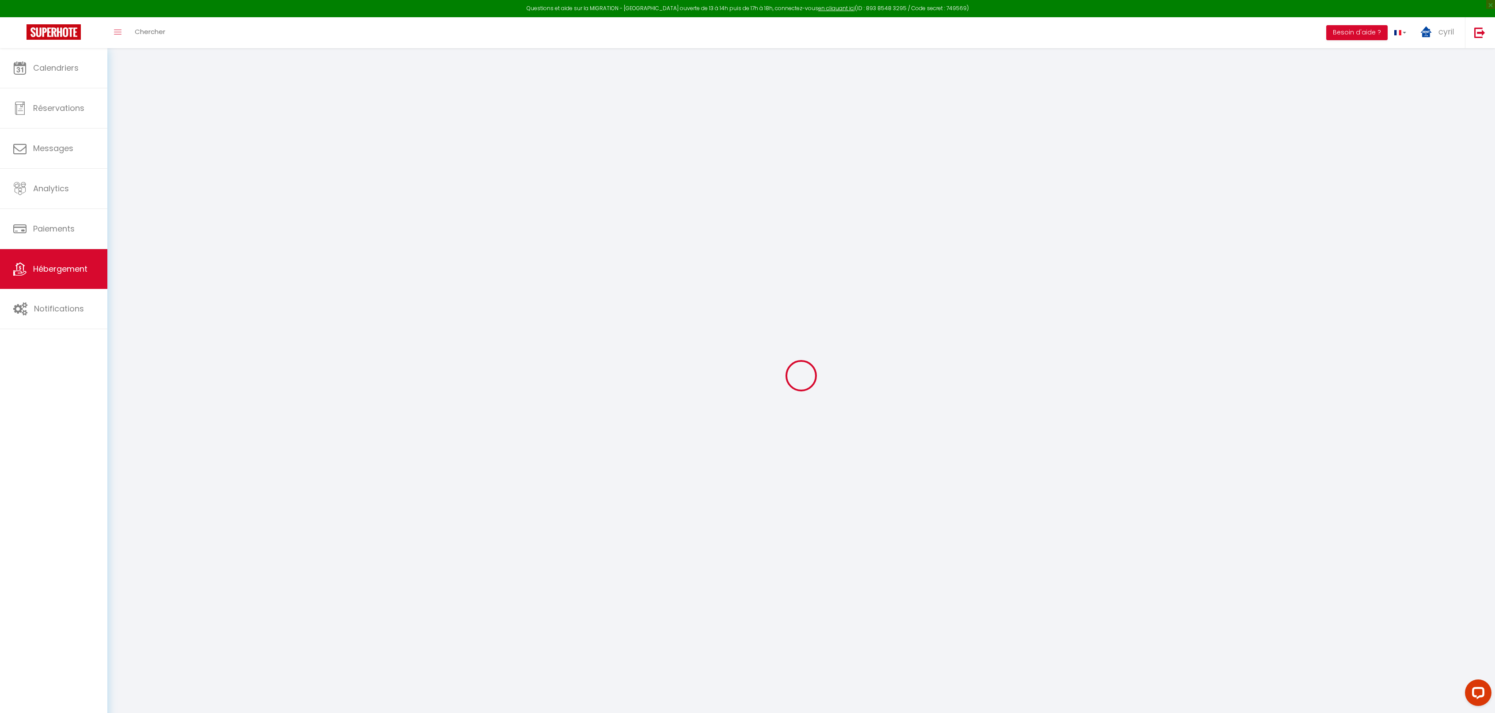
select select "3952-1268092139932221667"
select select
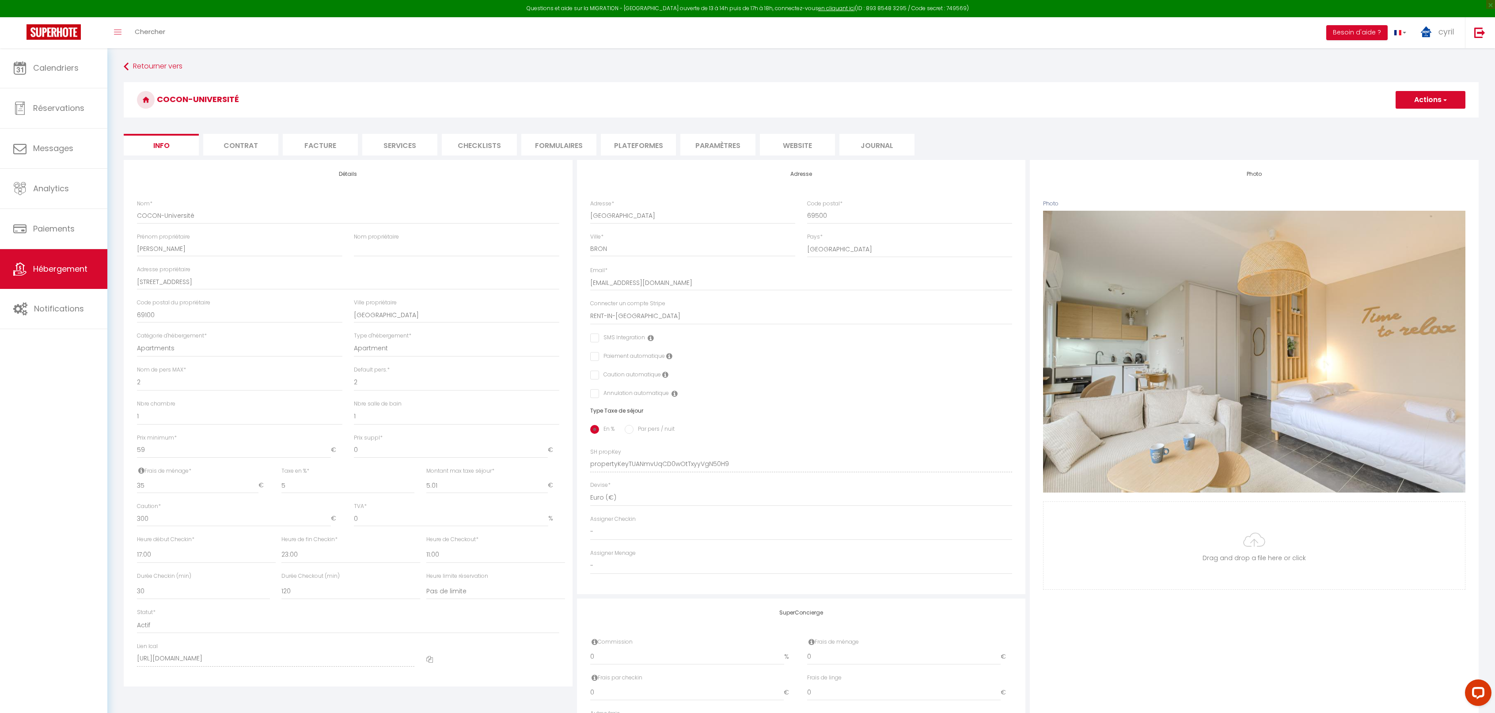
click at [638, 140] on li "Plateformes" at bounding box center [638, 145] width 75 height 22
select select
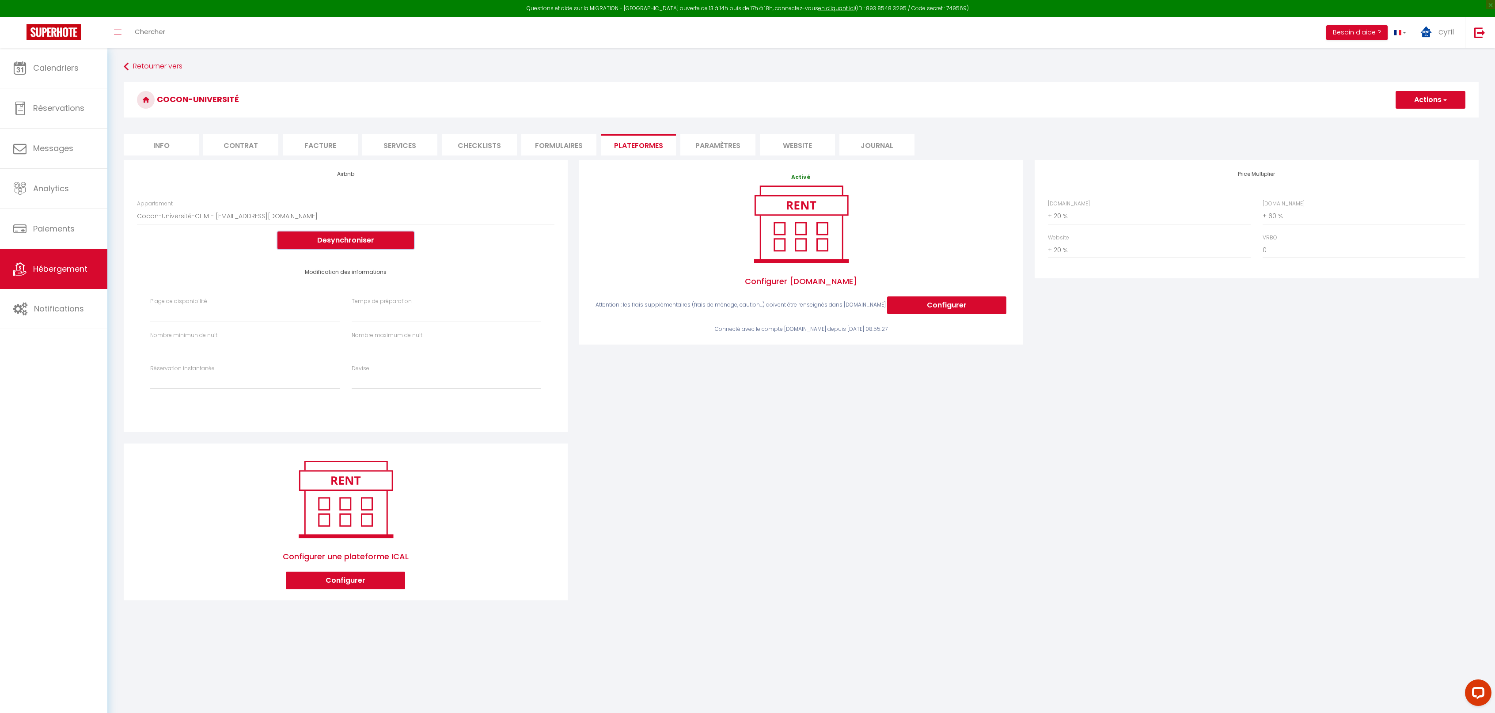
click at [347, 239] on button "Desynchroniser" at bounding box center [345, 241] width 137 height 18
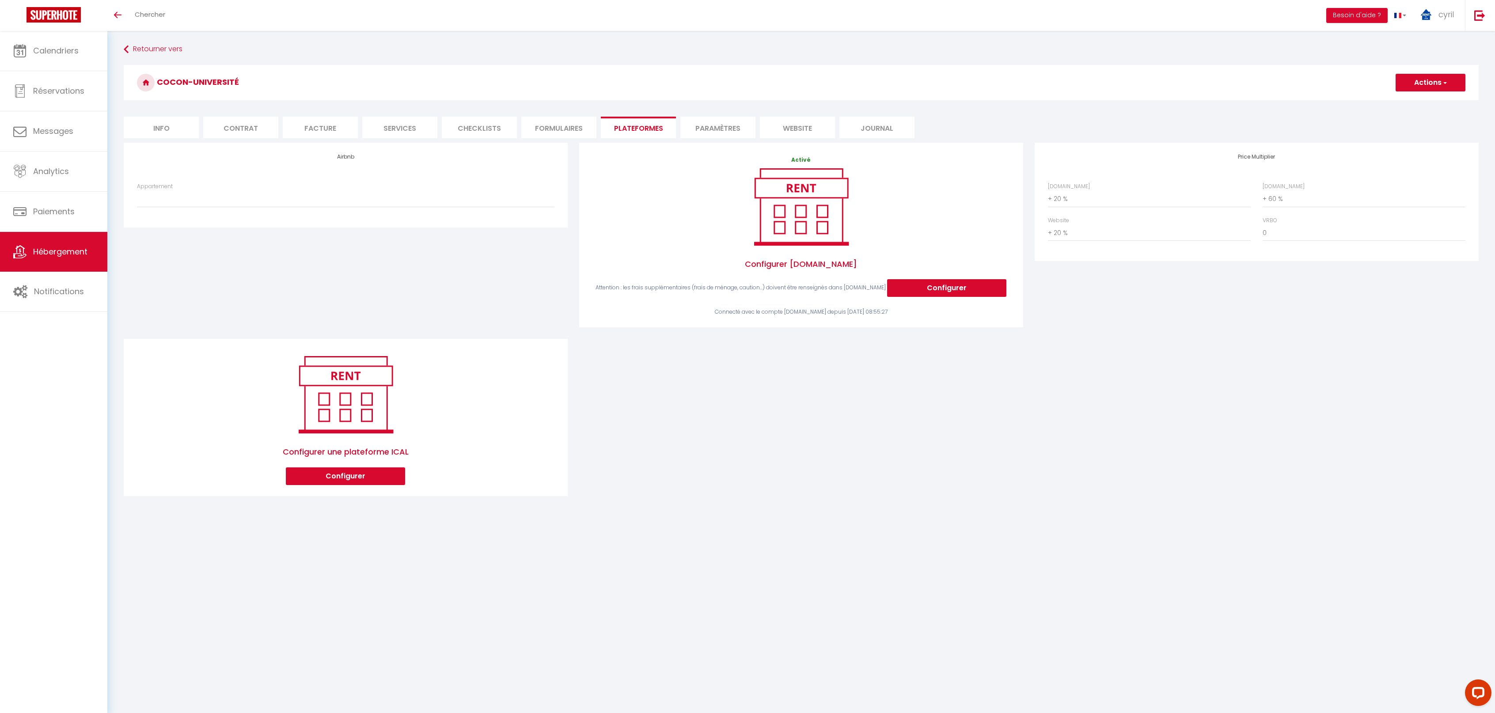
click at [57, 249] on span "Hébergement" at bounding box center [60, 251] width 54 height 11
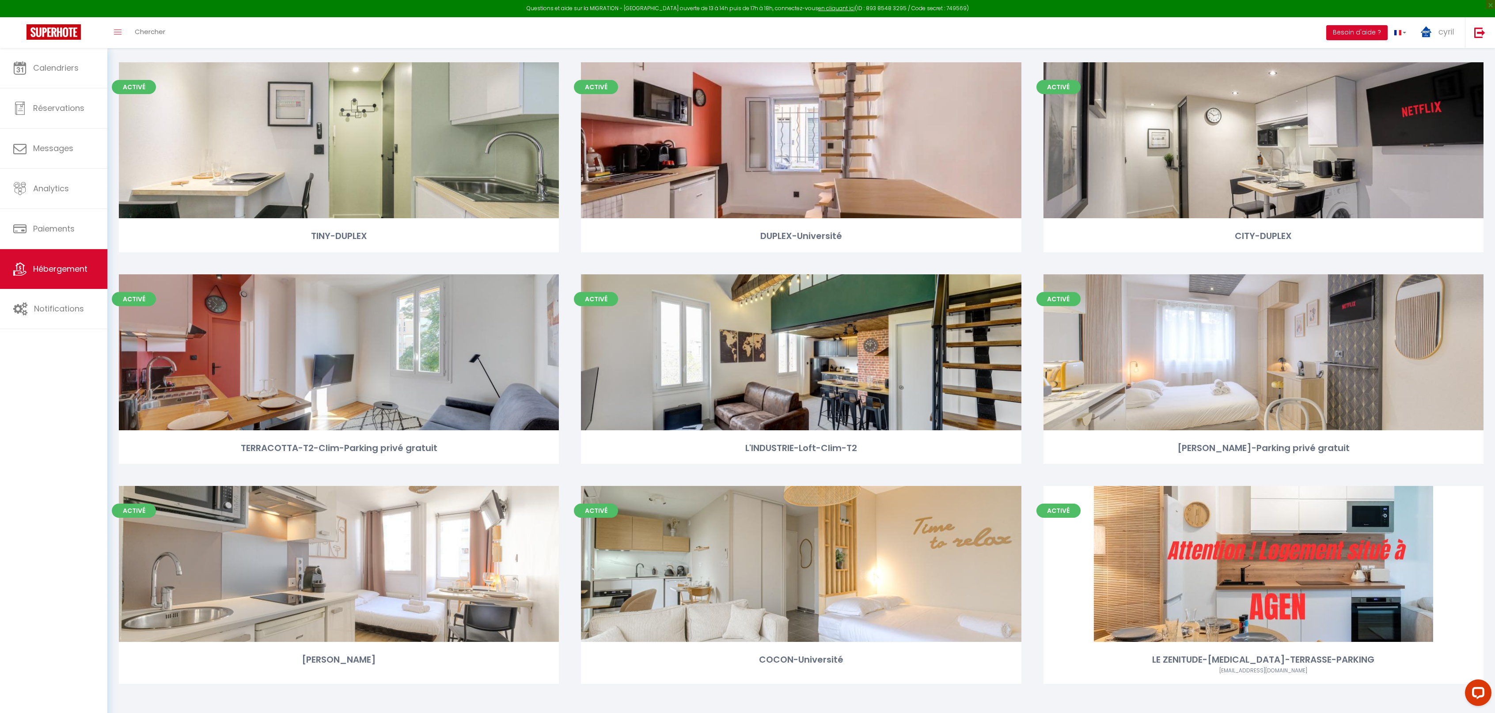
scroll to position [275, 0]
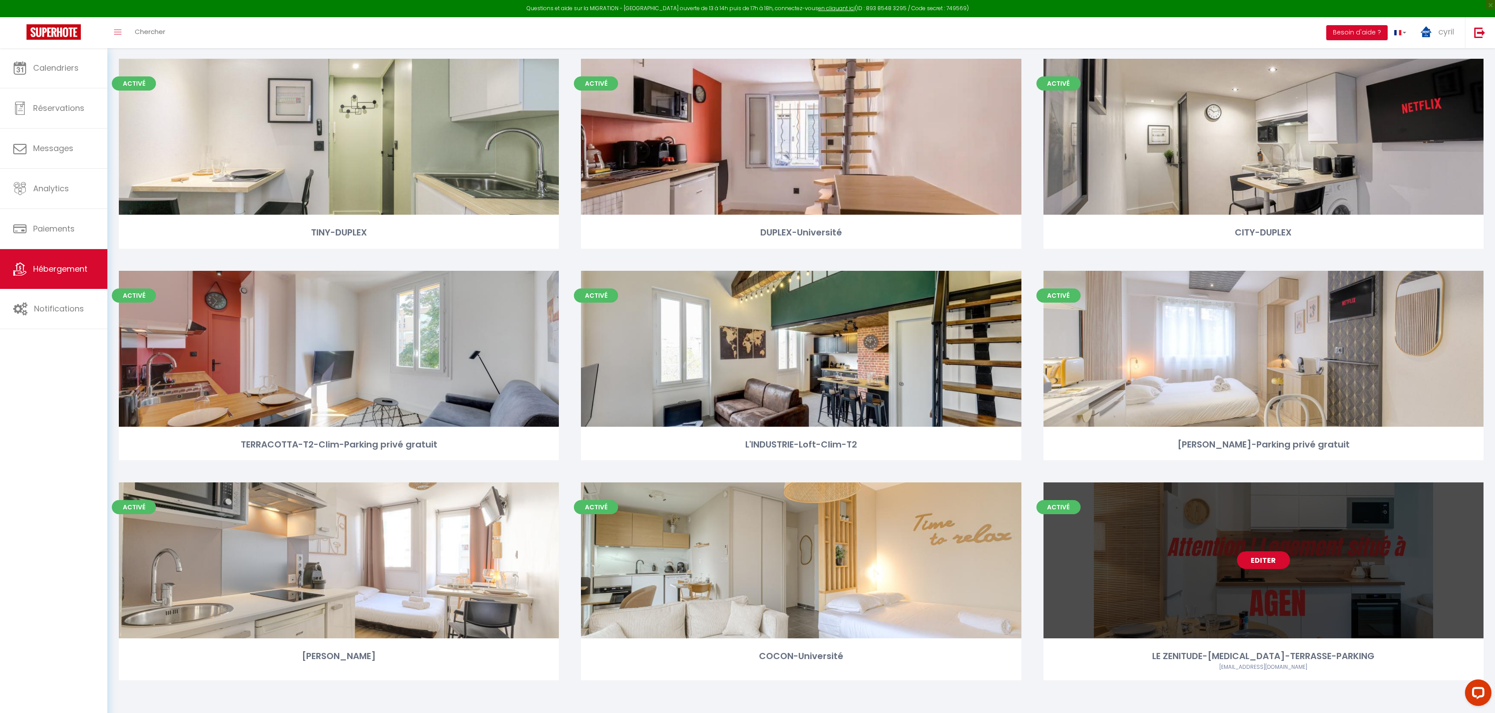
click at [1267, 558] on link "Editer" at bounding box center [1263, 560] width 53 height 18
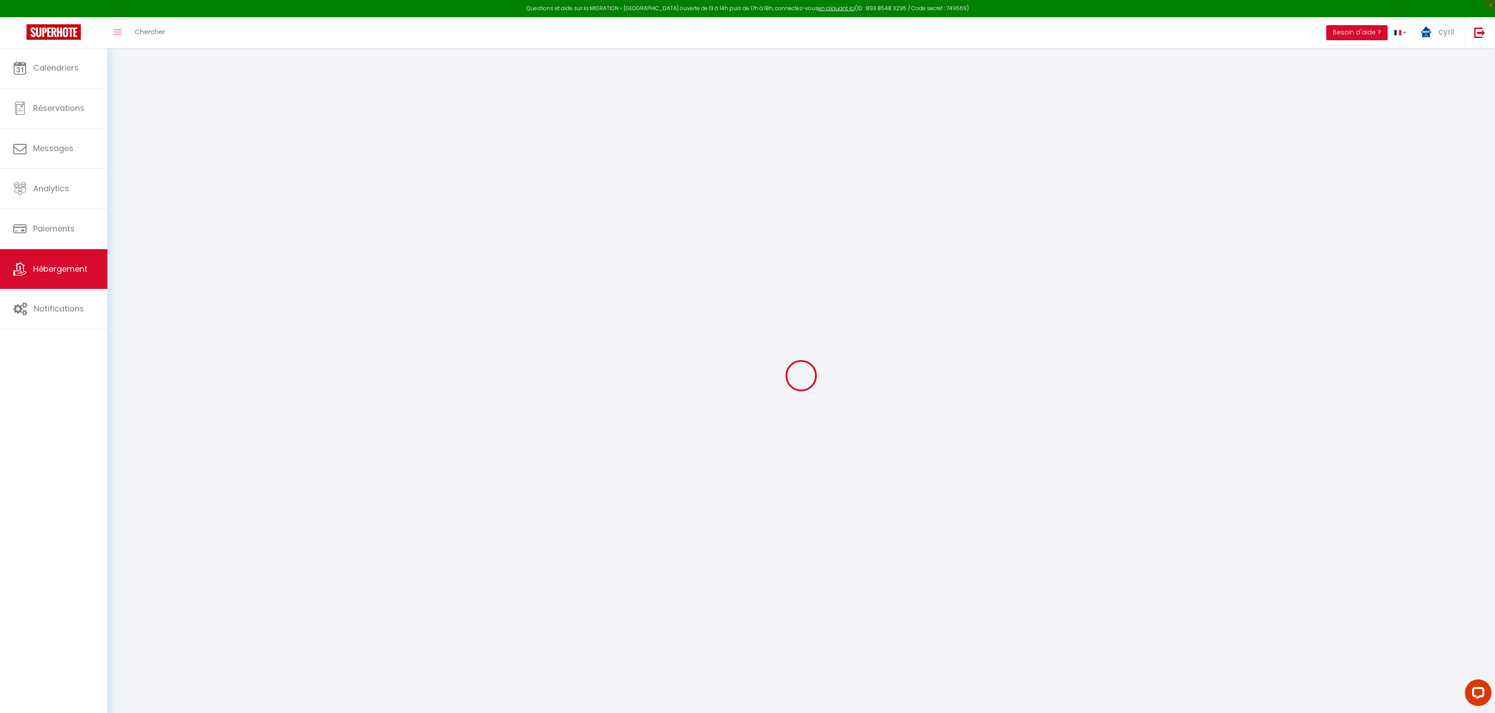
select select "+ 20 %"
select select "+ 60 %"
select select "+ 20 %"
checkbox input "false"
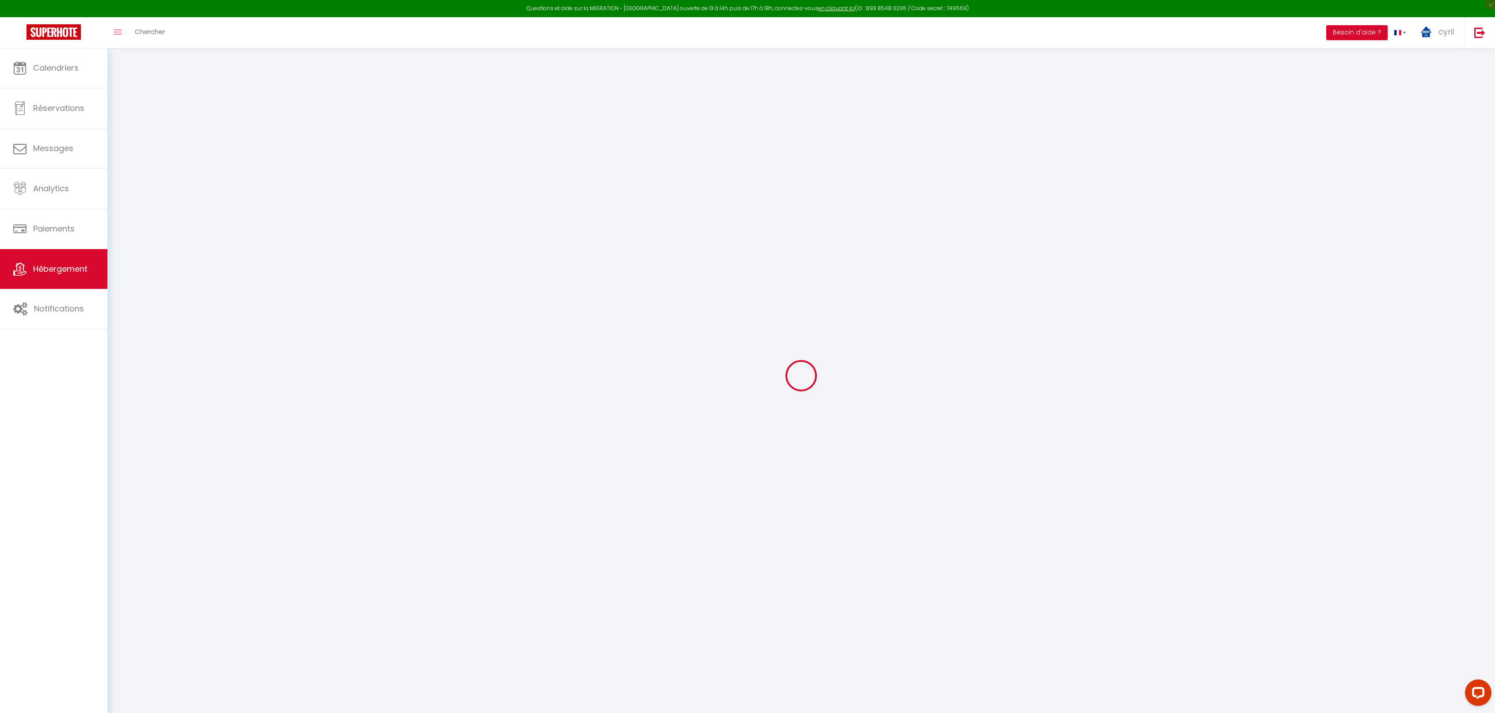
checkbox input "false"
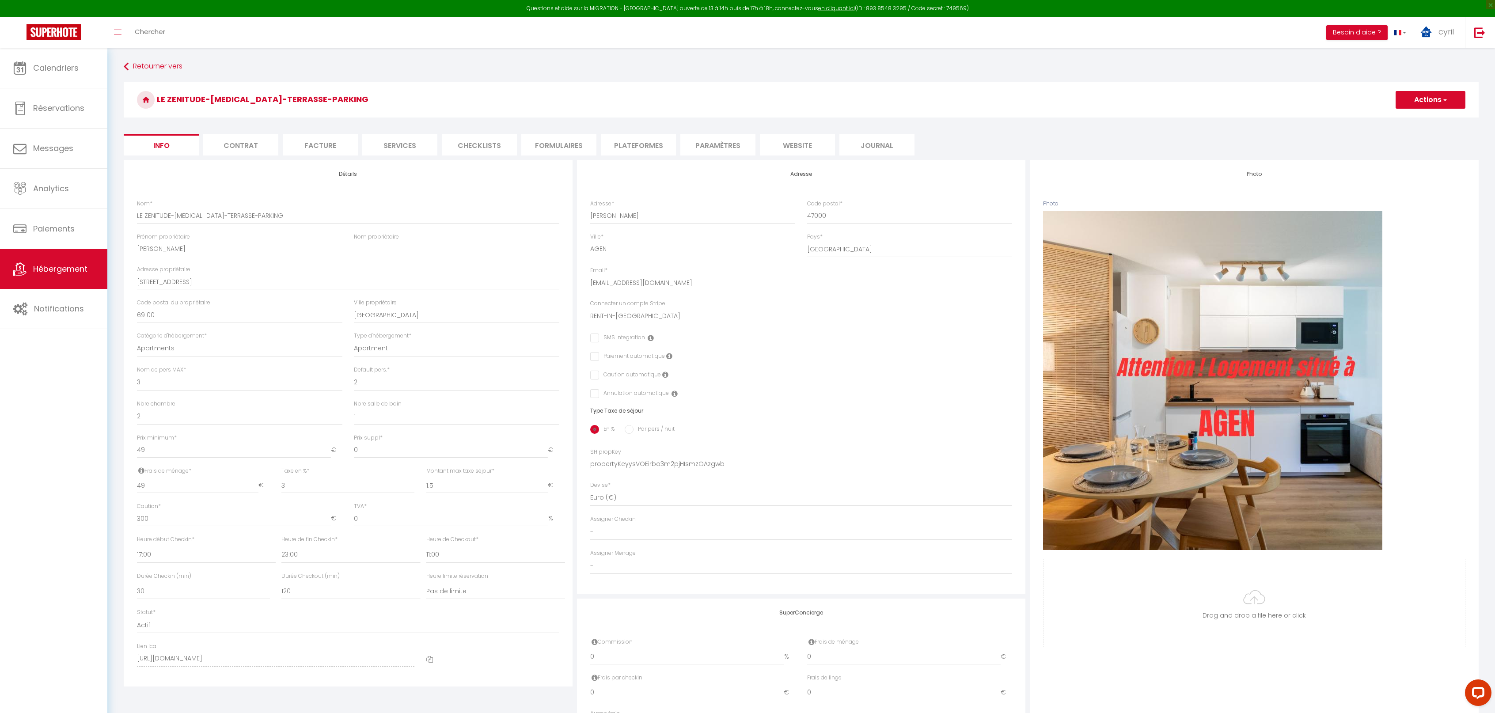
checkbox input "false"
click at [643, 140] on li "Plateformes" at bounding box center [638, 145] width 75 height 22
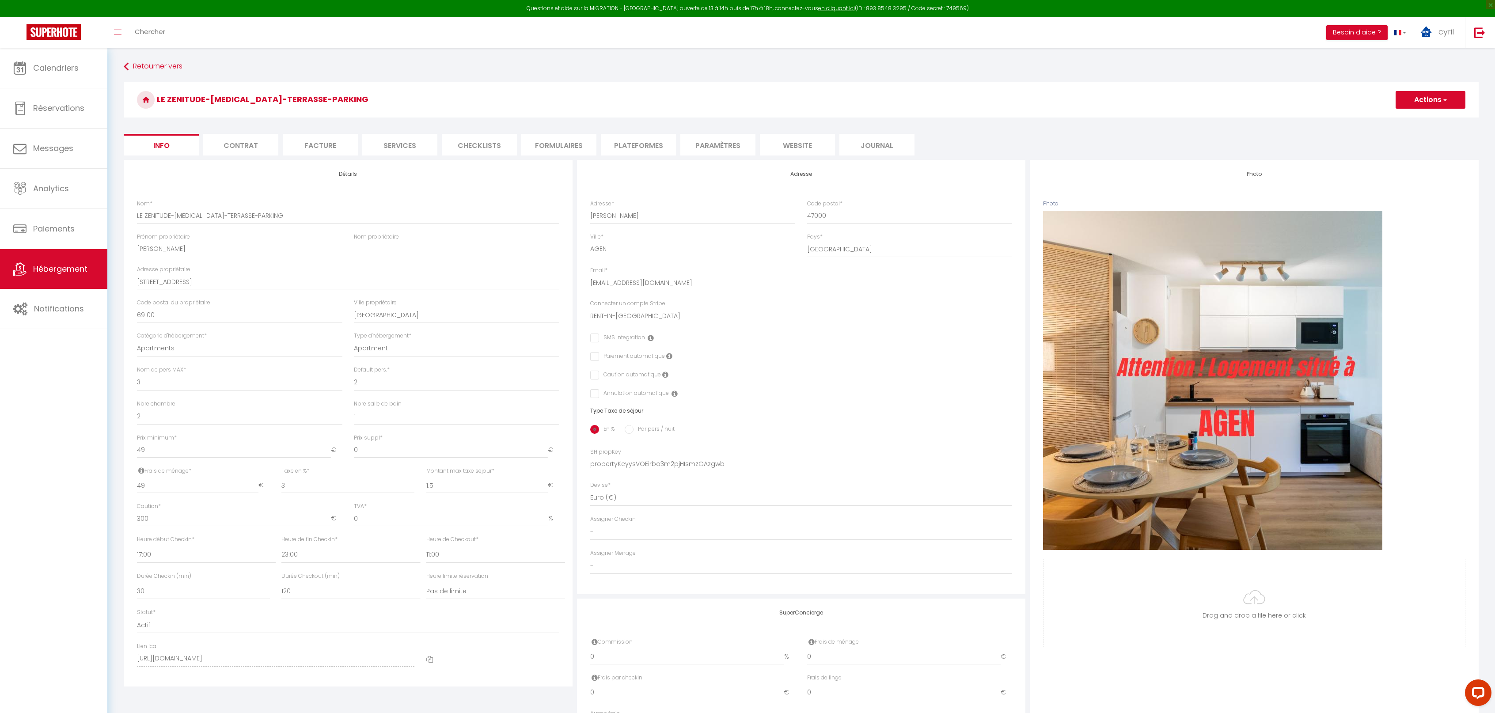
select select "3952-1179019587822677374"
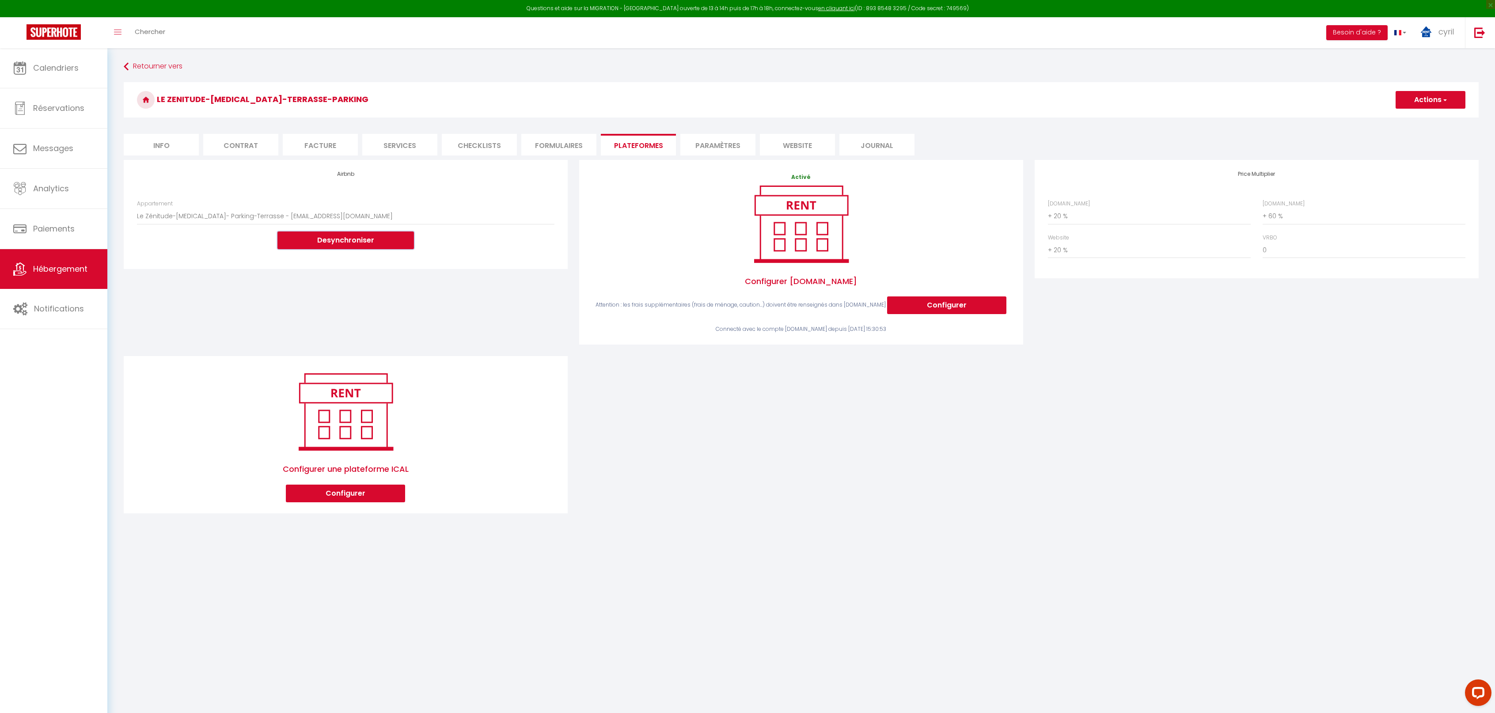
click at [348, 237] on button "Desynchroniser" at bounding box center [345, 241] width 137 height 18
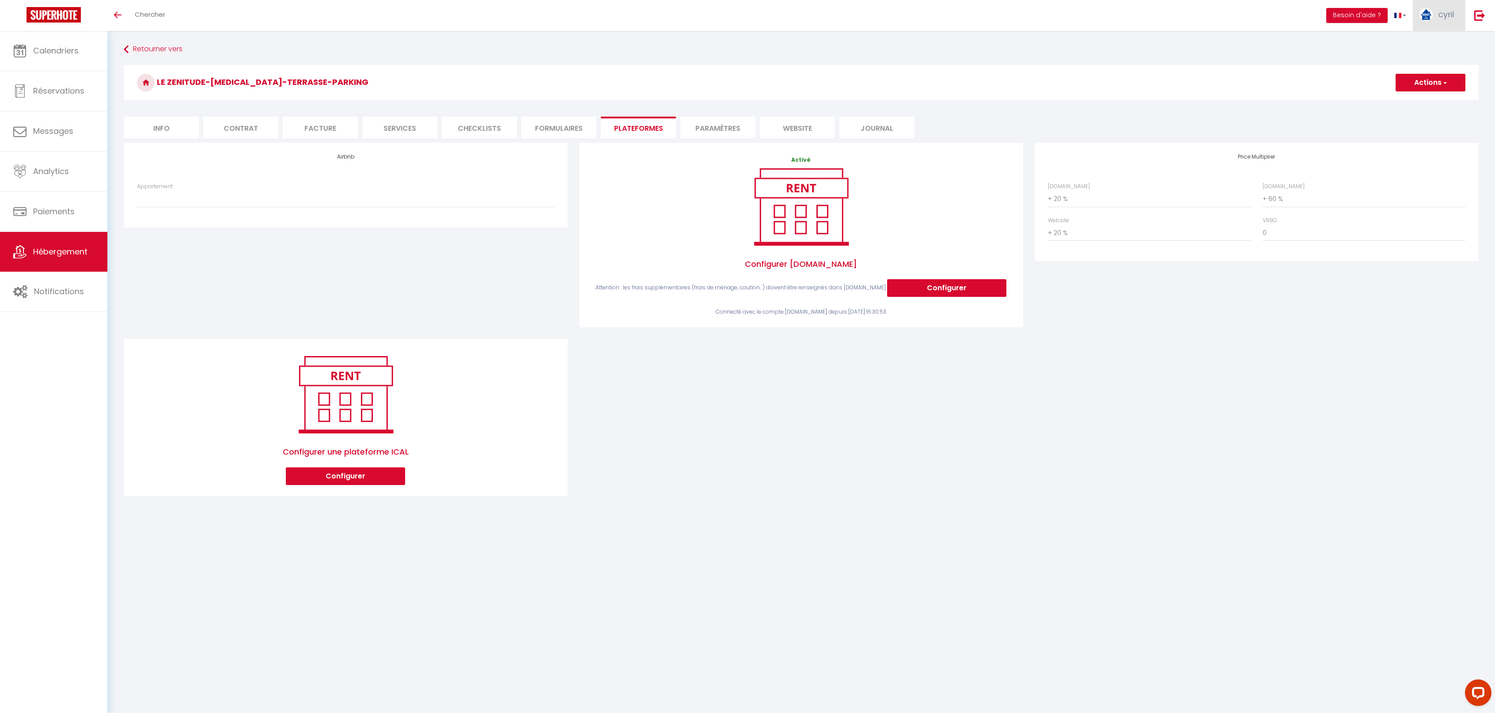
click at [1447, 14] on span "cyril" at bounding box center [1446, 14] width 15 height 11
click at [1422, 46] on link "Paramètres" at bounding box center [1429, 44] width 65 height 15
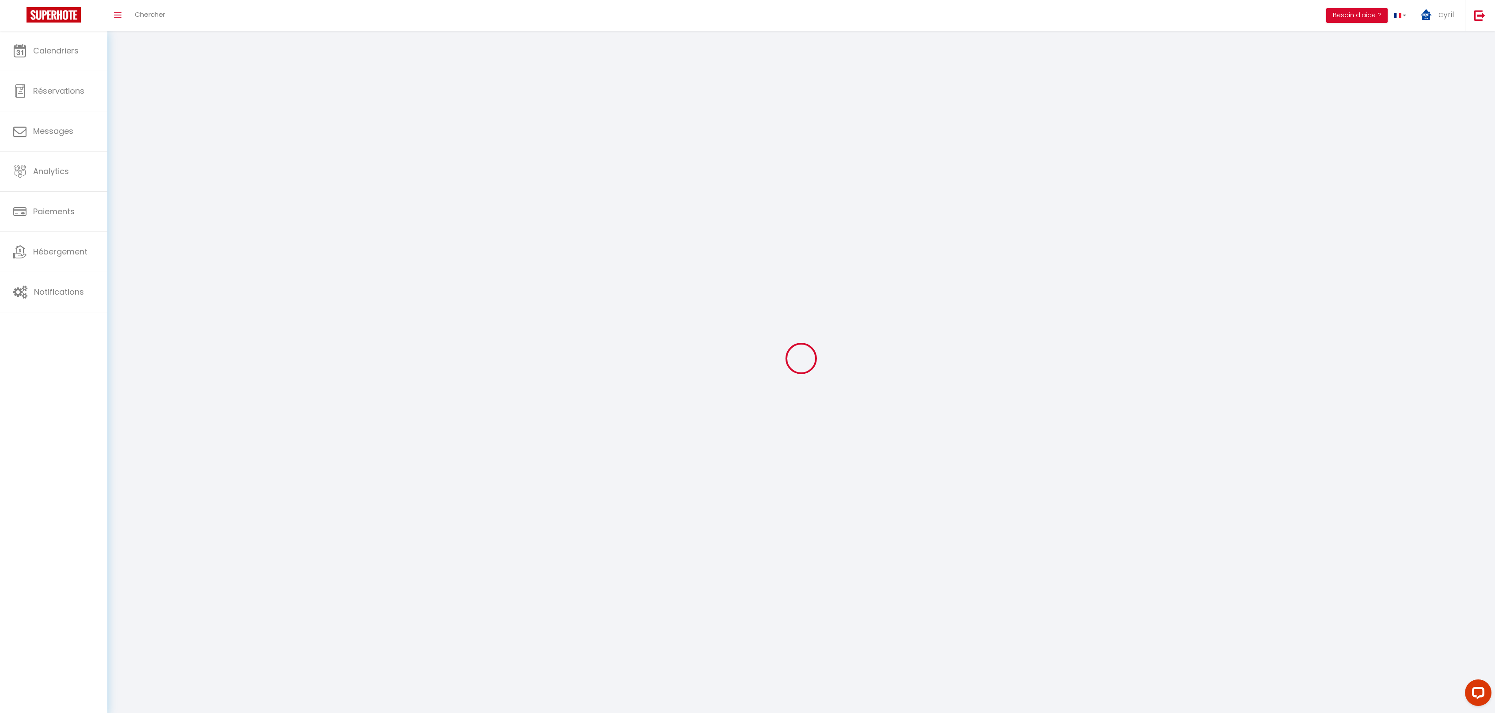
type input "cyril"
type input "[PERSON_NAME]"
type input "[PHONE_NUMBER]"
type input "[STREET_ADDRESS]"
type input "69970"
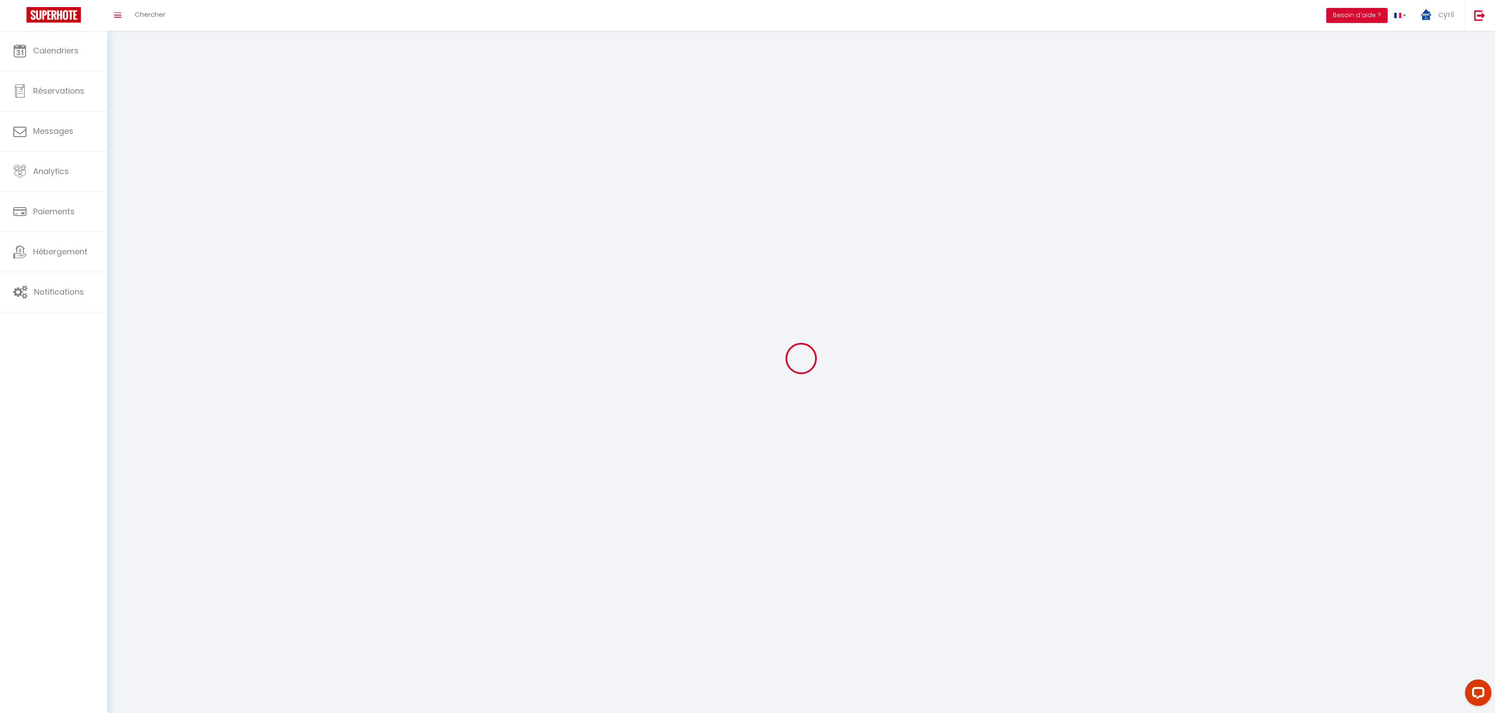
type input "chaponnay"
type input "7OumpzIiCiAKapcZX00Zibqez"
type input "1rnGiINtopoDnES5oFt1duZTc"
type input "[URL][DOMAIN_NAME]"
select select "28"
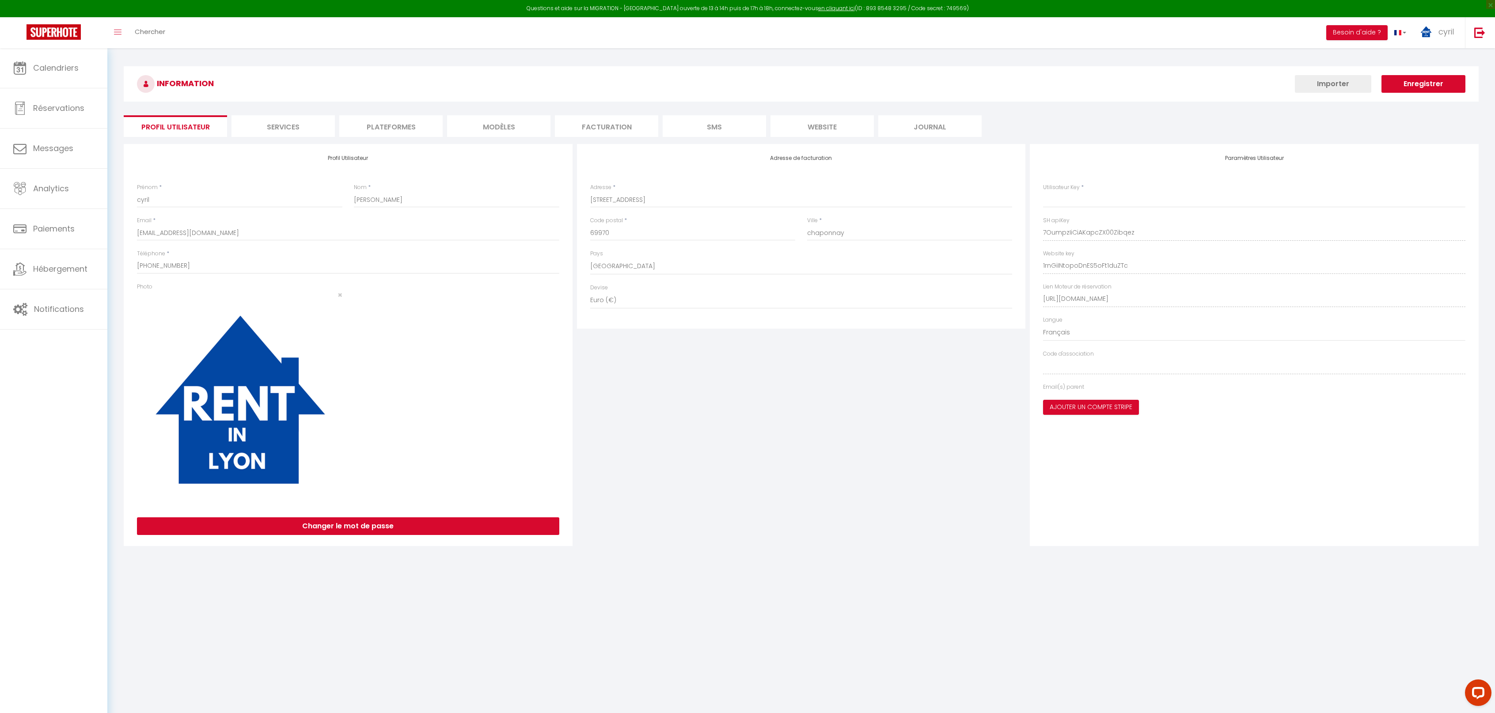
type input "7OumpzIiCiAKapcZX00Zibqez"
type input "1rnGiINtopoDnES5oFt1duZTc"
type input "[URL][DOMAIN_NAME]"
select select "fr"
click at [403, 126] on li "Plateformes" at bounding box center [390, 126] width 103 height 22
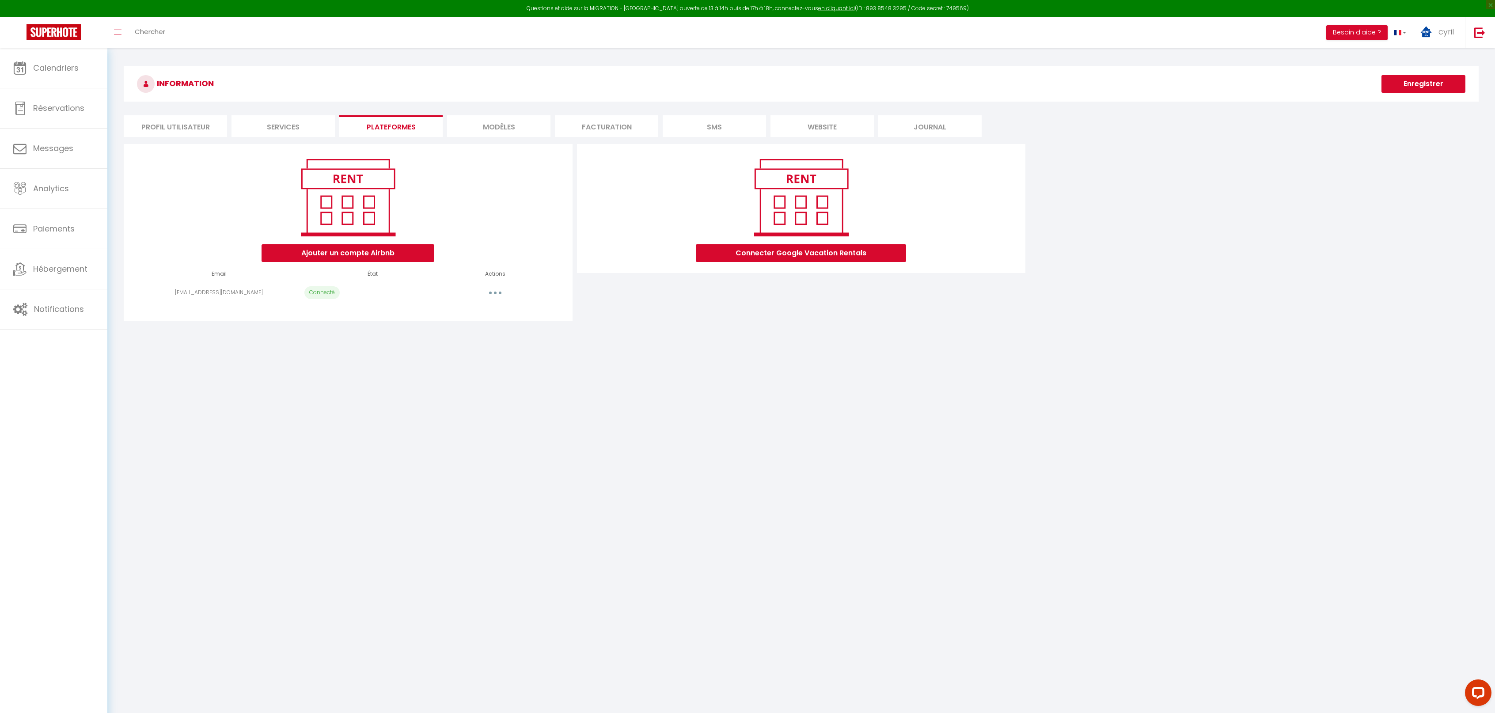
click at [496, 289] on button "button" at bounding box center [495, 293] width 25 height 14
click at [473, 309] on link "Importer les appartements" at bounding box center [456, 312] width 98 height 15
select select "27719"
select select
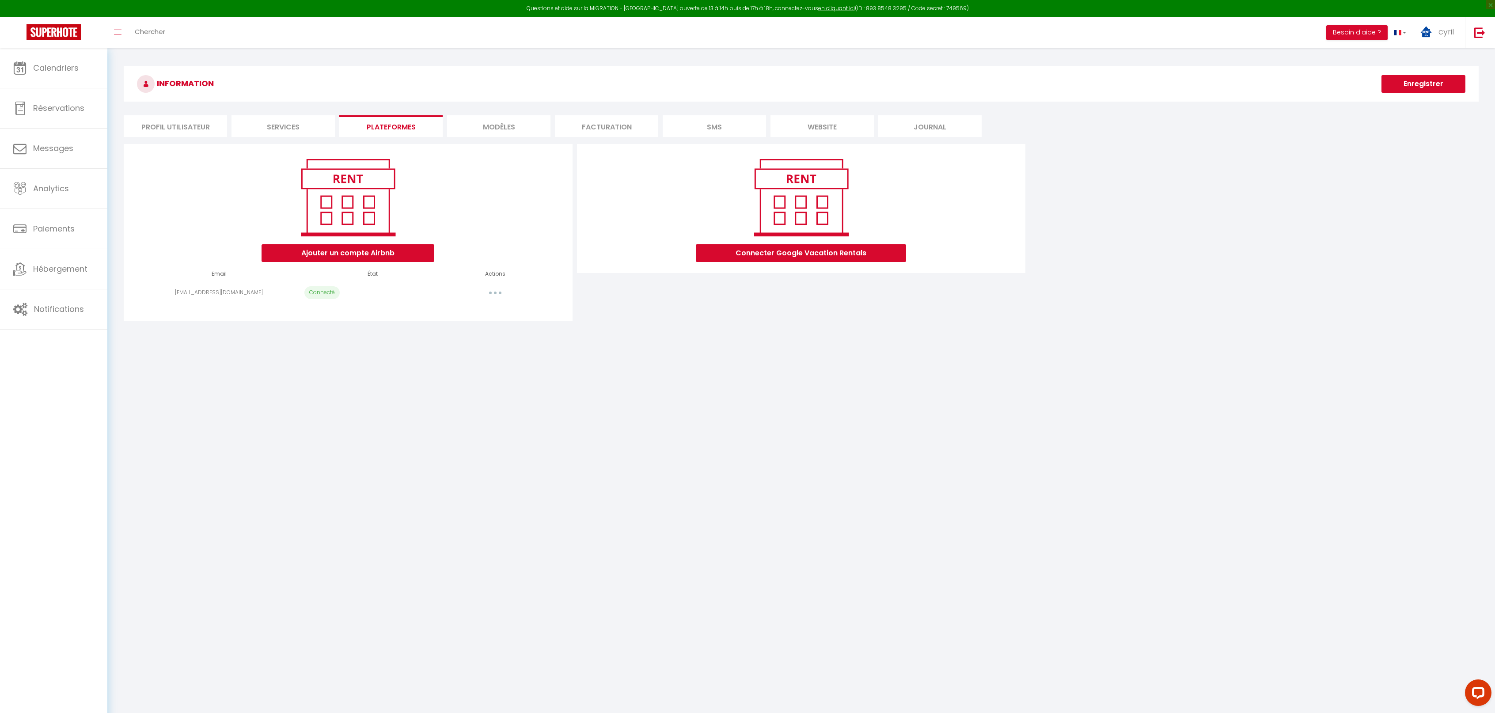
select select
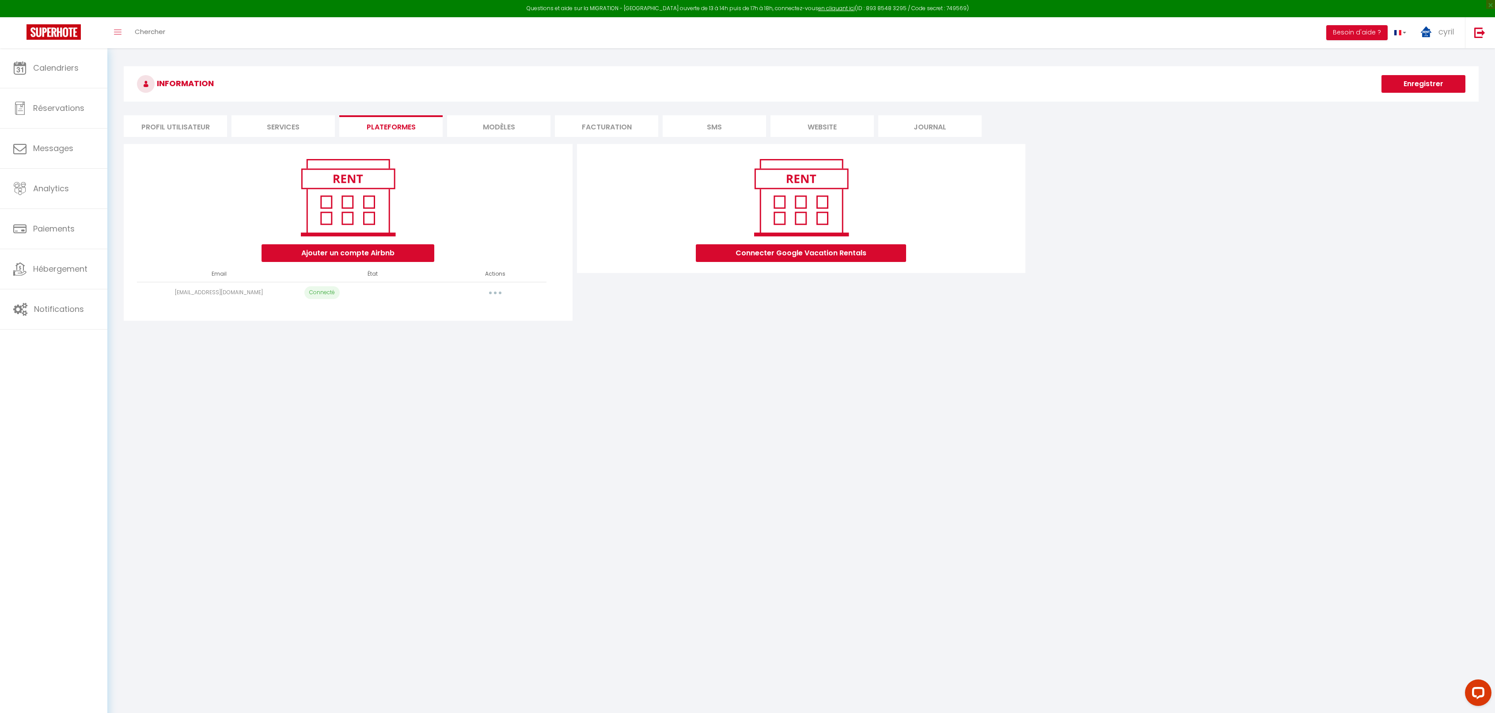
select select
select select "69991"
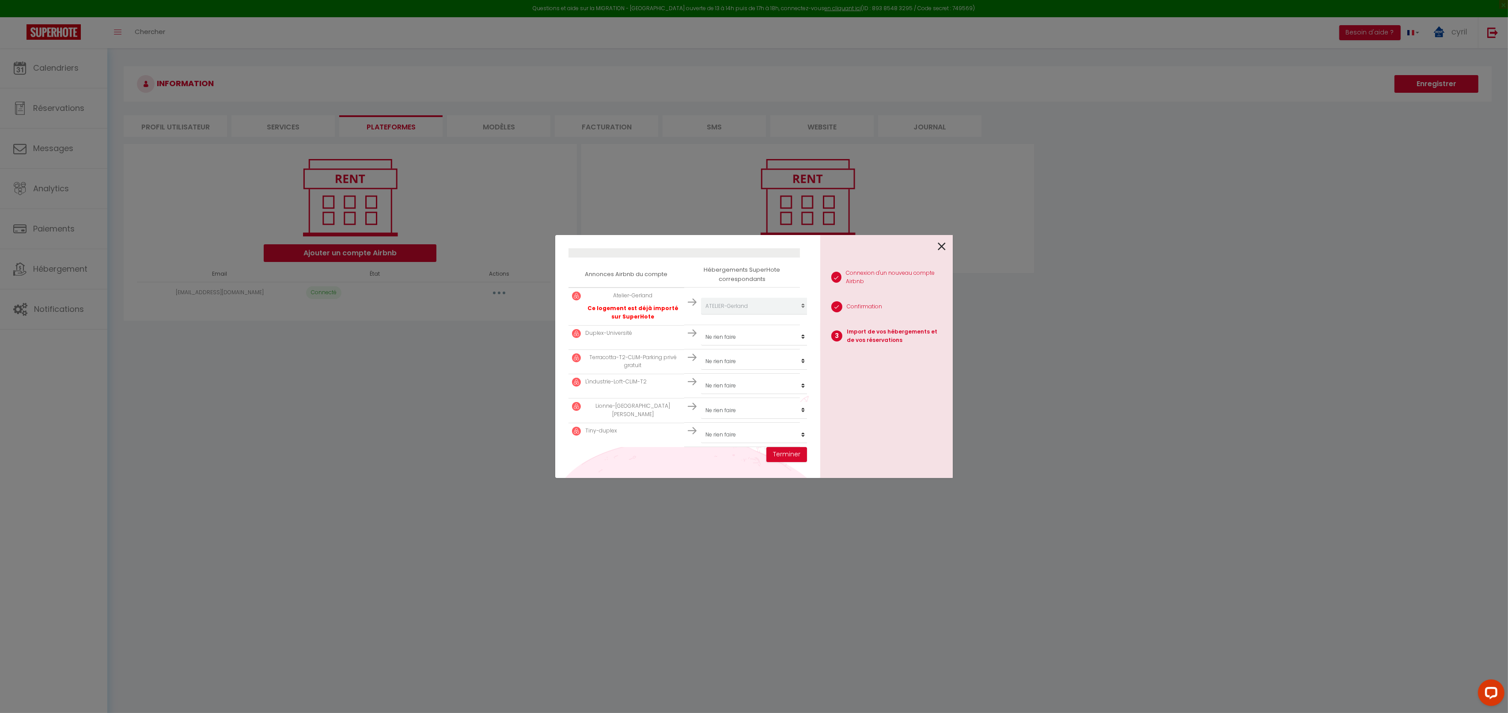
scroll to position [145, 0]
click at [734, 312] on select "Créer un nouveau hébergement Ne rien faire L'ESSENTIEL LIONNE-[GEOGRAPHIC_DATA]…" at bounding box center [755, 303] width 109 height 17
select select "27720"
click at [701, 312] on select "Créer un nouveau hébergement Ne rien faire L'ESSENTIEL LIONNE-[GEOGRAPHIC_DATA]…" at bounding box center [755, 303] width 109 height 17
click at [741, 312] on select "Créer un nouveau hébergement Ne rien faire L'ESSENTIEL LIONNE-[GEOGRAPHIC_DATA]…" at bounding box center [755, 303] width 109 height 17
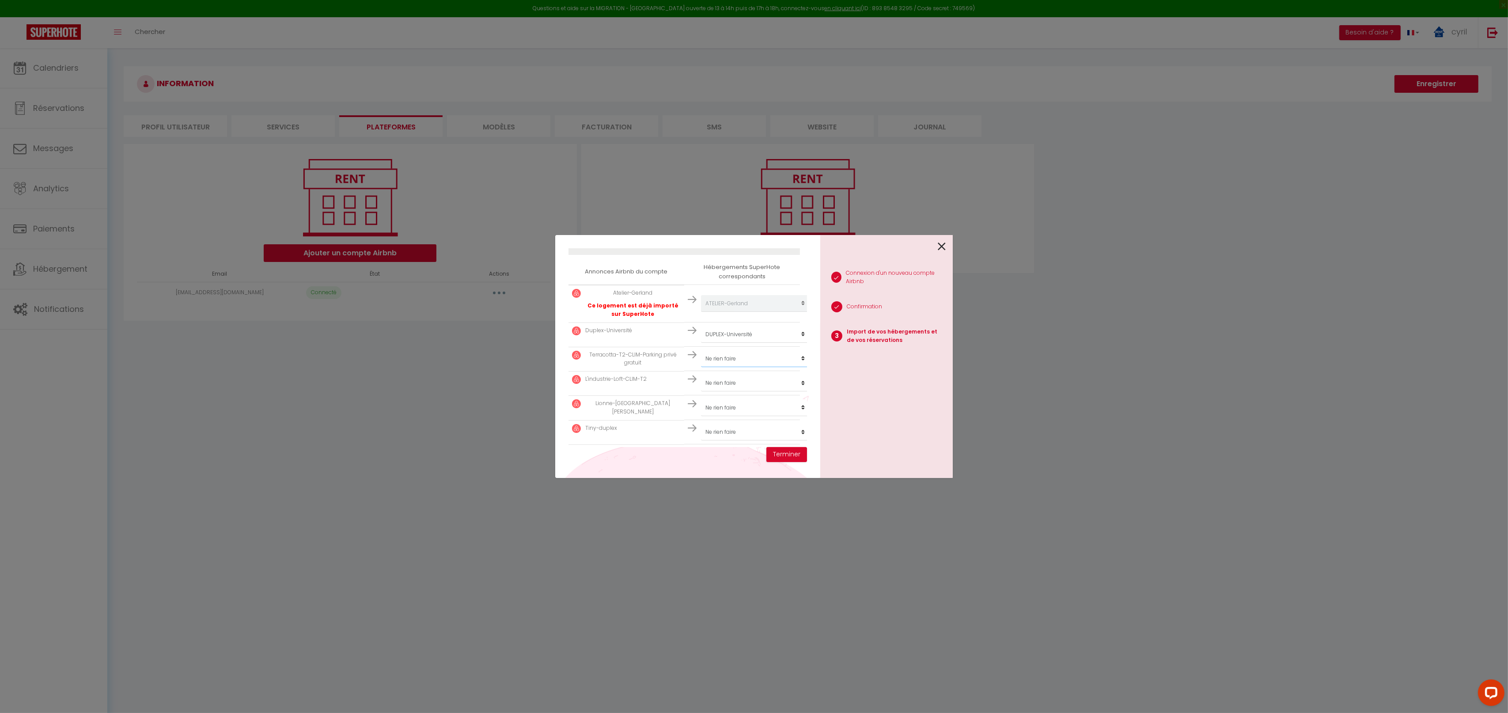
select select "27721"
click at [701, 312] on select "Créer un nouveau hébergement Ne rien faire L'ESSENTIEL LIONNE-[GEOGRAPHIC_DATA]…" at bounding box center [755, 303] width 109 height 17
click at [756, 312] on select "Créer un nouveau hébergement Ne rien faire L'ESSENTIEL LIONNE-[GEOGRAPHIC_DATA]…" at bounding box center [755, 303] width 109 height 17
select select "28628"
click at [701, 312] on select "Créer un nouveau hébergement Ne rien faire L'ESSENTIEL LIONNE-[GEOGRAPHIC_DATA]…" at bounding box center [755, 303] width 109 height 17
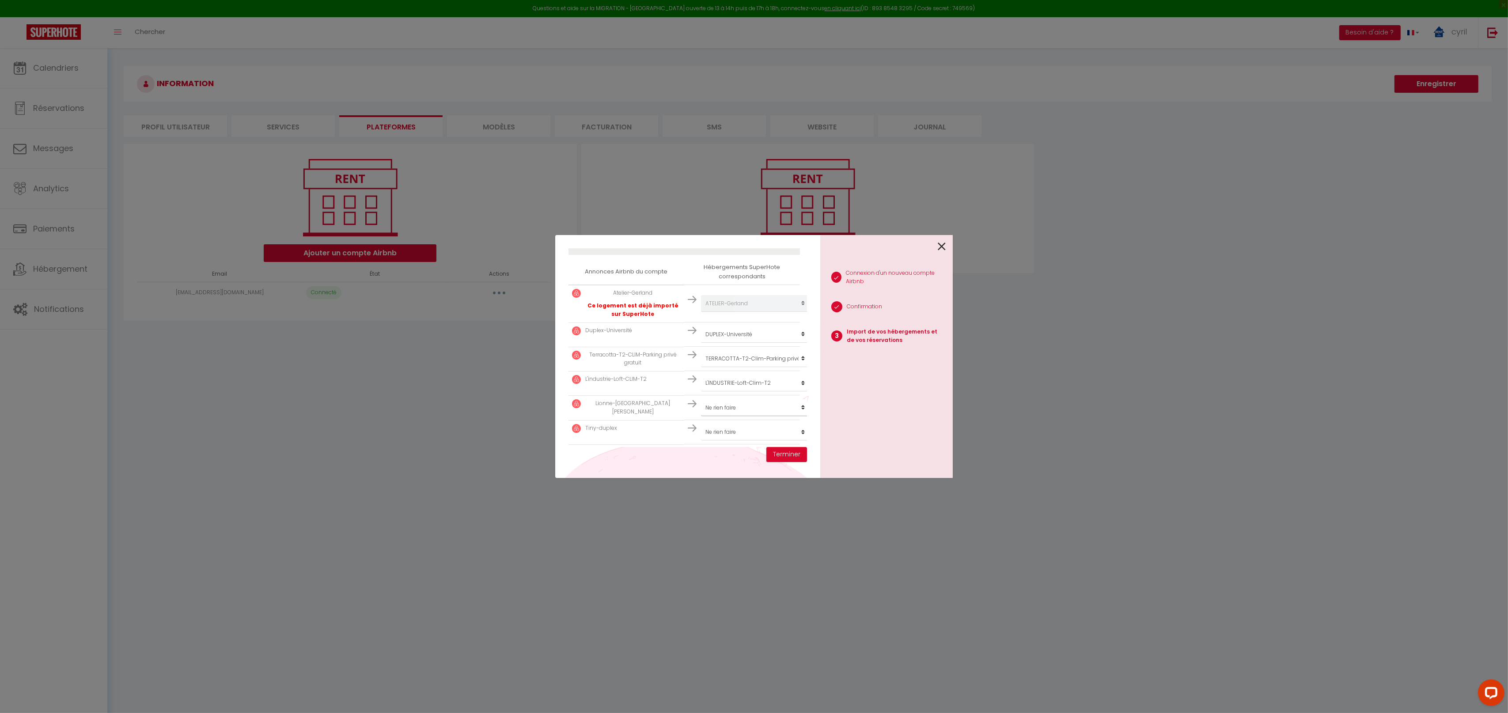
click at [741, 312] on select "Créer un nouveau hébergement Ne rien faire L'ESSENTIEL LIONNE-[GEOGRAPHIC_DATA]…" at bounding box center [755, 303] width 109 height 17
select select "31970"
click at [701, 312] on select "Créer un nouveau hébergement Ne rien faire L'ESSENTIEL LIONNE-[GEOGRAPHIC_DATA]…" at bounding box center [755, 303] width 109 height 17
click at [738, 241] on select "Créer un nouveau hébergement Ne rien faire L'ESSENTIEL LIONNE-[GEOGRAPHIC_DATA]…" at bounding box center [755, 232] width 109 height 17
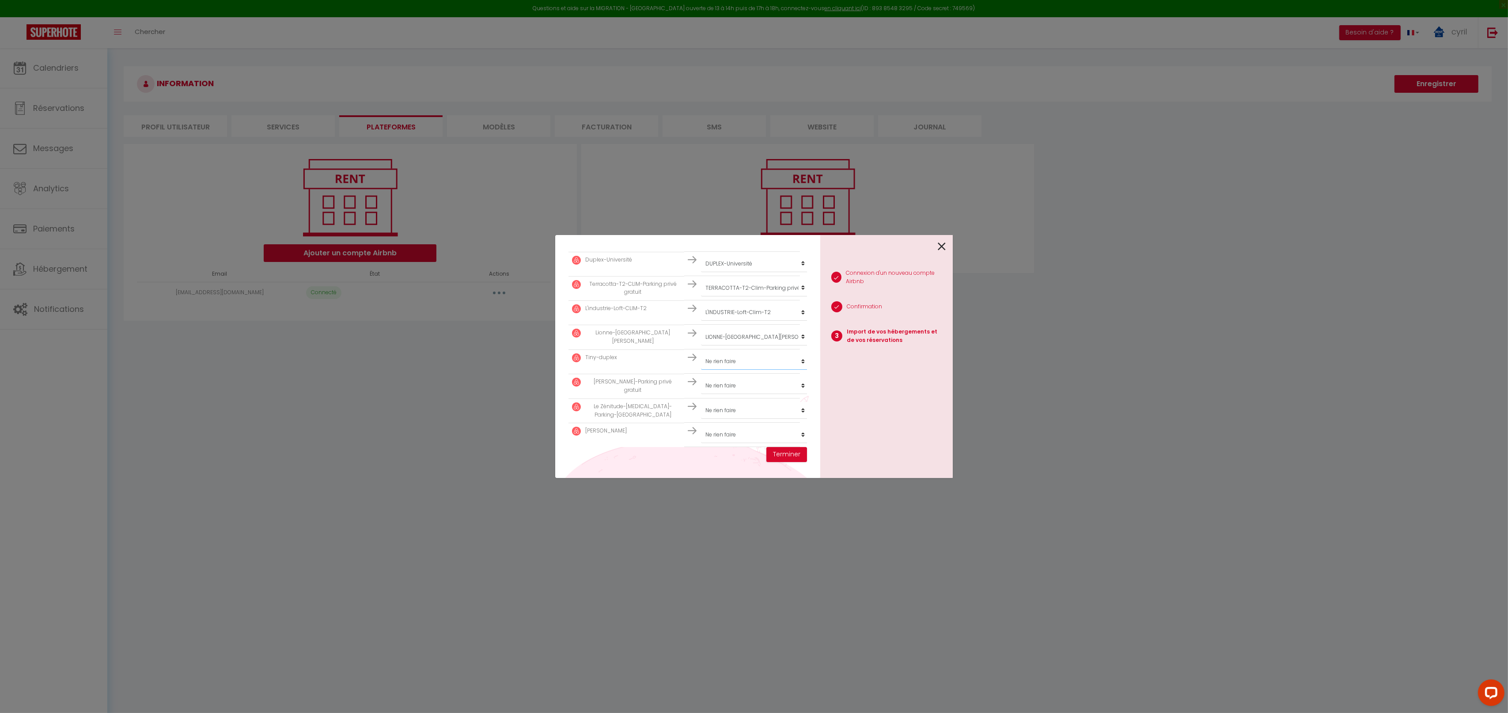
select select "31373"
click at [701, 241] on select "Créer un nouveau hébergement Ne rien faire L'ESSENTIEL LIONNE-[GEOGRAPHIC_DATA]…" at bounding box center [755, 232] width 109 height 17
click at [733, 241] on select "Créer un nouveau hébergement Ne rien faire L'ESSENTIEL LIONNE-[GEOGRAPHIC_DATA]…" at bounding box center [755, 232] width 109 height 17
select select "31136"
click at [701, 241] on select "Créer un nouveau hébergement Ne rien faire L'ESSENTIEL LIONNE-[GEOGRAPHIC_DATA]…" at bounding box center [755, 232] width 109 height 17
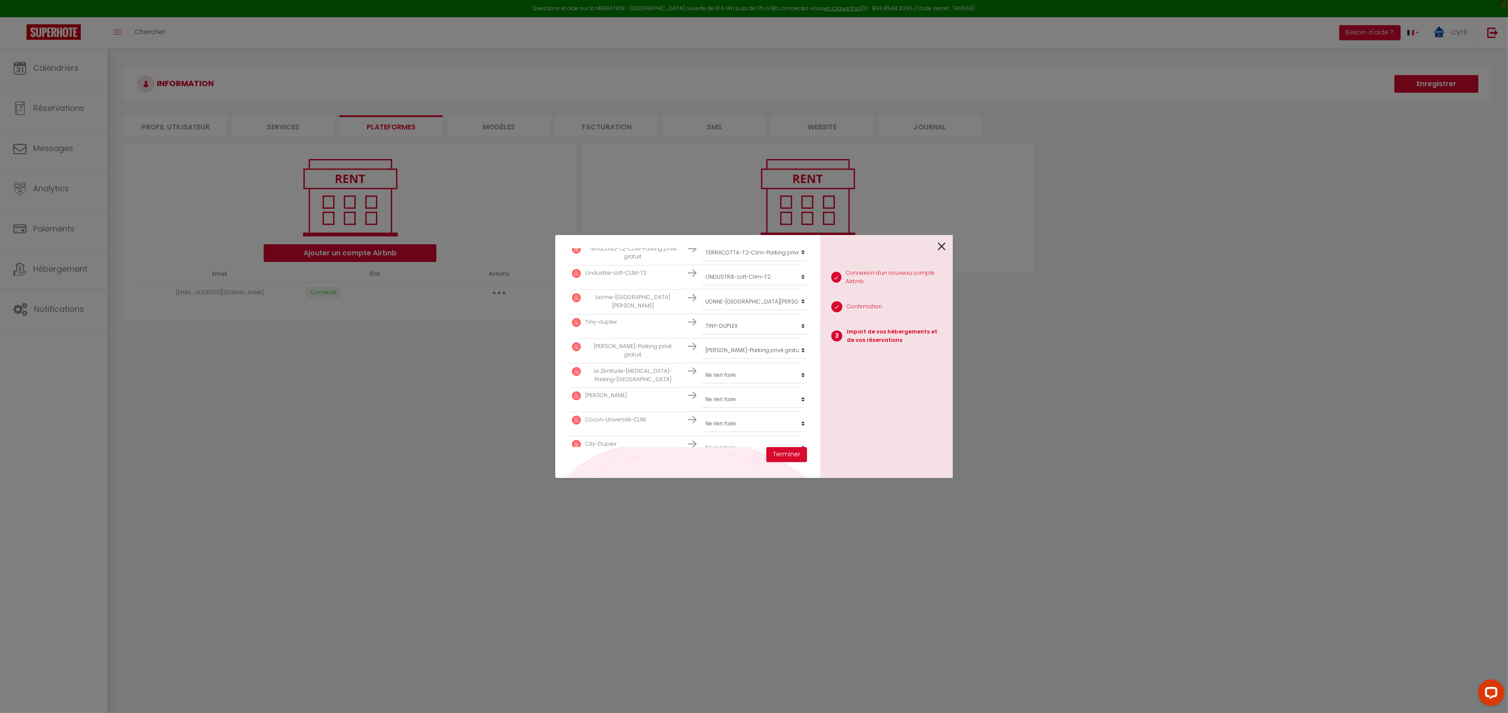
scroll to position [286, 0]
click at [745, 171] on select "Créer un nouveau hébergement Ne rien faire L'ESSENTIEL LIONNE-[GEOGRAPHIC_DATA]…" at bounding box center [755, 162] width 109 height 17
select select "45598"
click at [701, 171] on select "Créer un nouveau hébergement Ne rien faire L'ESSENTIEL LIONNE-[GEOGRAPHIC_DATA]…" at bounding box center [755, 162] width 109 height 17
click at [728, 171] on select "Créer un nouveau hébergement Ne rien faire L'ESSENTIEL LIONNE-[GEOGRAPHIC_DATA]…" at bounding box center [755, 162] width 109 height 17
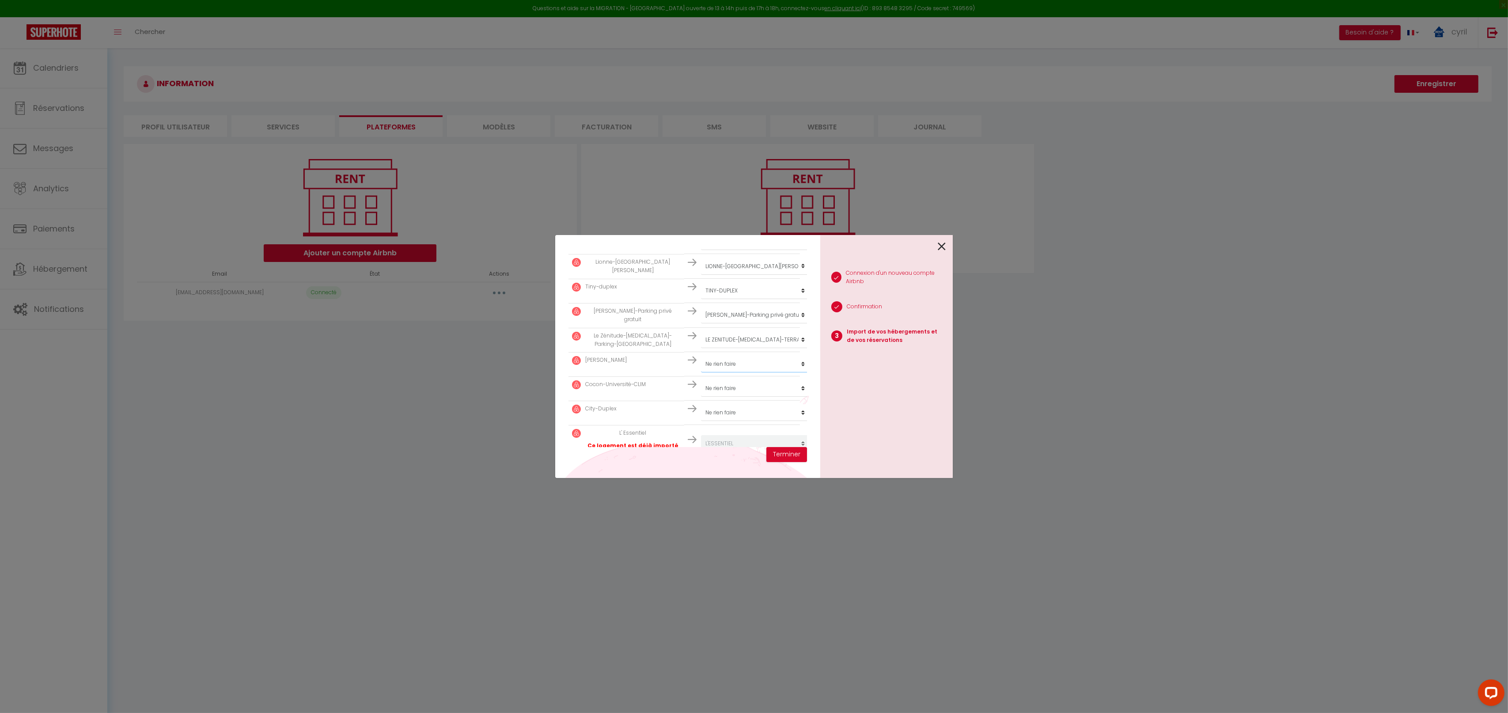
select select "48729"
click at [701, 171] on select "Créer un nouveau hébergement Ne rien faire L'ESSENTIEL LIONNE-[GEOGRAPHIC_DATA]…" at bounding box center [755, 162] width 109 height 17
click at [733, 171] on select "Créer un nouveau hébergement Ne rien faire L'ESSENTIEL LIONNE-[GEOGRAPHIC_DATA]…" at bounding box center [755, 162] width 109 height 17
select select "55468"
click at [701, 171] on select "Créer un nouveau hébergement Ne rien faire L'ESSENTIEL LIONNE-[GEOGRAPHIC_DATA]…" at bounding box center [755, 162] width 109 height 17
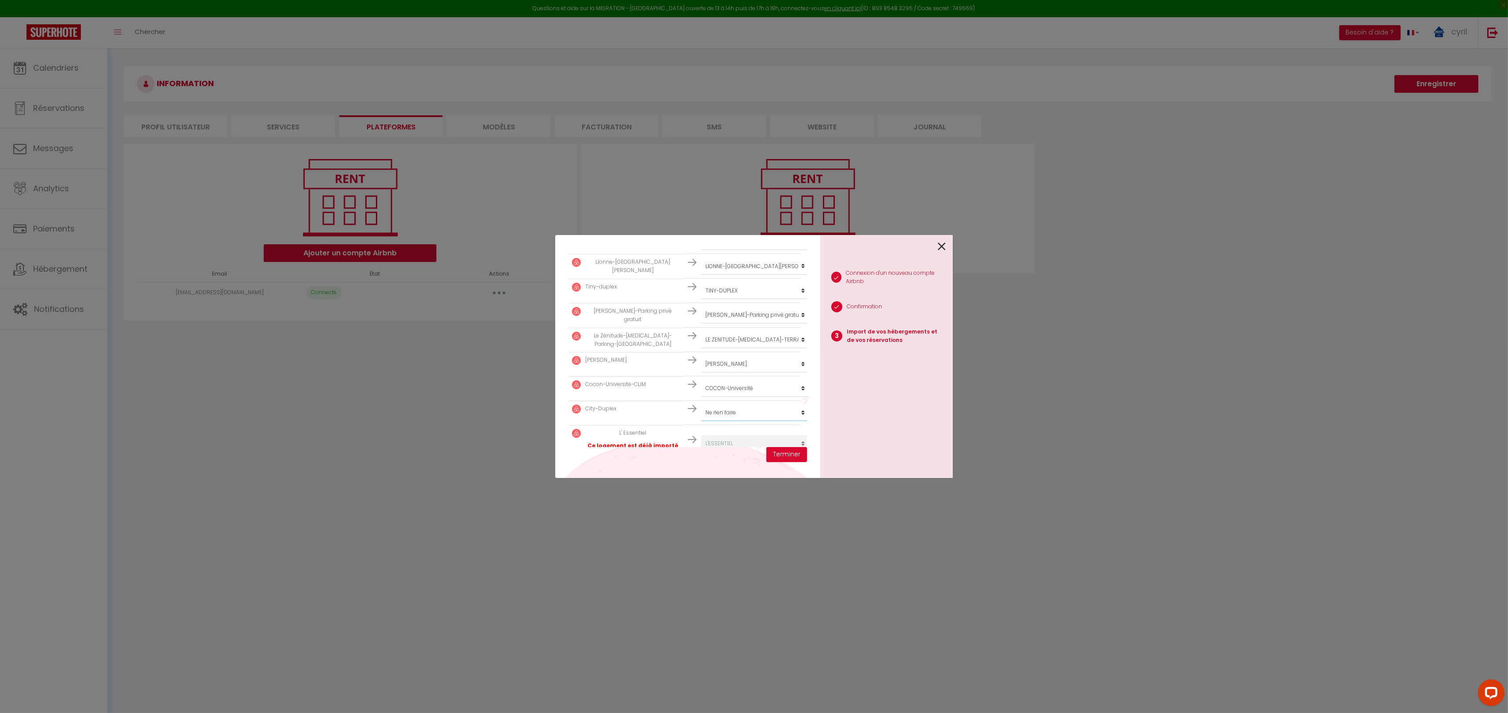
click at [739, 171] on select "Créer un nouveau hébergement Ne rien faire L'ESSENTIEL LIONNE-[GEOGRAPHIC_DATA]…" at bounding box center [755, 162] width 109 height 17
select select "58180"
click at [701, 171] on select "Créer un nouveau hébergement Ne rien faire L'ESSENTIEL LIONNE-[GEOGRAPHIC_DATA]…" at bounding box center [755, 162] width 109 height 17
click at [793, 452] on button "Terminer" at bounding box center [787, 454] width 41 height 15
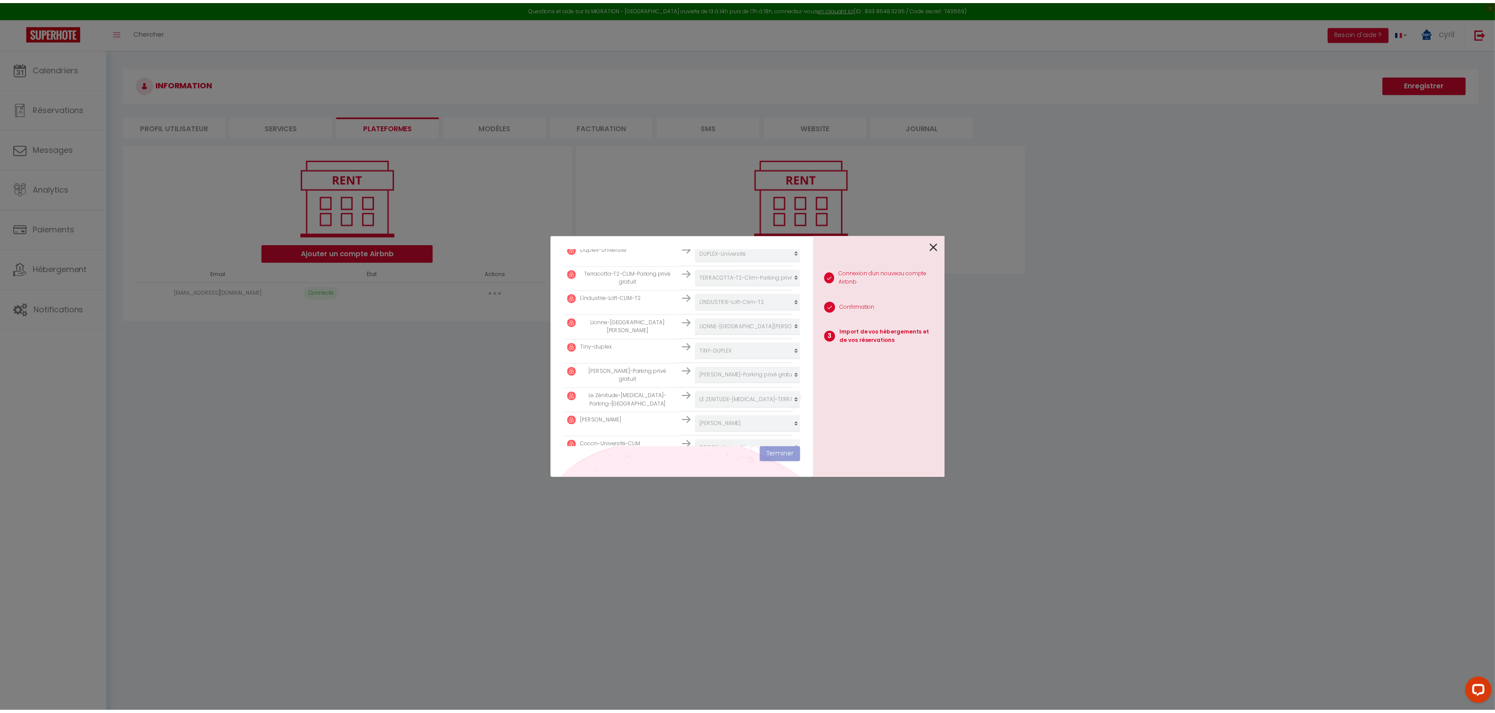
scroll to position [237, 0]
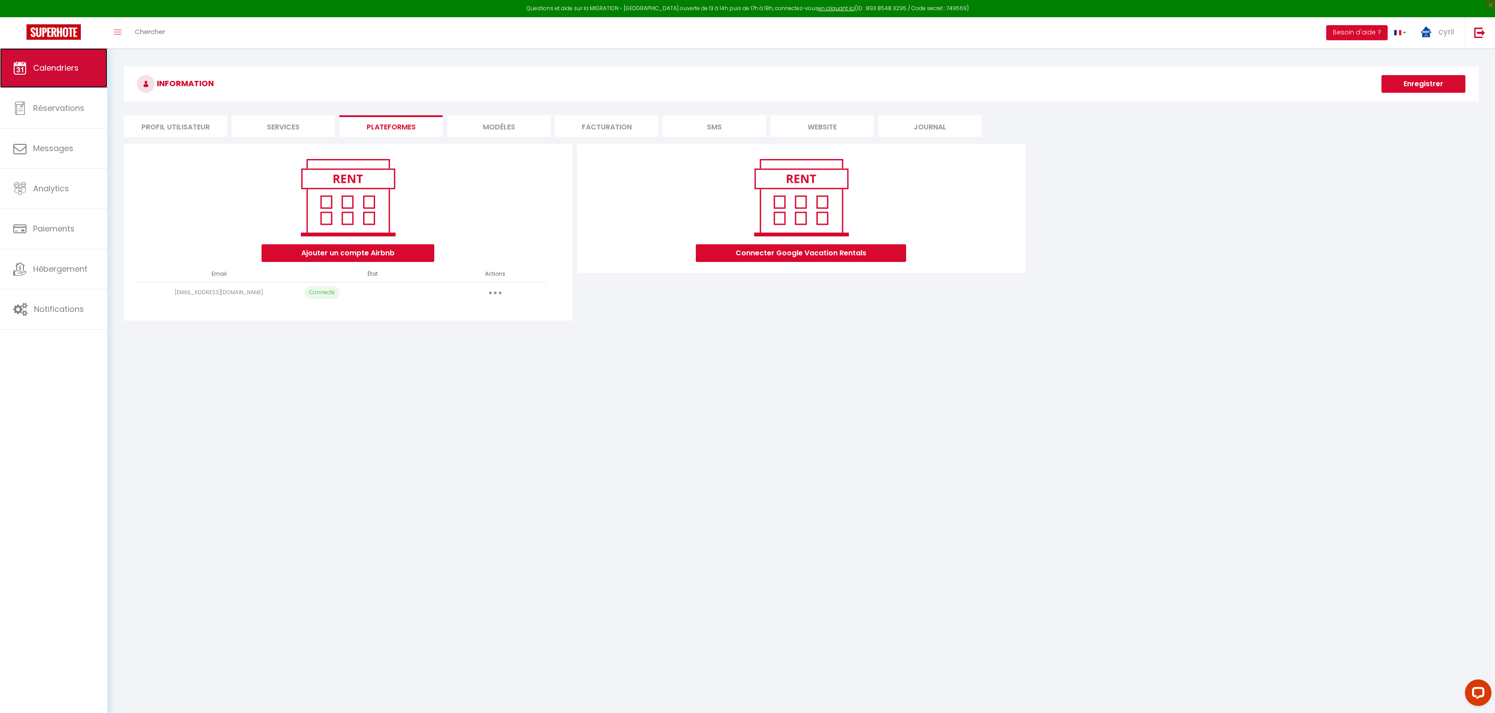
click at [74, 73] on span "Calendriers" at bounding box center [56, 67] width 46 height 11
